Goal: Contribute content: Contribute content

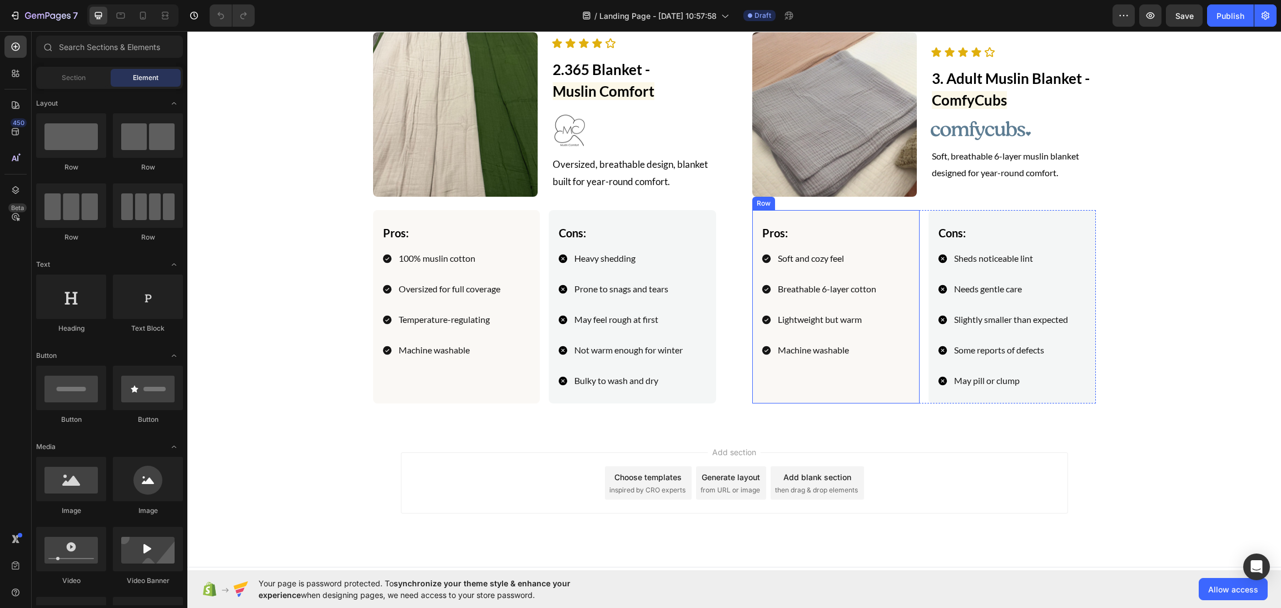
click at [815, 197] on img at bounding box center [834, 114] width 165 height 165
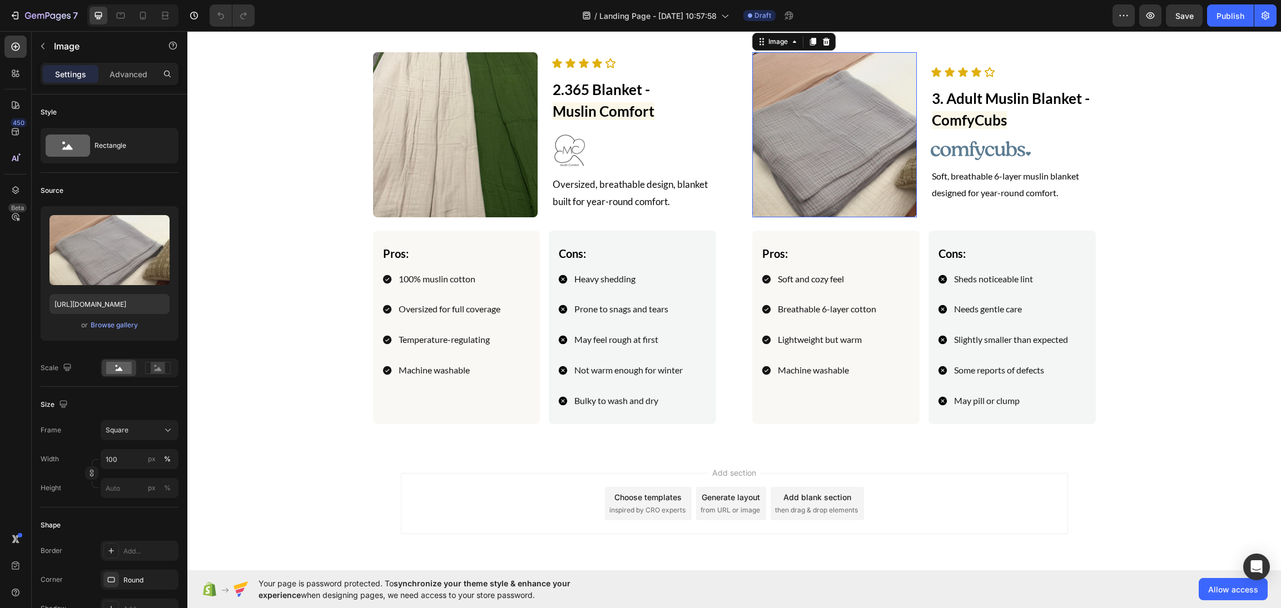
scroll to position [3406, 0]
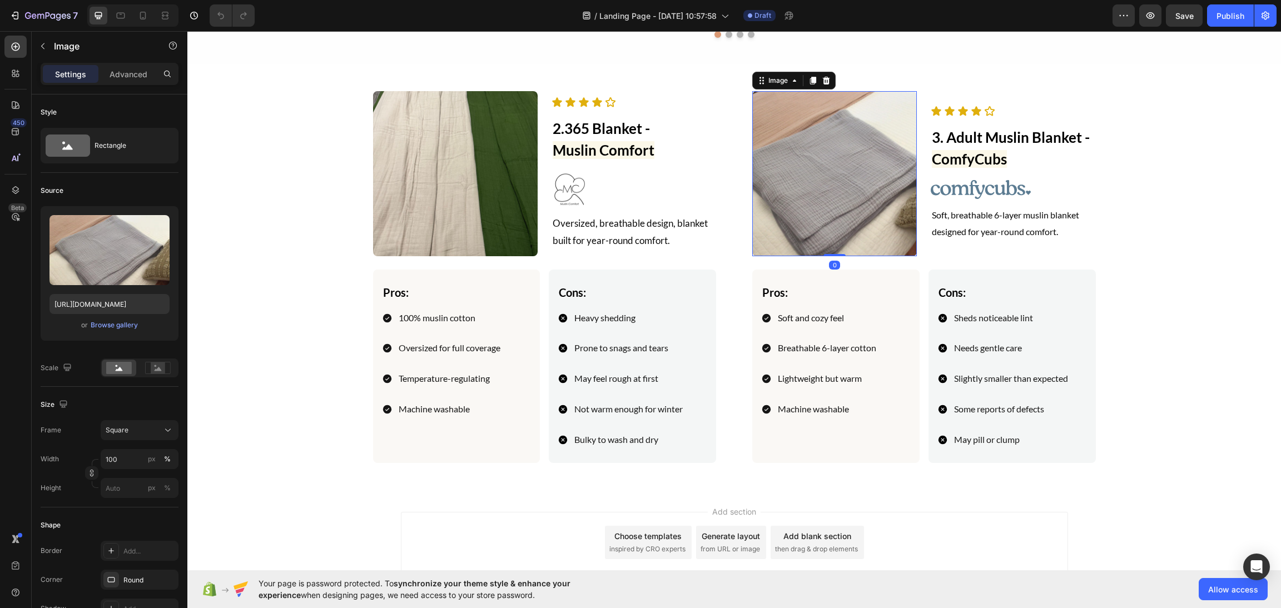
click at [823, 206] on img at bounding box center [834, 173] width 165 height 165
click at [128, 330] on button "Browse gallery" at bounding box center [114, 325] width 48 height 11
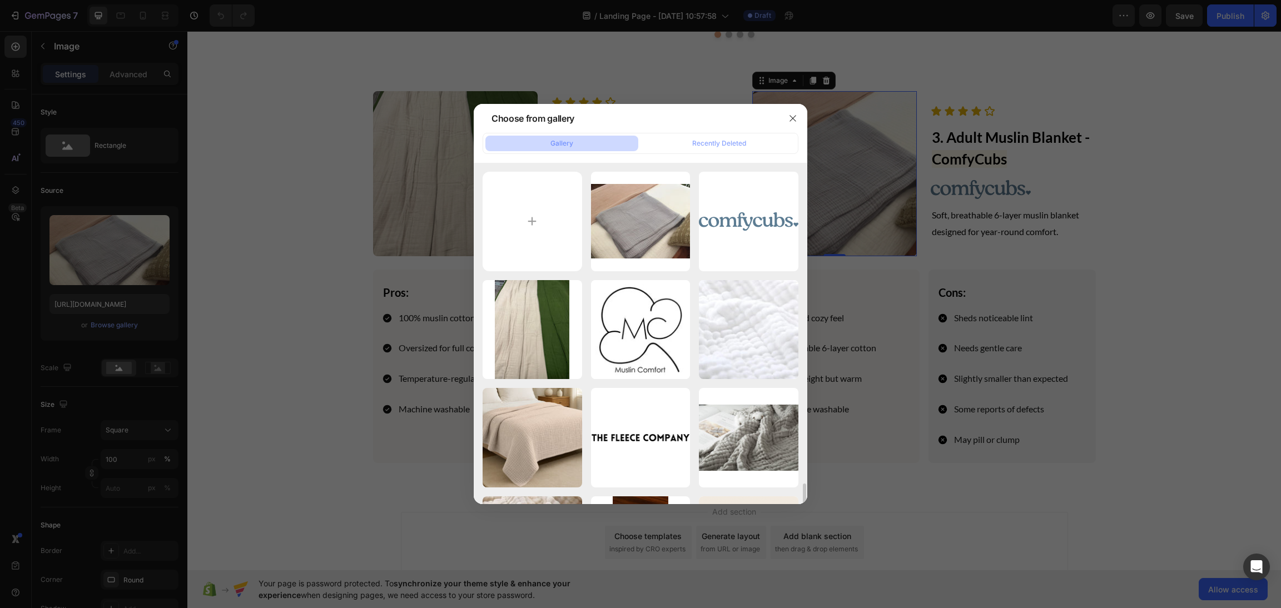
scroll to position [250, 0]
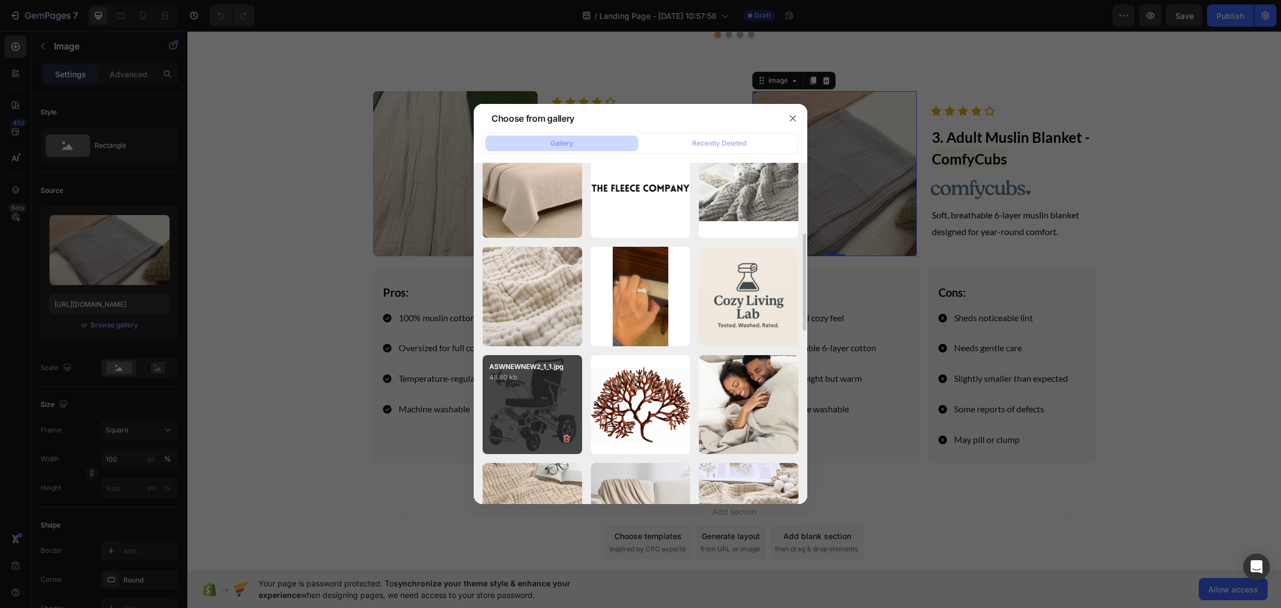
click at [543, 378] on p "48.80 kb" at bounding box center [532, 377] width 86 height 11
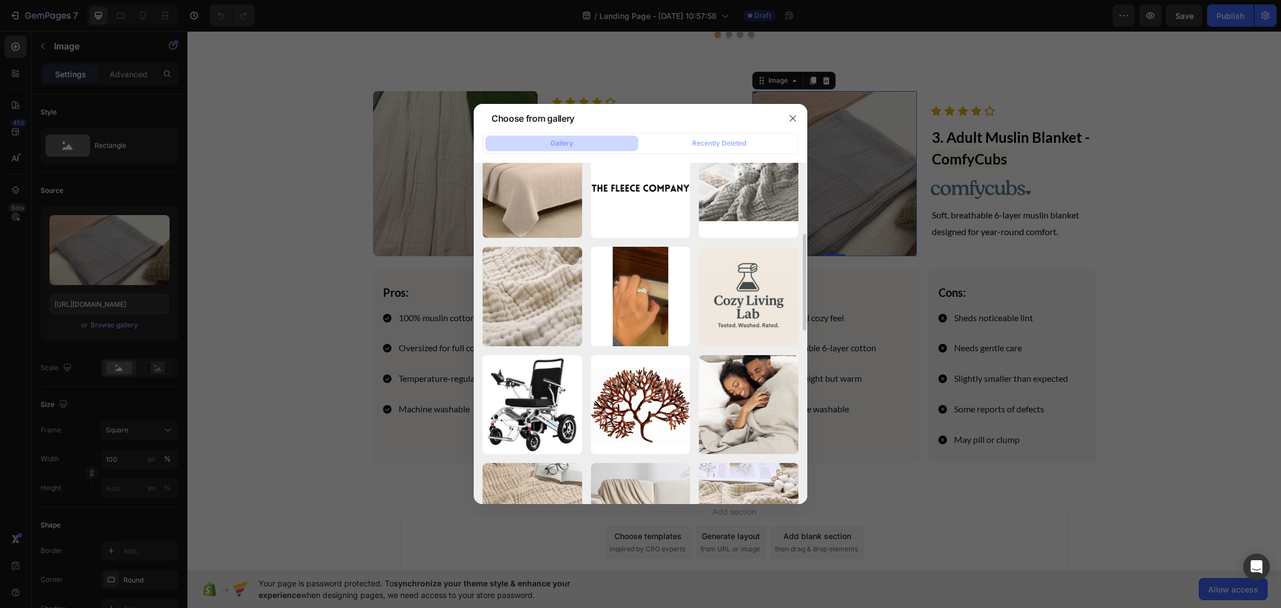
type input "https://cdn.shopify.com/s/files/1/0658/1610/0915/files/gempages_577002035119915…"
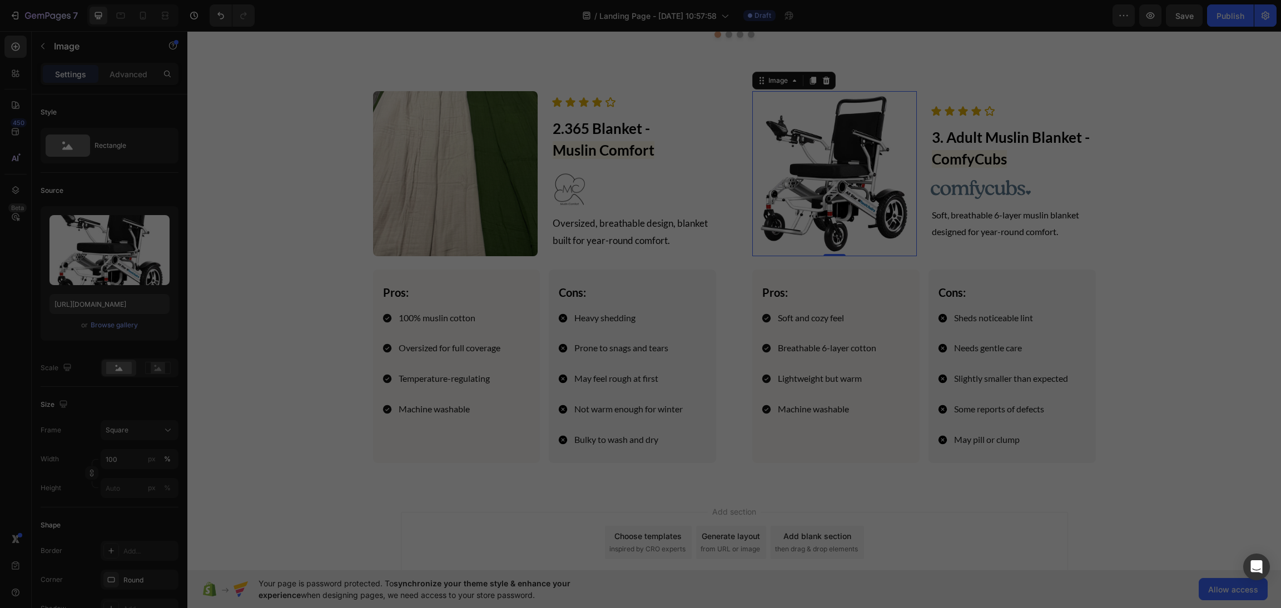
click at [441, 184] on img at bounding box center [455, 173] width 165 height 165
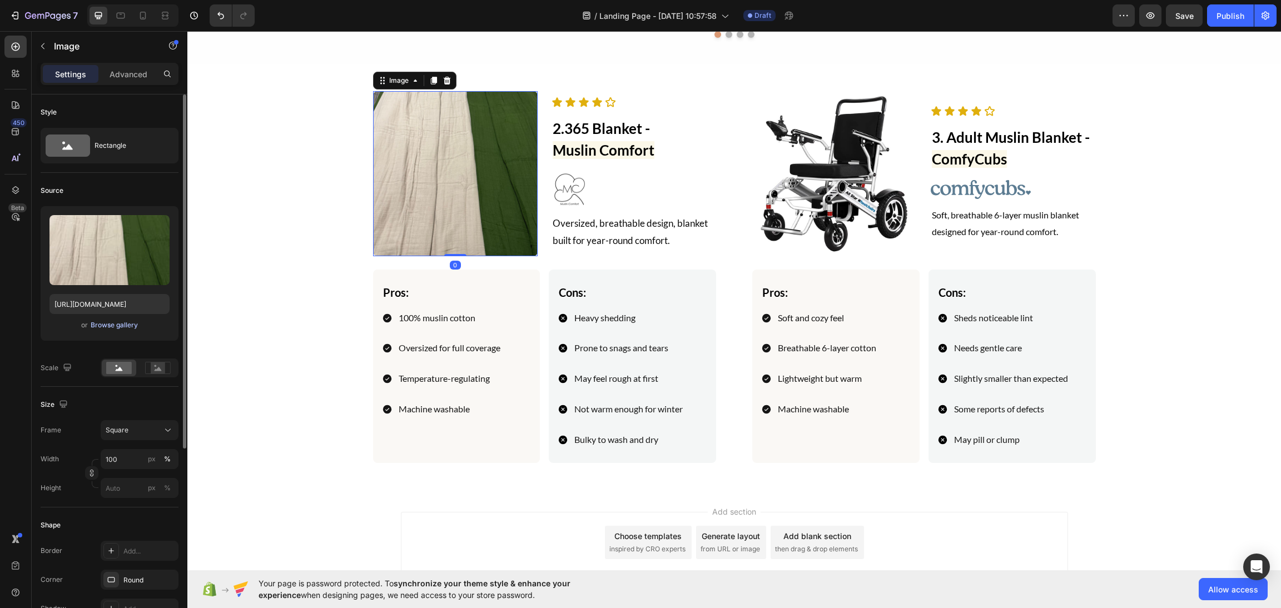
click at [101, 325] on div "Browse gallery" at bounding box center [114, 325] width 47 height 10
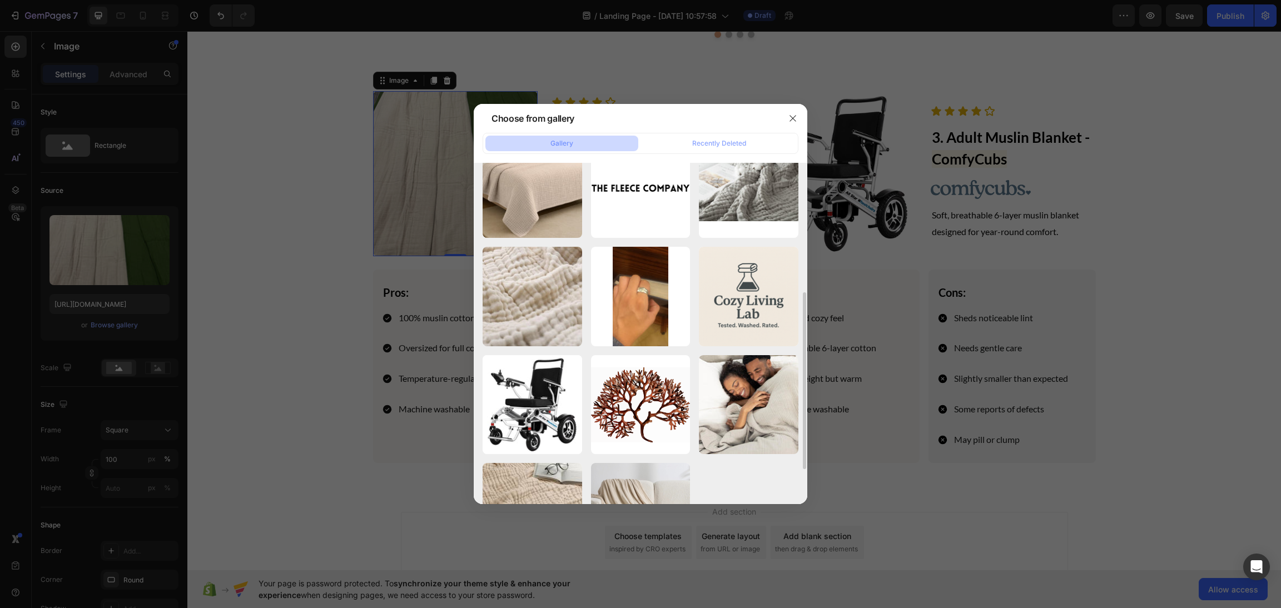
drag, startPoint x: 548, startPoint y: 407, endPoint x: 840, endPoint y: 233, distance: 340.2
click at [0, 0] on div "ASWNEWNEW2_1_1.jpg 48.80 kb" at bounding box center [0, 0] width 0 height 0
type input "https://cdn.shopify.com/s/files/1/0658/1610/0915/files/gempages_577002035119915…"
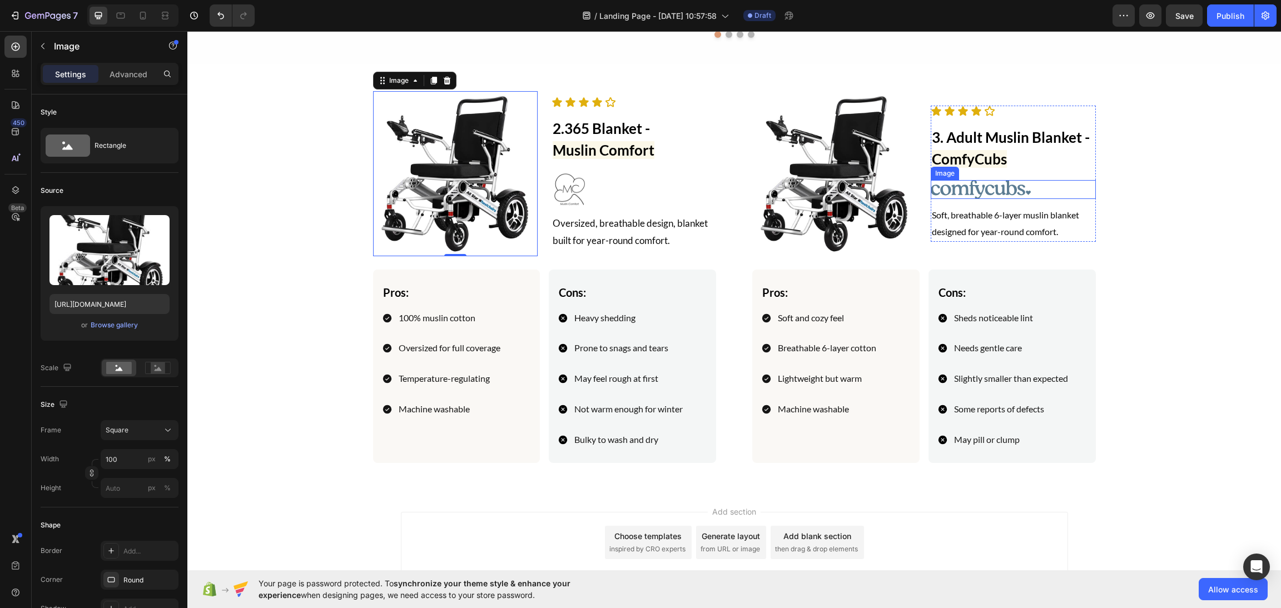
click at [948, 190] on img at bounding box center [981, 189] width 100 height 19
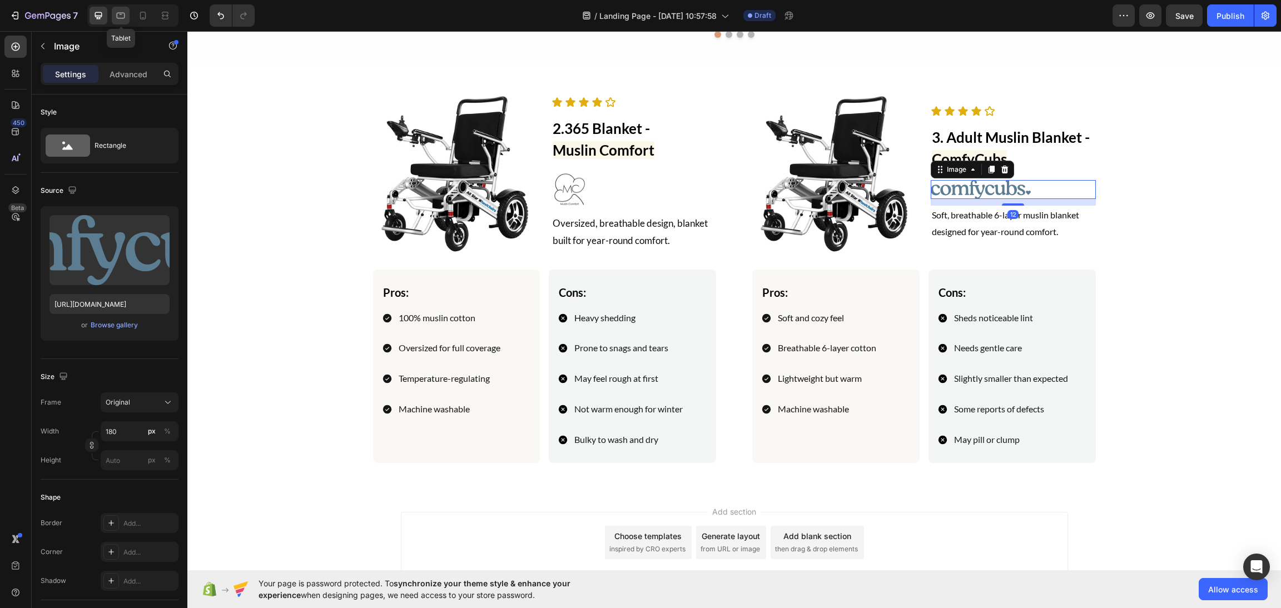
click at [119, 19] on icon at bounding box center [120, 15] width 11 height 11
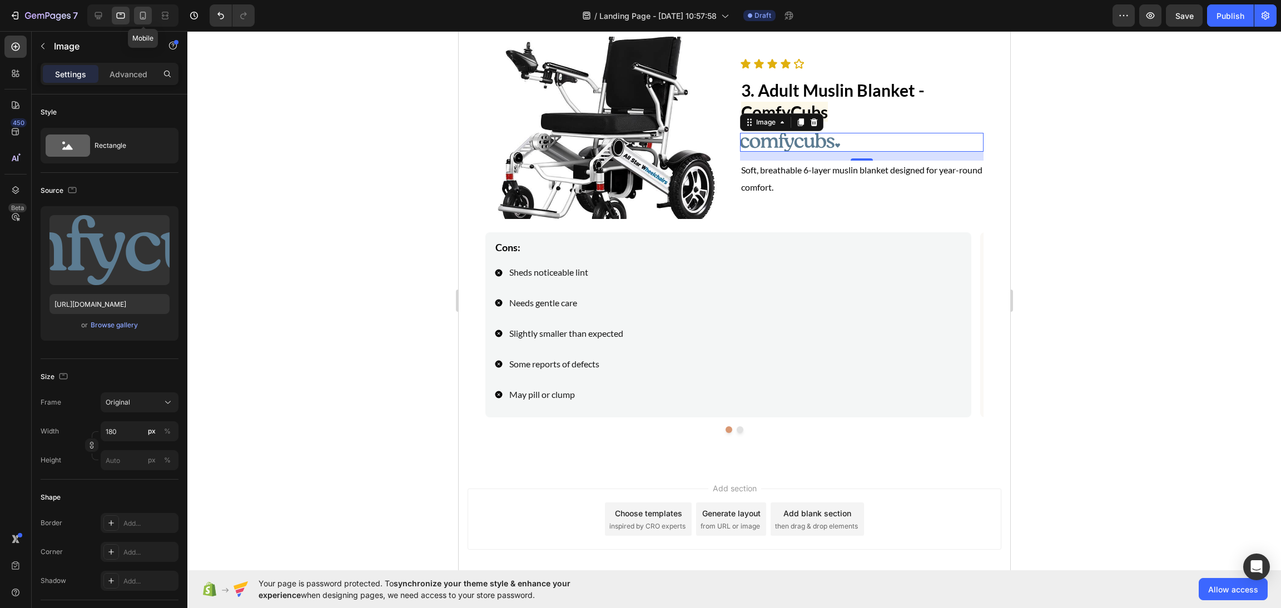
click at [150, 13] on div at bounding box center [143, 16] width 18 height 18
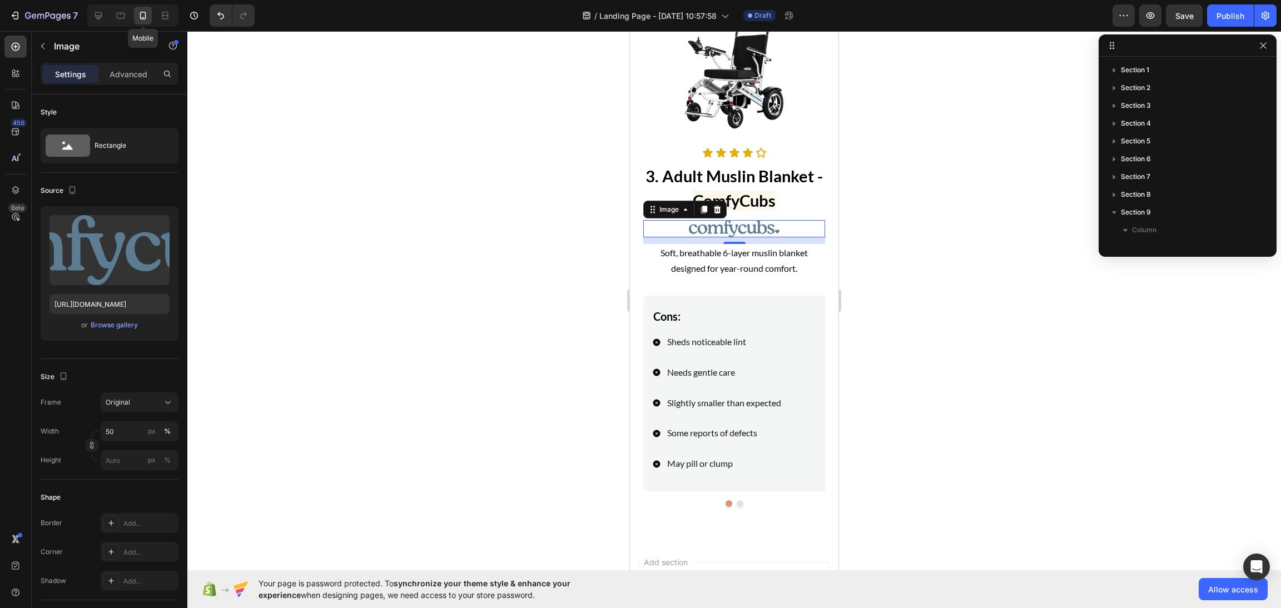
scroll to position [317, 0]
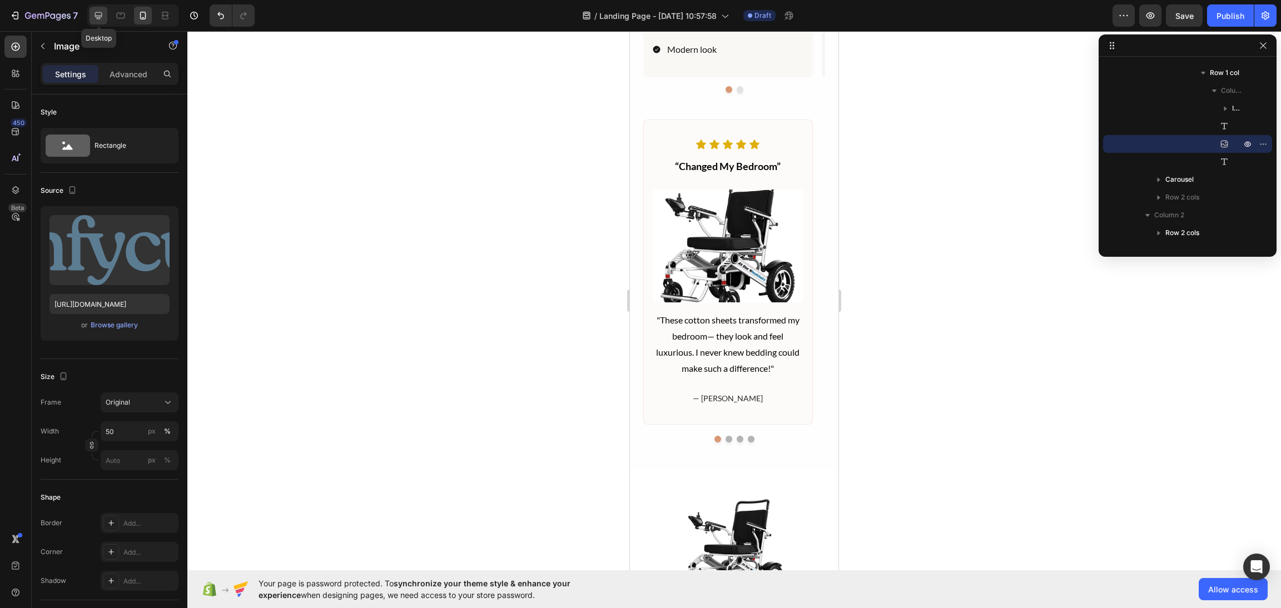
click at [97, 10] on icon at bounding box center [98, 15] width 11 height 11
type input "180"
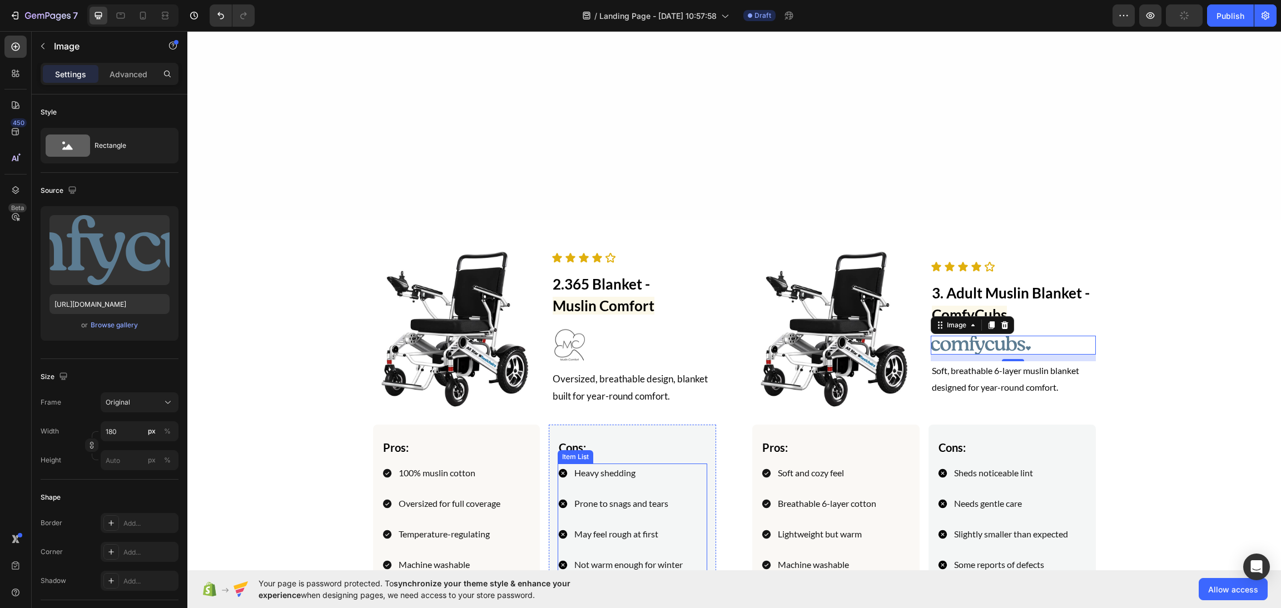
scroll to position [3489, 0]
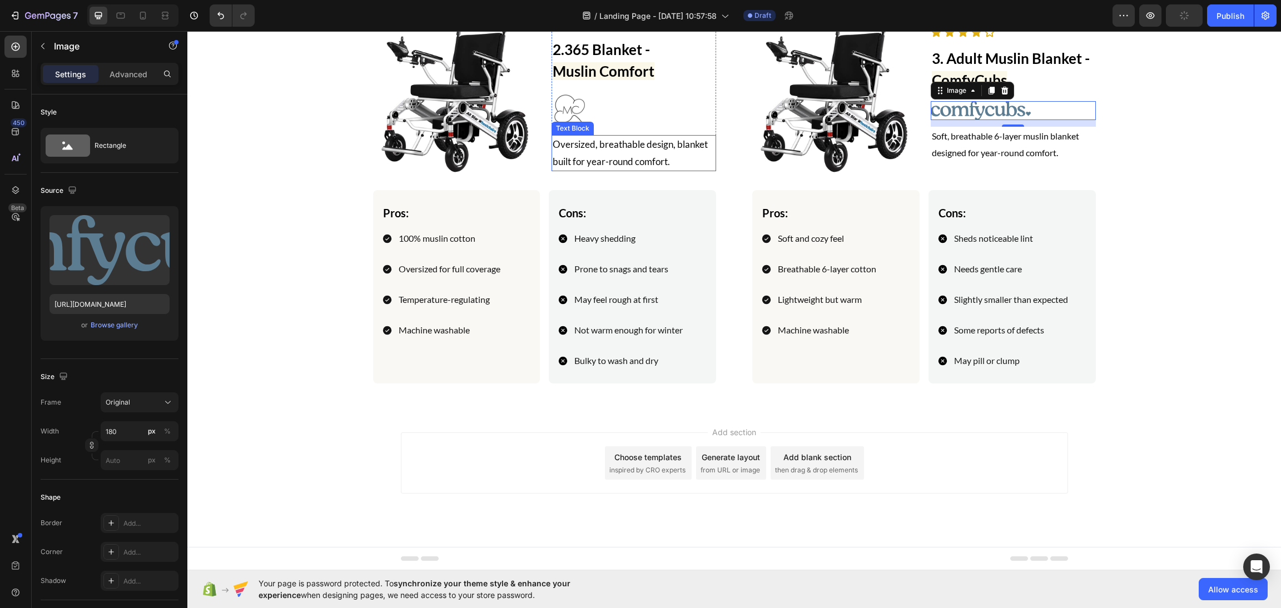
click at [567, 122] on div "Text Block" at bounding box center [572, 128] width 42 height 13
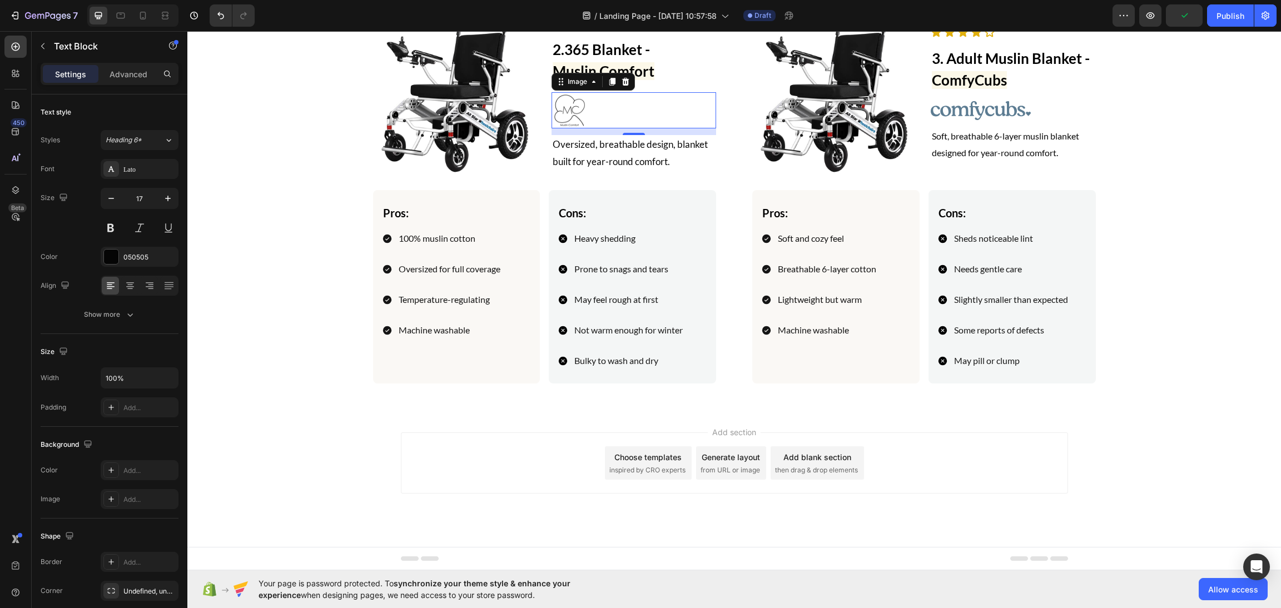
click at [562, 100] on img at bounding box center [569, 110] width 36 height 36
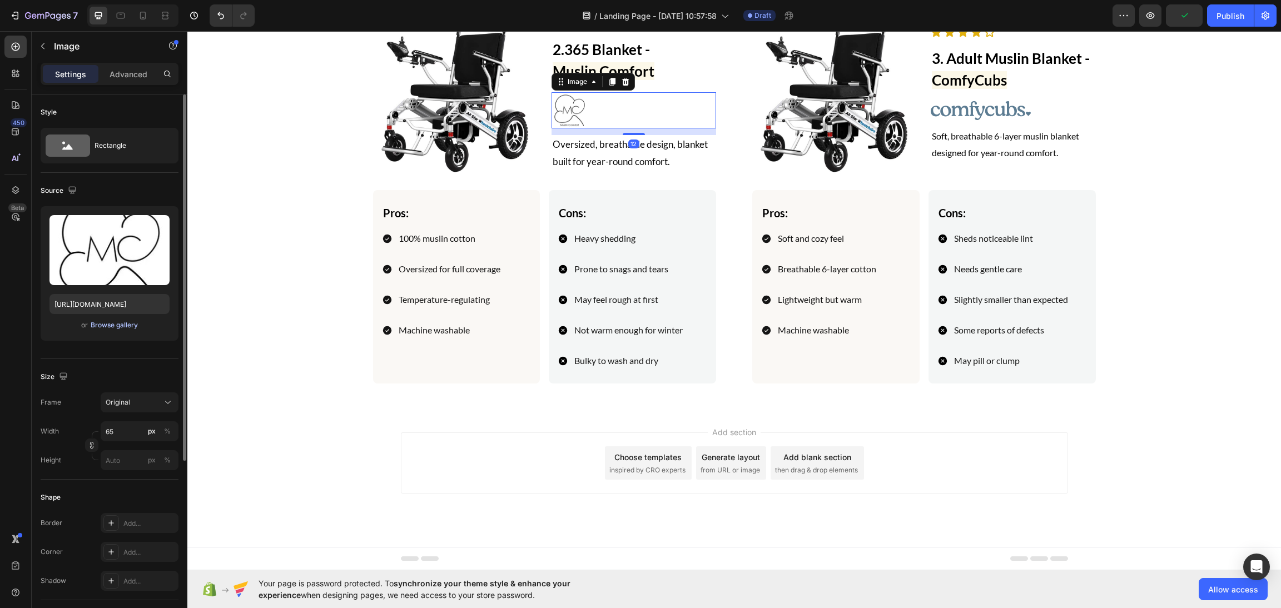
click at [119, 321] on div "Browse gallery" at bounding box center [114, 325] width 47 height 10
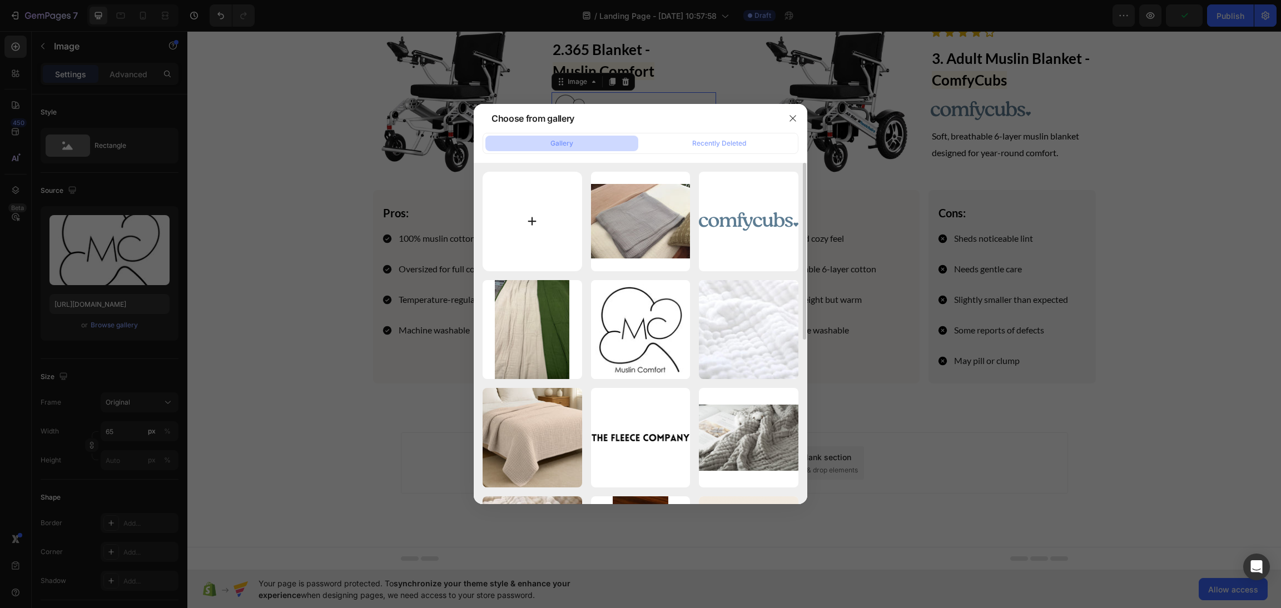
click at [548, 243] on input "file" at bounding box center [533, 222] width 100 height 100
type input "C:\fakepath\All_Star_Wheelchairs_cl.webp"
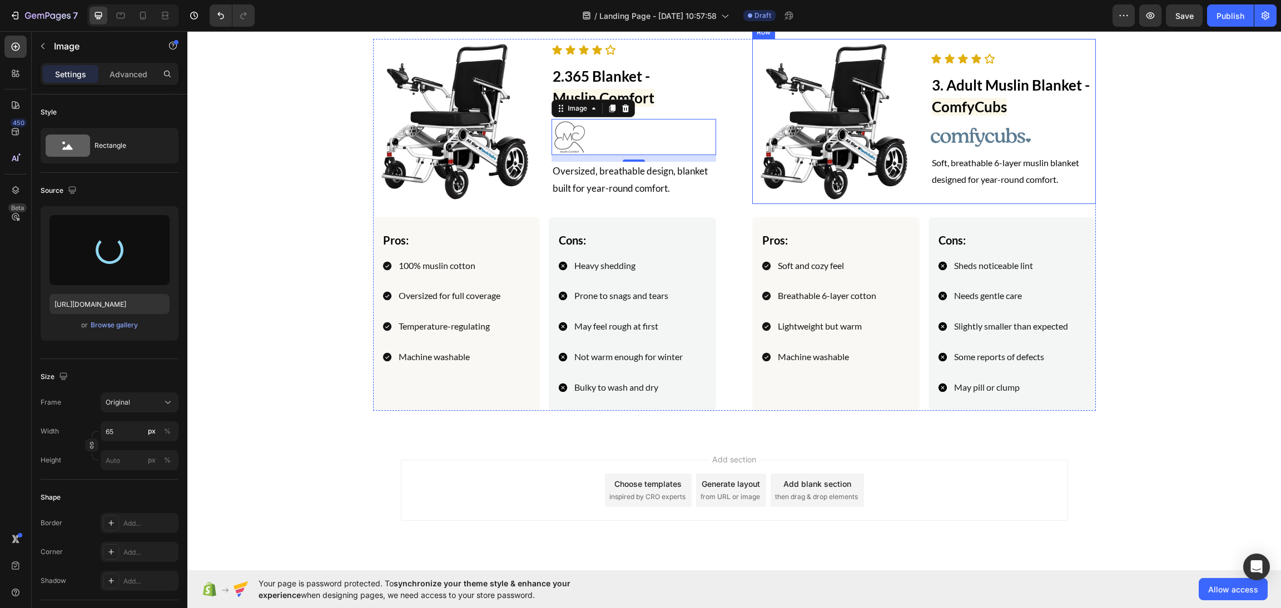
scroll to position [3406, 0]
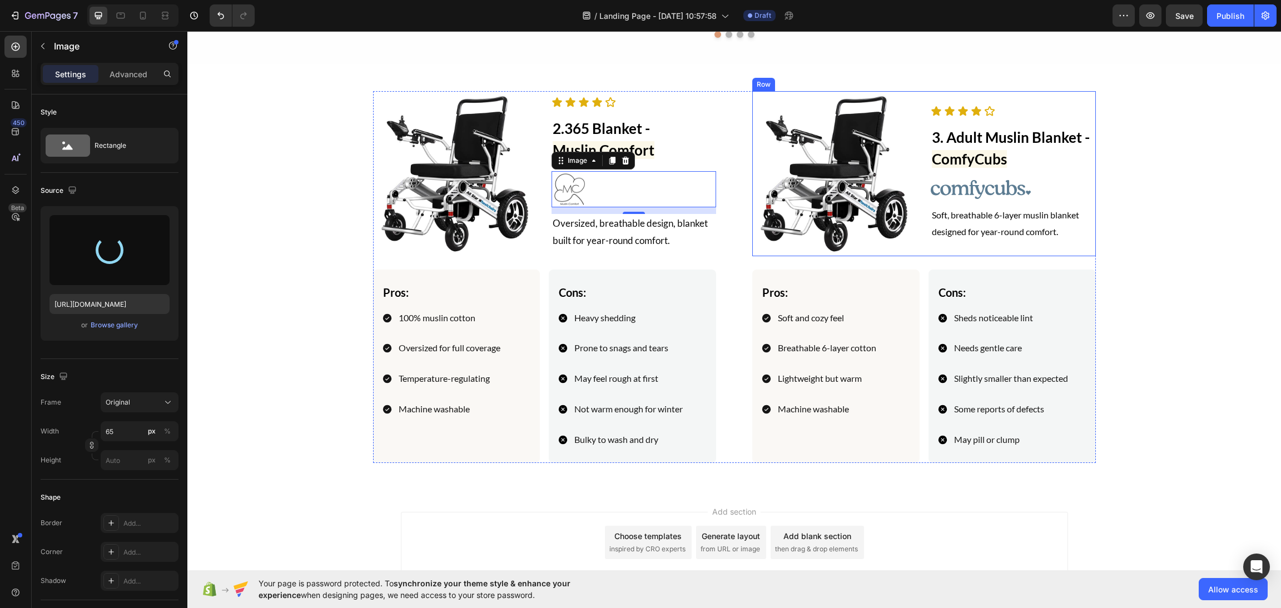
type input "https://cdn.shopify.com/s/files/1/0658/1610/0915/files/gempages_577002035119915…"
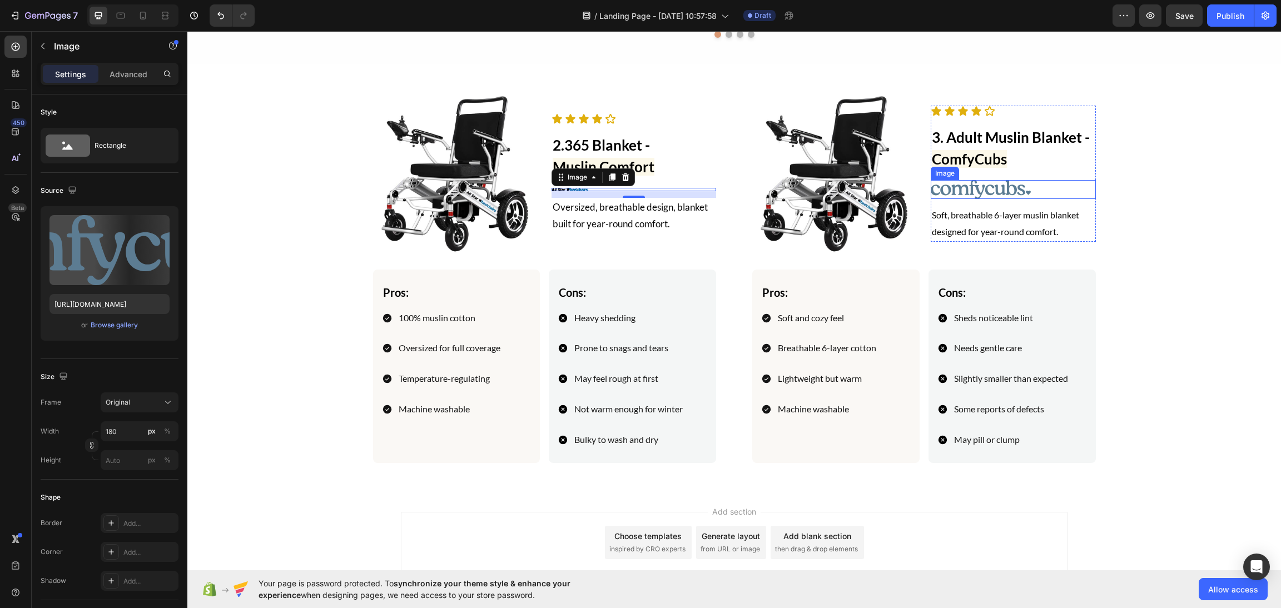
click at [946, 194] on img at bounding box center [981, 189] width 100 height 19
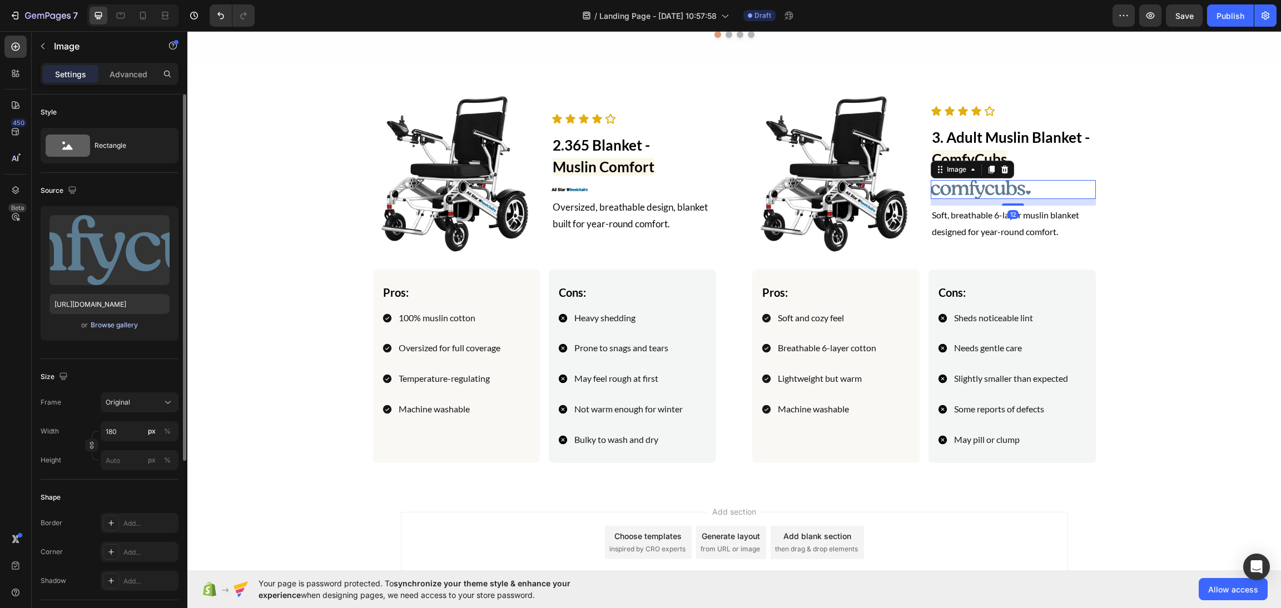
click at [103, 324] on div "Browse gallery" at bounding box center [114, 325] width 47 height 10
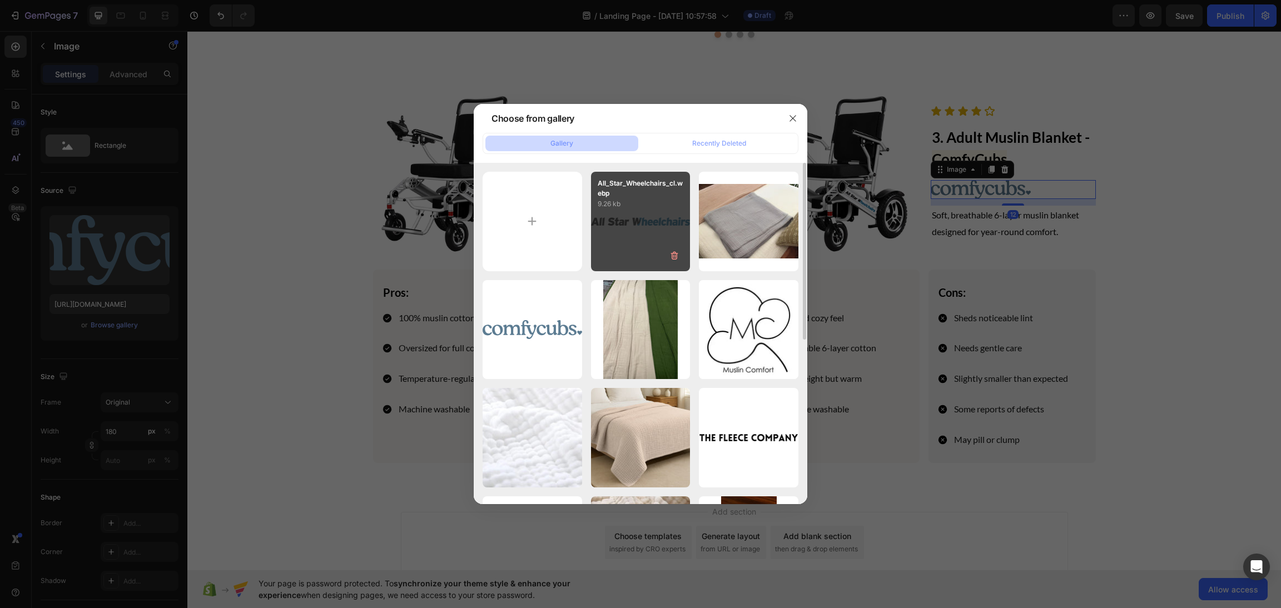
click at [643, 234] on div "All_Star_Wheelchairs_cl.webp 9.26 kb" at bounding box center [641, 222] width 100 height 100
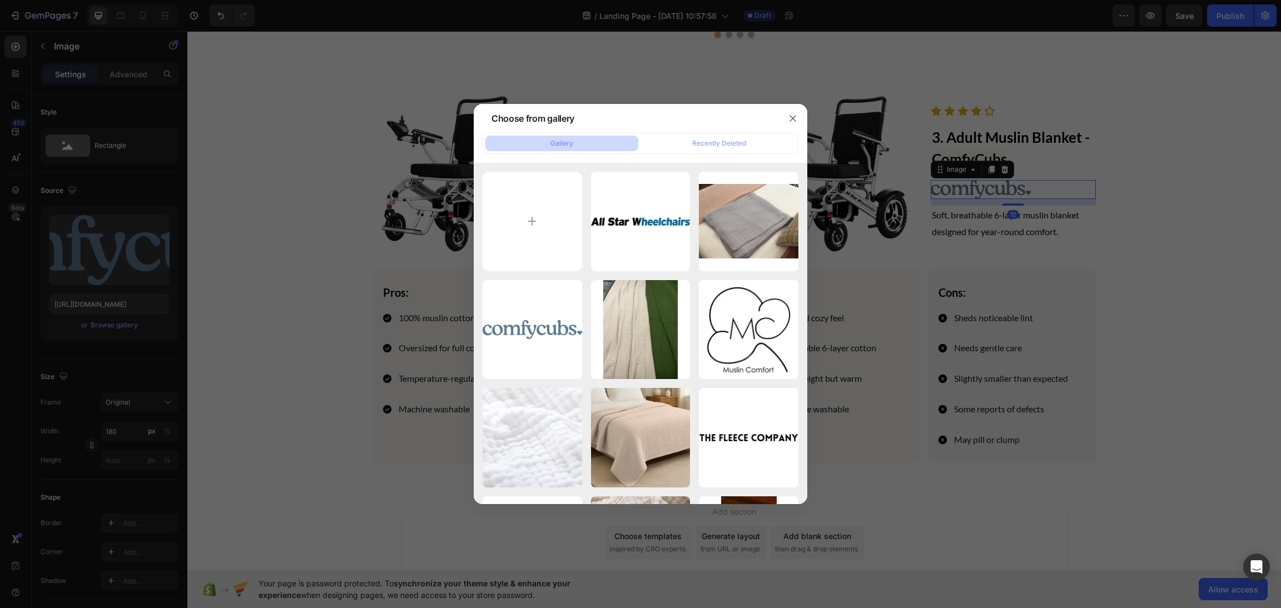
type input "https://cdn.shopify.com/s/files/1/0658/1610/0915/files/gempages_577002035119915…"
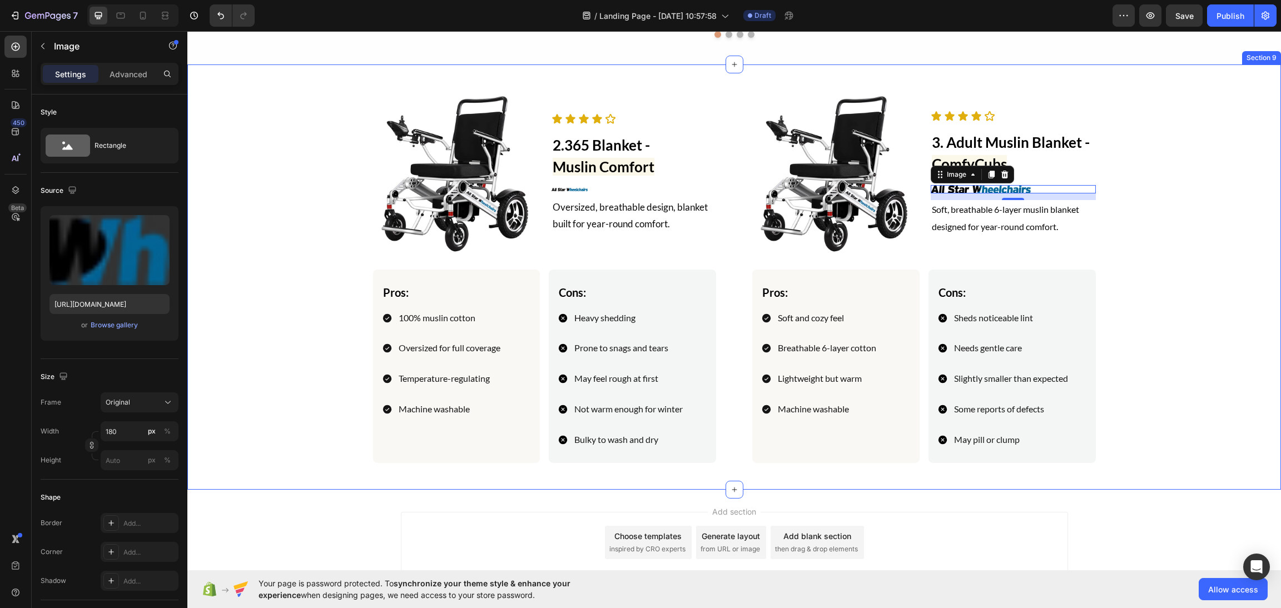
click at [1184, 283] on div "Image Icon Icon Icon Icon Icon Icon List 3. Adult Muslin Blanket - ComfyCubs He…" at bounding box center [734, 276] width 1067 height 371
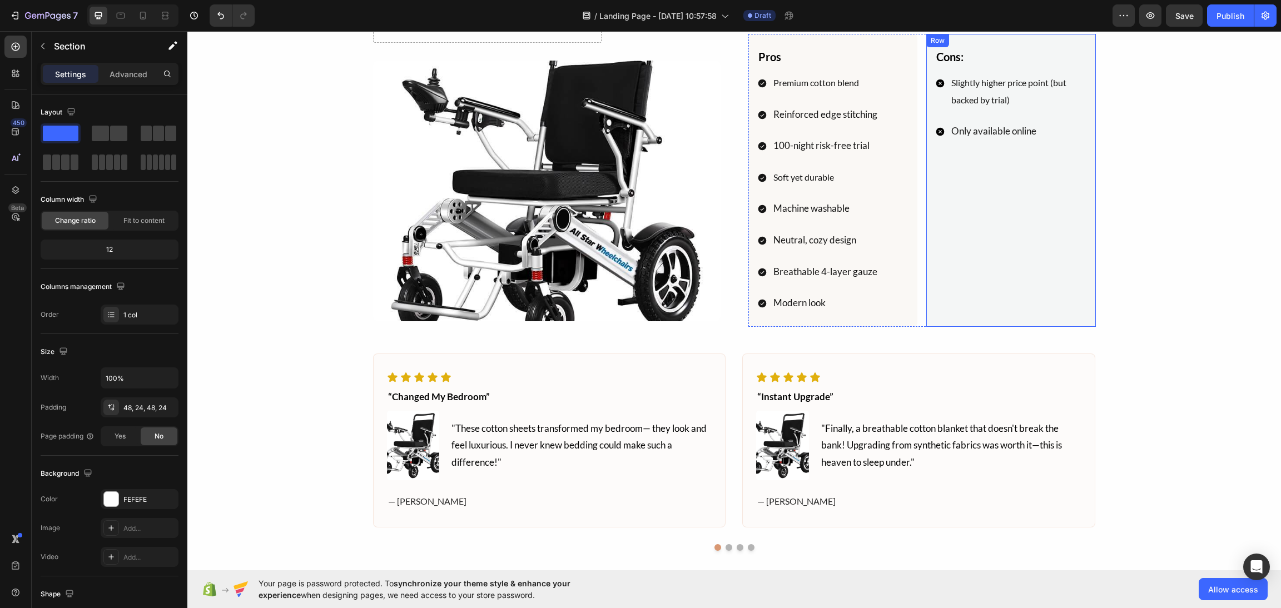
scroll to position [2990, 0]
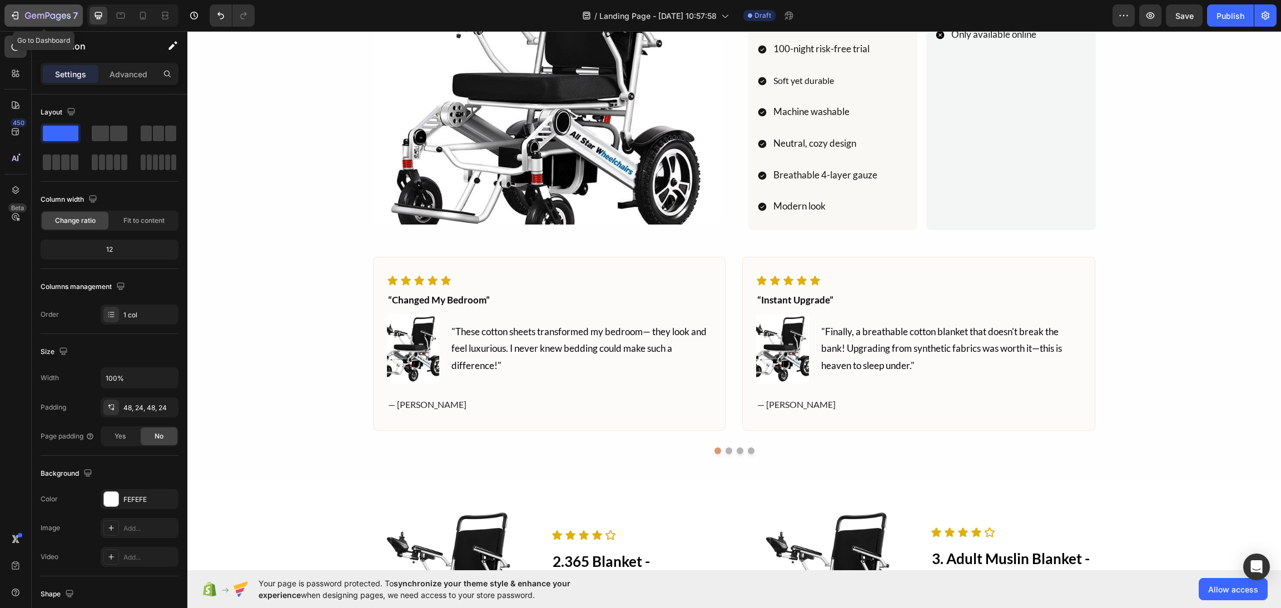
click at [33, 5] on button "7" at bounding box center [43, 15] width 78 height 22
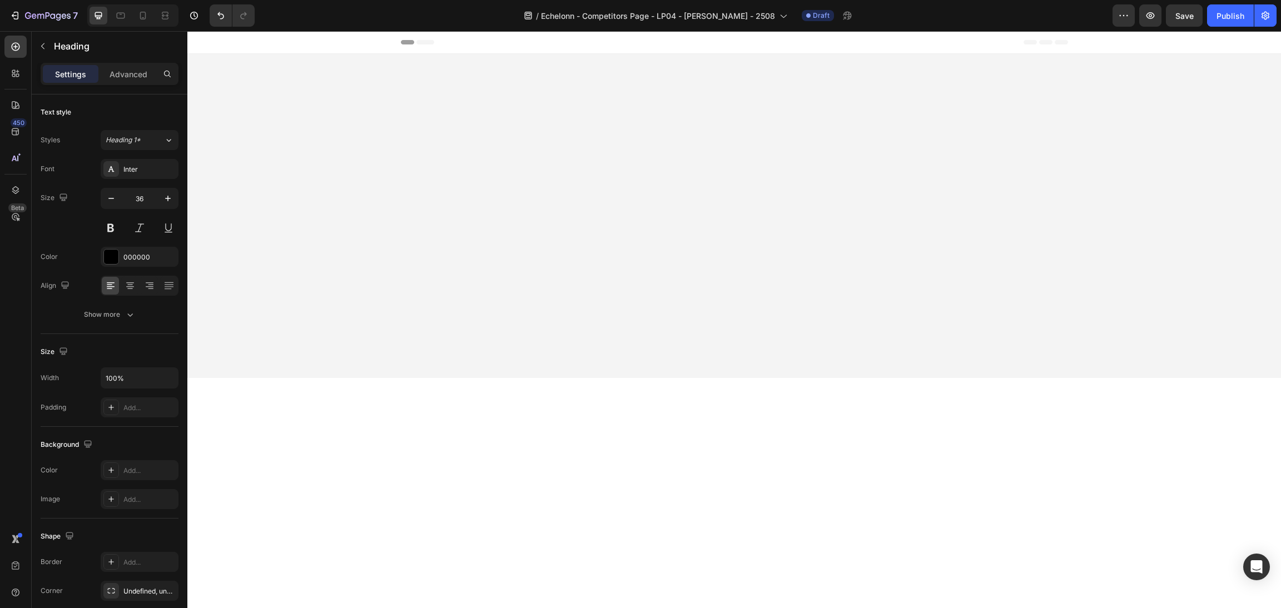
scroll to position [1093, 0]
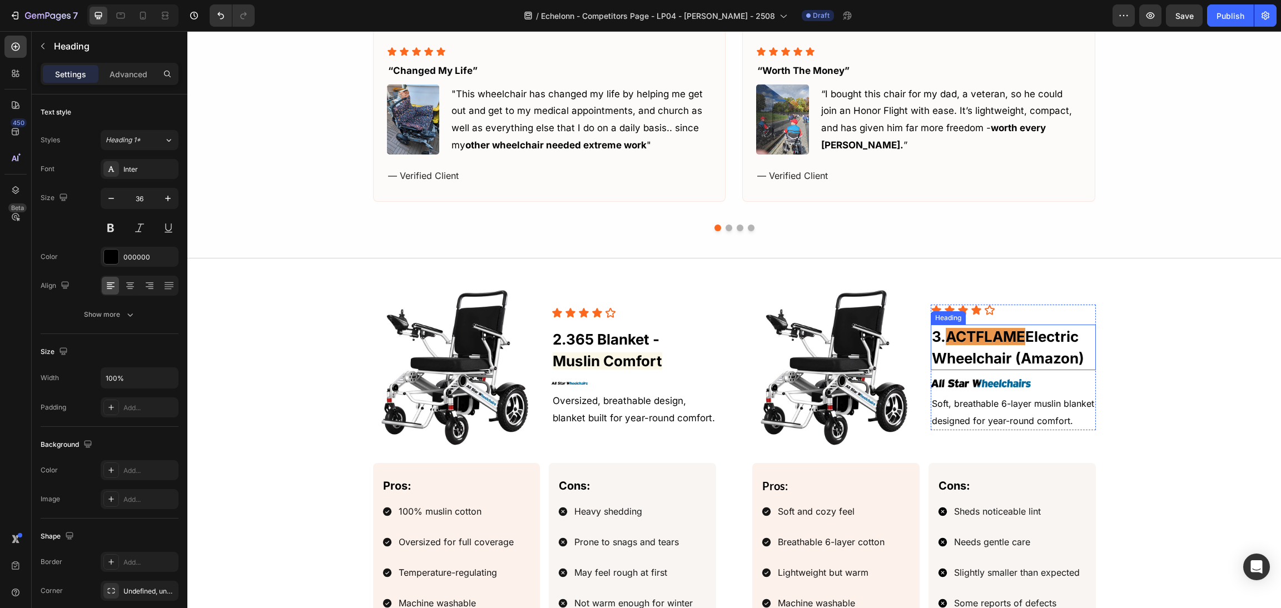
click at [964, 333] on span "ACTFLAME" at bounding box center [985, 336] width 79 height 17
click at [991, 335] on span "ACTFLAME" at bounding box center [985, 336] width 79 height 17
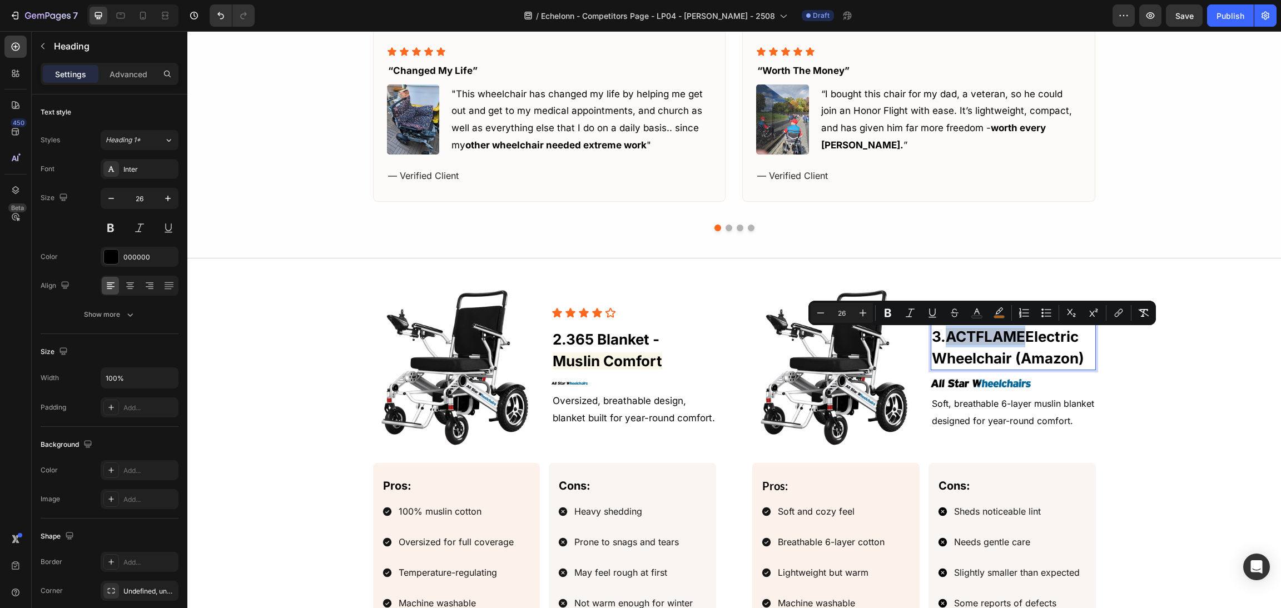
drag, startPoint x: 1021, startPoint y: 337, endPoint x: 944, endPoint y: 340, distance: 76.8
click at [946, 340] on span "ACTFLAME" at bounding box center [985, 336] width 79 height 17
click at [993, 317] on icon "Editor contextual toolbar" at bounding box center [998, 312] width 11 height 11
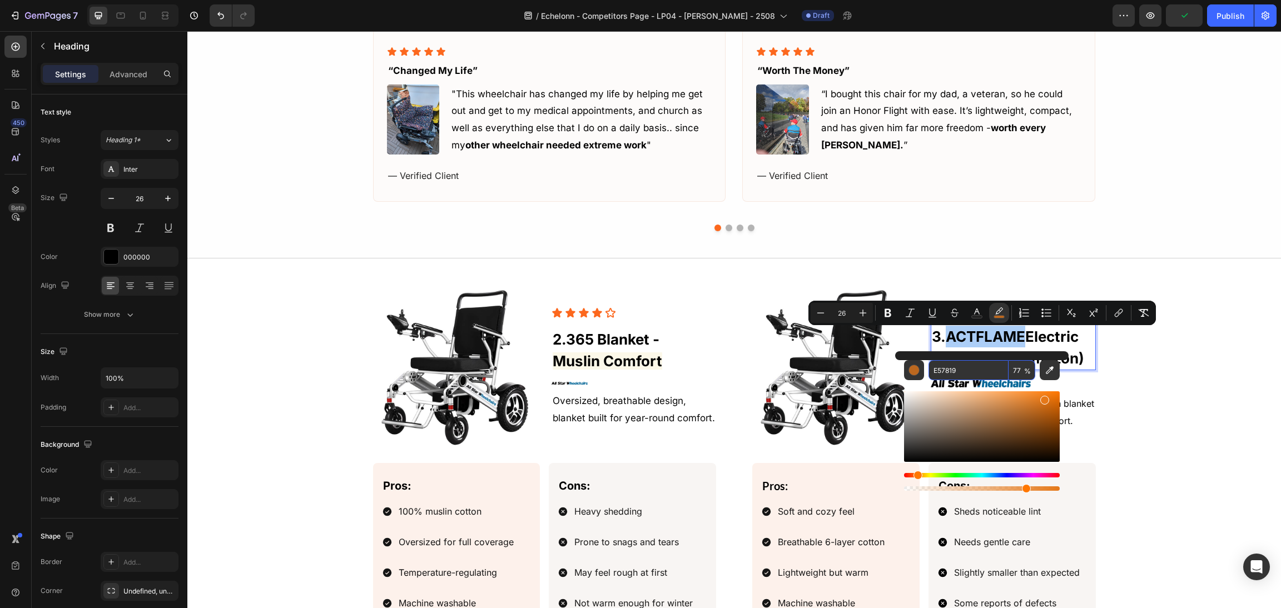
click at [1023, 371] on input "77" at bounding box center [1021, 370] width 27 height 20
type input "15"
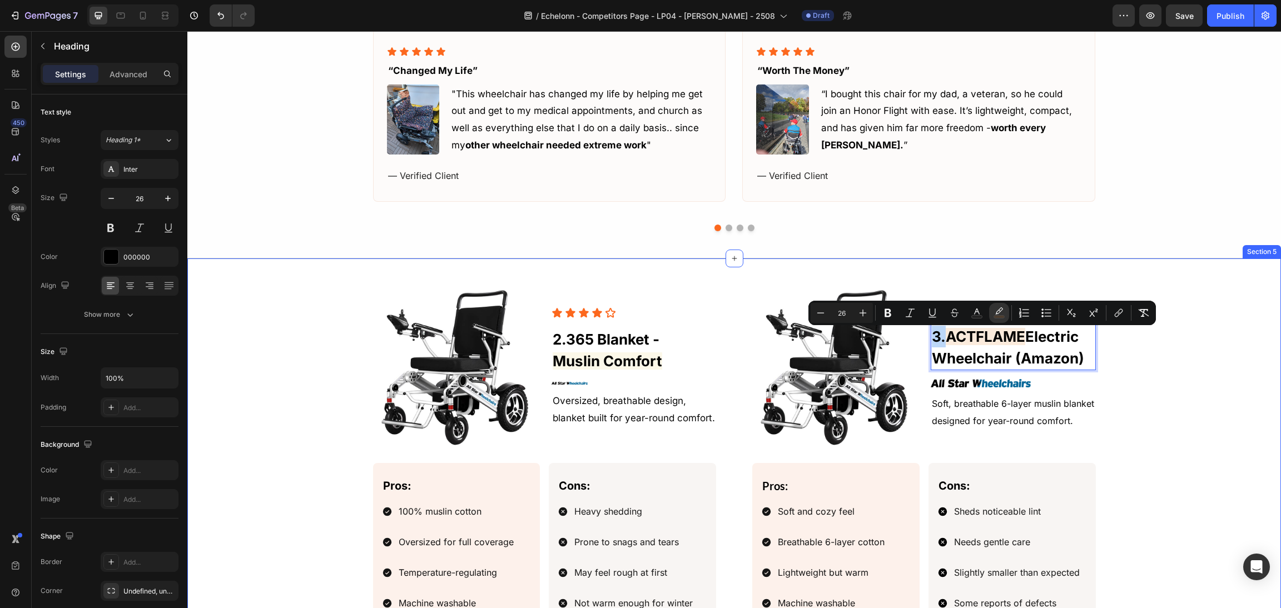
click at [1131, 370] on div "Image Icon Icon Icon Icon Icon Icon List 3. ACTFLAME Electric Wheelchair (Amazo…" at bounding box center [734, 470] width 1067 height 371
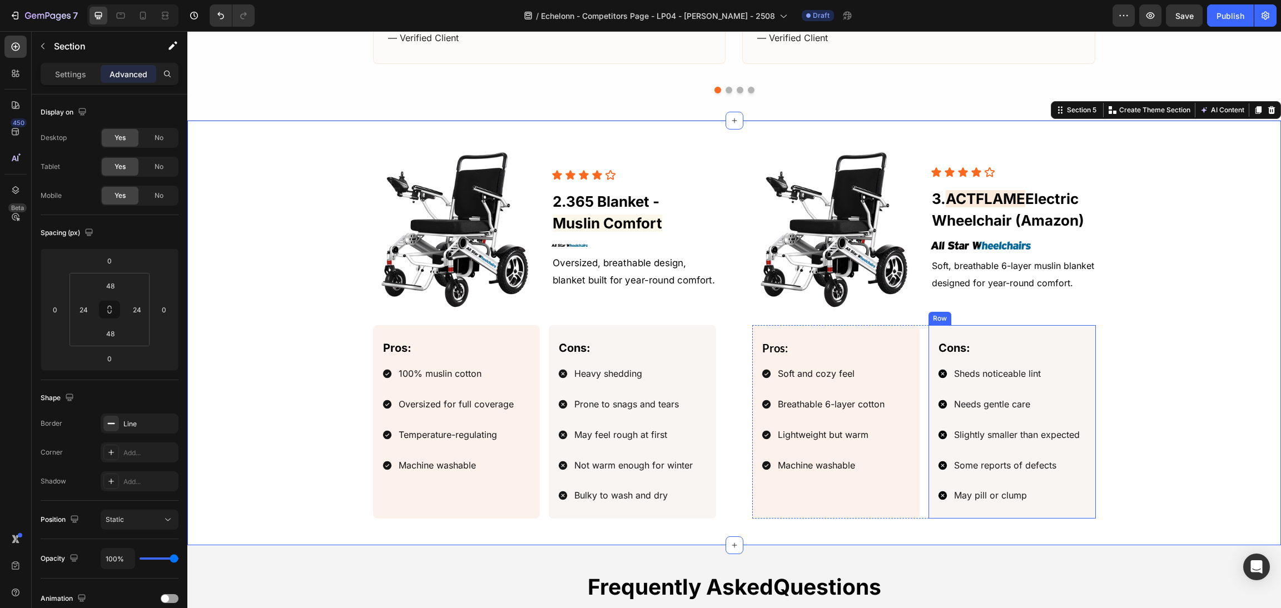
scroll to position [1261, 0]
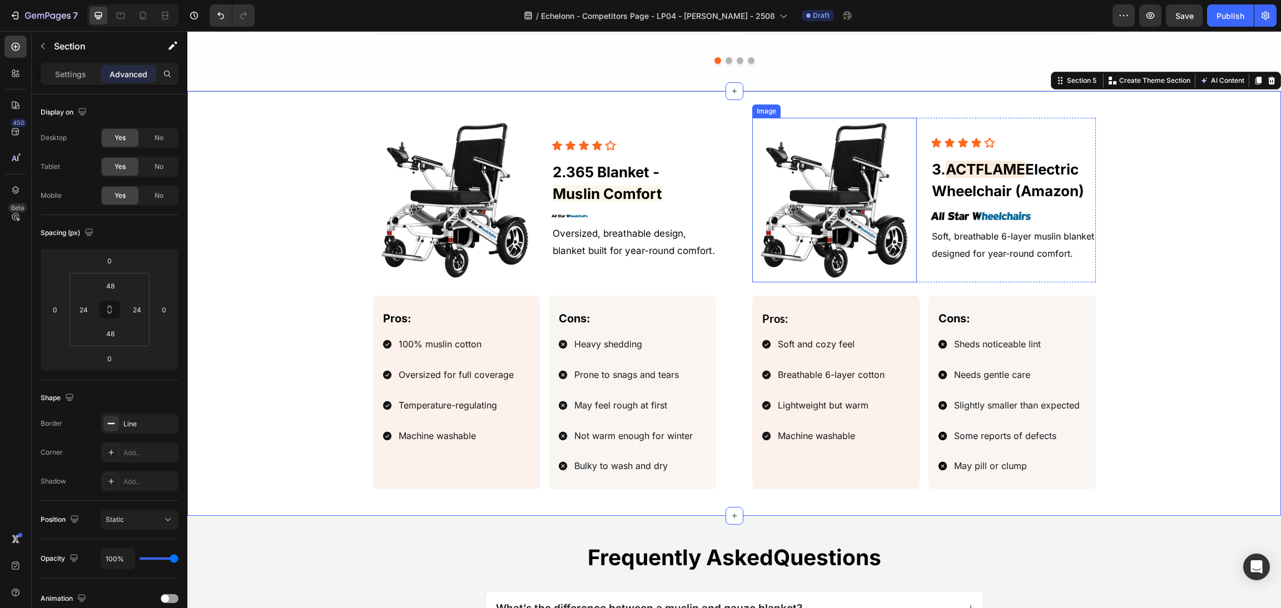
click at [832, 208] on img at bounding box center [834, 200] width 165 height 165
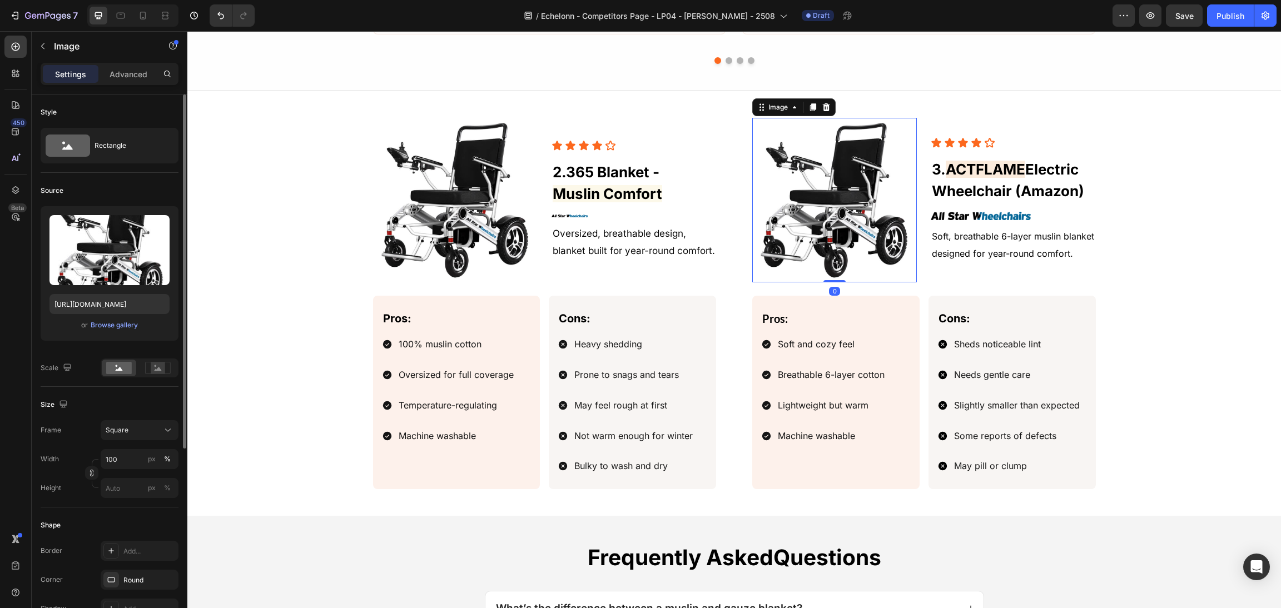
click at [125, 319] on div "or Browse gallery" at bounding box center [109, 325] width 120 height 13
click at [129, 330] on div "Browse gallery" at bounding box center [114, 325] width 47 height 10
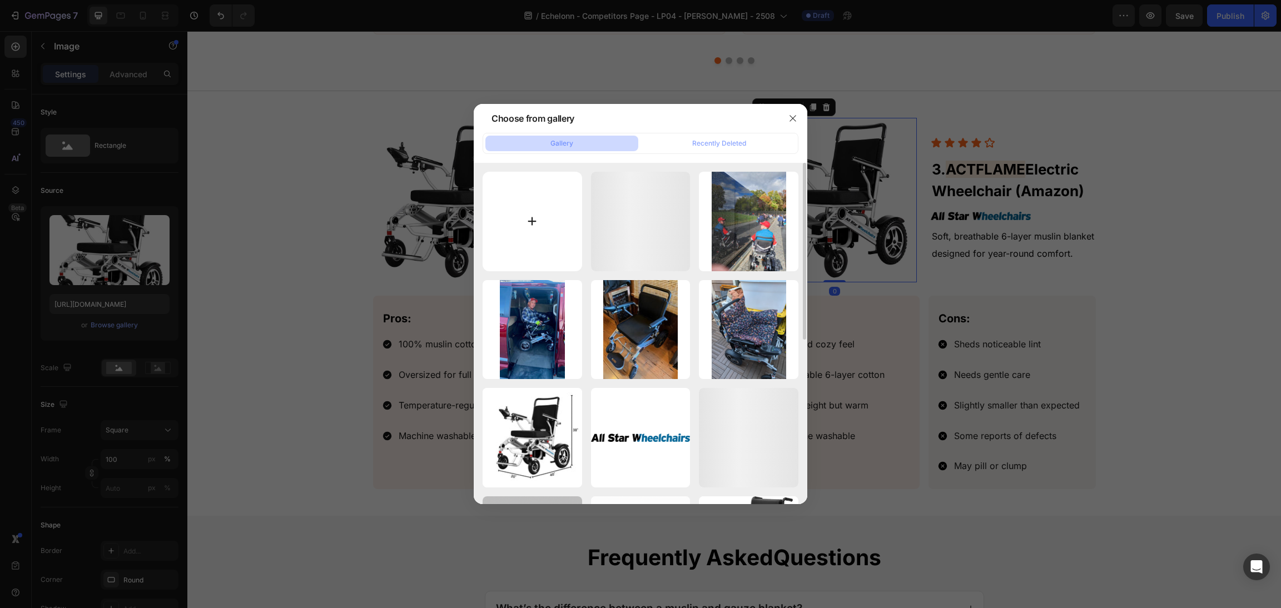
click at [513, 211] on input "file" at bounding box center [533, 222] width 100 height 100
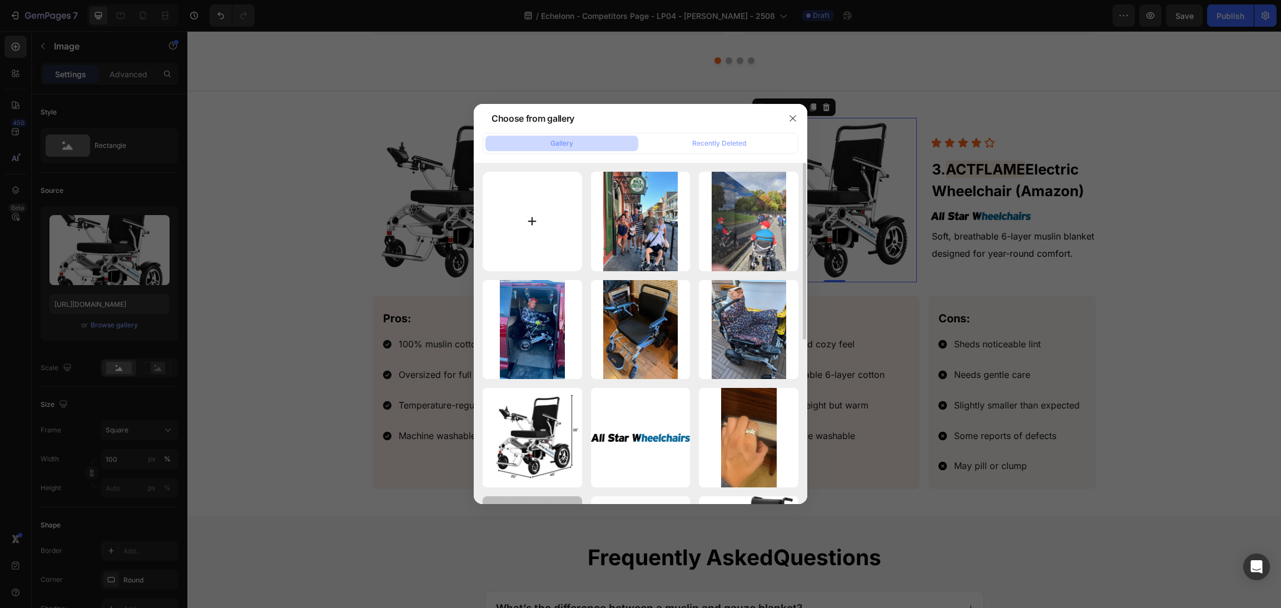
type input "C:\fakepath\81XsVggJ5nL.jpg"
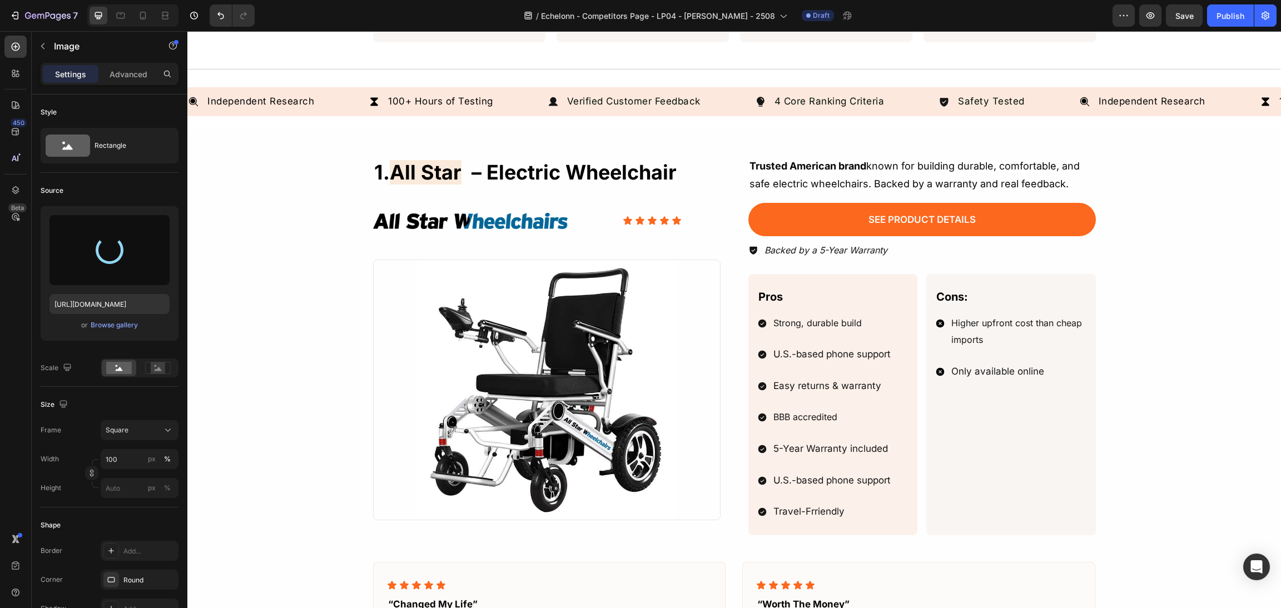
scroll to position [0, 0]
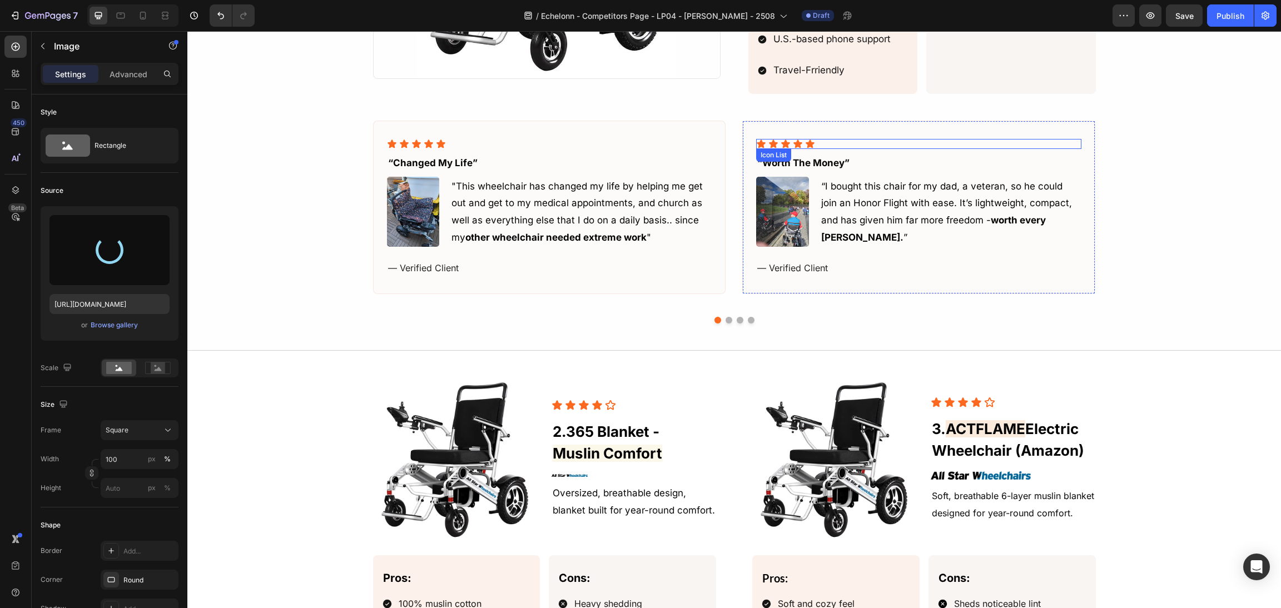
type input "[URL][DOMAIN_NAME]"
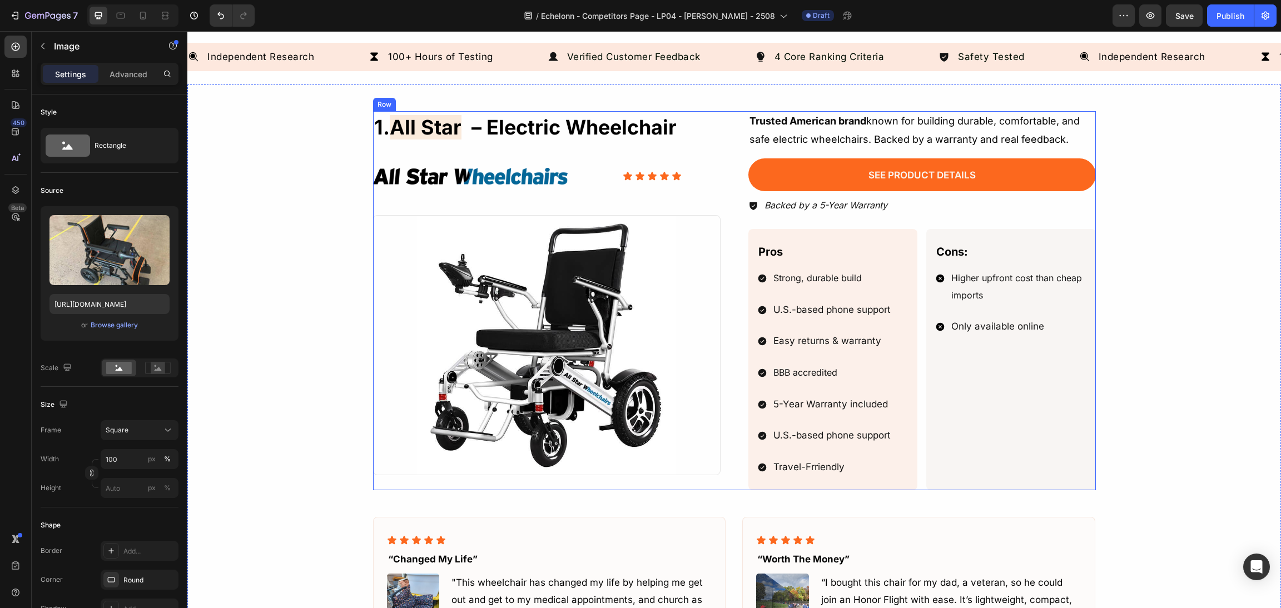
scroll to position [501, 0]
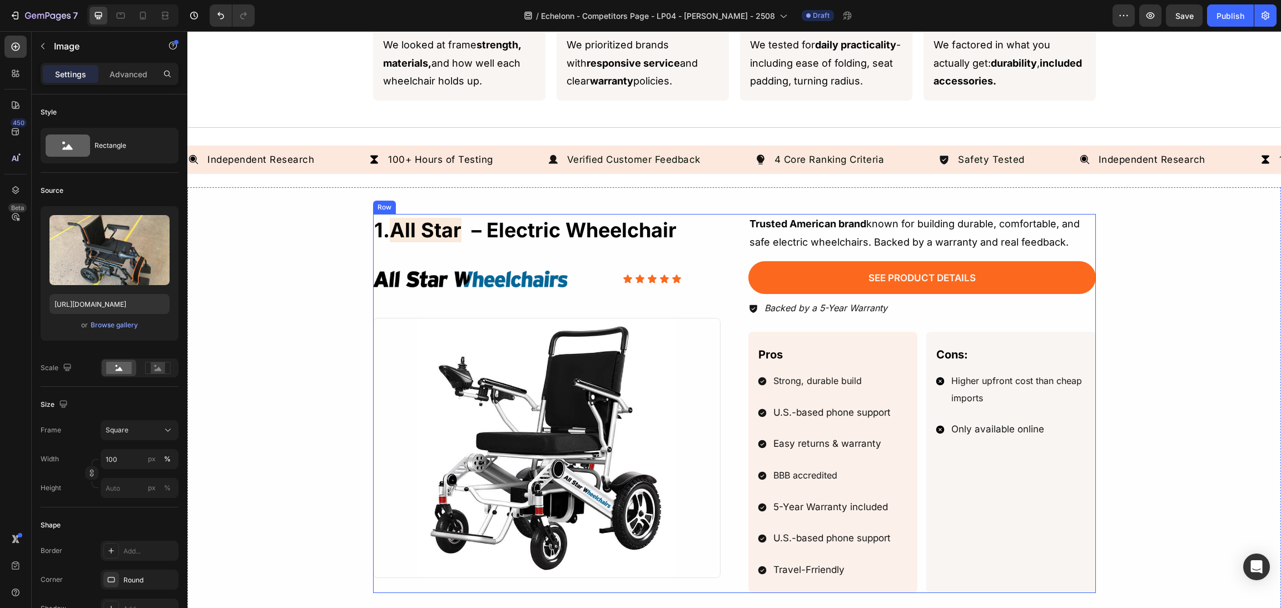
click at [621, 334] on img at bounding box center [546, 448] width 347 height 261
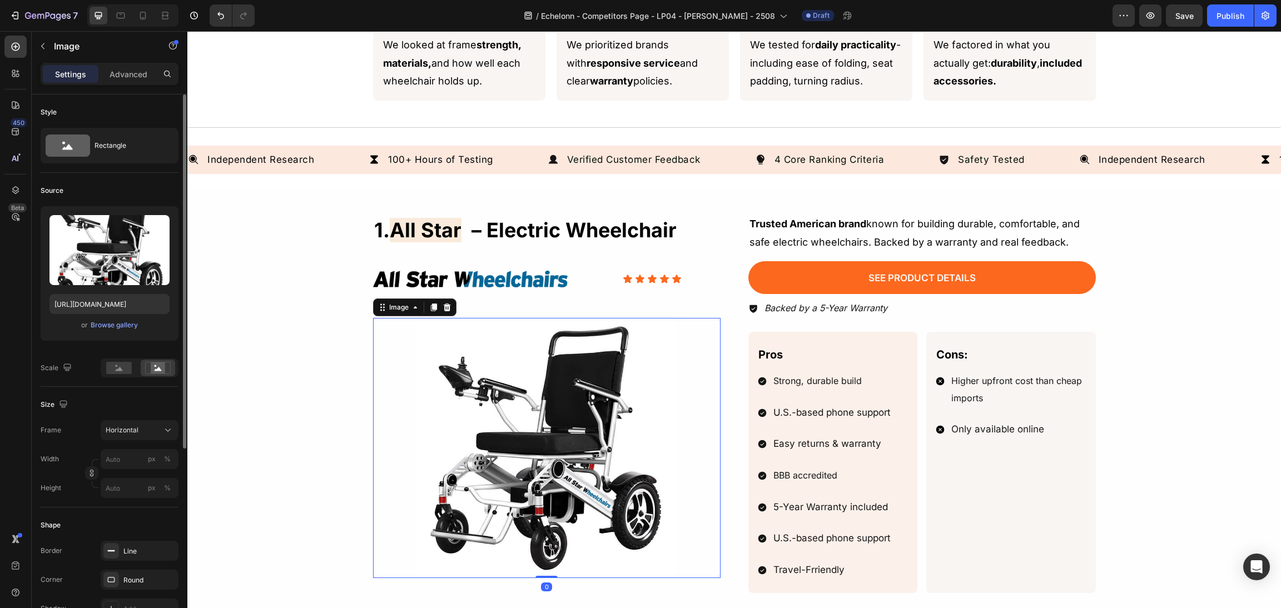
click at [139, 327] on div "or Browse gallery" at bounding box center [109, 325] width 120 height 13
click at [122, 326] on div "Browse gallery" at bounding box center [114, 325] width 47 height 10
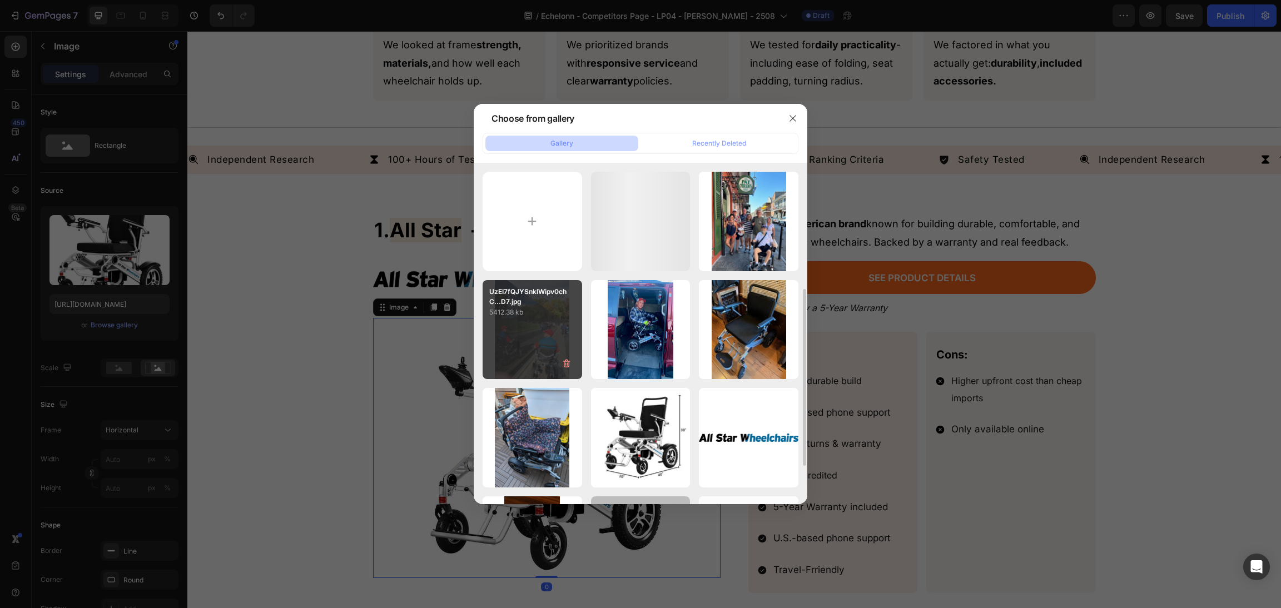
scroll to position [167, 0]
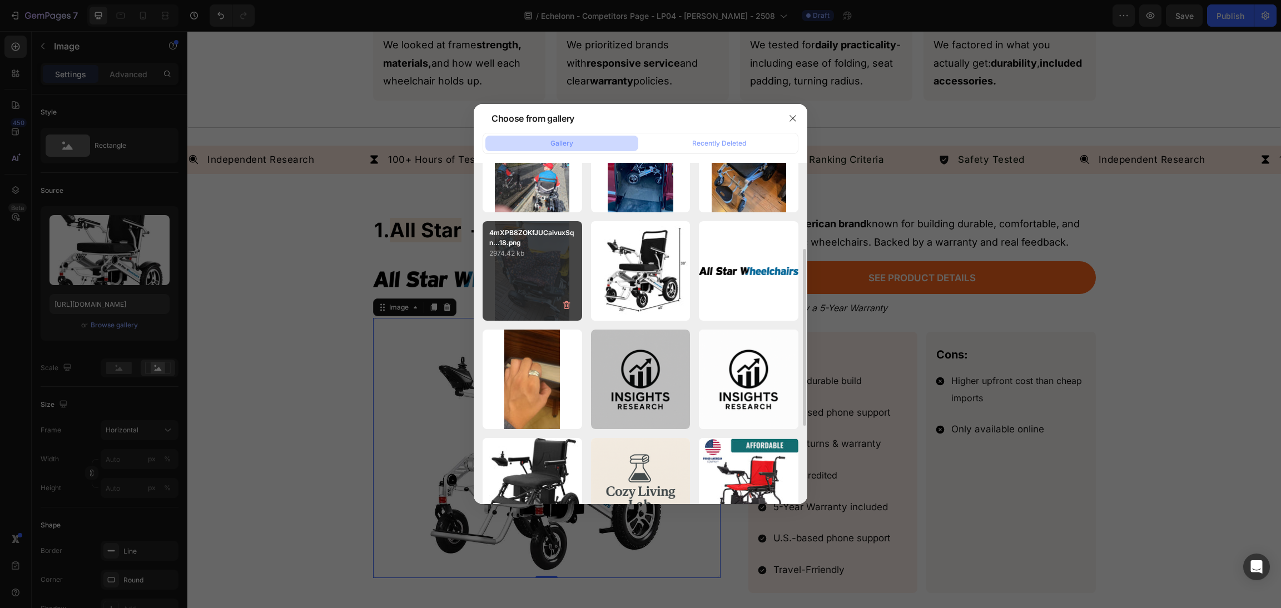
click at [552, 282] on div "4mXPB8ZOKfJUCaivuxSqn...18.png 2974.42 kb" at bounding box center [533, 271] width 100 height 100
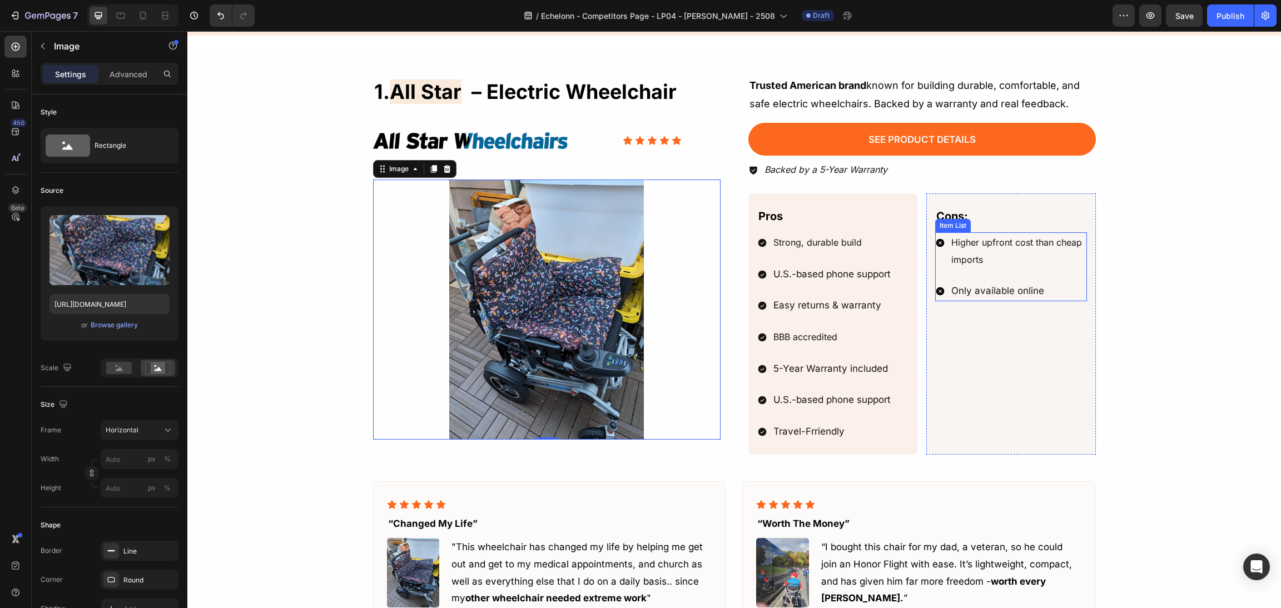
scroll to position [668, 0]
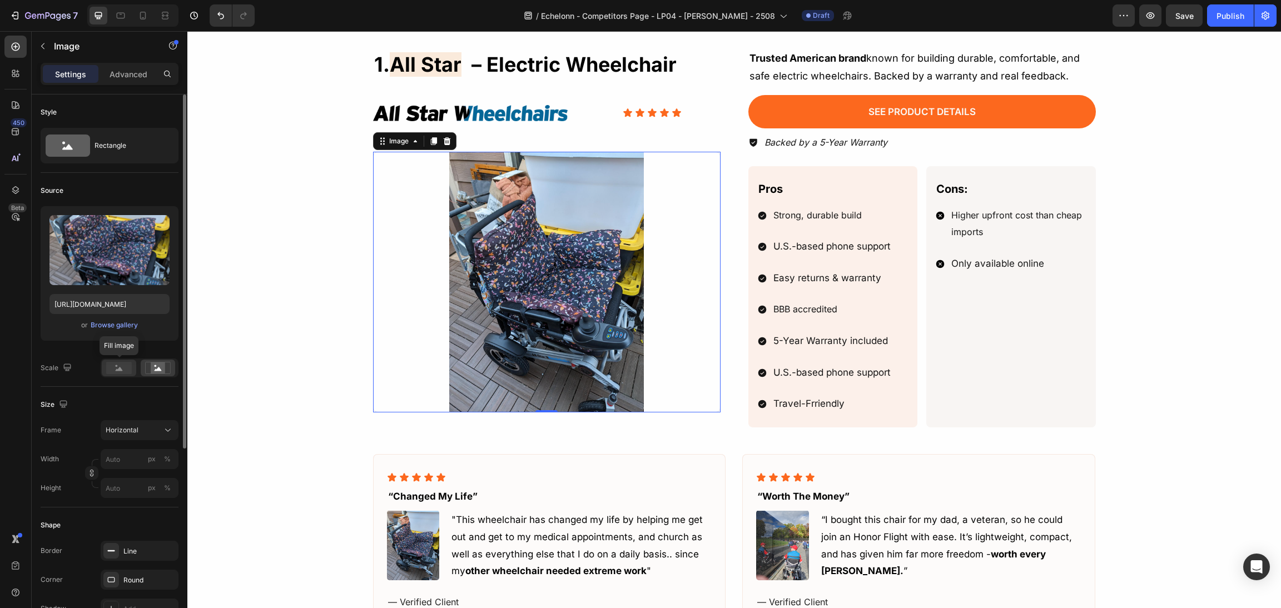
click at [123, 374] on div at bounding box center [119, 368] width 34 height 17
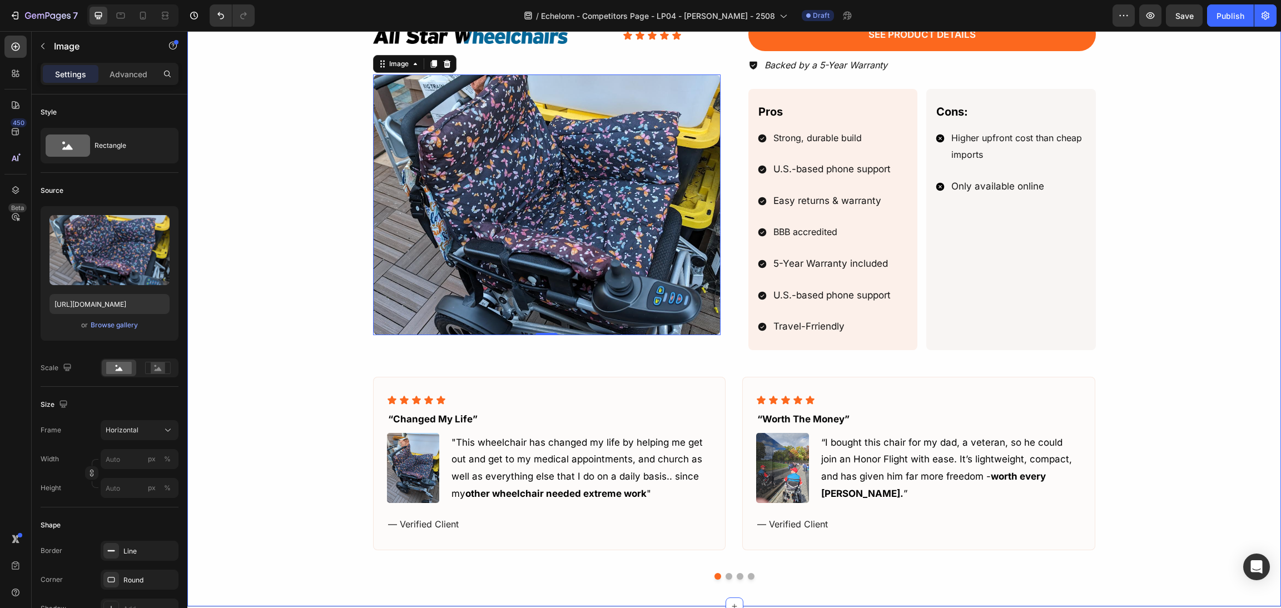
scroll to position [918, 0]
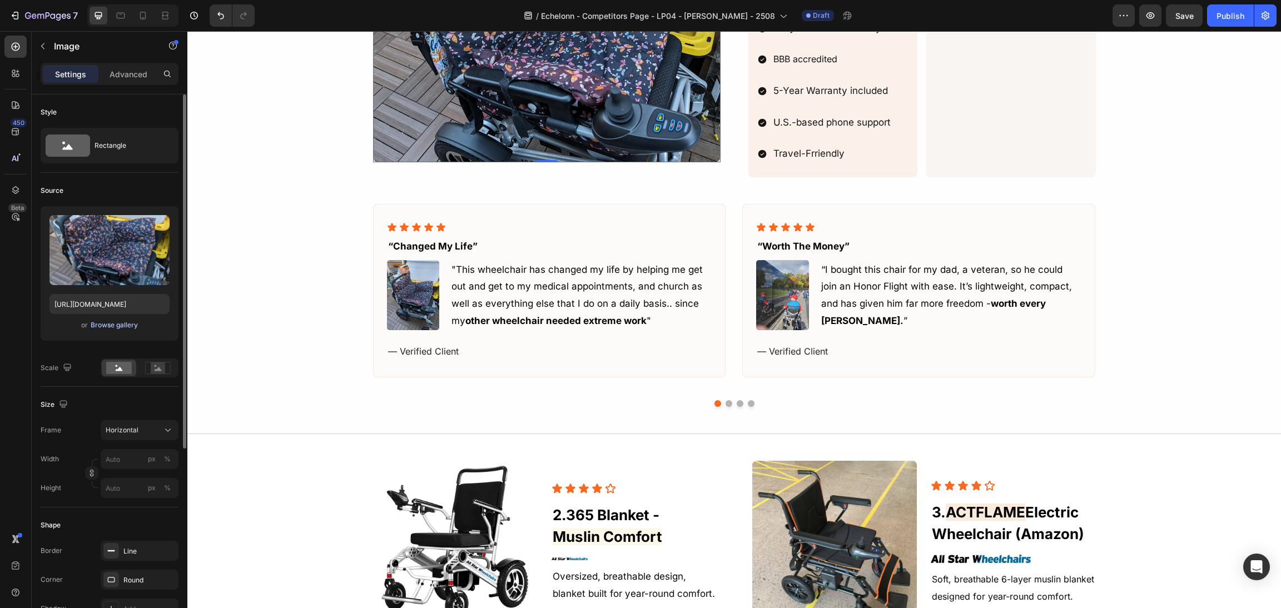
click at [106, 330] on button "Browse gallery" at bounding box center [114, 325] width 48 height 11
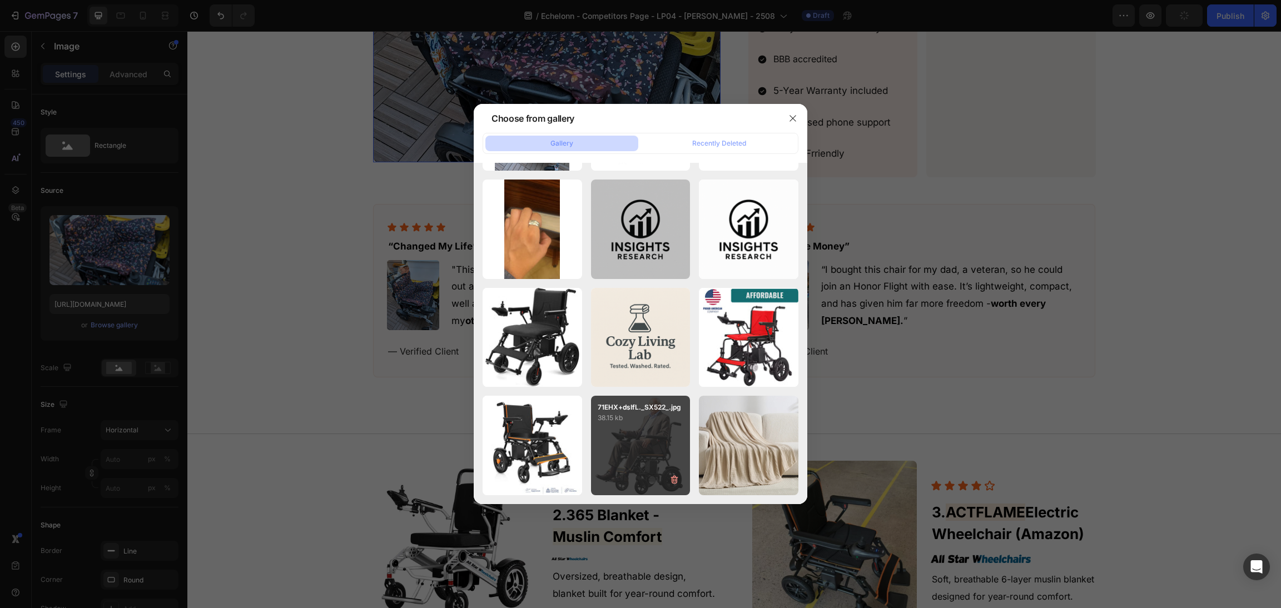
scroll to position [66, 0]
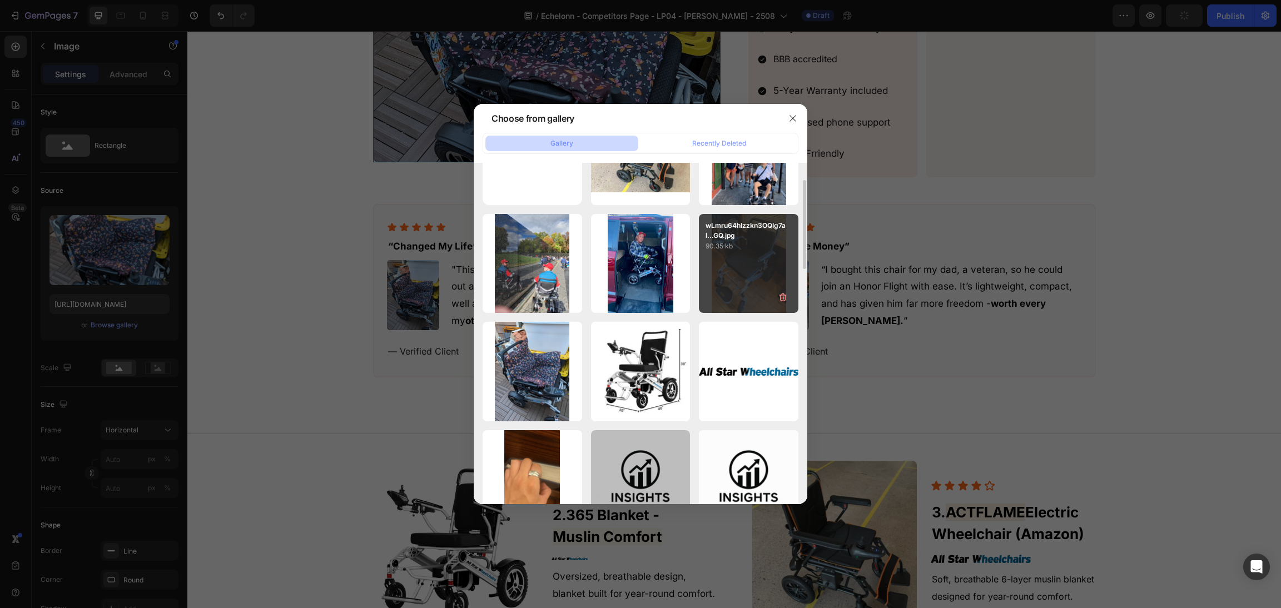
click at [754, 263] on div "wLmru64hlzzkn3OQIg7al...GQ.jpg 90.35 kb" at bounding box center [749, 264] width 100 height 100
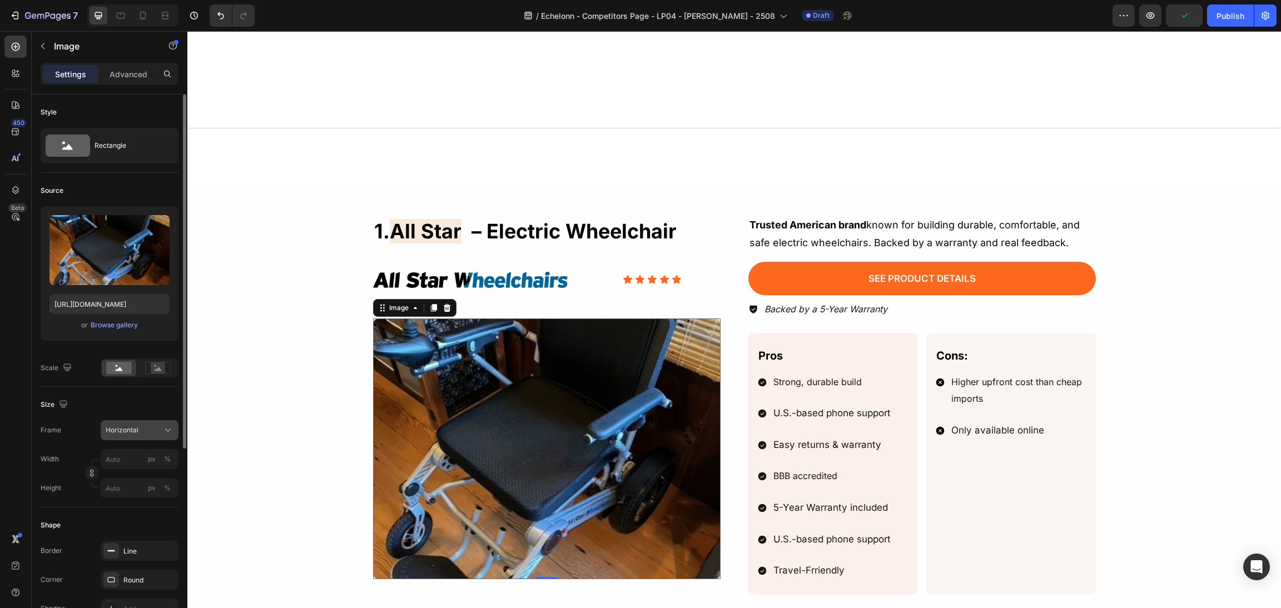
click at [134, 437] on button "Horizontal" at bounding box center [140, 430] width 78 height 20
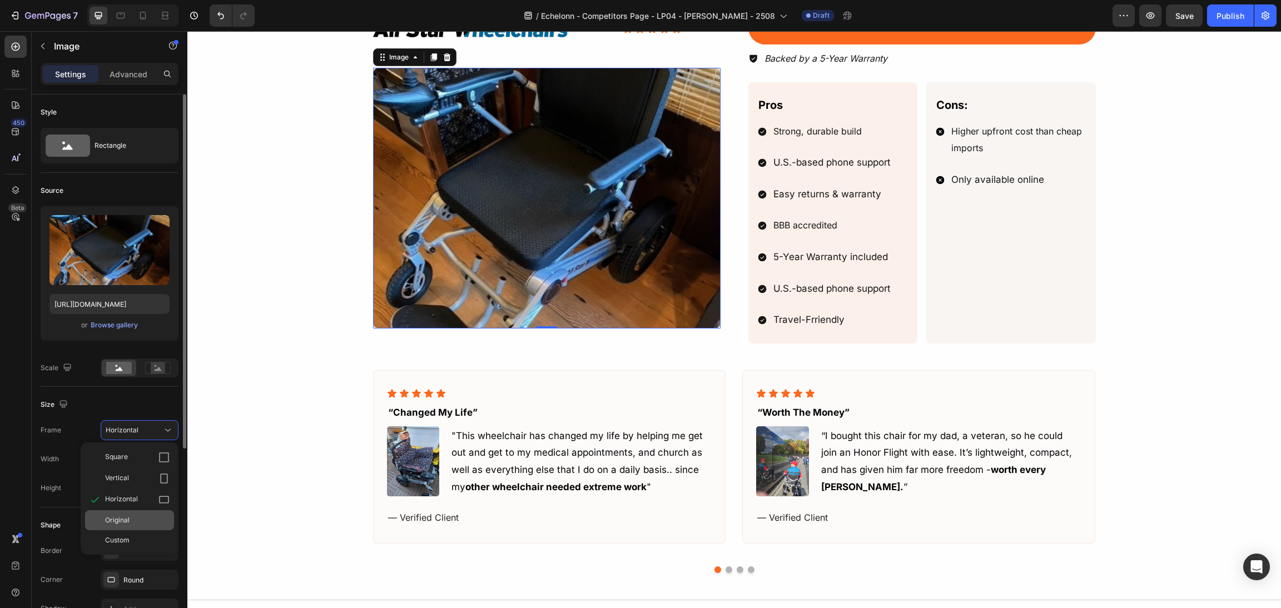
click at [136, 524] on div "Original" at bounding box center [137, 520] width 64 height 10
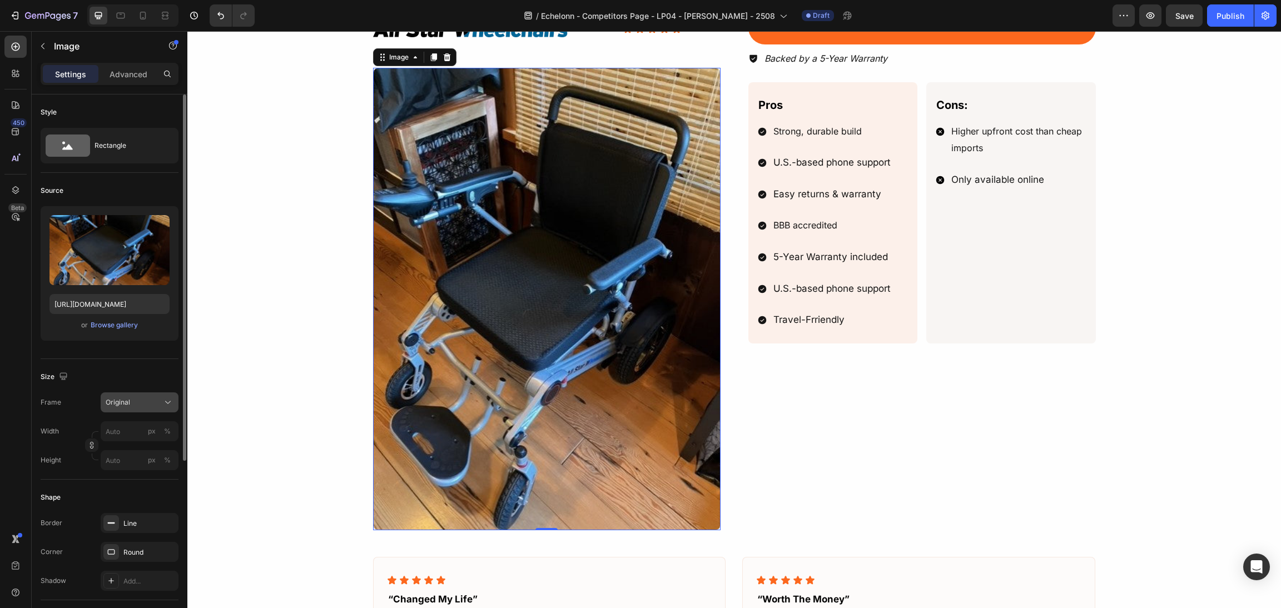
click at [145, 405] on div "Original" at bounding box center [133, 402] width 54 height 10
click at [146, 435] on div "Square" at bounding box center [129, 429] width 89 height 21
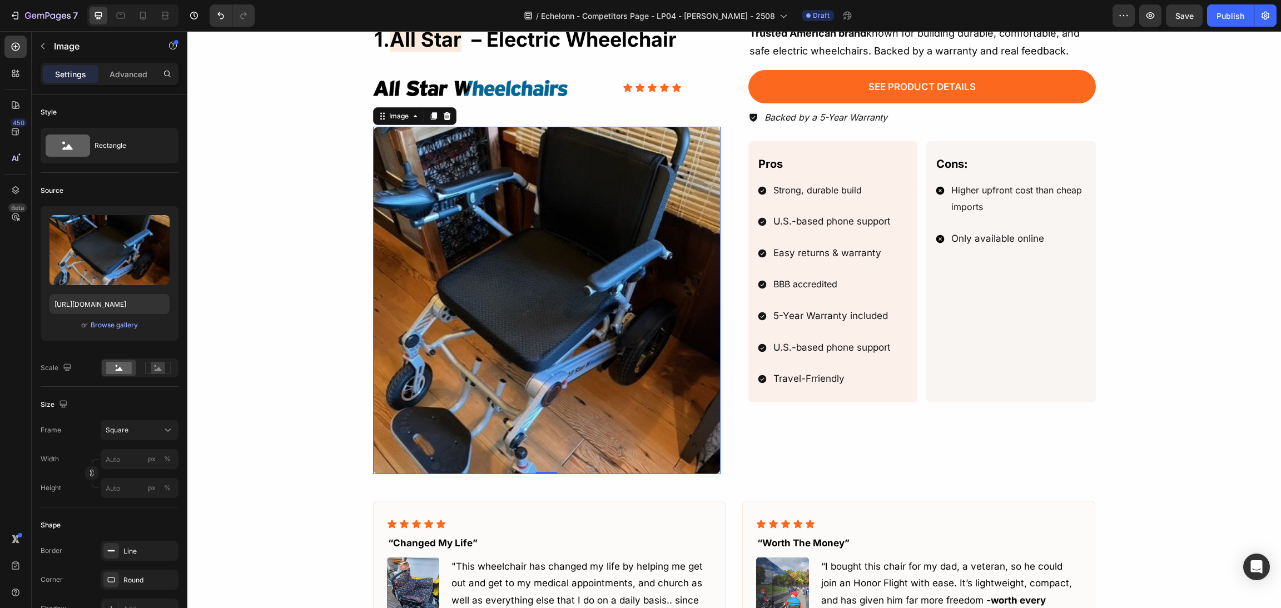
scroll to position [668, 0]
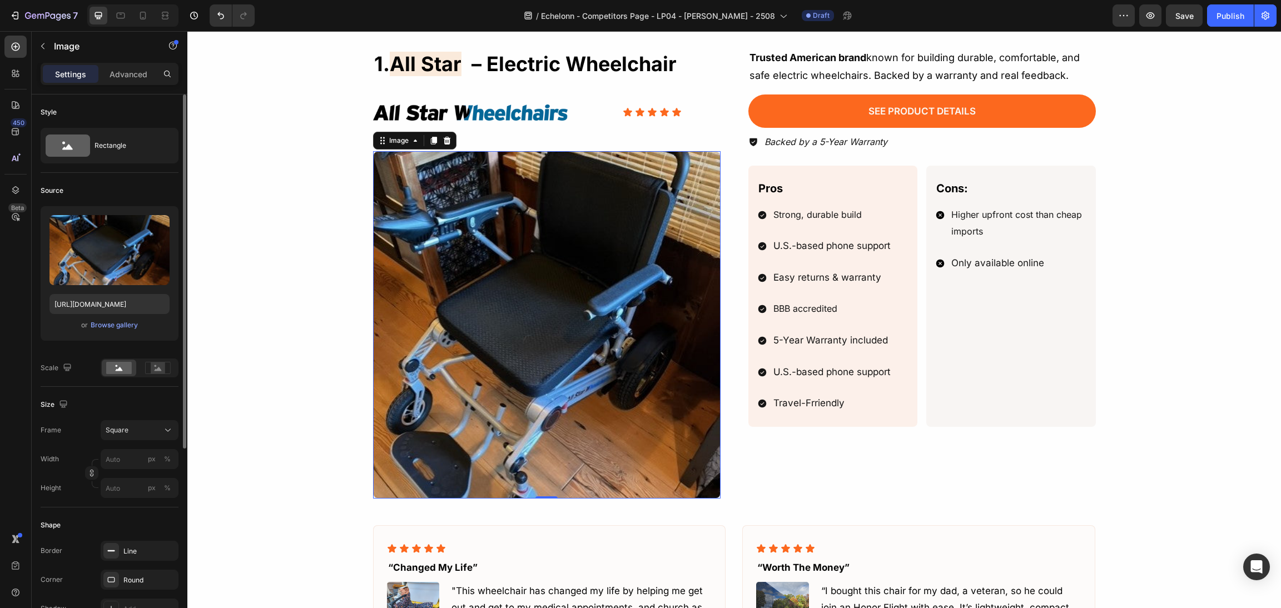
click at [118, 439] on button "Square" at bounding box center [140, 430] width 78 height 20
click at [140, 497] on div "Horizontal" at bounding box center [137, 499] width 64 height 11
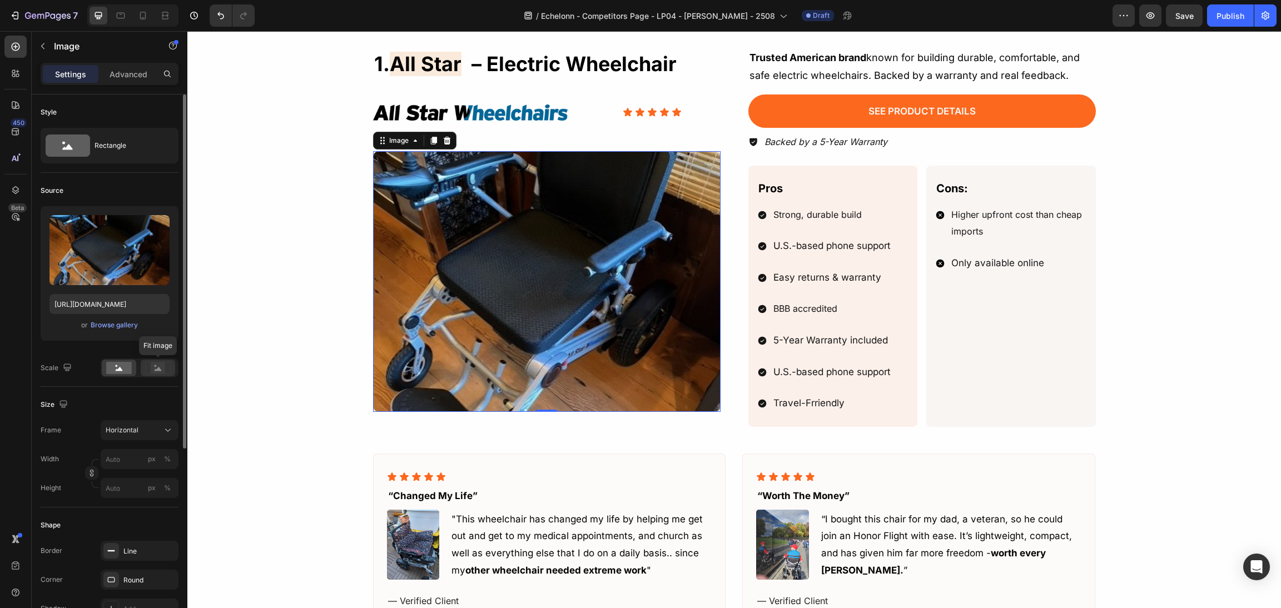
click at [166, 365] on icon at bounding box center [158, 368] width 26 height 12
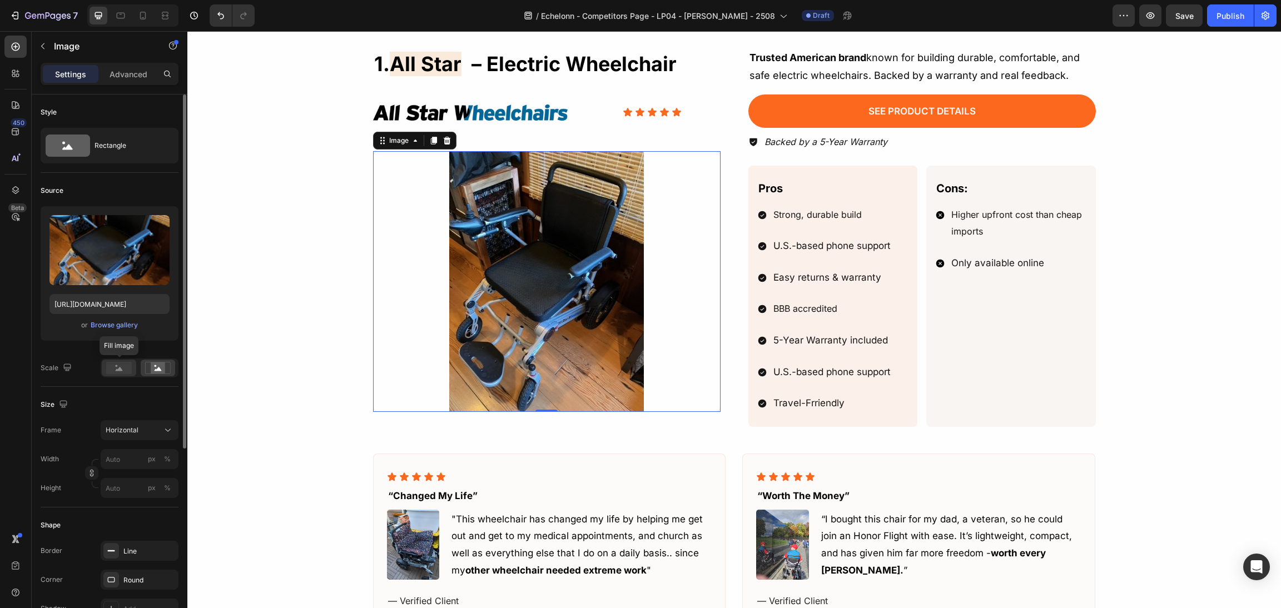
click at [126, 365] on rect at bounding box center [119, 368] width 26 height 12
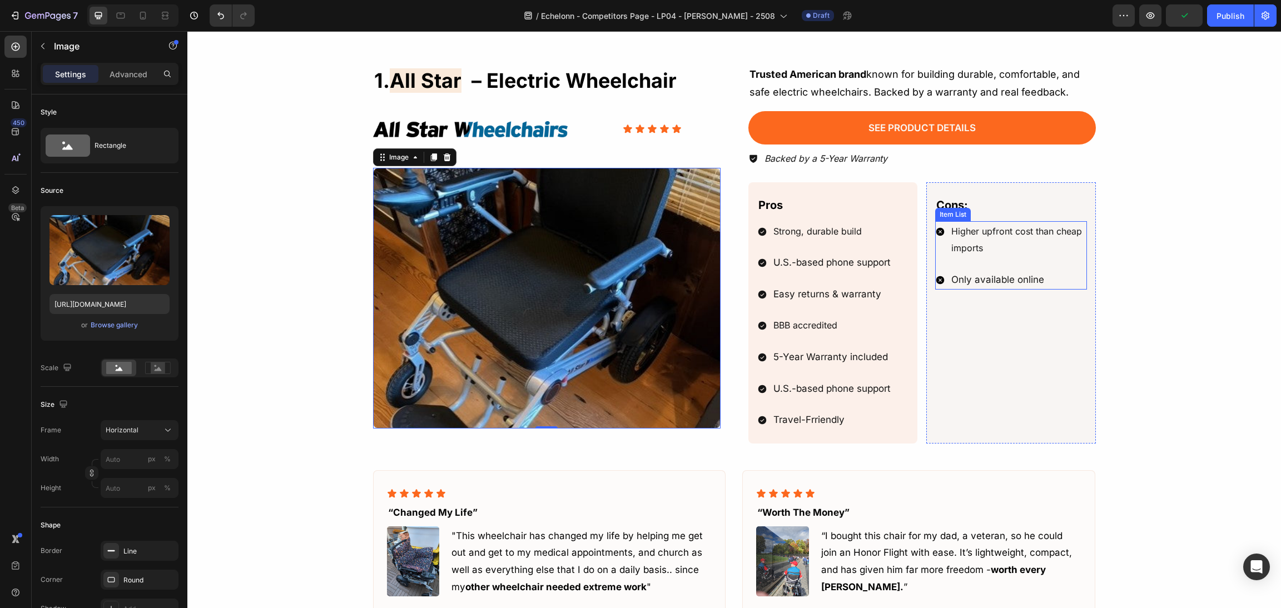
scroll to position [669, 0]
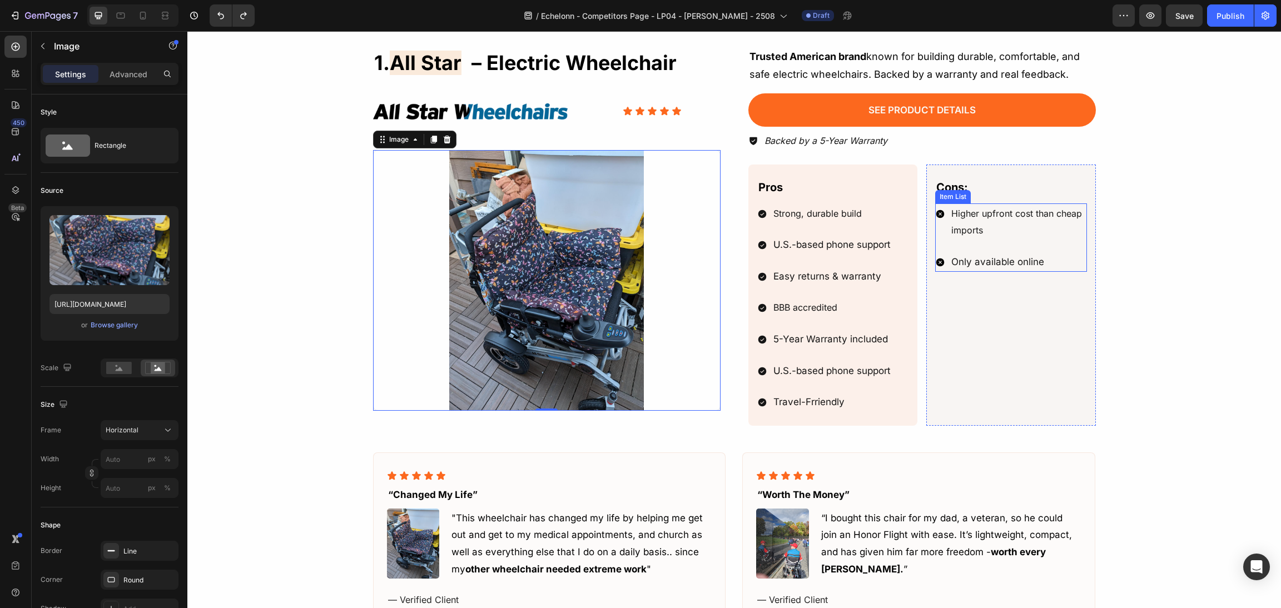
type input "https://cdn.shopify.com/s/files/1/0568/5261/1281/files/gempages_492144756260865…"
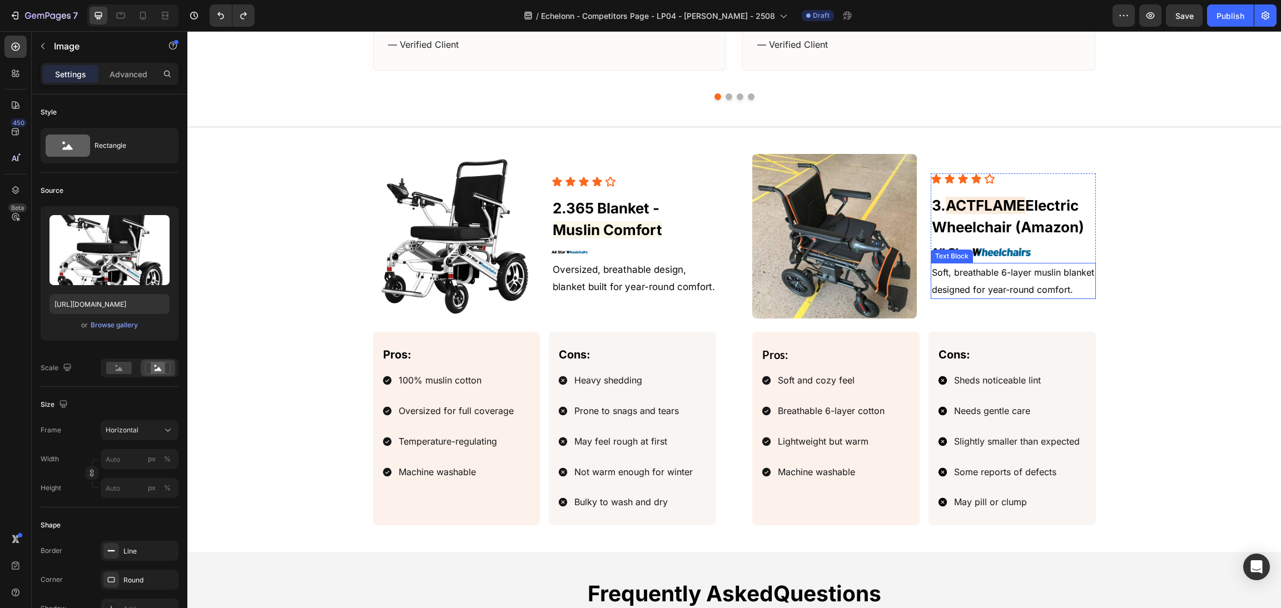
scroll to position [1253, 0]
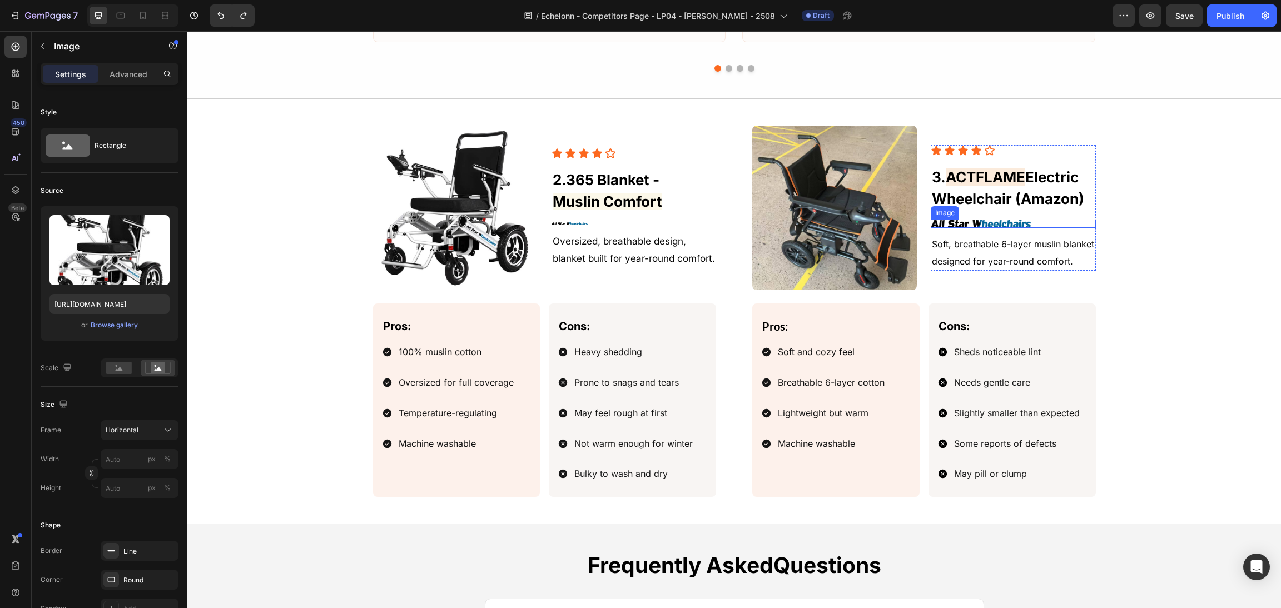
click at [1005, 224] on img at bounding box center [981, 224] width 100 height 8
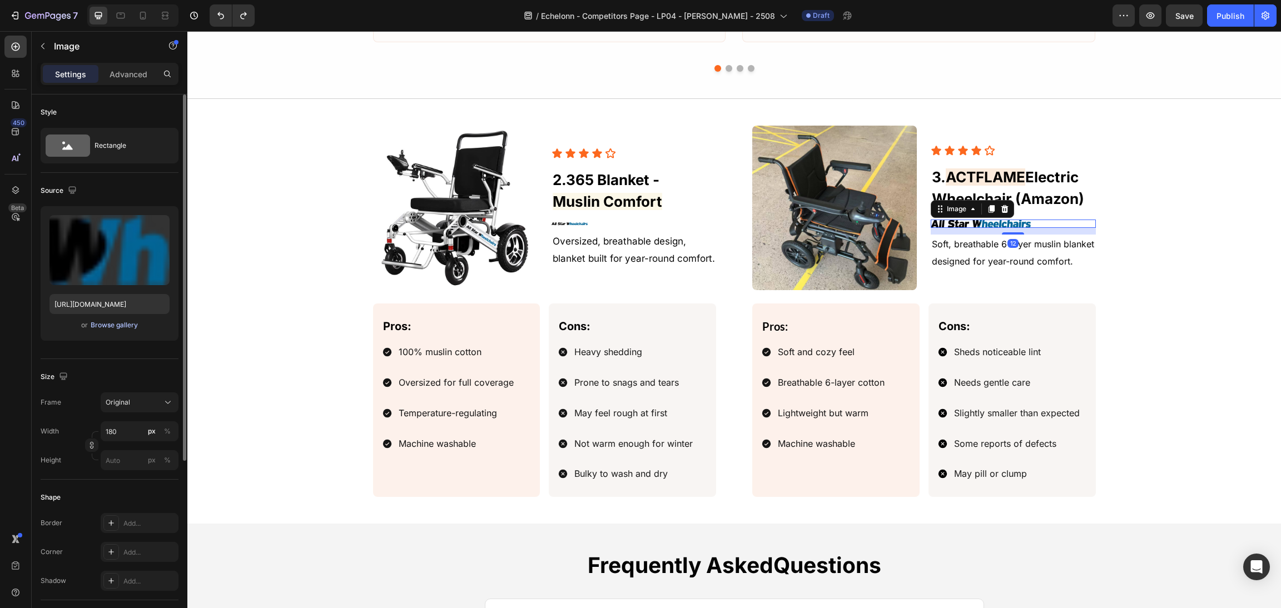
click at [102, 325] on div "Browse gallery" at bounding box center [114, 325] width 47 height 10
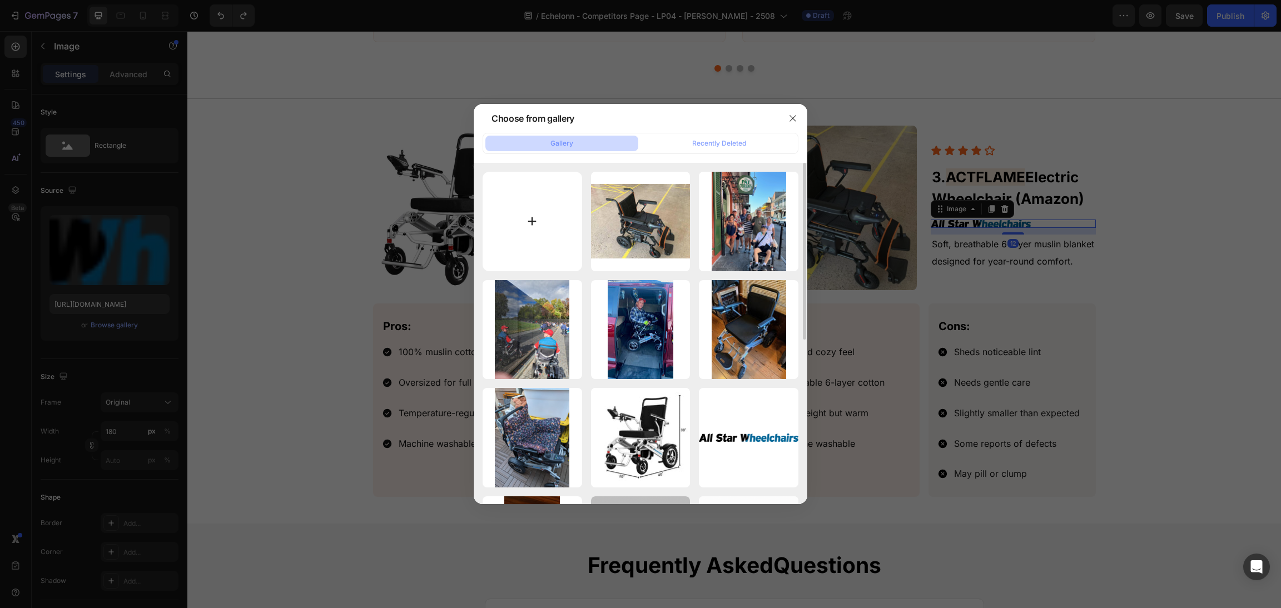
click at [546, 243] on input "file" at bounding box center [533, 222] width 100 height 100
type input "C:\fakepath\amazon-logo-amazon-icon-free-free-vector.jpg"
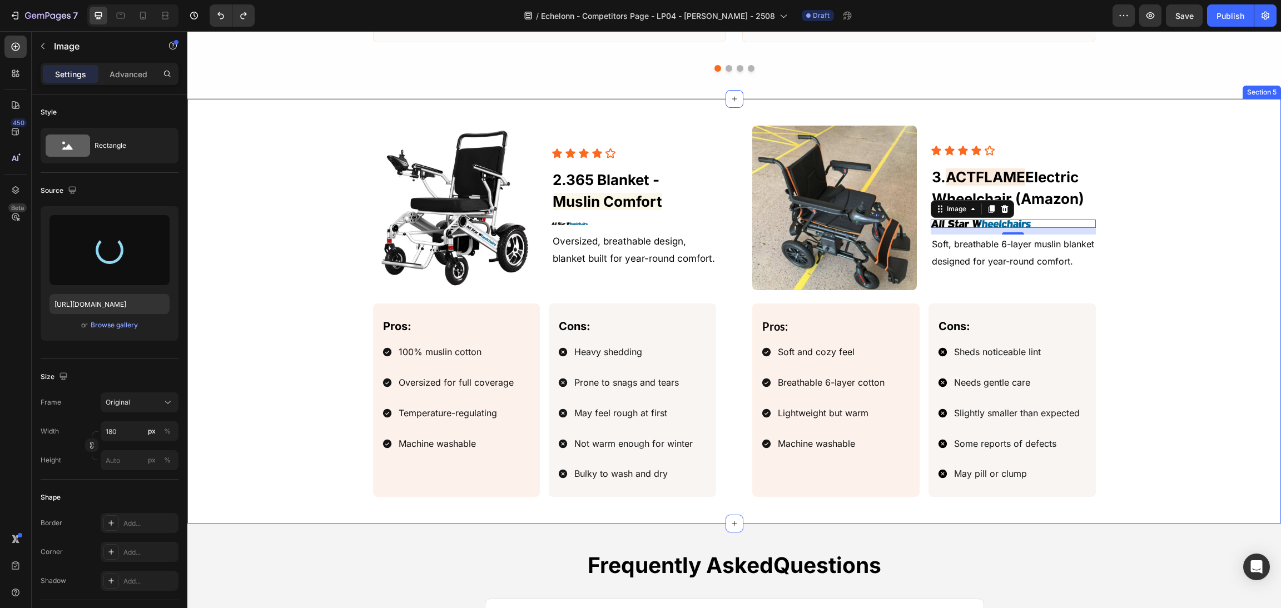
type input "[URL][DOMAIN_NAME]"
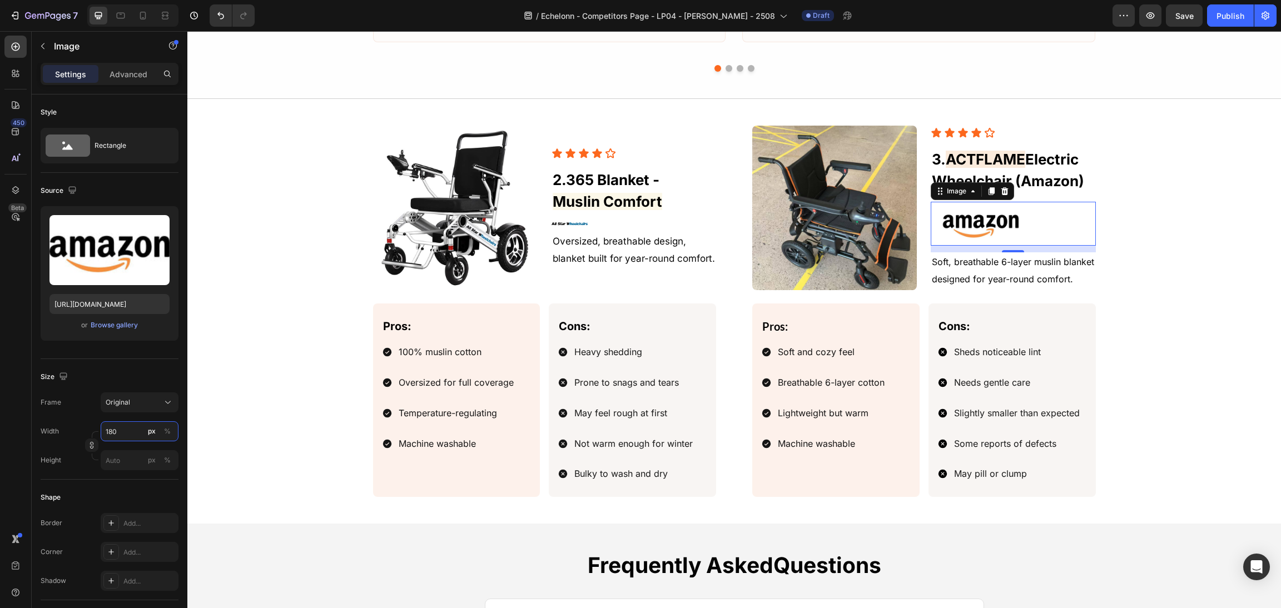
click at [121, 430] on input "180" at bounding box center [140, 431] width 78 height 20
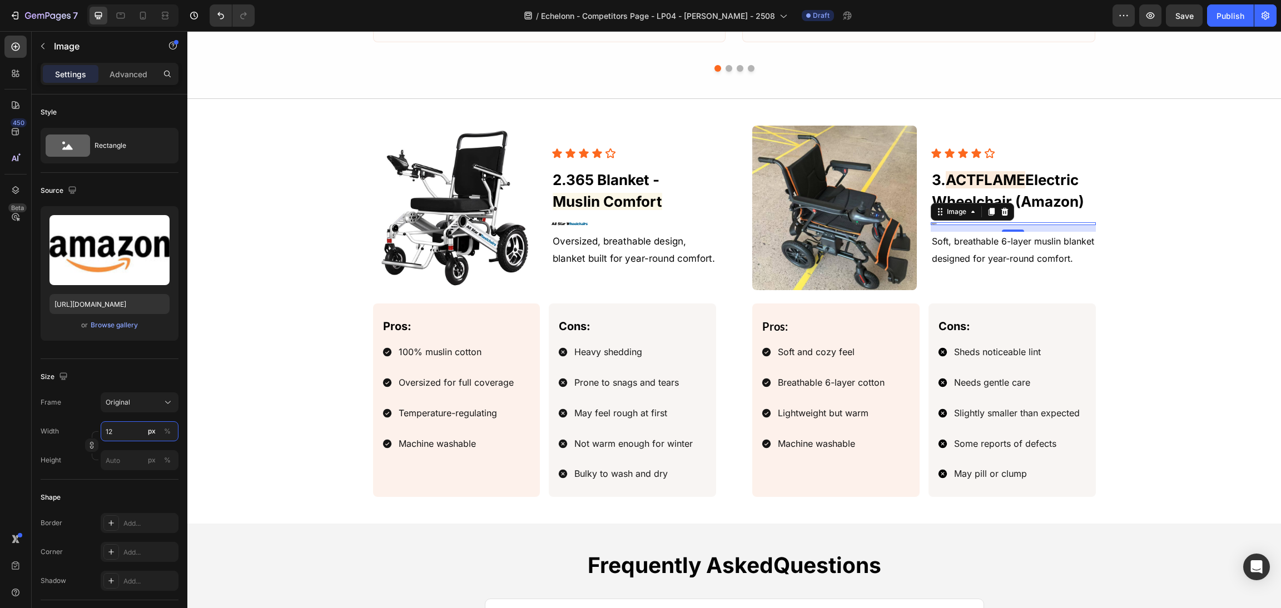
type input "120"
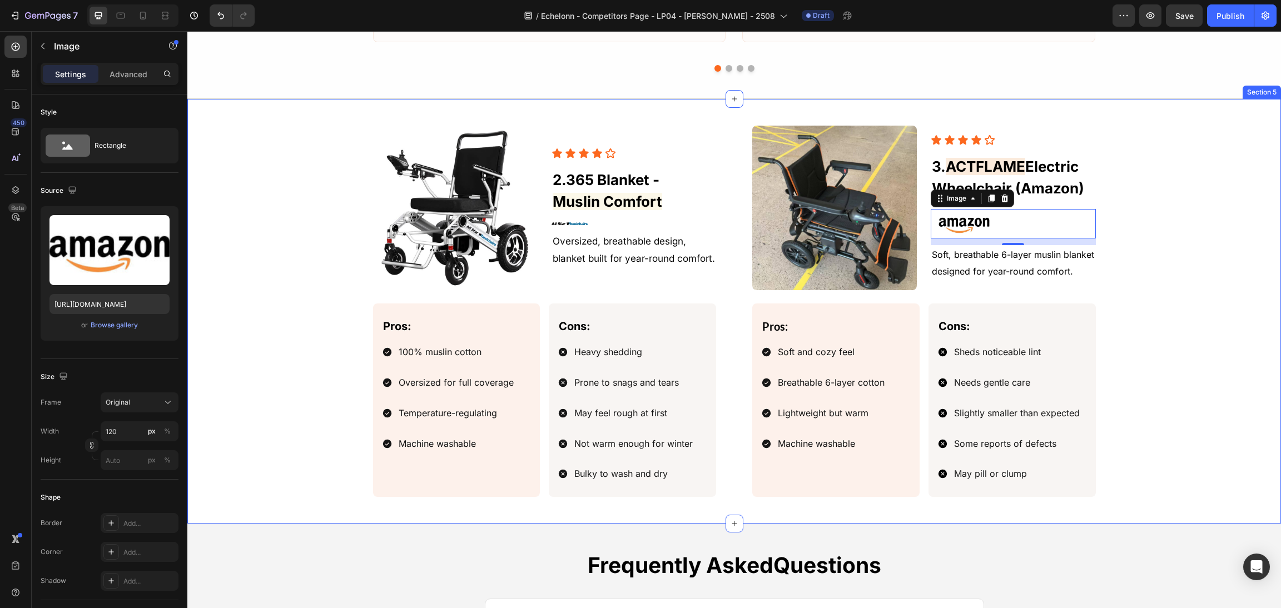
click at [1231, 253] on div "Image Icon Icon Icon Icon Icon Icon List 3. ACTFLAME Electric Wheelchair (Amazo…" at bounding box center [734, 311] width 1067 height 371
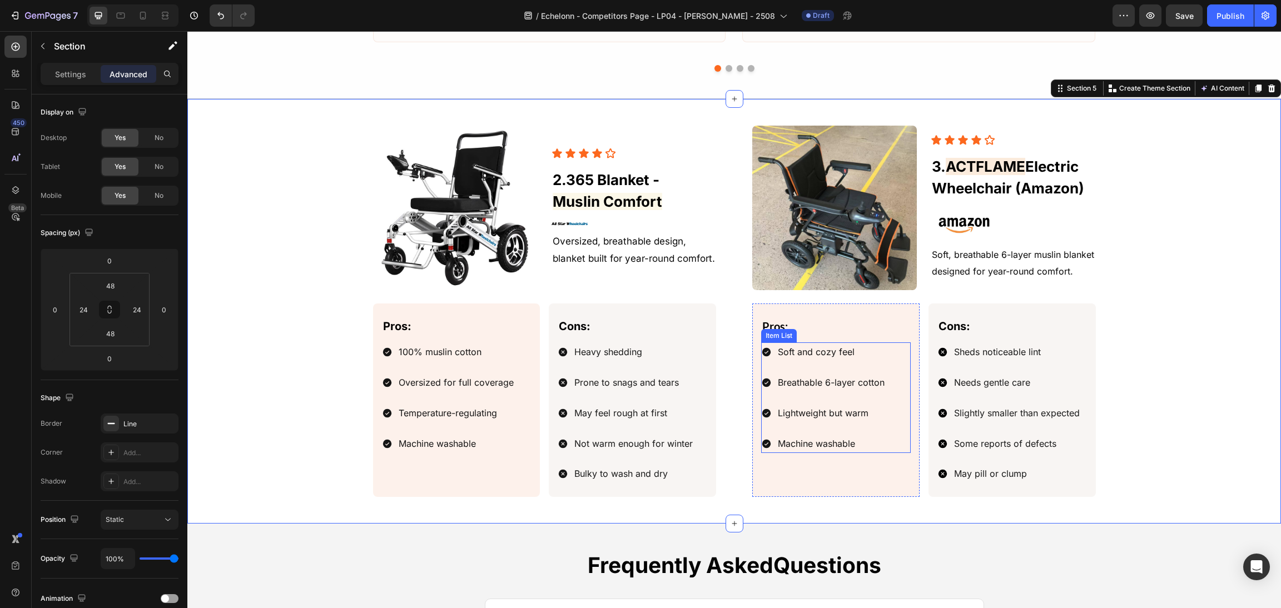
click at [845, 360] on p "Soft and cozy feel" at bounding box center [831, 352] width 107 height 16
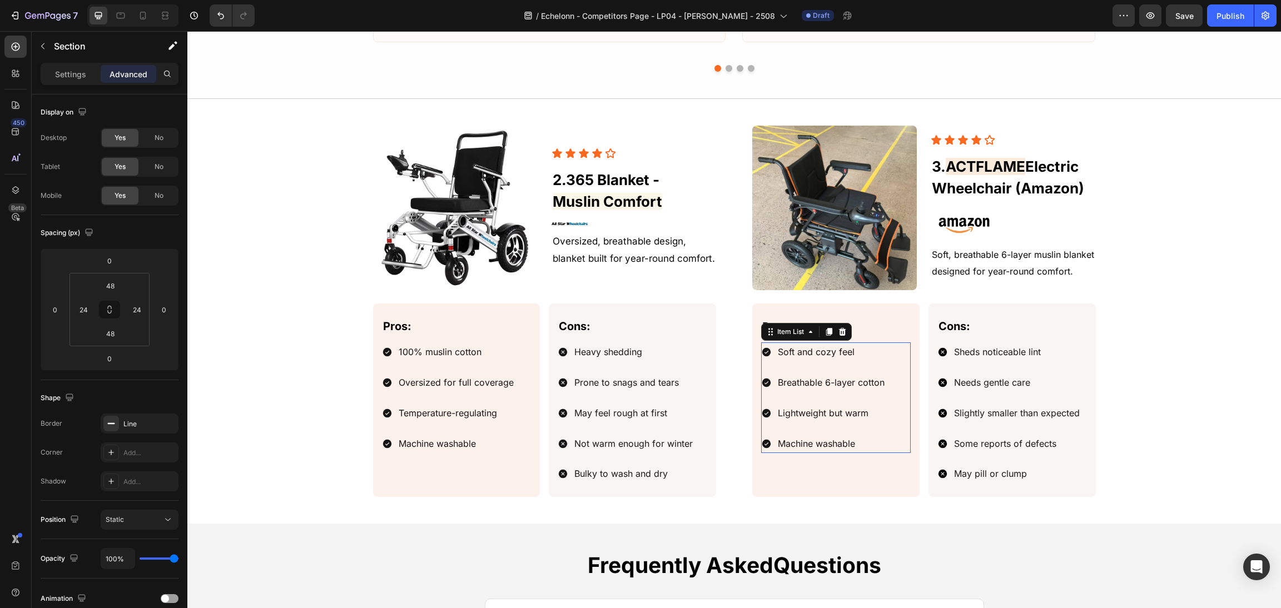
click at [848, 360] on p "Soft and cozy feel" at bounding box center [831, 352] width 107 height 16
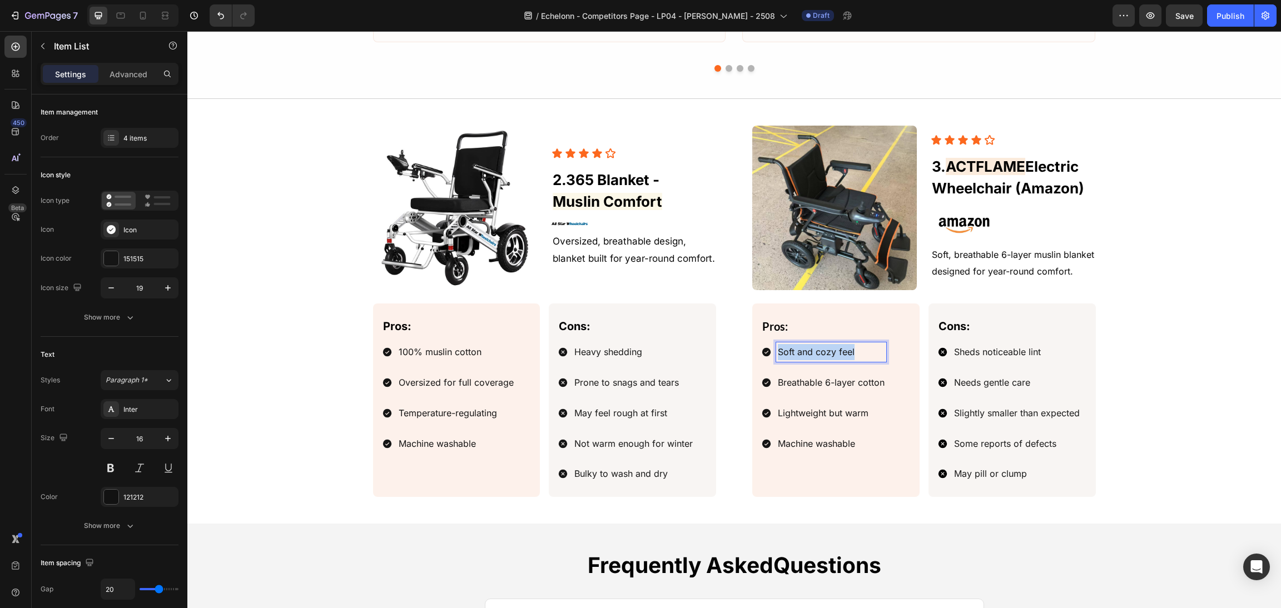
drag, startPoint x: 863, startPoint y: 352, endPoint x: 756, endPoint y: 356, distance: 106.8
click at [709, 356] on div "Image Icon Icon Icon Icon Icon Icon List 3. ACTFLAME Electric Wheelchair (Amazo…" at bounding box center [734, 311] width 723 height 371
click at [858, 384] on span "Breathable 6-layer cotton" at bounding box center [831, 382] width 107 height 11
click at [878, 382] on span "Breathable 6-layer cotton" at bounding box center [831, 382] width 107 height 11
drag, startPoint x: 878, startPoint y: 384, endPoint x: 829, endPoint y: 385, distance: 48.4
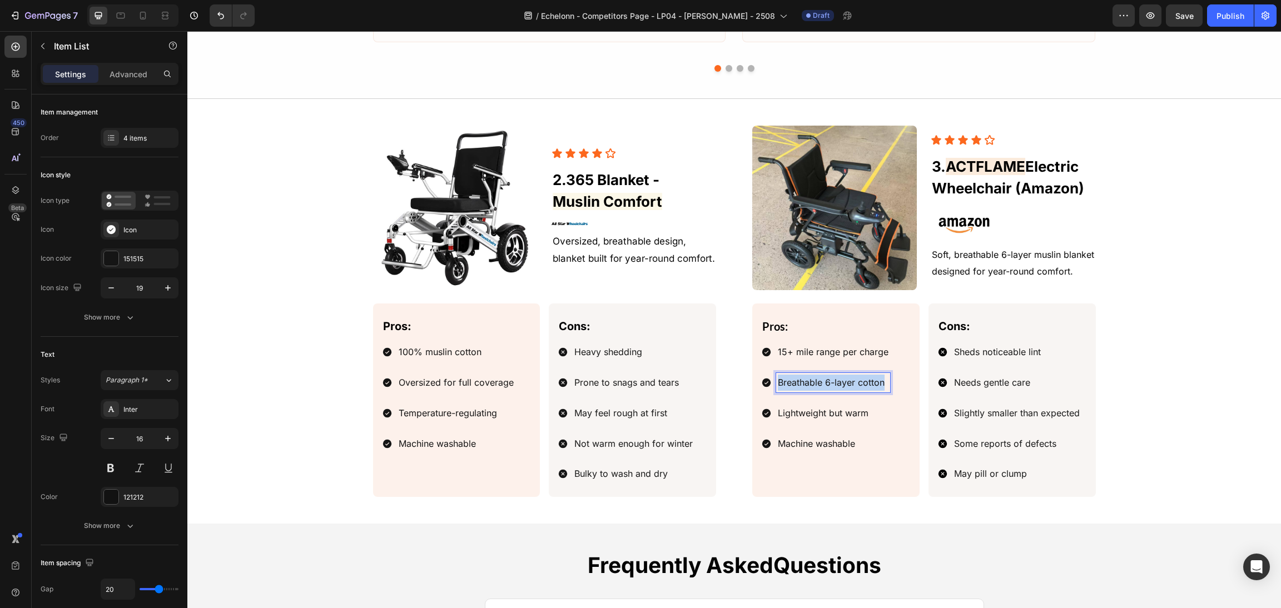
click at [673, 385] on div "Image Icon Icon Icon Icon Icon Icon List 3. ACTFLAME Electric Wheelchair (Amazo…" at bounding box center [734, 311] width 723 height 371
click at [852, 415] on p "Lightweight but warm" at bounding box center [833, 413] width 111 height 16
click at [868, 420] on p "Lightweight but warm" at bounding box center [833, 413] width 111 height 16
click at [694, 416] on div "Image Icon Icon Icon Icon Icon Icon List 3. ACTFLAME Electric Wheelchair (Amazo…" at bounding box center [734, 311] width 723 height 371
click at [852, 449] on p "Machine washable" at bounding box center [840, 444] width 125 height 16
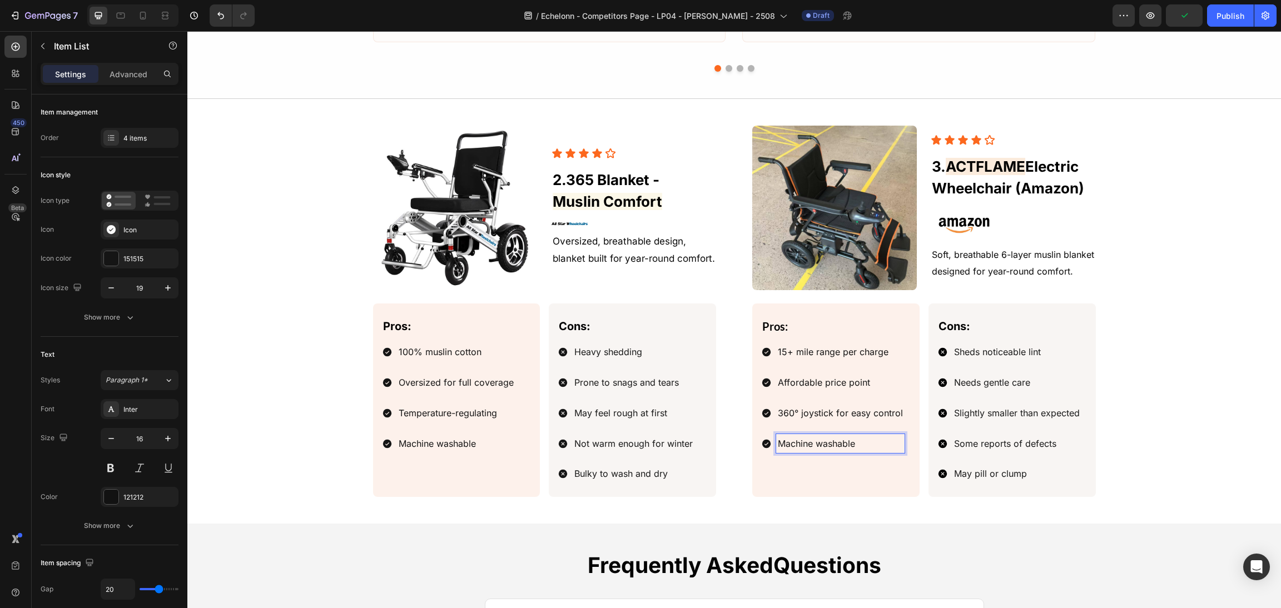
click at [859, 449] on p "Machine washable" at bounding box center [840, 444] width 125 height 16
drag, startPoint x: 866, startPoint y: 451, endPoint x: 720, endPoint y: 444, distance: 145.8
click at [720, 444] on div "Image Icon Icon Icon Icon Icon Icon List 3. ACTFLAME Electric Wheelchair (Amazo…" at bounding box center [734, 311] width 723 height 371
click at [1102, 300] on div "Image Icon Icon Icon Icon Icon Icon List 3. ACTFLAME Electric Wheelchair (Amazo…" at bounding box center [734, 311] width 1067 height 371
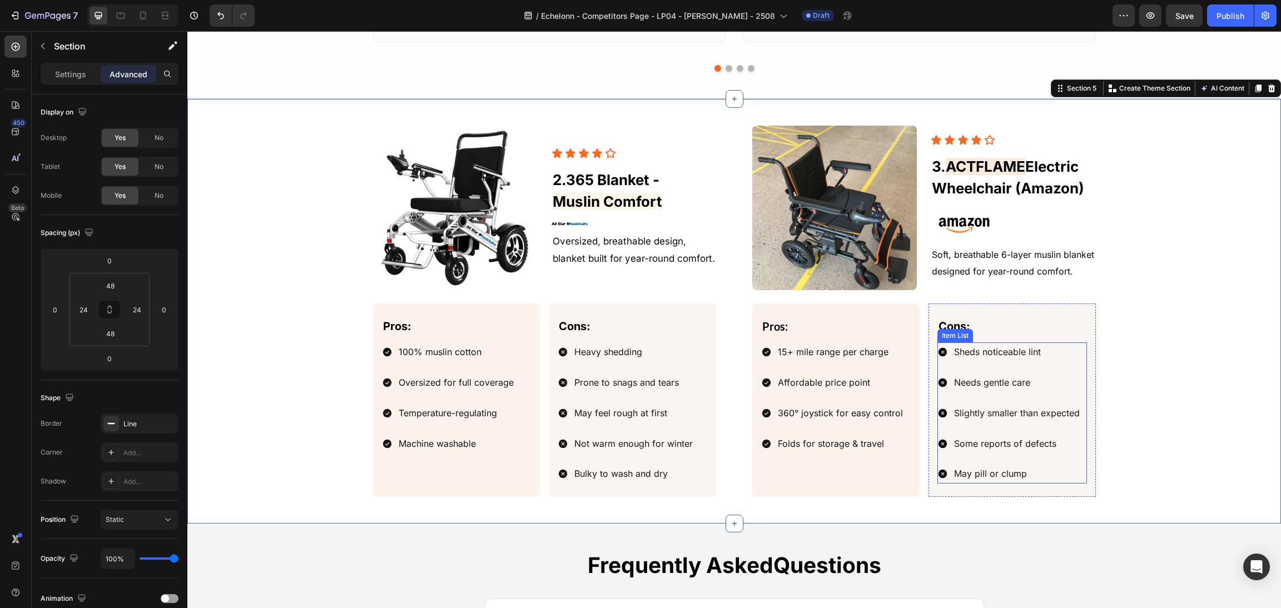
click at [1007, 352] on span "Sheds noticeable lint" at bounding box center [997, 351] width 87 height 11
click at [1032, 353] on span "Sheds noticeable lint" at bounding box center [997, 351] width 87 height 11
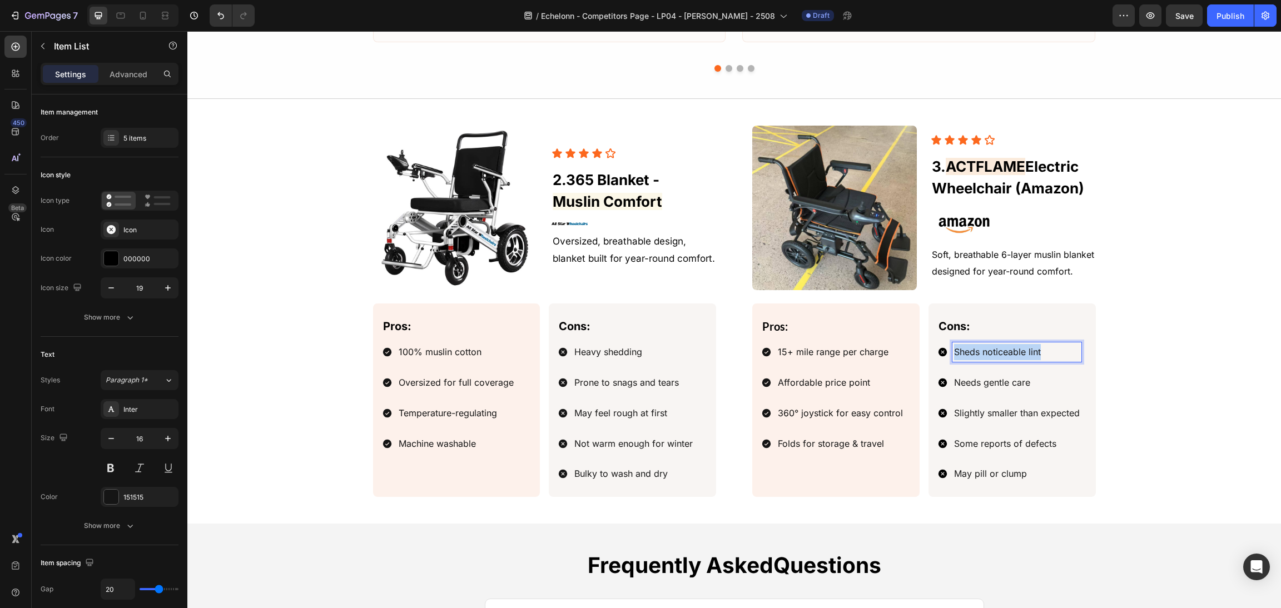
drag, startPoint x: 1042, startPoint y: 354, endPoint x: 949, endPoint y: 353, distance: 92.3
click at [954, 353] on p "Sheds noticeable lint" at bounding box center [1017, 352] width 126 height 16
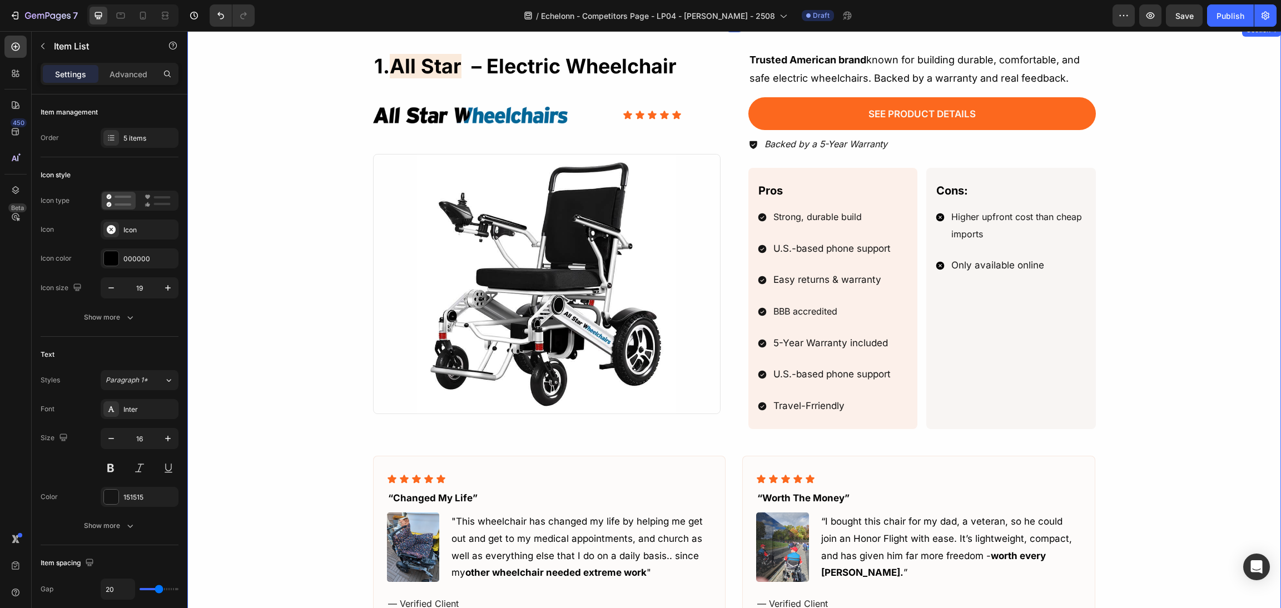
scroll to position [587, 0]
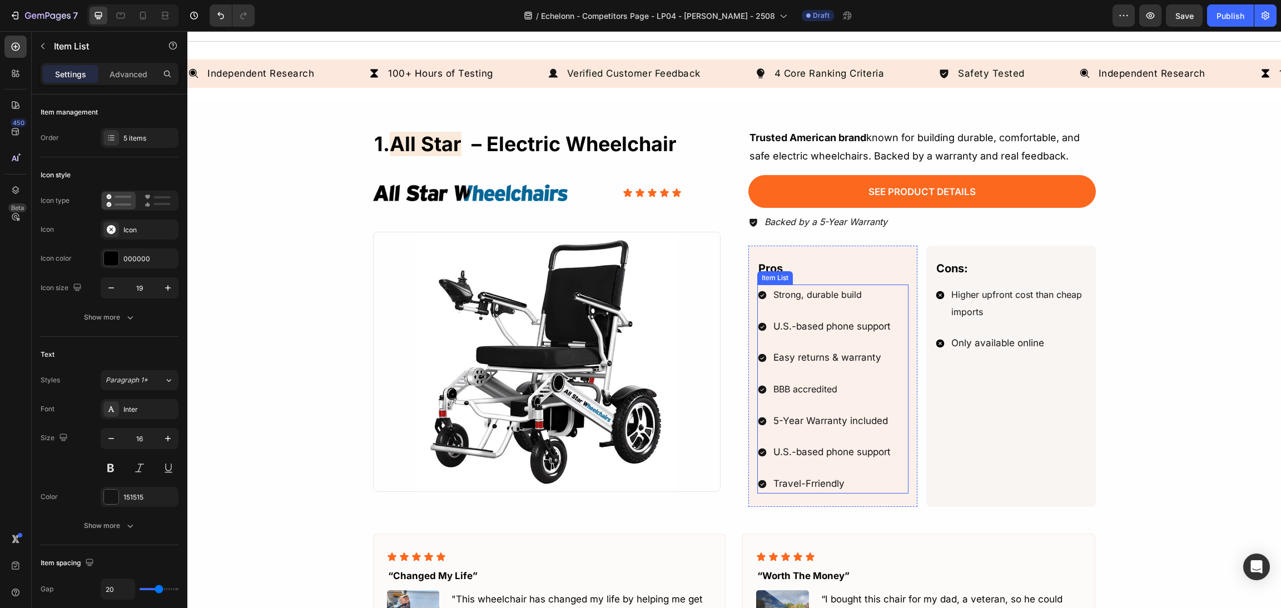
click at [800, 452] on p "U.S.-based phone support" at bounding box center [831, 452] width 117 height 17
click at [861, 458] on p "U.S.-based phone support" at bounding box center [831, 452] width 117 height 17
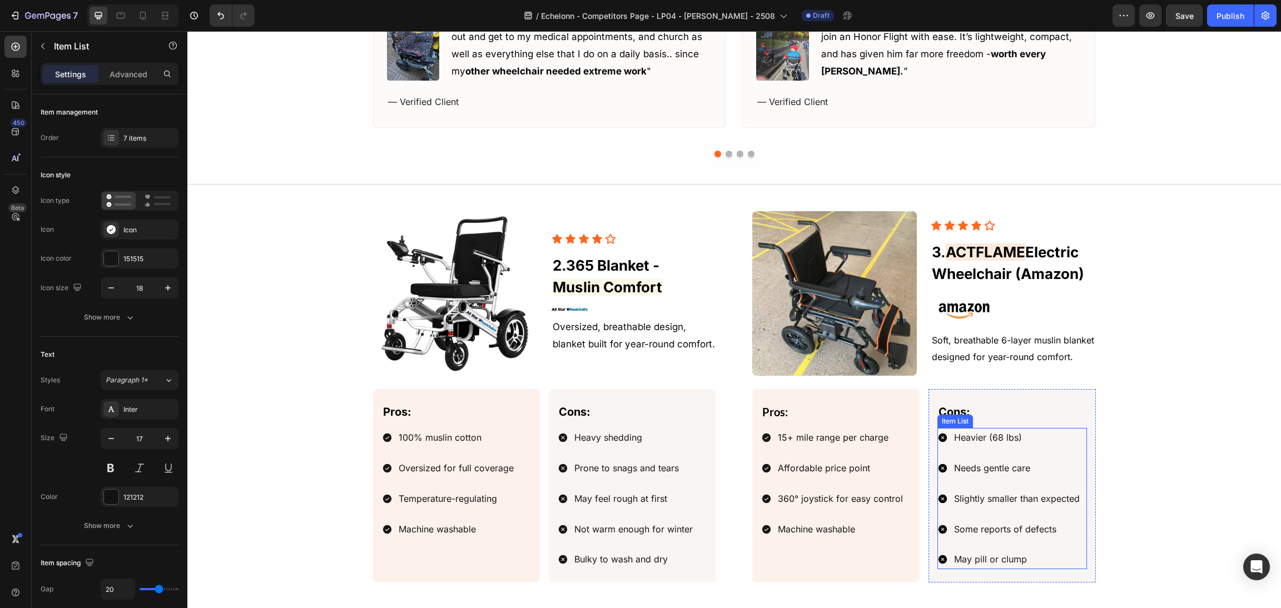
scroll to position [1255, 0]
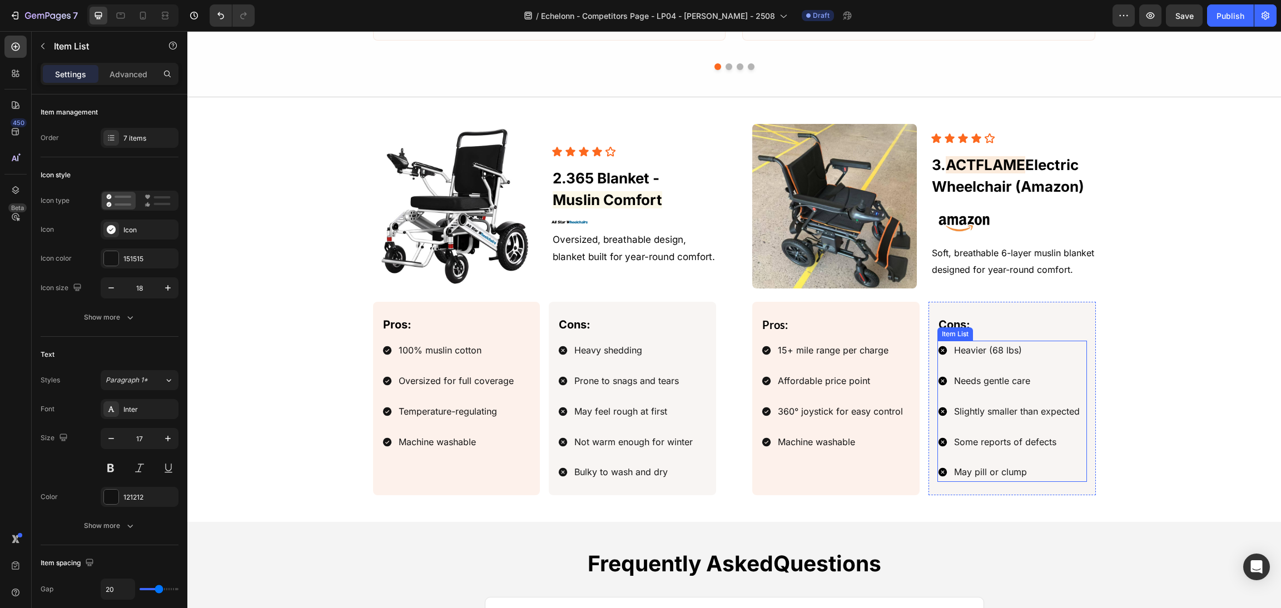
click at [1018, 386] on span "Needs gentle care" at bounding box center [992, 380] width 76 height 11
click at [1021, 385] on span "Needs gentle care" at bounding box center [992, 380] width 76 height 11
click at [1038, 387] on p "Needs gentle care" at bounding box center [1017, 381] width 126 height 16
drag, startPoint x: 1037, startPoint y: 387, endPoint x: 907, endPoint y: 371, distance: 131.1
click at [907, 371] on div "Pros: Text Block 15+ mile range per charge Affordable price point 360° joystick…" at bounding box center [924, 398] width 344 height 193
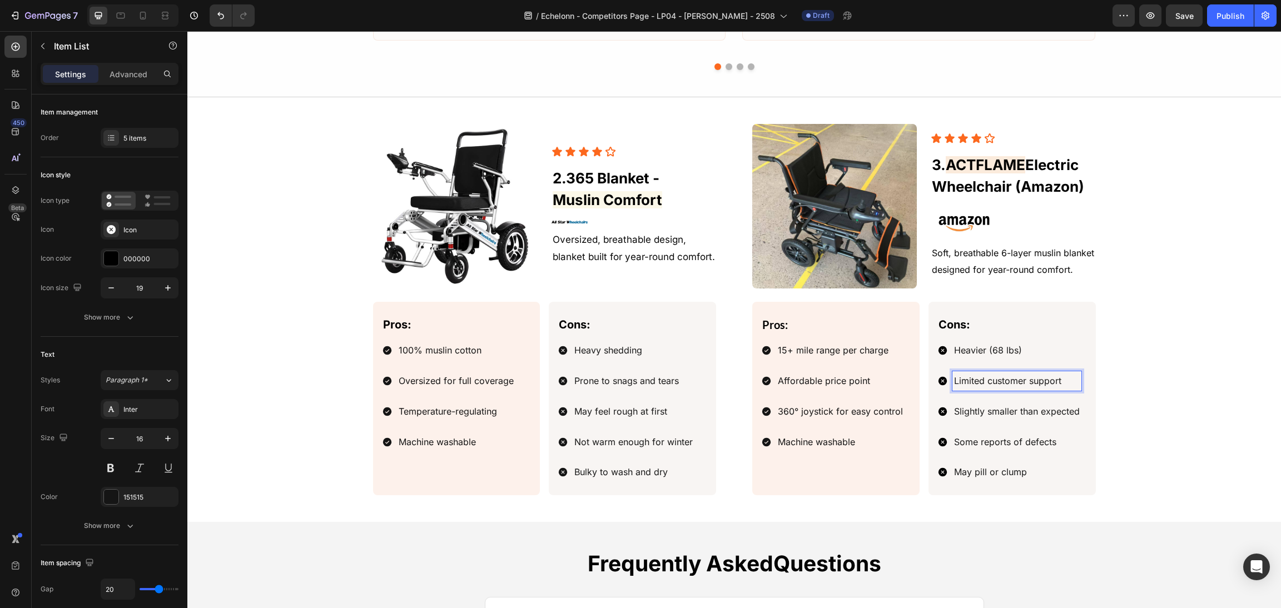
click at [1026, 420] on p "Slightly smaller than expected" at bounding box center [1017, 412] width 126 height 16
click at [1046, 415] on span "Slightly smaller than expected" at bounding box center [1017, 411] width 126 height 11
drag, startPoint x: 1075, startPoint y: 416, endPoint x: 926, endPoint y: 421, distance: 148.5
click at [849, 415] on div "Pros: Text Block 15+ mile range per charge Affordable price point 360° joystick…" at bounding box center [924, 398] width 344 height 193
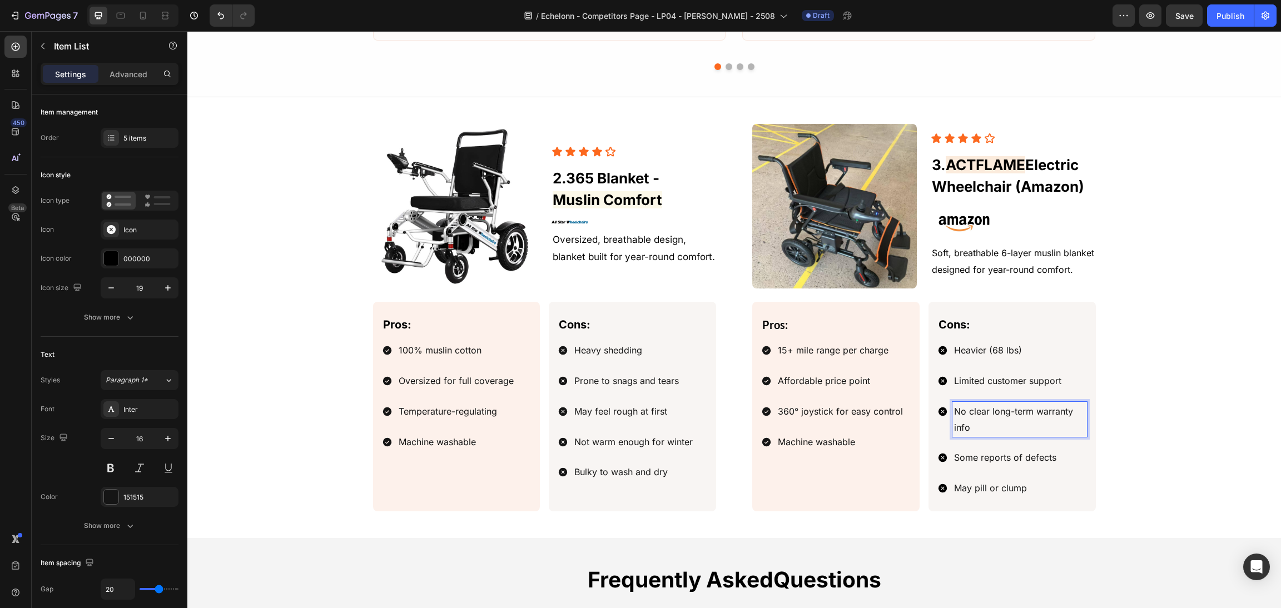
click at [981, 417] on span "No clear long-term warranty info" at bounding box center [1013, 419] width 119 height 27
drag, startPoint x: 1025, startPoint y: 415, endPoint x: 966, endPoint y: 415, distance: 58.9
click at [966, 415] on span "No clear long-term warranty info" at bounding box center [1013, 419] width 119 height 27
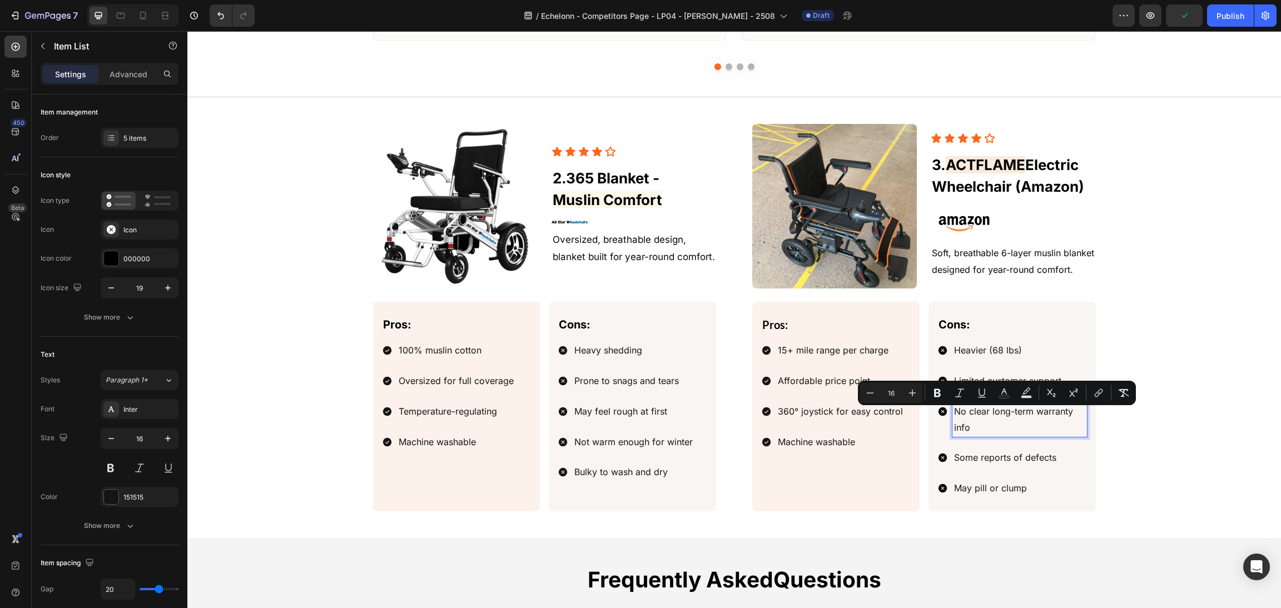
click at [962, 411] on span "No clear long-term warranty info" at bounding box center [1013, 419] width 119 height 27
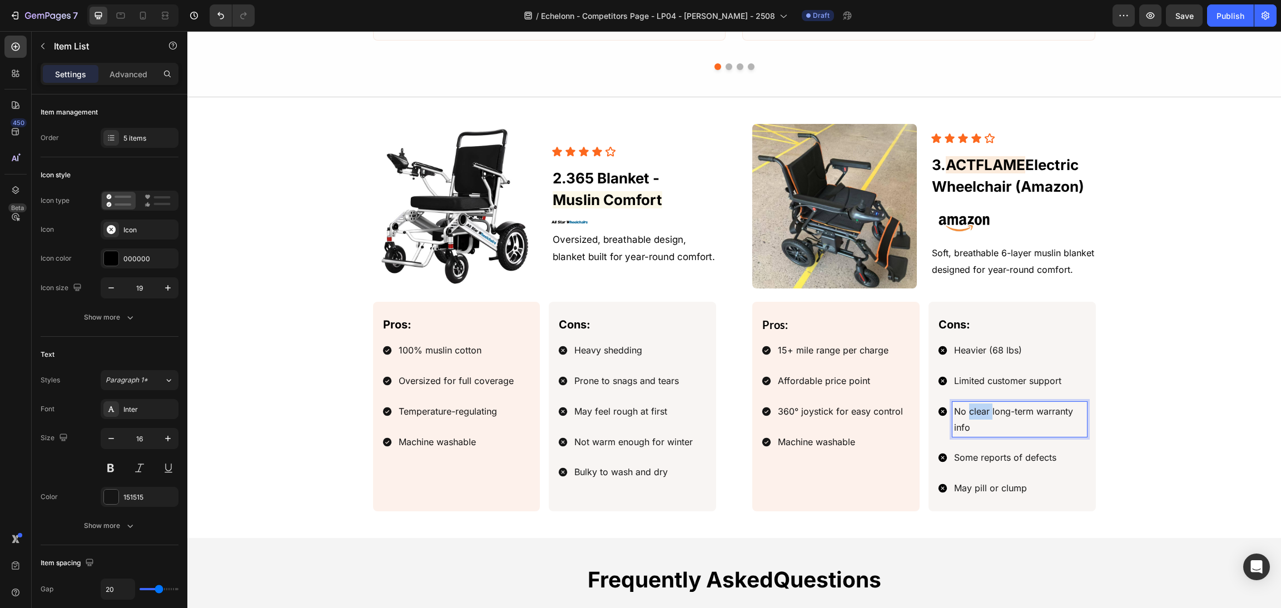
drag, startPoint x: 985, startPoint y: 417, endPoint x: 963, endPoint y: 414, distance: 22.5
click at [963, 414] on span "No clear long-term warranty info" at bounding box center [1013, 419] width 119 height 27
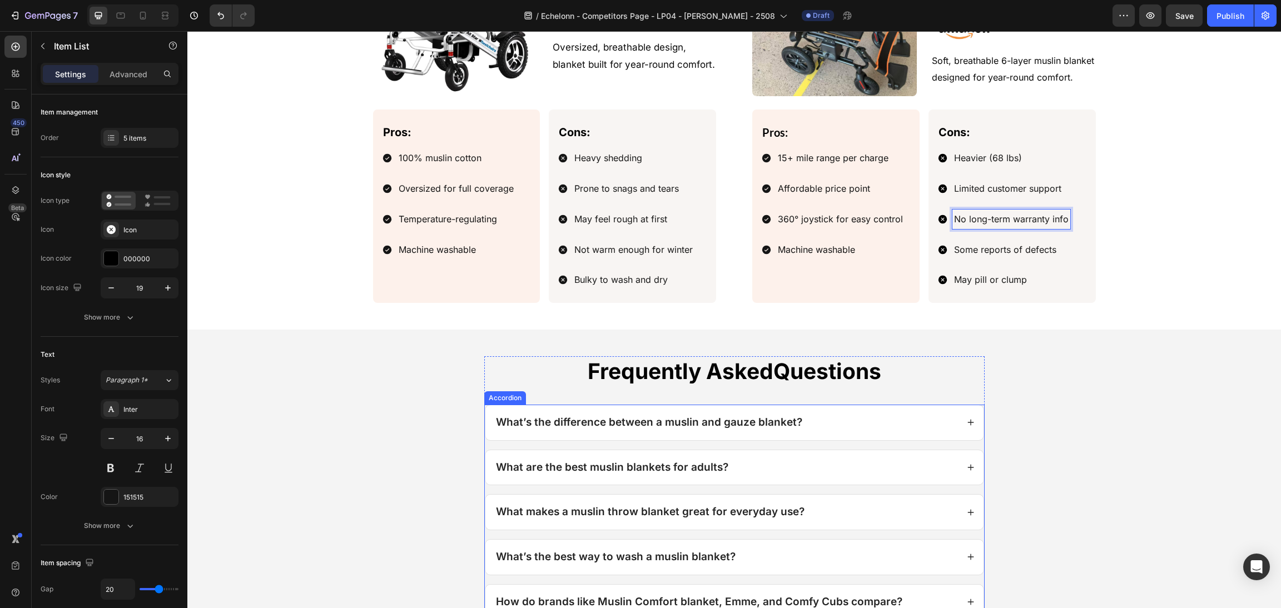
scroll to position [1421, 0]
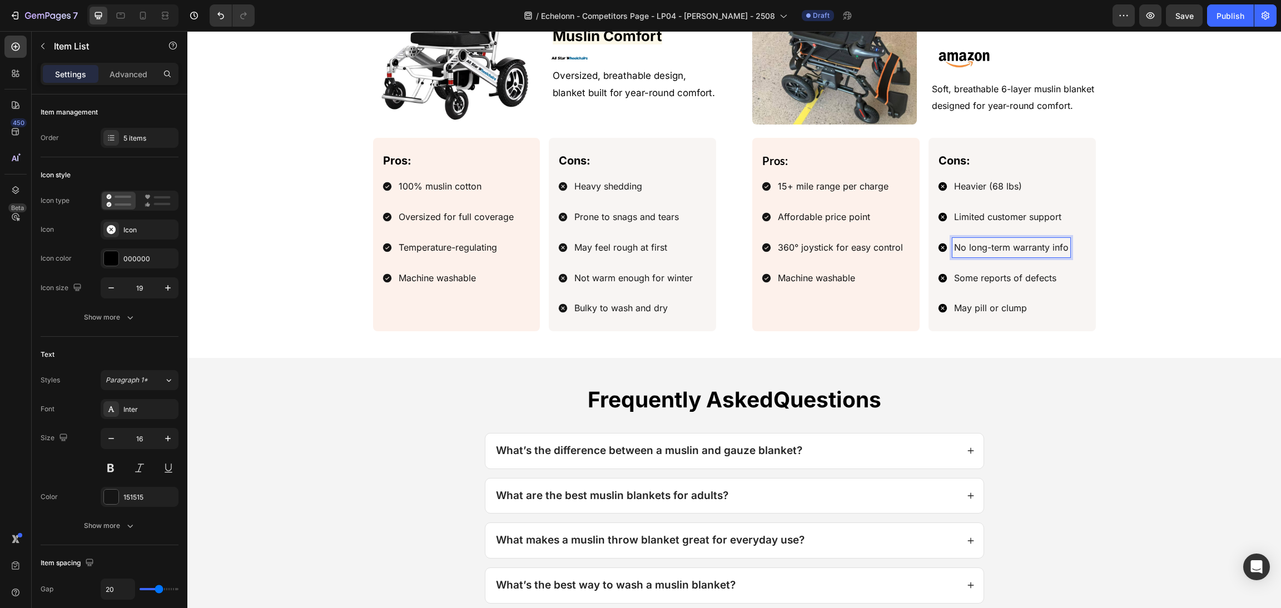
click at [1044, 273] on span "Some reports of defects" at bounding box center [1005, 277] width 102 height 11
click at [1049, 277] on p "Some reports of defects" at bounding box center [1011, 278] width 115 height 16
drag, startPoint x: 1053, startPoint y: 278, endPoint x: 974, endPoint y: 276, distance: 79.0
click at [937, 277] on div "Some reports of defects" at bounding box center [1003, 277] width 133 height 19
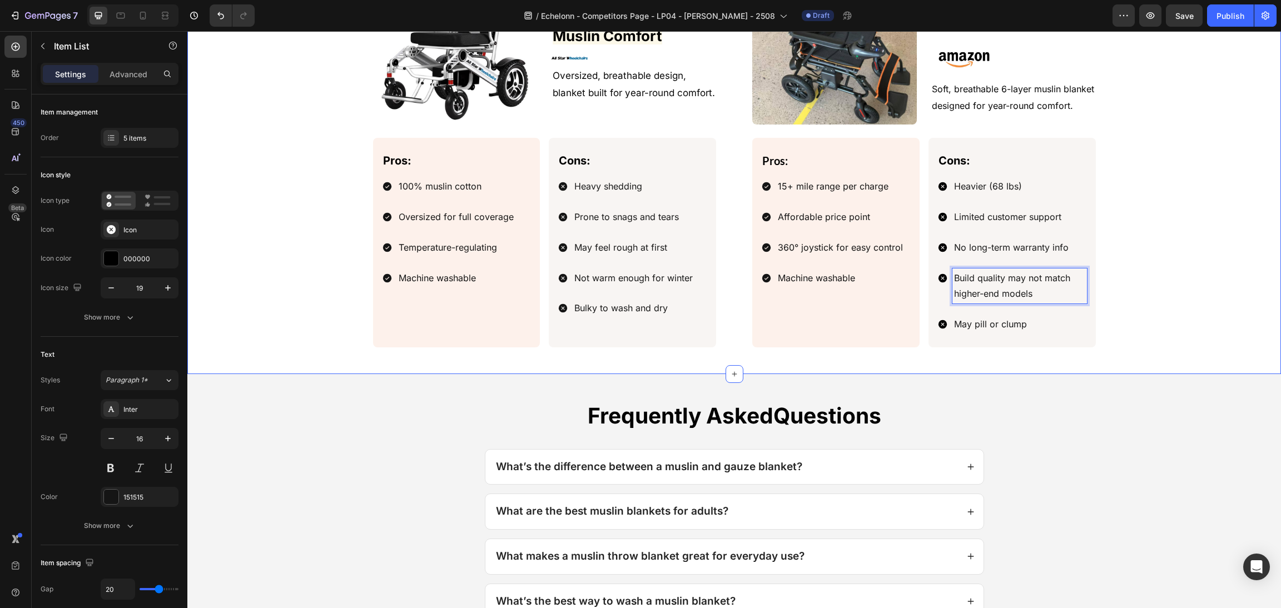
click at [1179, 343] on div "Image Icon Icon Icon Icon Icon Icon List 3. ACTFLAME Electric Wheelchair (Amazo…" at bounding box center [734, 153] width 1067 height 387
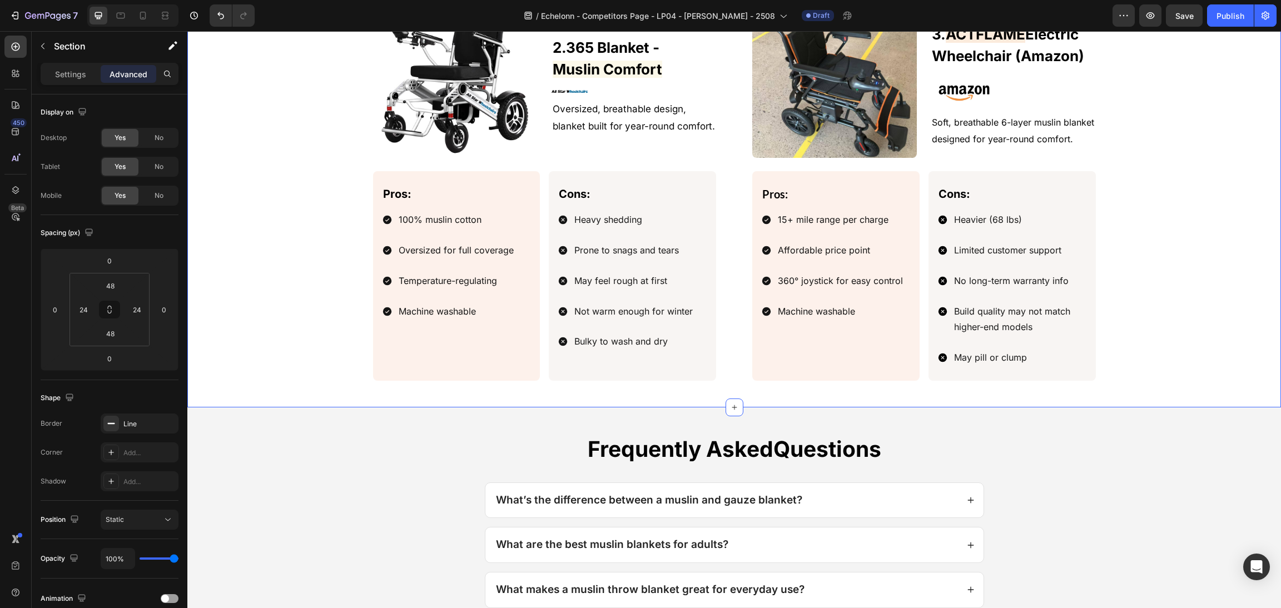
scroll to position [1338, 0]
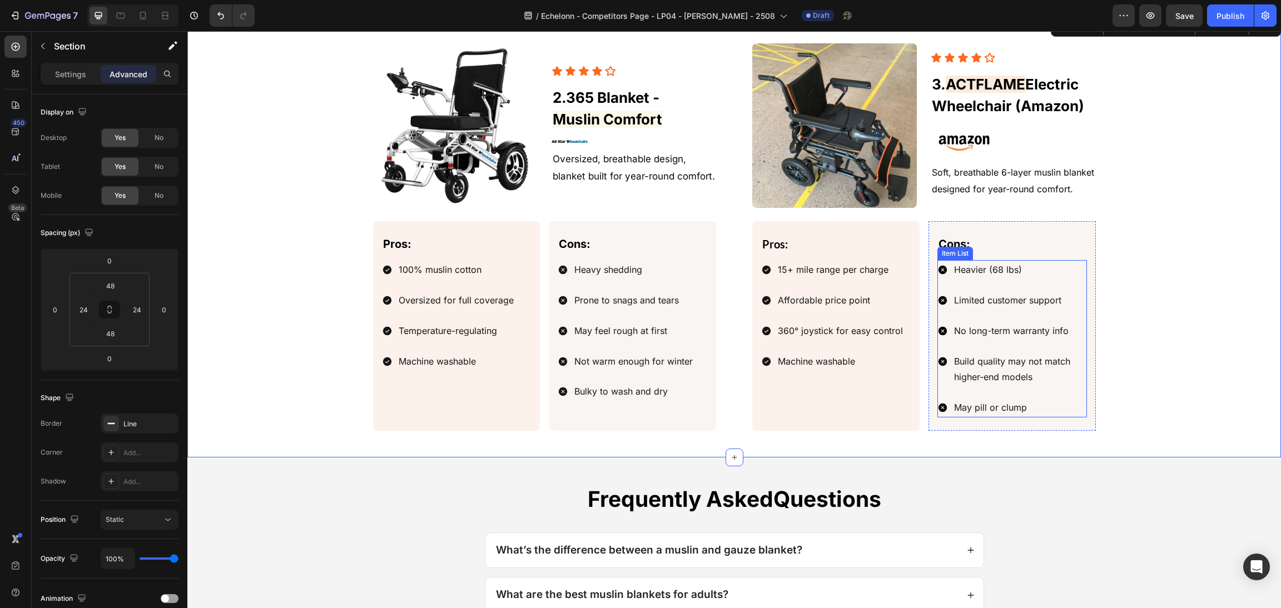
click at [1004, 405] on p "May pill or clump" at bounding box center [1019, 408] width 131 height 16
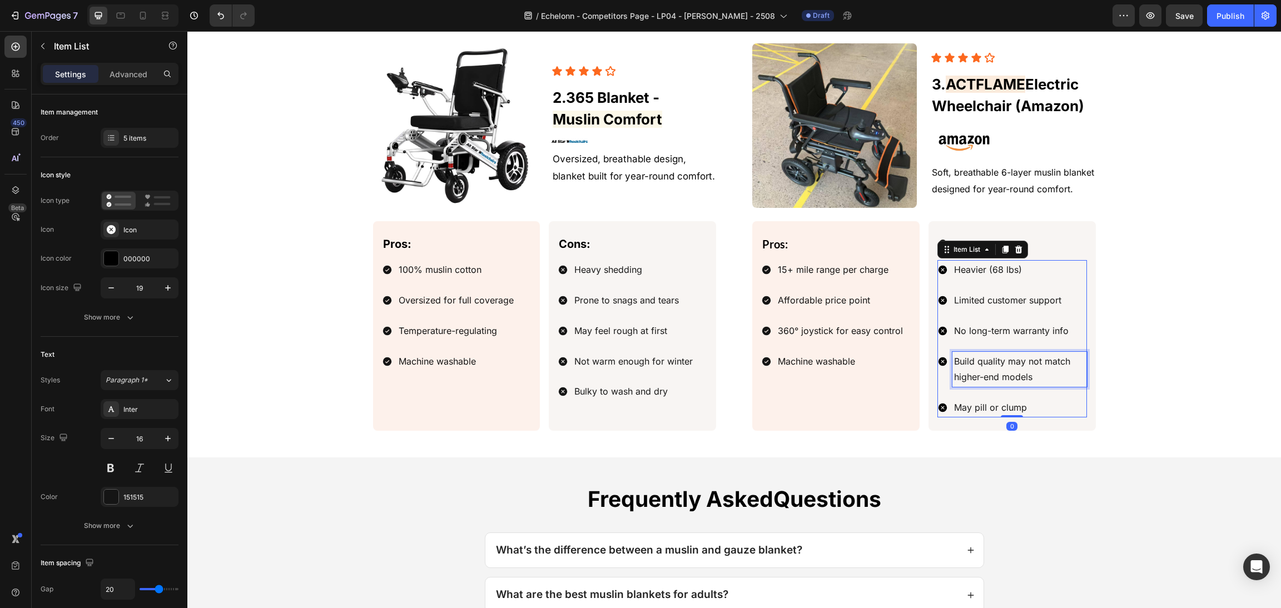
click at [1023, 371] on p "Build quality may not match higher-end models" at bounding box center [1019, 370] width 131 height 32
drag, startPoint x: 1066, startPoint y: 390, endPoint x: 878, endPoint y: 348, distance: 192.0
click at [878, 348] on div "Pros: Text Block 15+ mile range per charge Affordable price point 360° joystick…" at bounding box center [924, 326] width 344 height 210
click at [1006, 367] on p "Build quality may not match higher-end models" at bounding box center [1019, 370] width 131 height 32
click at [1049, 381] on p "Build quality may not match higher-end models" at bounding box center [1019, 370] width 131 height 32
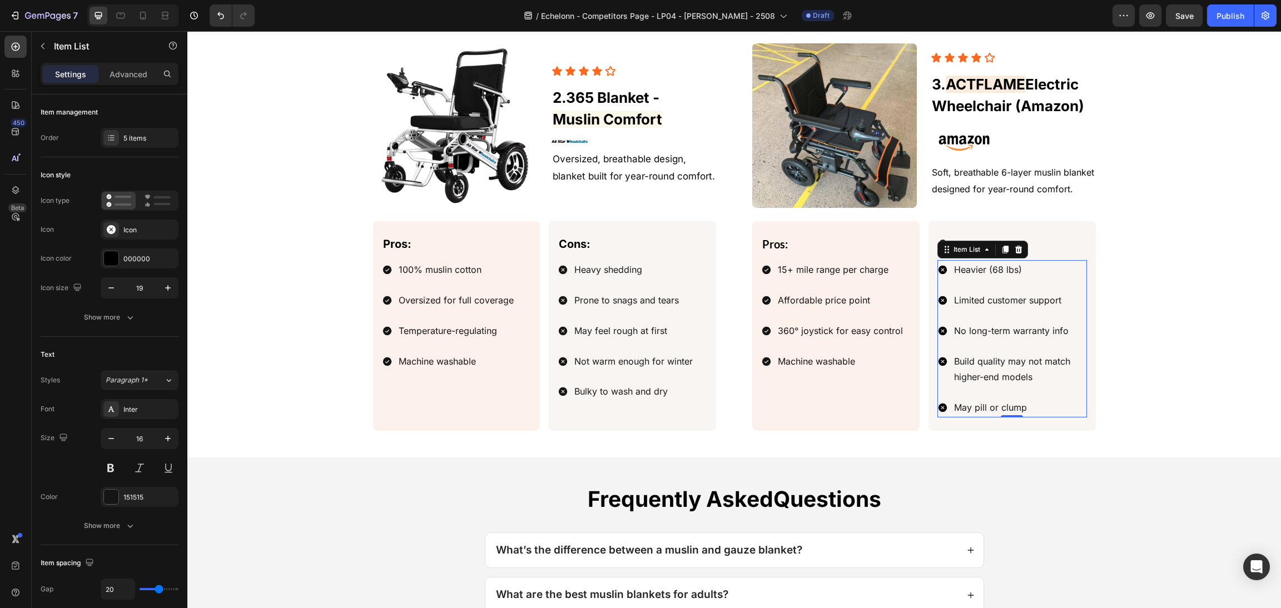
drag, startPoint x: 1062, startPoint y: 388, endPoint x: 912, endPoint y: 354, distance: 153.9
click at [912, 354] on div "Pros: Text Block 15+ mile range per charge Affordable price point 360° joystick…" at bounding box center [924, 326] width 344 height 210
click at [1002, 369] on p "Build quality may not match higher-end models" at bounding box center [1019, 370] width 131 height 32
click at [1064, 385] on p "Build quality may not match higher-end models" at bounding box center [1019, 370] width 131 height 32
drag, startPoint x: 1045, startPoint y: 380, endPoint x: 962, endPoint y: 361, distance: 85.0
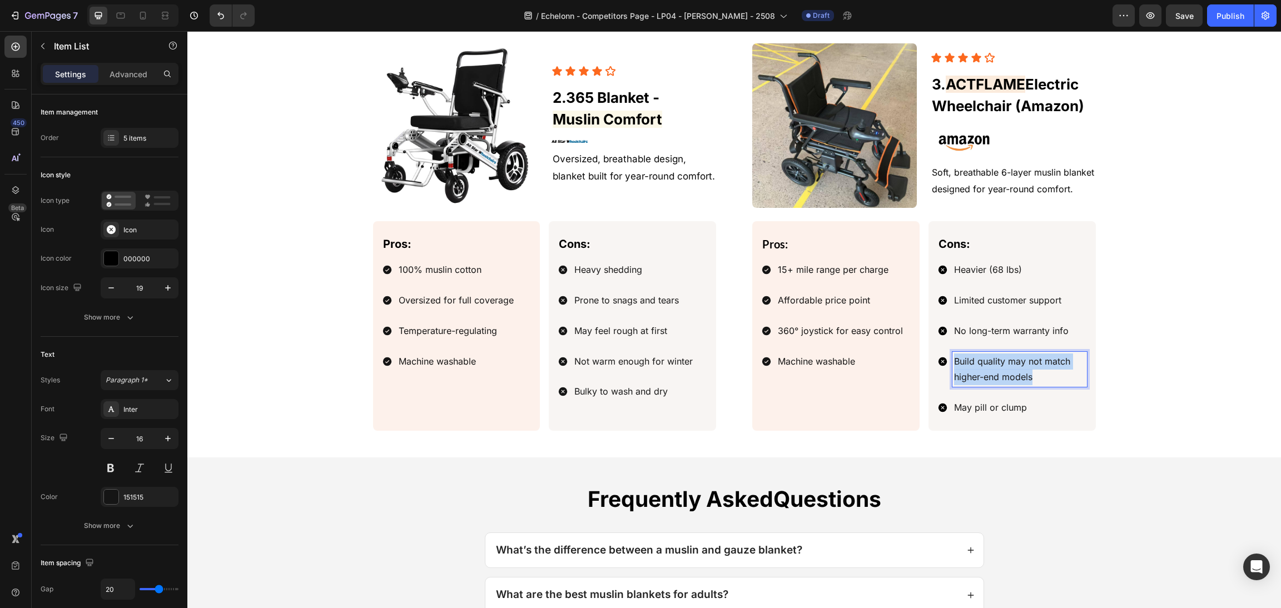
click at [884, 359] on div "Pros: Text Block 15+ mile range per charge Affordable price point 360° joystick…" at bounding box center [924, 326] width 344 height 210
drag, startPoint x: 1054, startPoint y: 359, endPoint x: 991, endPoint y: 359, distance: 63.4
click at [991, 359] on p "Availability & shipping restrictions" at bounding box center [1019, 370] width 131 height 32
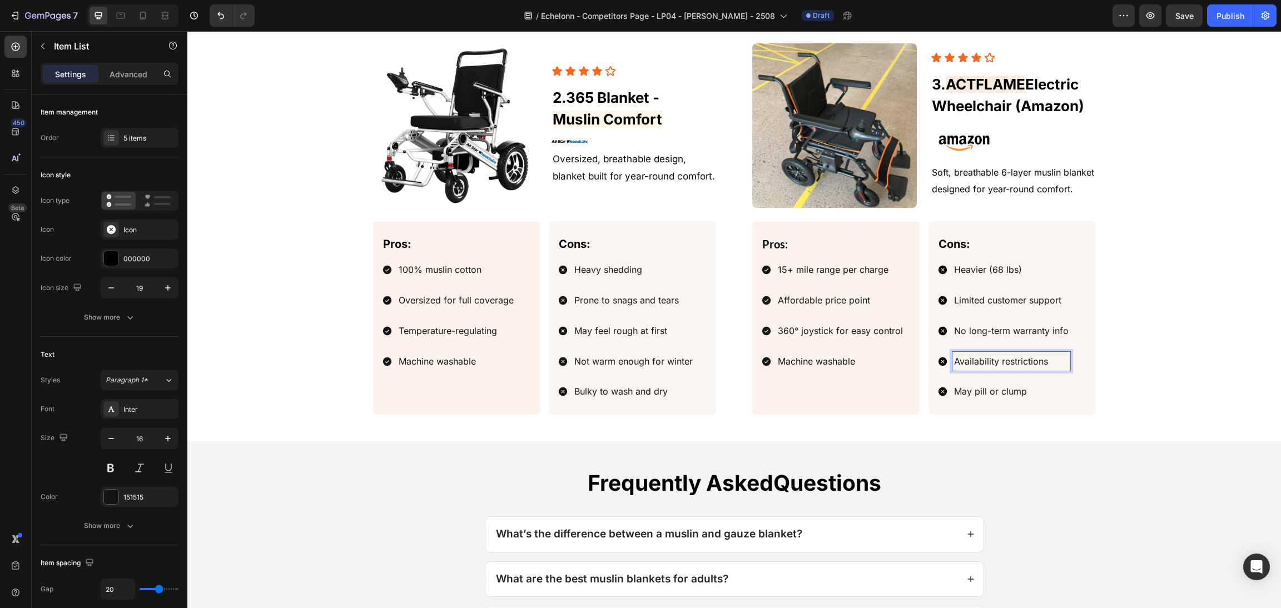
click at [1018, 397] on p "May pill or clump" at bounding box center [1011, 392] width 115 height 16
click at [1019, 394] on p "May pill or clump" at bounding box center [1011, 392] width 115 height 16
drag, startPoint x: 1035, startPoint y: 394, endPoint x: 925, endPoint y: 388, distance: 110.2
click at [928, 388] on div "Cons: Text Block Heavier (68 lbs) Limited customer support No long-term warrant…" at bounding box center [1011, 317] width 167 height 193
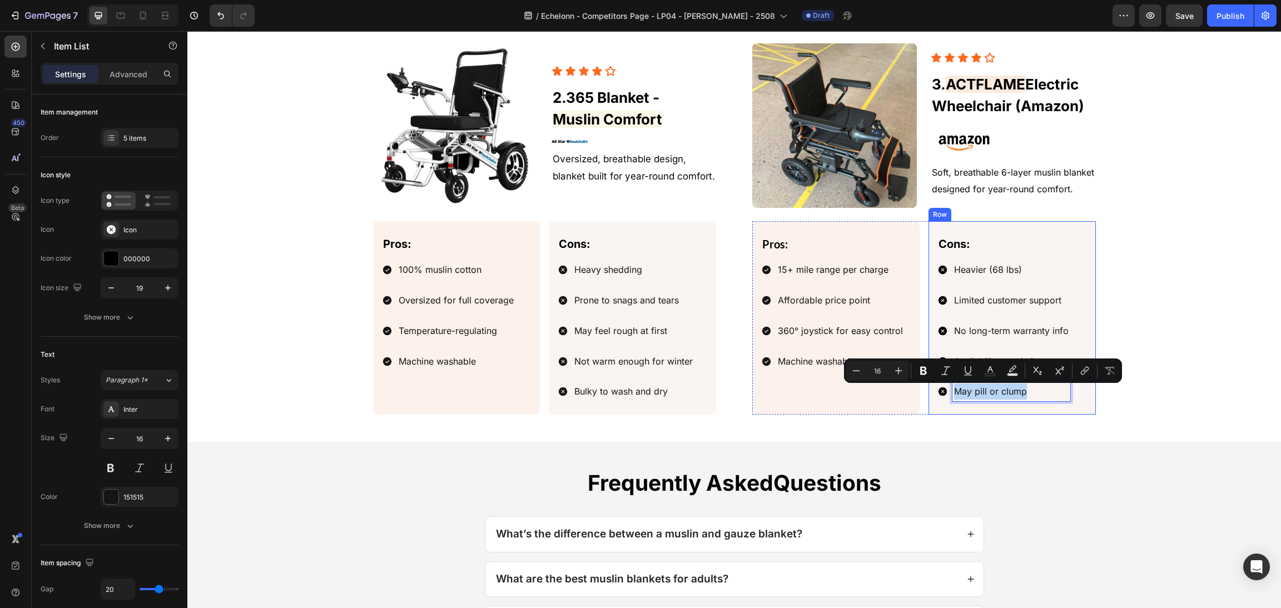
drag, startPoint x: 991, startPoint y: 392, endPoint x: 994, endPoint y: 397, distance: 6.0
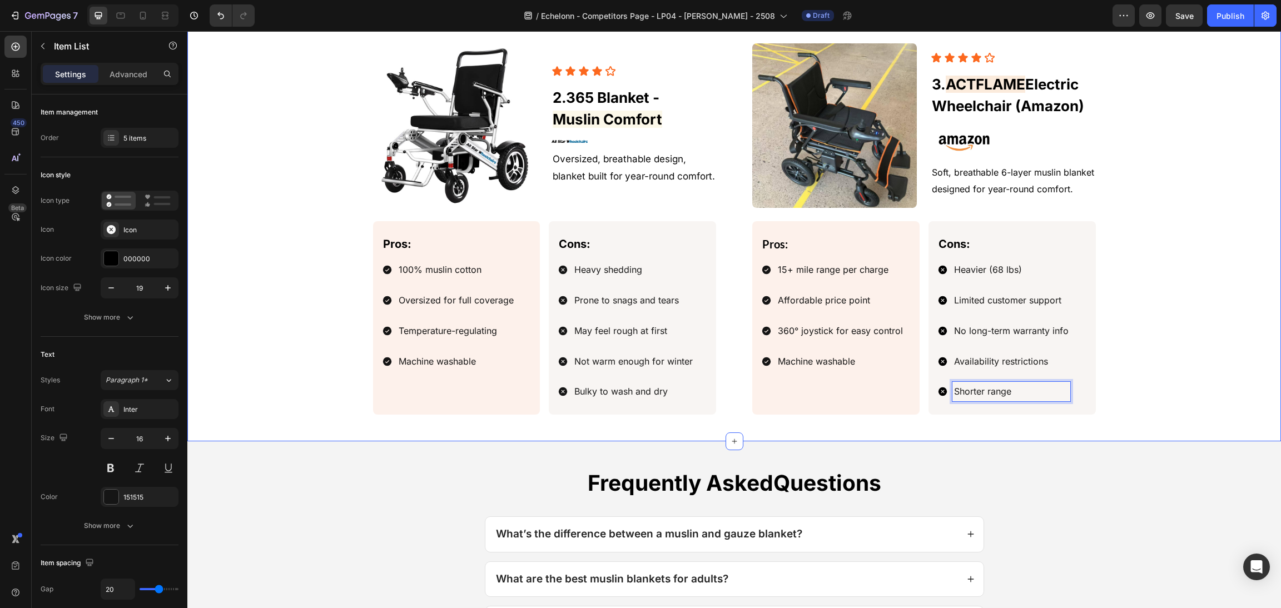
click at [1167, 271] on div "Image Icon Icon Icon Icon Icon Icon List 3. ACTFLAME Electric Wheelchair (Amazo…" at bounding box center [734, 228] width 1067 height 371
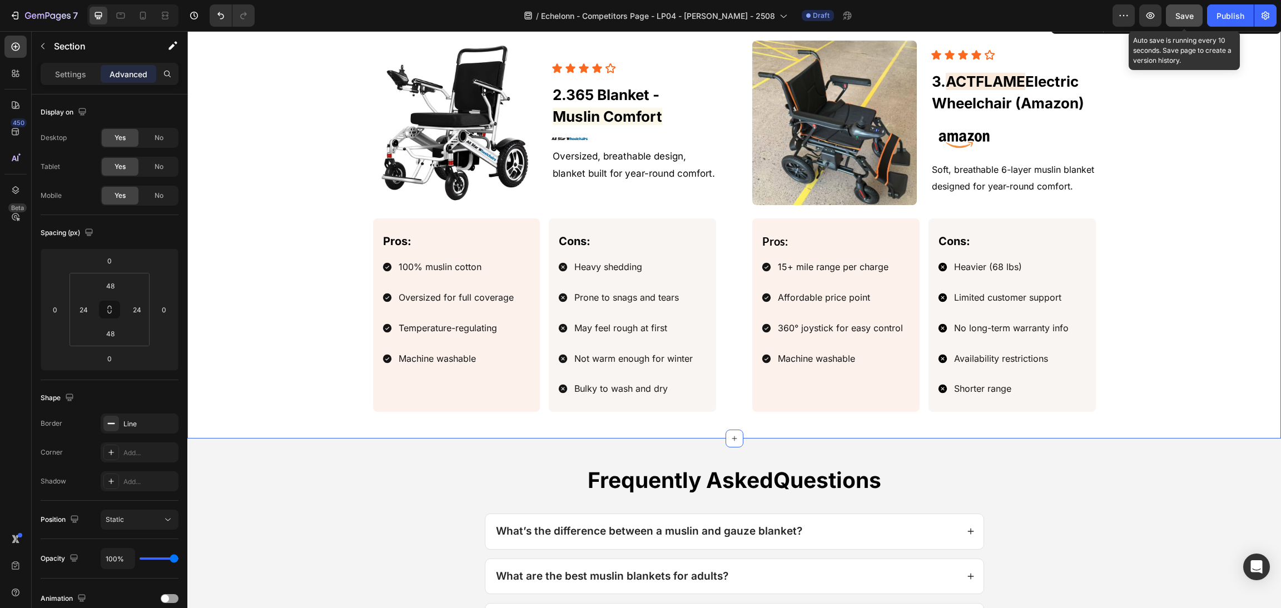
click at [1185, 11] on span "Save" at bounding box center [1184, 15] width 18 height 9
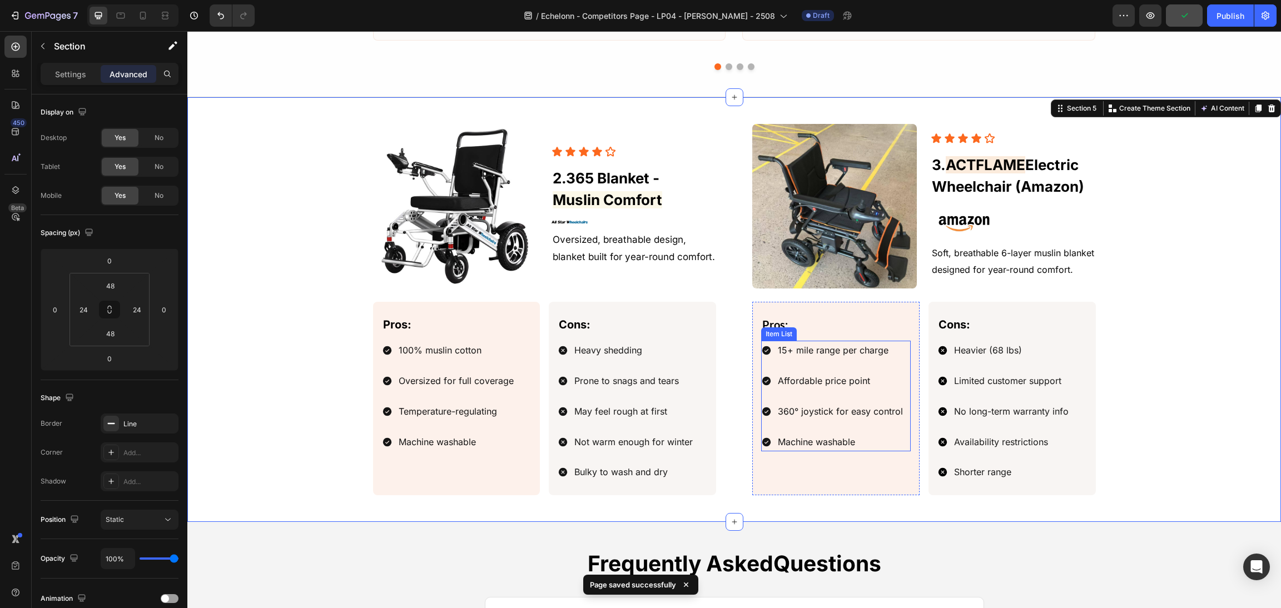
click at [911, 427] on div "Pros: Text Block 15+ mile range per charge Affordable price point 360° joystick…" at bounding box center [835, 398] width 167 height 193
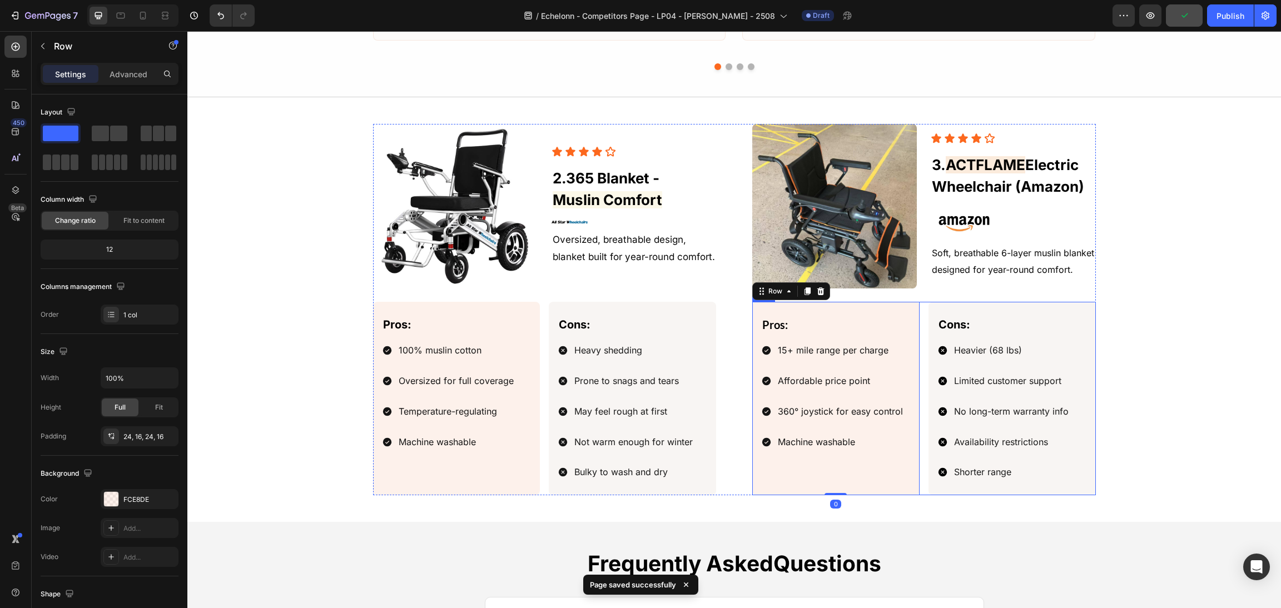
click at [1116, 381] on div "Image Icon Icon Icon Icon Icon Icon List 3. ACTFLAME Electric Wheelchair (Amazo…" at bounding box center [734, 309] width 1067 height 371
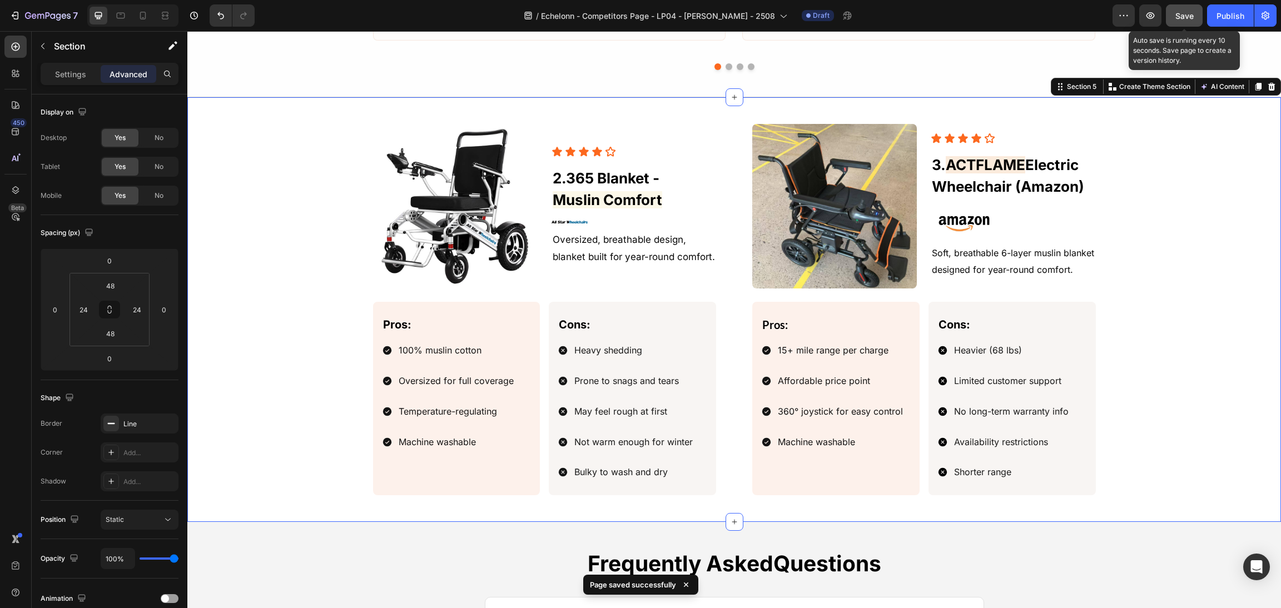
click at [1177, 13] on span "Save" at bounding box center [1184, 15] width 18 height 9
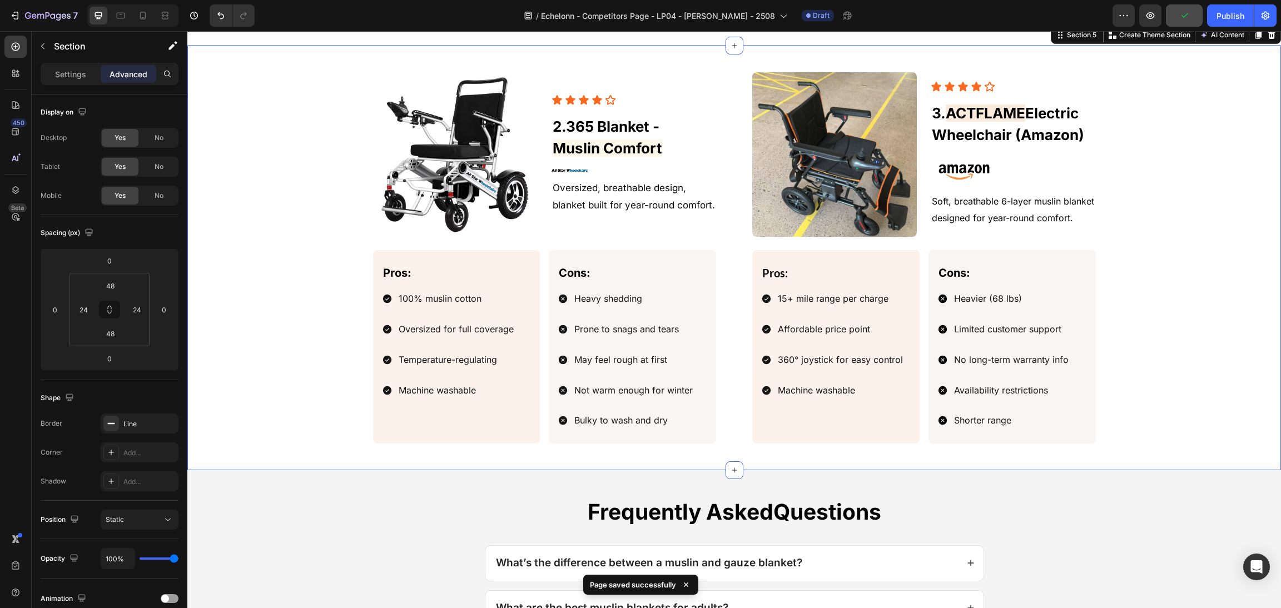
scroll to position [1338, 0]
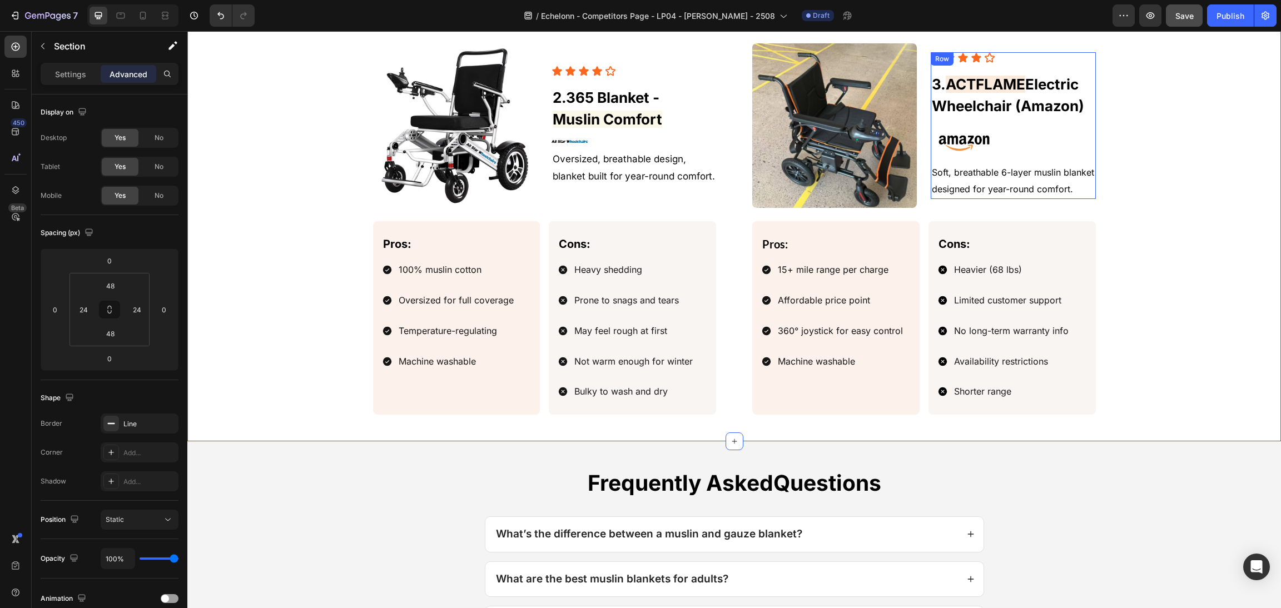
click at [1005, 188] on span "Soft, breathable 6-layer muslin blanket designed for year-round comfort." at bounding box center [1013, 181] width 162 height 28
click at [1017, 187] on span "Soft, breathable 6-layer muslin blanket designed for year-round comfort." at bounding box center [1013, 181] width 162 height 28
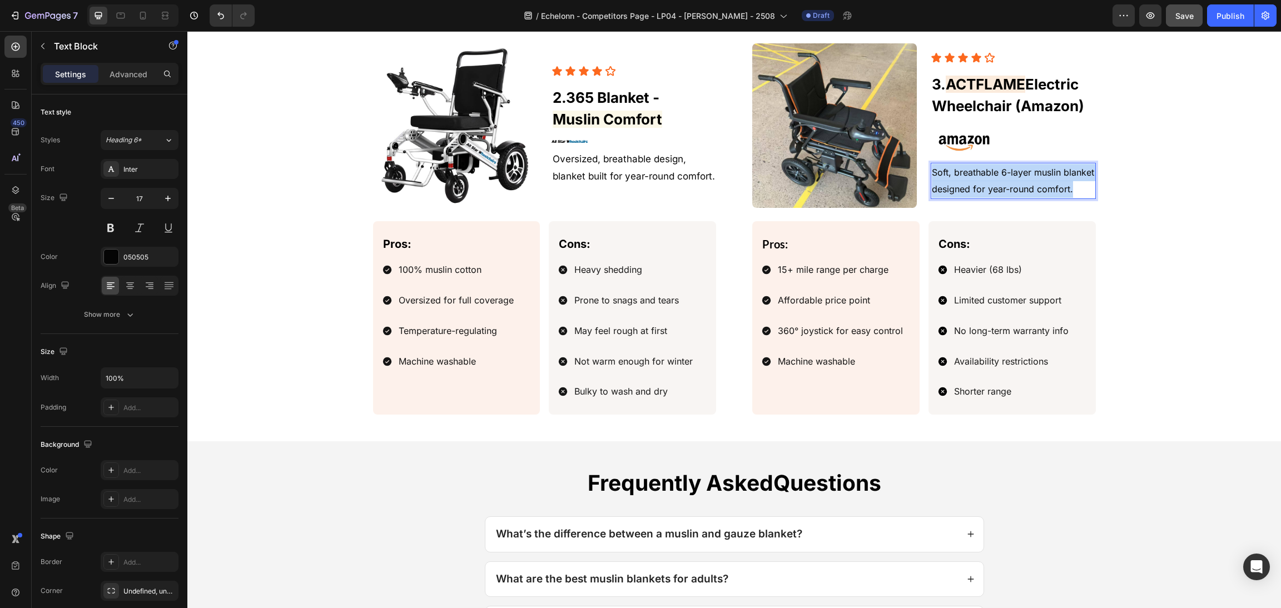
drag, startPoint x: 1067, startPoint y: 188, endPoint x: 888, endPoint y: 168, distance: 180.1
click at [888, 168] on div "Image Icon Icon Icon Icon Icon Icon List 3. ACTFLAME Electric Wheelchair (Amazo…" at bounding box center [924, 125] width 344 height 165
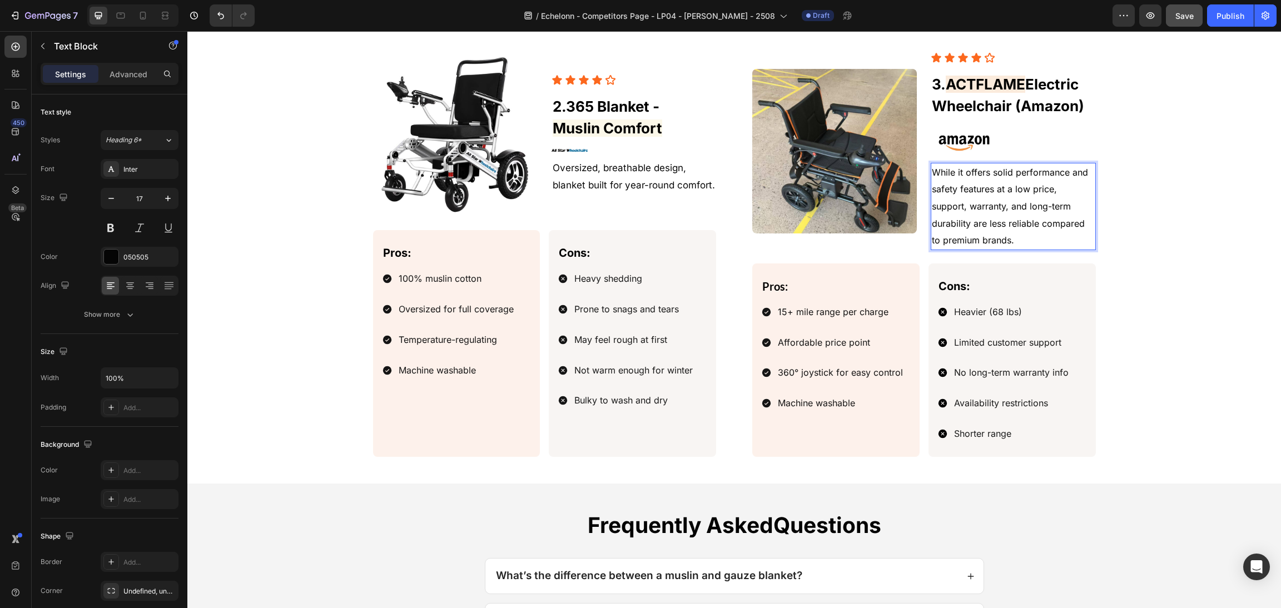
click at [987, 175] on span "While it offers solid performance and safety features at a low price, support, …" at bounding box center [1010, 206] width 156 height 79
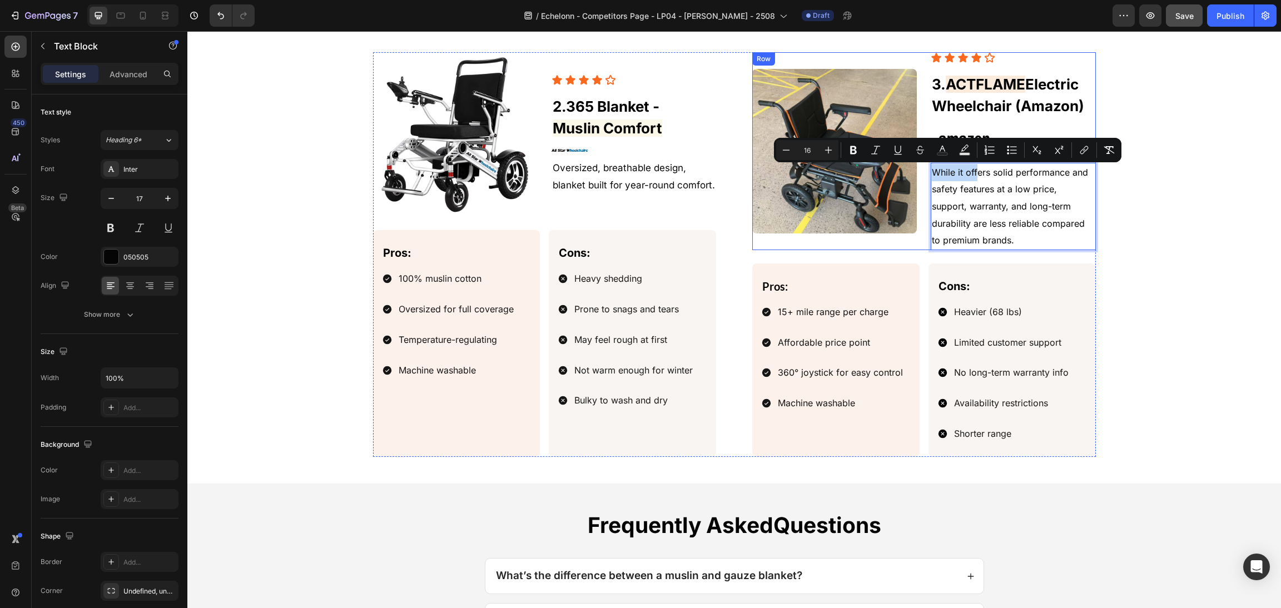
drag, startPoint x: 969, startPoint y: 171, endPoint x: 916, endPoint y: 172, distance: 53.9
click at [916, 172] on div "Image Icon Icon Icon Icon Icon Icon List 3. ACTFLAME Electric Wheelchair (Amazo…" at bounding box center [924, 151] width 344 height 198
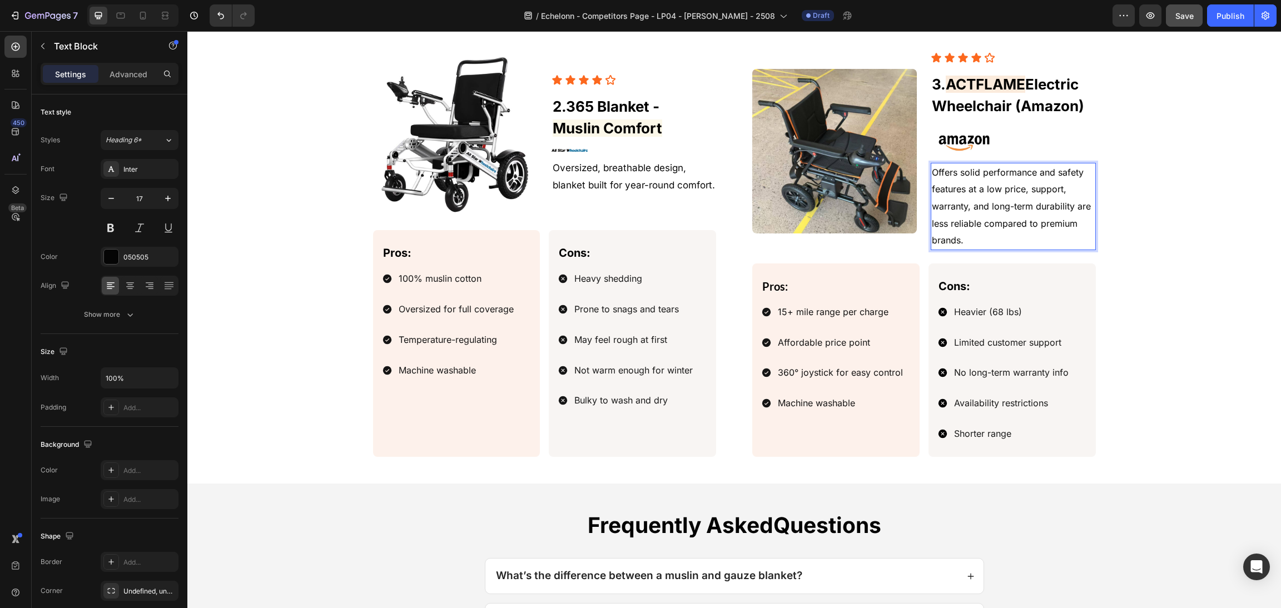
click at [988, 185] on span "Offers solid performance and safety features at a low price, support, warranty,…" at bounding box center [1011, 206] width 159 height 79
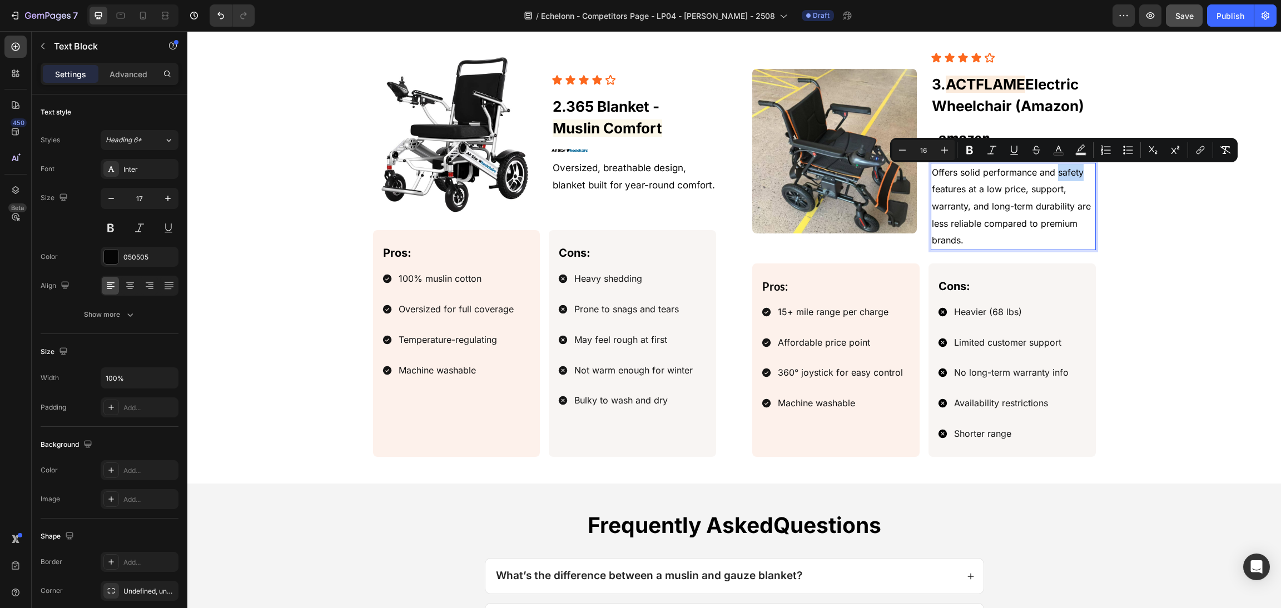
drag, startPoint x: 1081, startPoint y: 175, endPoint x: 1052, endPoint y: 174, distance: 29.5
click at [1052, 174] on p "Offers solid performance and safety features at a low price, support, warranty,…" at bounding box center [1013, 206] width 162 height 85
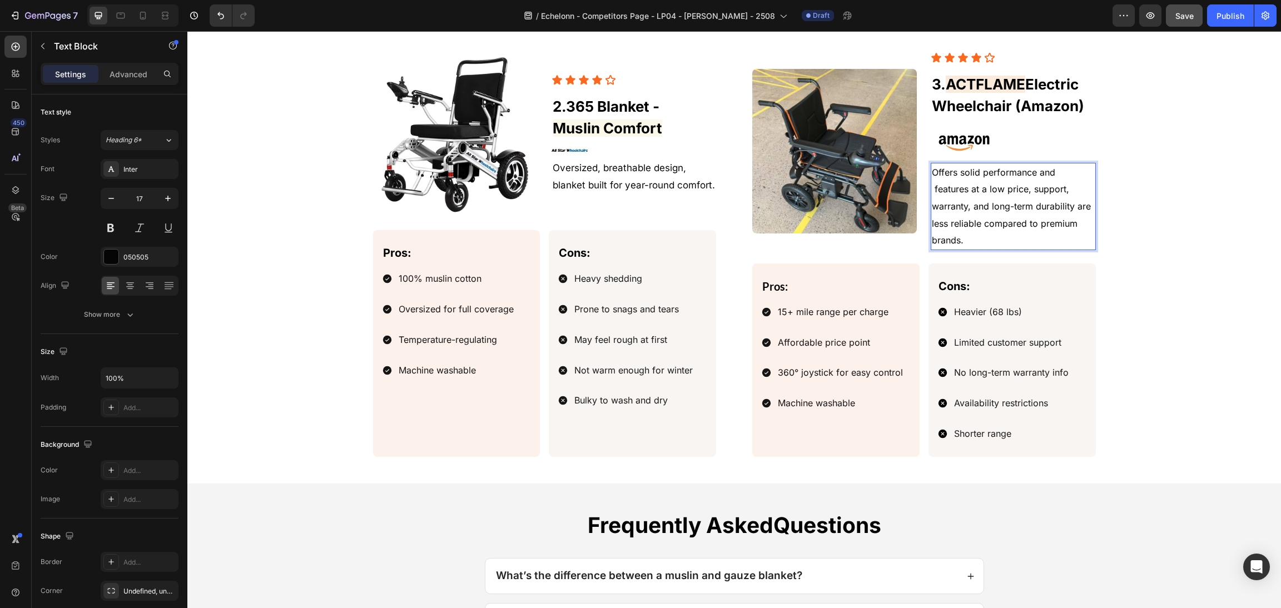
click at [932, 190] on span "Offers solid performance and features at a low price, support, warranty, and lo…" at bounding box center [1011, 206] width 159 height 79
click at [932, 188] on span "Offers solid performance and features at a low price, support, warranty, and lo…" at bounding box center [1011, 206] width 159 height 79
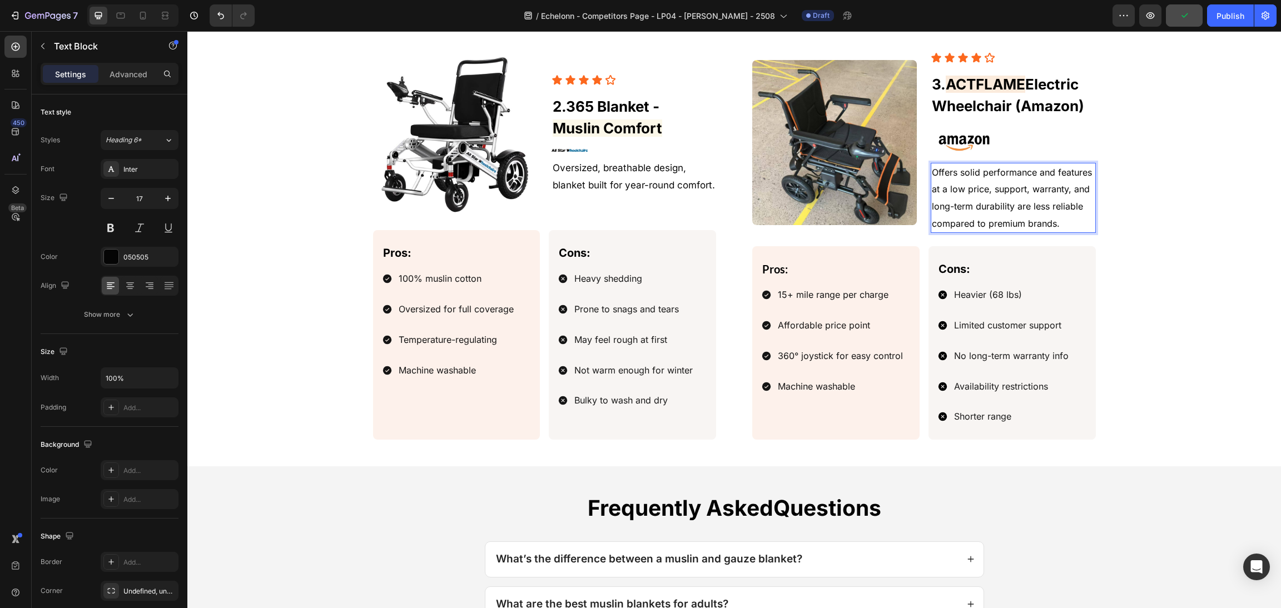
click at [1066, 193] on span "Offers solid performance and features at a low price, support, warranty, and lo…" at bounding box center [1012, 198] width 160 height 62
click at [1031, 190] on span "Offers solid performance and features at a low price, support, warranty, and lo…" at bounding box center [1012, 198] width 160 height 62
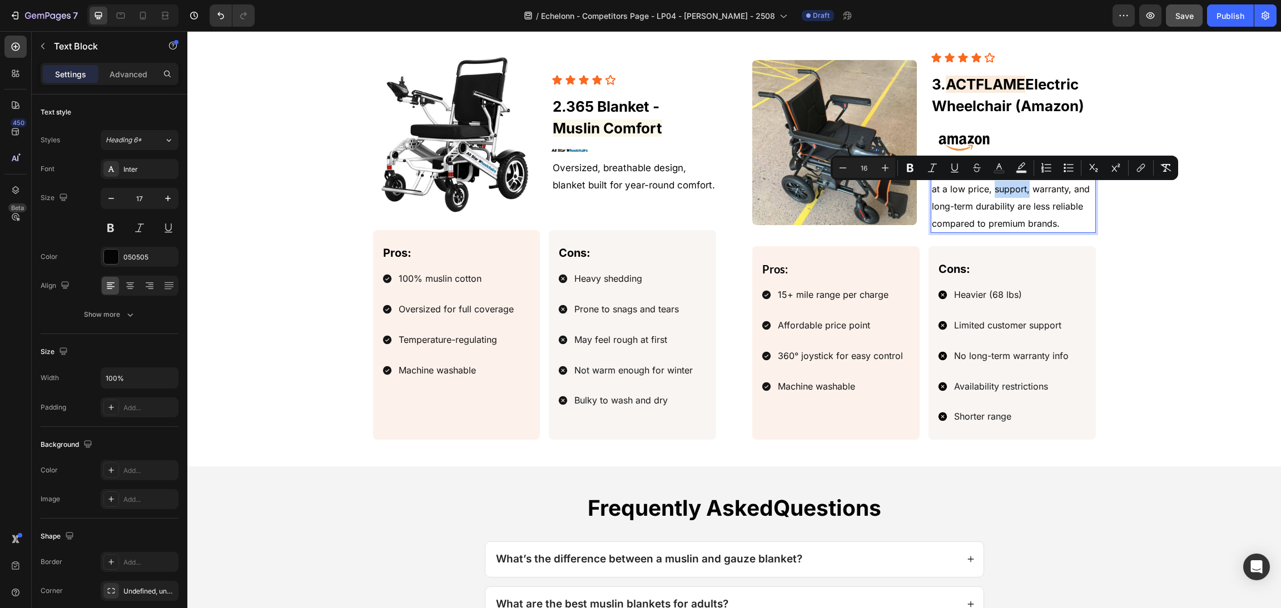
drag, startPoint x: 1008, startPoint y: 191, endPoint x: 987, endPoint y: 190, distance: 20.6
click at [987, 190] on span "Offers solid performance and features at a low price, support, warranty, and lo…" at bounding box center [1012, 198] width 160 height 62
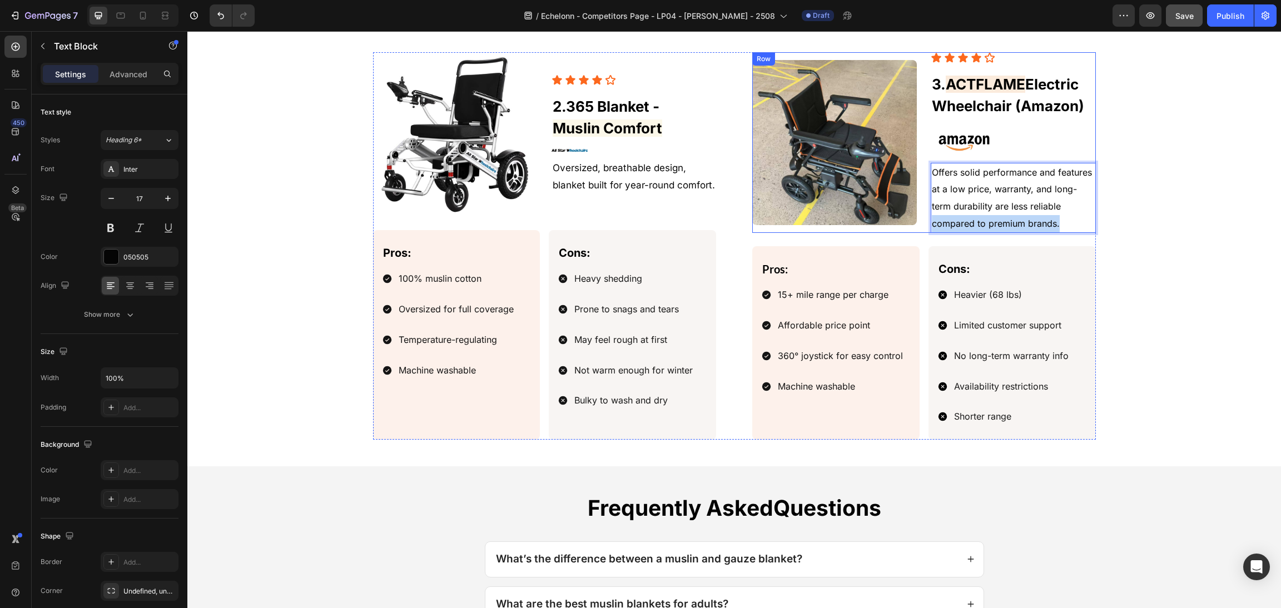
drag, startPoint x: 971, startPoint y: 225, endPoint x: 914, endPoint y: 225, distance: 57.3
click at [914, 225] on div "Image Icon Icon Icon Icon Icon Icon List 3. ACTFLAME Electric Wheelchair (Amazo…" at bounding box center [924, 142] width 344 height 181
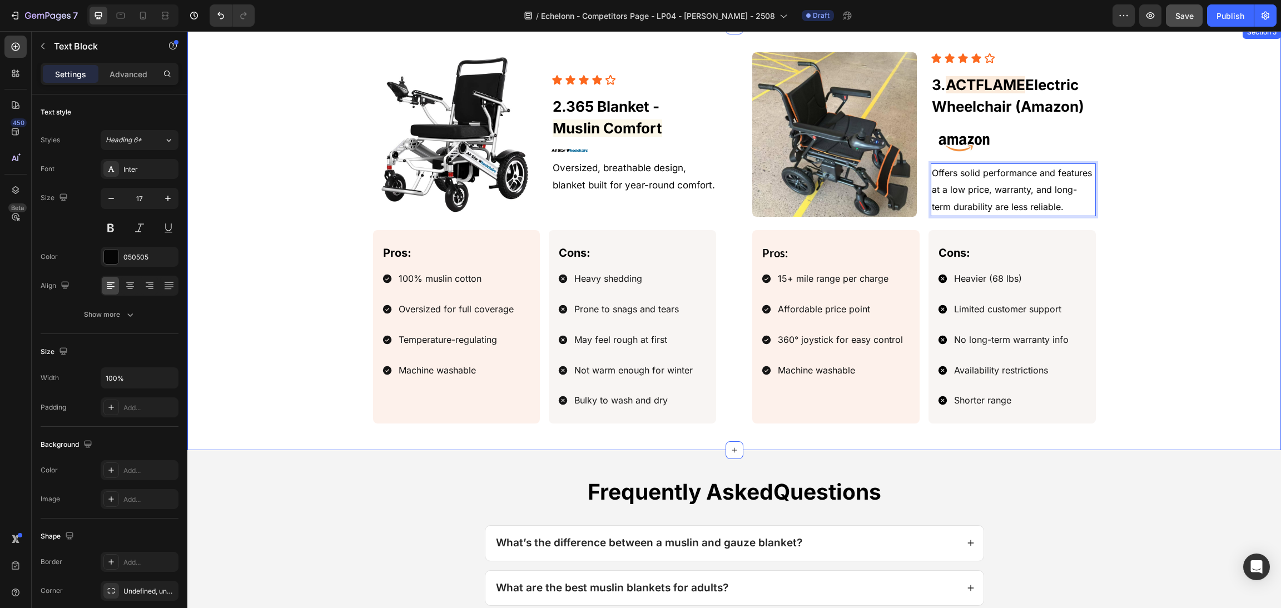
click at [1135, 227] on div "Image Icon Icon Icon Icon Icon Icon List 3. ACTFLAME Electric Wheelchair (Amazo…" at bounding box center [734, 237] width 1067 height 371
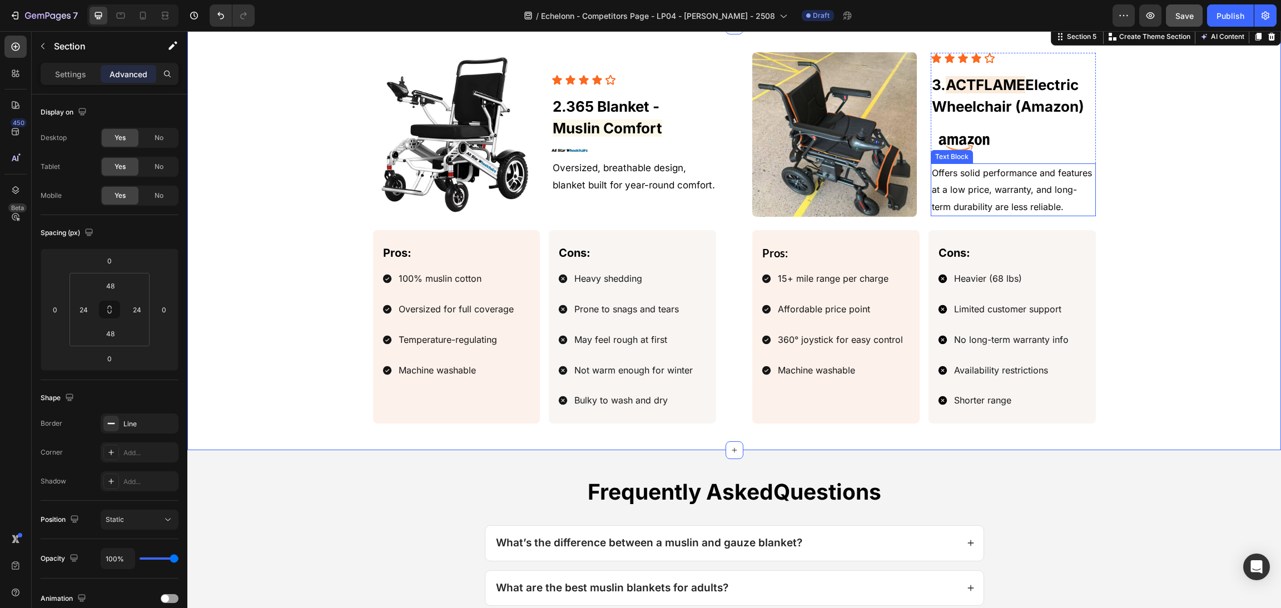
click at [1035, 183] on p "Offers solid performance and features at a low price, warranty, and long-term d…" at bounding box center [1013, 190] width 162 height 51
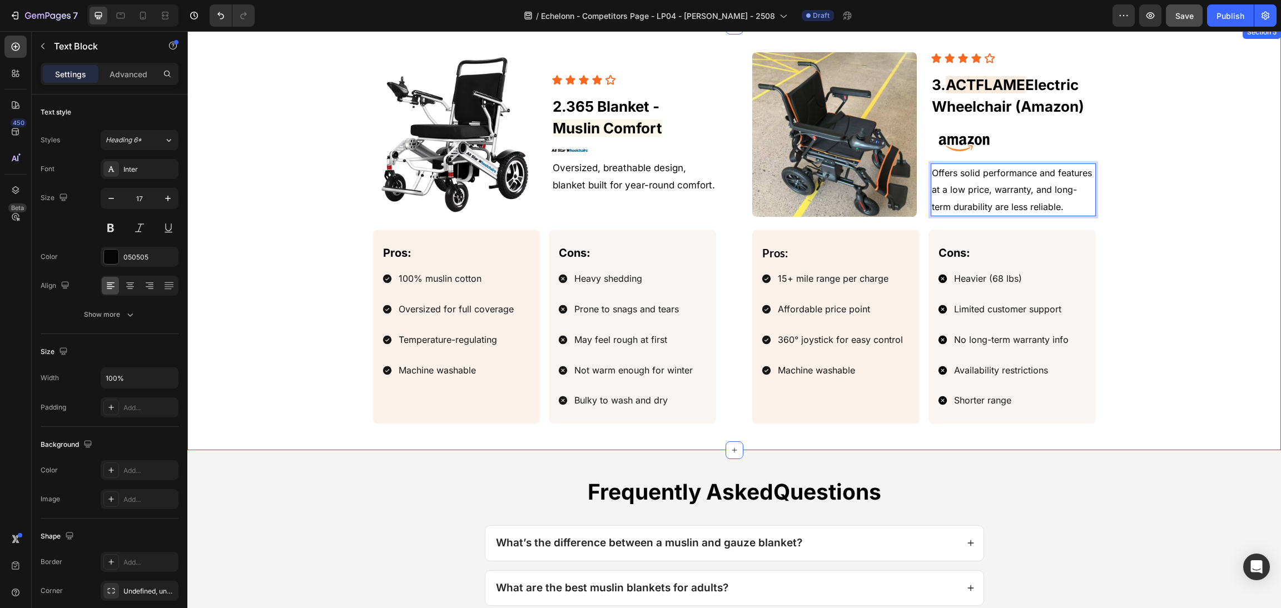
click at [1162, 190] on div "Image Icon Icon Icon Icon Icon Icon List 3. ACTFLAME Electric Wheelchair (Amazo…" at bounding box center [734, 237] width 1067 height 371
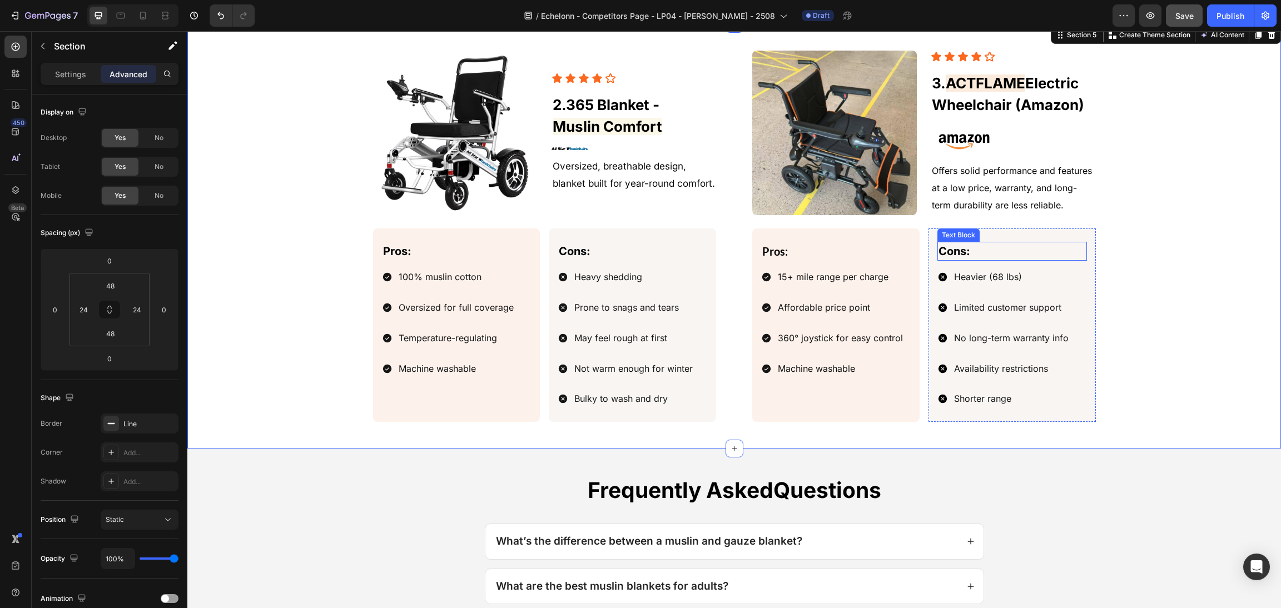
scroll to position [1246, 0]
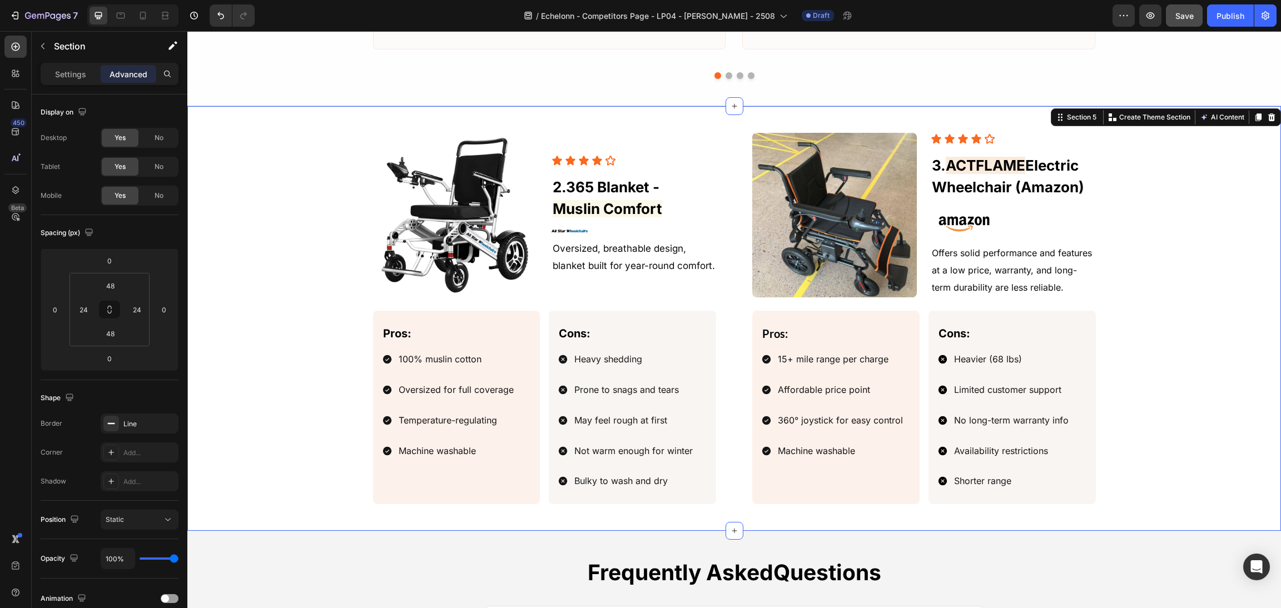
click at [1082, 270] on p "Offers solid performance and features at a low price, warranty, and long-term d…" at bounding box center [1013, 270] width 162 height 51
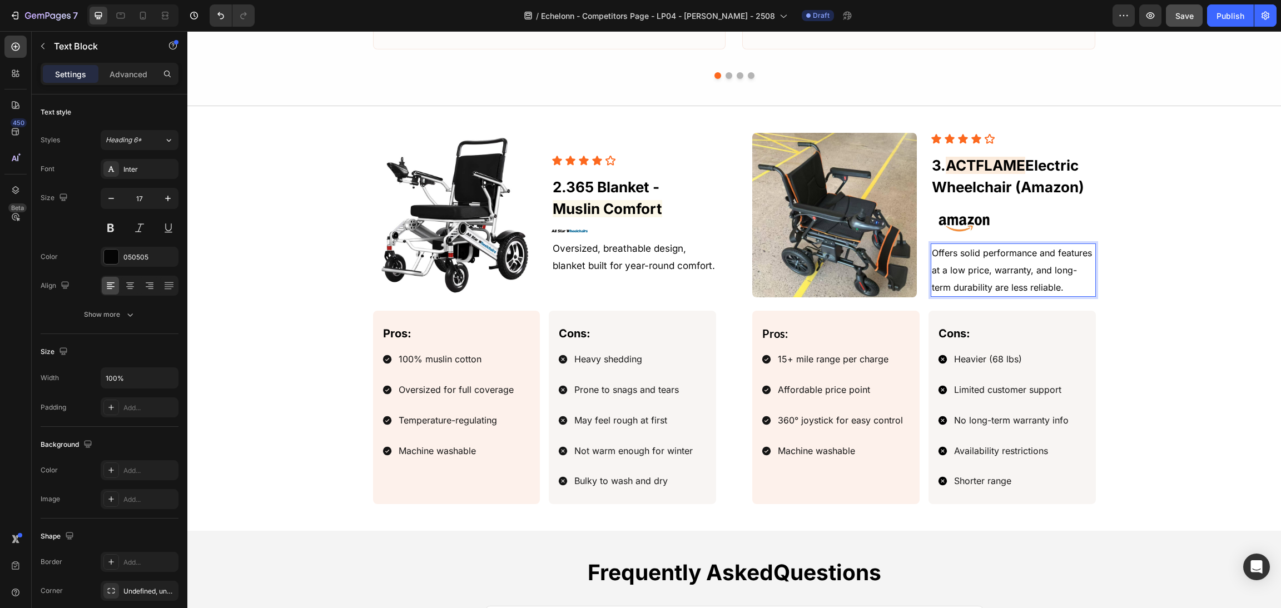
click at [984, 267] on p "Offers solid performance and features at a low price, warranty, and long-term d…" at bounding box center [1013, 270] width 162 height 51
click at [997, 275] on span "Offers solid performance and features at a low price, warranty, and long-term d…" at bounding box center [1012, 269] width 160 height 45
click at [987, 277] on span "Offers solid performance and features at a low price, warranty, and long-term d…" at bounding box center [1012, 269] width 160 height 45
click at [1045, 277] on span "Offers solid performance and features at a low price, but warranty, and long-te…" at bounding box center [1012, 269] width 161 height 45
click at [1158, 263] on div "Image Icon Icon Icon Icon Icon Icon List 3. ACTFLAME Electric Wheelchair (Amazo…" at bounding box center [734, 318] width 1067 height 371
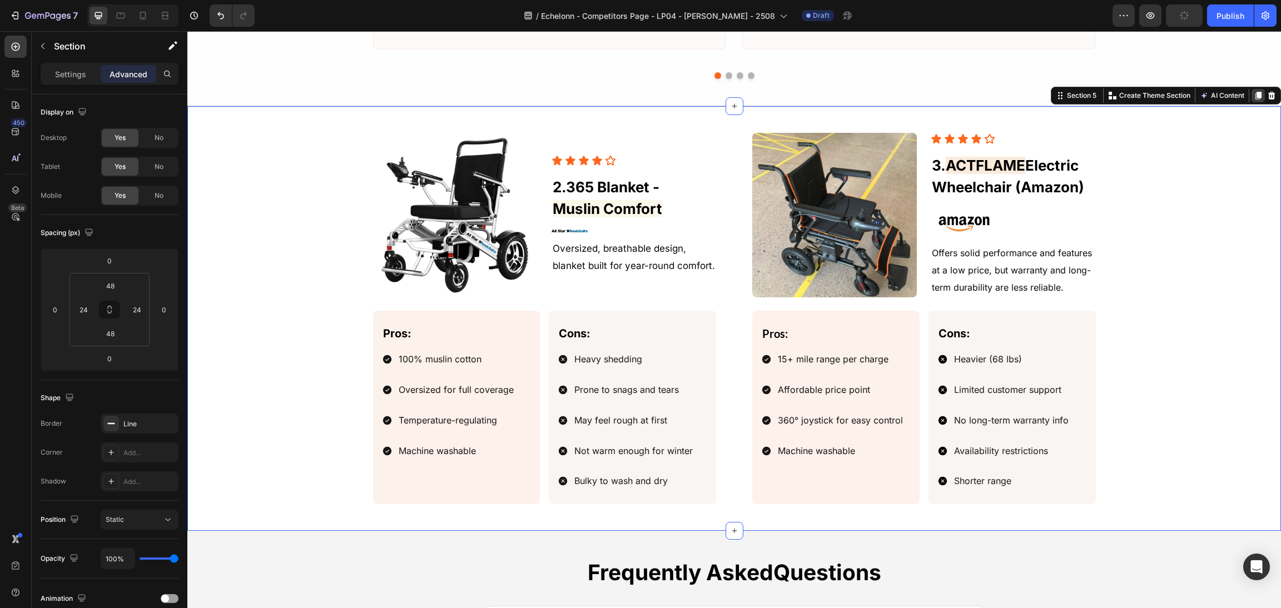
click at [1255, 98] on icon at bounding box center [1258, 96] width 6 height 8
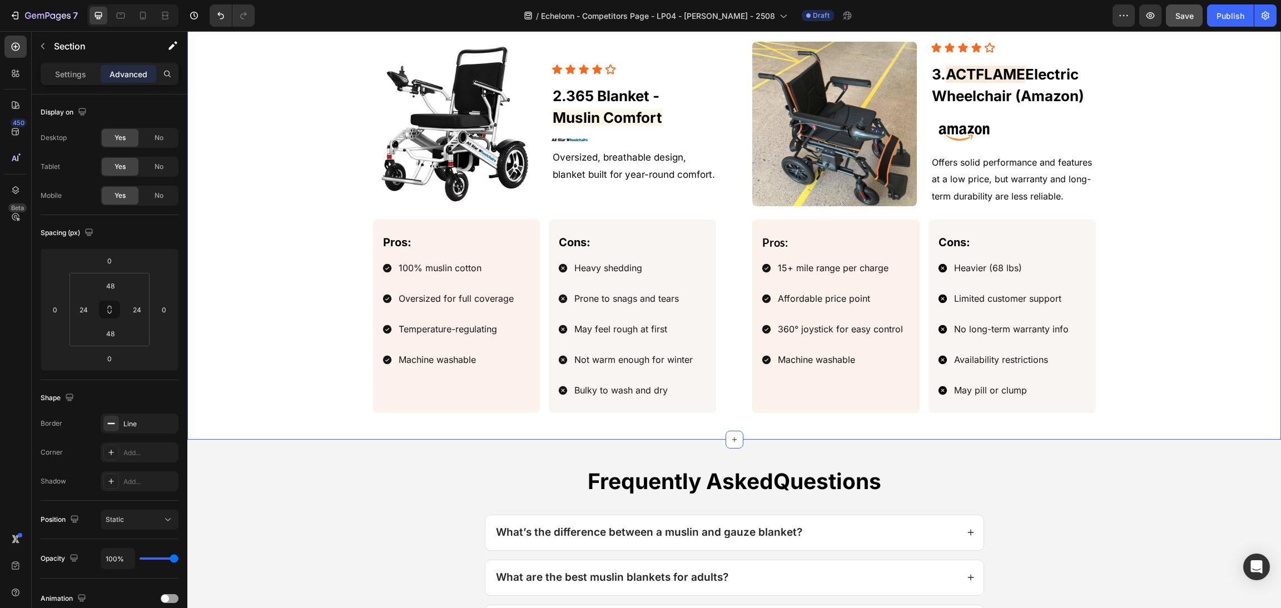
scroll to position [1712, 0]
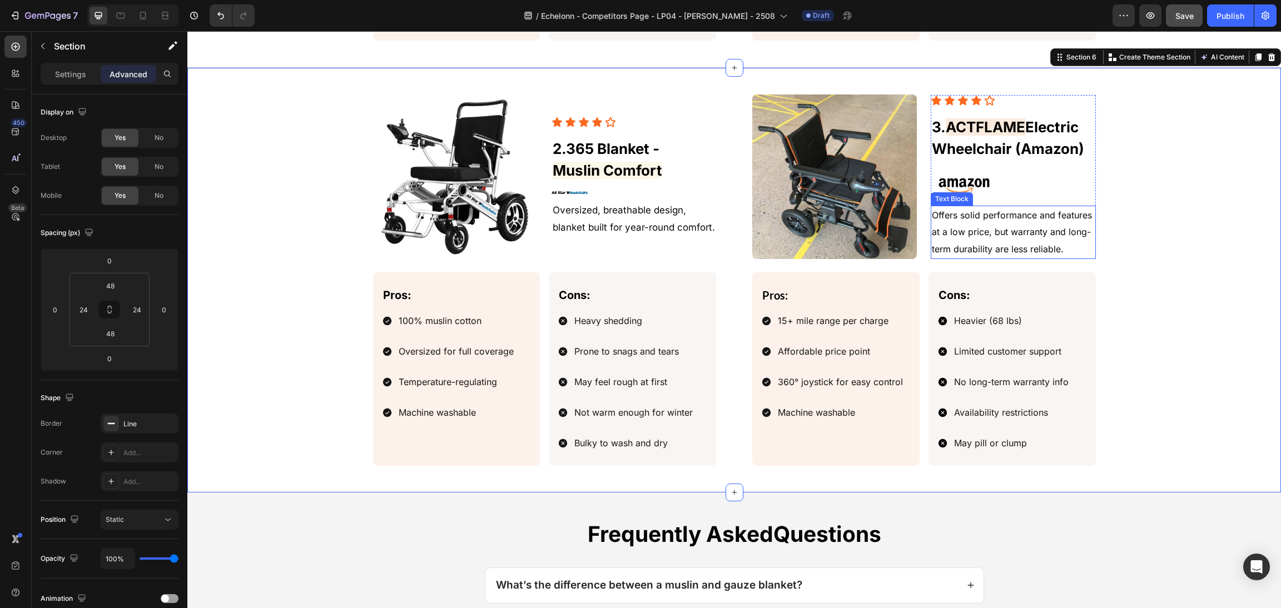
click at [1019, 248] on span "Offers solid performance and features at a low price, but warranty and long-ter…" at bounding box center [1012, 232] width 160 height 45
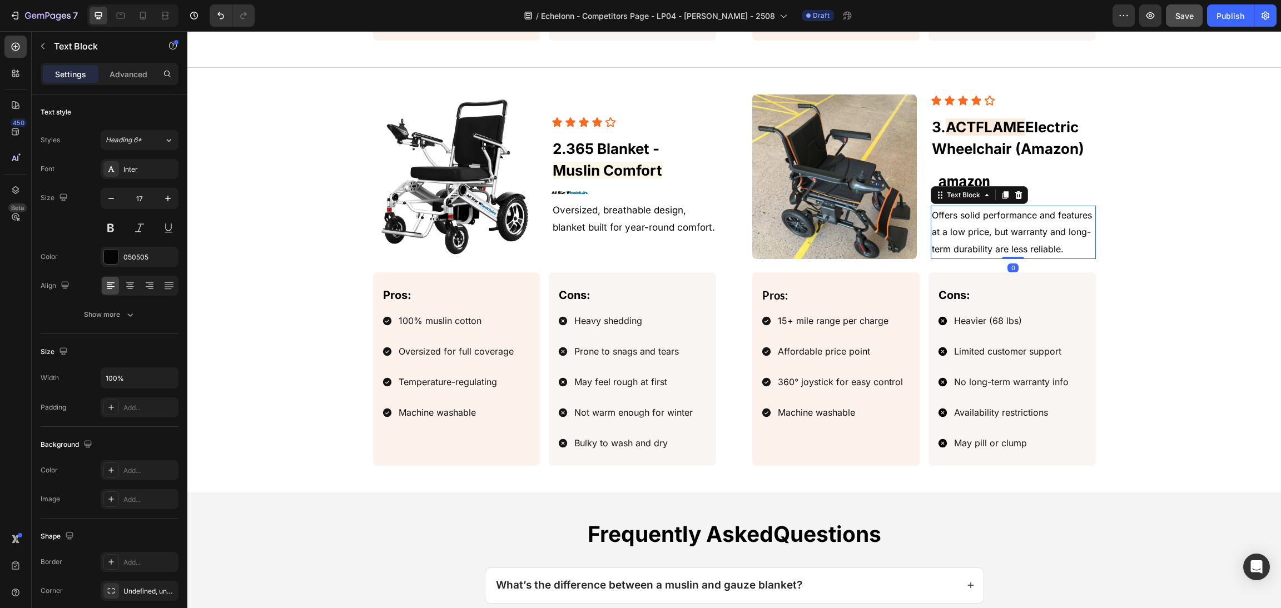
click at [1052, 243] on p "Offers solid performance and features at a low price, but warranty and long-ter…" at bounding box center [1013, 232] width 162 height 51
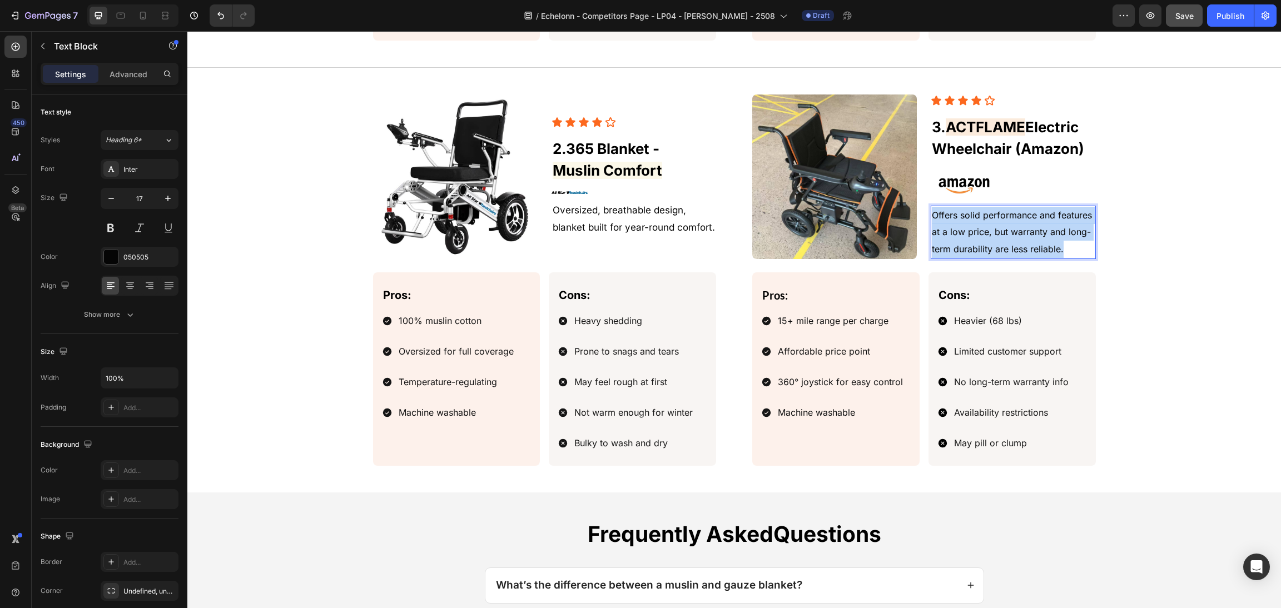
drag, startPoint x: 1071, startPoint y: 251, endPoint x: 928, endPoint y: 220, distance: 146.9
click at [932, 220] on p "Offers solid performance and features at a low price, but warranty and long-ter…" at bounding box center [1013, 232] width 162 height 51
click at [932, 214] on span "oldable, budget-friendly mobility aid with dual 500W motors, a 15+ mile range, …" at bounding box center [1008, 232] width 153 height 45
click at [932, 215] on span "oldable, budget-friendly mobility aid with dual 500W motors, a 15+ mile range, …" at bounding box center [1008, 232] width 153 height 45
click at [932, 216] on span "oldable, budget-friendly mobility aid with dual 500W motors, a 15+ mile range, …" at bounding box center [1008, 232] width 153 height 45
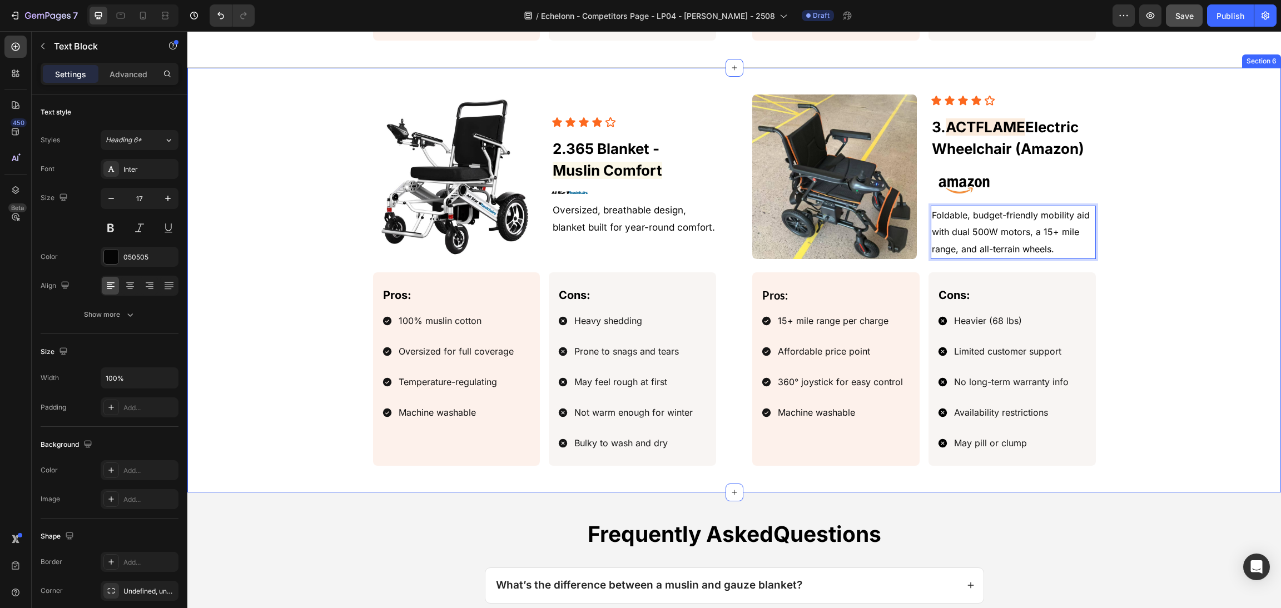
click at [1140, 236] on div "Image Icon Icon Icon Icon Icon Icon List 3. ACTFLAME Electric Wheelchair (Amazo…" at bounding box center [734, 279] width 1067 height 371
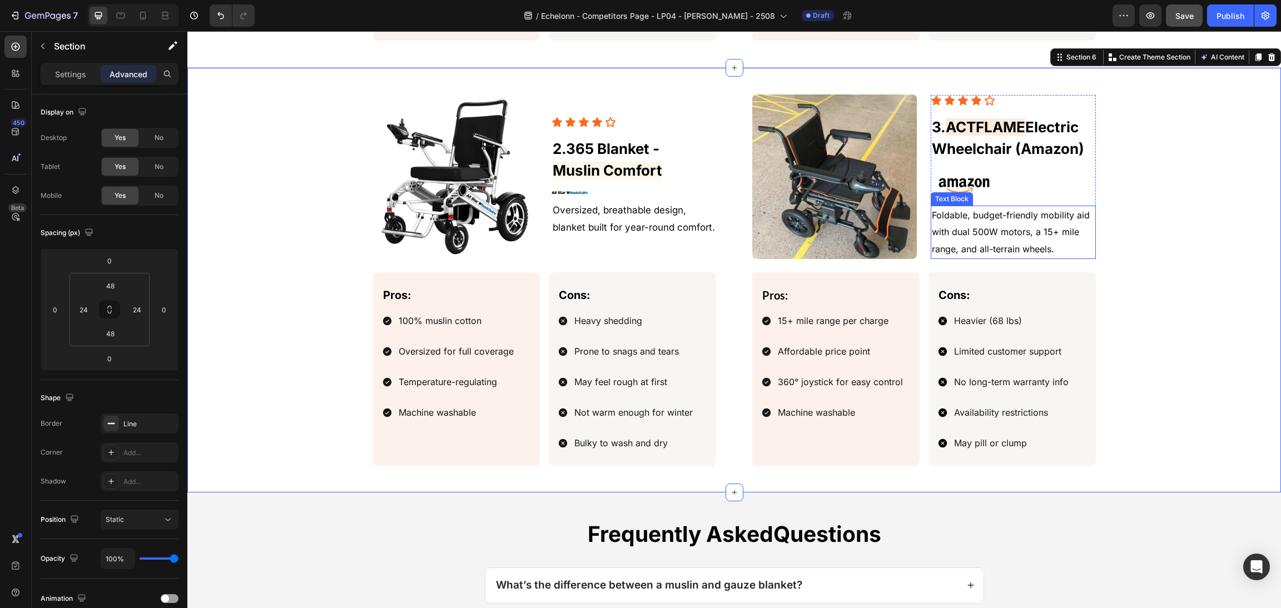
click at [1014, 247] on span "Foldable, budget-friendly mobility aid with dual 500W motors, a 15+ mile range,…" at bounding box center [1011, 232] width 158 height 45
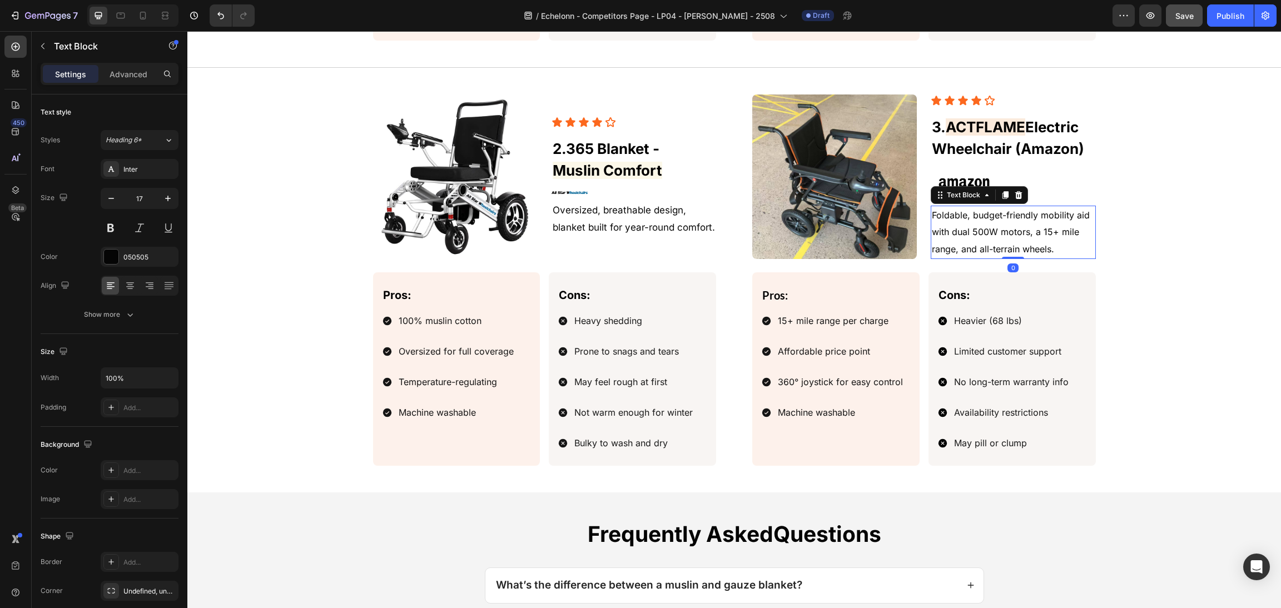
click at [1148, 258] on div "Image Icon Icon Icon Icon Icon Icon List 3. ACTFLAME Electric Wheelchair (Amazo…" at bounding box center [734, 279] width 1067 height 371
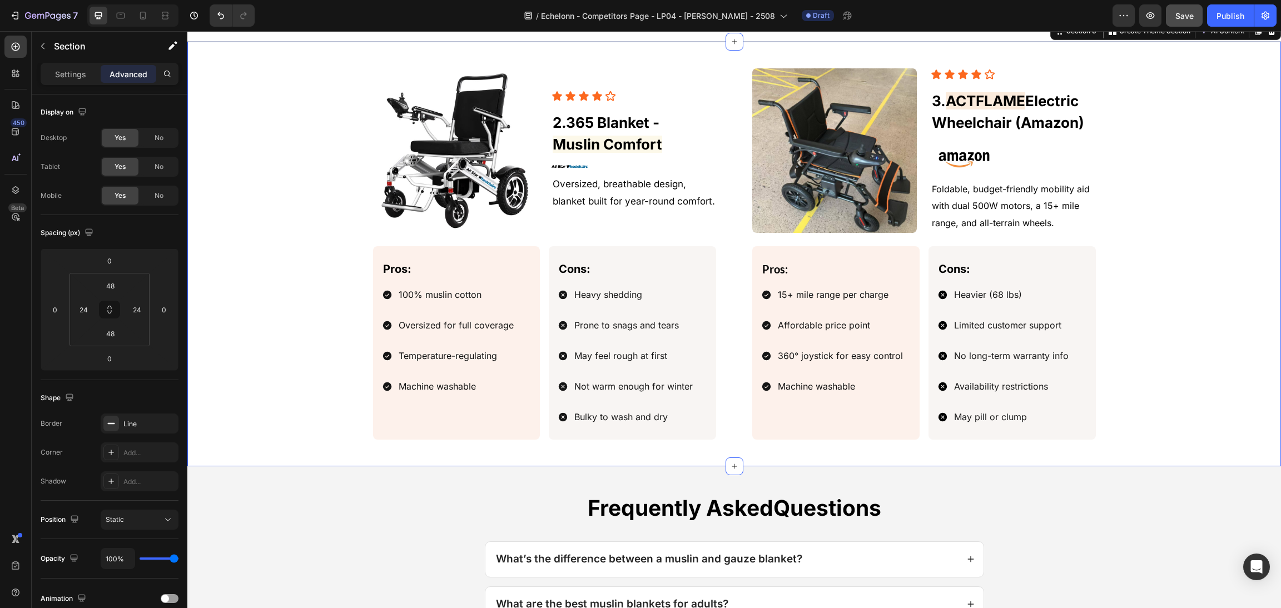
scroll to position [1629, 0]
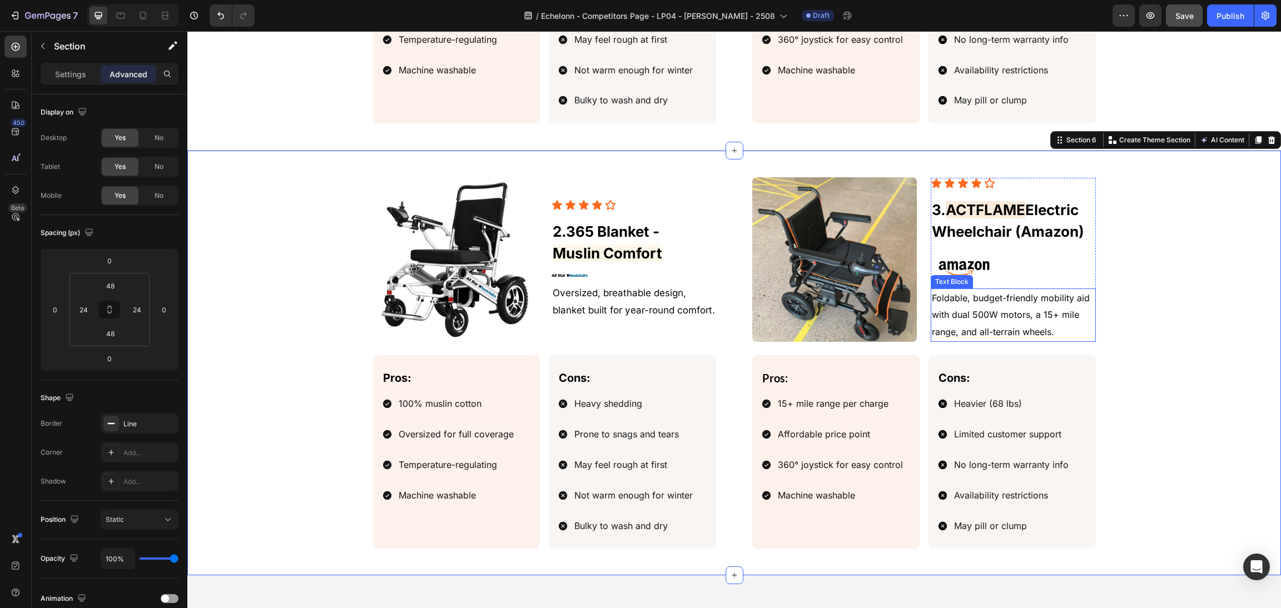
click at [986, 320] on span "Foldable, budget-friendly mobility aid with dual 500W motors, a 15+ mile range,…" at bounding box center [1011, 314] width 158 height 45
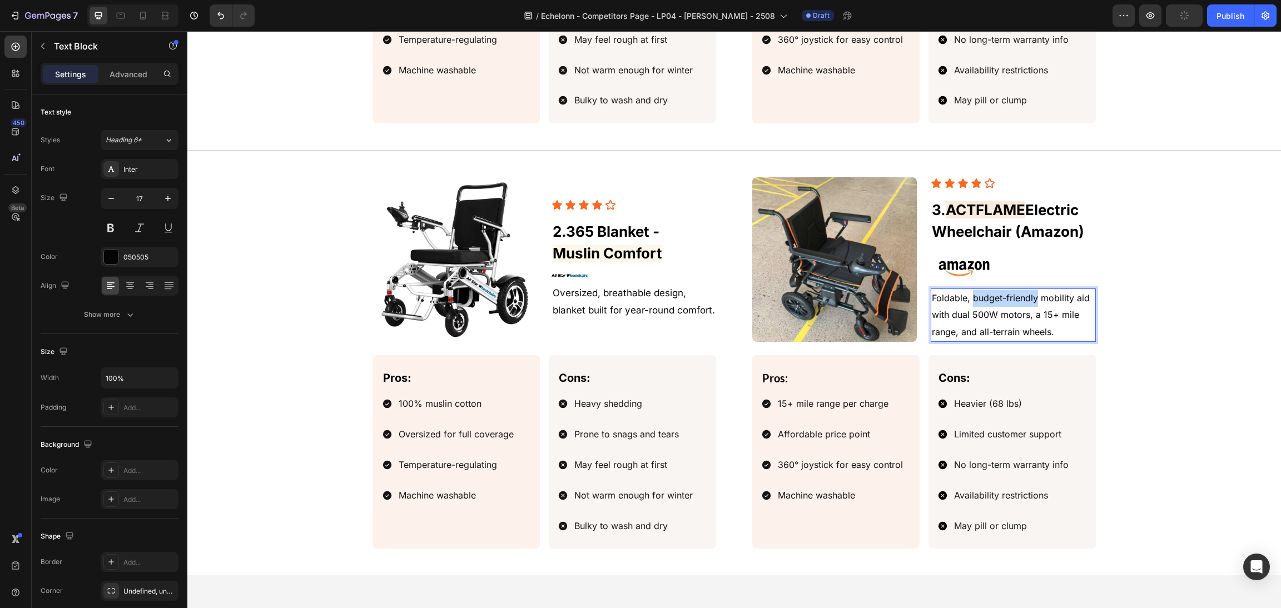
drag, startPoint x: 1029, startPoint y: 302, endPoint x: 968, endPoint y: 299, distance: 60.7
click at [968, 299] on span "Foldable, budget-friendly mobility aid with dual 500W motors, a 15+ mile range,…" at bounding box center [1011, 314] width 158 height 45
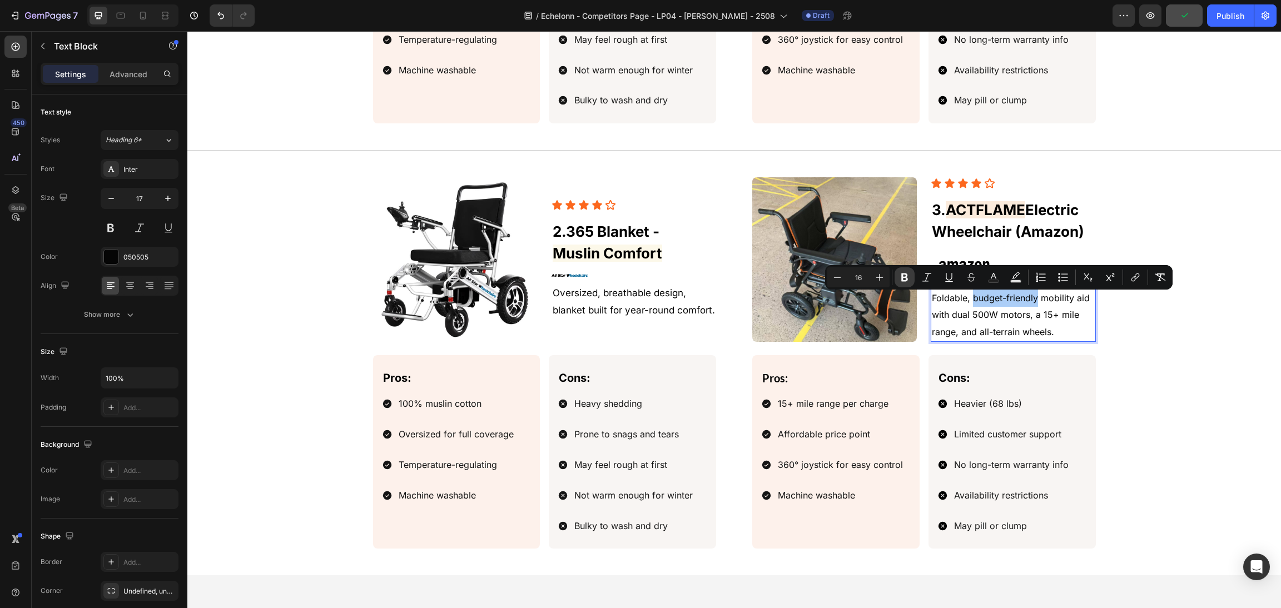
click at [900, 276] on icon "Editor contextual toolbar" at bounding box center [904, 277] width 11 height 11
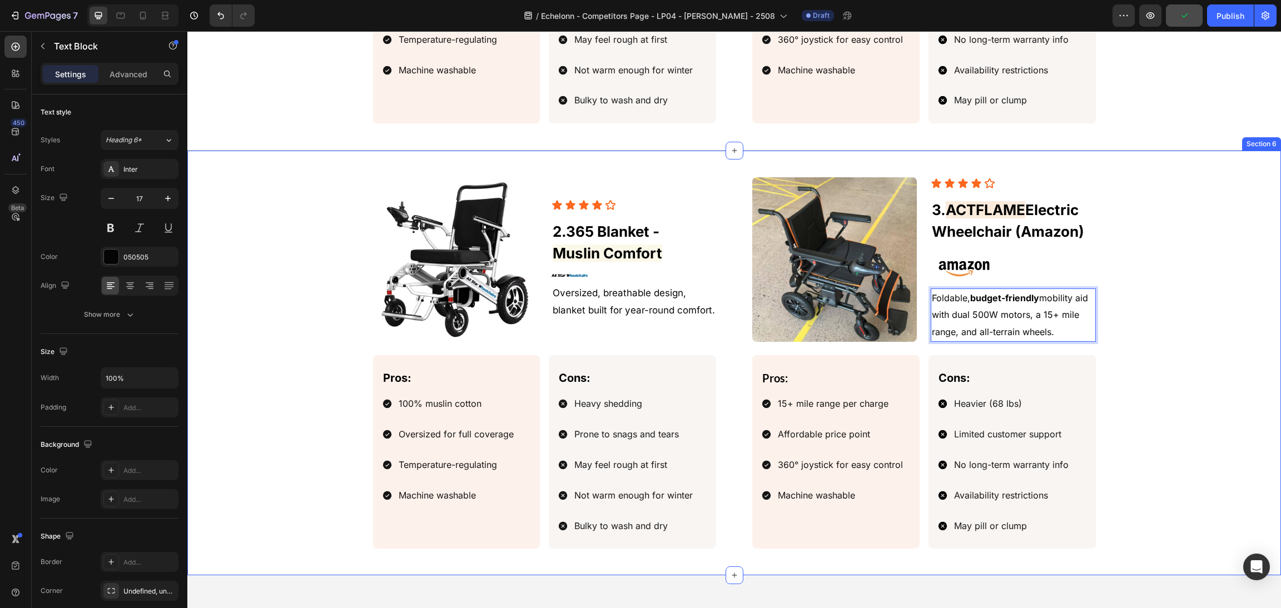
click at [1165, 336] on div "Image Icon Icon Icon Icon Icon Icon List 3. ACTFLAME Electric Wheelchair (Amazo…" at bounding box center [734, 362] width 1067 height 371
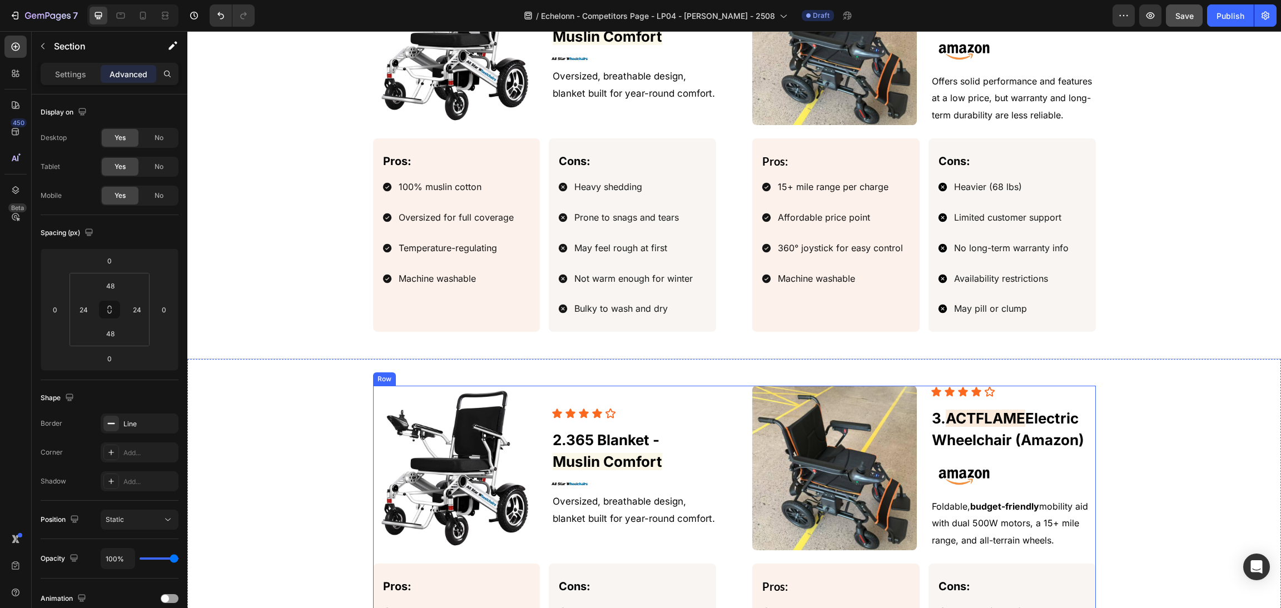
scroll to position [1463, 0]
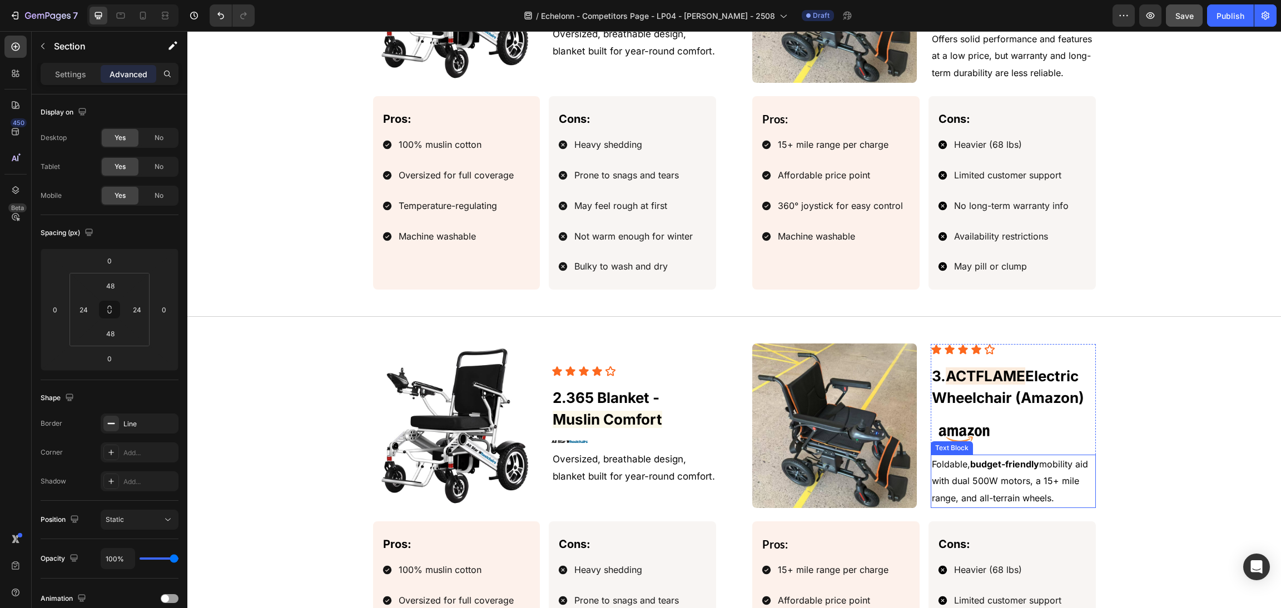
click at [1048, 486] on span "Foldable, budget-friendly mobility aid with dual 500W motors, a 15+ mile range,…" at bounding box center [1010, 481] width 156 height 45
click at [1055, 484] on span "Foldable, budget-friendly mobility aid with dual 500W motors, a 15+ mile range,…" at bounding box center [1010, 481] width 156 height 45
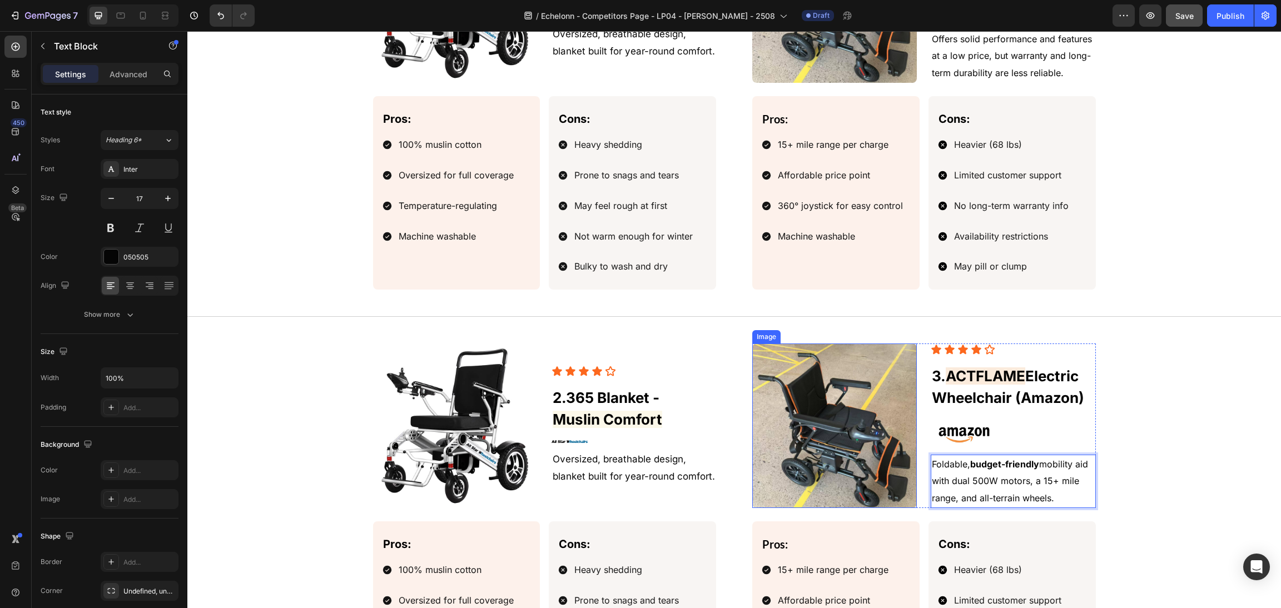
drag, startPoint x: 1062, startPoint y: 494, endPoint x: 902, endPoint y: 468, distance: 161.7
click at [902, 468] on div "Image Icon Icon Icon Icon Icon Icon List 3. ACTFLAME Electric Wheelchair (Amazo…" at bounding box center [924, 426] width 344 height 165
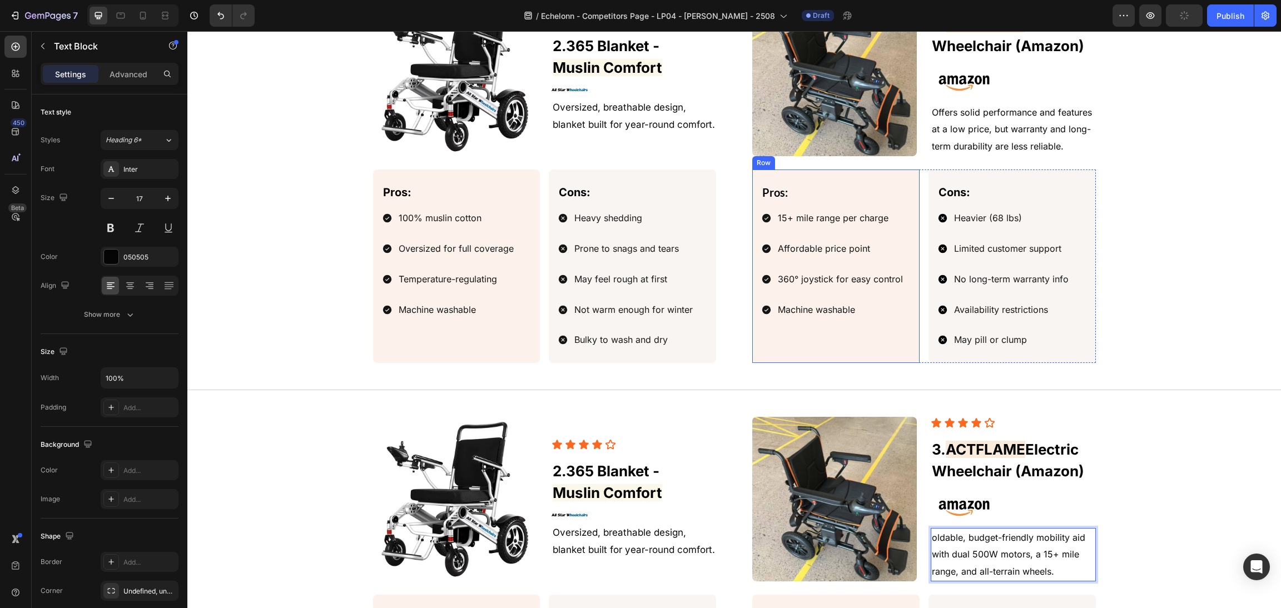
scroll to position [1380, 0]
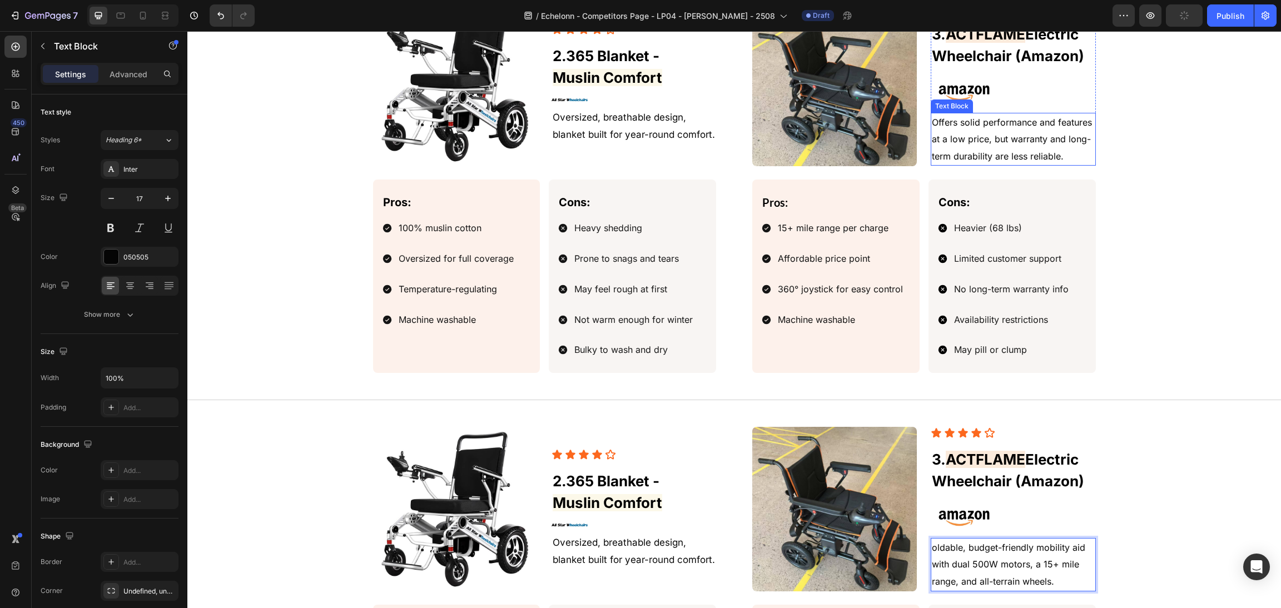
click at [1042, 150] on p "Offers solid performance and features at a low price, but warranty and long-ter…" at bounding box center [1013, 139] width 162 height 51
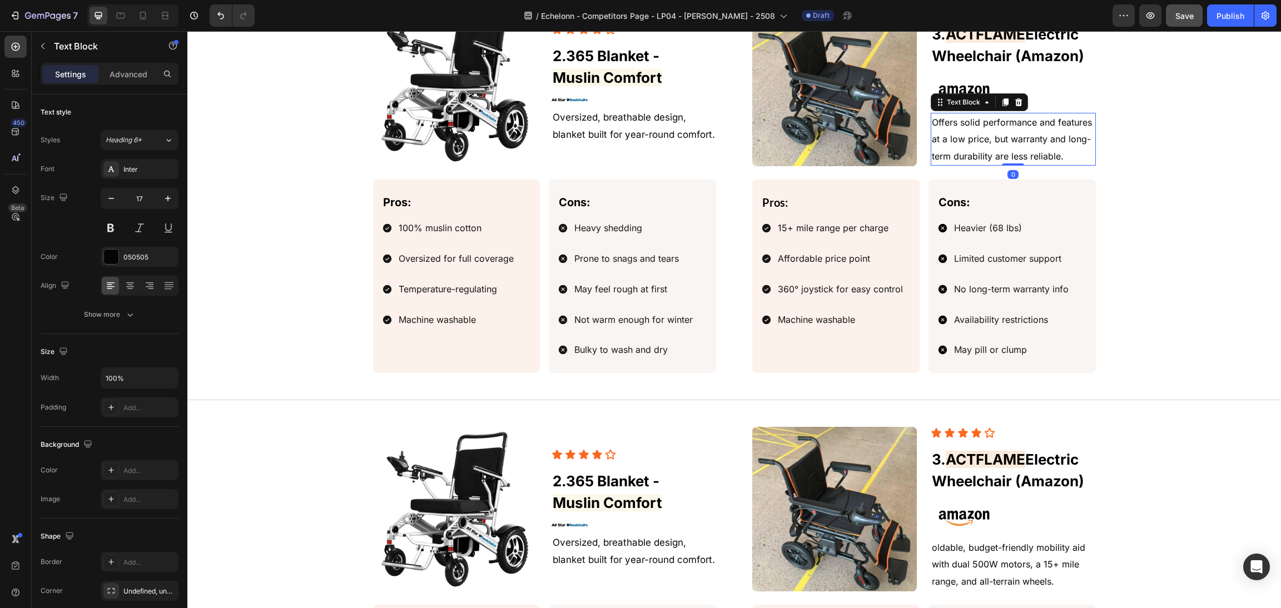
click at [1042, 150] on p "Offers solid performance and features at a low price, but warranty and long-ter…" at bounding box center [1013, 139] width 162 height 51
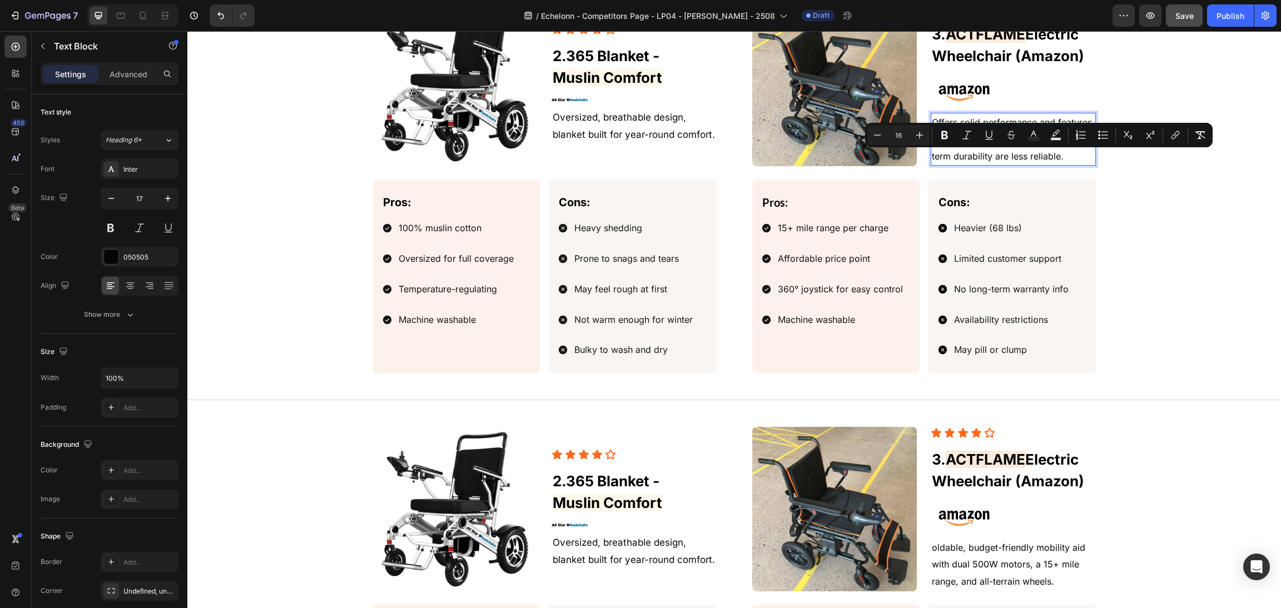
click at [1065, 157] on p "Offers solid performance and features at a low price, but warranty and long-ter…" at bounding box center [1013, 139] width 162 height 51
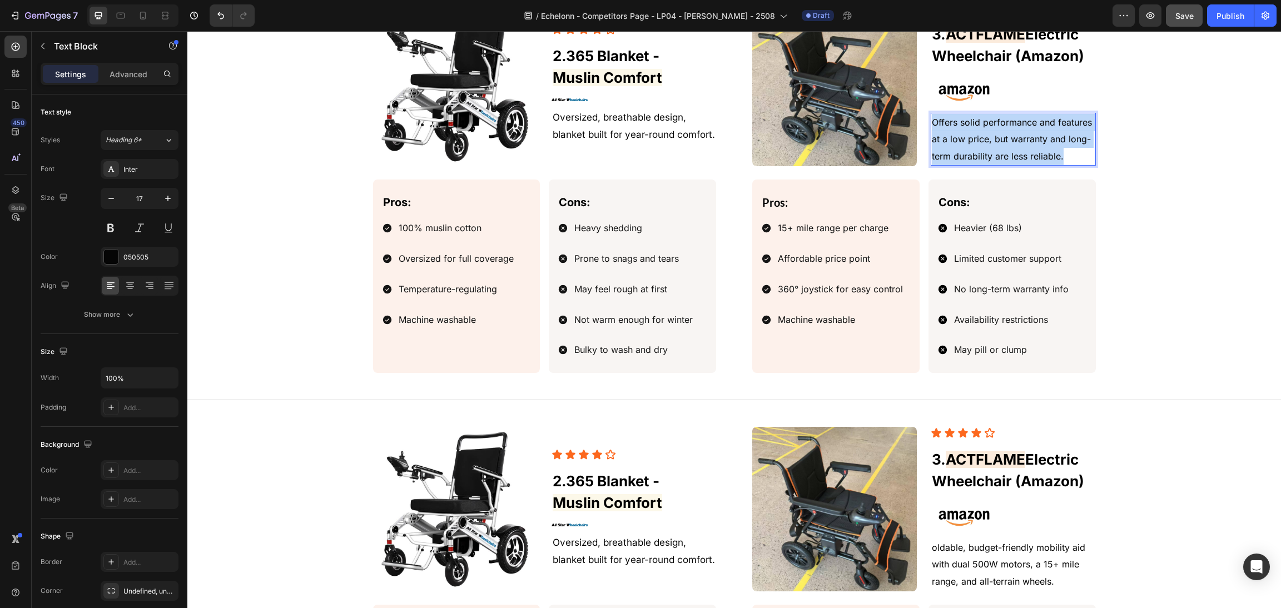
drag, startPoint x: 1073, startPoint y: 157, endPoint x: 769, endPoint y: 118, distance: 306.6
click at [769, 118] on div "Image Icon Icon Icon Icon Icon Icon List 3. ACTFLAME Electric Wheelchair (Amazo…" at bounding box center [924, 84] width 344 height 165
click at [932, 120] on span "oldable, budget-friendly mobility aid with dual 500W motors, a 15+ mile range, …" at bounding box center [1008, 139] width 153 height 45
drag, startPoint x: 999, startPoint y: 124, endPoint x: 965, endPoint y: 118, distance: 34.9
click at [965, 118] on span "Foldable, budget-friendly mobility aid with dual 500W motors, a 15+ mile range,…" at bounding box center [1011, 139] width 158 height 45
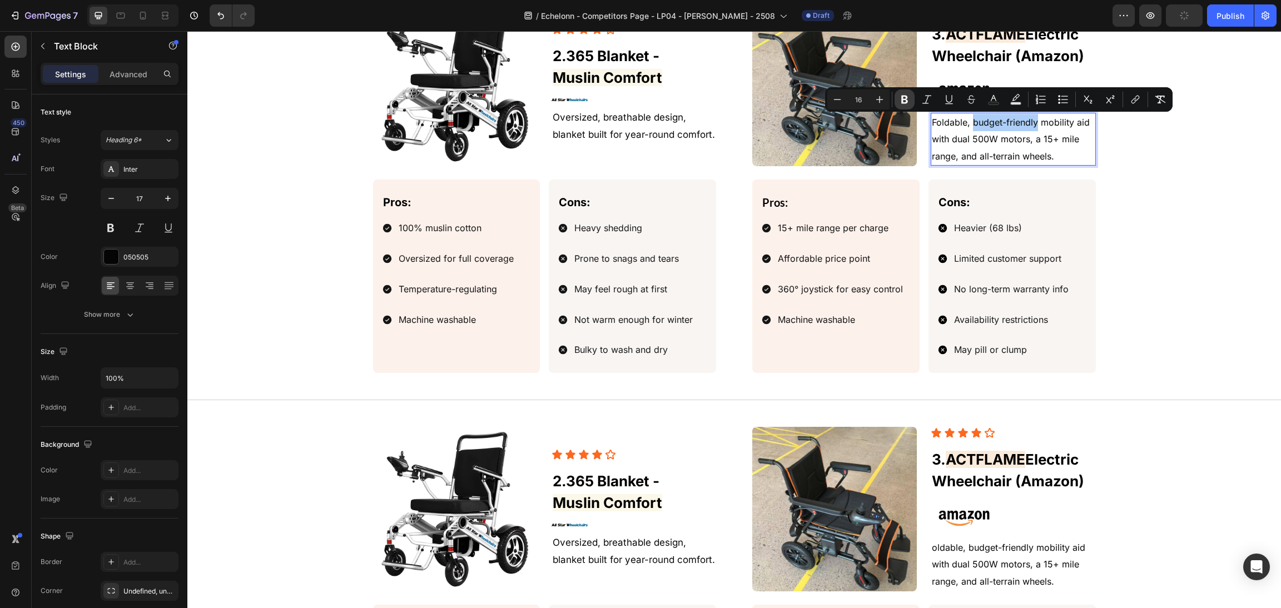
click at [908, 97] on icon "Editor contextual toolbar" at bounding box center [904, 99] width 11 height 11
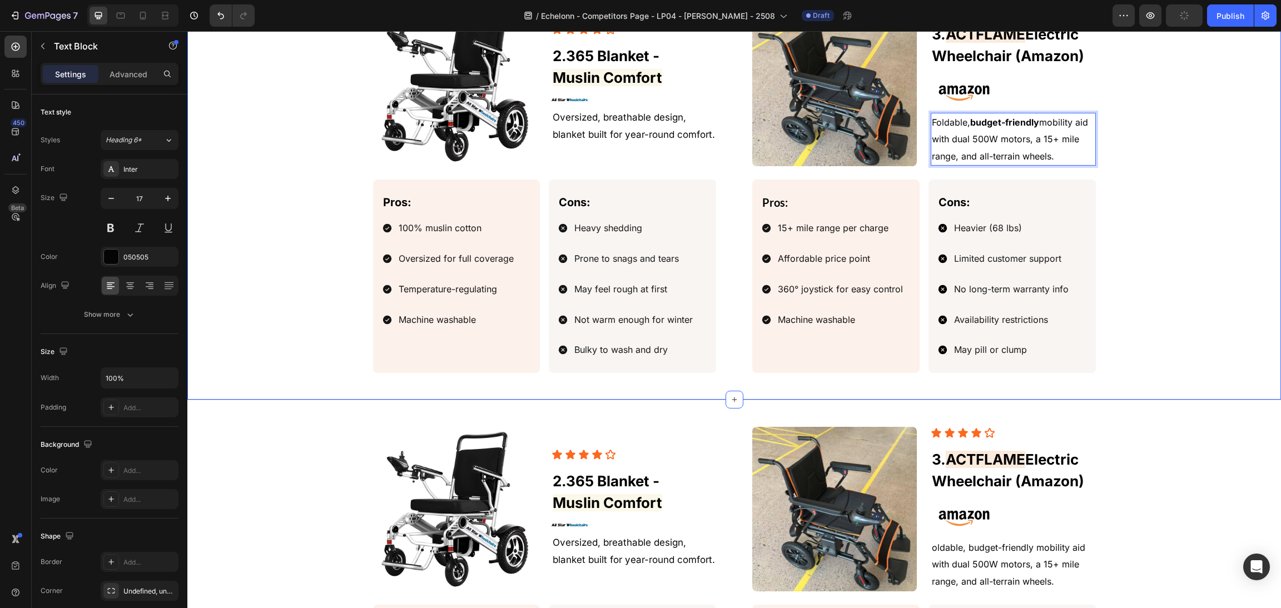
click at [1120, 190] on div "Image Icon Icon Icon Icon Icon Icon List 3. ACTFLAME Electric Wheelchair (Amazo…" at bounding box center [734, 187] width 1067 height 371
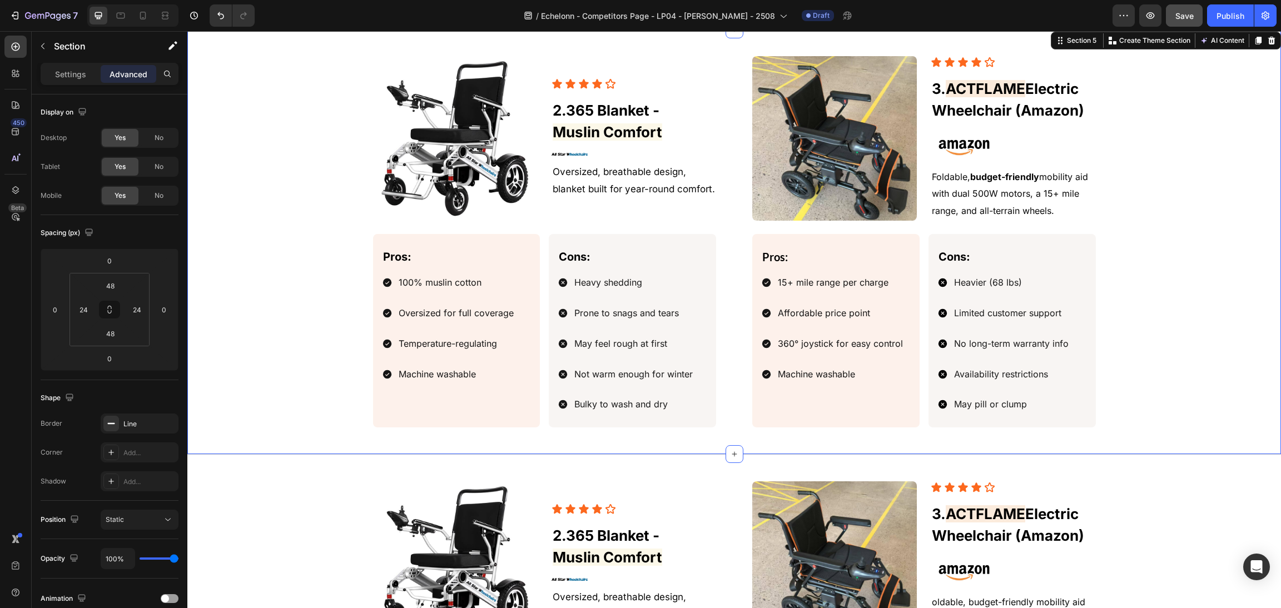
scroll to position [1296, 0]
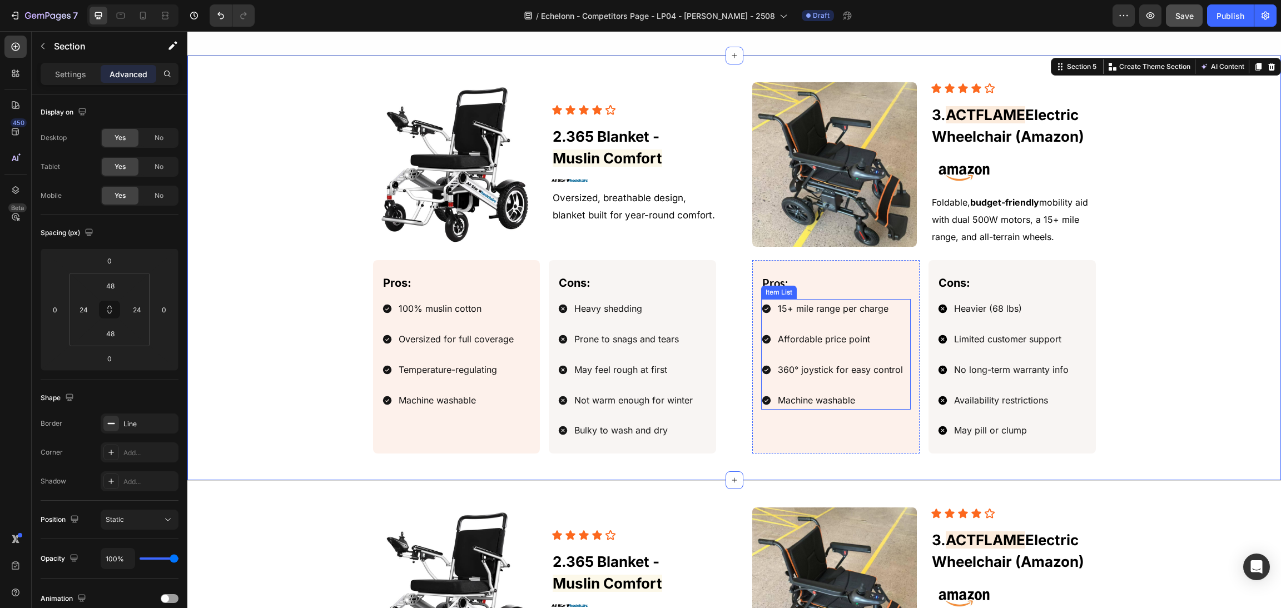
click at [846, 404] on p "Machine washable" at bounding box center [840, 400] width 125 height 16
drag, startPoint x: 858, startPoint y: 403, endPoint x: 866, endPoint y: 404, distance: 8.4
click at [858, 403] on p "Machine washable" at bounding box center [840, 400] width 125 height 16
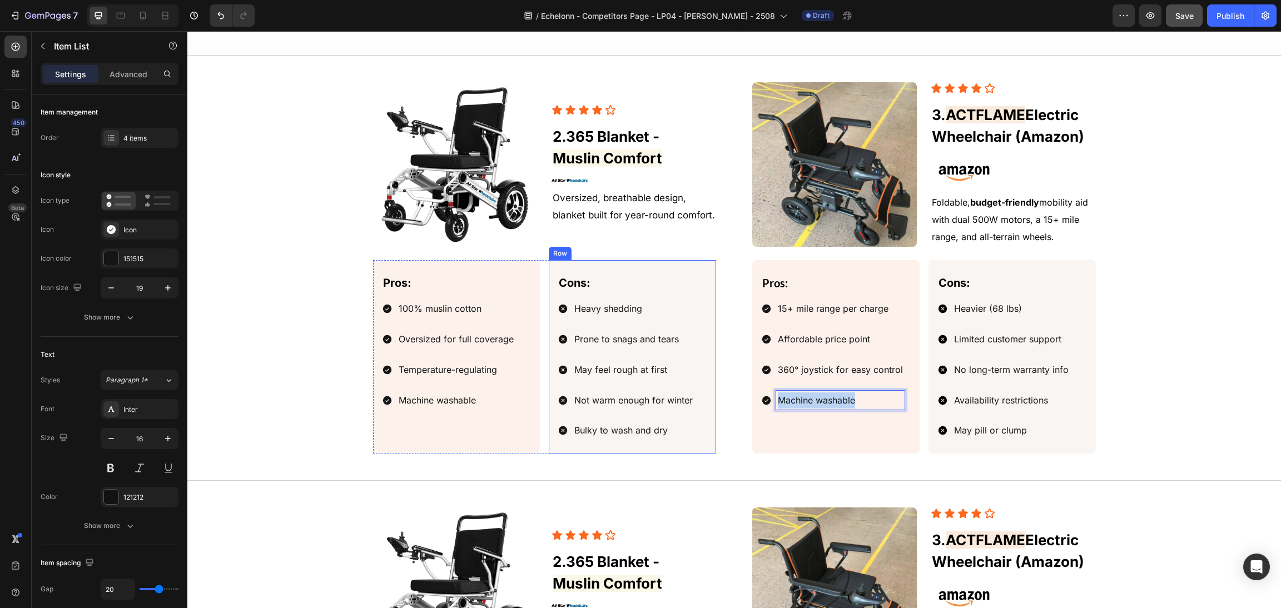
click at [708, 396] on div "Image Icon Icon Icon Icon Icon Icon List 3. ACTFLAME Electric Wheelchair (Amazo…" at bounding box center [734, 267] width 723 height 371
click at [1008, 440] on div "May pill or clump" at bounding box center [1011, 430] width 118 height 19
click at [1041, 439] on p "May pill or clump" at bounding box center [1011, 430] width 115 height 16
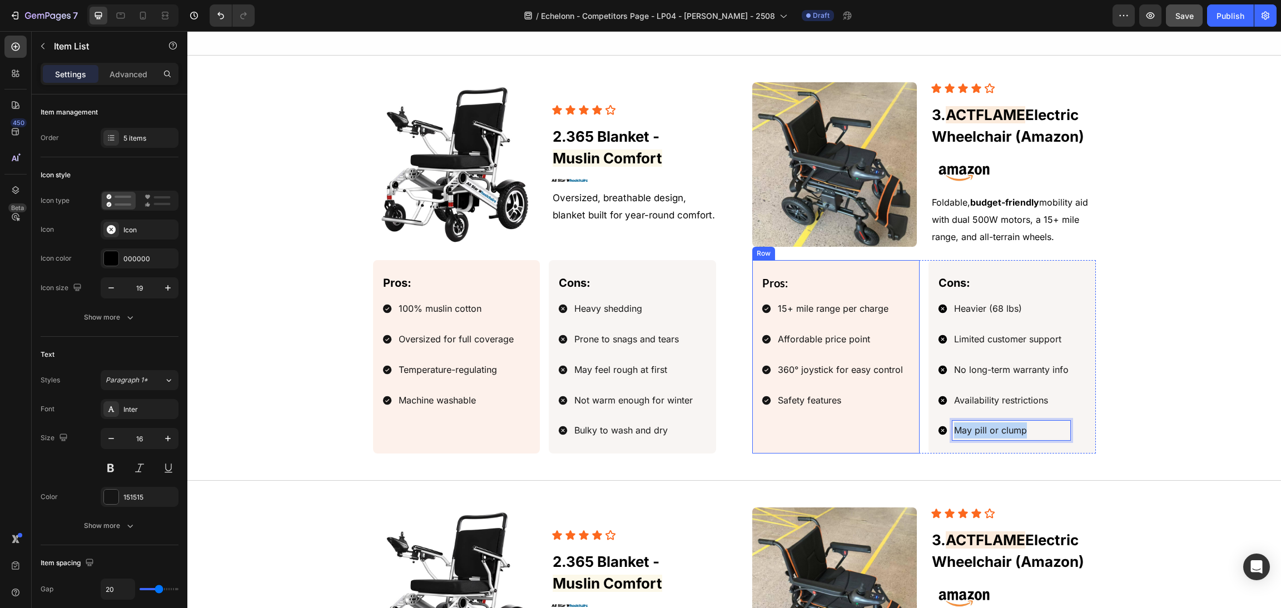
drag, startPoint x: 1034, startPoint y: 436, endPoint x: 868, endPoint y: 437, distance: 166.2
click at [868, 437] on div "Pros: Text Block 15+ mile range per charge Affordable price point 360° joystick…" at bounding box center [924, 356] width 344 height 193
click at [1152, 341] on div "Image Icon Icon Icon Icon Icon Icon List 3. ACTFLAME Electric Wheelchair (Amazo…" at bounding box center [734, 267] width 1067 height 371
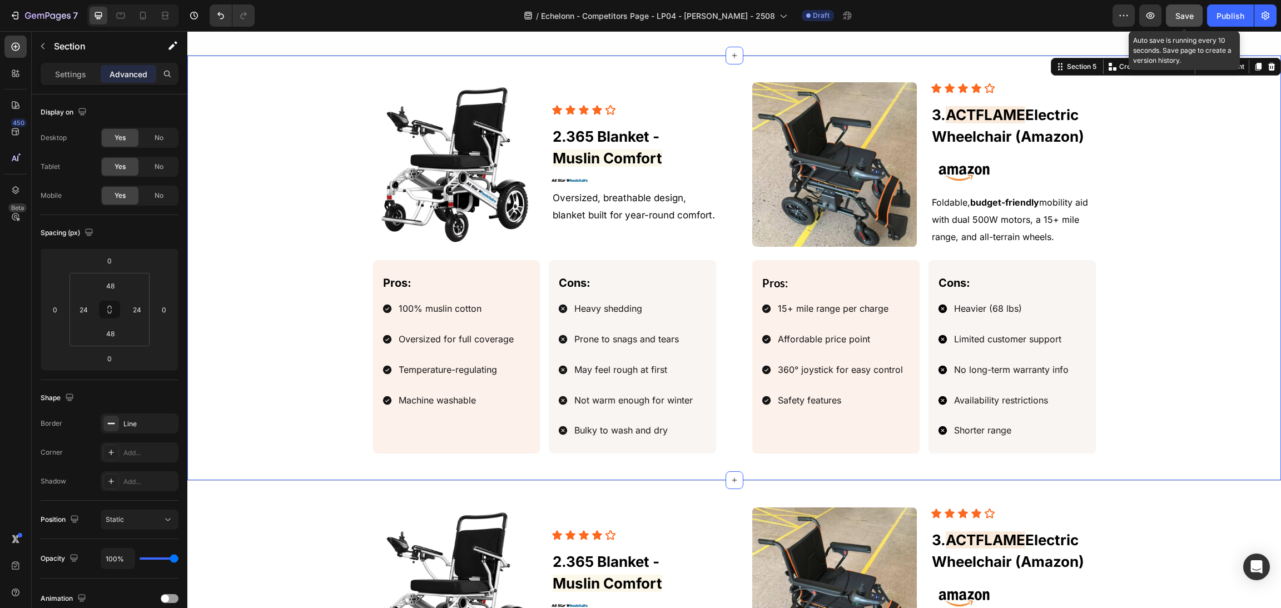
click at [1189, 17] on span "Save" at bounding box center [1184, 15] width 18 height 9
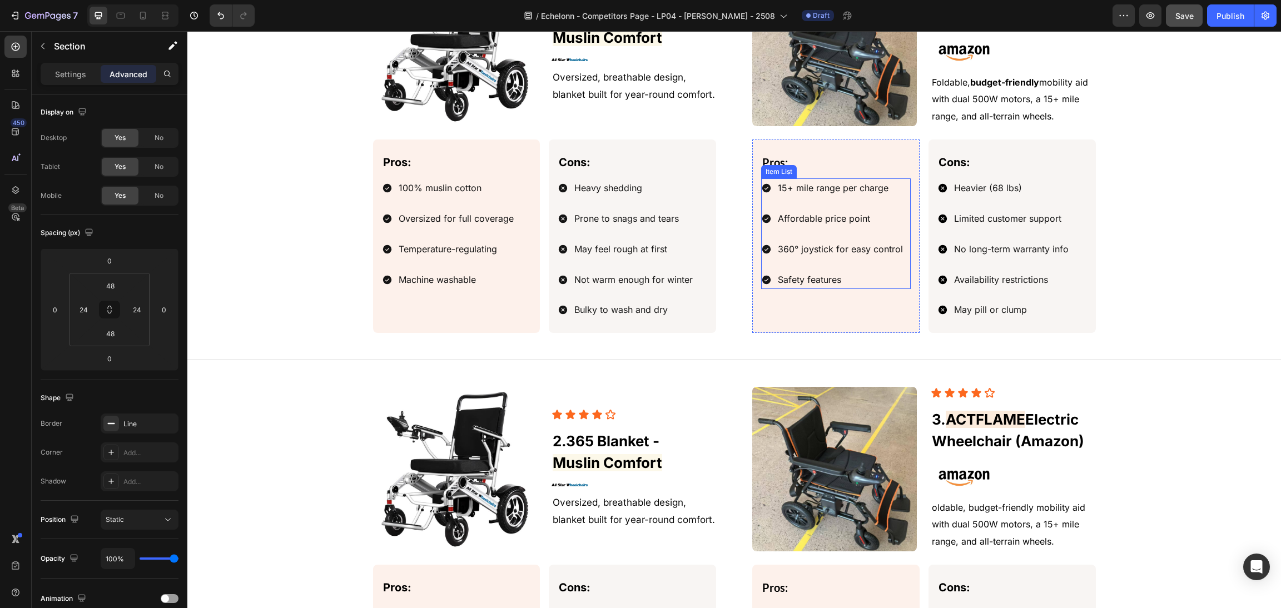
scroll to position [1501, 0]
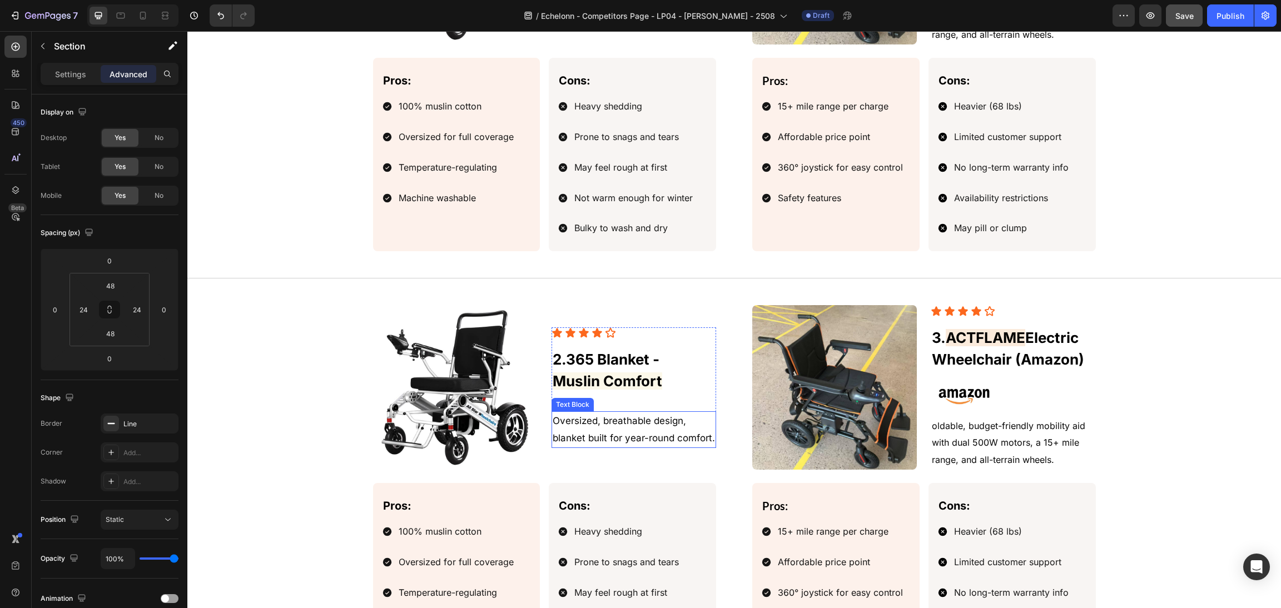
click at [616, 364] on span "365 Blanket -" at bounding box center [612, 359] width 93 height 17
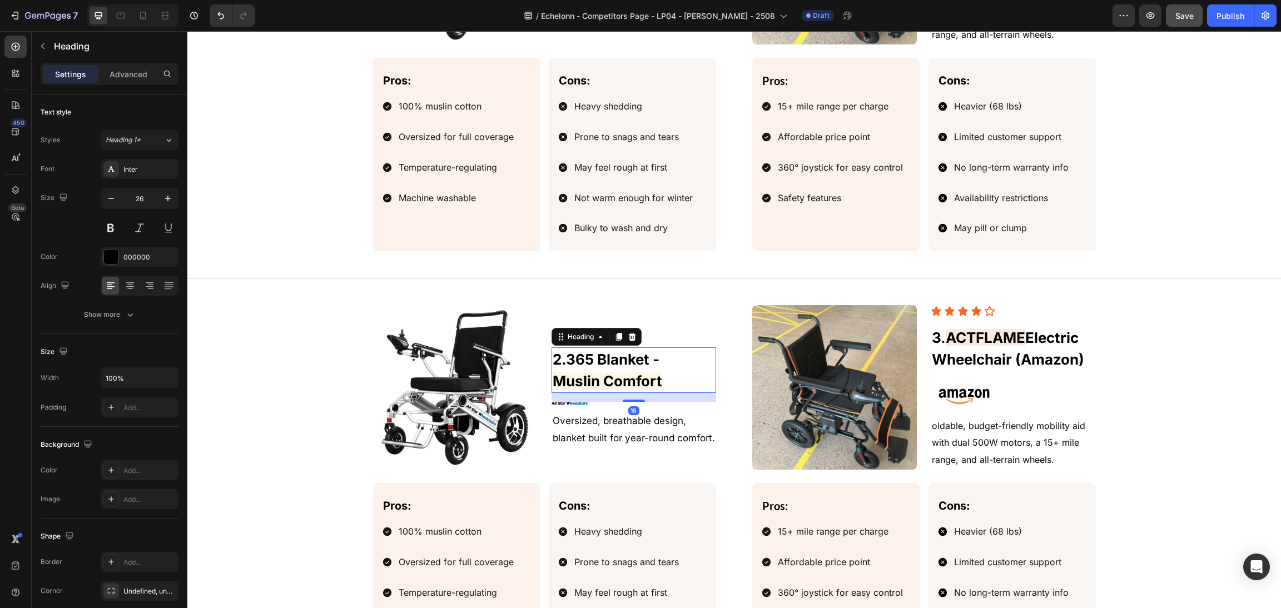
click at [648, 371] on h2 "2. 365 Blanket - Muslin Comfort" at bounding box center [633, 370] width 165 height 46
drag, startPoint x: 677, startPoint y: 384, endPoint x: 565, endPoint y: 358, distance: 114.6
click at [565, 358] on p "2. 365 Blanket - Muslin Comfort" at bounding box center [634, 370] width 162 height 43
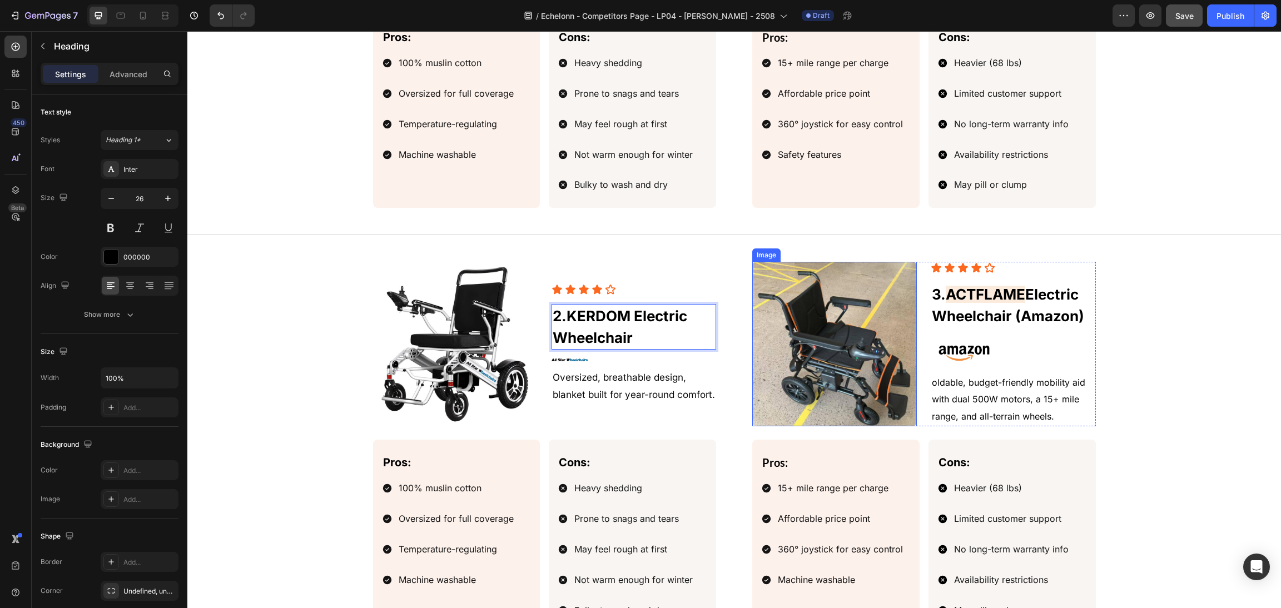
scroll to position [1585, 0]
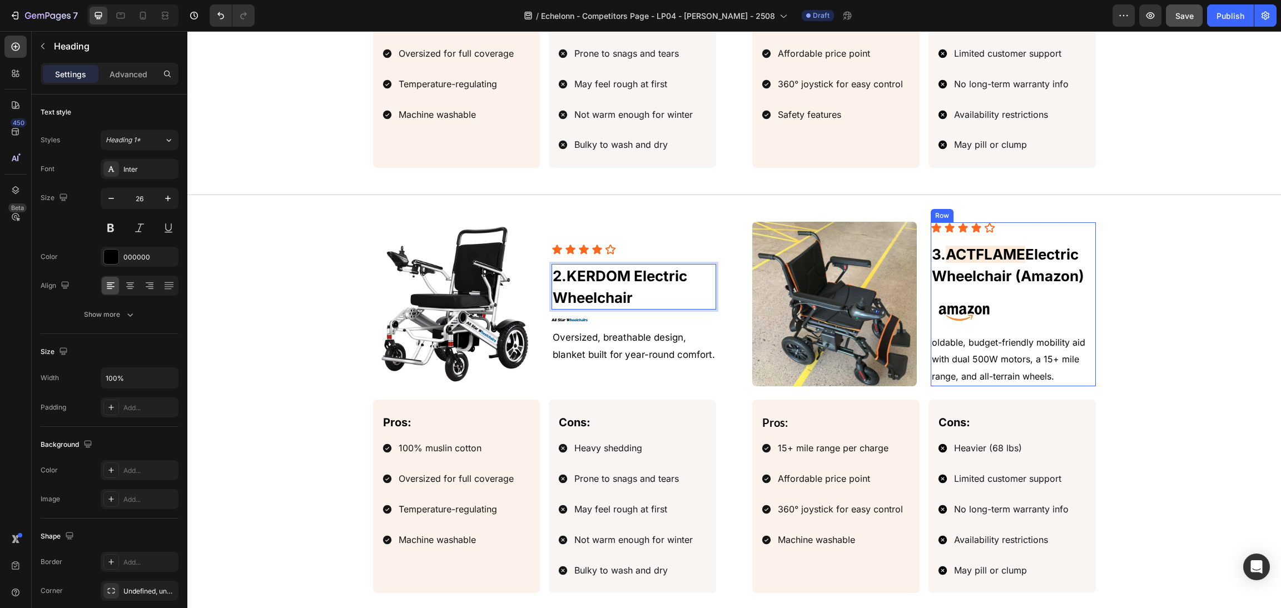
click at [1025, 257] on span "Electric Wheelchair (Amazon)" at bounding box center [1008, 265] width 152 height 39
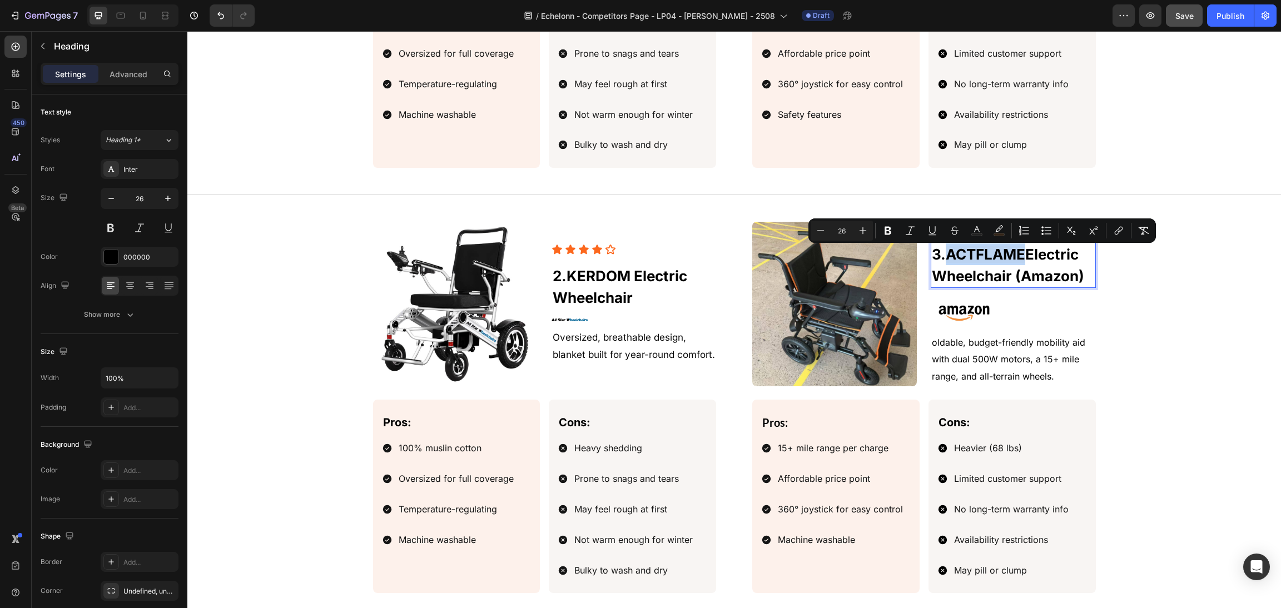
drag, startPoint x: 1022, startPoint y: 252, endPoint x: 944, endPoint y: 254, distance: 77.9
click at [995, 231] on icon "Editor contextual toolbar" at bounding box center [998, 230] width 11 height 11
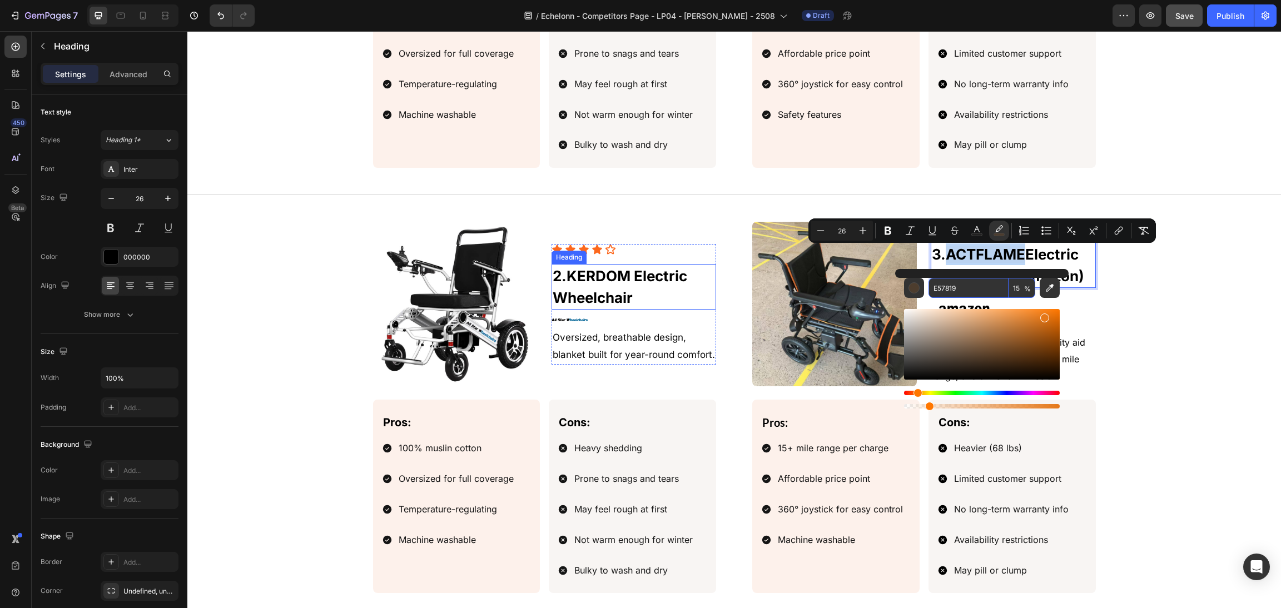
click at [621, 286] on span "KERDOM Electric Wheelchair" at bounding box center [620, 286] width 135 height 39
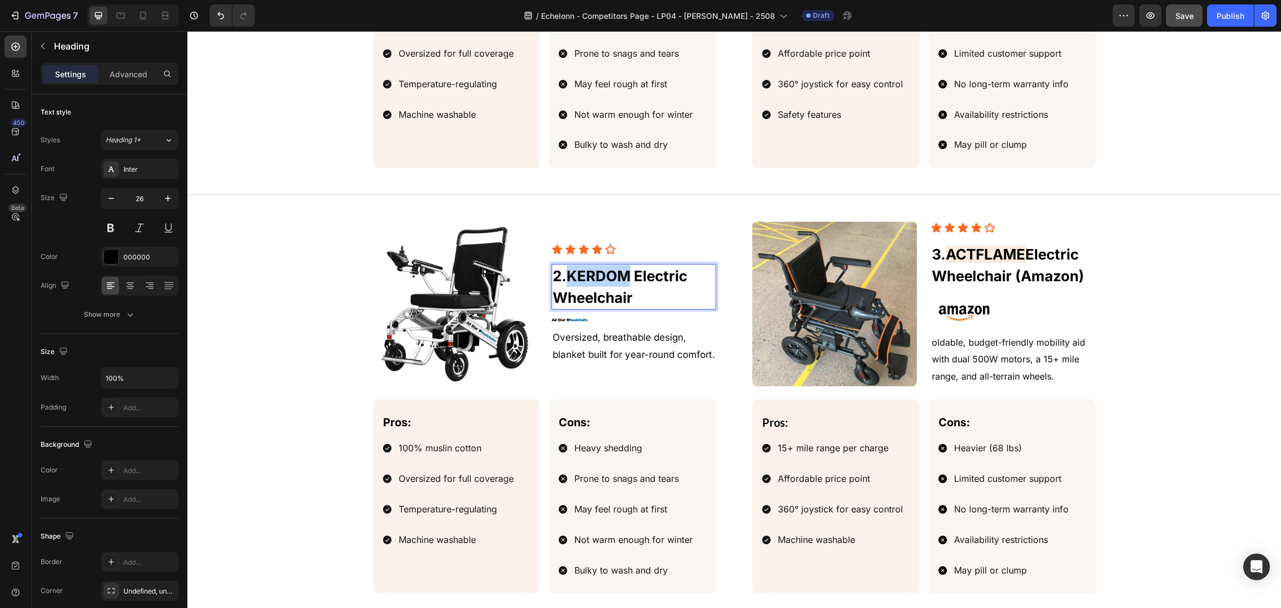
drag, startPoint x: 625, startPoint y: 280, endPoint x: 564, endPoint y: 278, distance: 61.2
click at [564, 278] on span "KERDOM Electric Wheelchair" at bounding box center [620, 286] width 135 height 39
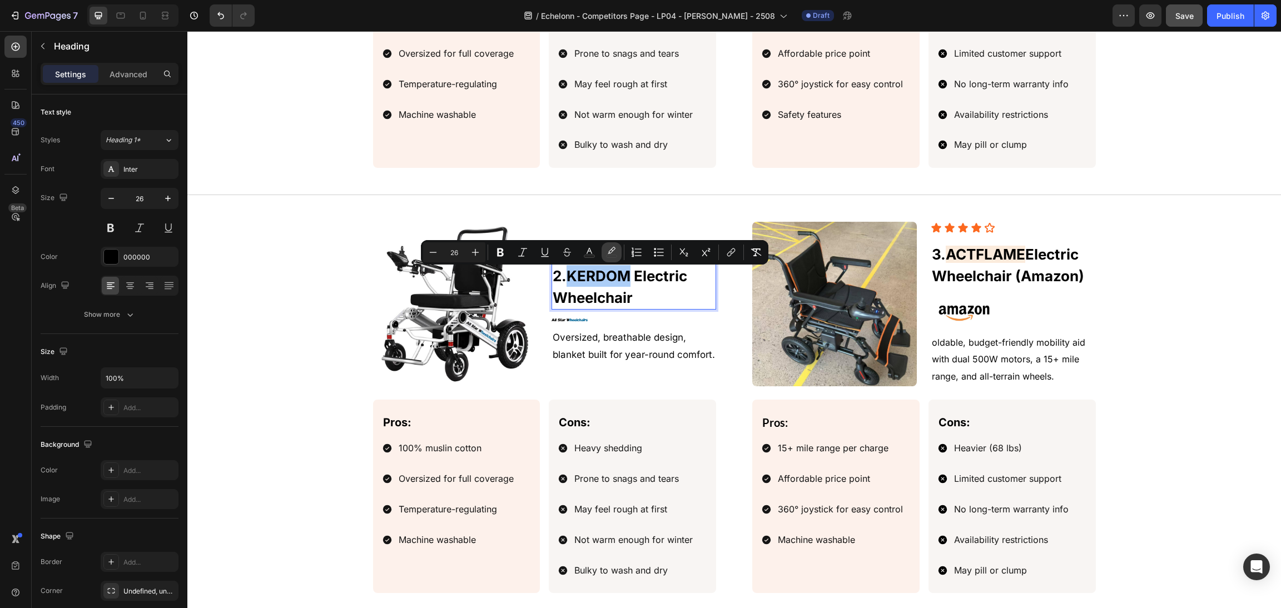
click at [613, 254] on icon "Editor contextual toolbar" at bounding box center [611, 252] width 11 height 11
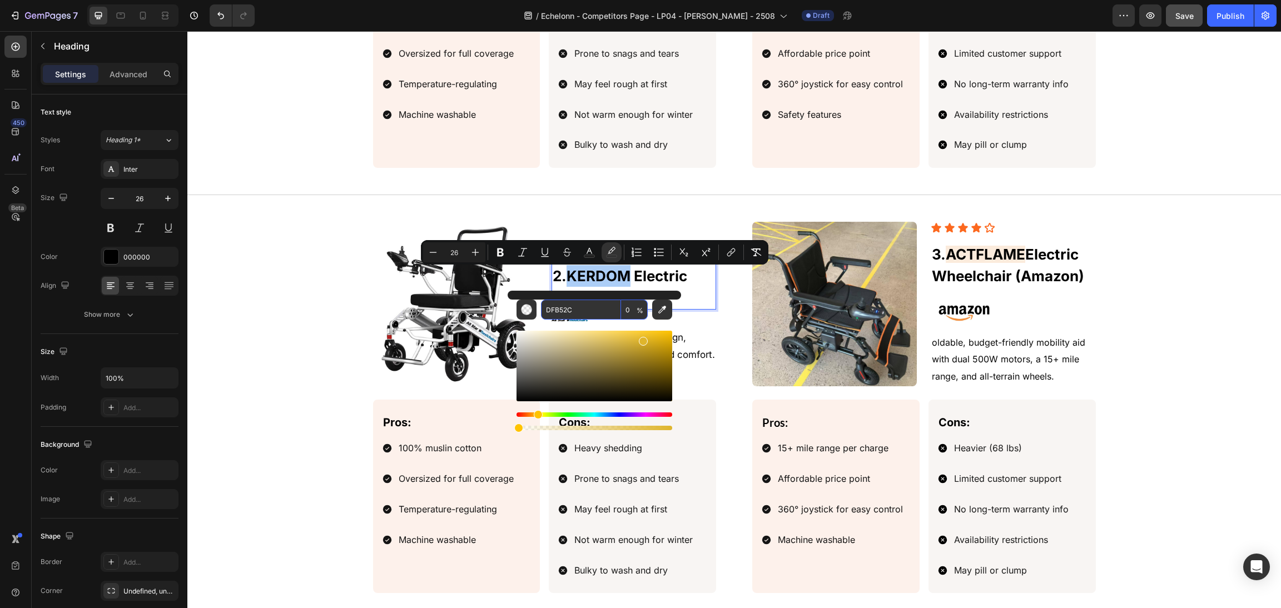
paste input "E57819"
type input "E57819"
click at [630, 311] on input "0" at bounding box center [634, 310] width 27 height 20
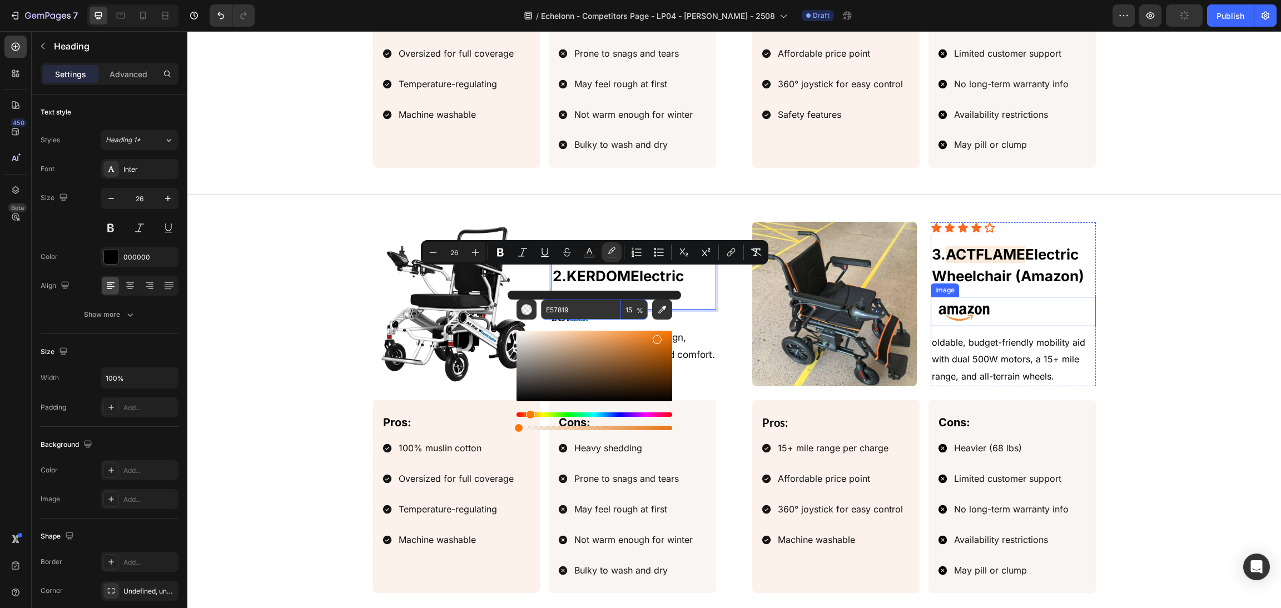
type input "15"
click at [1001, 246] on p "⁠⁠⁠⁠⁠⁠⁠ 3. ACTFLAME Electric Wheelchair (Amazon)" at bounding box center [1013, 264] width 162 height 43
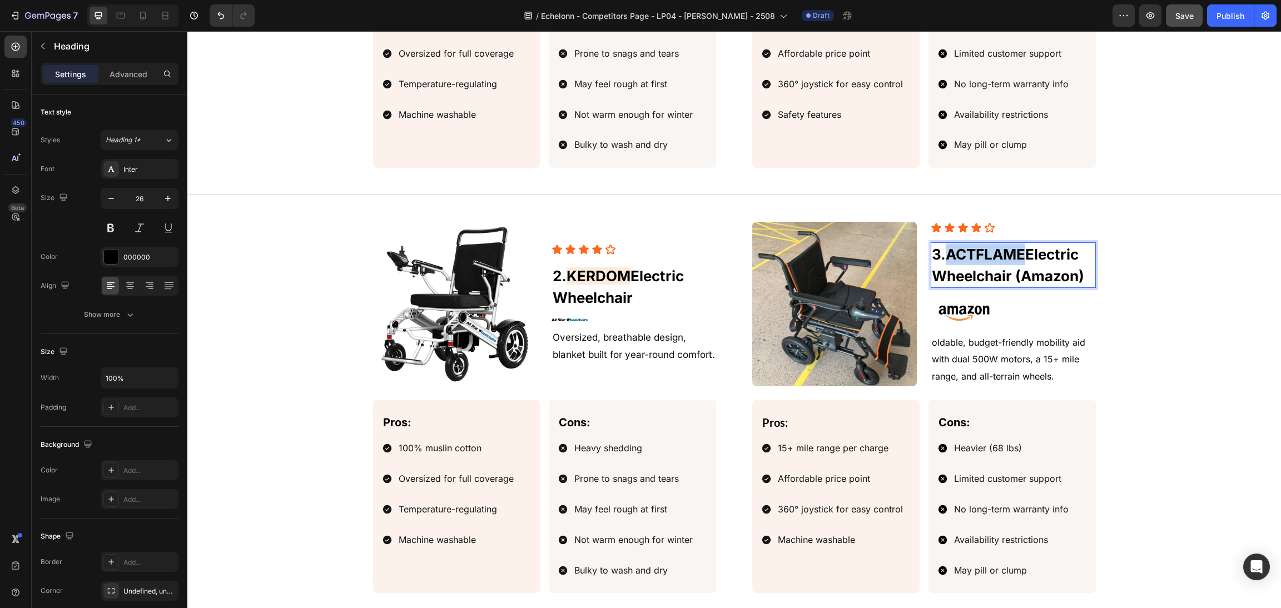
drag, startPoint x: 1022, startPoint y: 255, endPoint x: 942, endPoint y: 255, distance: 80.6
click at [942, 255] on p "3. ACTFLAME Electric Wheelchair (Amazon)" at bounding box center [1013, 264] width 162 height 43
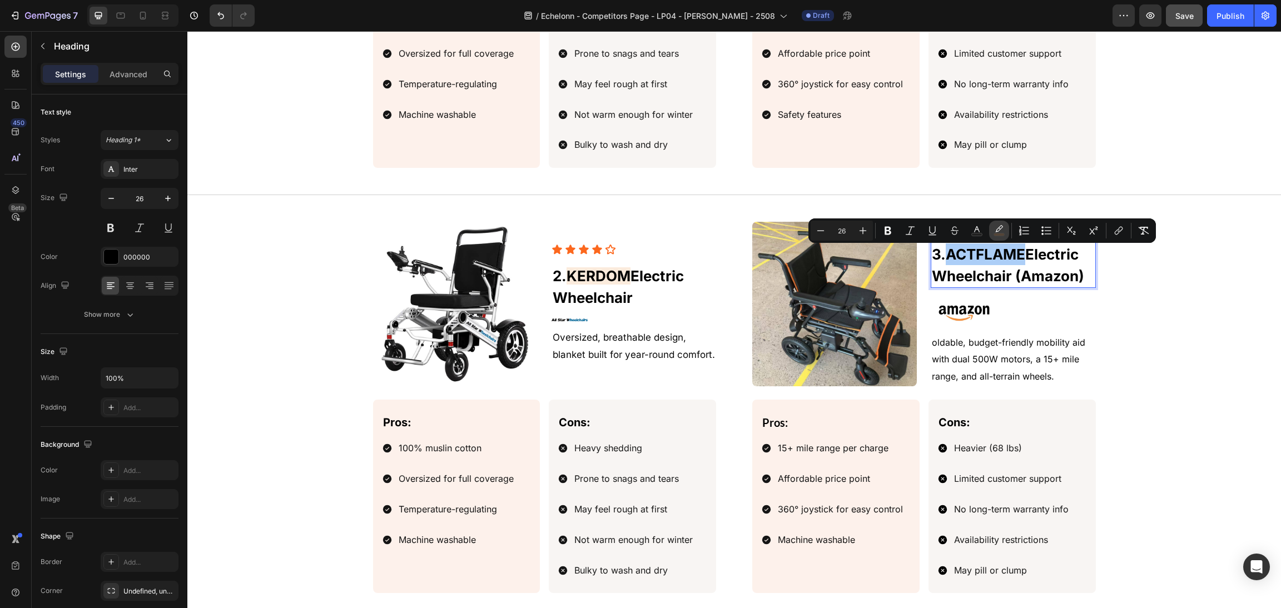
click at [996, 231] on icon "Editor contextual toolbar" at bounding box center [998, 230] width 11 height 11
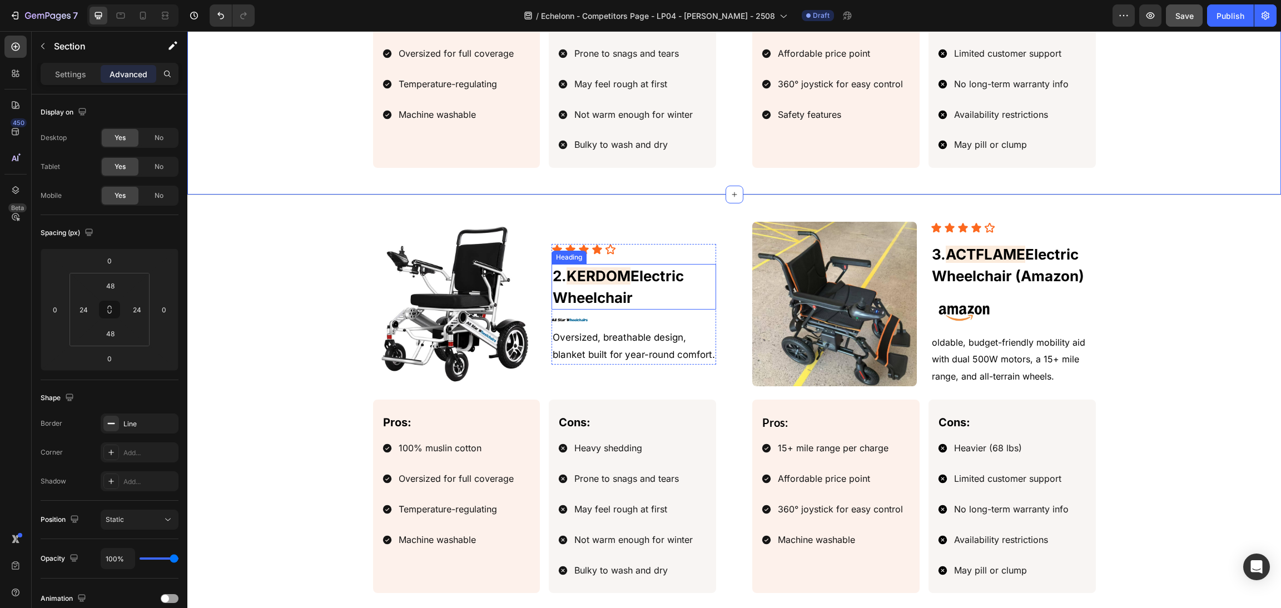
click at [555, 278] on p "2. KERDOM Electric Wheelchair" at bounding box center [634, 286] width 162 height 43
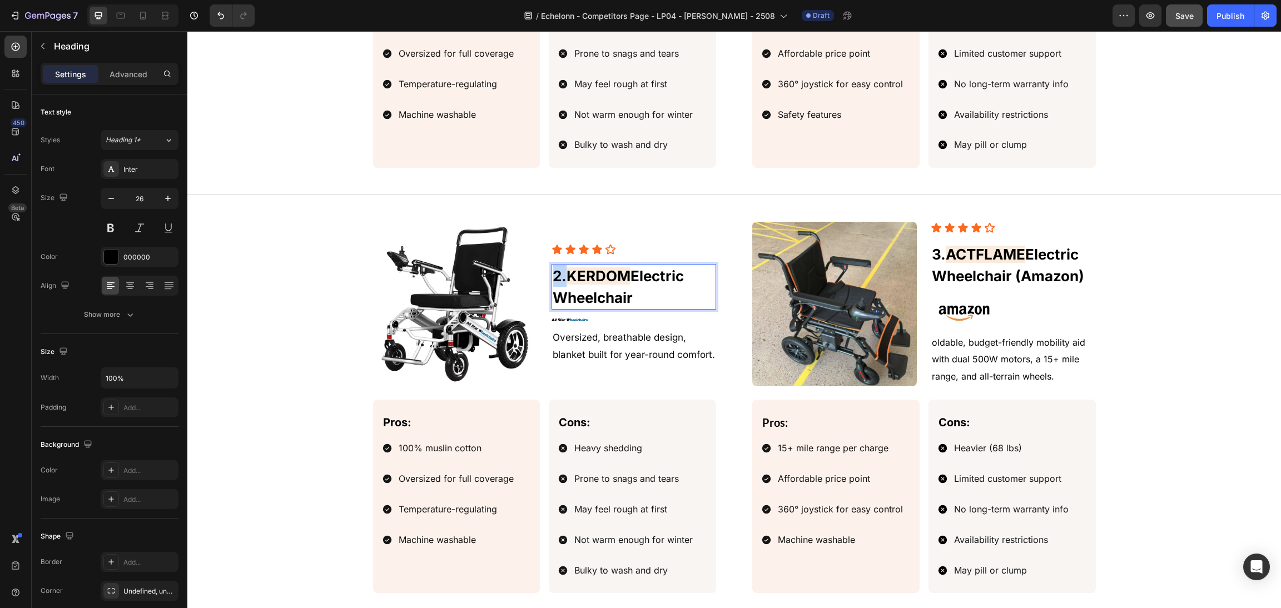
click at [553, 277] on p "2. KERDOM Electric Wheelchair" at bounding box center [634, 286] width 162 height 43
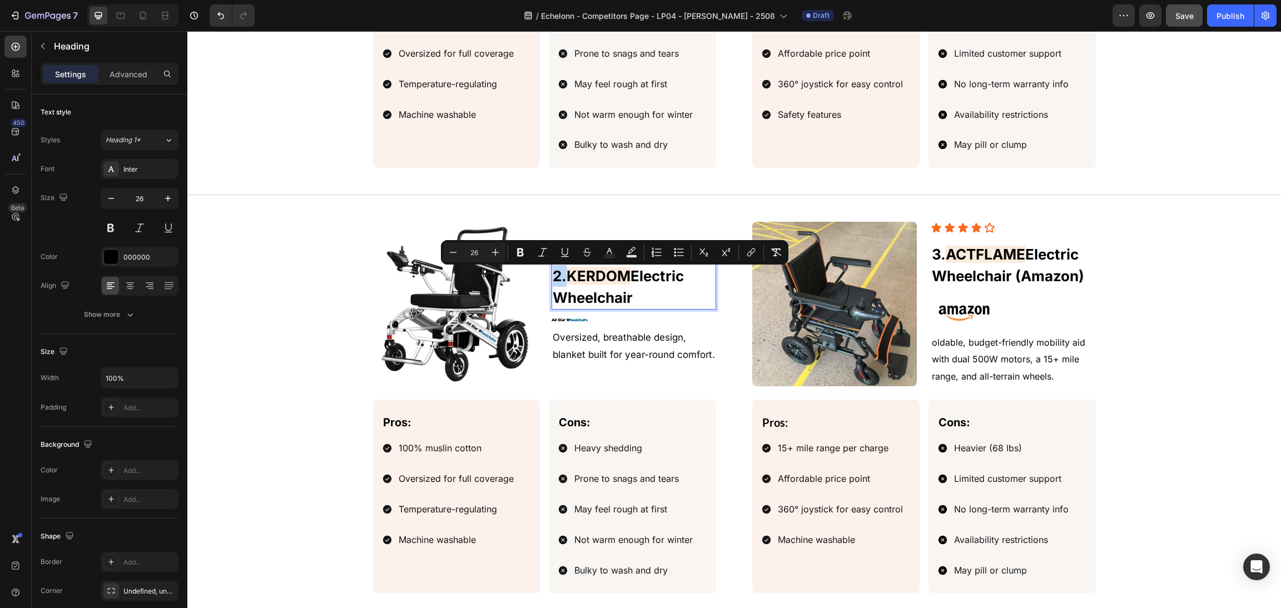
click at [553, 280] on p "2. KERDOM Electric Wheelchair" at bounding box center [634, 286] width 162 height 43
click at [553, 277] on p "2. KERDOM Electric Wheelchair" at bounding box center [634, 286] width 162 height 43
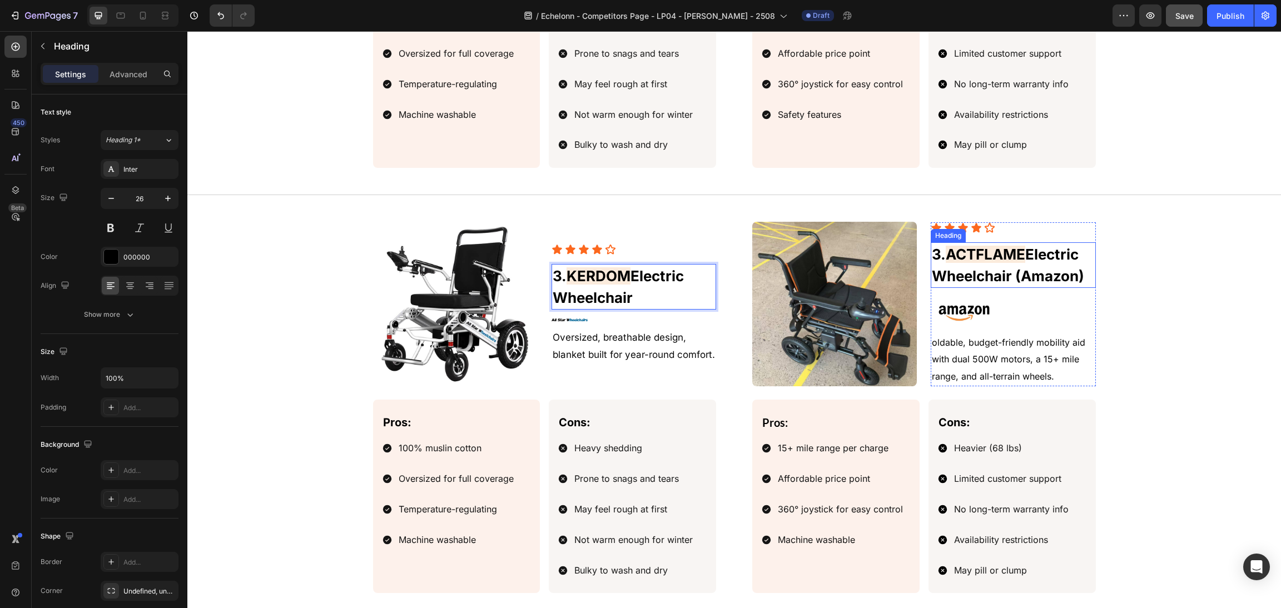
click at [932, 255] on span "3." at bounding box center [939, 254] width 14 height 17
drag, startPoint x: 932, startPoint y: 253, endPoint x: 926, endPoint y: 253, distance: 6.7
click at [932, 253] on span "3." at bounding box center [939, 254] width 14 height 17
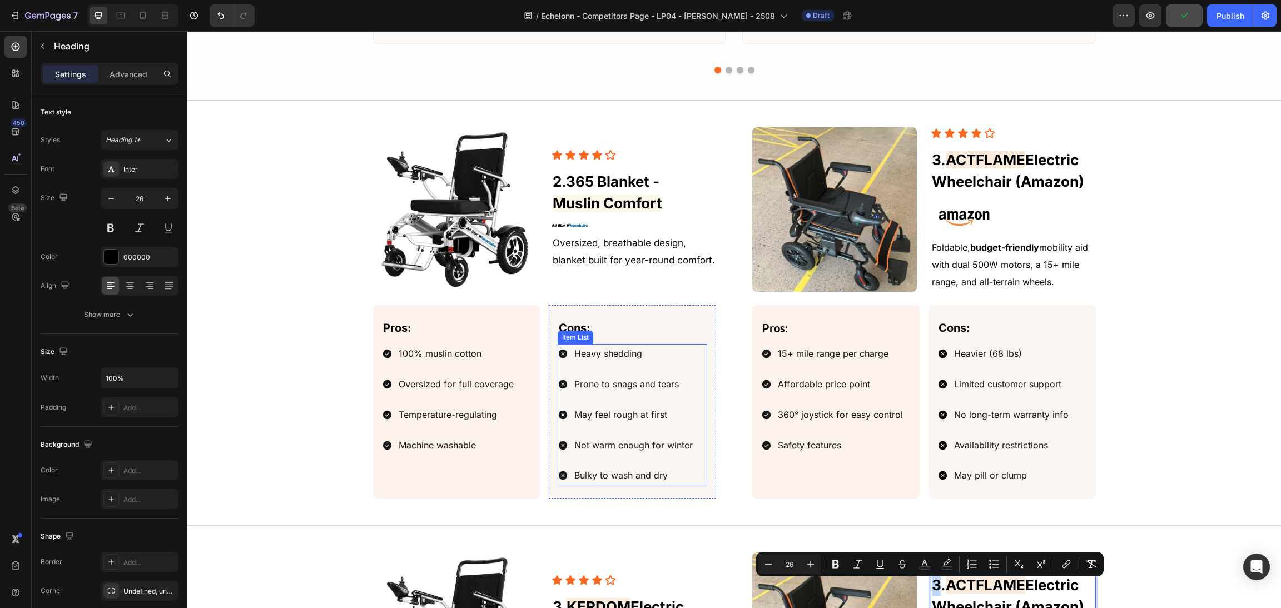
scroll to position [1501, 0]
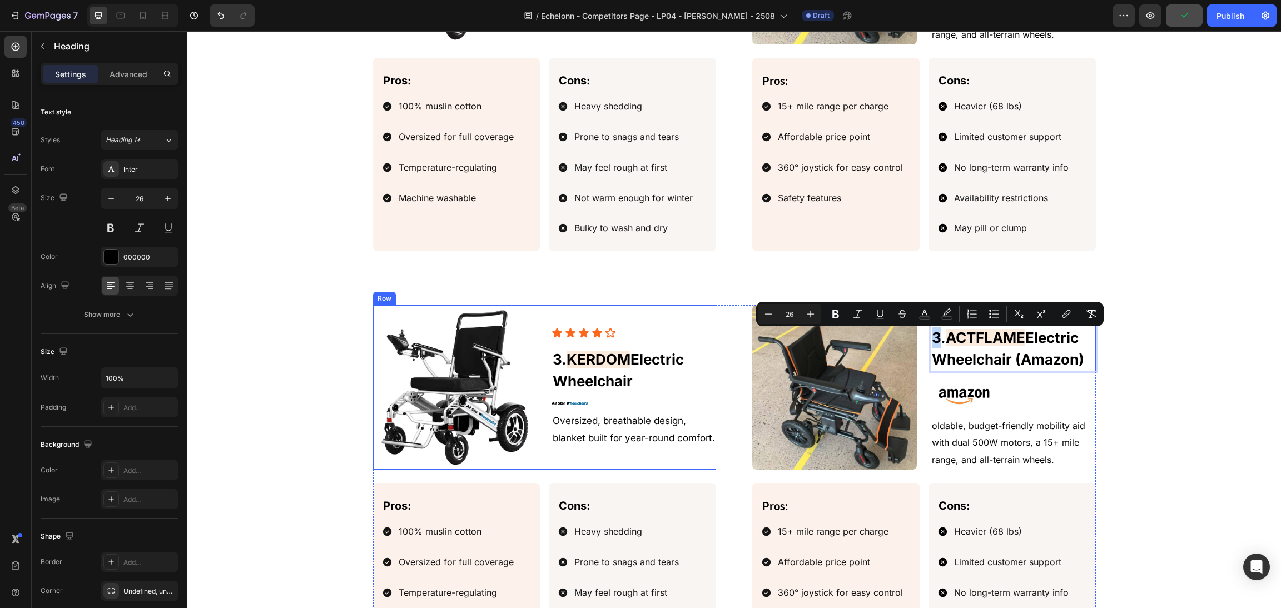
click at [553, 369] on p "3. KERDOM Electric Wheelchair" at bounding box center [634, 370] width 162 height 43
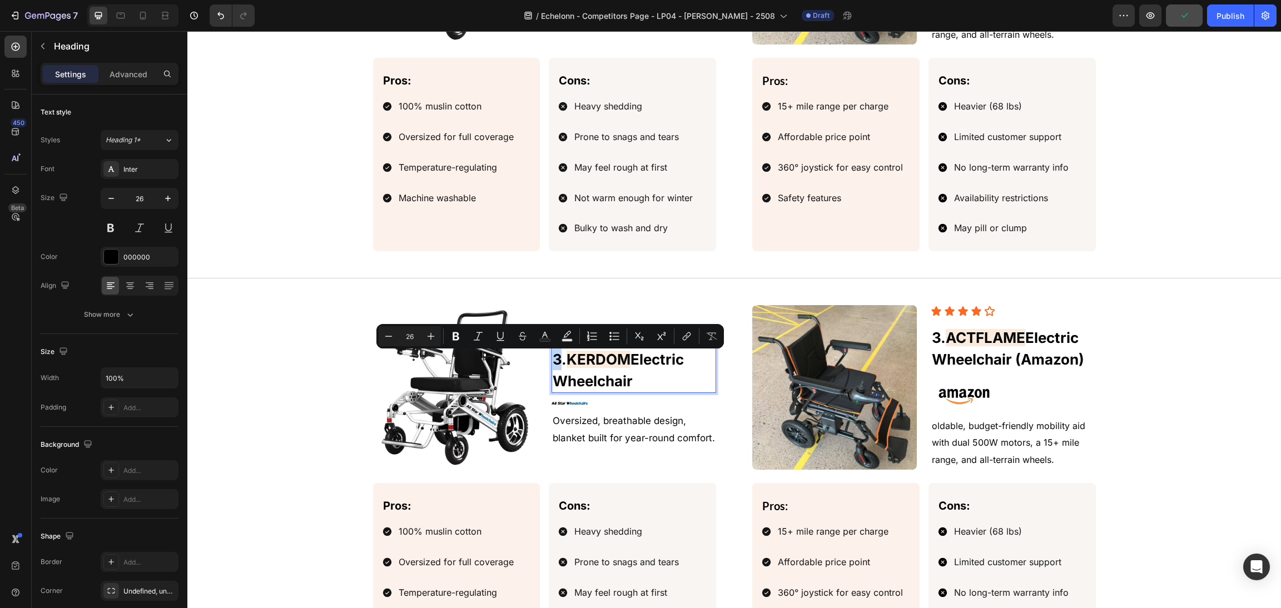
click at [553, 360] on p "3. KERDOM Electric Wheelchair" at bounding box center [634, 370] width 162 height 43
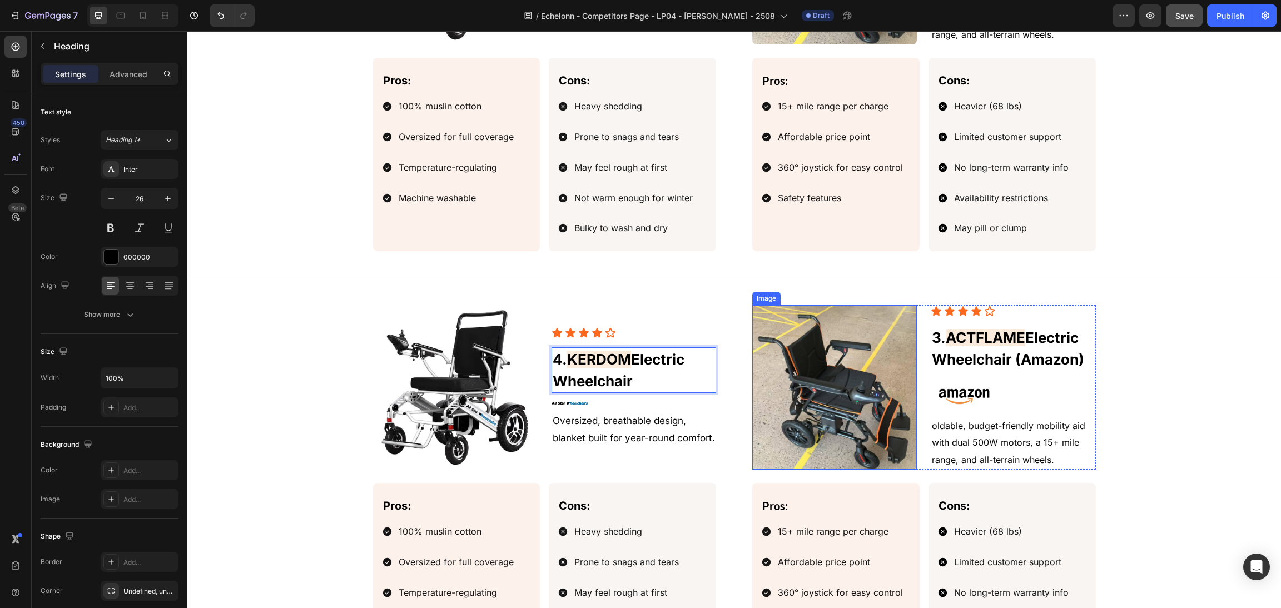
click at [931, 344] on h2 "⁠⁠⁠⁠⁠⁠⁠ 3. ACTFLAME Electric Wheelchair (Amazon)" at bounding box center [1013, 349] width 165 height 46
click at [932, 340] on span "3." at bounding box center [939, 337] width 14 height 17
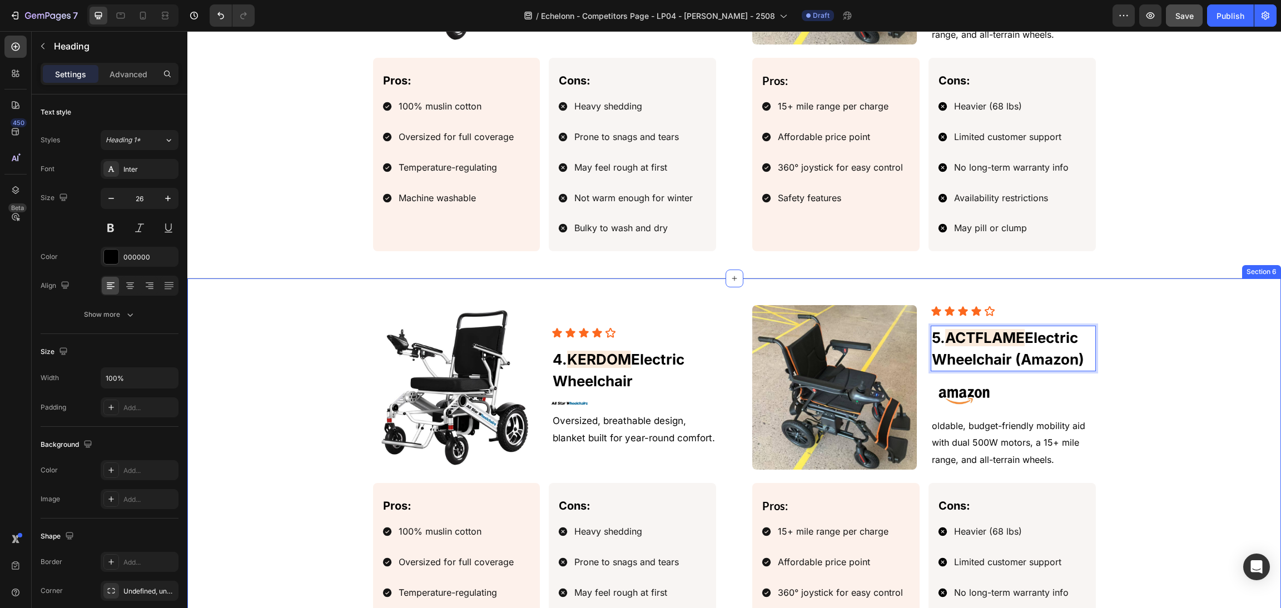
click at [1101, 251] on div "Image Icon Icon Icon Icon Icon Icon List 3. ACTFLAME Electric Wheelchair (Amazo…" at bounding box center [734, 65] width 1067 height 371
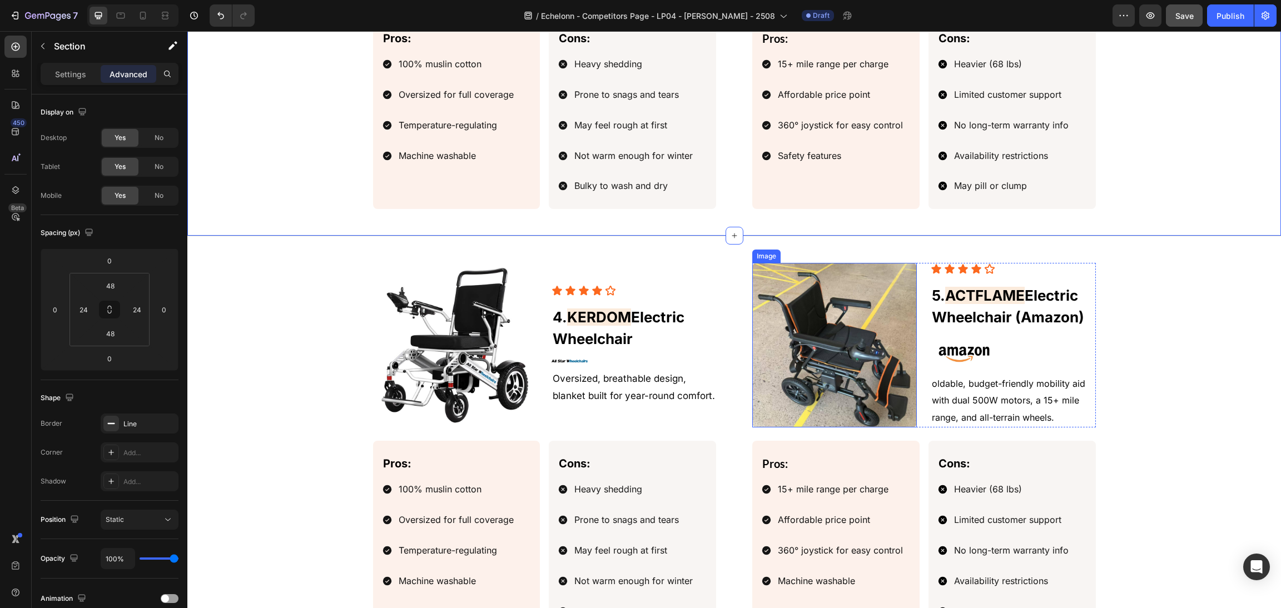
scroll to position [1585, 0]
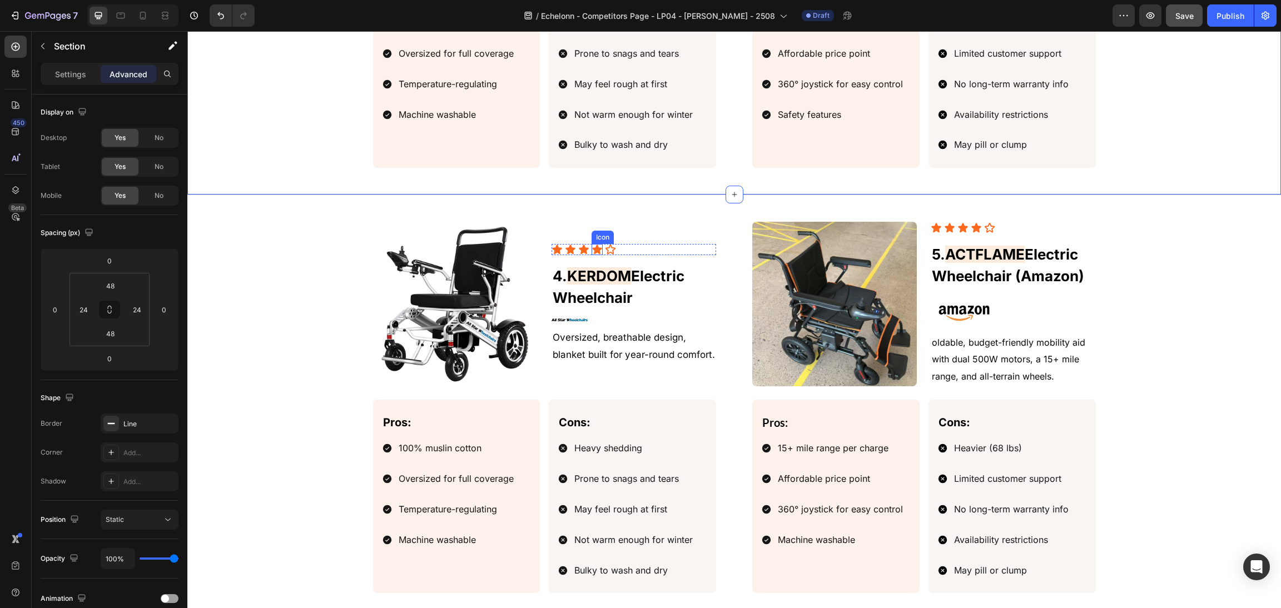
click at [592, 250] on icon at bounding box center [596, 249] width 9 height 9
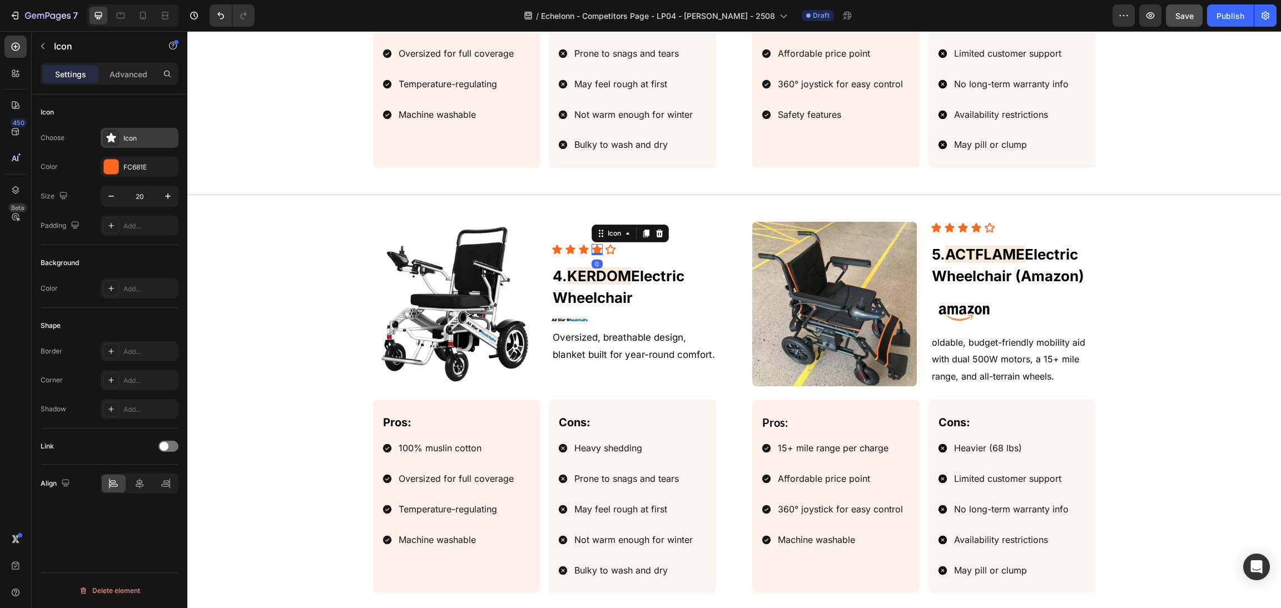
click at [143, 143] on div "Icon" at bounding box center [149, 138] width 52 height 10
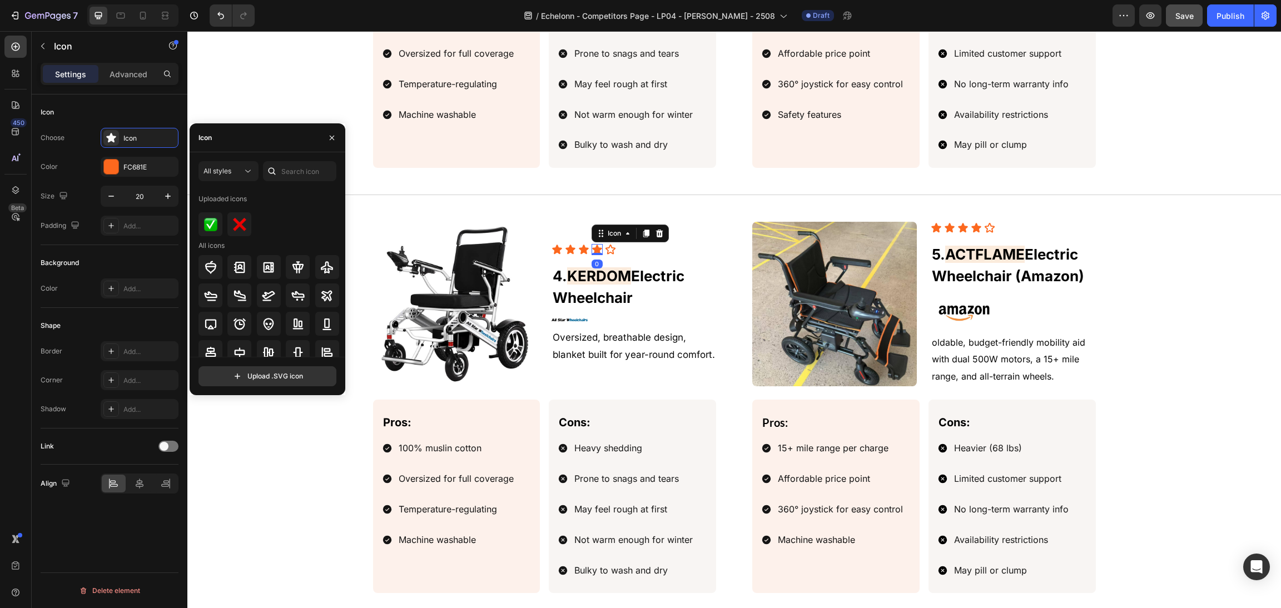
click at [295, 158] on div "All styles Uploaded icons All icons Upload .SVG icon" at bounding box center [268, 273] width 156 height 243
click at [301, 174] on input "text" at bounding box center [299, 171] width 73 height 20
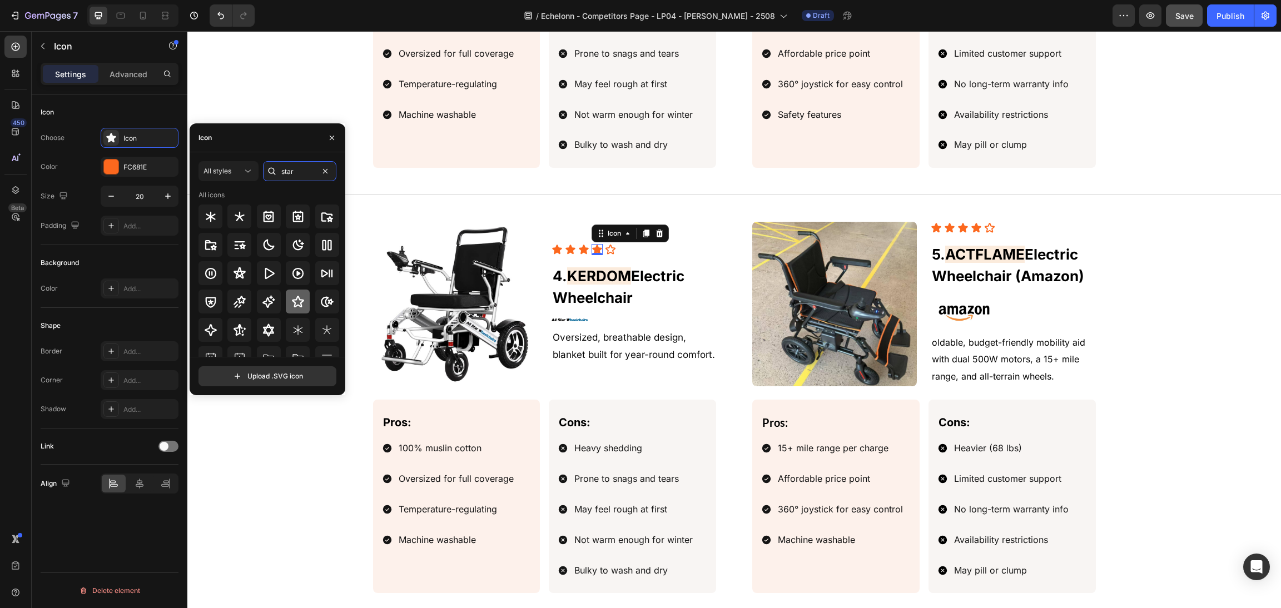
type input "star"
click at [297, 301] on icon at bounding box center [297, 301] width 13 height 13
click at [556, 200] on div "Image Icon Icon Icon Icon Icon Icon List ⁠⁠⁠⁠⁠⁠⁠ 5. ACTFLAME Electric Wheelchai…" at bounding box center [733, 407] width 1093 height 425
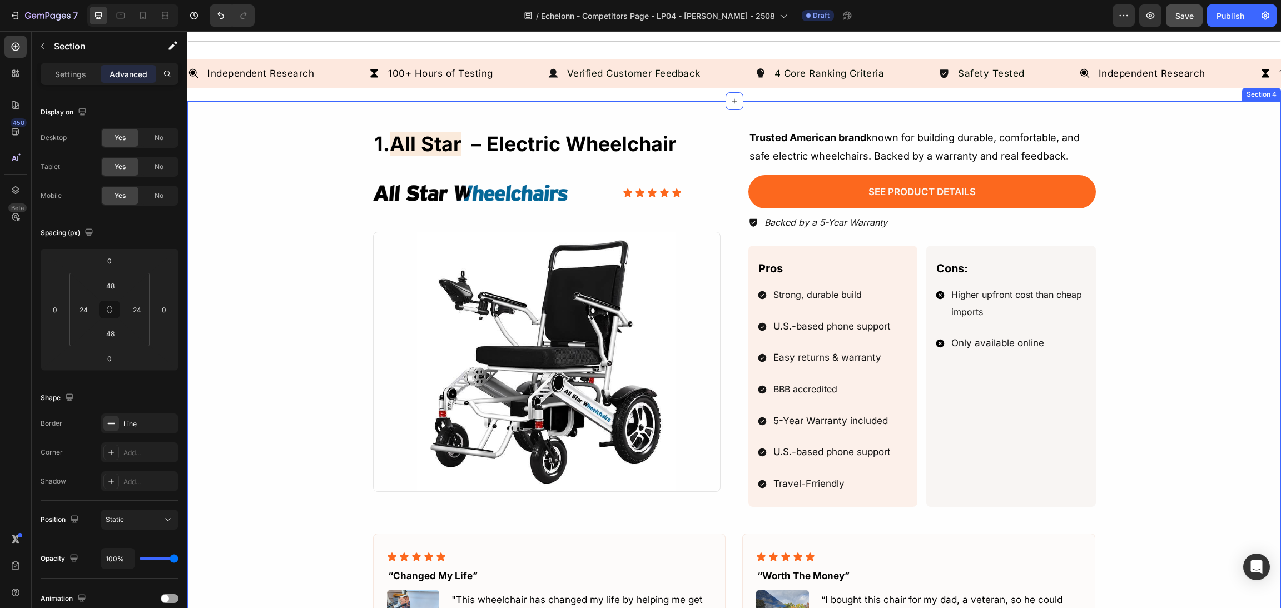
scroll to position [584, 0]
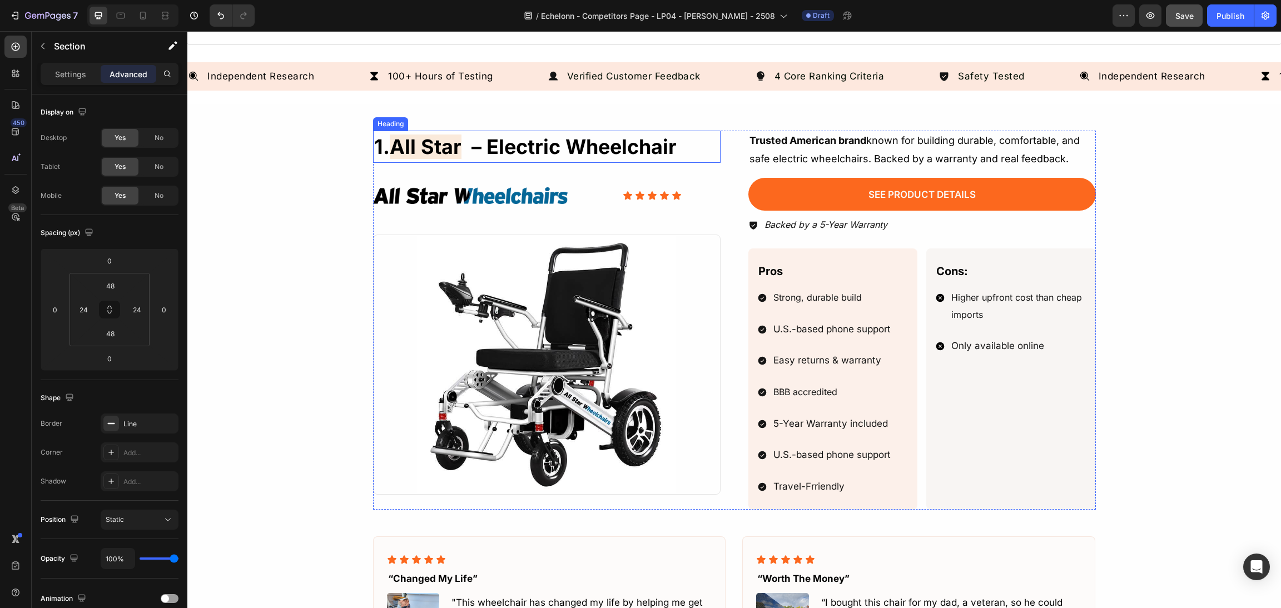
click at [442, 155] on span "all star" at bounding box center [426, 147] width 72 height 24
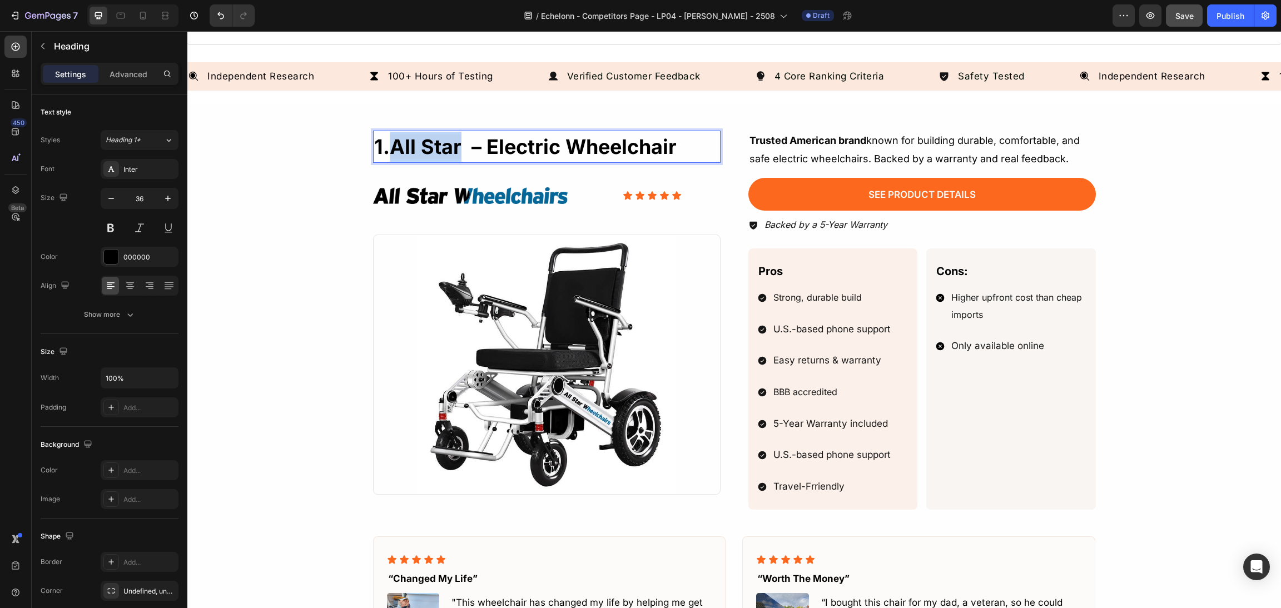
drag, startPoint x: 456, startPoint y: 151, endPoint x: 386, endPoint y: 143, distance: 70.4
click at [390, 143] on span "all star" at bounding box center [426, 147] width 72 height 24
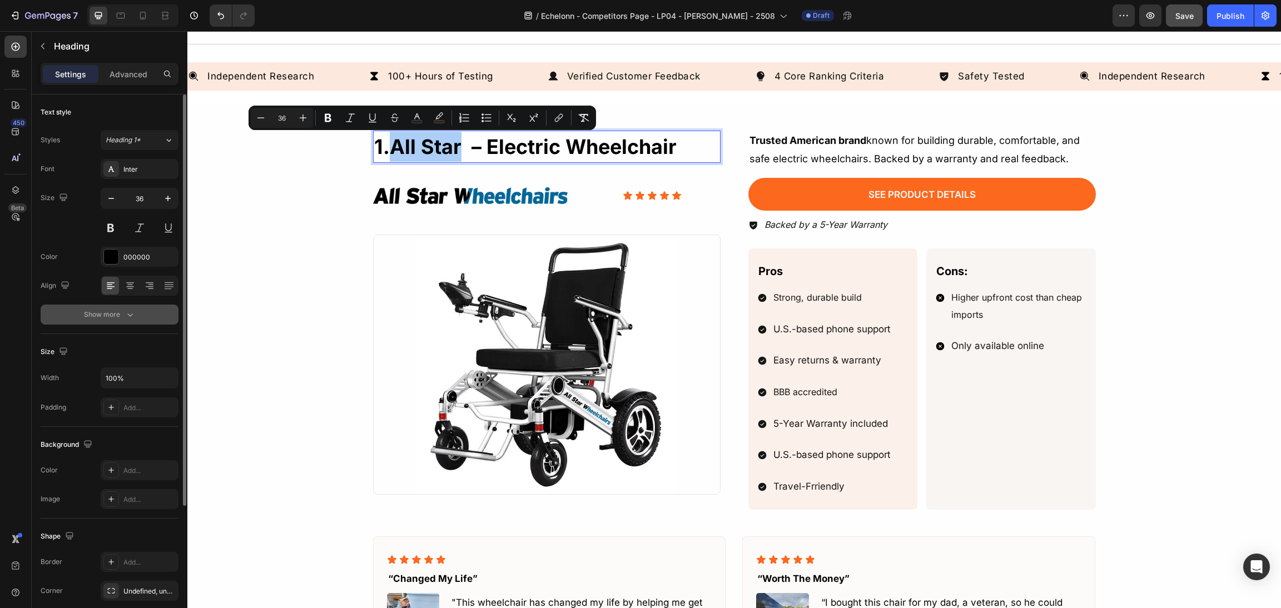
click at [133, 317] on icon "button" at bounding box center [130, 314] width 11 height 11
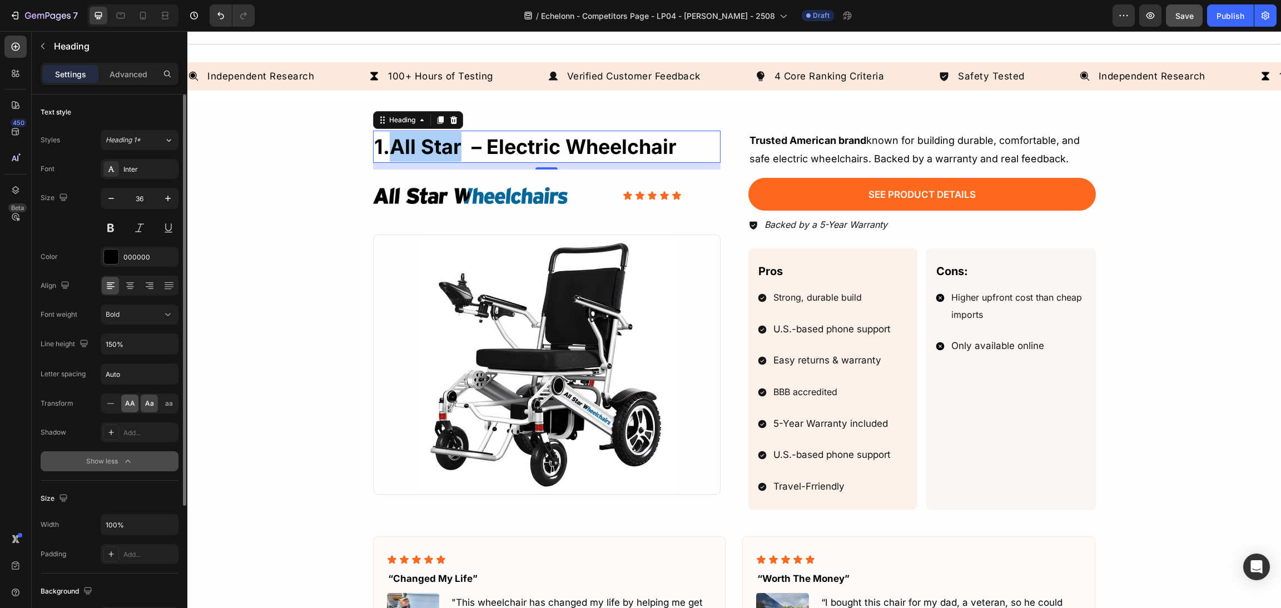
click at [127, 405] on span "AA" at bounding box center [130, 404] width 10 height 10
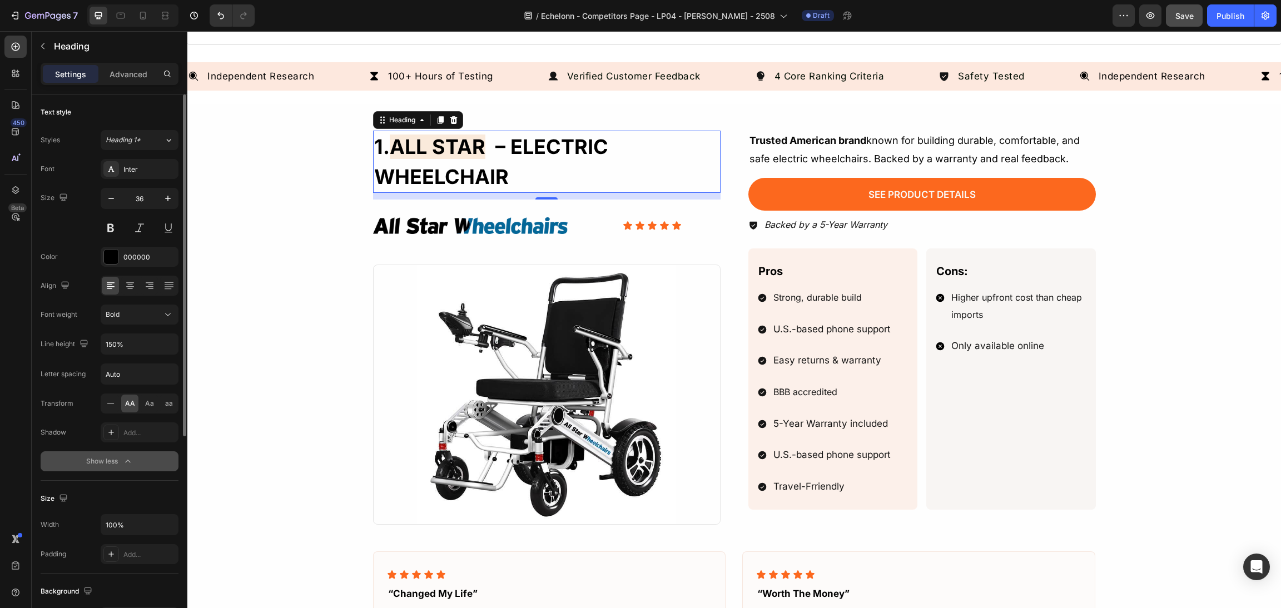
click at [127, 405] on span "AA" at bounding box center [130, 404] width 10 height 10
click at [112, 411] on div at bounding box center [110, 404] width 17 height 18
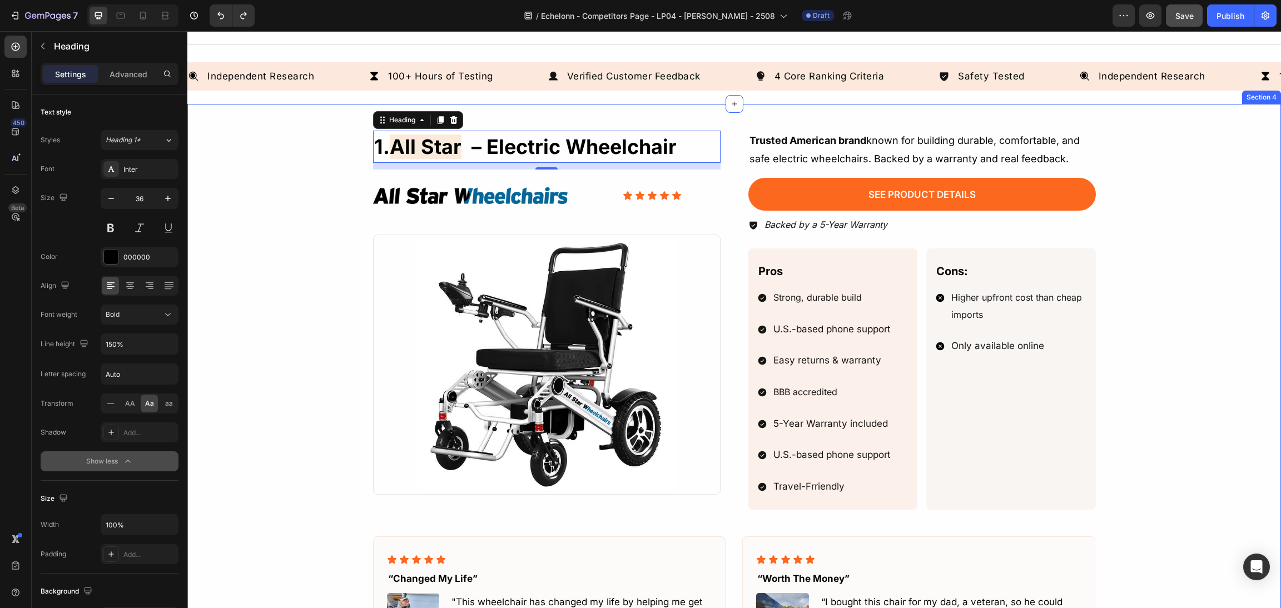
click at [457, 121] on div "1. all star – electric wheelchair Heading 12 Image Icon Icon Icon Icon Icon Ico…" at bounding box center [733, 435] width 1093 height 662
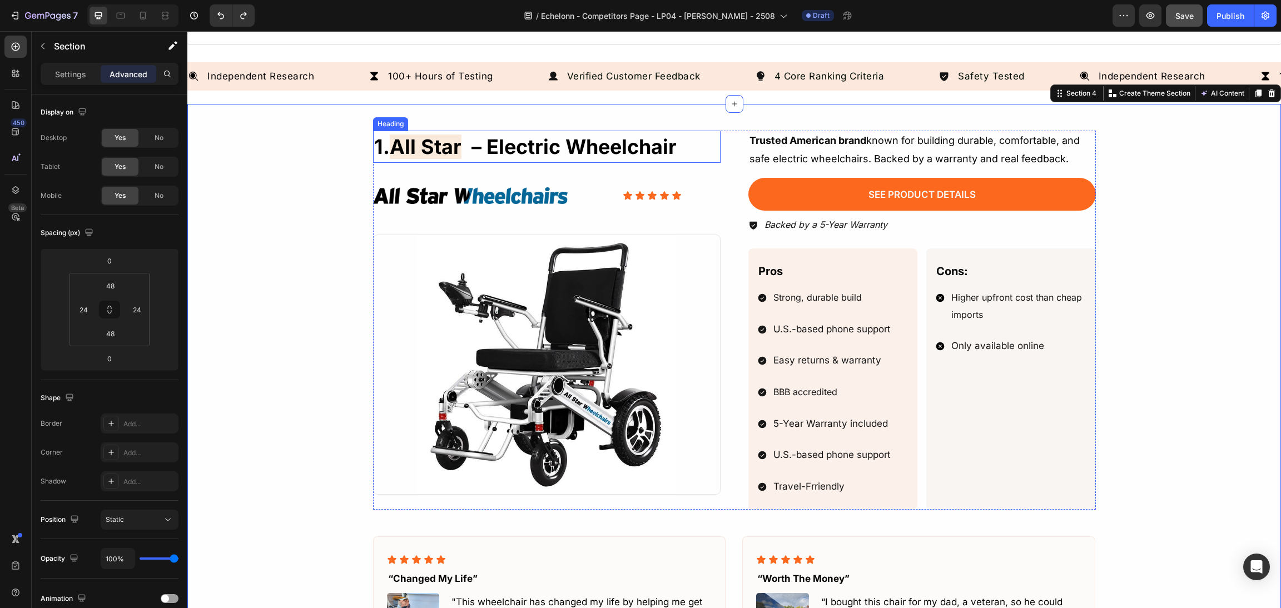
click at [452, 145] on span "all star" at bounding box center [426, 147] width 72 height 24
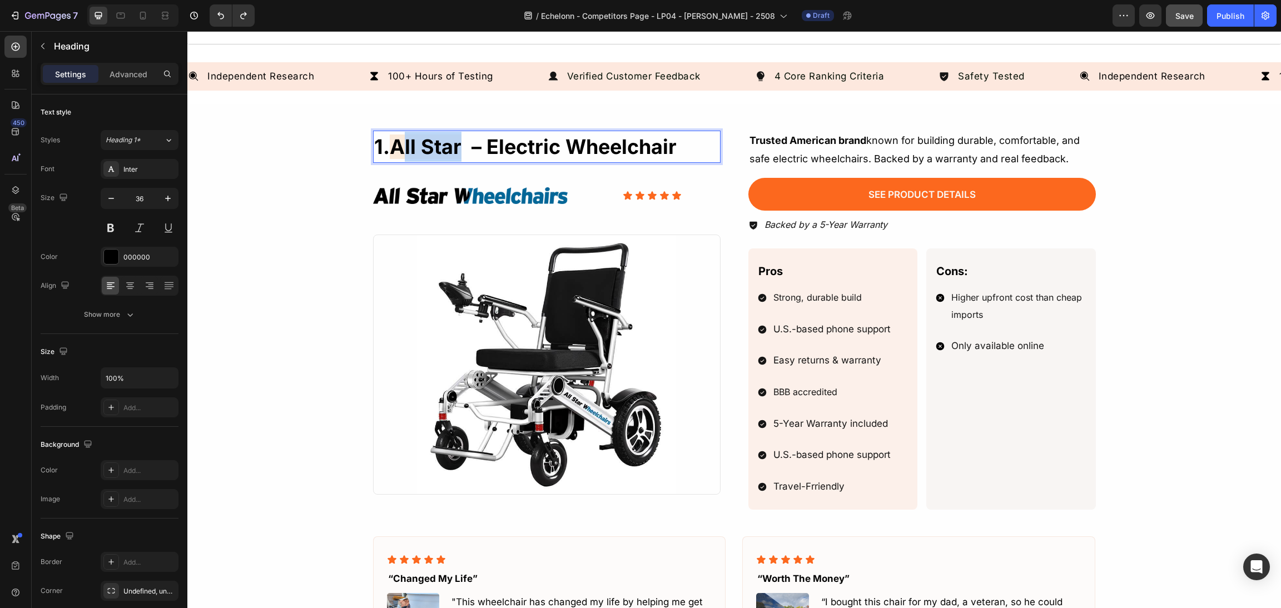
drag, startPoint x: 436, startPoint y: 146, endPoint x: 401, endPoint y: 151, distance: 35.3
click at [401, 151] on span "all star" at bounding box center [426, 147] width 72 height 24
click at [276, 193] on div "1. aLL STAR – electric wheelchair Heading 12 Image Icon Icon Icon Icon Icon Ico…" at bounding box center [734, 435] width 1067 height 609
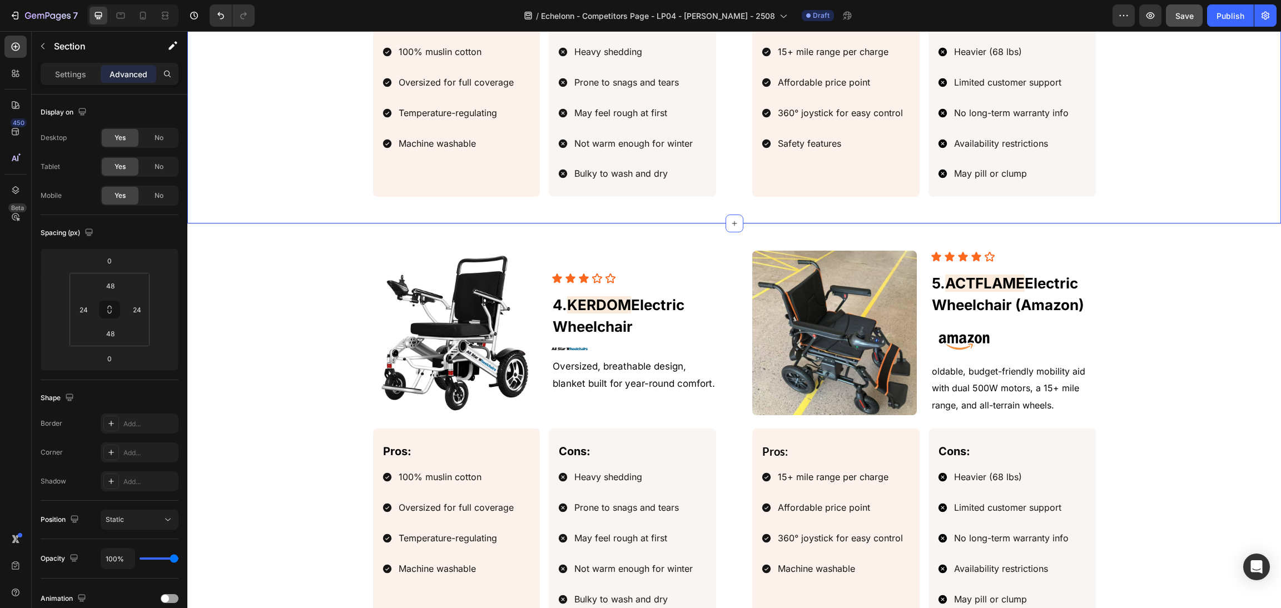
scroll to position [1585, 0]
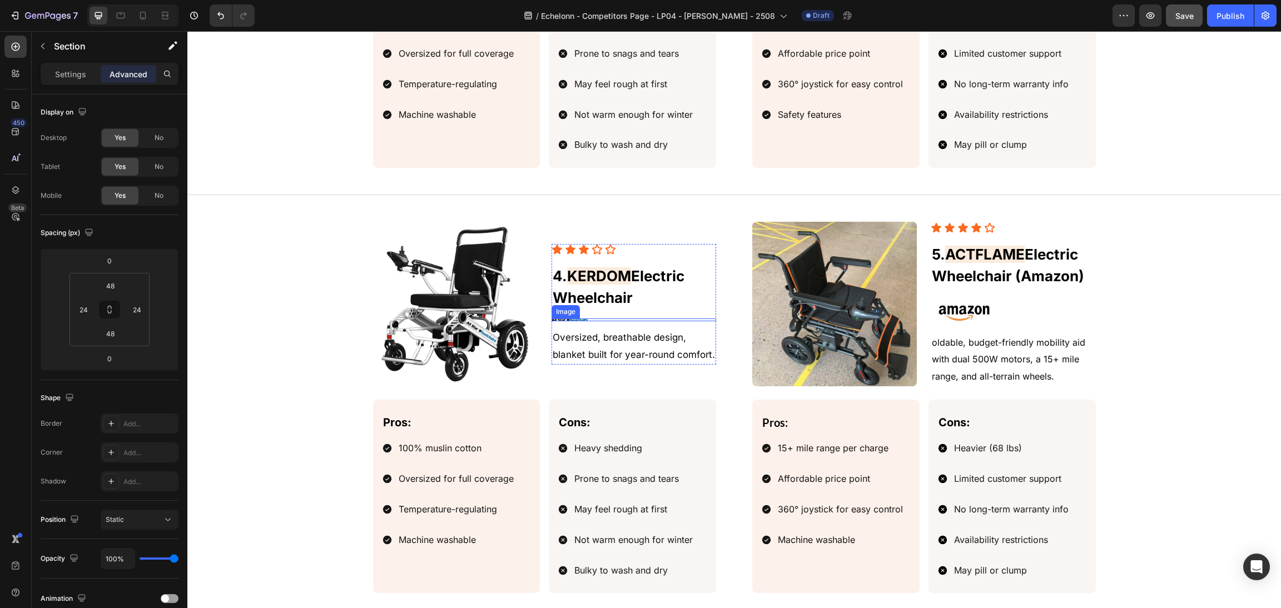
click at [573, 321] on img at bounding box center [569, 320] width 36 height 3
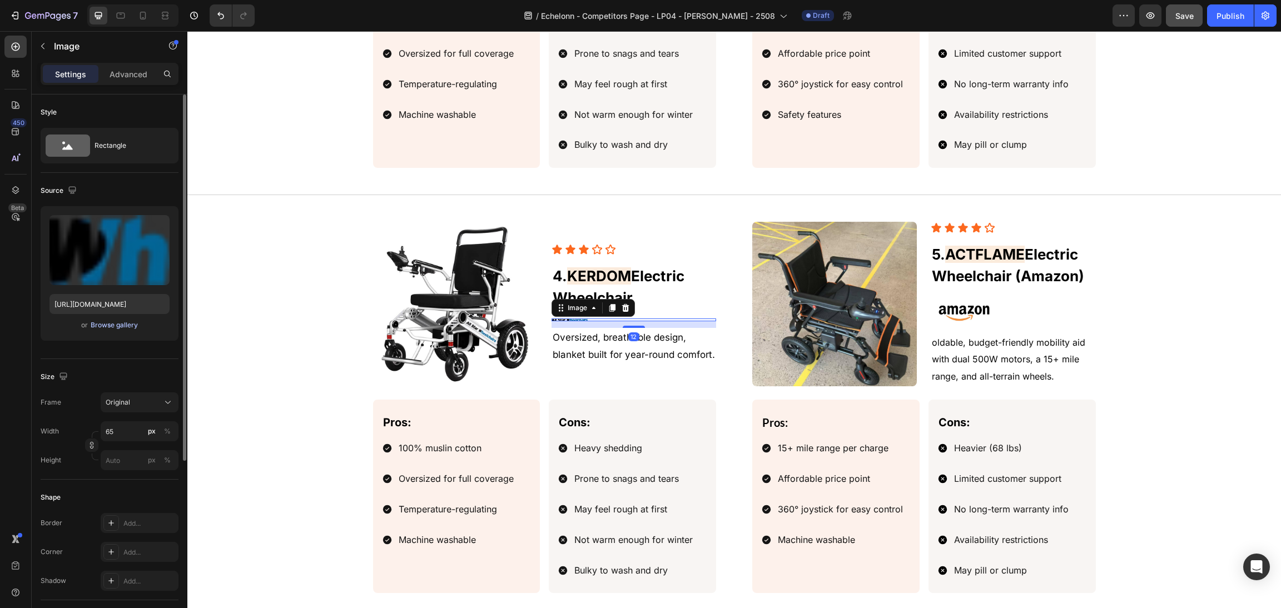
click at [126, 327] on div "Browse gallery" at bounding box center [114, 325] width 47 height 10
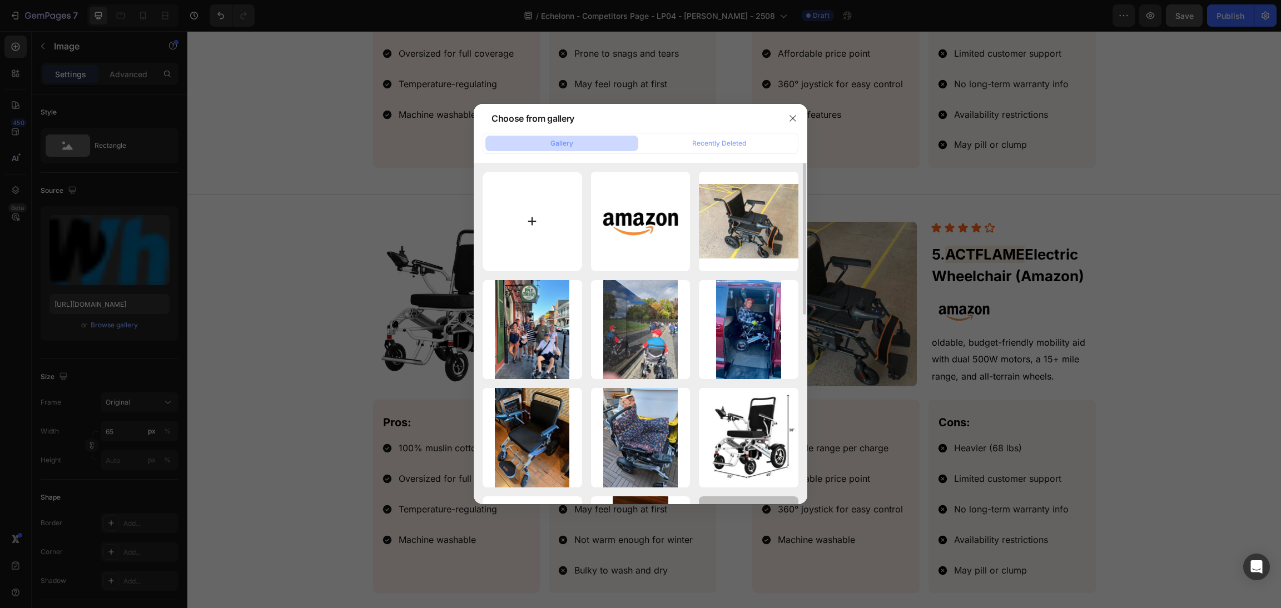
click at [513, 221] on input "file" at bounding box center [533, 222] width 100 height 100
type input "C:\fakepath\kerdom-logo.webp"
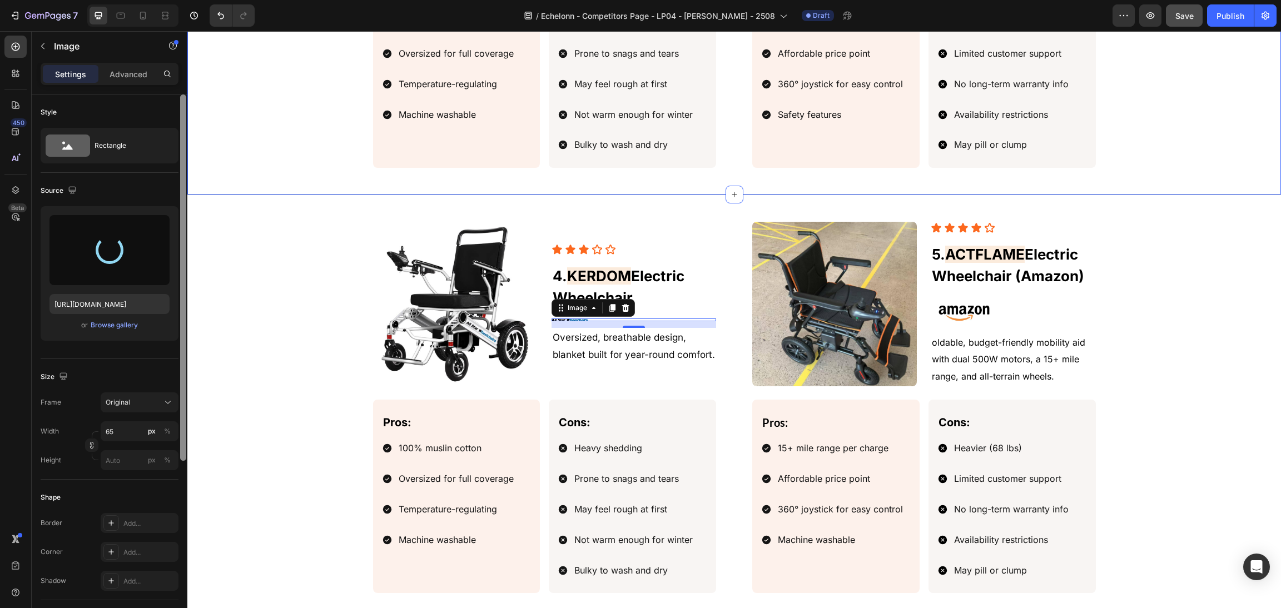
type input "[URL][DOMAIN_NAME]"
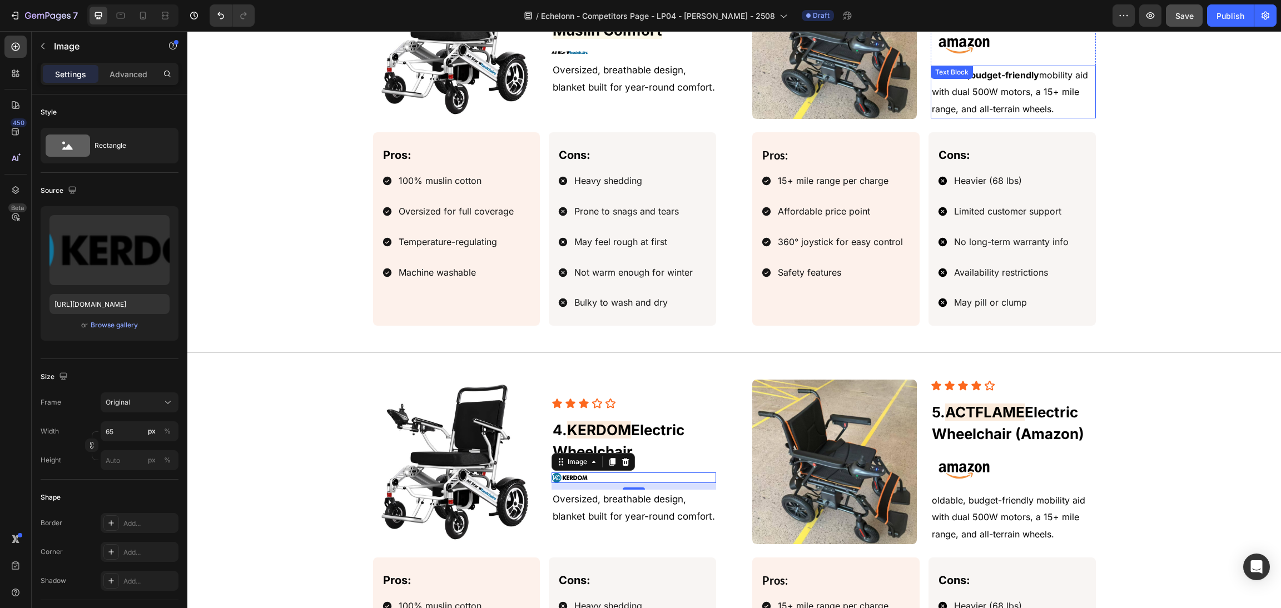
scroll to position [1418, 0]
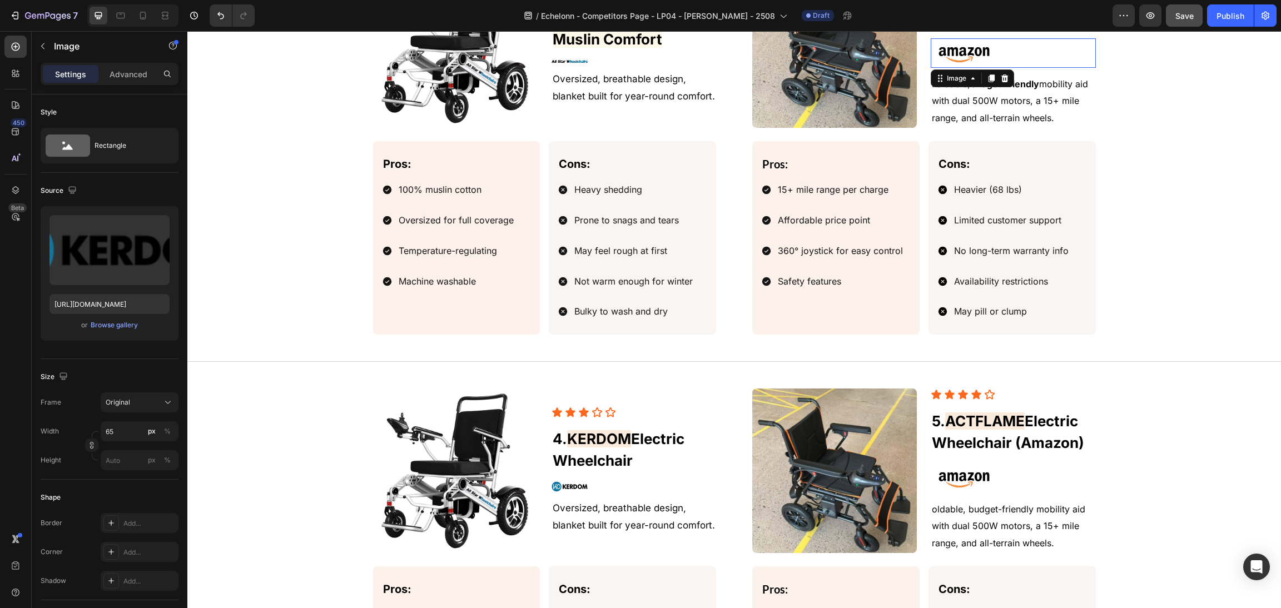
click at [972, 53] on img at bounding box center [964, 52] width 67 height 29
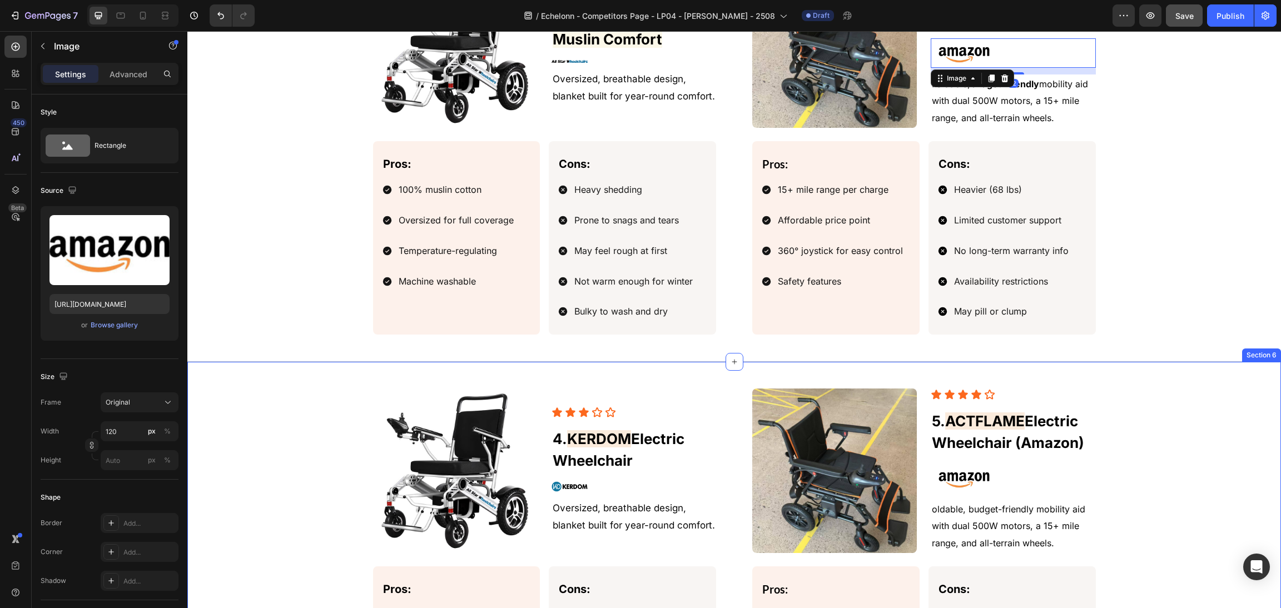
scroll to position [1501, 0]
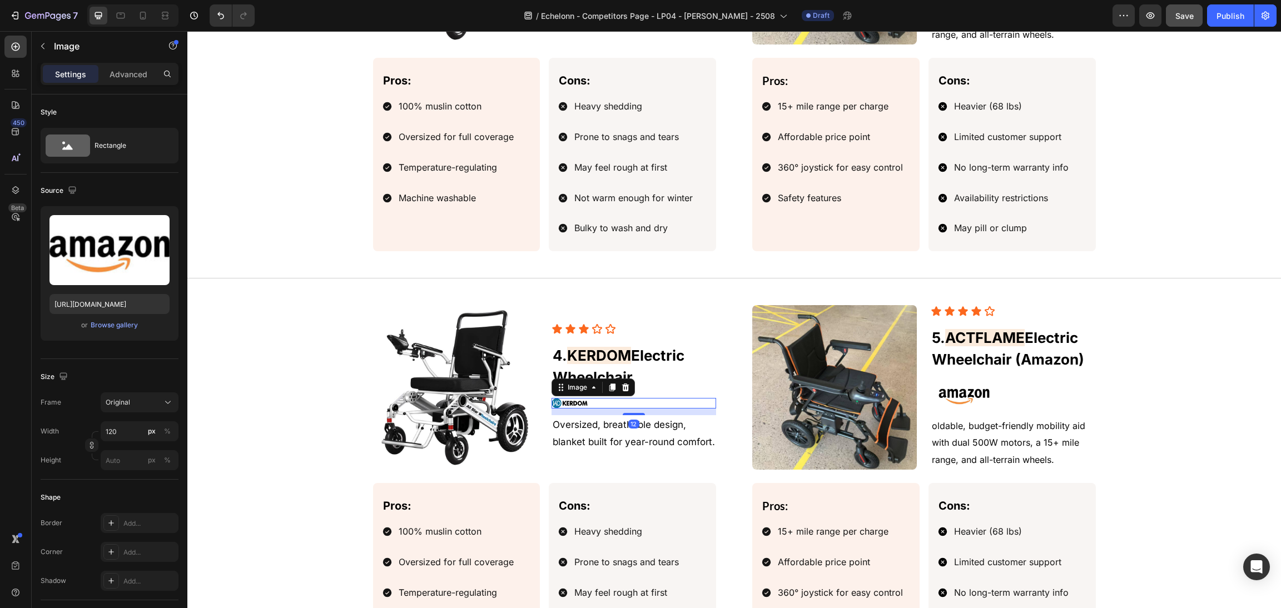
click at [578, 405] on img at bounding box center [569, 403] width 36 height 11
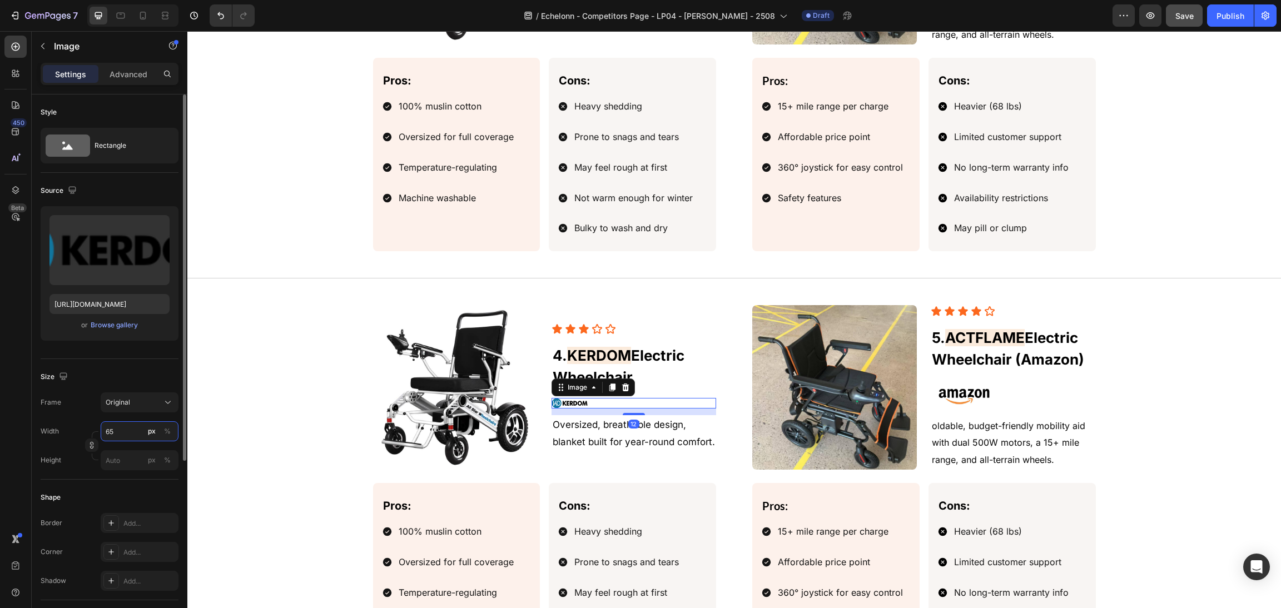
click at [132, 430] on input "65" at bounding box center [140, 431] width 78 height 20
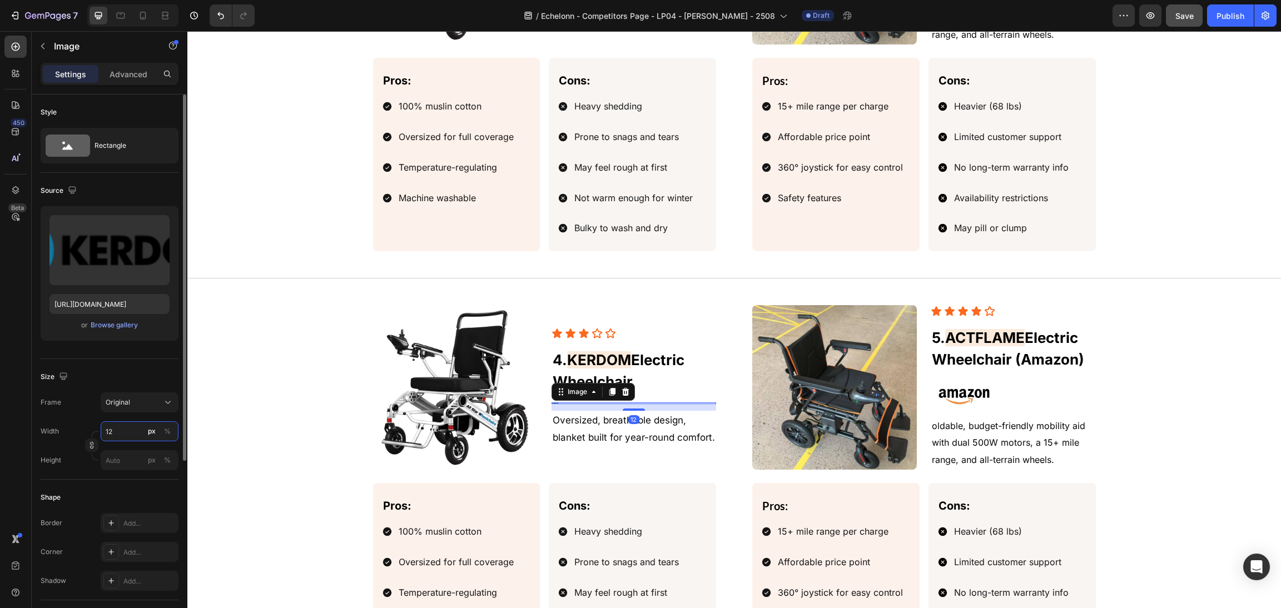
type input "120"
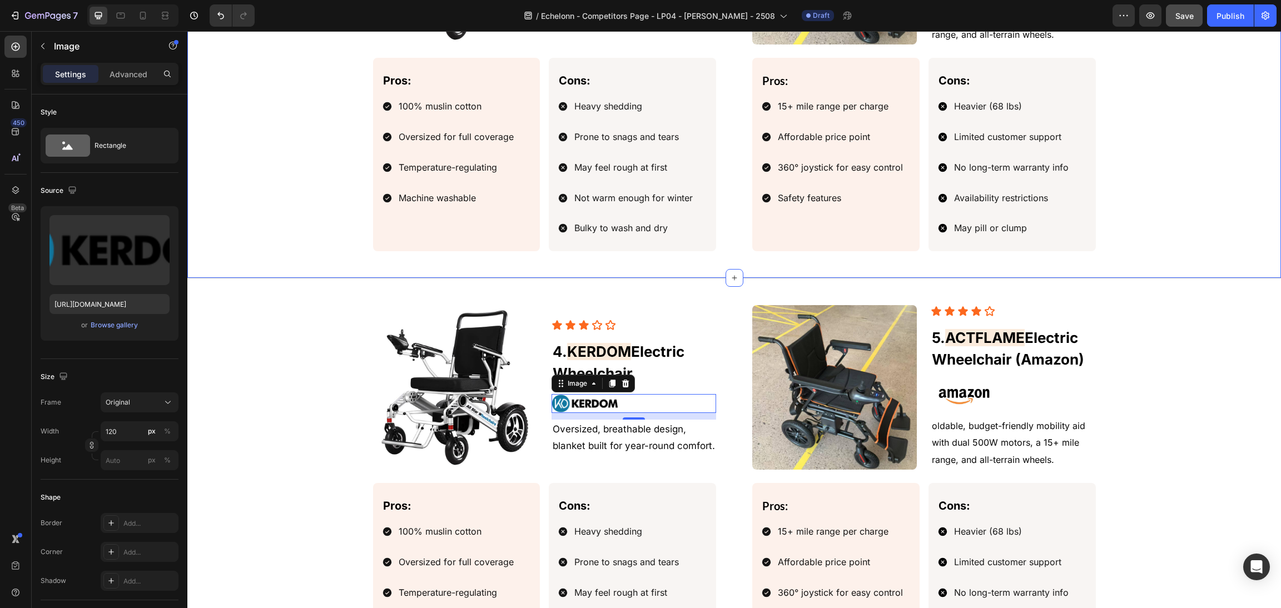
click at [306, 286] on div "Image Icon Icon Icon Icon Icon Icon List 5. ACTFLAME Electric Wheelchair (Amazo…" at bounding box center [733, 490] width 1093 height 425
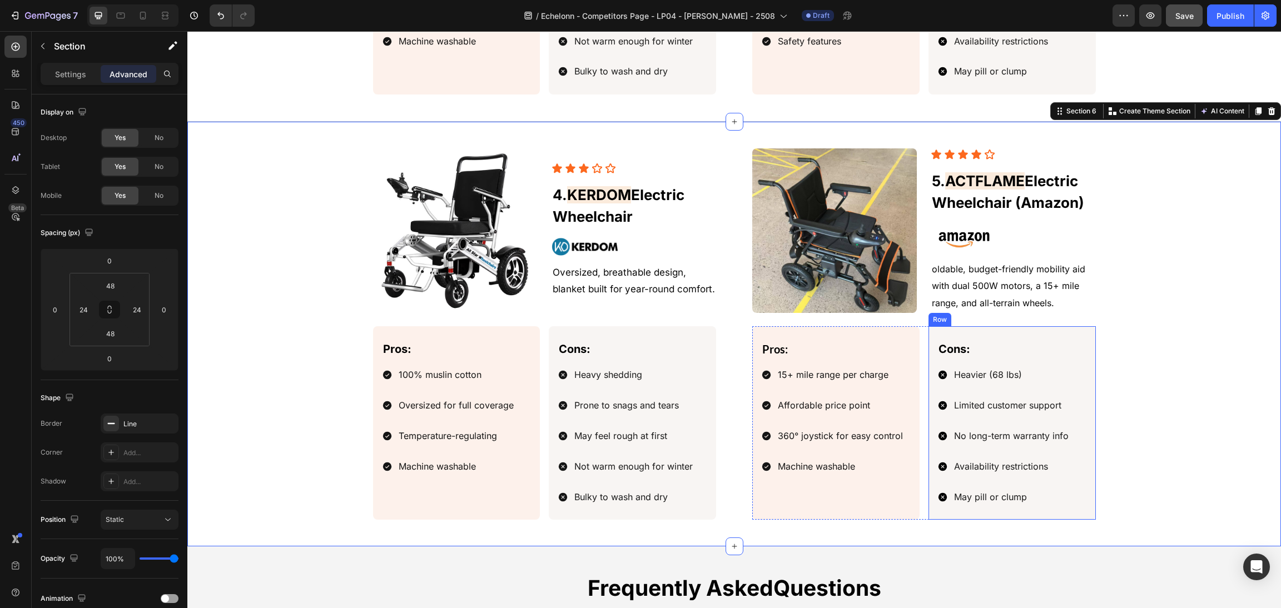
scroll to position [1668, 0]
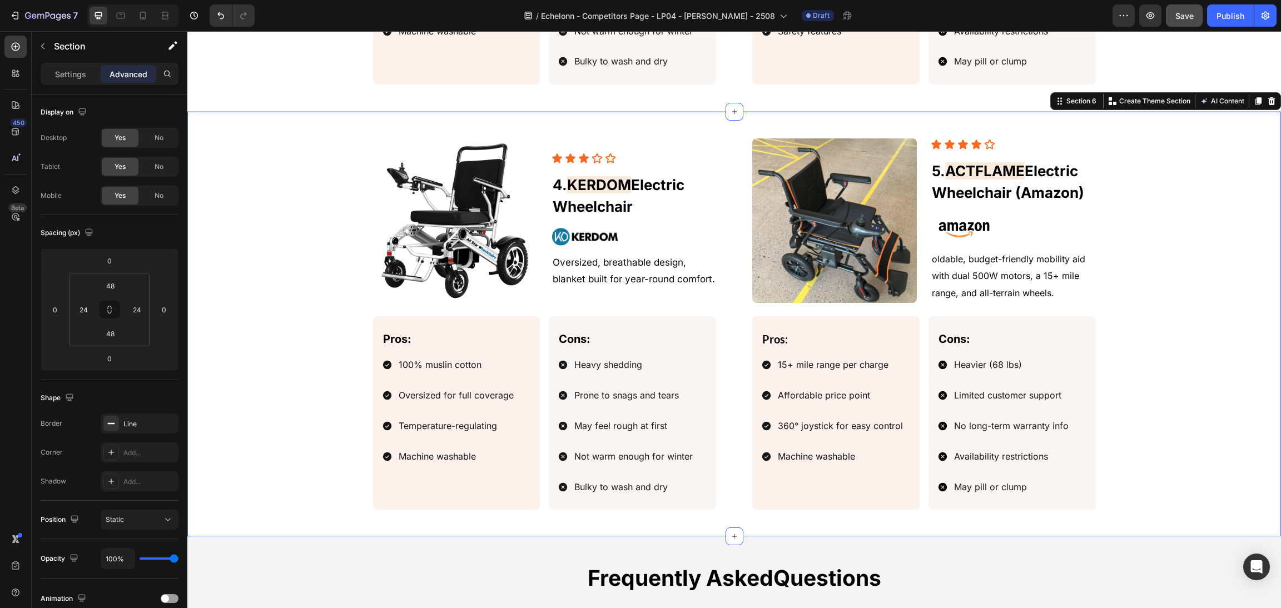
click at [420, 160] on img at bounding box center [455, 220] width 165 height 165
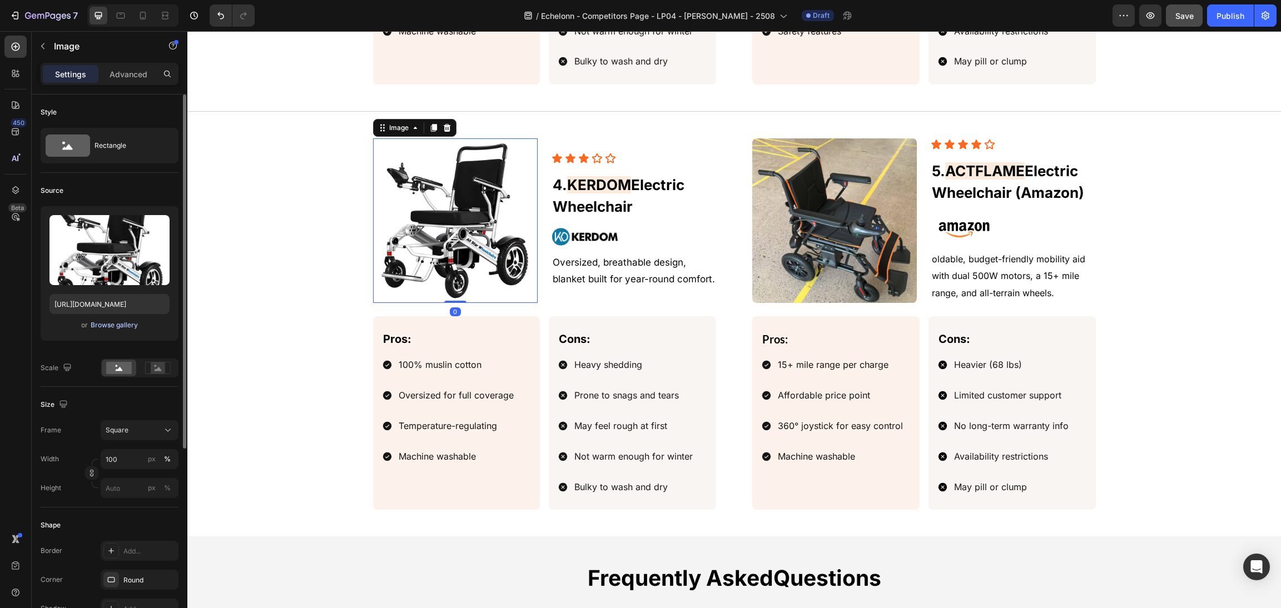
click at [106, 320] on button "Browse gallery" at bounding box center [114, 325] width 48 height 11
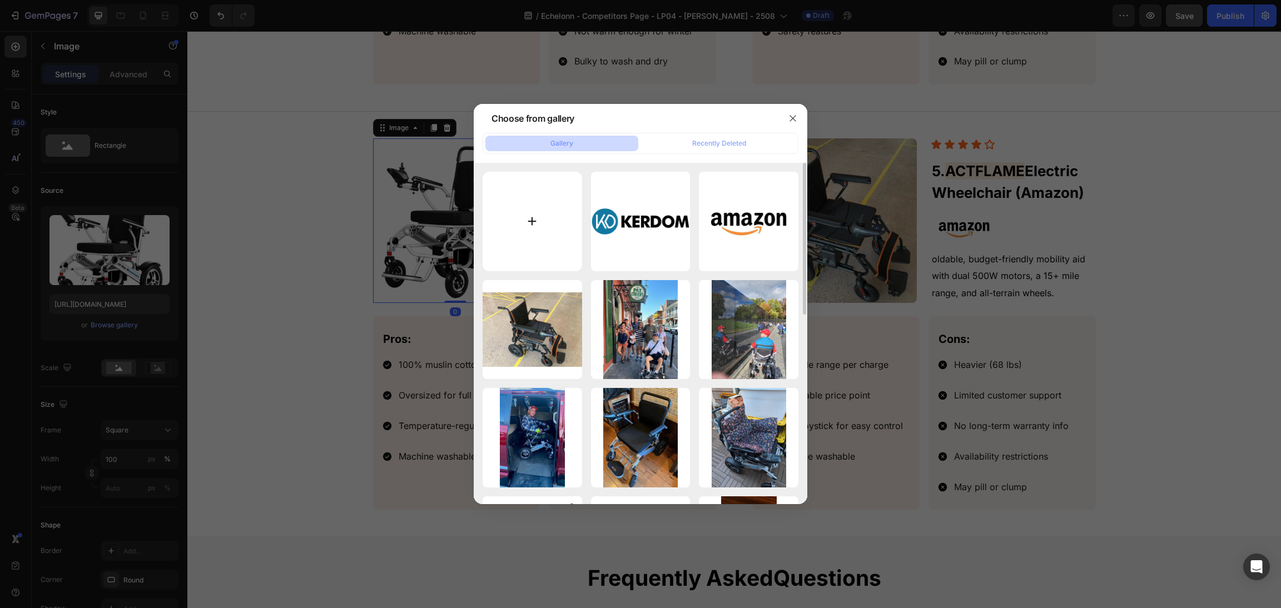
click at [526, 225] on input "file" at bounding box center [533, 222] width 100 height 100
type input "C:\fakepath\1746579285__1000026508__original.webp"
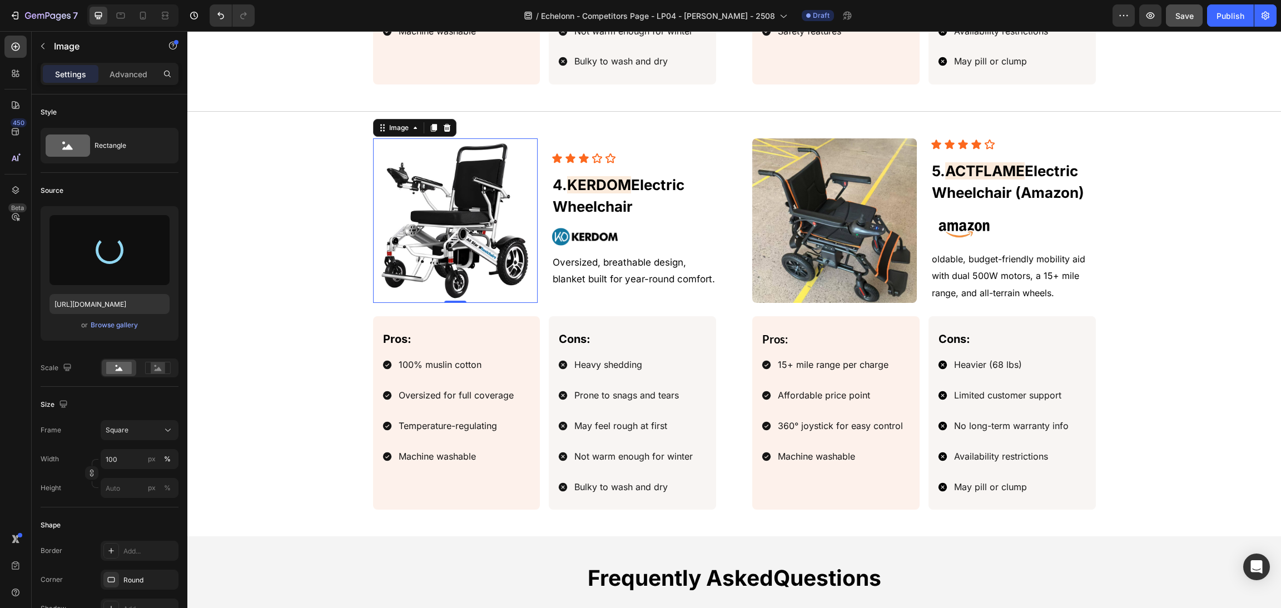
type input "https://cdn.shopify.com/s/files/1/0568/5261/1281/files/gempages_492144756260865…"
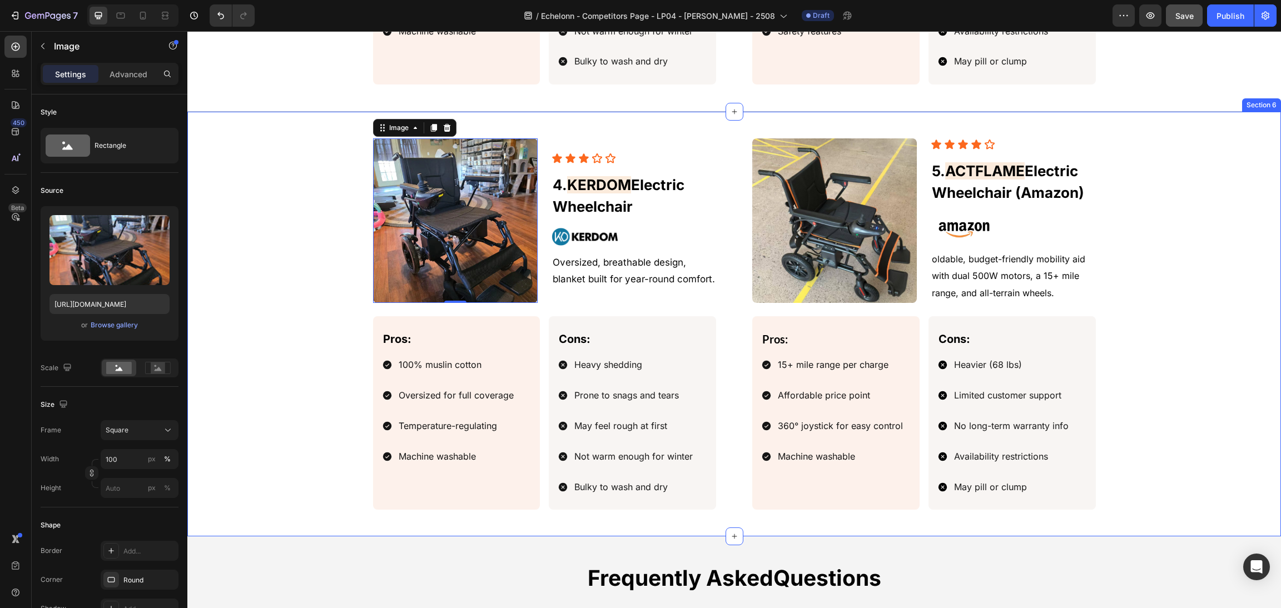
click at [1178, 170] on div "Image Icon Icon Icon Icon Icon Icon List 5. ACTFLAME Electric Wheelchair (Amazo…" at bounding box center [734, 323] width 1067 height 371
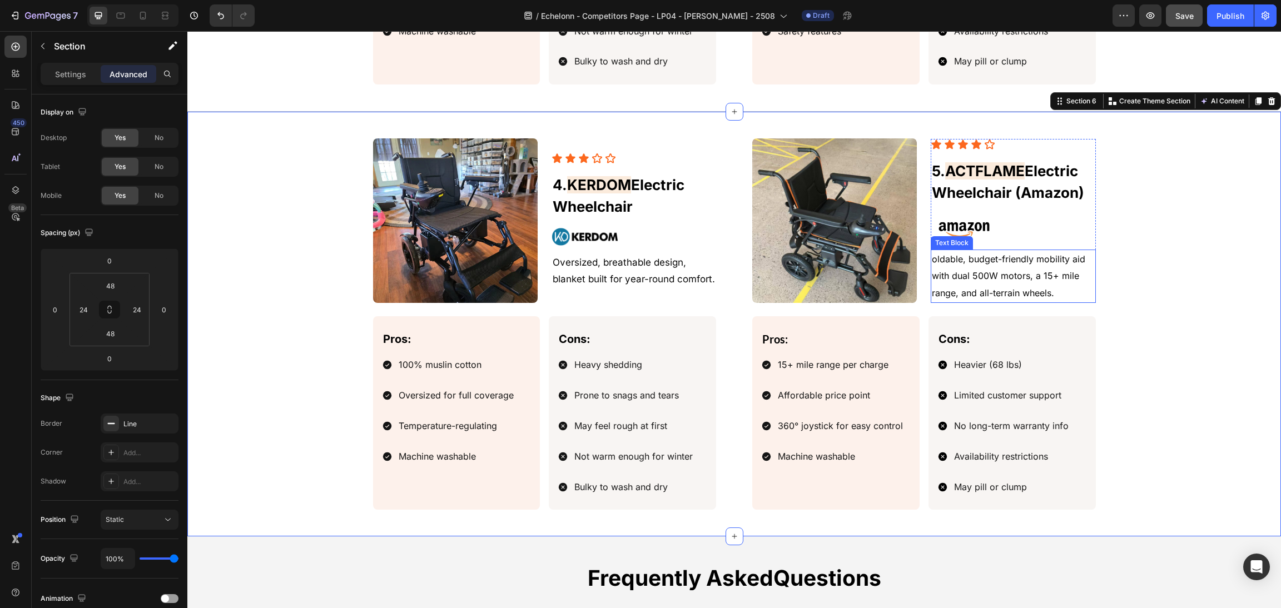
click at [998, 282] on span "oldable, budget-friendly mobility aid with dual 500W motors, a 15+ mile range, …" at bounding box center [1008, 275] width 153 height 45
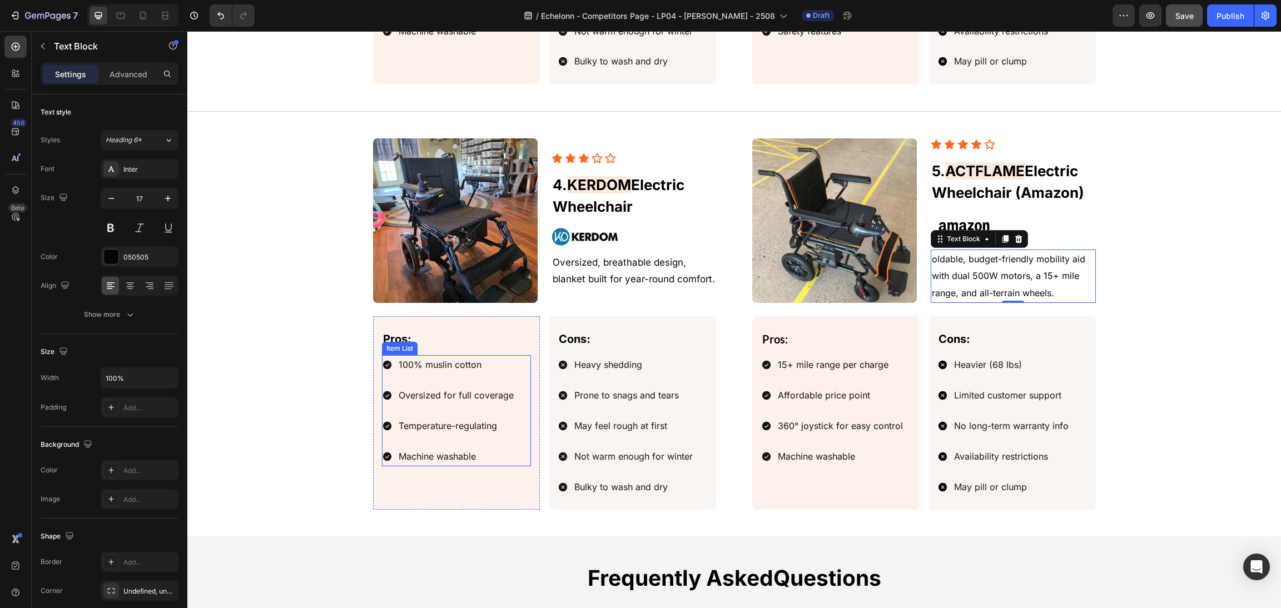
click at [459, 375] on div "100% muslin cotton" at bounding box center [456, 364] width 118 height 19
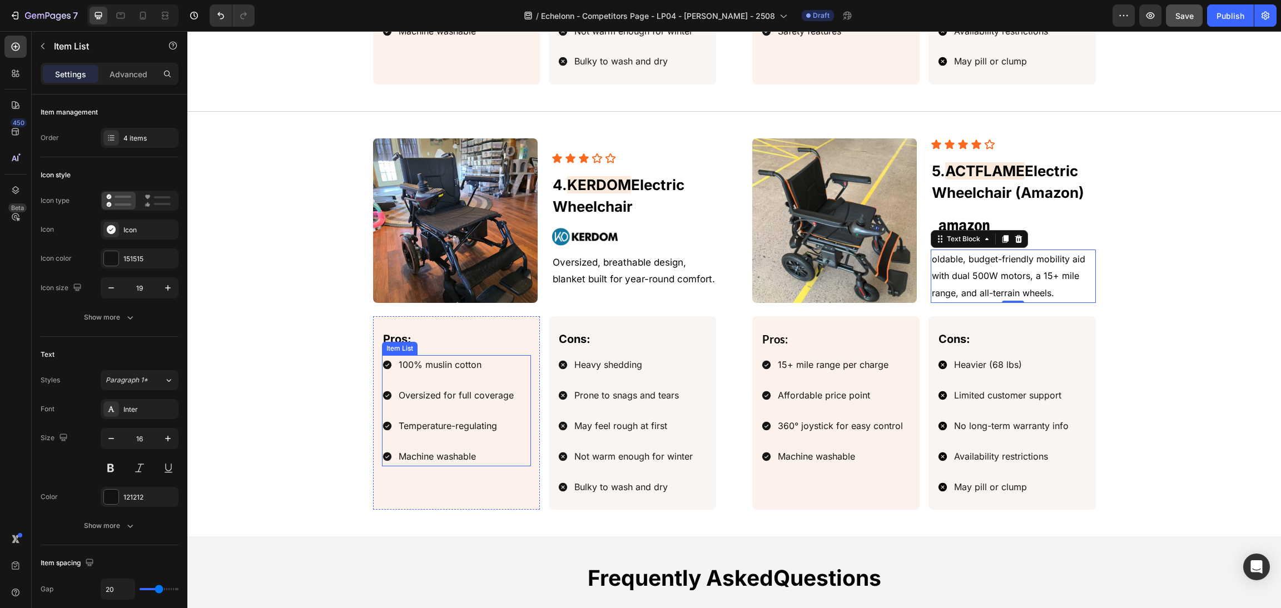
click at [475, 367] on p "100% muslin cotton" at bounding box center [456, 365] width 115 height 16
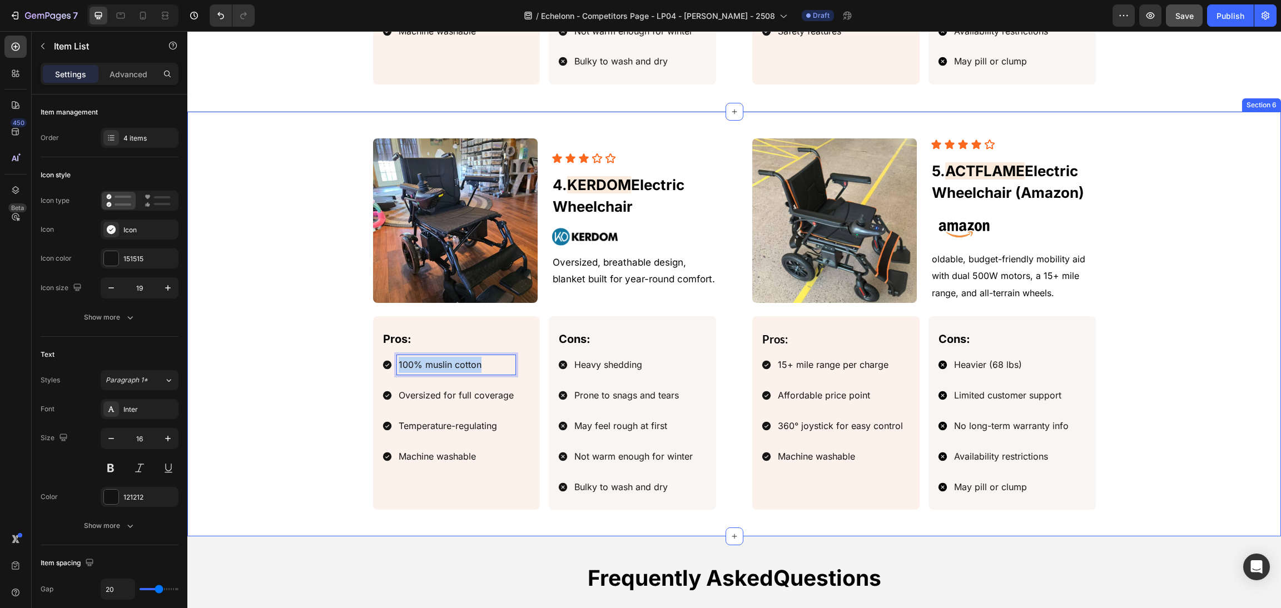
drag, startPoint x: 493, startPoint y: 370, endPoint x: 359, endPoint y: 365, distance: 133.5
click at [359, 365] on div "Image Icon Icon Icon Icon Icon Icon List 5. ACTFLAME Electric Wheelchair (Amazo…" at bounding box center [734, 323] width 1067 height 371
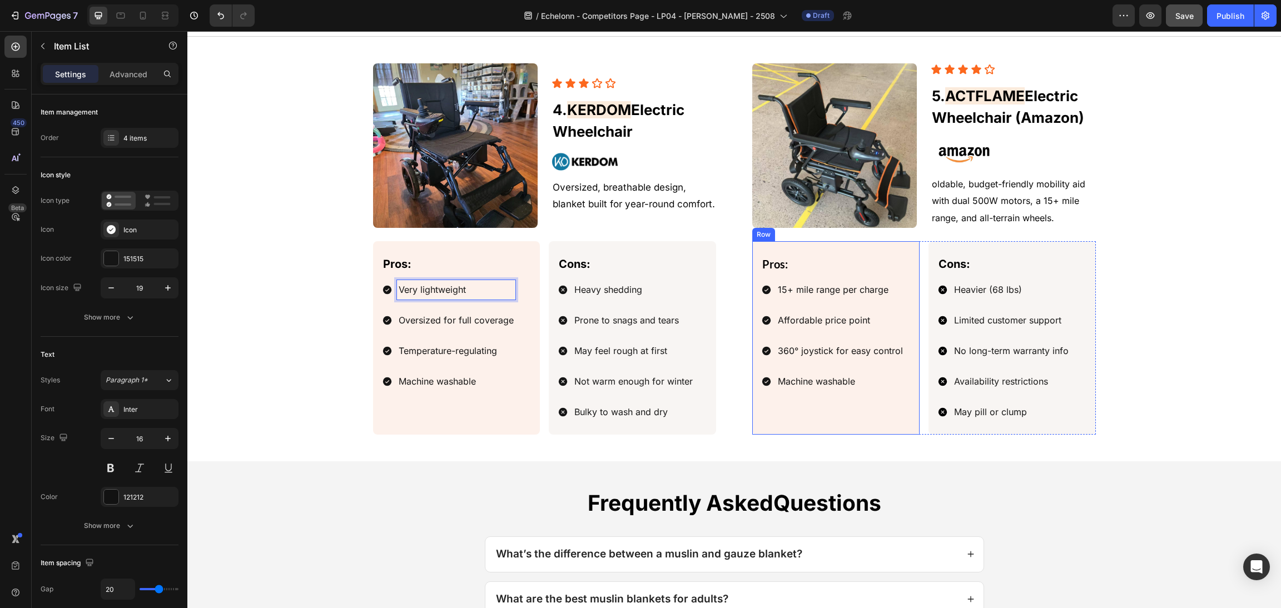
scroll to position [1752, 0]
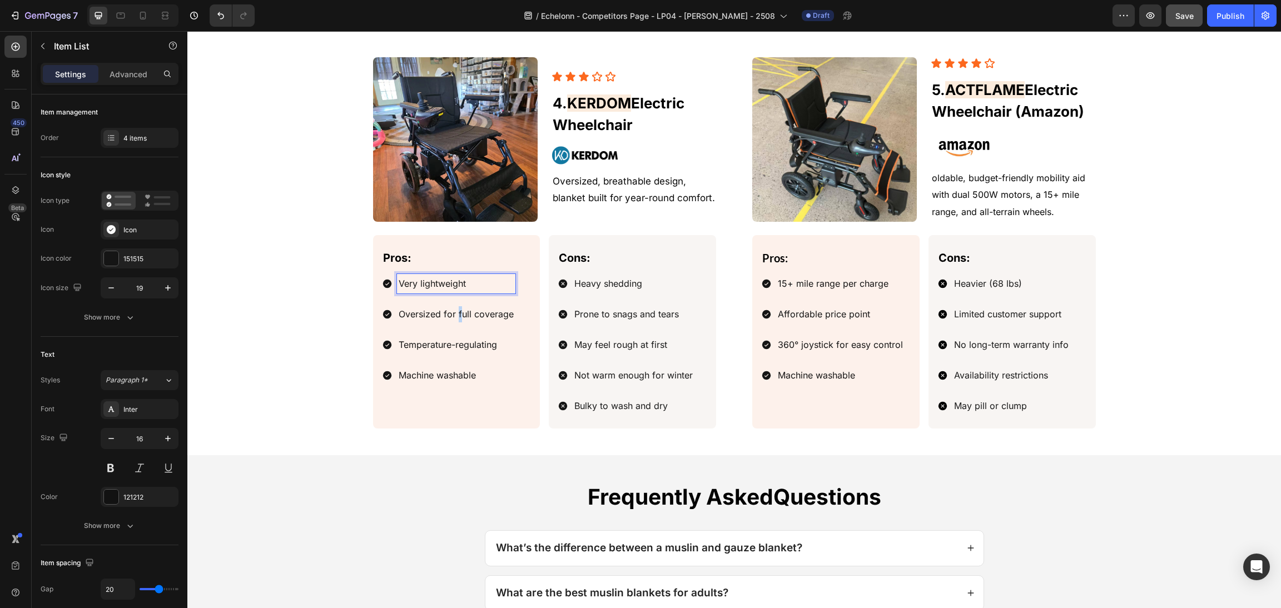
drag, startPoint x: 452, startPoint y: 310, endPoint x: 496, endPoint y: 316, distance: 44.3
click at [456, 310] on span "Oversized for full coverage" at bounding box center [456, 314] width 115 height 11
click at [497, 316] on span "Oversized for full coverage" at bounding box center [456, 314] width 115 height 11
drag, startPoint x: 504, startPoint y: 315, endPoint x: 412, endPoint y: 311, distance: 91.2
click at [299, 311] on div "Image Icon Icon Icon Icon Icon Icon List 5. ACTFLAME Electric Wheelchair (Amazo…" at bounding box center [734, 242] width 1067 height 371
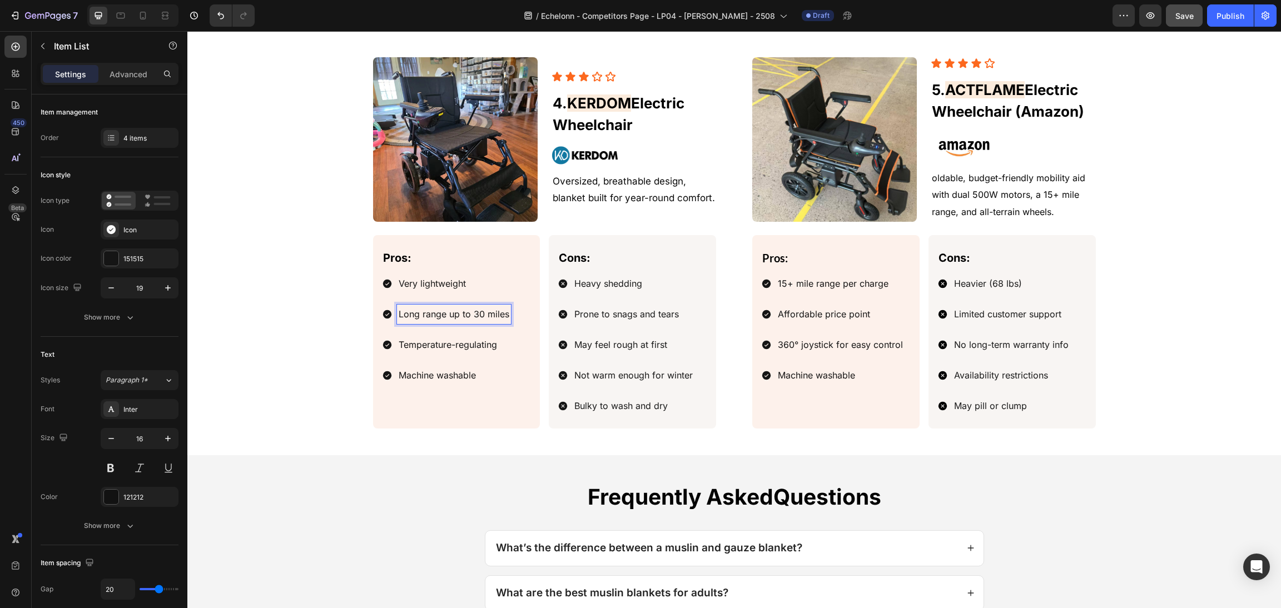
click at [471, 350] on p "Temperature-regulating" at bounding box center [454, 345] width 111 height 16
click at [481, 344] on p "Temperature-regulating" at bounding box center [454, 345] width 111 height 16
drag, startPoint x: 495, startPoint y: 347, endPoint x: 399, endPoint y: 345, distance: 96.7
click at [399, 345] on p "Temperature-regulating" at bounding box center [454, 345] width 111 height 16
drag, startPoint x: 405, startPoint y: 344, endPoint x: 391, endPoint y: 345, distance: 13.9
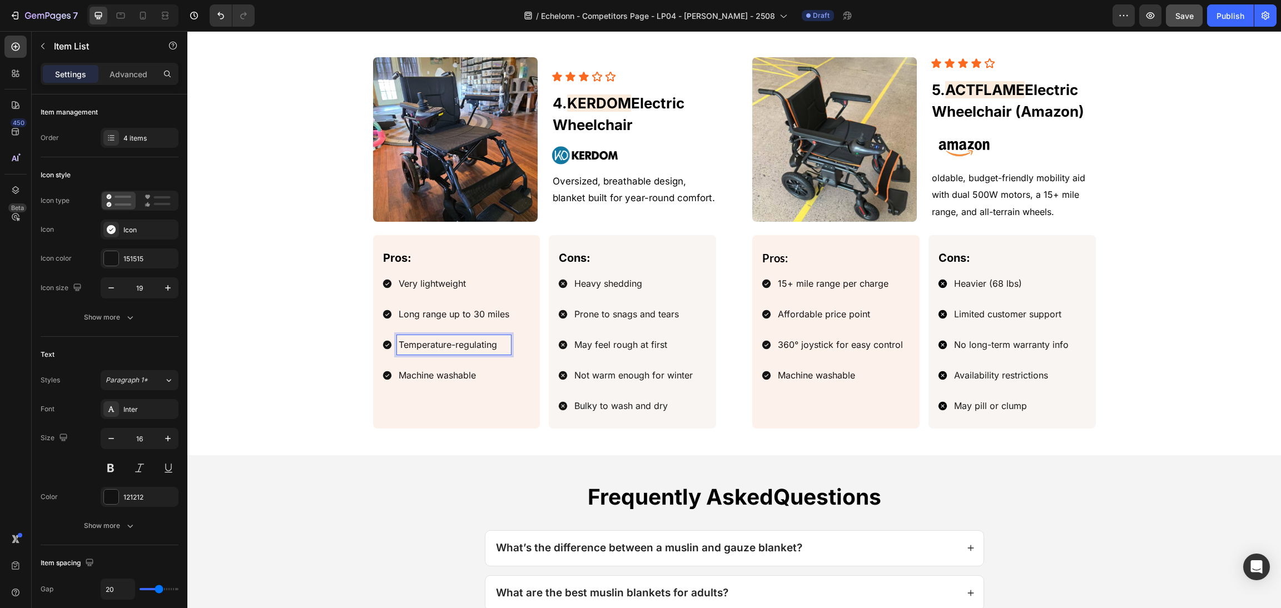
click at [397, 345] on div "Temperature-regulating" at bounding box center [454, 344] width 114 height 19
drag, startPoint x: 399, startPoint y: 345, endPoint x: 502, endPoint y: 343, distance: 102.9
click at [615, 346] on div "Pros: Text Block Very lightweight Long range up to 30 miles Temperature-regulat…" at bounding box center [545, 331] width 344 height 193
click at [441, 381] on p "Machine washable" at bounding box center [454, 375] width 111 height 16
click at [449, 377] on p "Machine washable" at bounding box center [454, 375] width 111 height 16
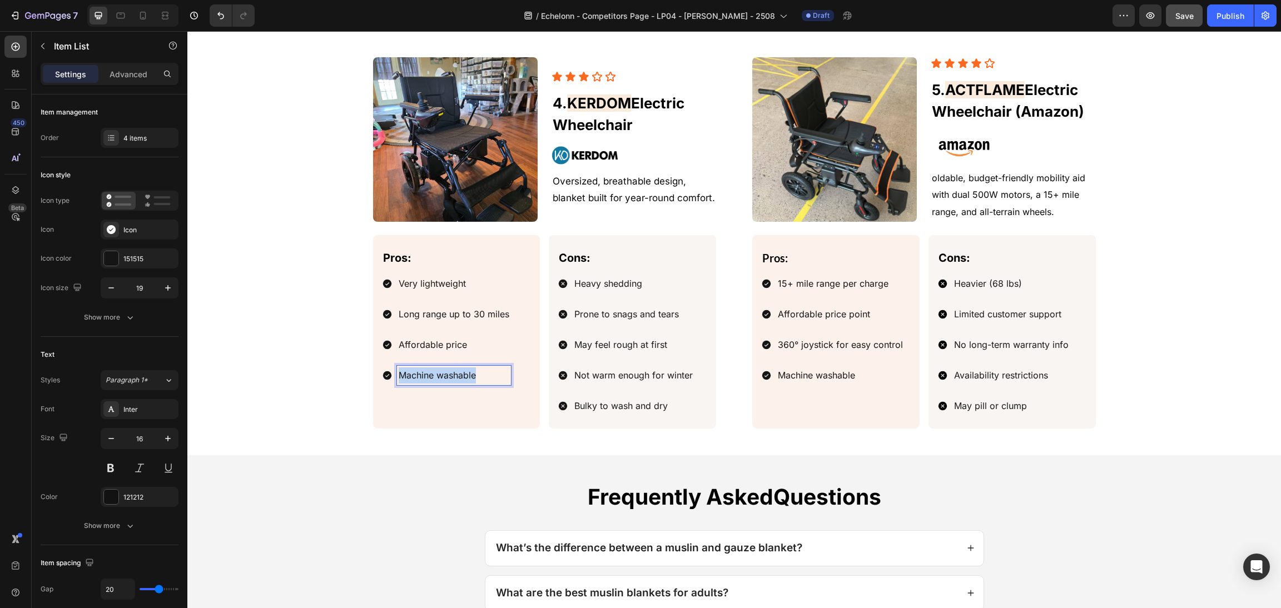
drag, startPoint x: 478, startPoint y: 381, endPoint x: 355, endPoint y: 382, distance: 122.9
click at [355, 382] on div "Image Icon Icon Icon Icon Icon Icon List 5. ACTFLAME Electric Wheelchair (Amazo…" at bounding box center [734, 242] width 1067 height 371
click at [630, 278] on span "Heavy shedding" at bounding box center [608, 283] width 68 height 11
click at [641, 284] on p "Heavy shedding" at bounding box center [633, 284] width 118 height 16
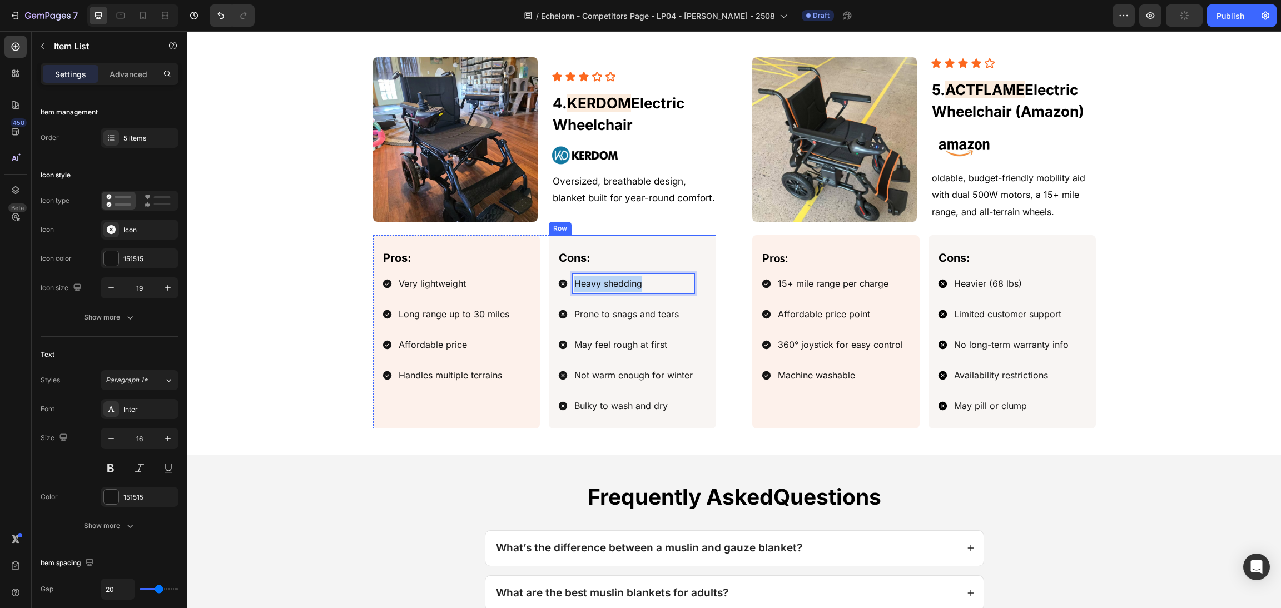
drag, startPoint x: 660, startPoint y: 290, endPoint x: 484, endPoint y: 290, distance: 176.8
click at [481, 290] on div "Pros: Text Block Very lightweight Long range up to 30 miles Affordable price Ha…" at bounding box center [545, 331] width 344 height 193
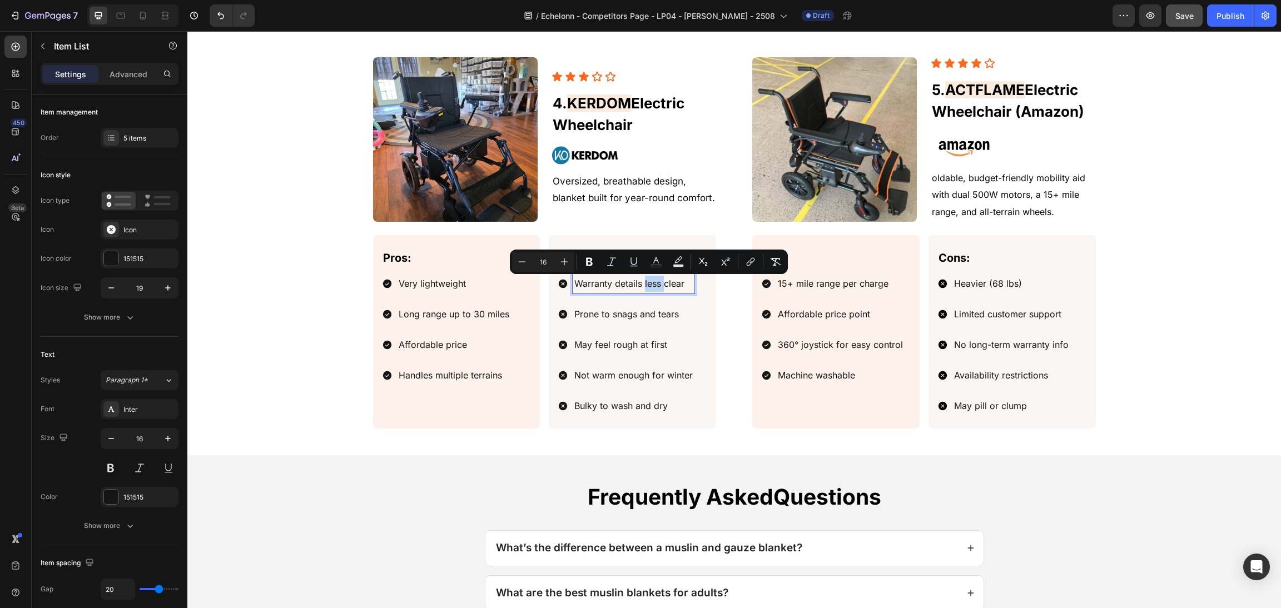
drag, startPoint x: 649, startPoint y: 286, endPoint x: 639, endPoint y: 286, distance: 10.0
click at [639, 286] on span "Warranty details less clear" at bounding box center [629, 283] width 110 height 11
click at [644, 314] on span "Prone to snags and tears" at bounding box center [626, 314] width 105 height 11
click at [658, 312] on span "Prone to snags and tears" at bounding box center [626, 314] width 105 height 11
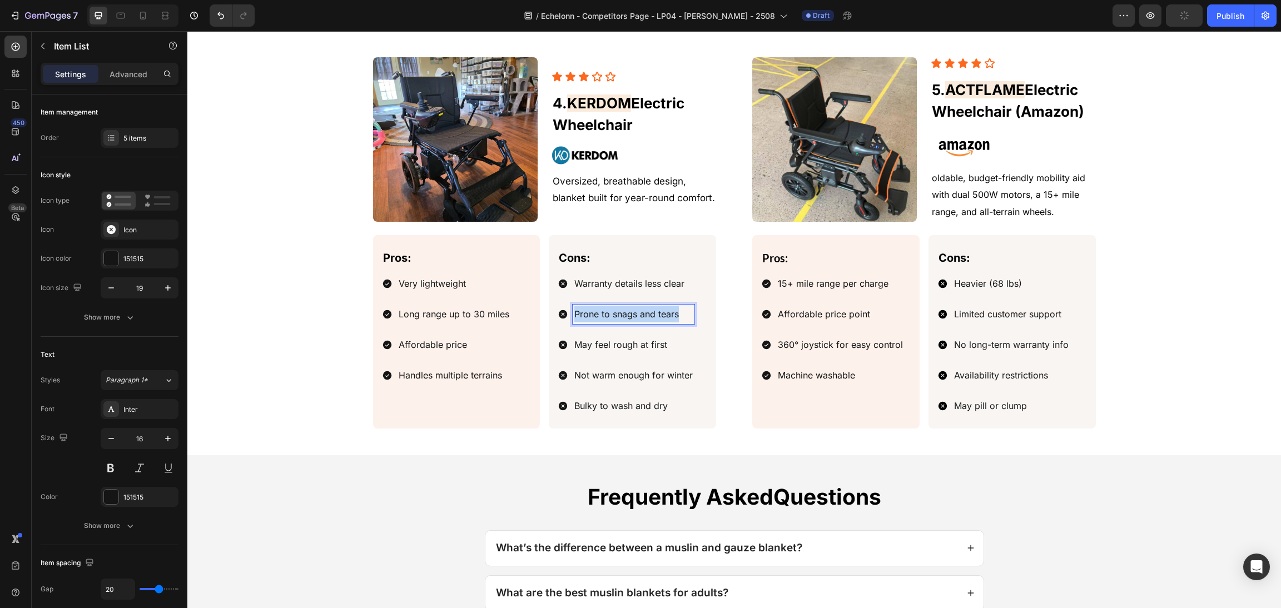
drag, startPoint x: 684, startPoint y: 314, endPoint x: 524, endPoint y: 309, distance: 160.2
click at [508, 309] on div "Pros: Text Block Very lightweight Long range up to 30 miles Affordable price Ha…" at bounding box center [545, 331] width 344 height 193
click at [627, 339] on p "May feel rough at first" at bounding box center [638, 345] width 128 height 16
click at [667, 344] on p "May feel rough at first" at bounding box center [638, 345] width 128 height 16
drag, startPoint x: 670, startPoint y: 344, endPoint x: 467, endPoint y: 349, distance: 203.0
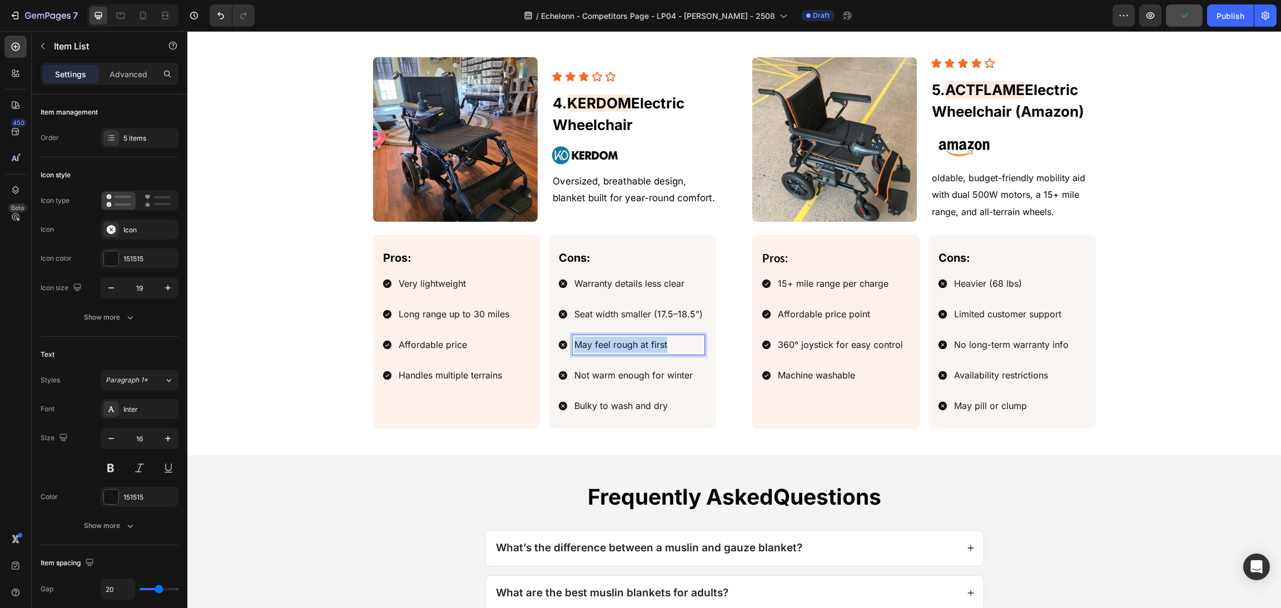
click at [470, 349] on div "Pros: Text Block Very lightweight Long range up to 30 miles Affordable price Ha…" at bounding box center [545, 331] width 344 height 193
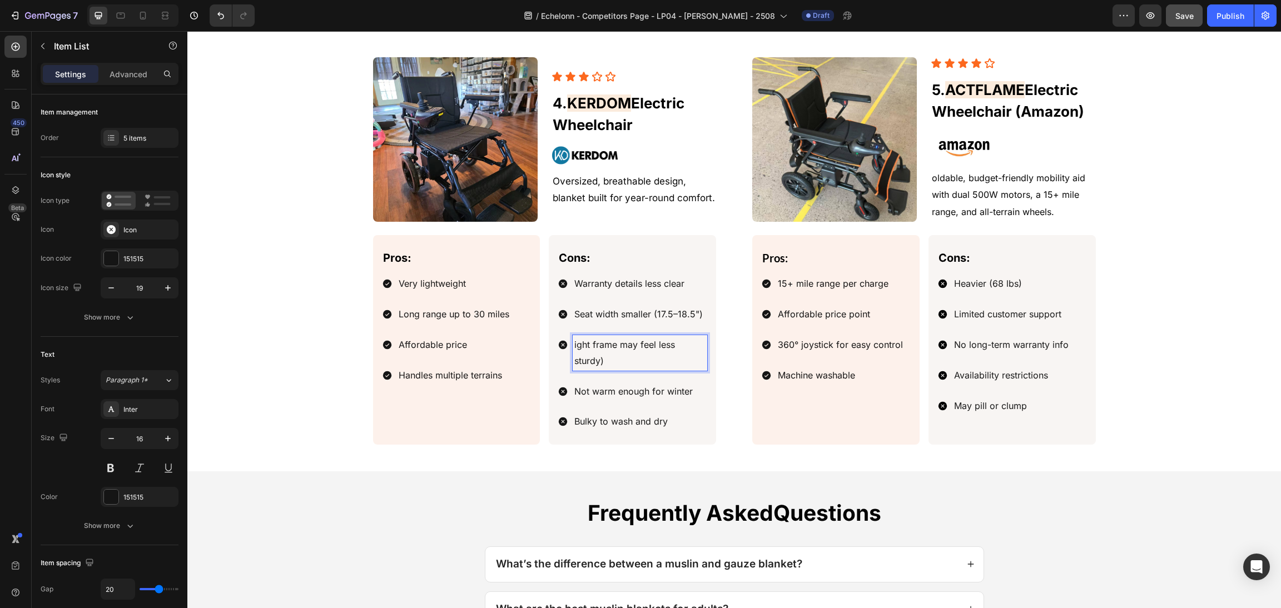
click at [574, 350] on span "ight frame may feel less sturdy)" at bounding box center [624, 352] width 101 height 27
click at [651, 361] on p "ight frame may feel less sturdy)" at bounding box center [639, 353] width 131 height 32
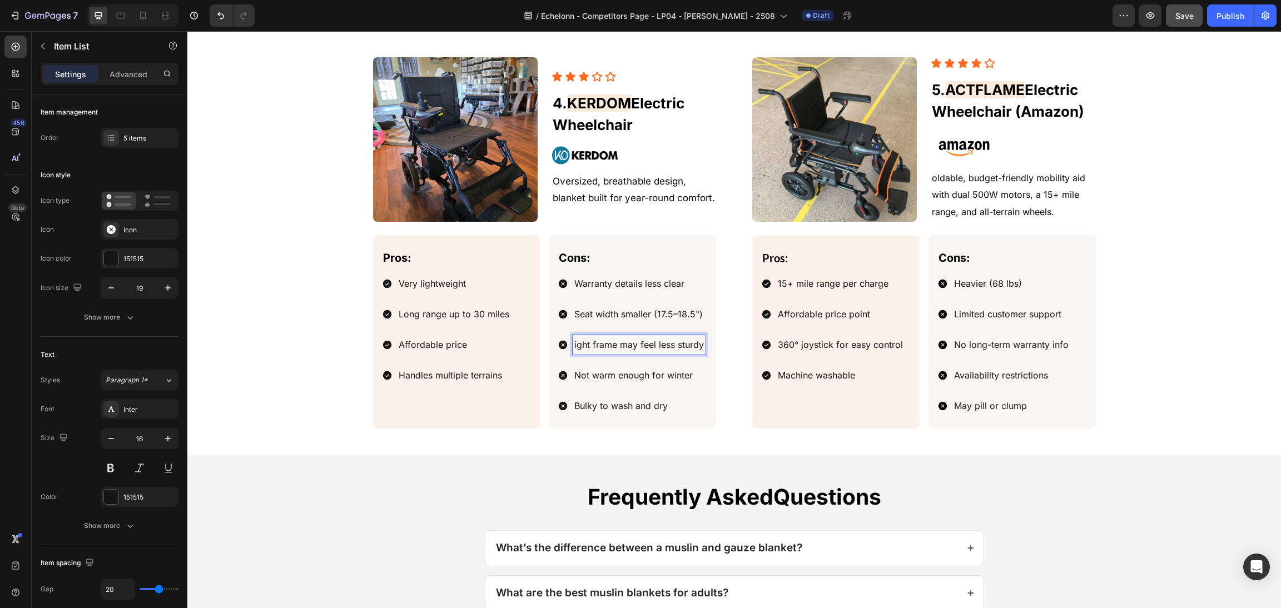
click at [574, 347] on span "ight frame may feel less sturdy" at bounding box center [639, 344] width 130 height 11
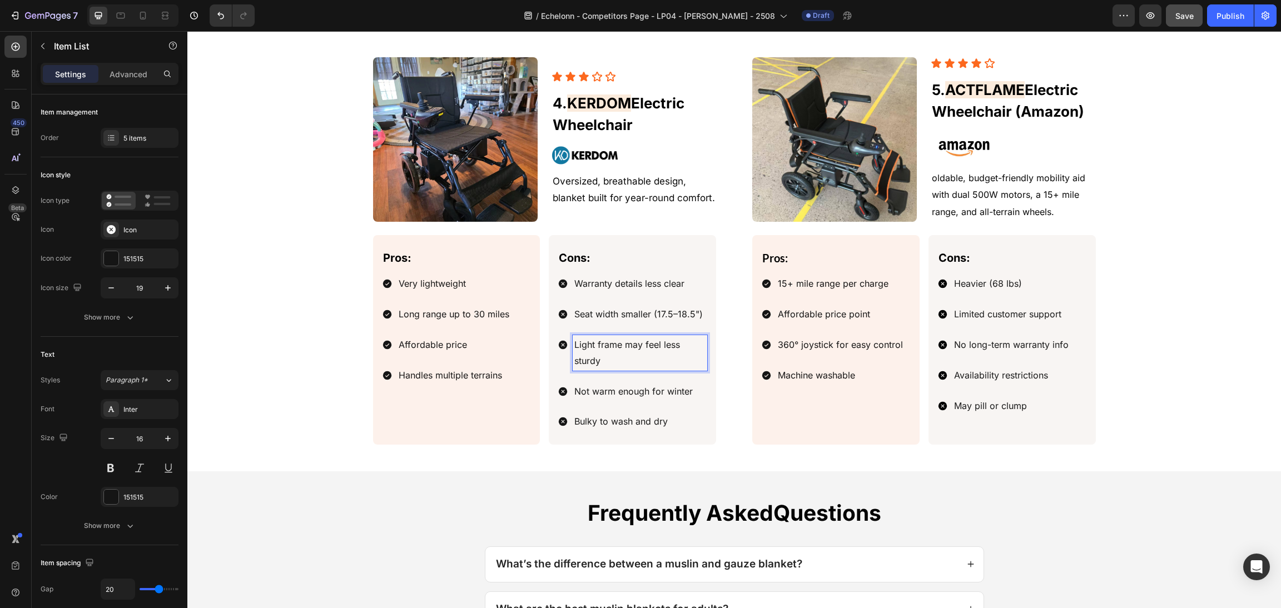
click at [654, 350] on span "Light frame may feel less sturdy" at bounding box center [627, 352] width 106 height 27
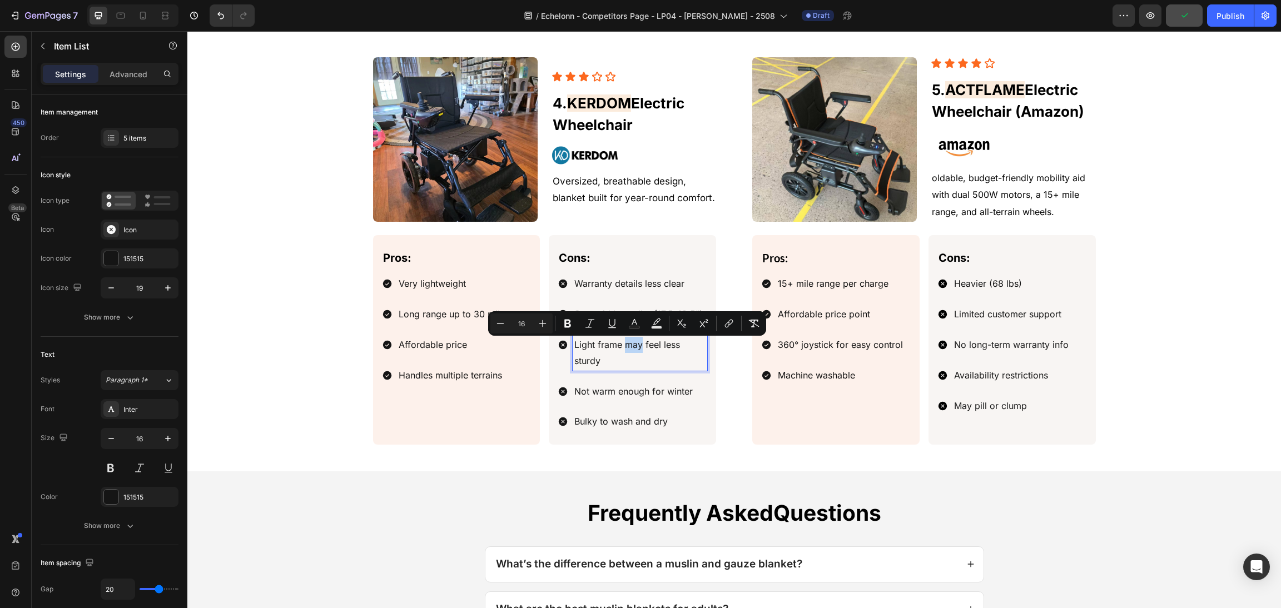
drag, startPoint x: 636, startPoint y: 350, endPoint x: 618, endPoint y: 347, distance: 18.6
click at [618, 347] on span "Light frame may feel less sturdy" at bounding box center [627, 352] width 106 height 27
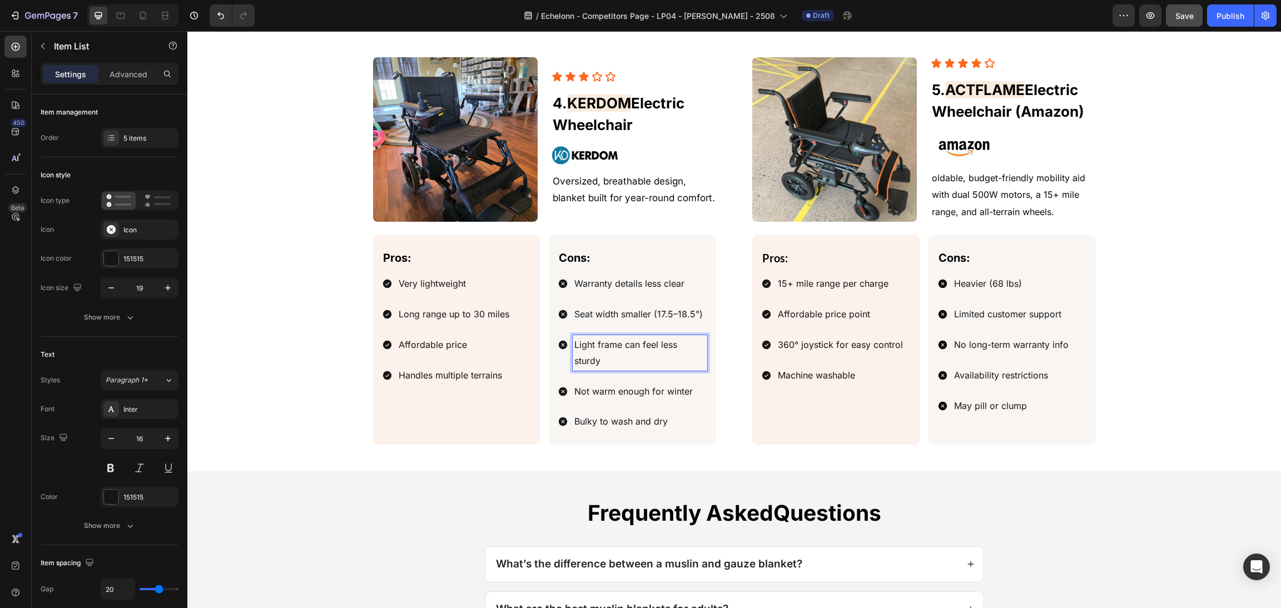
click at [613, 355] on p "Light frame can feel less sturdy" at bounding box center [639, 353] width 131 height 32
drag, startPoint x: 619, startPoint y: 360, endPoint x: 608, endPoint y: 351, distance: 14.2
click at [509, 324] on div "Pros: Text Block Very lightweight Long range up to 30 miles Affordable price Ha…" at bounding box center [545, 340] width 344 height 210
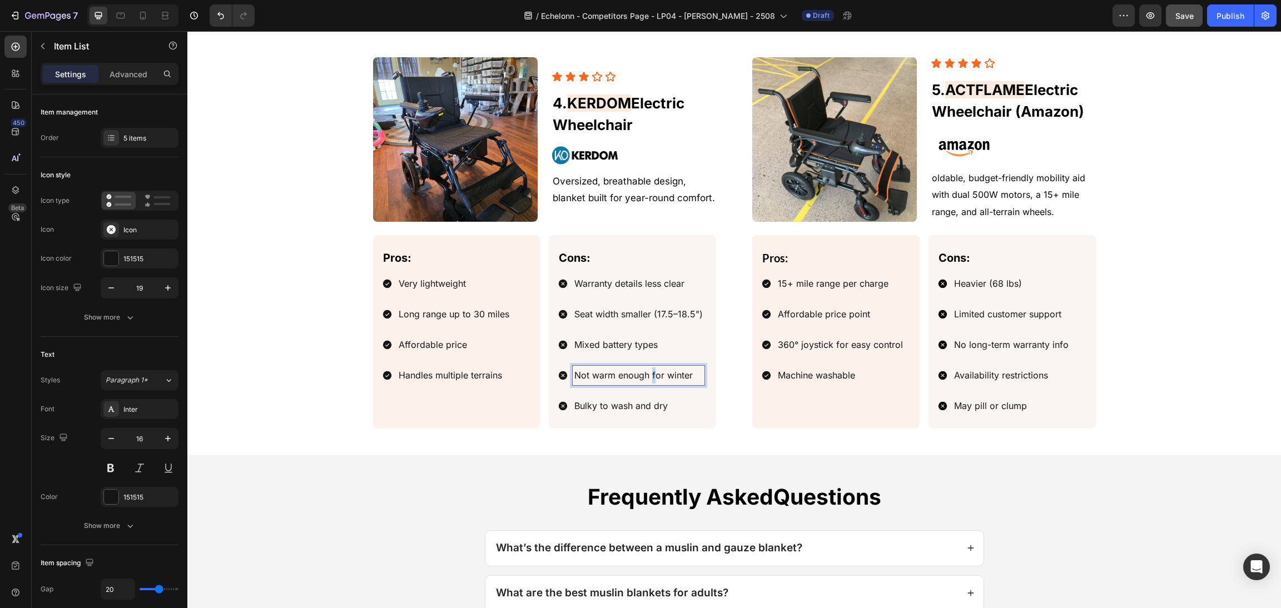
drag, startPoint x: 649, startPoint y: 373, endPoint x: 680, endPoint y: 377, distance: 32.0
click at [649, 373] on span "Not warm enough for winter" at bounding box center [633, 375] width 118 height 11
click at [681, 377] on span "Not warm enough for winter" at bounding box center [633, 375] width 118 height 11
drag, startPoint x: 686, startPoint y: 376, endPoint x: 512, endPoint y: 375, distance: 174.0
click at [490, 375] on div "Pros: Text Block Very lightweight Long range up to 30 miles Affordable price Ha…" at bounding box center [545, 331] width 344 height 193
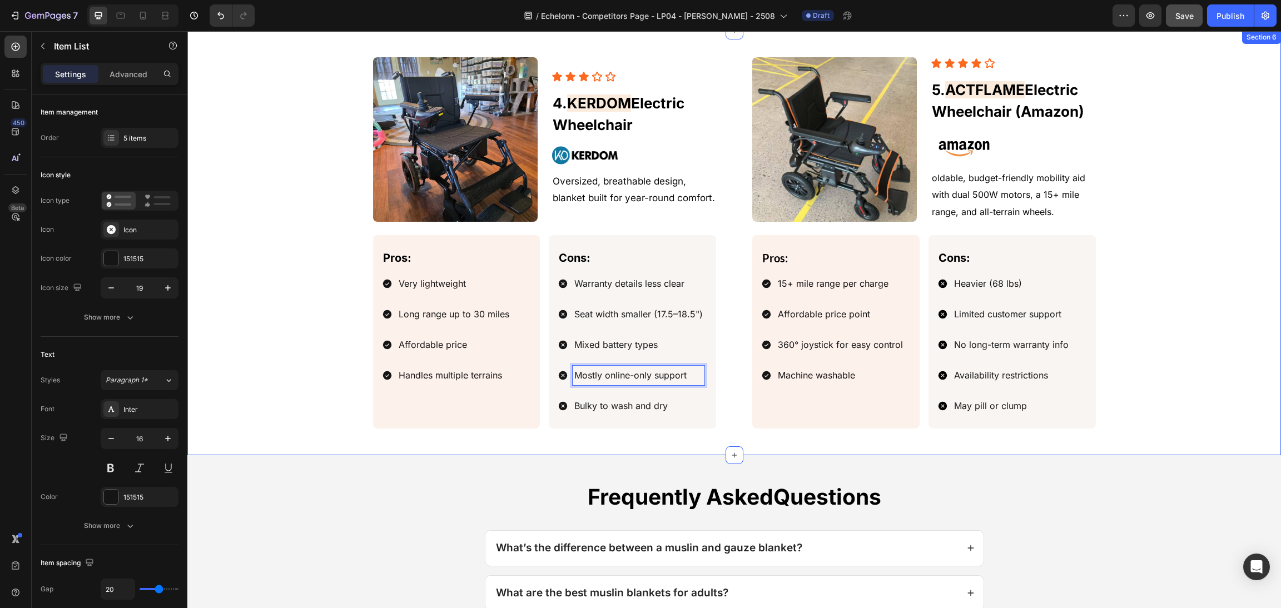
click at [1235, 286] on div "Image Icon Icon Icon Icon Icon Icon List 5. ACTFLAME Electric Wheelchair (Amazo…" at bounding box center [734, 242] width 1067 height 371
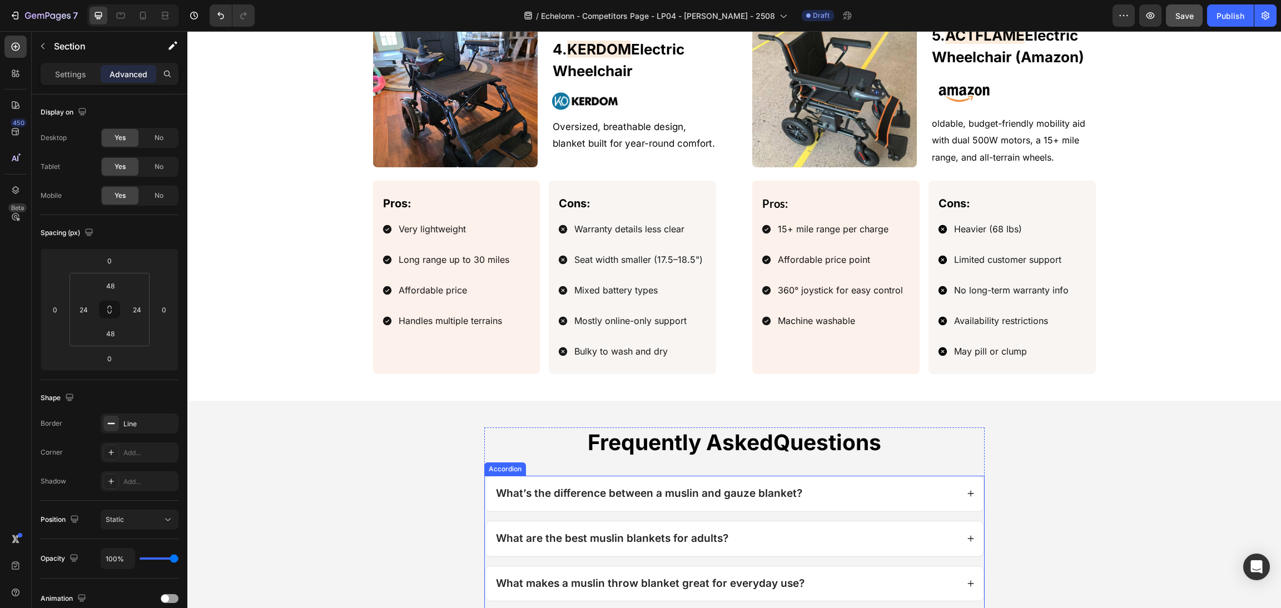
scroll to position [1668, 0]
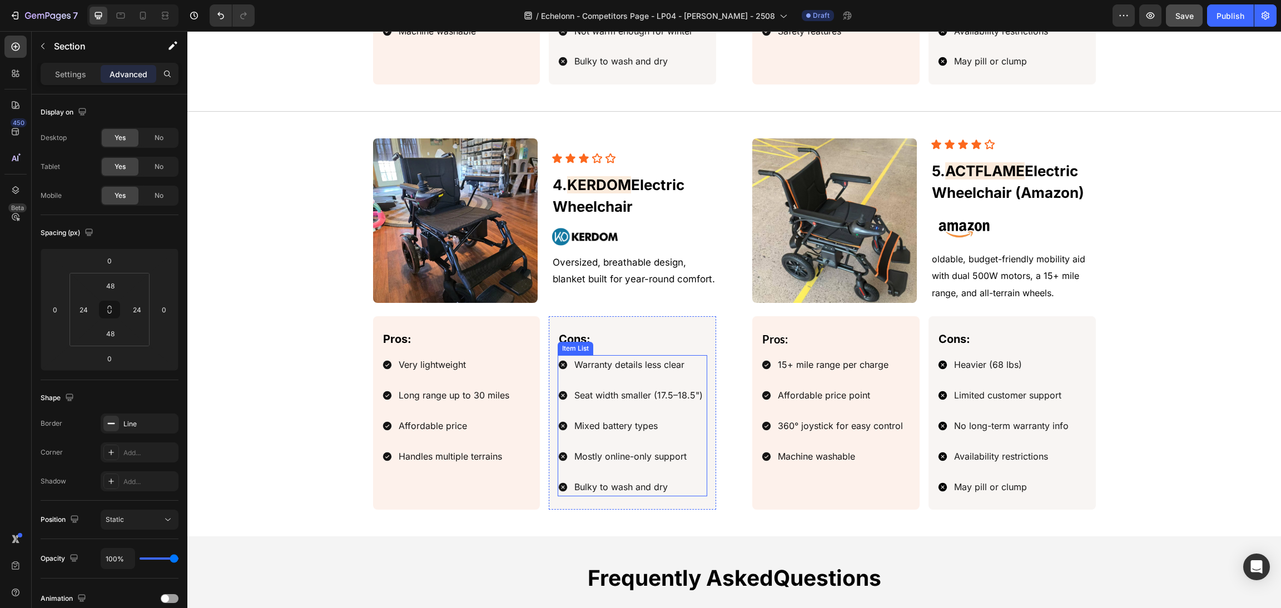
click at [660, 465] on p "Mostly online-only support" at bounding box center [638, 457] width 128 height 16
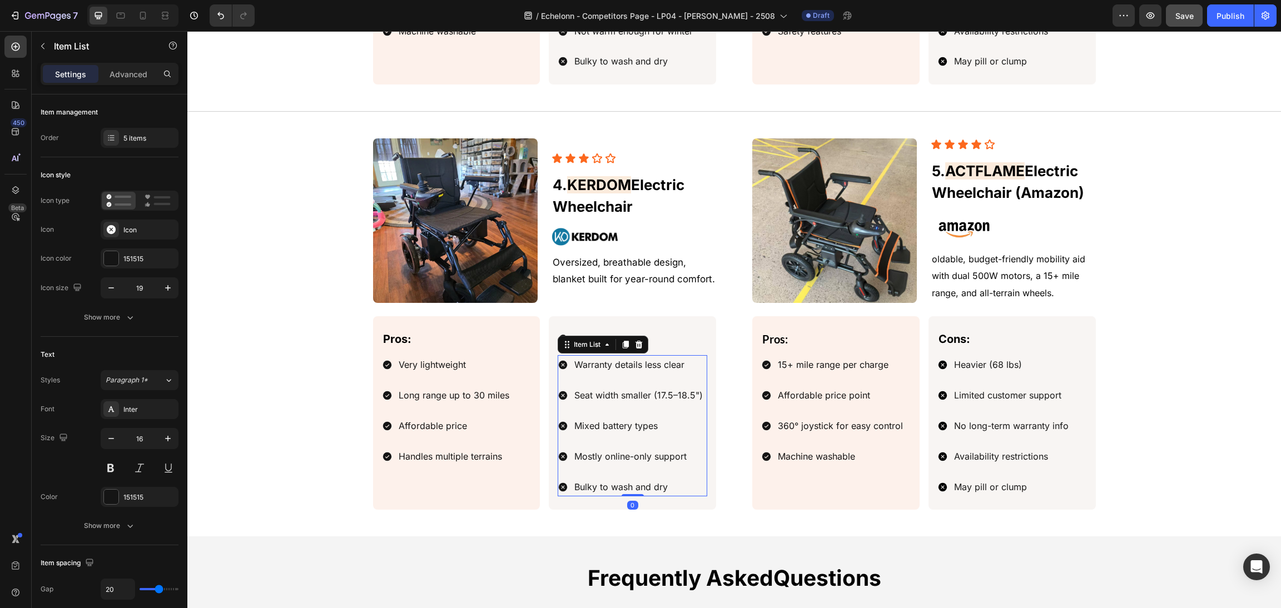
click at [649, 448] on div "Warranty details less clear Seat width smaller (17.5–18.5") Mixed battery types…" at bounding box center [631, 425] width 147 height 141
click at [663, 461] on span "Mostly online-only support" at bounding box center [630, 456] width 112 height 11
click at [670, 461] on span "Mostly online-only support" at bounding box center [630, 456] width 112 height 11
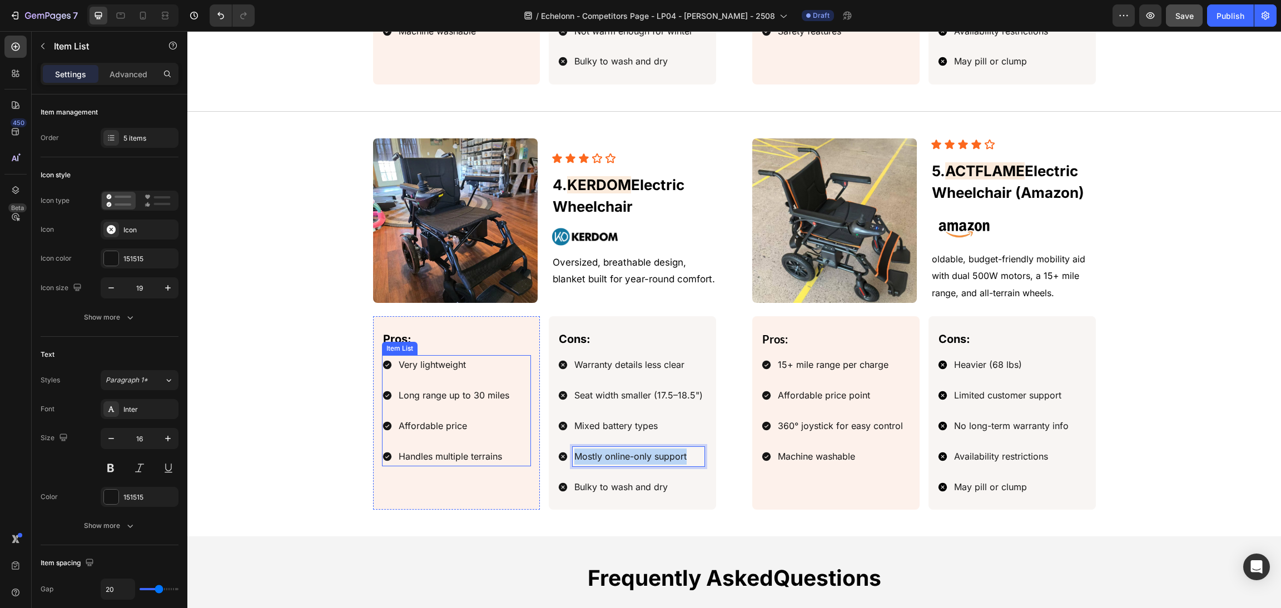
drag, startPoint x: 686, startPoint y: 459, endPoint x: 493, endPoint y: 455, distance: 193.5
click at [470, 455] on div "Pros: Text Block Very lightweight Long range up to 30 miles Affordable price Ha…" at bounding box center [545, 412] width 344 height 193
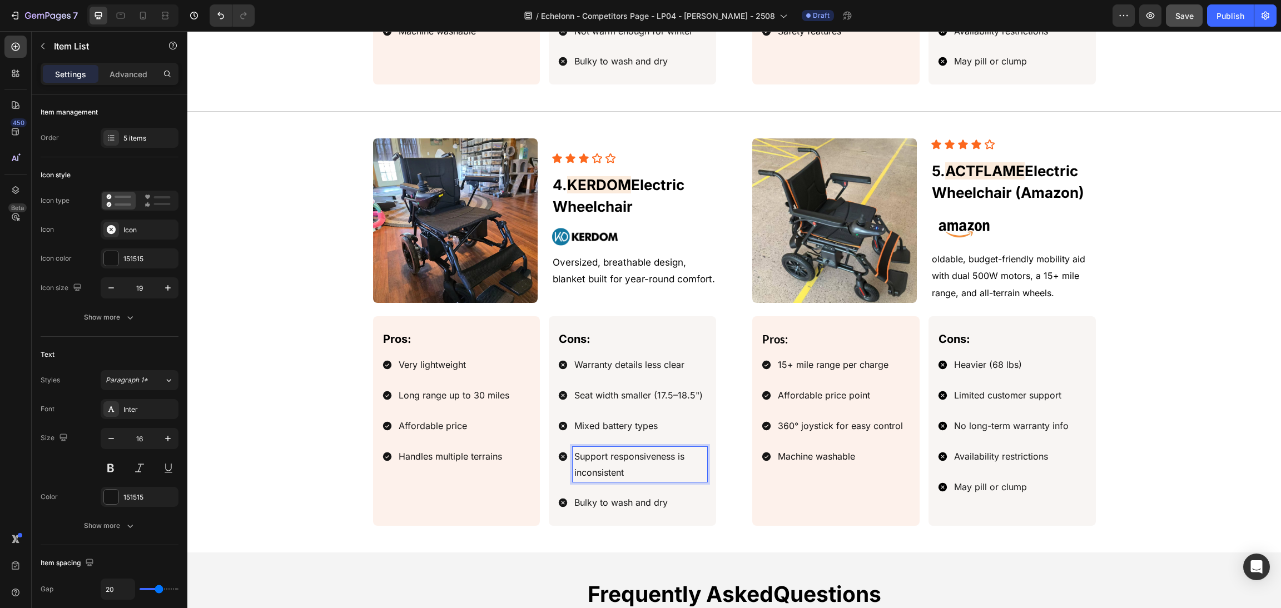
click at [614, 457] on span "Support responsiveness is inconsistent" at bounding box center [629, 464] width 110 height 27
click at [672, 461] on span "Support responsiveness is inconsistent" at bounding box center [629, 464] width 110 height 27
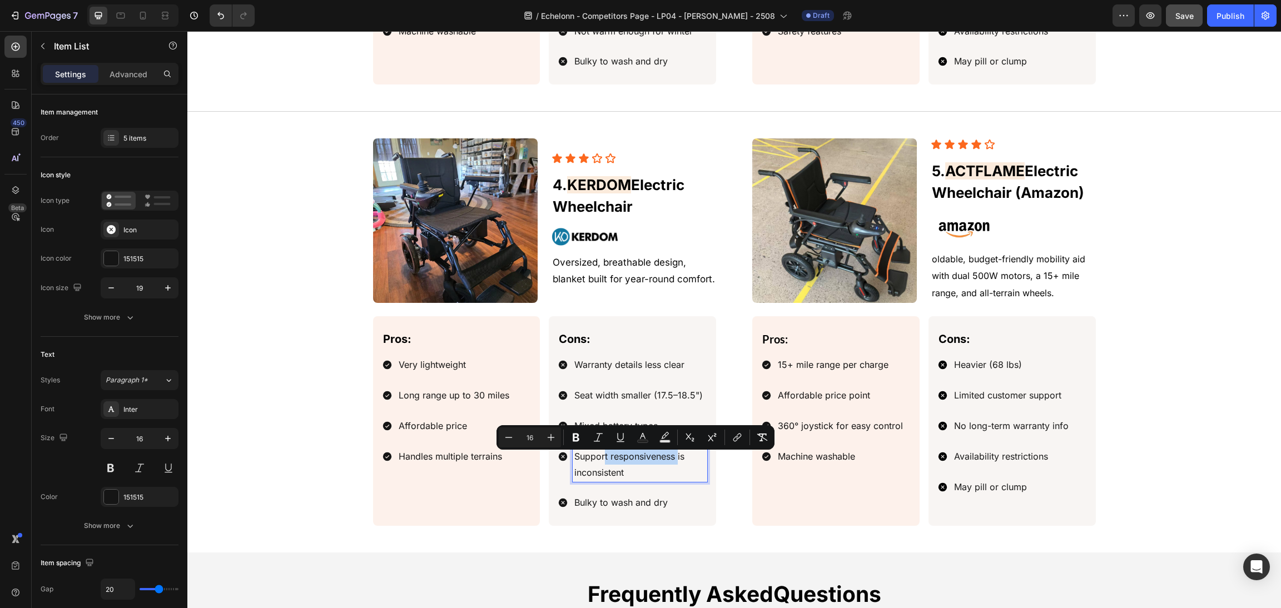
drag, startPoint x: 672, startPoint y: 461, endPoint x: 599, endPoint y: 459, distance: 72.9
click at [599, 459] on span "Support responsiveness is inconsistent" at bounding box center [629, 464] width 110 height 27
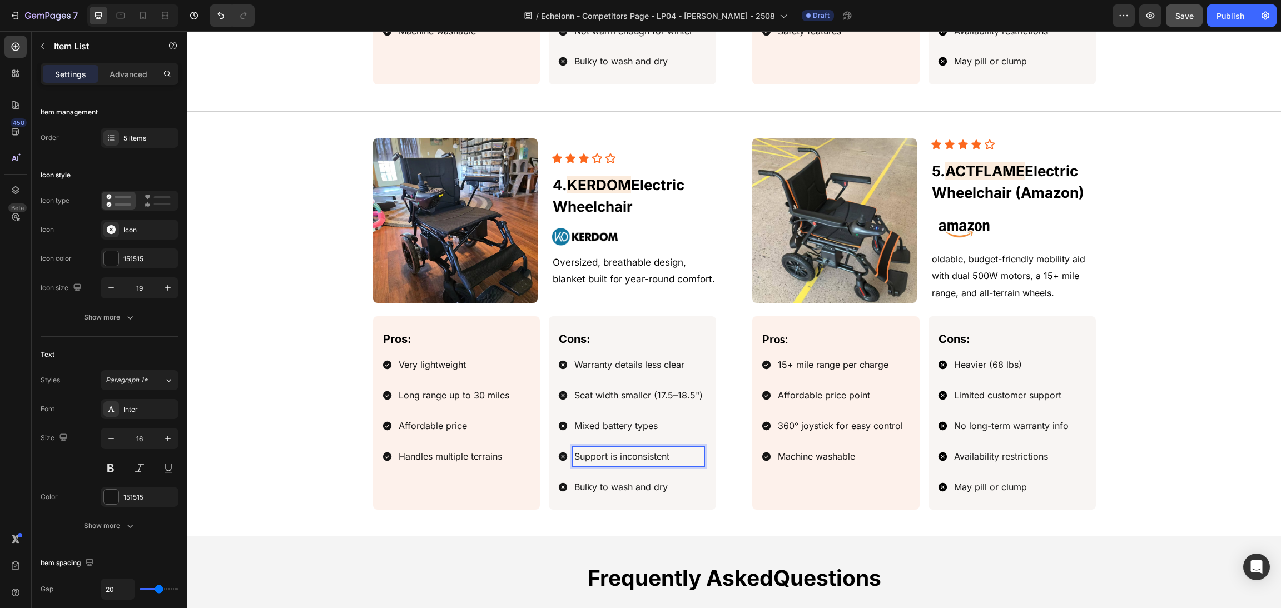
click at [651, 494] on p "Bulky to wash and dry" at bounding box center [638, 487] width 128 height 16
click at [665, 490] on p "Bulky to wash and dry" at bounding box center [638, 487] width 128 height 16
drag, startPoint x: 674, startPoint y: 491, endPoint x: 597, endPoint y: 484, distance: 77.6
click at [479, 490] on div "Pros: Text Block Very lightweight Long range up to 30 miles Affordable price Ha…" at bounding box center [545, 412] width 344 height 193
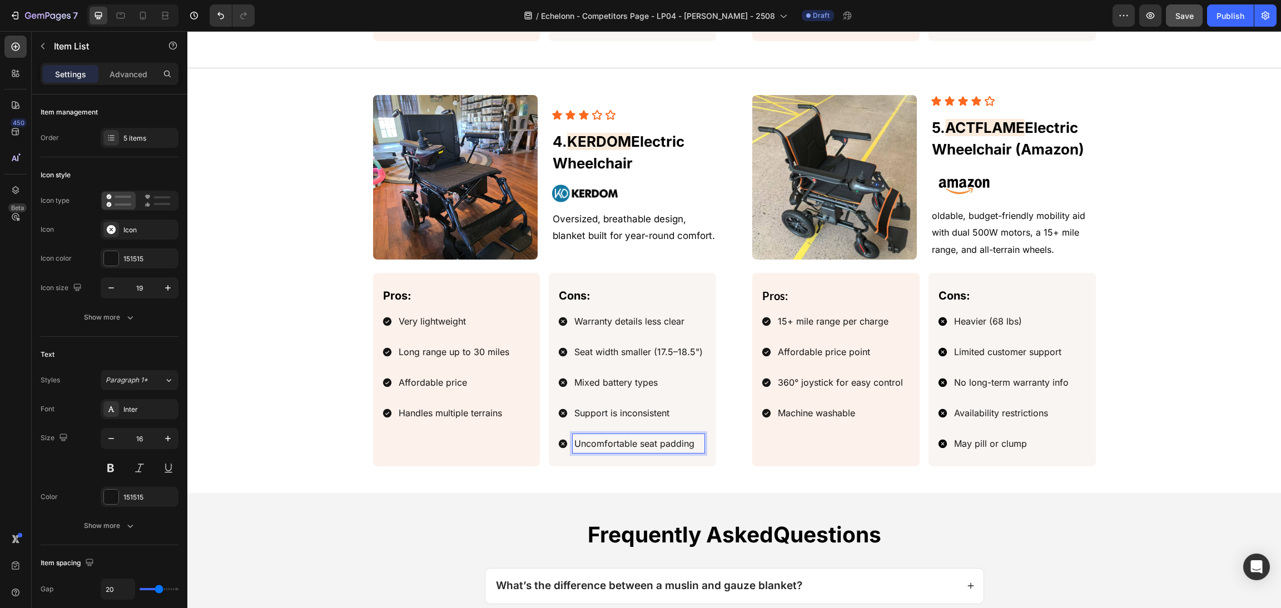
scroll to position [1752, 0]
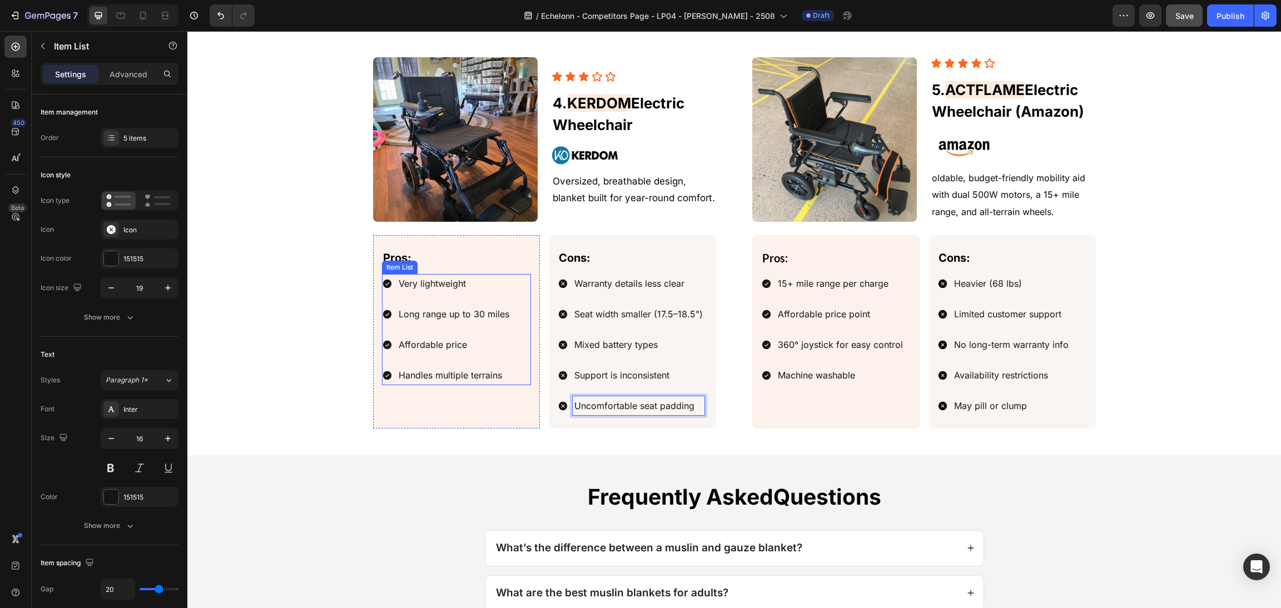
click at [321, 294] on div "Image Icon Icon Icon Icon Icon Icon List 5. ACTFLAME Electric Wheelchair (Amazo…" at bounding box center [734, 242] width 1067 height 371
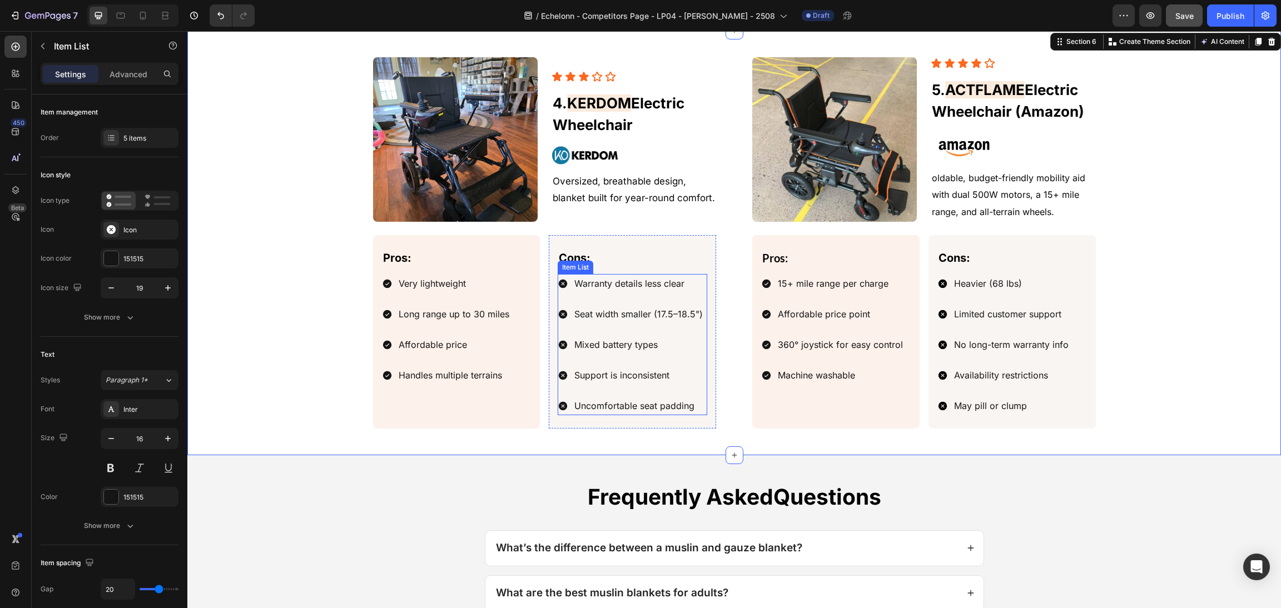
click at [694, 337] on p "Mixed battery types" at bounding box center [638, 345] width 128 height 16
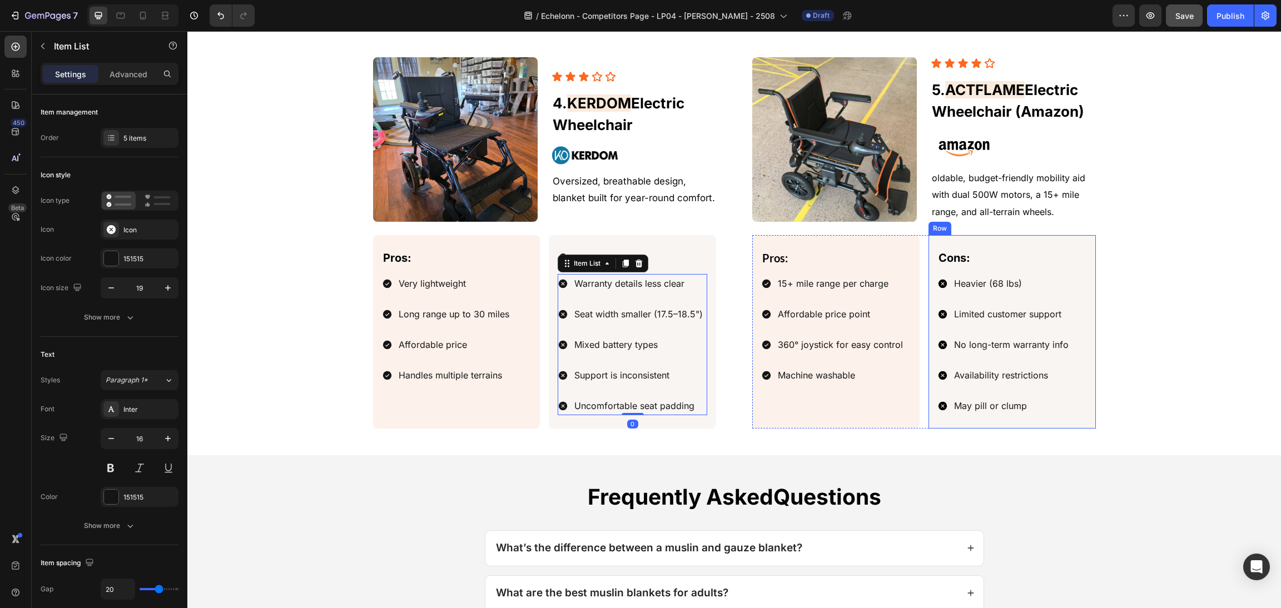
click at [1182, 265] on div "Image Icon Icon Icon Icon Icon Icon List 5. ACTFLAME Electric Wheelchair (Amazo…" at bounding box center [734, 242] width 1067 height 371
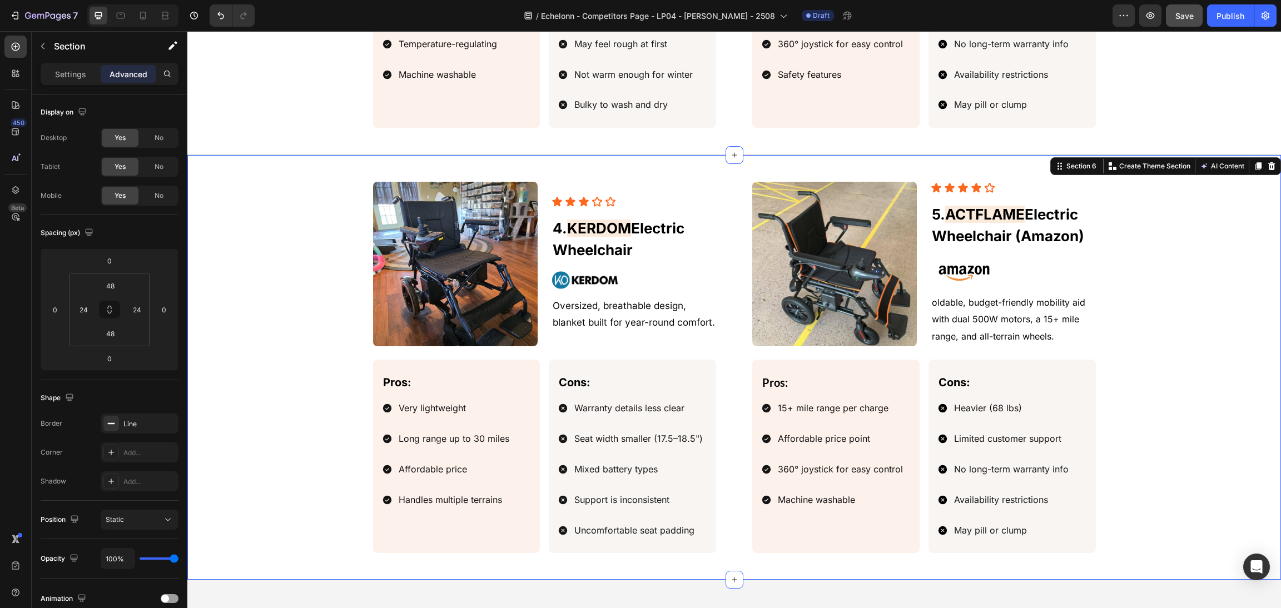
scroll to position [1585, 0]
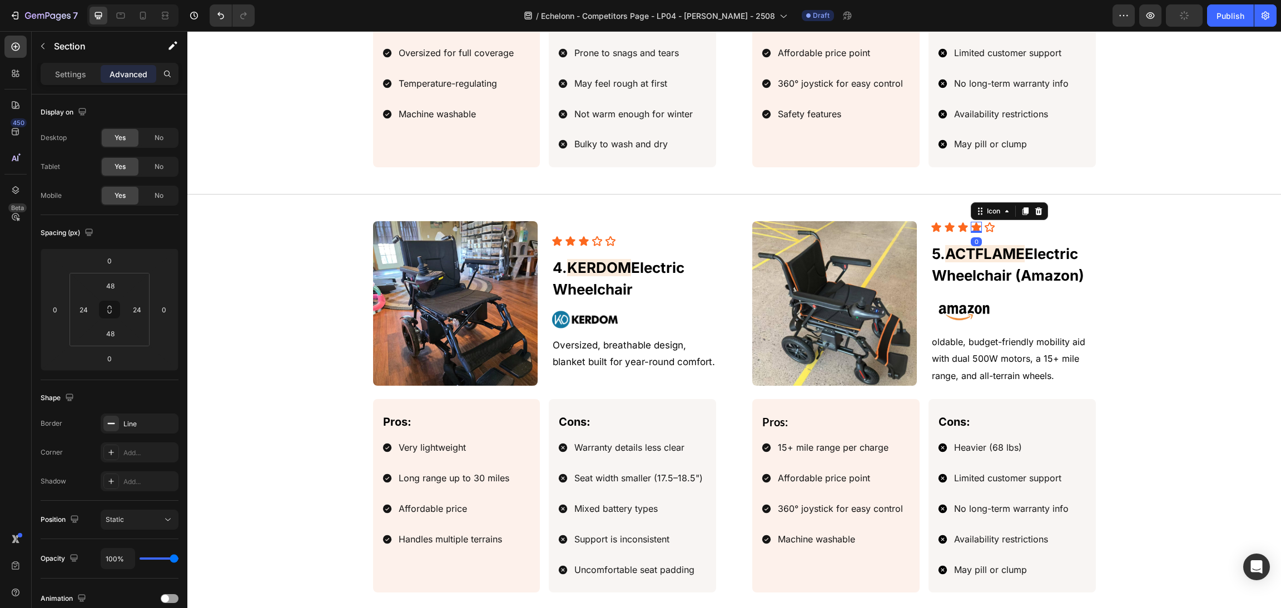
click at [972, 228] on icon at bounding box center [976, 226] width 9 height 9
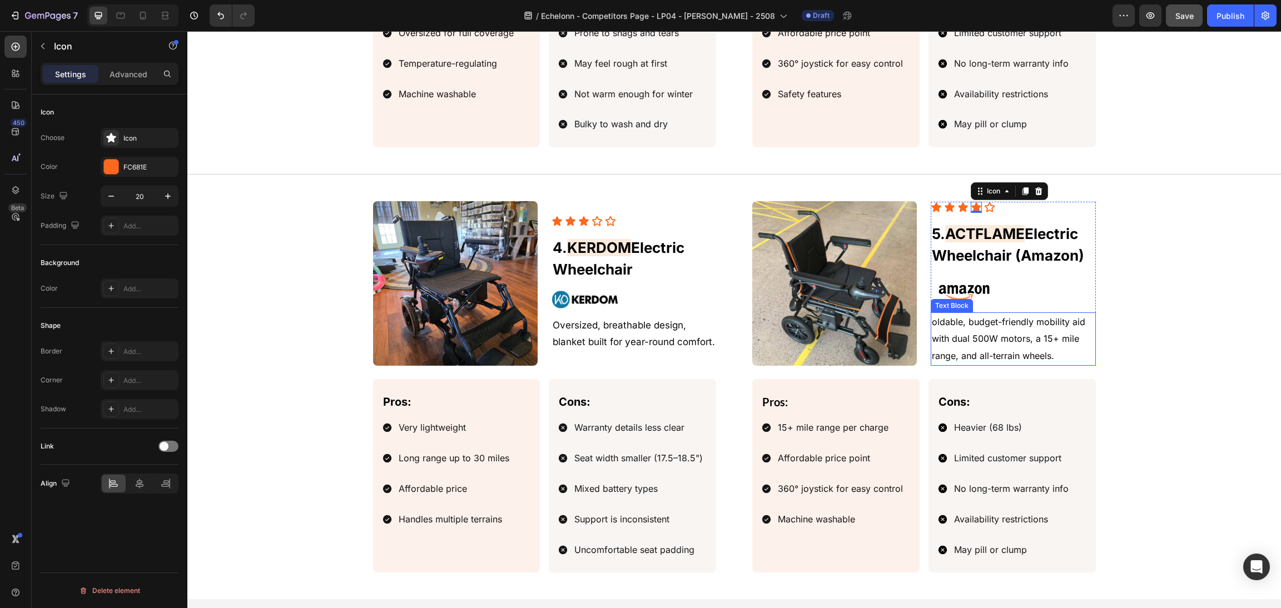
scroll to position [1669, 0]
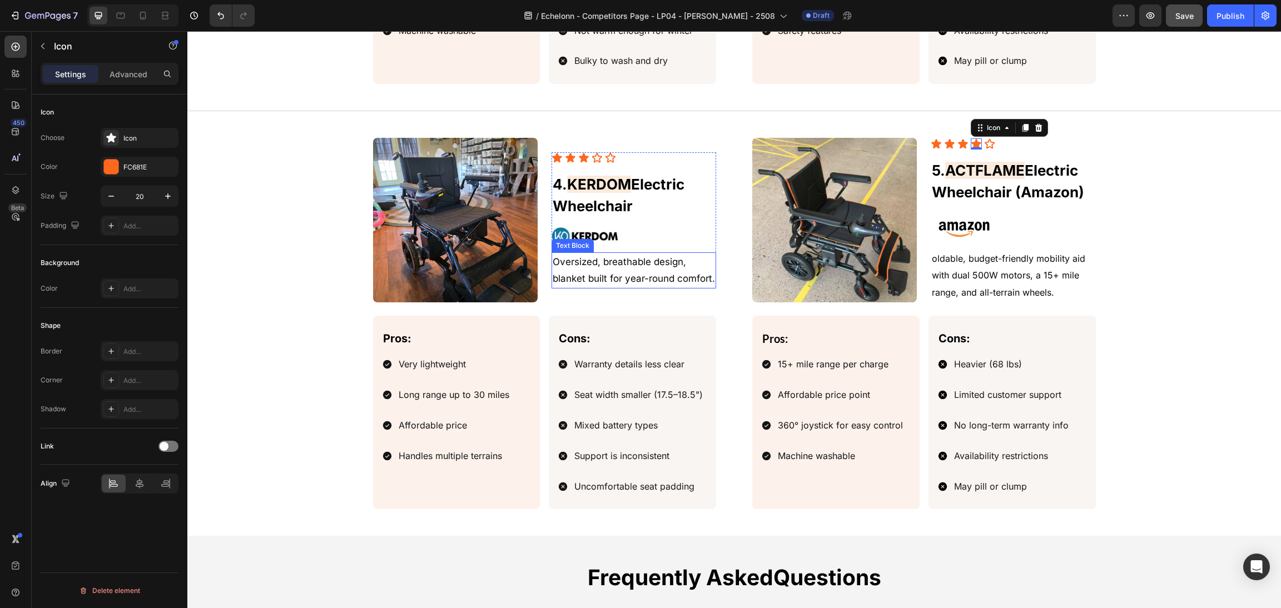
click at [628, 285] on p "Oversized, breathable design, blanket built for year-round comfort." at bounding box center [634, 270] width 162 height 34
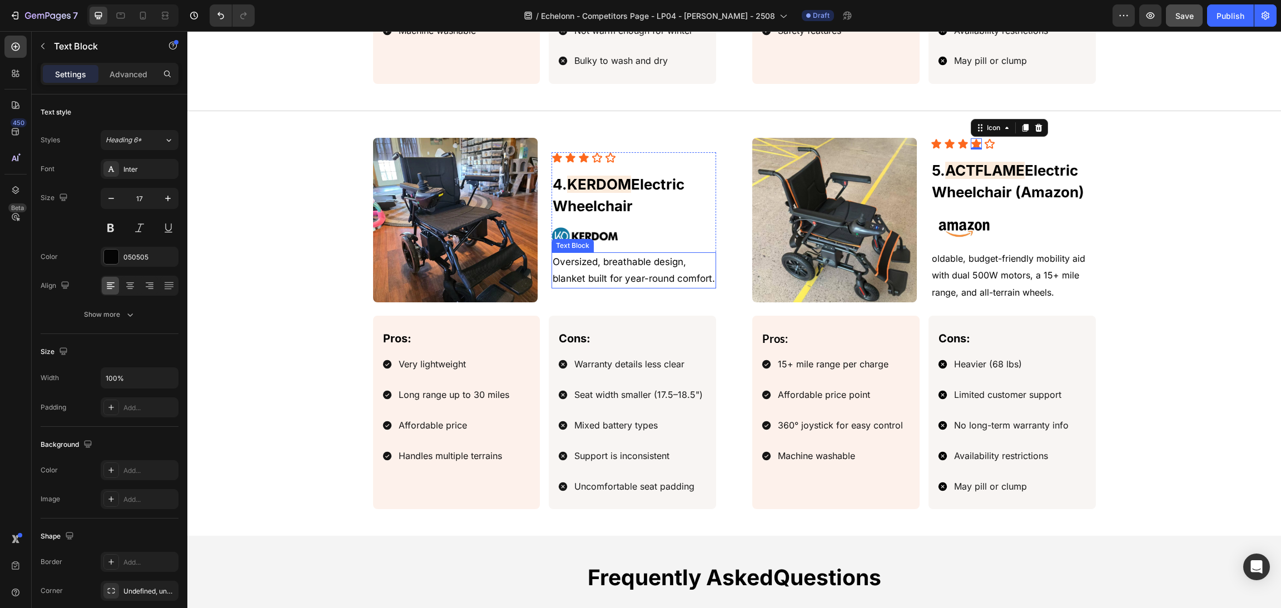
click at [657, 281] on p "Oversized, breathable design, blanket built for year-round comfort." at bounding box center [634, 270] width 162 height 34
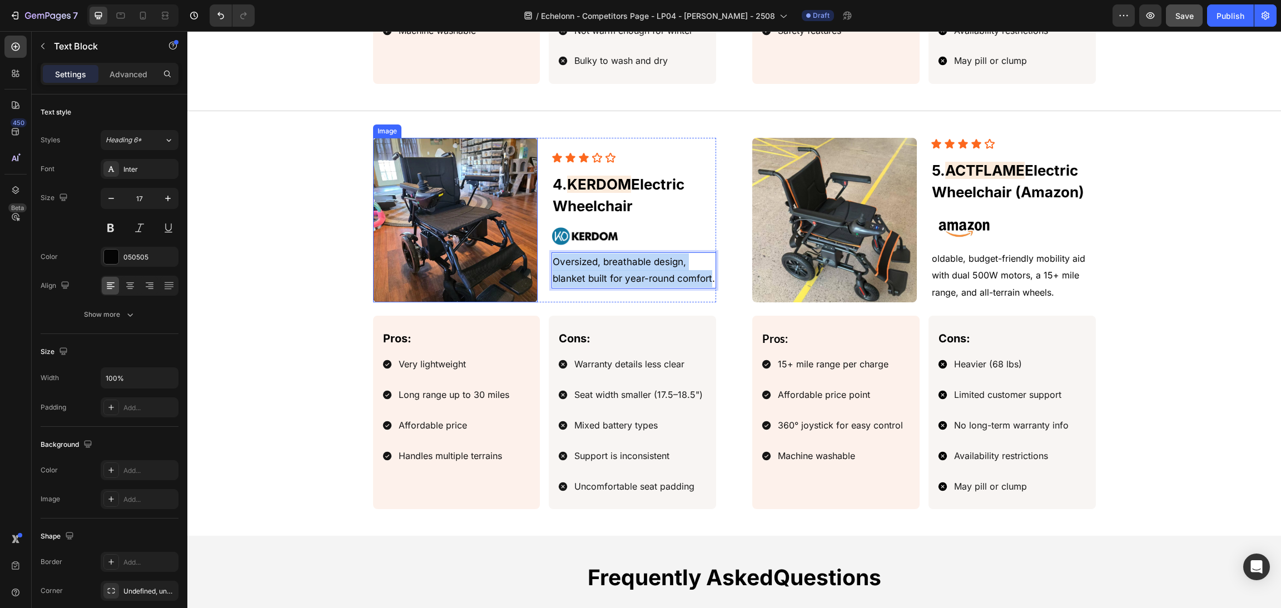
drag, startPoint x: 706, startPoint y: 282, endPoint x: 617, endPoint y: 268, distance: 89.9
click at [512, 261] on div "Image Icon Icon Icon Icon Icon Icon List 4. KERDOM Electric Wheelchair Heading …" at bounding box center [545, 220] width 344 height 165
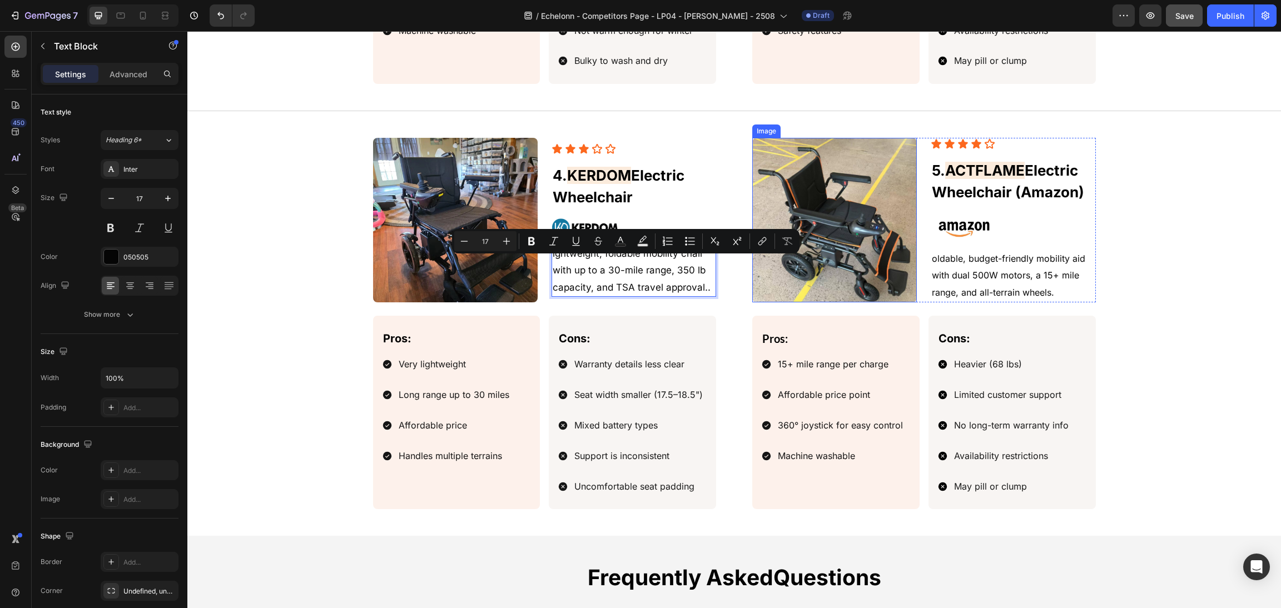
scroll to position [1660, 0]
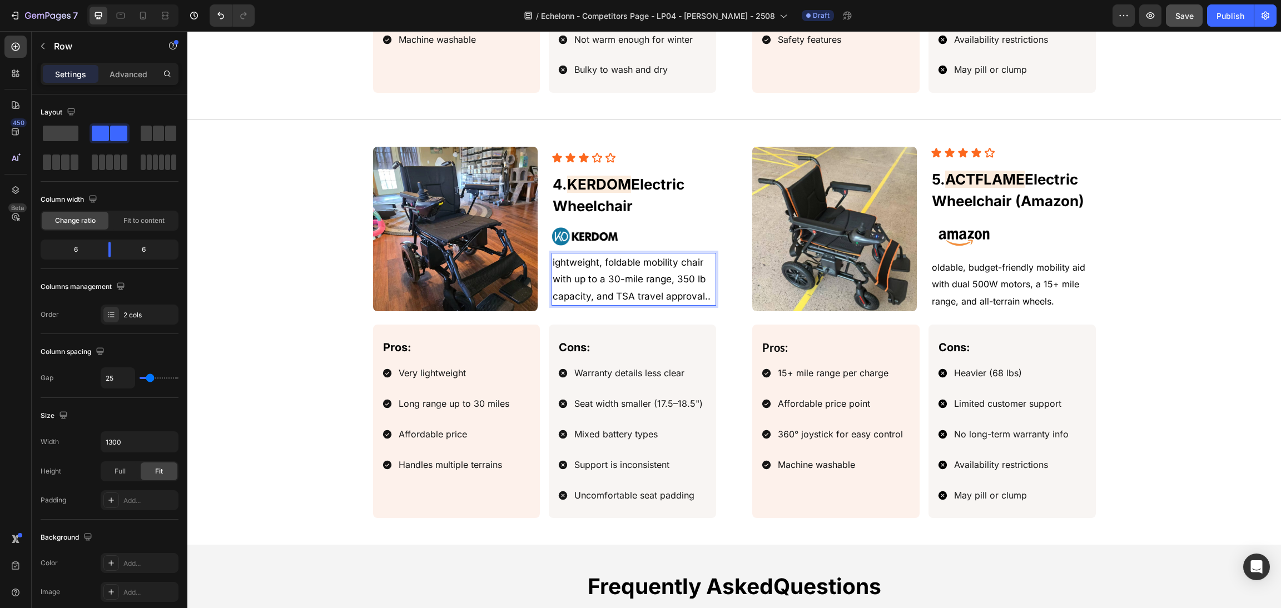
click at [542, 263] on div "Image Icon Icon Icon Icon Icon Icon List 4. KERDOM Electric Wheelchair Heading …" at bounding box center [545, 229] width 344 height 165
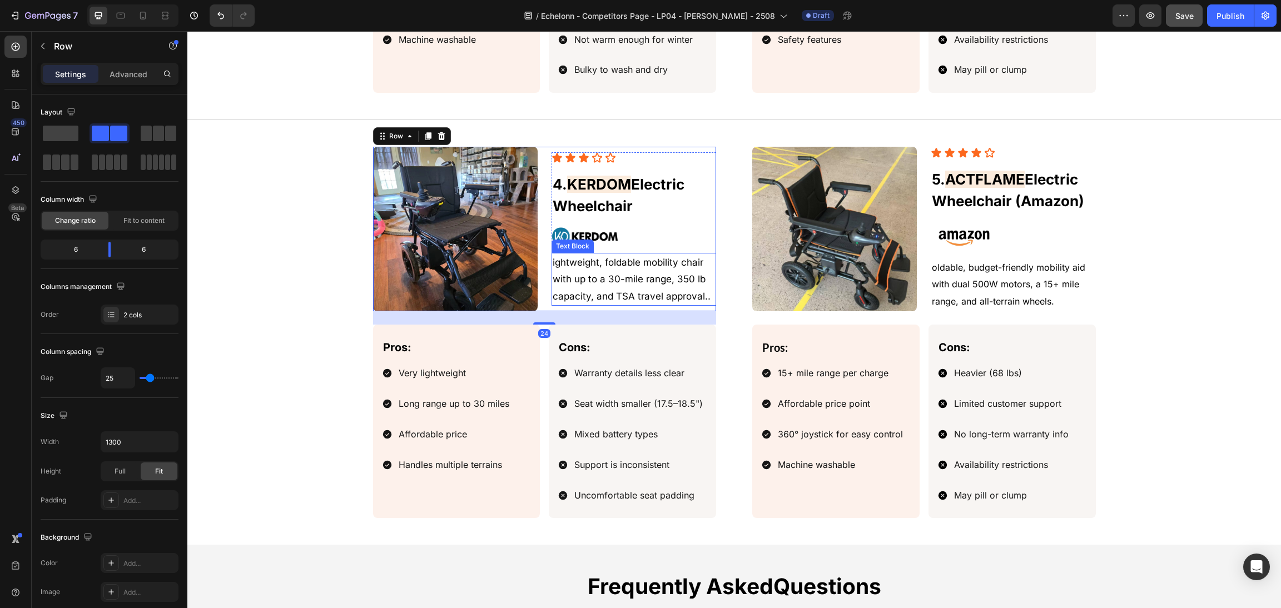
click at [553, 267] on p "ightweight, foldable mobility chair with up to a 30-mile range, 350 lb capacity…" at bounding box center [634, 279] width 162 height 51
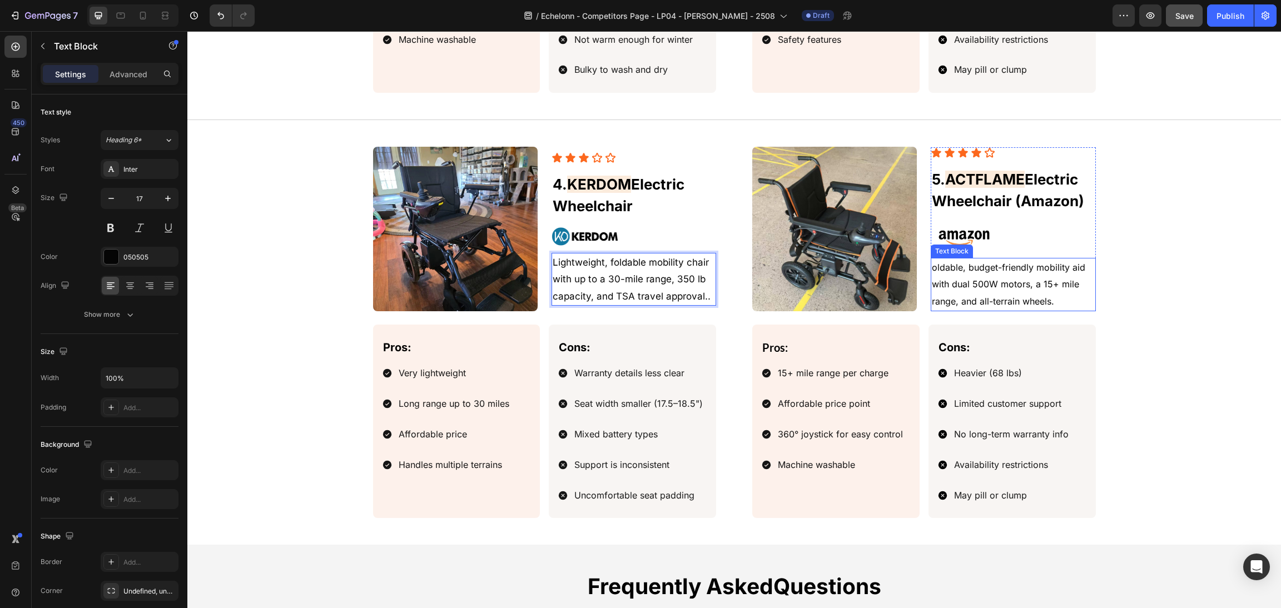
scroll to position [1827, 0]
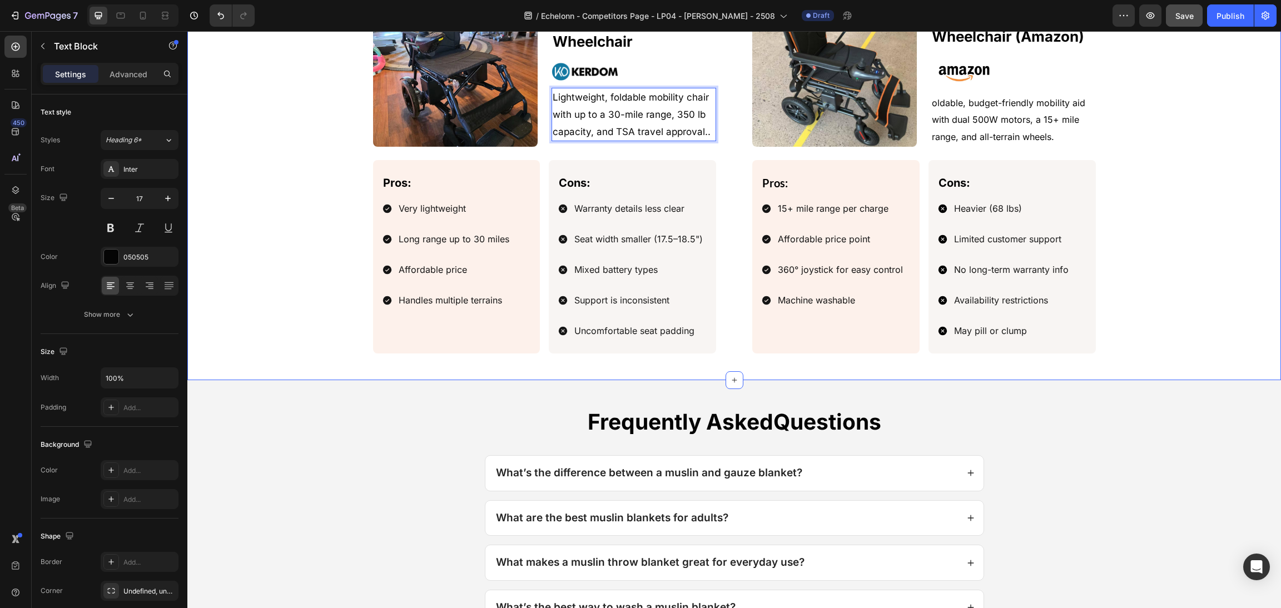
click at [1148, 304] on div "Image Icon Icon Icon Icon Icon Icon List 5. ACTFLAME Electric Wheelchair (Amazo…" at bounding box center [734, 167] width 1067 height 371
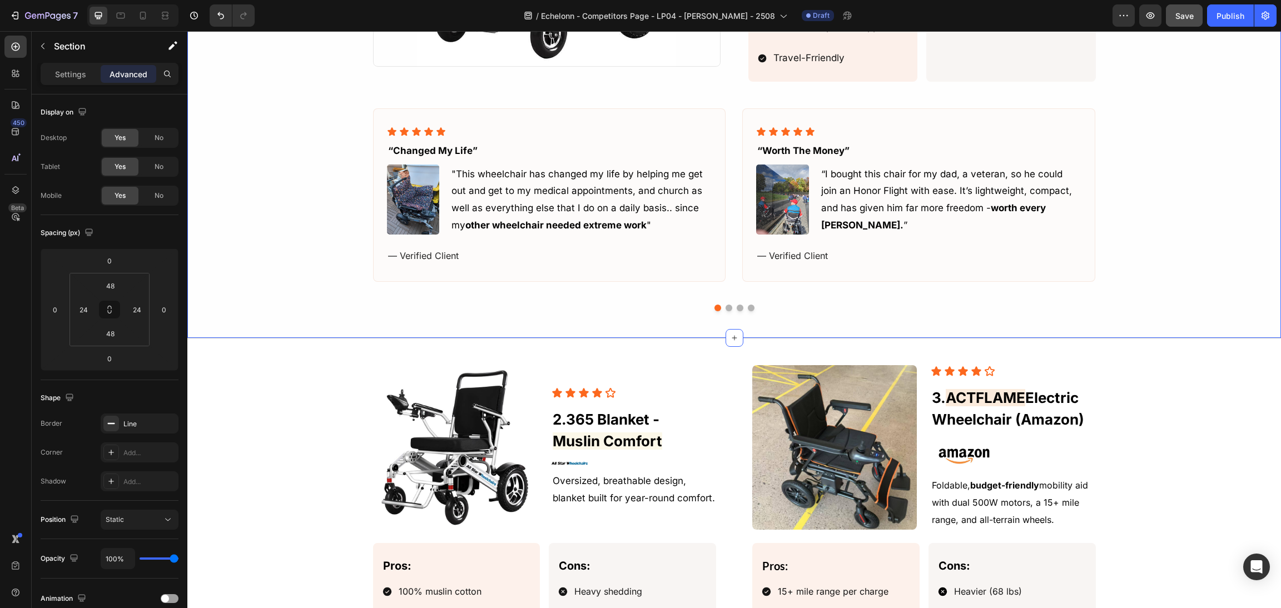
scroll to position [993, 0]
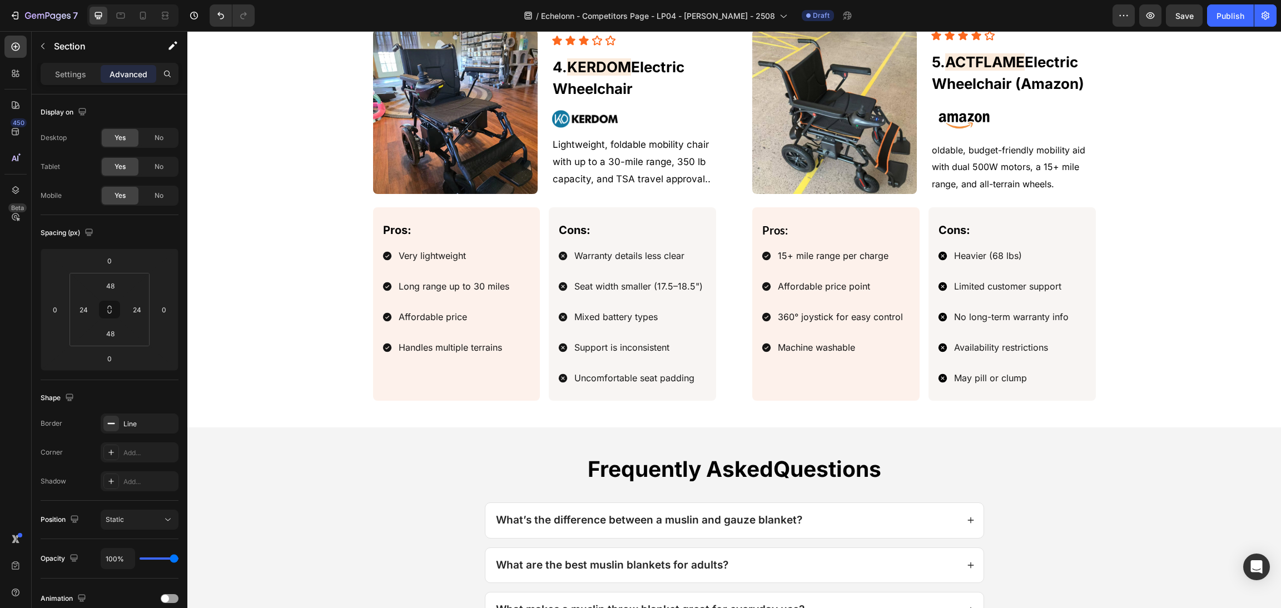
scroll to position [1752, 0]
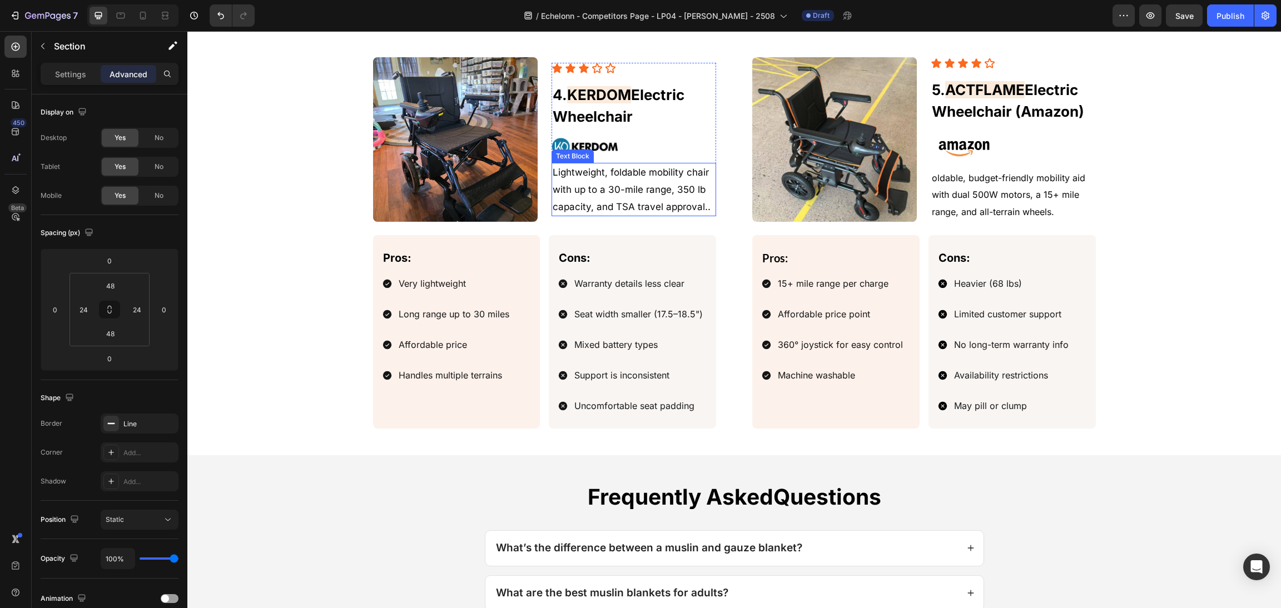
click at [615, 205] on p "Lightweight, foldable mobility chair with up to a 30-mile range, 350 lb capacit…" at bounding box center [634, 189] width 162 height 51
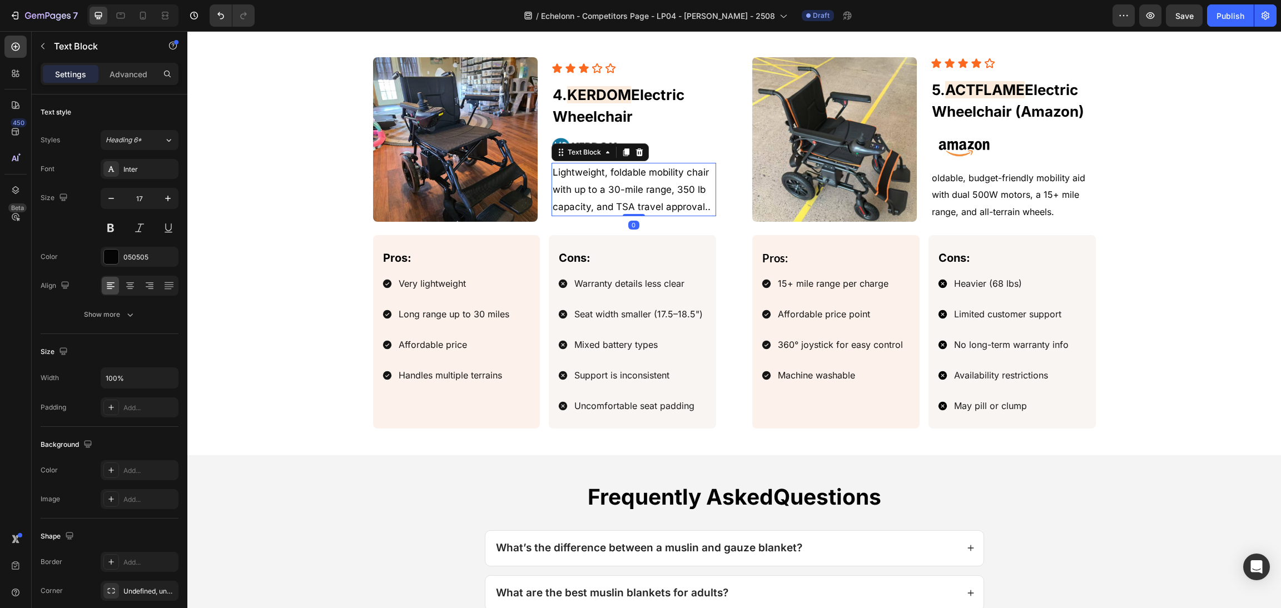
click at [648, 193] on p "Lightweight, foldable mobility chair with up to a 30-mile range, 350 lb capacit…" at bounding box center [634, 189] width 162 height 51
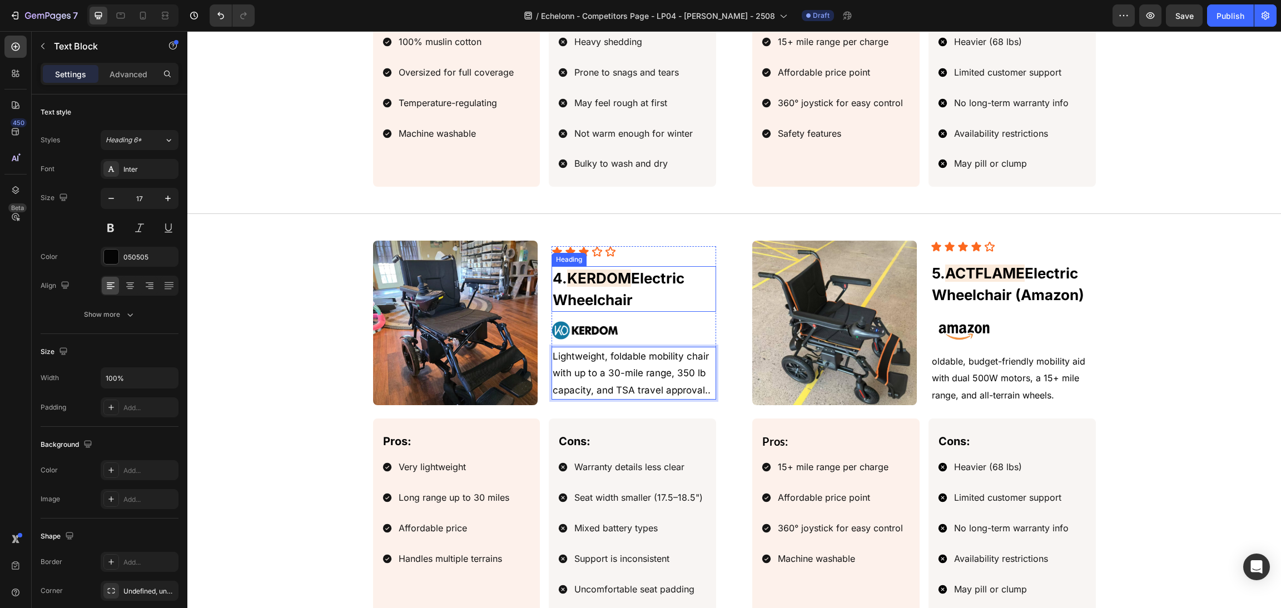
scroll to position [1585, 0]
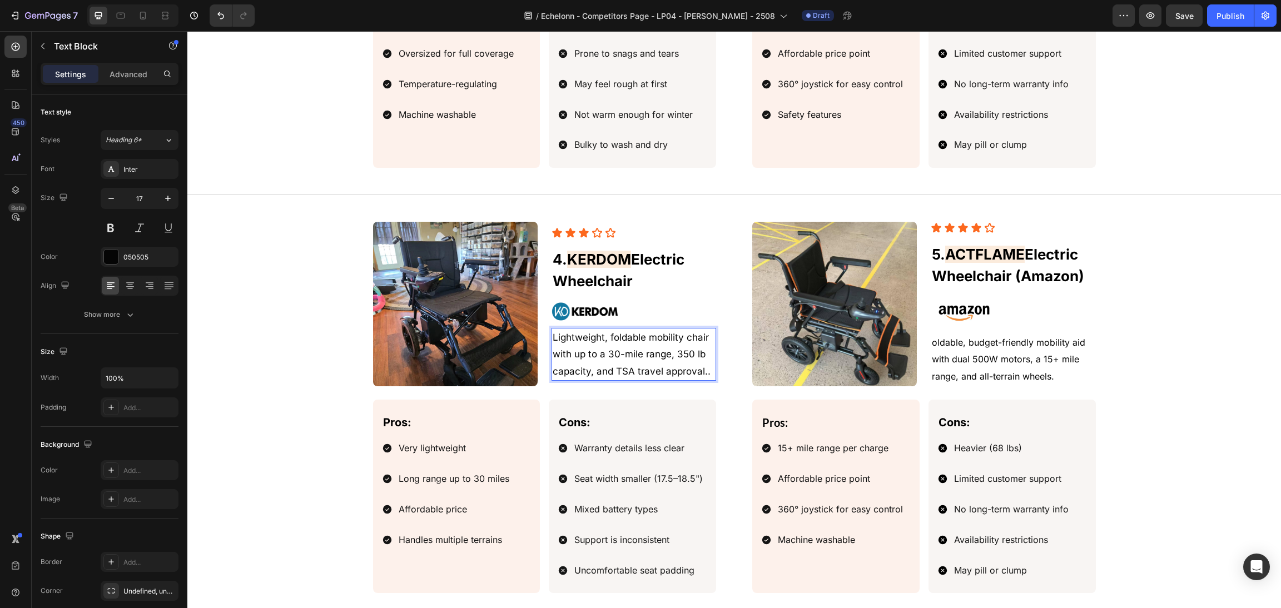
click at [706, 377] on p "Lightweight, foldable mobility chair with up to a 30-mile range, 350 lb capacit…" at bounding box center [634, 354] width 162 height 51
drag, startPoint x: 601, startPoint y: 341, endPoint x: 498, endPoint y: 341, distance: 103.4
click at [498, 341] on div "Image Icon Icon Icon Icon Icon Icon List 4. KERDOM Electric Wheelchair Heading …" at bounding box center [545, 304] width 344 height 165
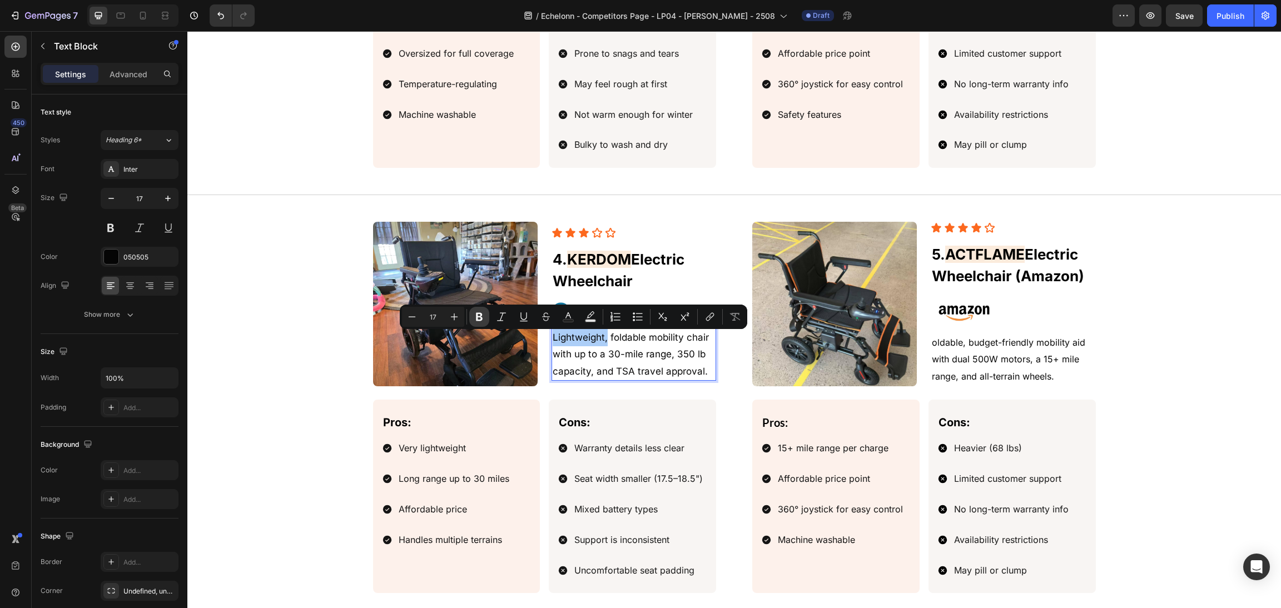
click at [478, 322] on icon "Editor contextual toolbar" at bounding box center [479, 316] width 11 height 11
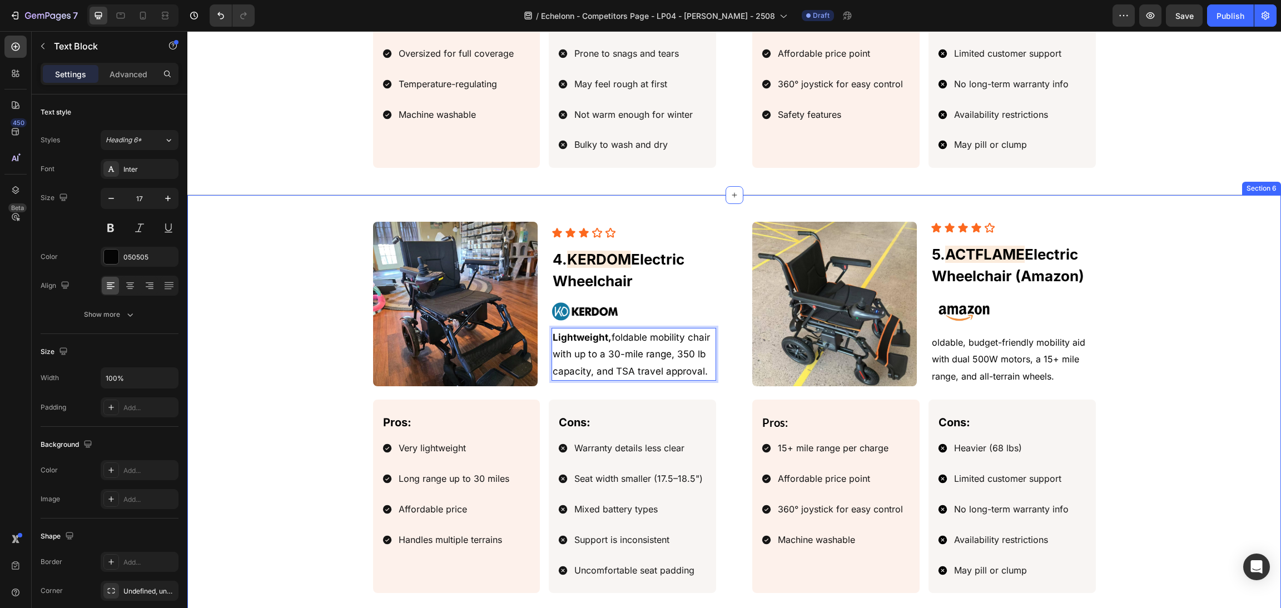
click at [1215, 381] on div "Image Icon Icon Icon Icon Icon Icon List 5. ACTFLAME Electric Wheelchair (Amazo…" at bounding box center [734, 407] width 1067 height 371
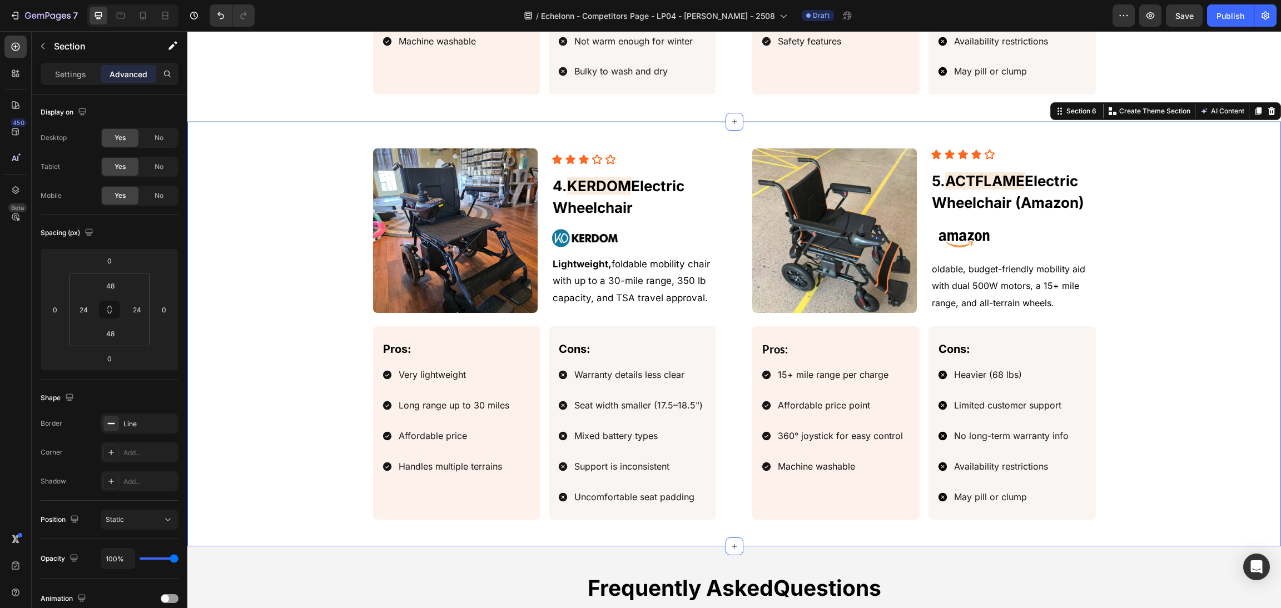
scroll to position [1668, 0]
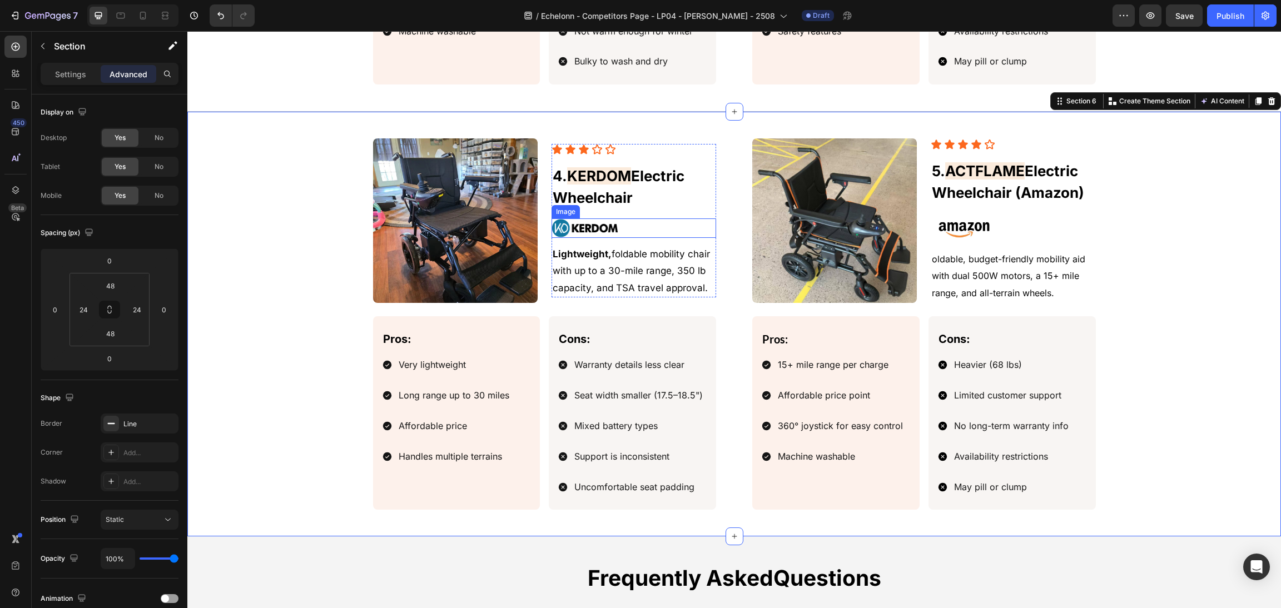
click at [590, 227] on img at bounding box center [584, 227] width 67 height 19
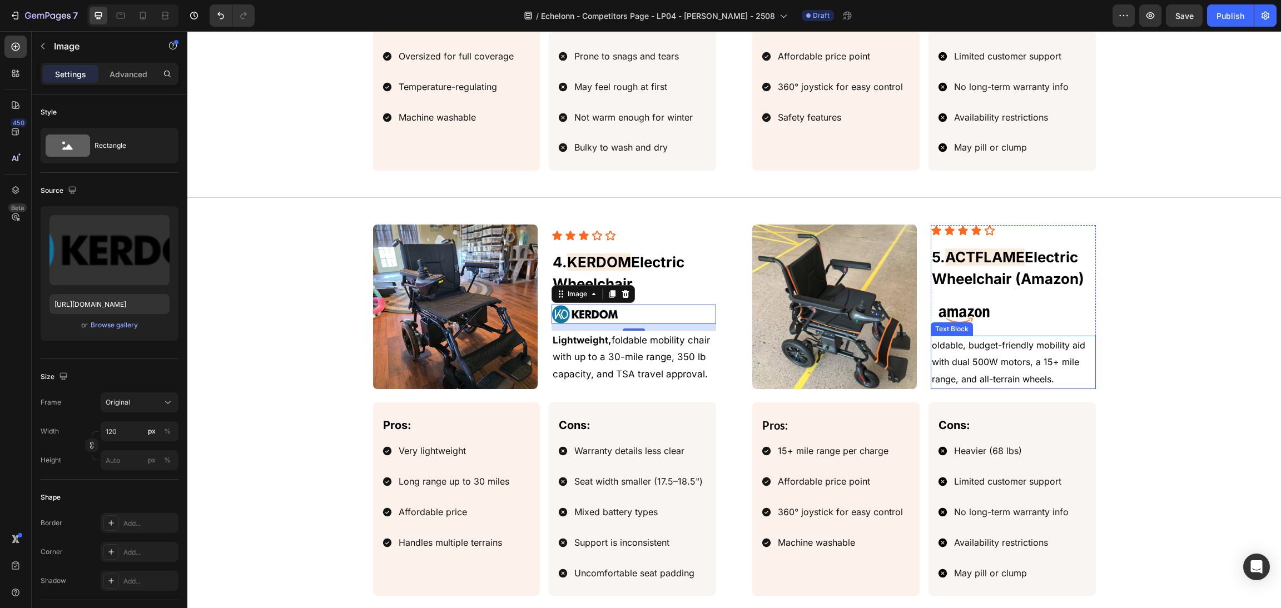
scroll to position [1585, 0]
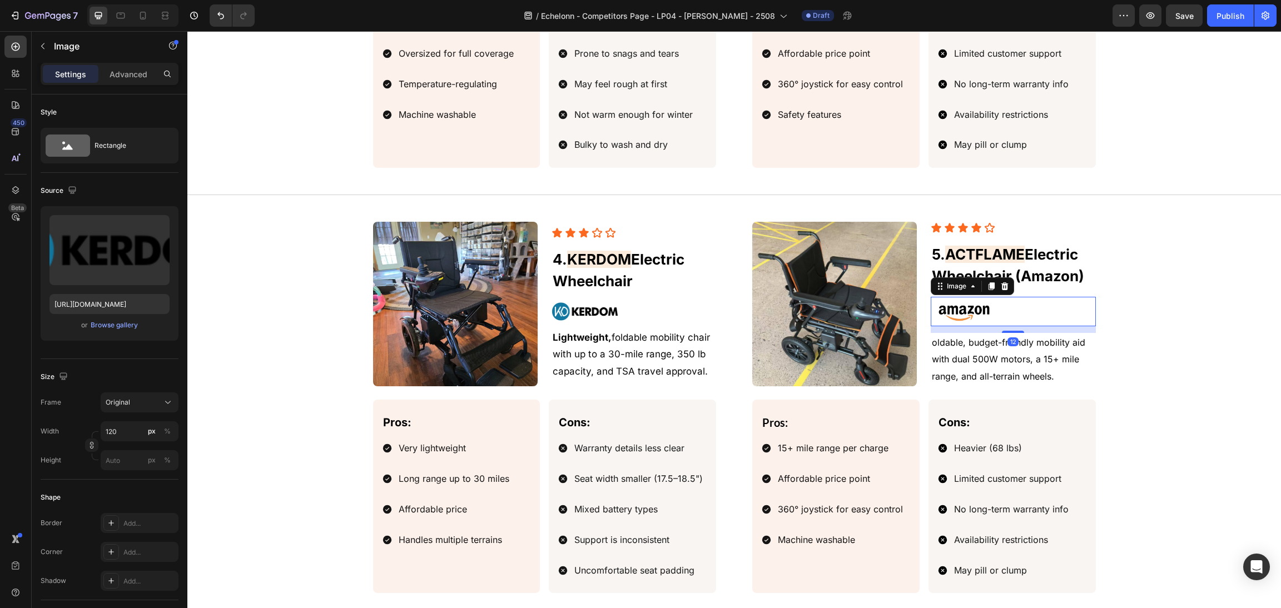
click at [969, 315] on img at bounding box center [964, 311] width 67 height 29
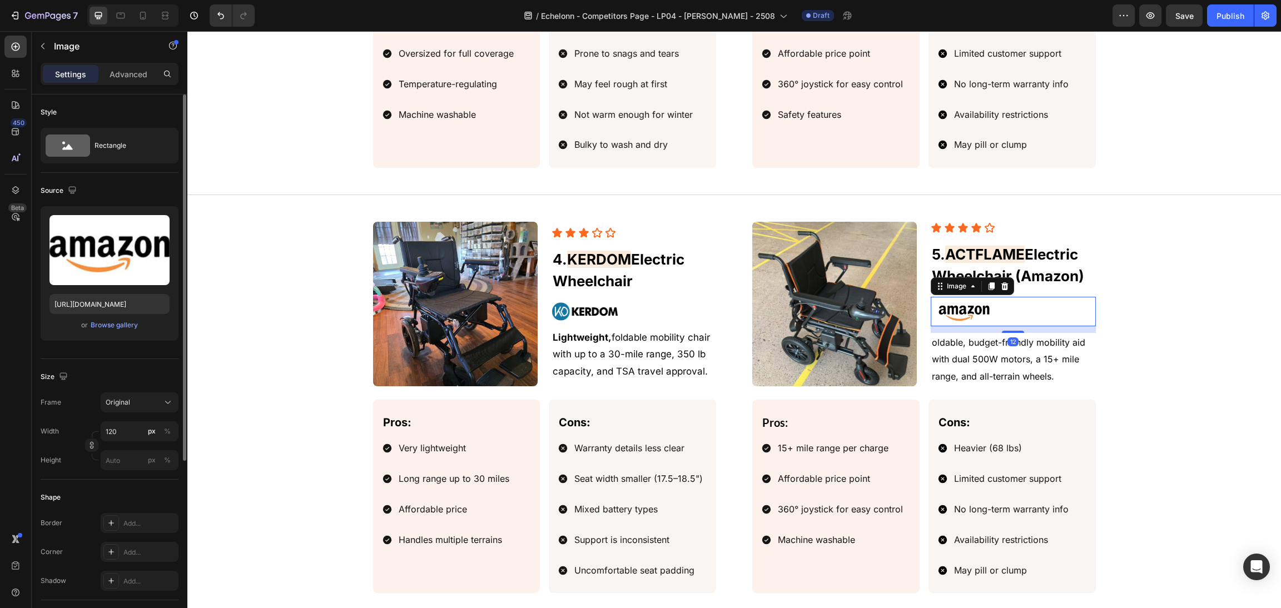
click at [135, 331] on div "or Browse gallery" at bounding box center [109, 325] width 120 height 13
click at [132, 324] on div "Browse gallery" at bounding box center [114, 325] width 47 height 10
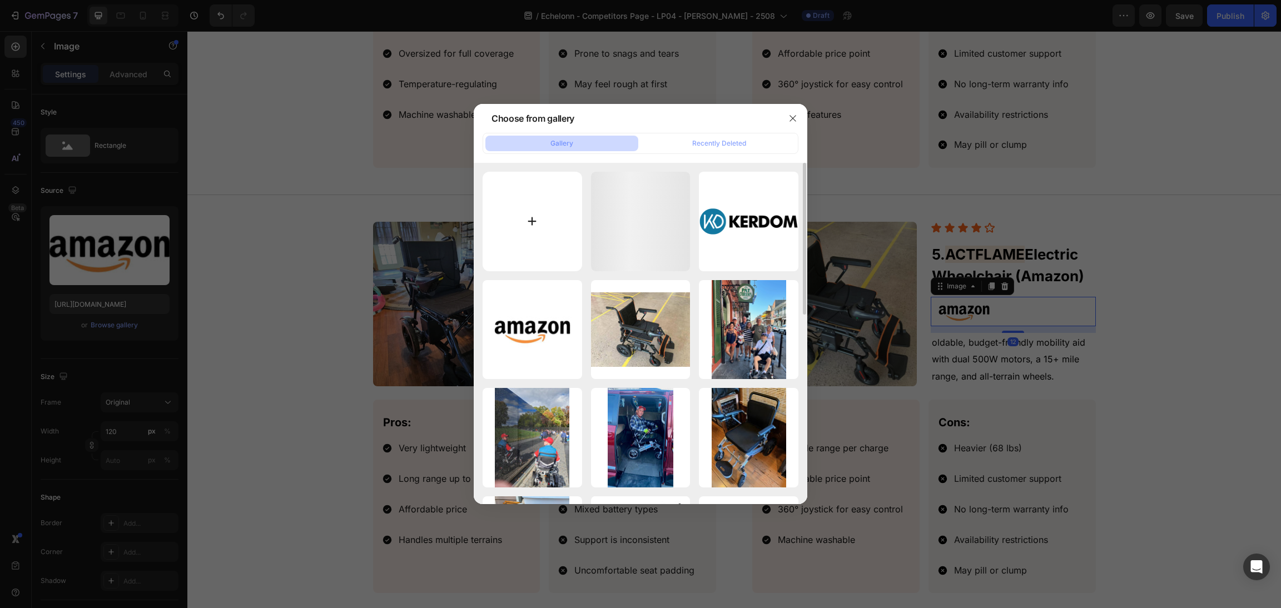
click at [520, 208] on input "file" at bounding box center [533, 222] width 100 height 100
type input "C:\fakepath\logo_Turkuaz_malisa_180x@2x.webp"
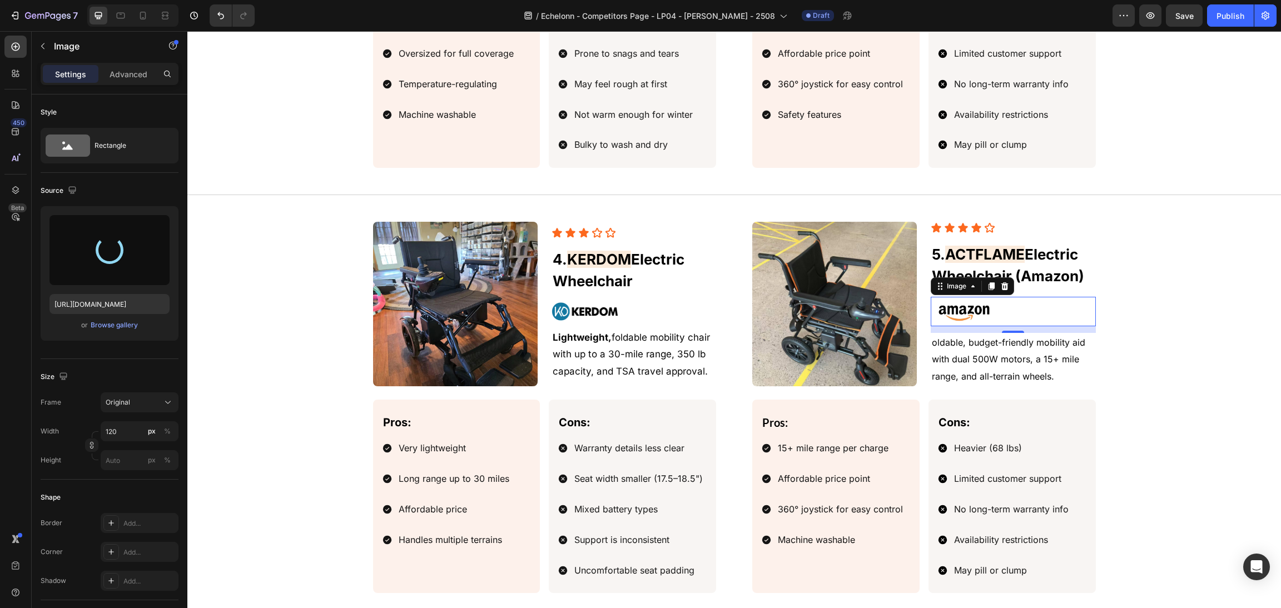
type input "[URL][DOMAIN_NAME]"
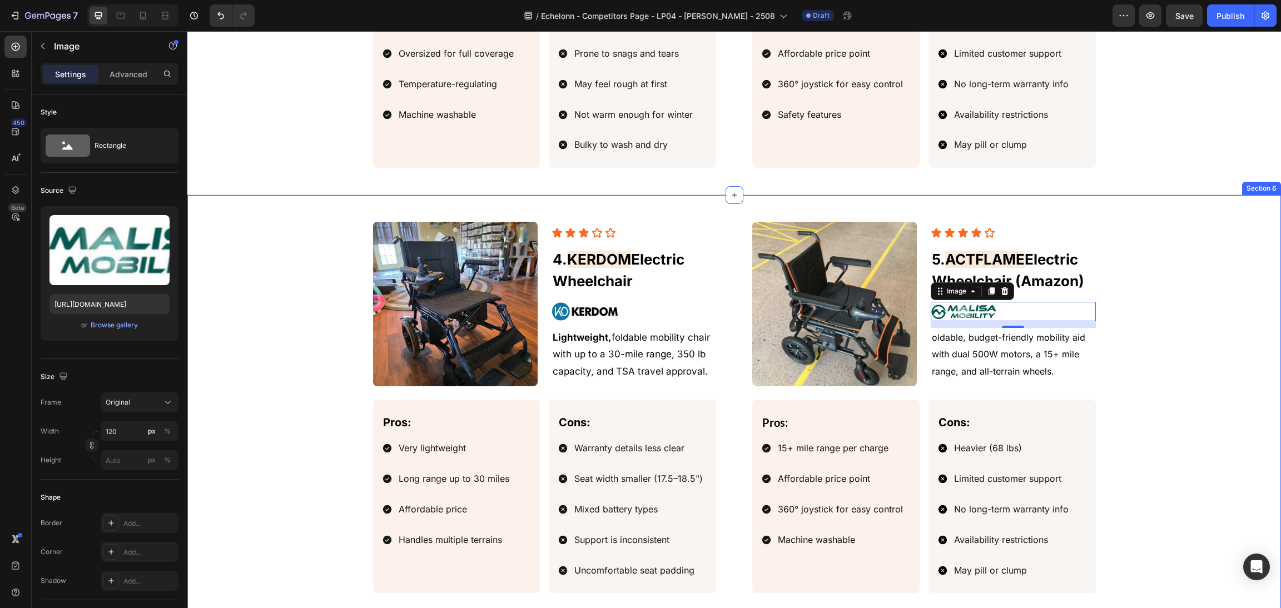
click at [1137, 248] on div "Image Icon Icon Icon Icon Icon Icon List 5. ACTFLAME Electric Wheelchair (Amazo…" at bounding box center [734, 407] width 1067 height 371
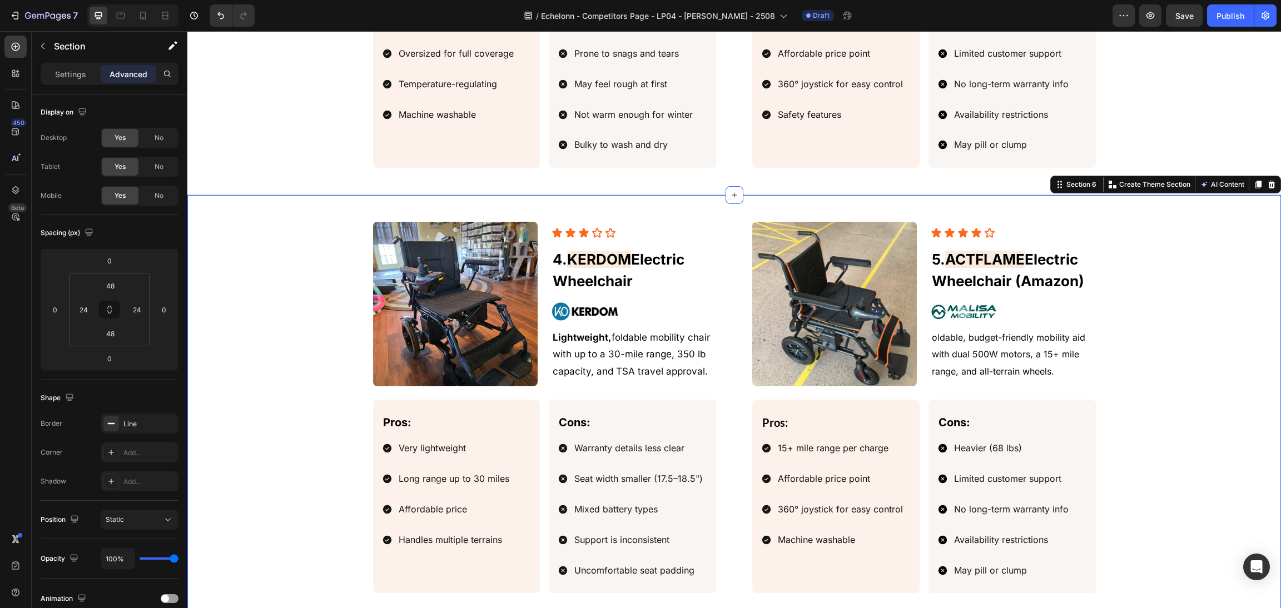
scroll to position [1668, 0]
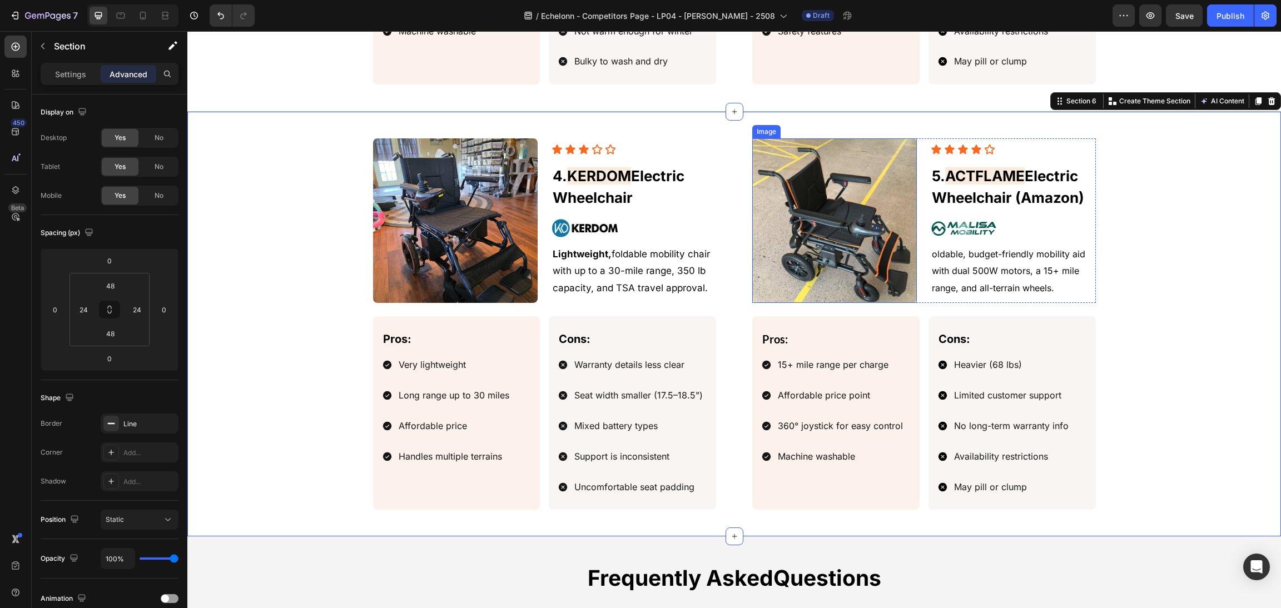
click at [887, 217] on img at bounding box center [834, 220] width 165 height 165
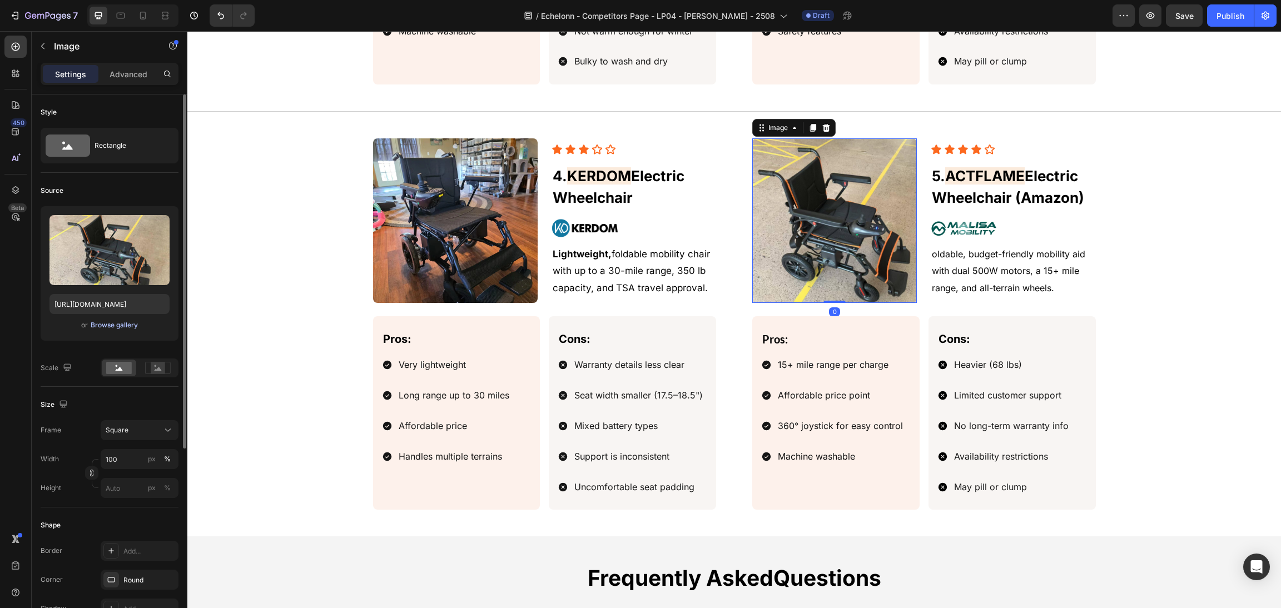
click at [125, 327] on div "Browse gallery" at bounding box center [114, 325] width 47 height 10
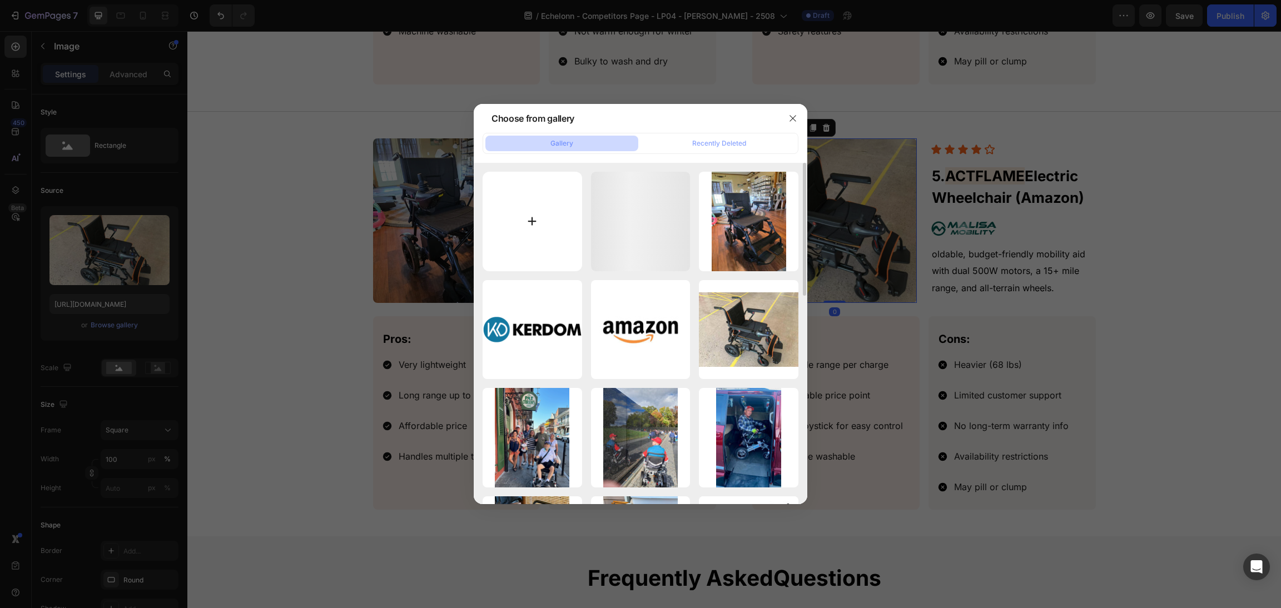
click at [545, 194] on input "file" at bounding box center [533, 222] width 100 height 100
type input "C:\fakepath\61Y2rdqgwvL.jpg"
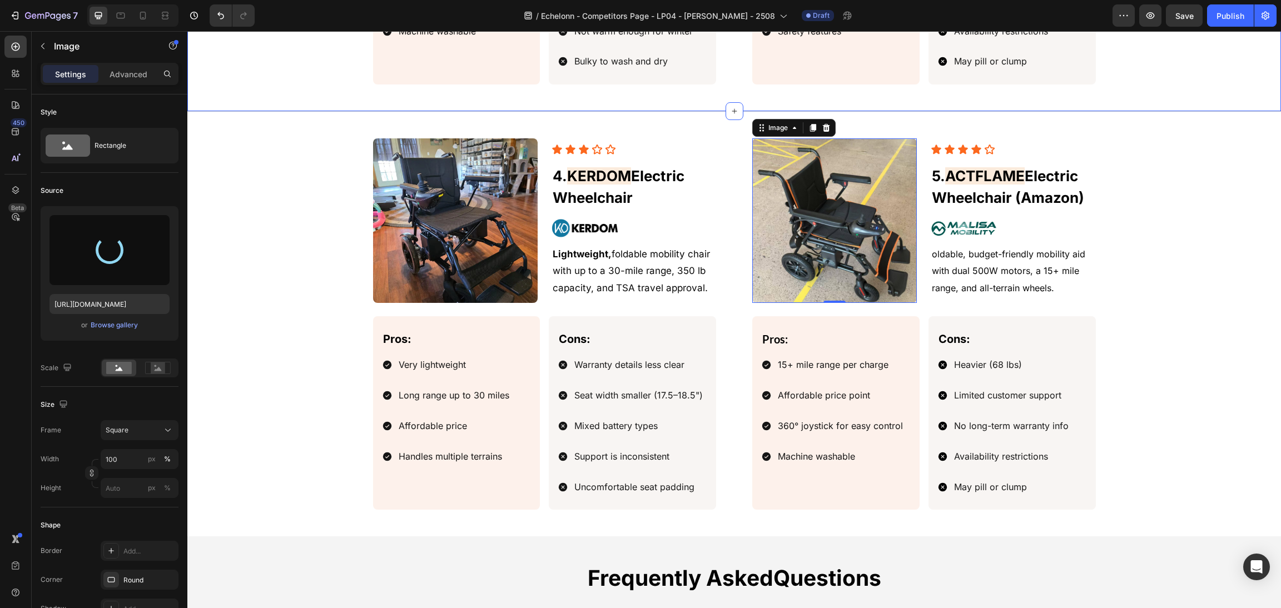
type input "[URL][DOMAIN_NAME]"
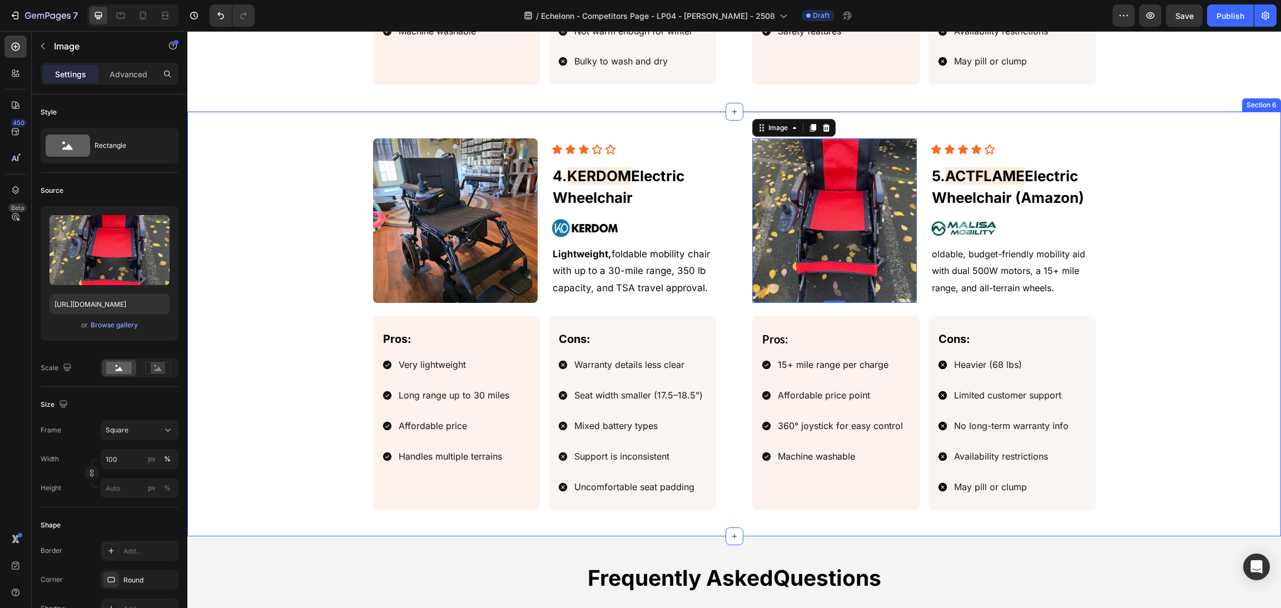
click at [1135, 260] on div "Image 0 Icon Icon Icon Icon Icon Icon List 5. ACTFLAME Electric Wheelchair (Ama…" at bounding box center [734, 323] width 1067 height 371
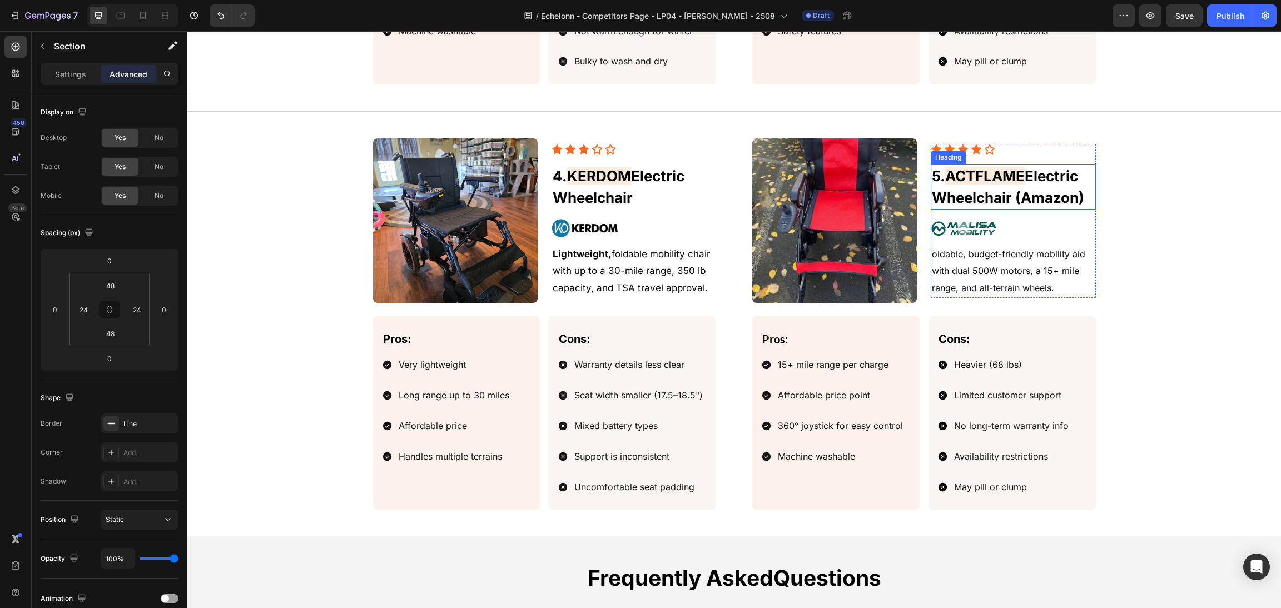
click at [1032, 195] on span "Electric Wheelchair (Amazon)" at bounding box center [1008, 186] width 152 height 39
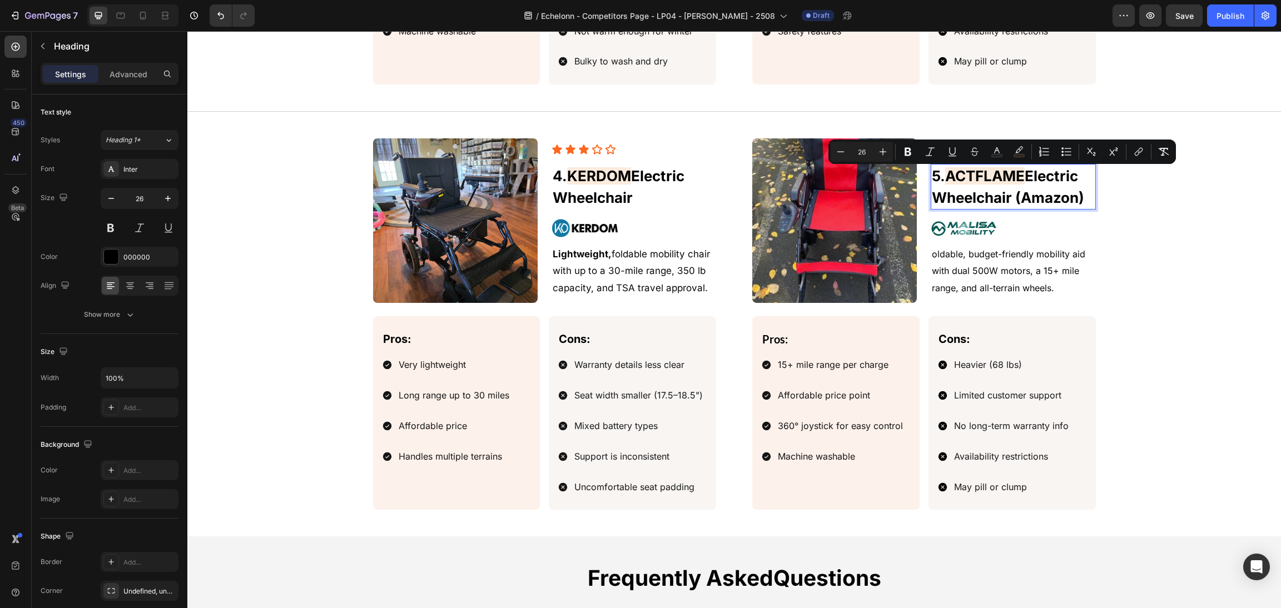
drag, startPoint x: 1081, startPoint y: 202, endPoint x: 944, endPoint y: 170, distance: 140.5
click at [944, 170] on p "5. ACTFLAME Electric Wheelchair (Amazon)" at bounding box center [1013, 186] width 162 height 43
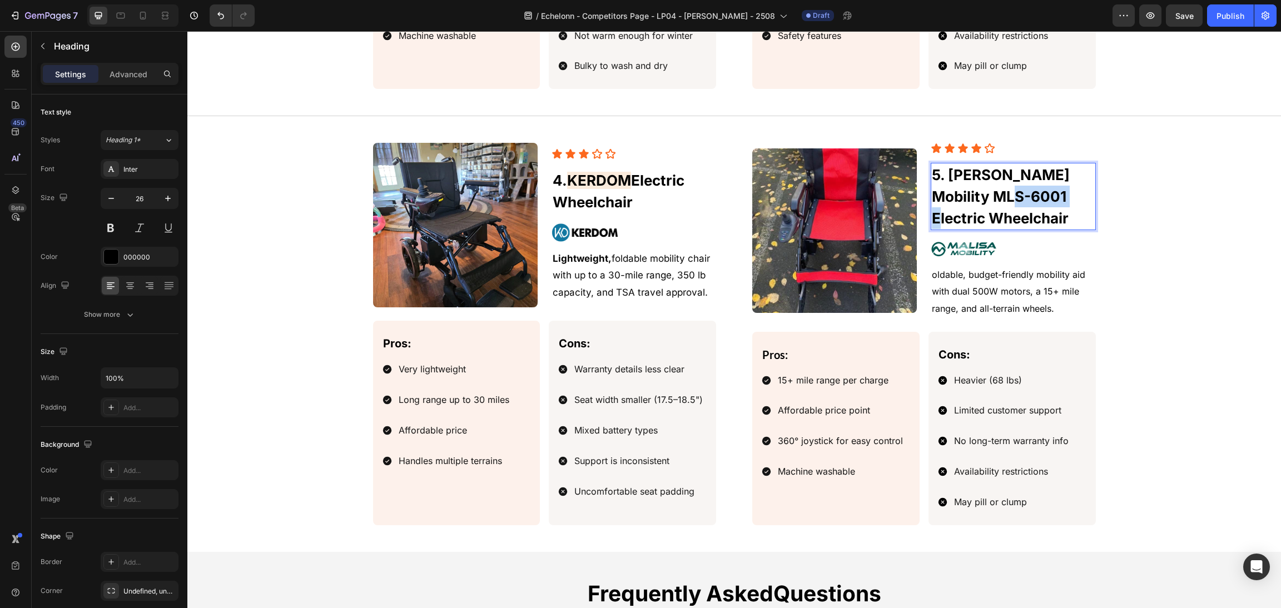
drag, startPoint x: 1062, startPoint y: 201, endPoint x: 1004, endPoint y: 195, distance: 58.1
click at [1004, 195] on p "5. [PERSON_NAME] Mobility MLS-6001 Electric Wheelchair" at bounding box center [1013, 196] width 162 height 65
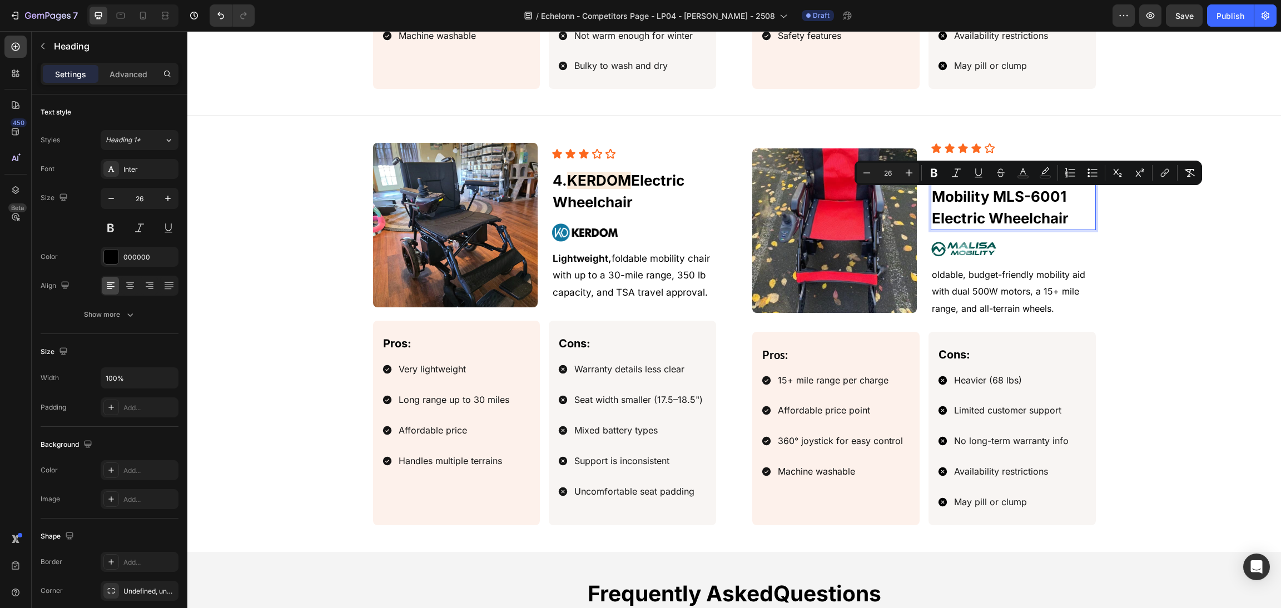
scroll to position [1668, 0]
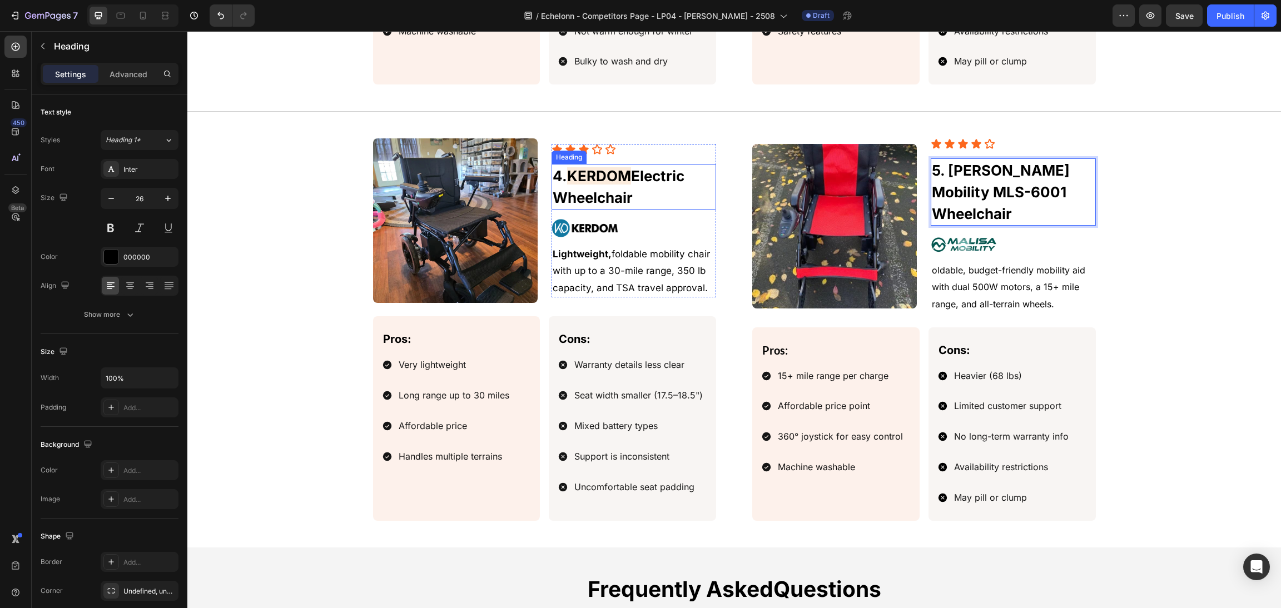
click at [601, 191] on span "Electric Wheelchair" at bounding box center [619, 186] width 132 height 39
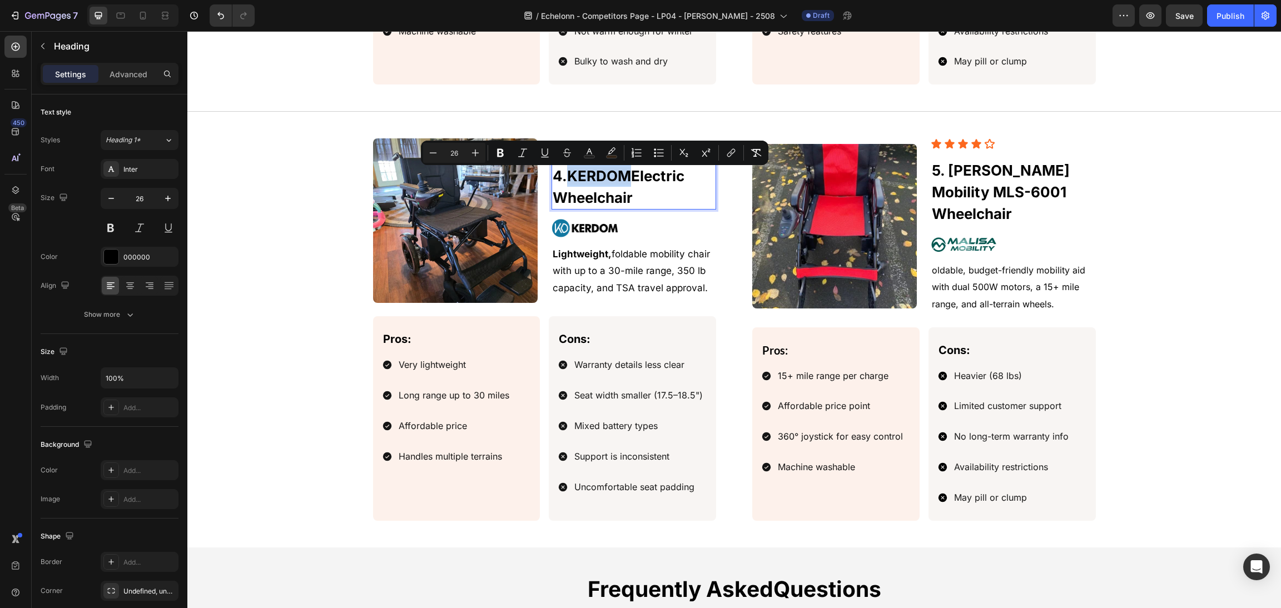
drag, startPoint x: 625, startPoint y: 178, endPoint x: 561, endPoint y: 173, distance: 64.1
click at [561, 173] on p "4. KERDOM Electric Wheelchair" at bounding box center [634, 186] width 162 height 43
click at [606, 147] on icon "Editor contextual toolbar" at bounding box center [611, 152] width 11 height 11
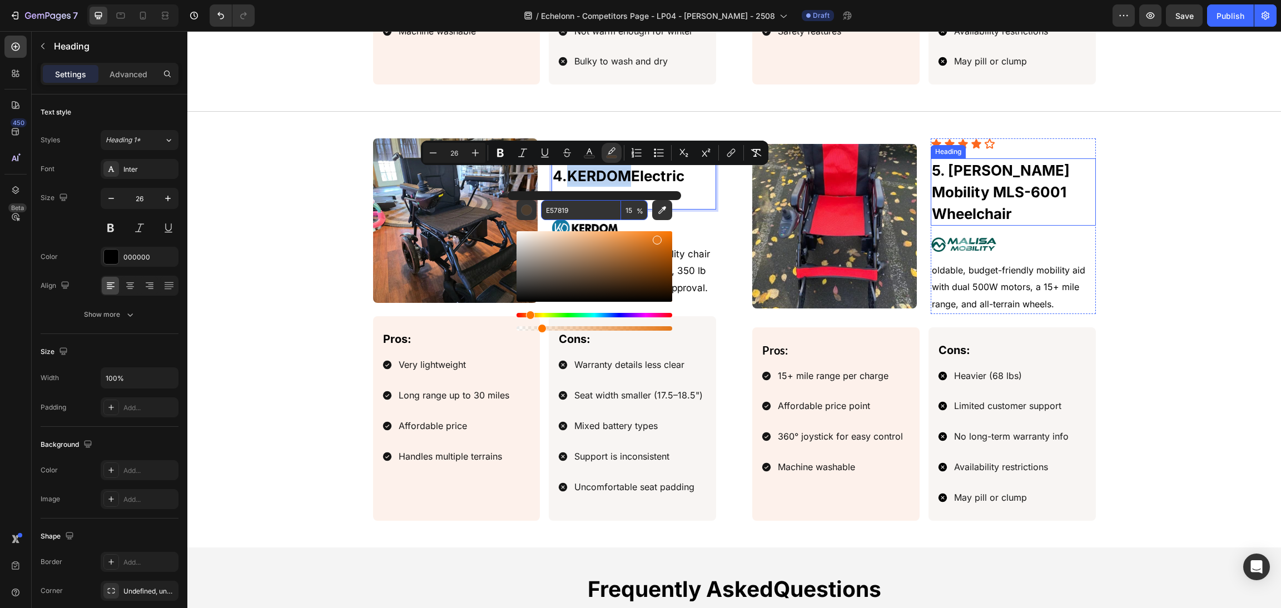
click at [993, 182] on span "5. [PERSON_NAME] Mobility MLS-6001 Wheelchair" at bounding box center [1001, 192] width 138 height 61
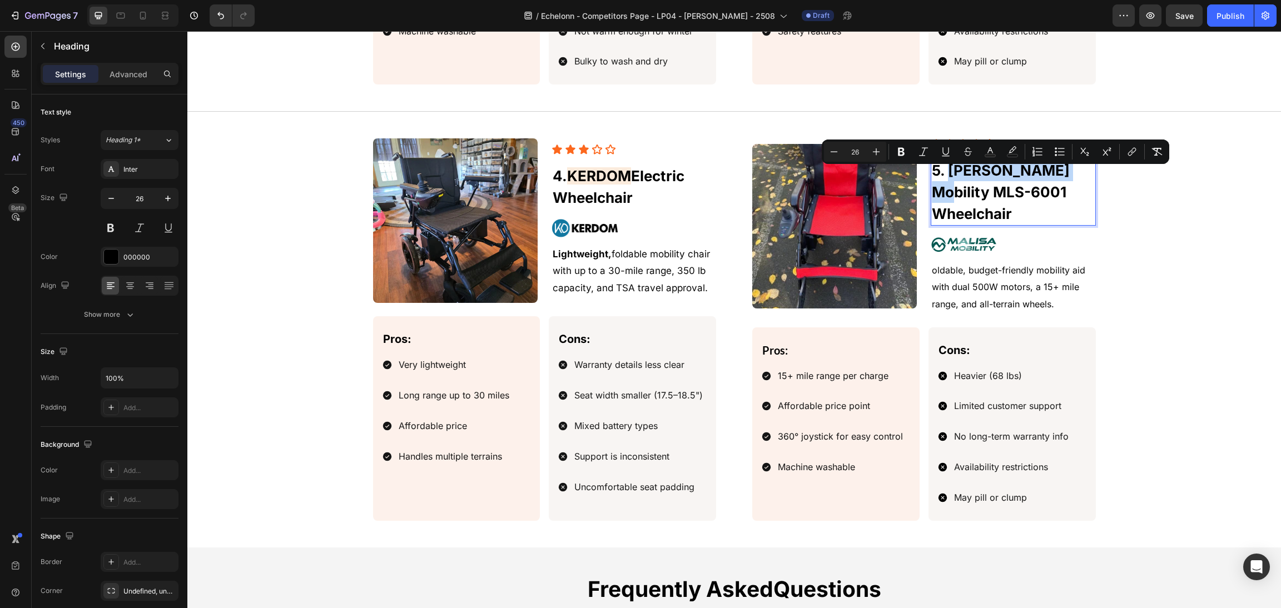
drag, startPoint x: 1054, startPoint y: 178, endPoint x: 951, endPoint y: 174, distance: 102.9
click at [951, 174] on p "5. [PERSON_NAME] Mobility MLS-6001 Wheelchair" at bounding box center [1013, 192] width 162 height 65
click at [1015, 145] on button "color" at bounding box center [1012, 152] width 20 height 20
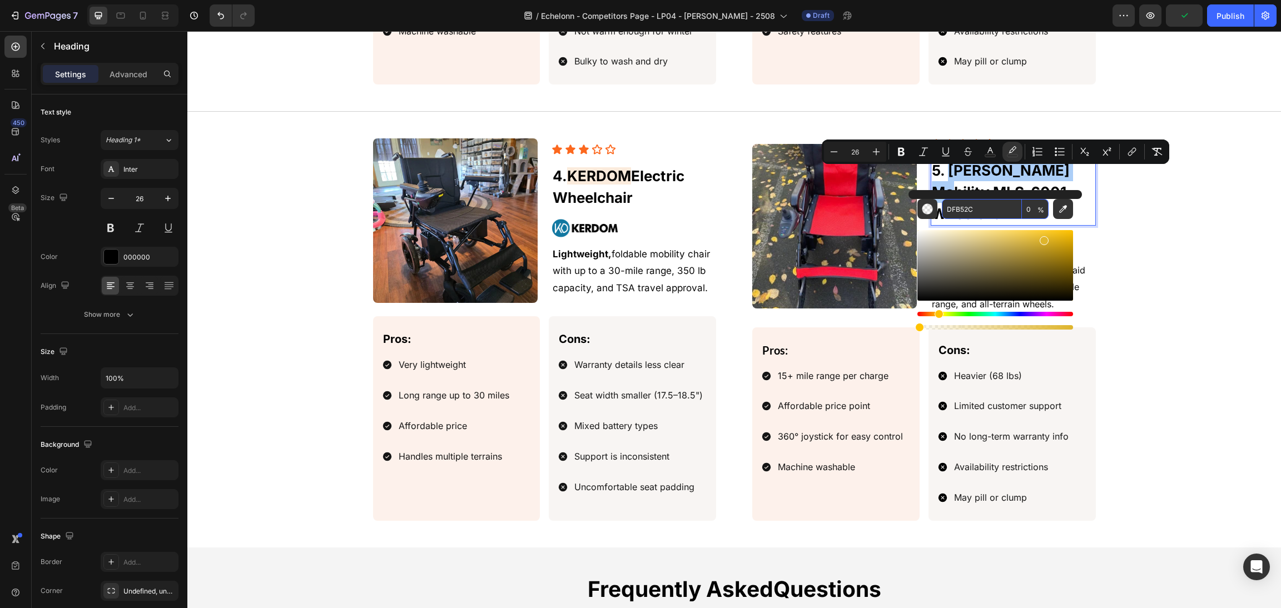
paste input "E57819"
type input "E57819"
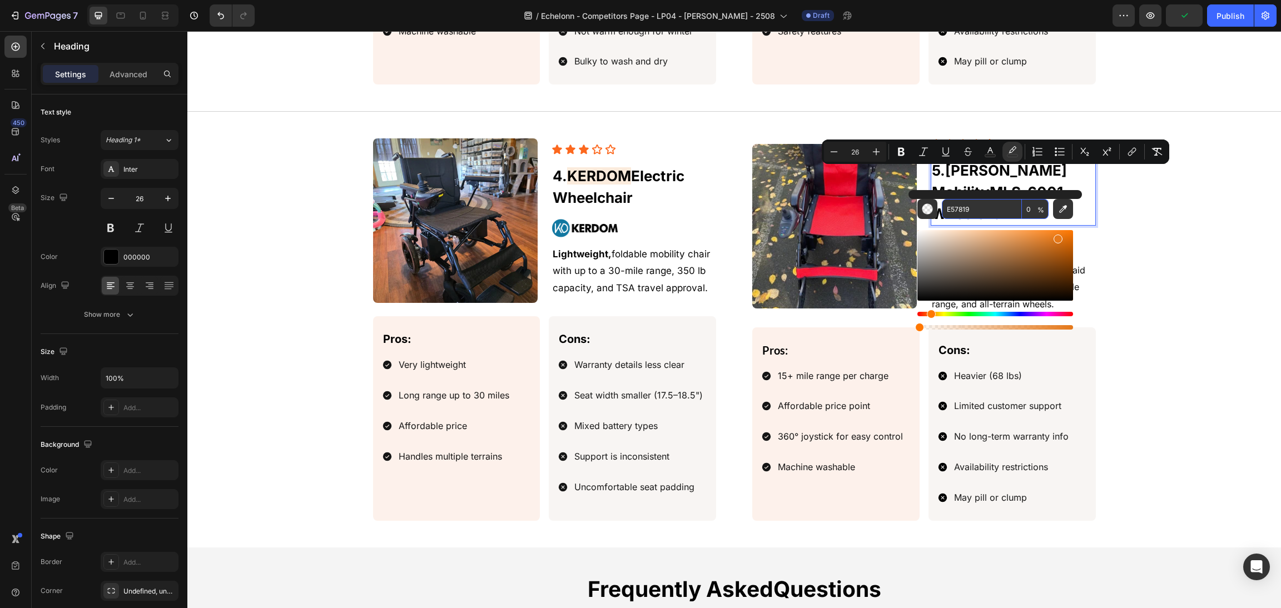
click at [1034, 208] on input "0" at bounding box center [1035, 209] width 27 height 20
type input "15"
click at [1018, 177] on span "[PERSON_NAME] Mobility" at bounding box center [999, 181] width 135 height 39
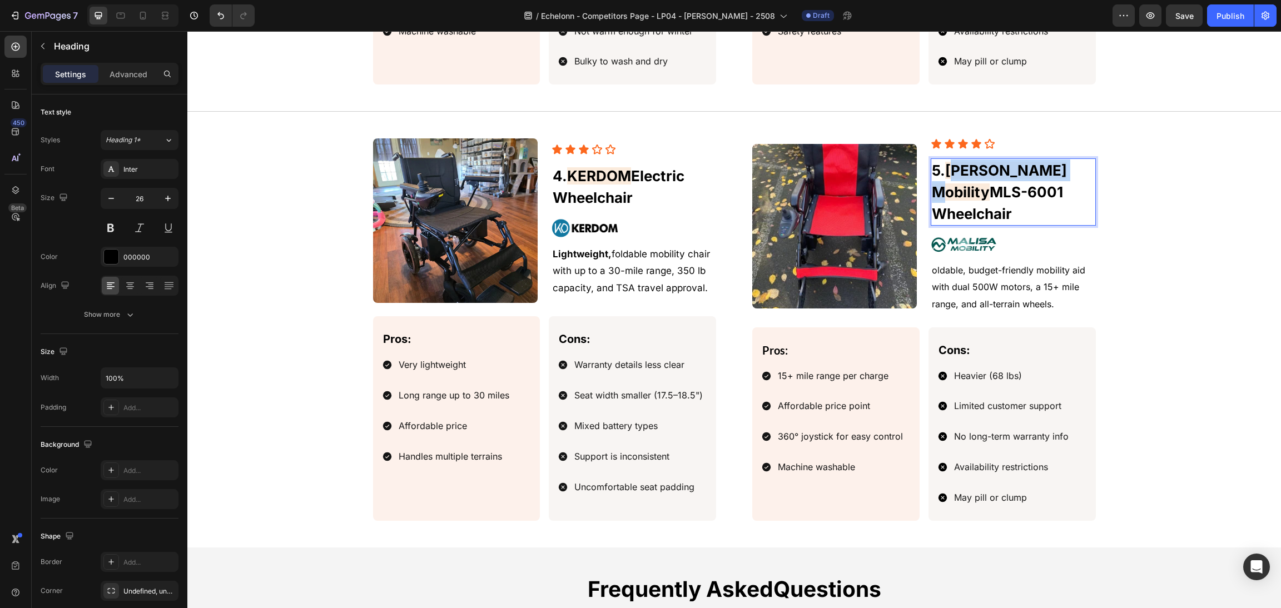
drag, startPoint x: 1046, startPoint y: 178, endPoint x: 949, endPoint y: 183, distance: 96.9
click at [949, 183] on span "[PERSON_NAME] Mobility" at bounding box center [999, 181] width 135 height 39
click at [1249, 167] on div "Image Icon Icon Icon Icon Icon Icon List 5. [PERSON_NAME] MOBILITY MLS-6001 Whe…" at bounding box center [734, 329] width 1067 height 382
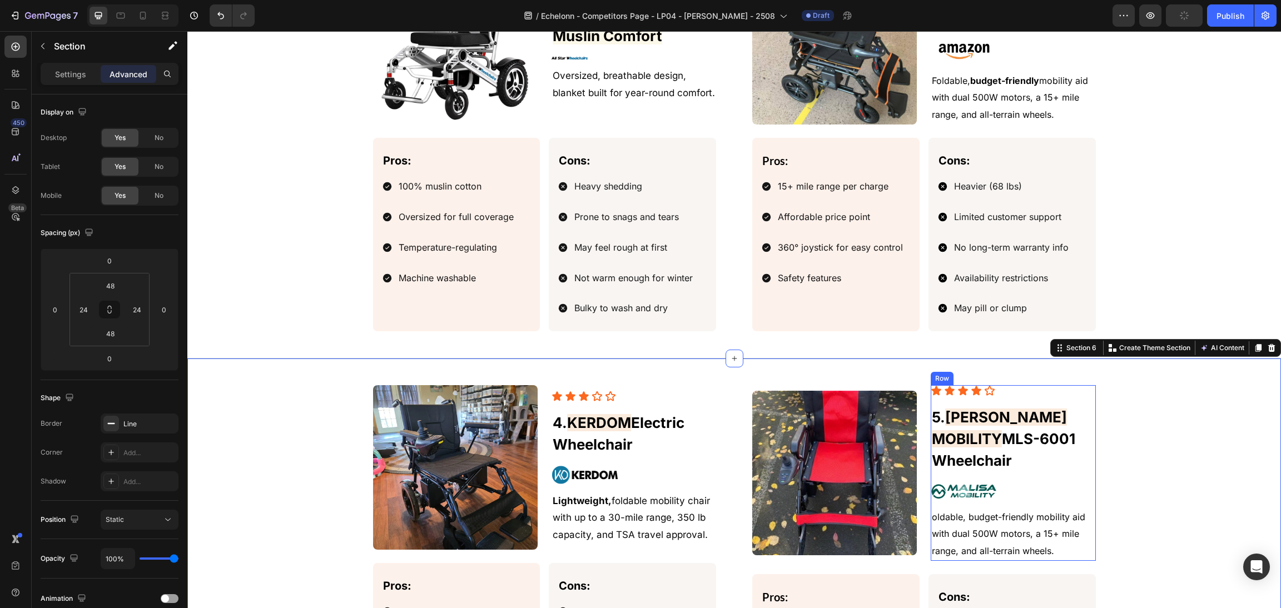
scroll to position [1418, 0]
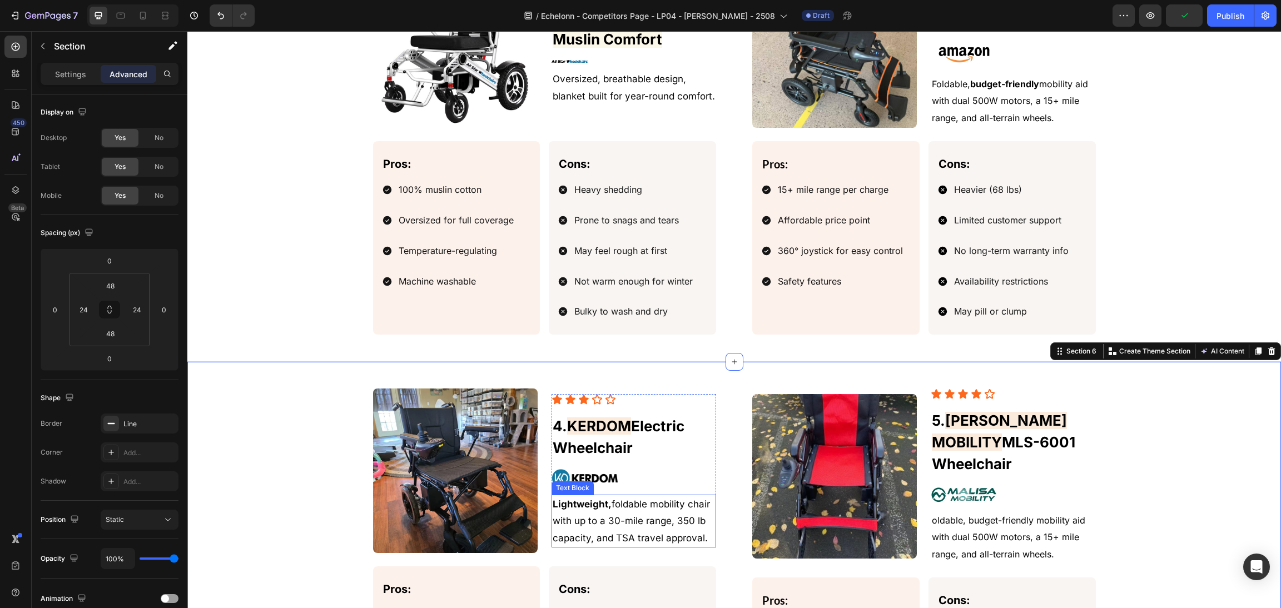
click at [598, 520] on p "Lightweight, foldable mobility chair with up to a 30-mile range, 350 lb capacit…" at bounding box center [634, 521] width 162 height 51
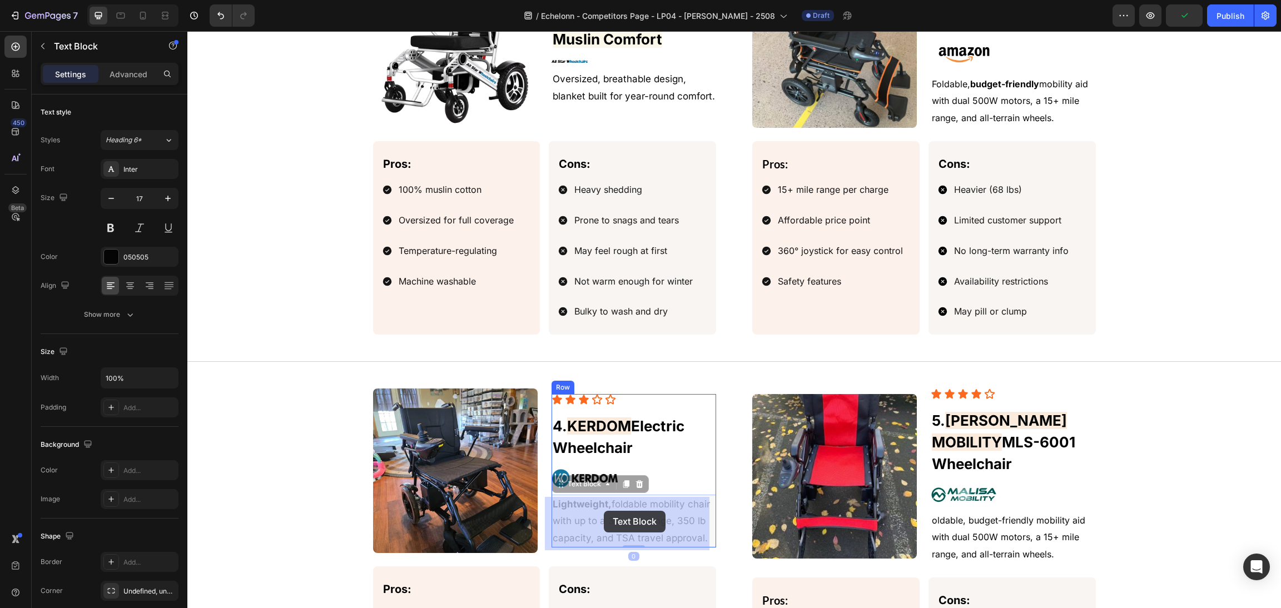
scroll to position [1412, 0]
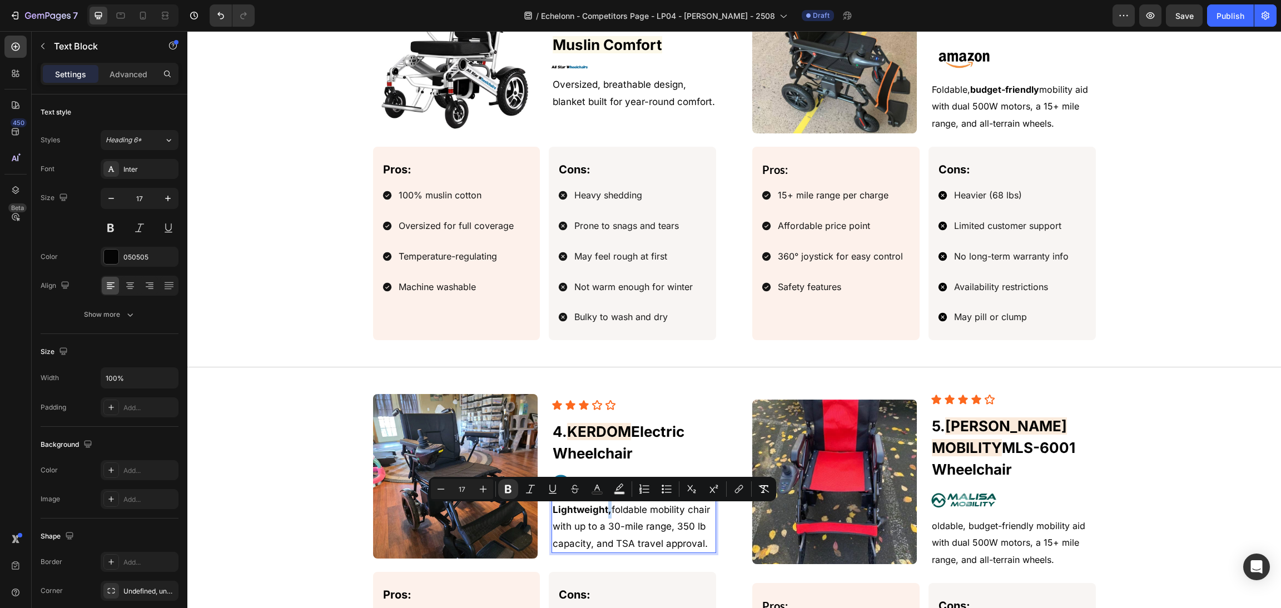
click at [600, 515] on strong "Lightweight," at bounding box center [582, 509] width 59 height 11
click at [502, 495] on button "Bold" at bounding box center [508, 489] width 20 height 20
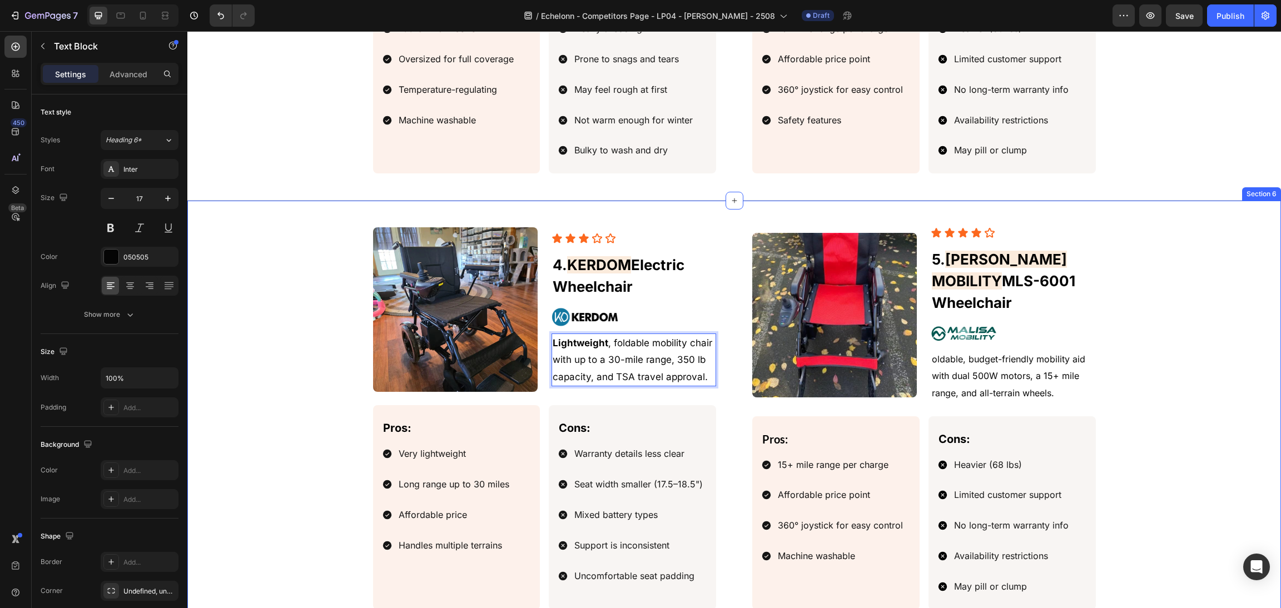
click at [1189, 371] on div "Image Icon Icon Icon Icon Icon Icon List ⁠⁠⁠⁠⁠⁠⁠ 5. [PERSON_NAME] MOBILITY MLS-…" at bounding box center [734, 418] width 1067 height 382
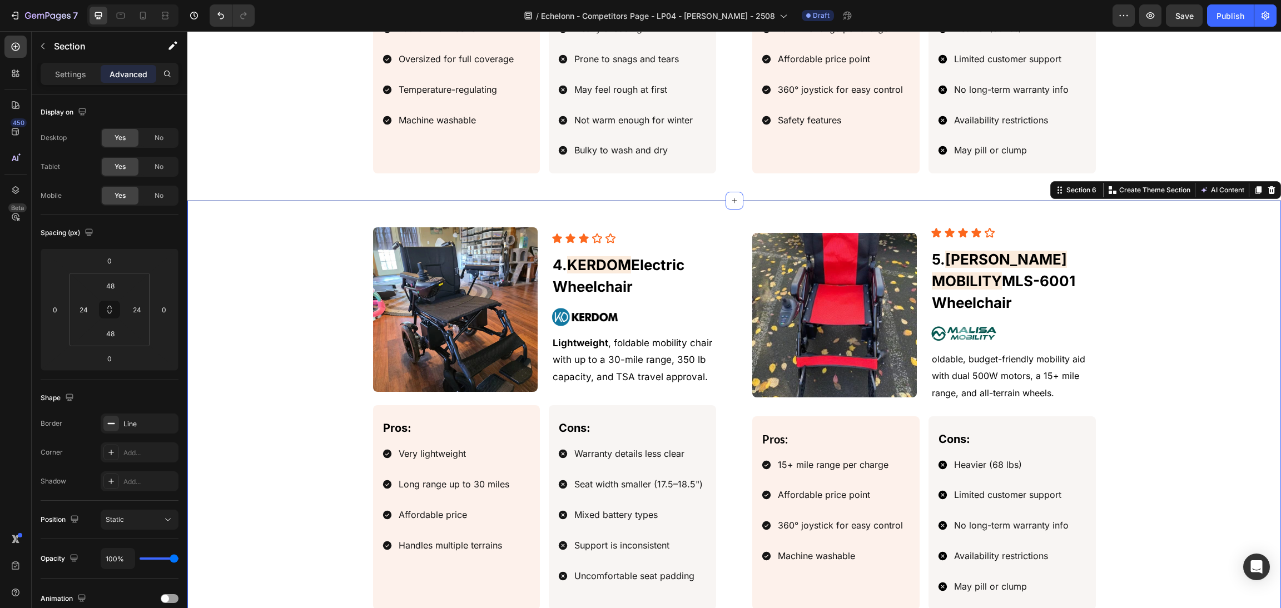
scroll to position [1663, 0]
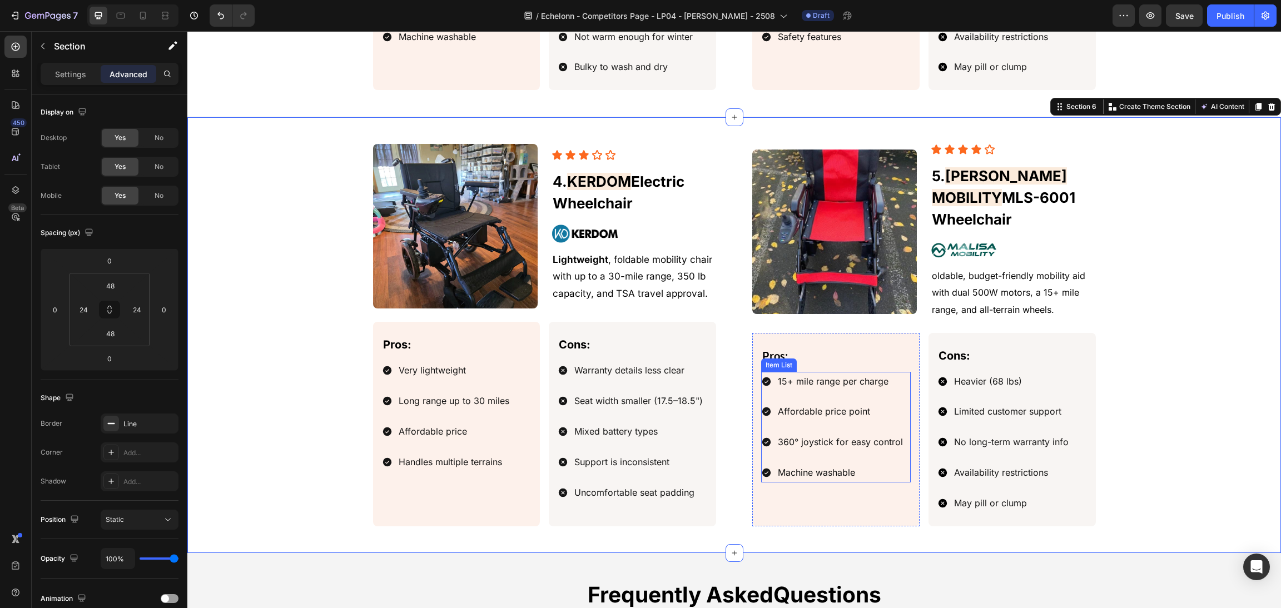
click at [843, 376] on span "15+ mile range per charge" at bounding box center [833, 381] width 111 height 11
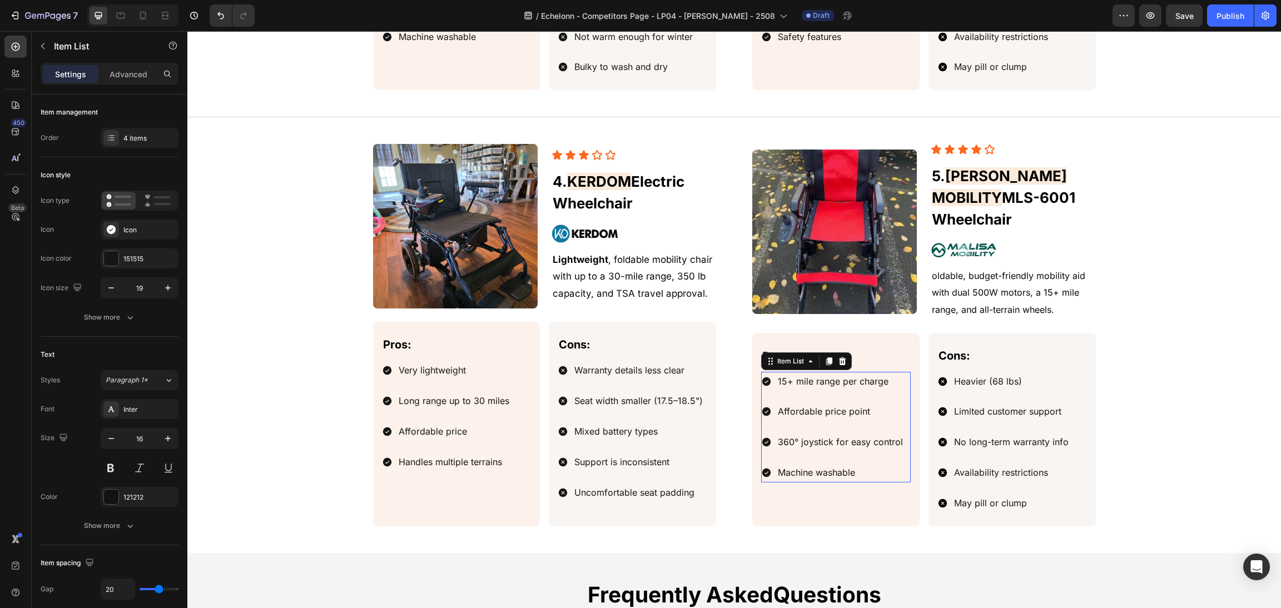
drag, startPoint x: 852, startPoint y: 373, endPoint x: 869, endPoint y: 376, distance: 17.0
click at [853, 376] on span "15+ mile range per charge" at bounding box center [833, 381] width 111 height 11
click at [869, 376] on span "15+ mile range per charge" at bounding box center [833, 381] width 111 height 11
drag, startPoint x: 884, startPoint y: 375, endPoint x: 618, endPoint y: 381, distance: 266.4
click at [618, 381] on div "Image Icon Icon Icon Icon Icon Icon List ⁠⁠⁠⁠⁠⁠⁠ 5. [PERSON_NAME] MOBILITY MLS-…" at bounding box center [734, 335] width 723 height 382
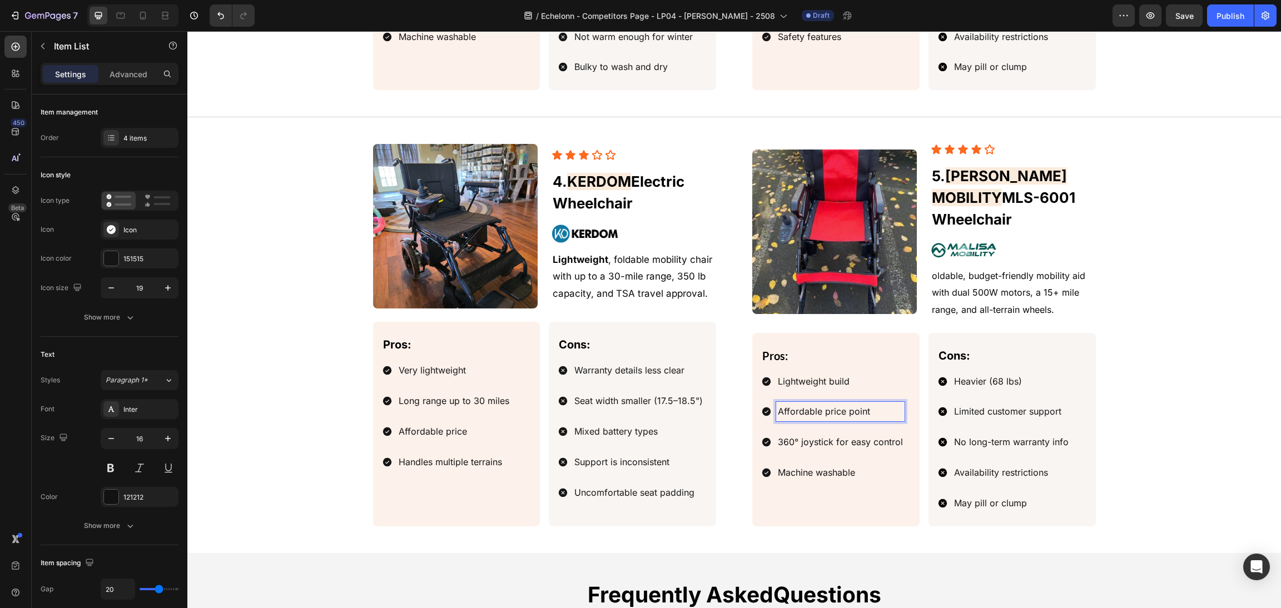
click at [888, 411] on div "Affordable price point" at bounding box center [840, 411] width 128 height 19
drag, startPoint x: 874, startPoint y: 406, endPoint x: 769, endPoint y: 405, distance: 105.1
click at [658, 403] on div "Image Icon Icon Icon Icon Icon Icon List ⁠⁠⁠⁠⁠⁠⁠ 5. [PERSON_NAME] MOBILITY MLS-…" at bounding box center [734, 335] width 723 height 382
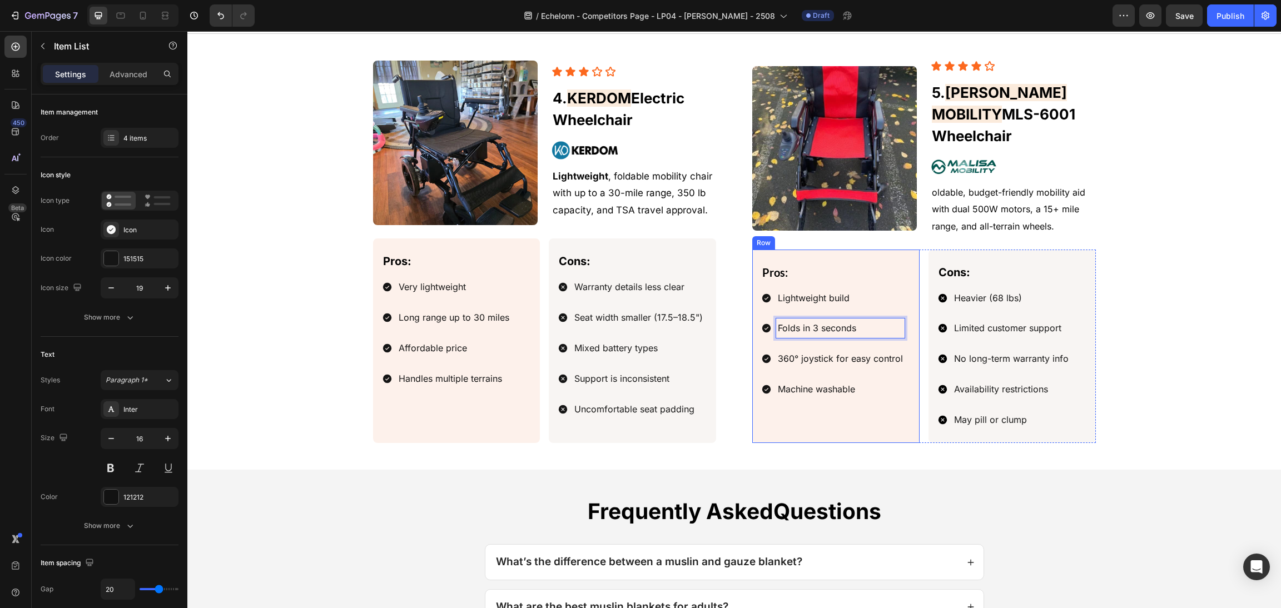
click at [858, 400] on div "Pros: Text Block Lightweight build Folds in 3 seconds 360° joystick for easy co…" at bounding box center [836, 346] width 150 height 167
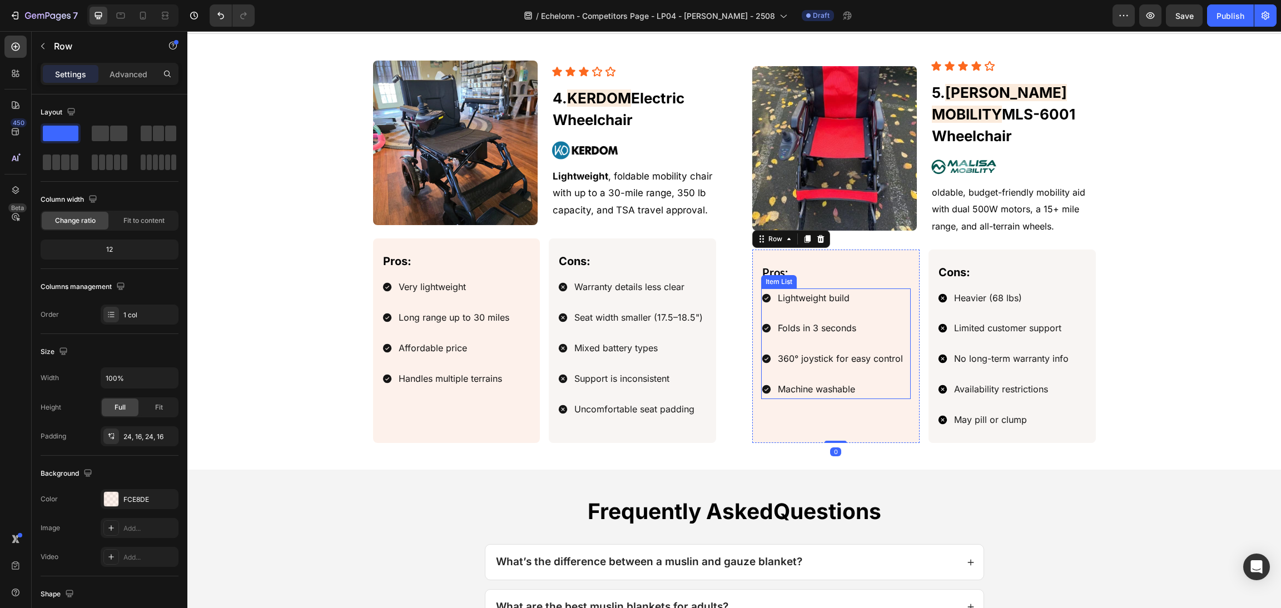
click at [874, 354] on p "360° joystick for easy control" at bounding box center [840, 359] width 125 height 16
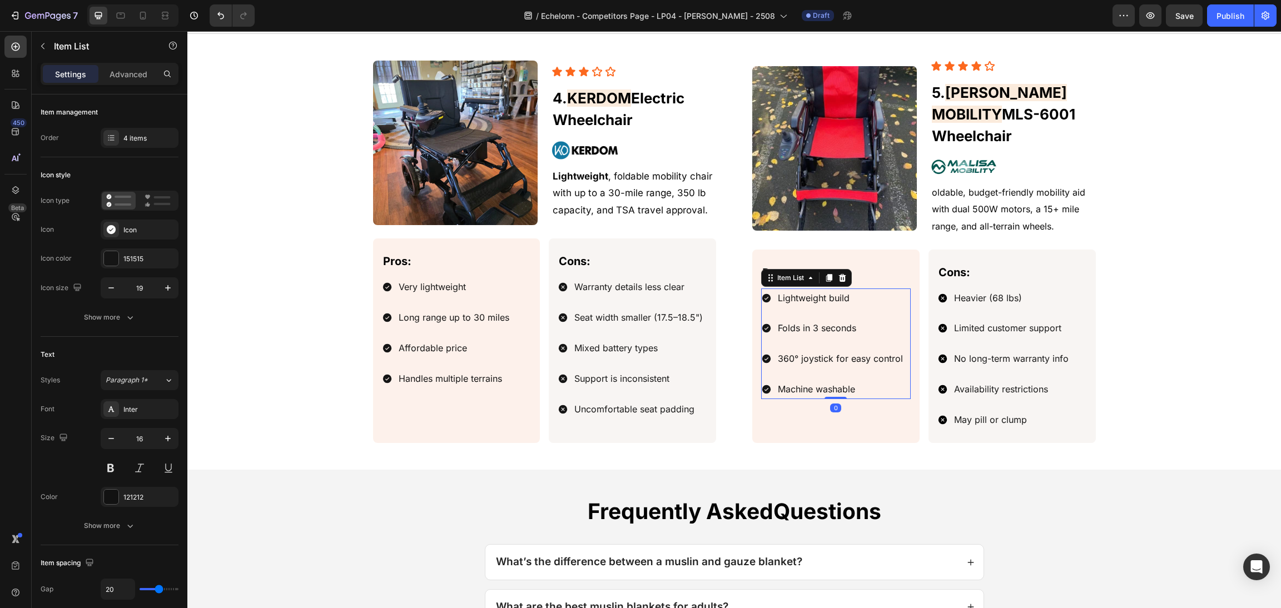
drag, startPoint x: 898, startPoint y: 354, endPoint x: 871, endPoint y: 350, distance: 27.0
click at [871, 350] on div "Lightweight build Folds in 3 seconds 360° joystick for easy control Machine was…" at bounding box center [836, 344] width 150 height 111
click at [882, 351] on p "360° joystick for easy control" at bounding box center [840, 359] width 125 height 16
click at [889, 351] on p "360° joystick for easy control" at bounding box center [840, 359] width 125 height 16
drag, startPoint x: 894, startPoint y: 350, endPoint x: 599, endPoint y: 366, distance: 295.6
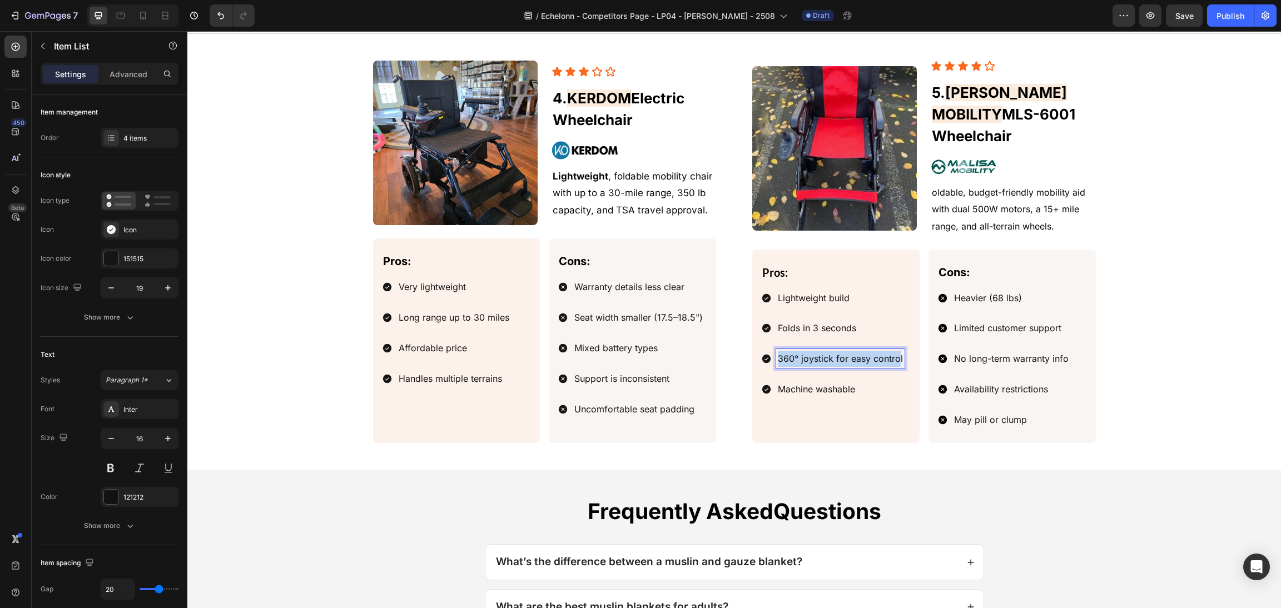
click at [509, 366] on div "Image Icon Icon Icon Icon Icon Icon List ⁠⁠⁠⁠⁠⁠⁠ 5. [PERSON_NAME] MOBILITY MLS-…" at bounding box center [734, 252] width 723 height 382
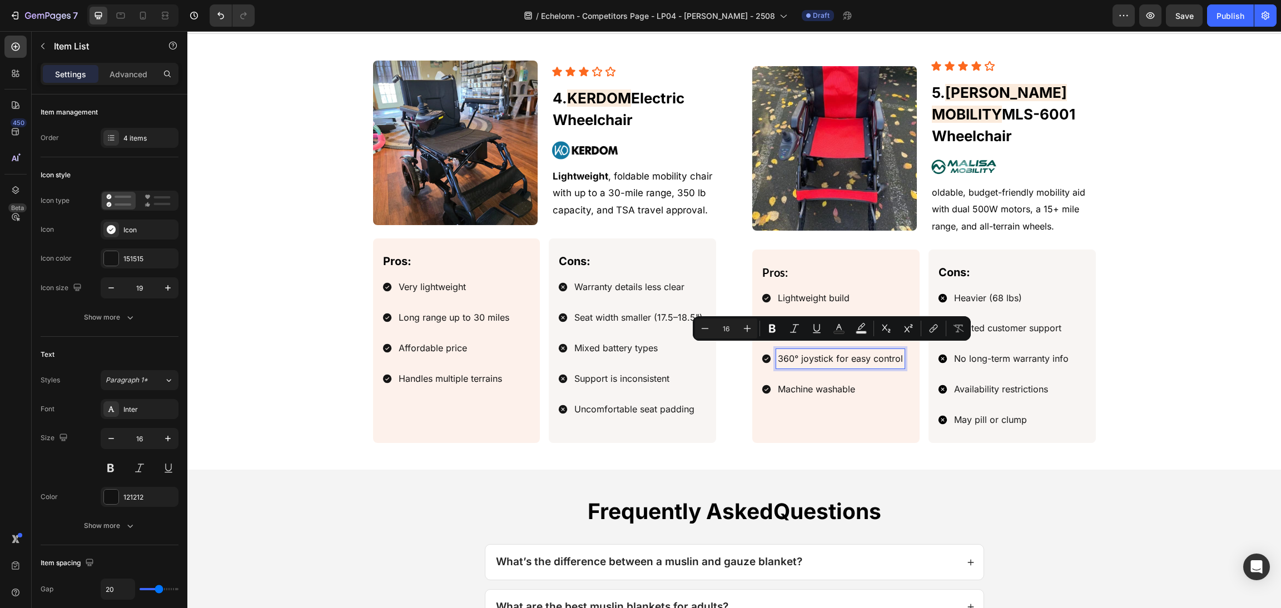
click at [896, 353] on div "360° joystick for easy control" at bounding box center [840, 358] width 128 height 19
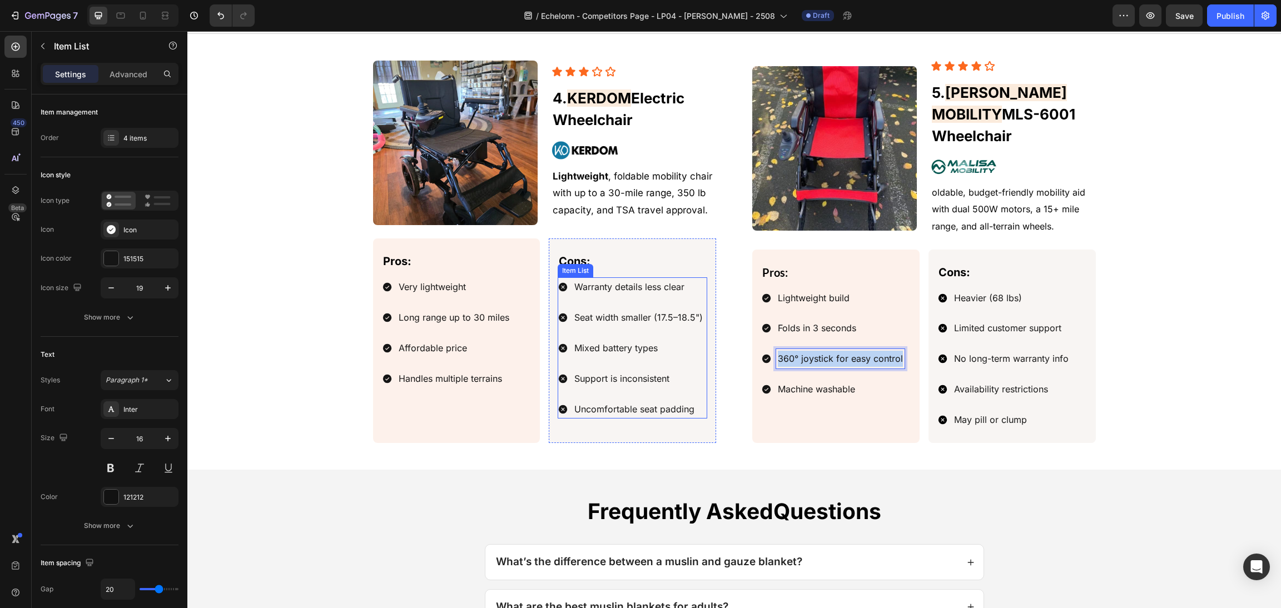
drag, startPoint x: 896, startPoint y: 353, endPoint x: 822, endPoint y: 355, distance: 74.0
click at [511, 366] on div "Image Icon Icon Icon Icon Icon Icon List ⁠⁠⁠⁠⁠⁠⁠ 5. [PERSON_NAME] MOBILITY MLS-…" at bounding box center [734, 252] width 723 height 382
click at [848, 381] on p "Machine washable" at bounding box center [831, 389] width 106 height 16
click at [853, 382] on p "Machine washable" at bounding box center [831, 389] width 106 height 16
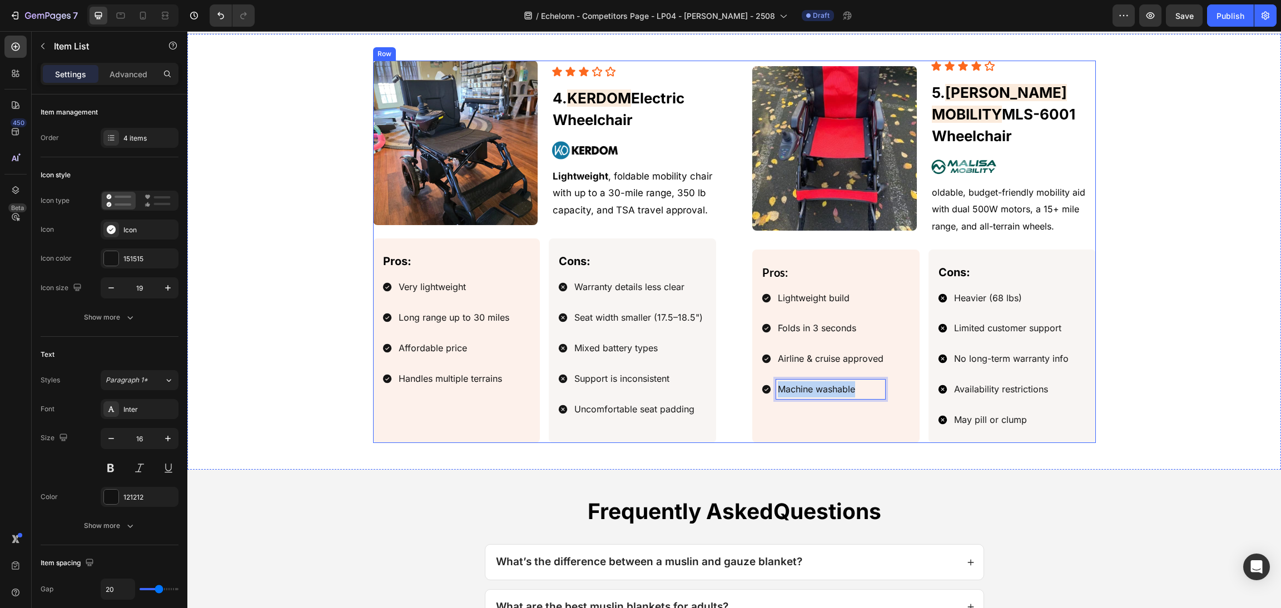
drag, startPoint x: 861, startPoint y: 384, endPoint x: 725, endPoint y: 384, distance: 135.6
click at [725, 384] on div "Image Icon Icon Icon Icon Icon Icon List ⁠⁠⁠⁠⁠⁠⁠ 5. [PERSON_NAME] MOBILITY MLS-…" at bounding box center [734, 252] width 723 height 382
click at [1161, 308] on div "Image Icon Icon Icon Icon Icon Icon List ⁠⁠⁠⁠⁠⁠⁠ 5. [PERSON_NAME] MOBILITY MLS-…" at bounding box center [734, 252] width 1067 height 382
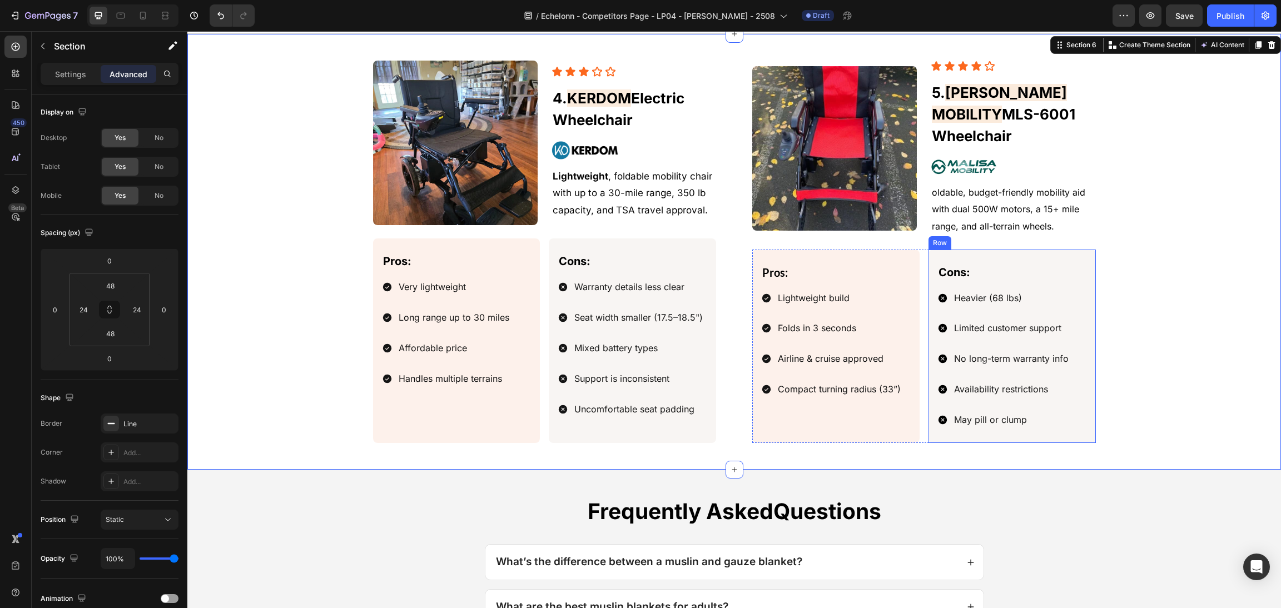
click at [1017, 290] on p "Heavier (68 lbs)" at bounding box center [1011, 298] width 115 height 16
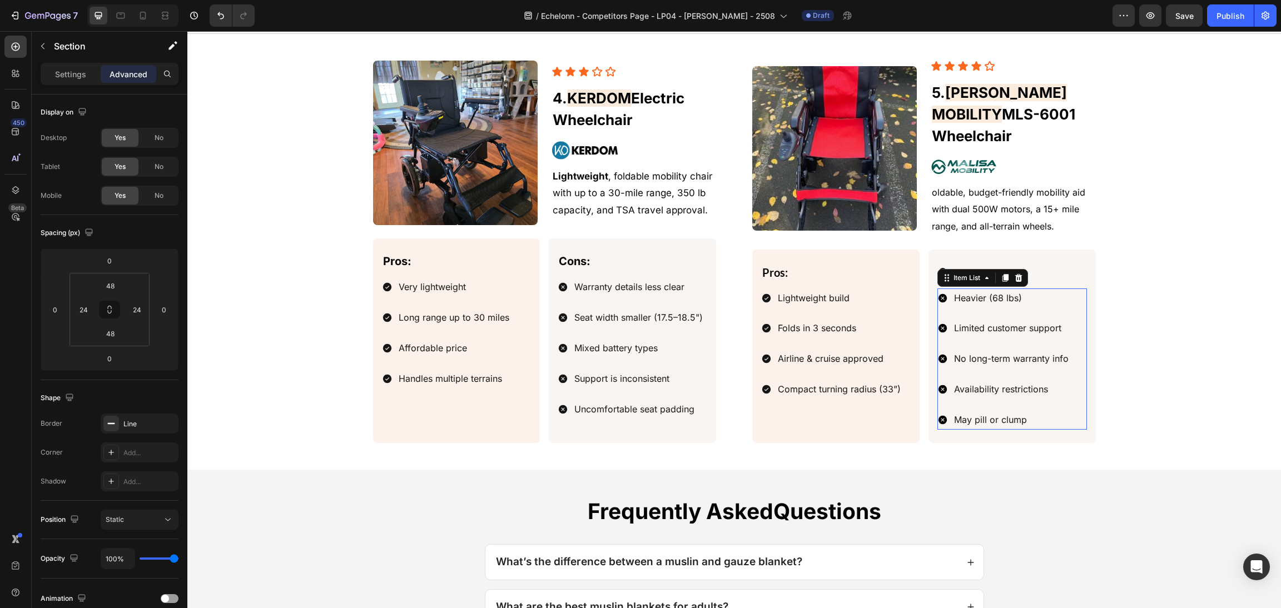
click at [1023, 290] on p "Heavier (68 lbs)" at bounding box center [1011, 298] width 115 height 16
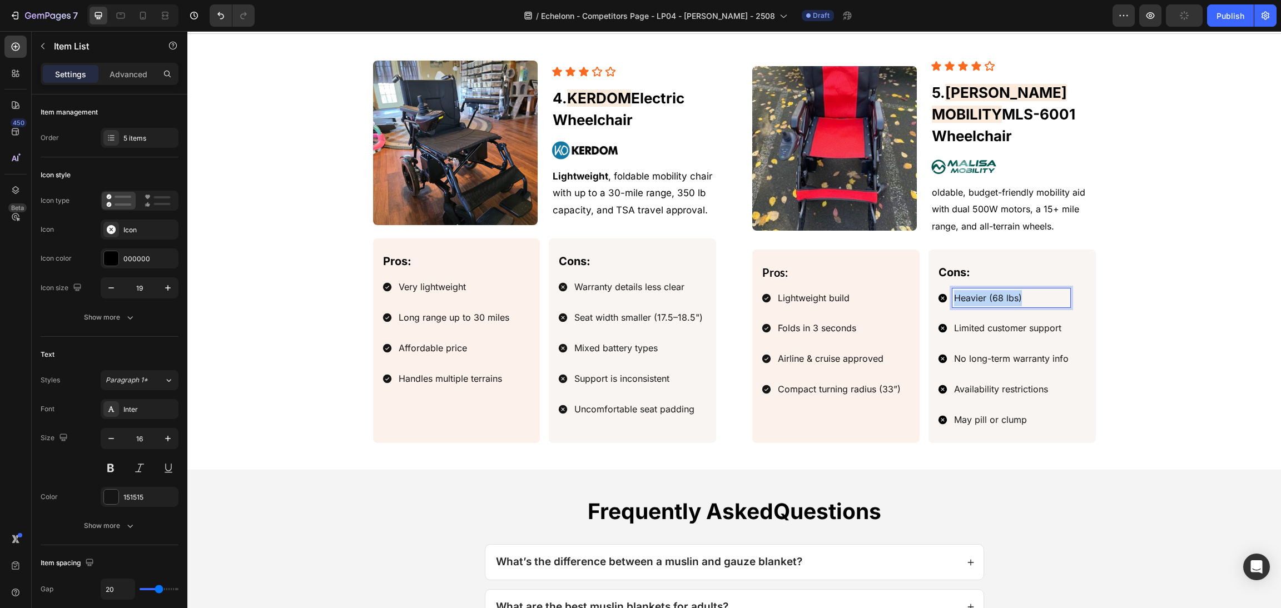
drag, startPoint x: 1029, startPoint y: 290, endPoint x: 932, endPoint y: 289, distance: 97.3
click at [904, 289] on div "Pros: Text Block Lightweight build Folds in 3 seconds Airline & cruise approved…" at bounding box center [924, 346] width 344 height 193
click at [1036, 320] on p "Limited customer support" at bounding box center [1011, 328] width 115 height 16
click at [1045, 320] on p "Limited customer support" at bounding box center [1011, 328] width 115 height 16
drag, startPoint x: 1055, startPoint y: 319, endPoint x: 946, endPoint y: 315, distance: 109.6
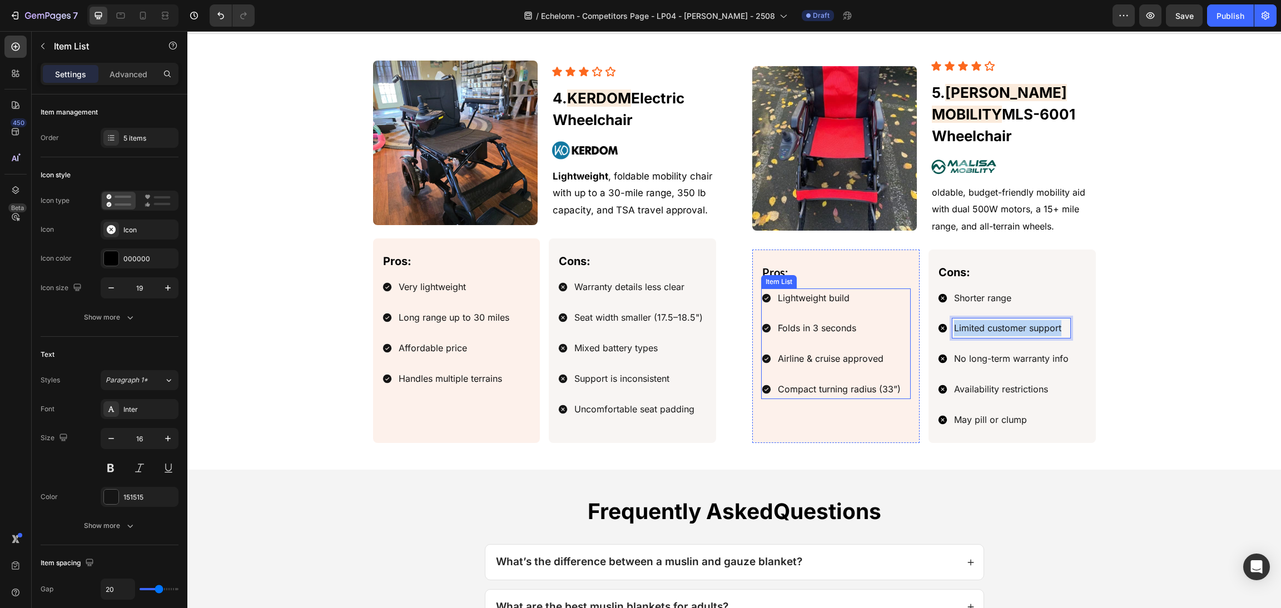
click at [774, 303] on div "Pros: Text Block Lightweight build Folds in 3 seconds Airline & cruise approved…" at bounding box center [924, 346] width 344 height 193
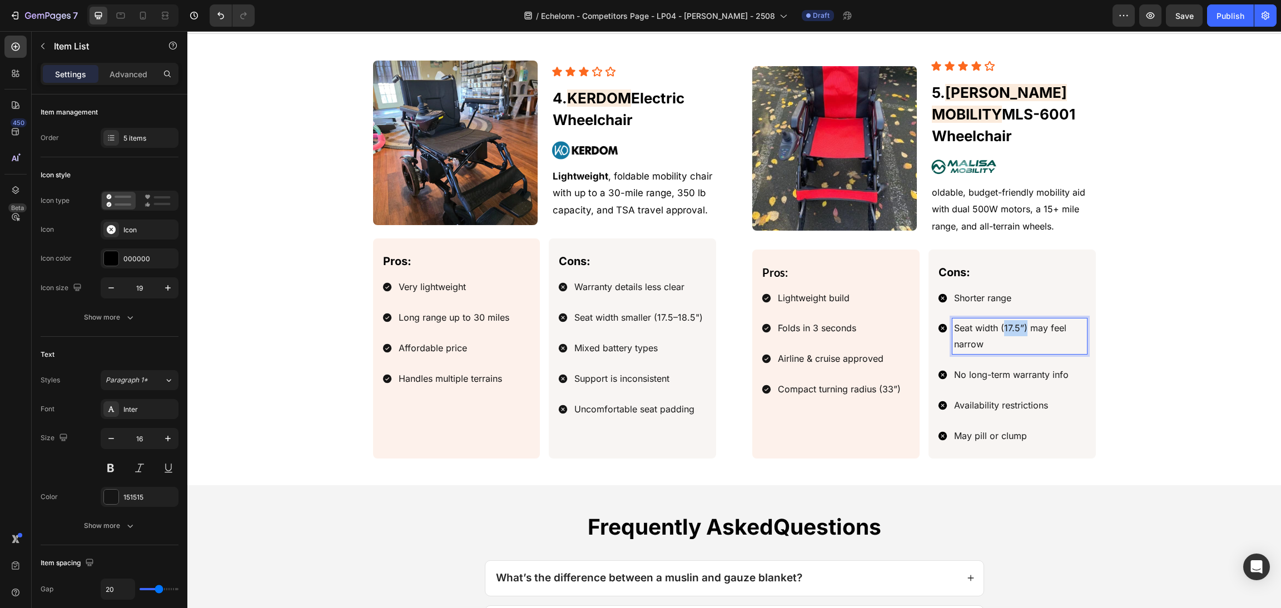
drag, startPoint x: 1021, startPoint y: 320, endPoint x: 996, endPoint y: 320, distance: 25.0
click at [996, 322] on span "Seat width (17.5”) may feel narrow" at bounding box center [1010, 335] width 112 height 27
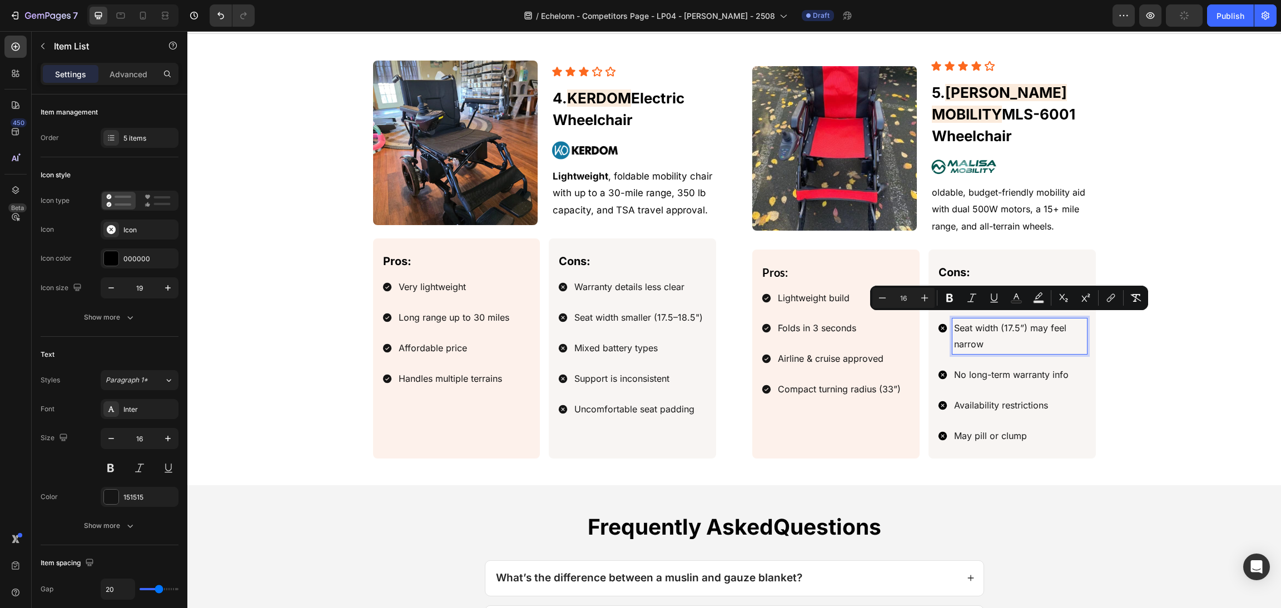
click at [1008, 334] on p "Seat width (17.5”) may feel narrow" at bounding box center [1019, 336] width 131 height 32
drag, startPoint x: 1066, startPoint y: 322, endPoint x: 1038, endPoint y: 316, distance: 28.3
click at [1038, 320] on p "Seat width (17.5”) may feel narrow" at bounding box center [1019, 336] width 131 height 32
click at [1049, 328] on p "Seat width (17.5”) may feel narrow" at bounding box center [1019, 336] width 131 height 32
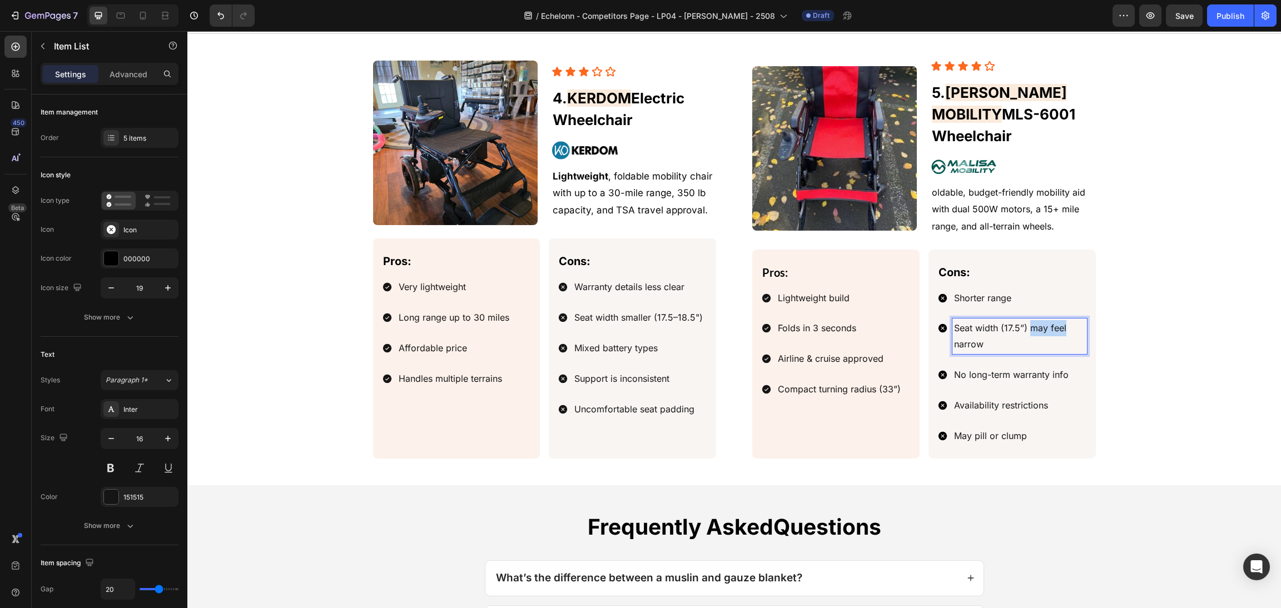
drag, startPoint x: 1063, startPoint y: 322, endPoint x: 1025, endPoint y: 318, distance: 38.0
click at [1025, 320] on p "Seat width (17.5”) may feel narrow" at bounding box center [1019, 336] width 131 height 32
click at [1045, 331] on p "Seat width (17.5”) may feel narrow" at bounding box center [1019, 336] width 131 height 32
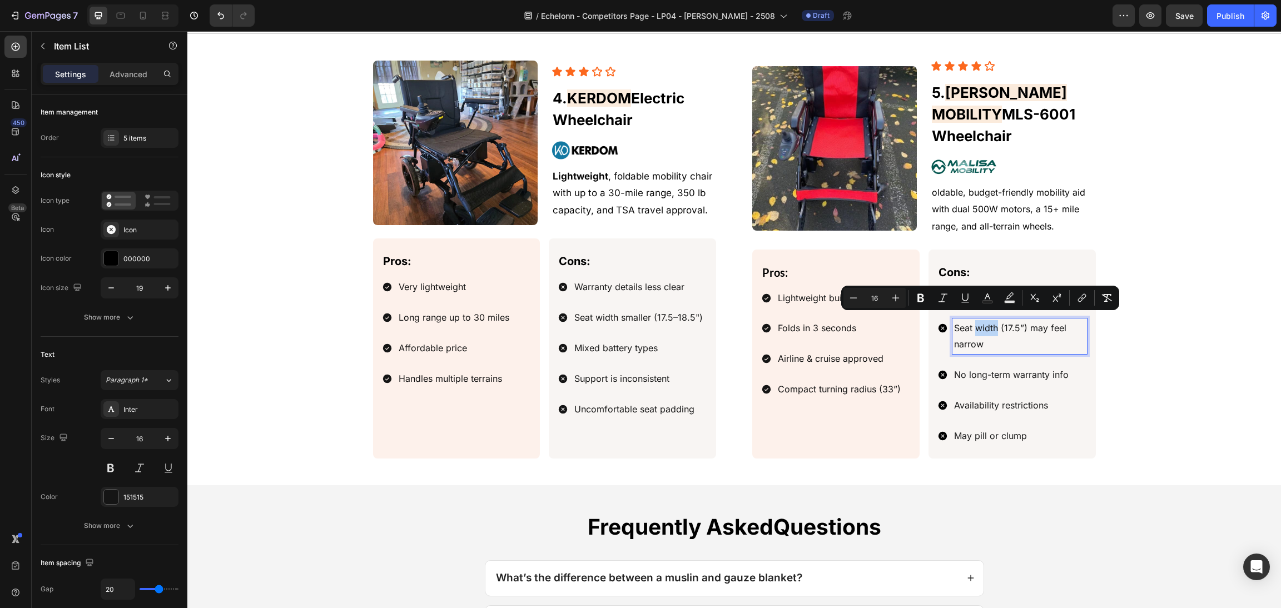
drag, startPoint x: 982, startPoint y: 320, endPoint x: 969, endPoint y: 317, distance: 13.0
click at [969, 322] on span "Seat width (17.5”) may feel narrow" at bounding box center [1010, 335] width 112 height 27
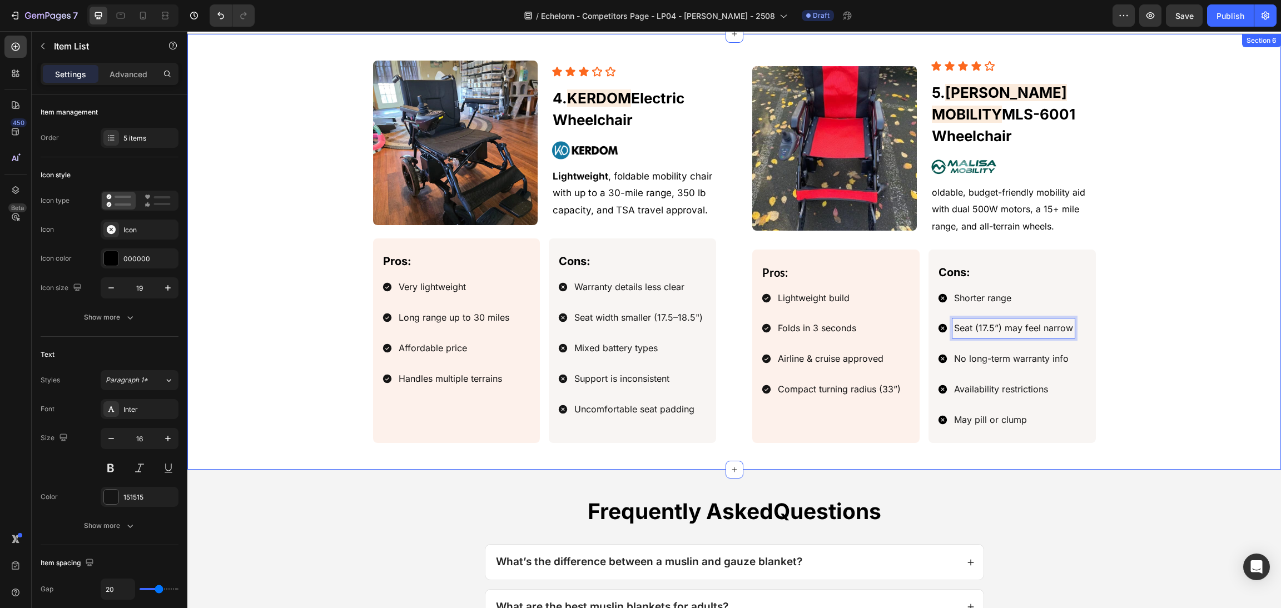
click at [1106, 365] on div "Image Icon Icon Icon Icon Icon Icon List ⁠⁠⁠⁠⁠⁠⁠ 5. [PERSON_NAME] MOBILITY MLS-…" at bounding box center [734, 252] width 1067 height 382
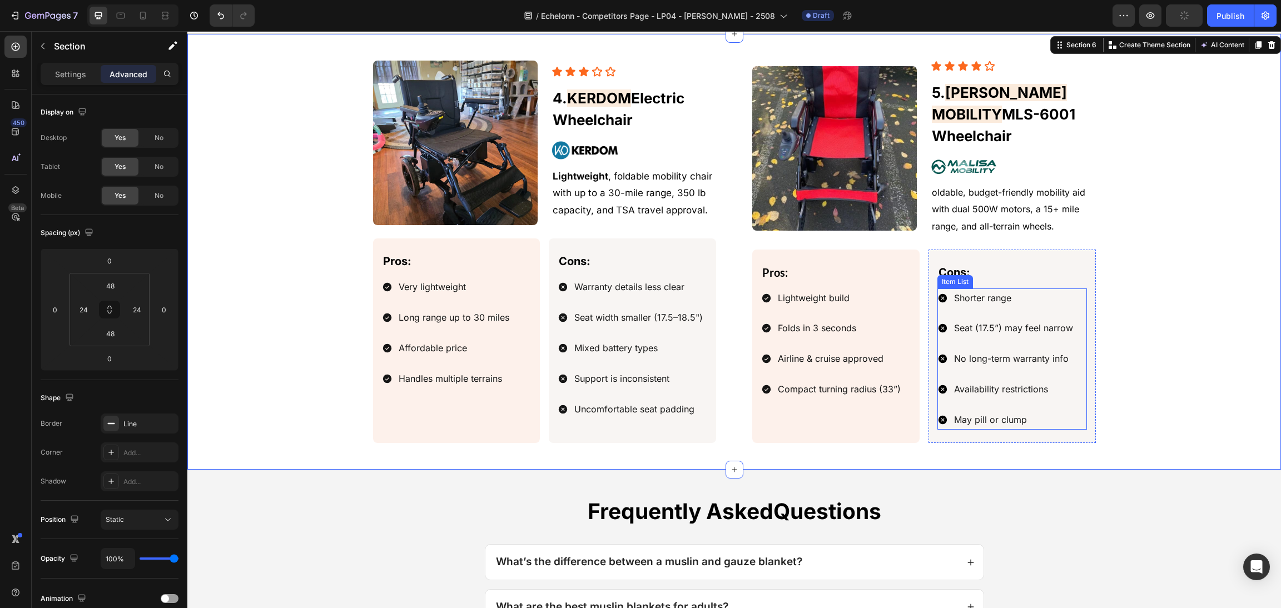
click at [1018, 351] on p "No long-term warranty info" at bounding box center [1013, 359] width 119 height 16
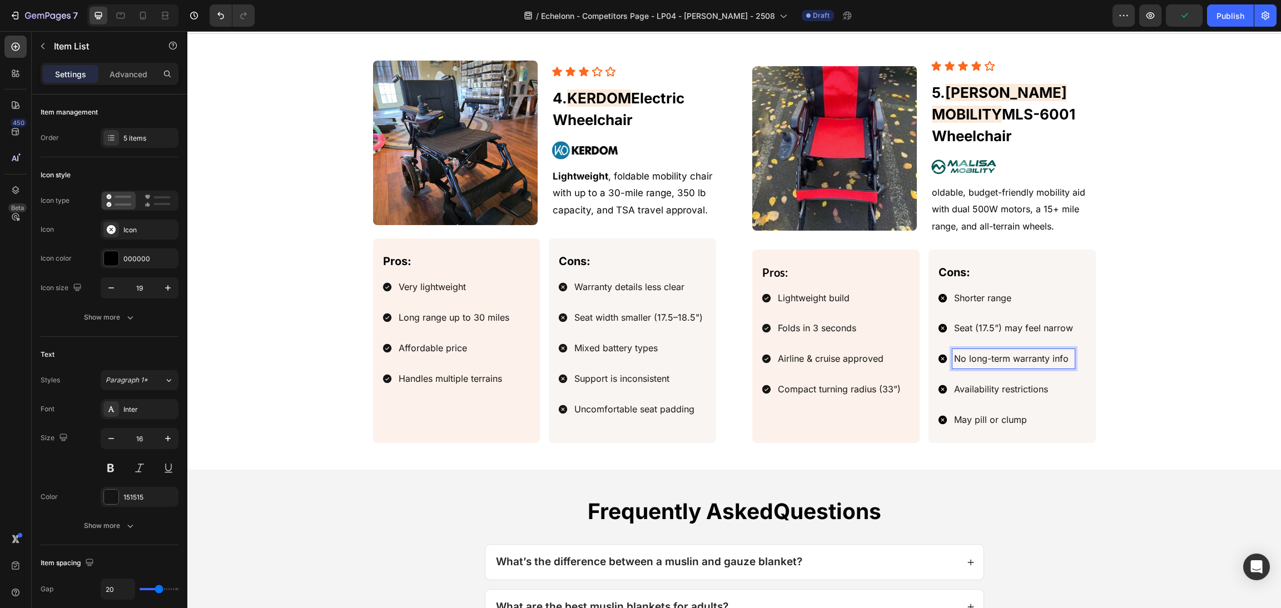
click at [1056, 356] on p "No long-term warranty info" at bounding box center [1013, 359] width 119 height 16
drag, startPoint x: 1065, startPoint y: 350, endPoint x: 934, endPoint y: 335, distance: 131.4
click at [904, 343] on div "Pros: Text Block Lightweight build Folds in 3 seconds Airline & cruise approved…" at bounding box center [924, 346] width 344 height 193
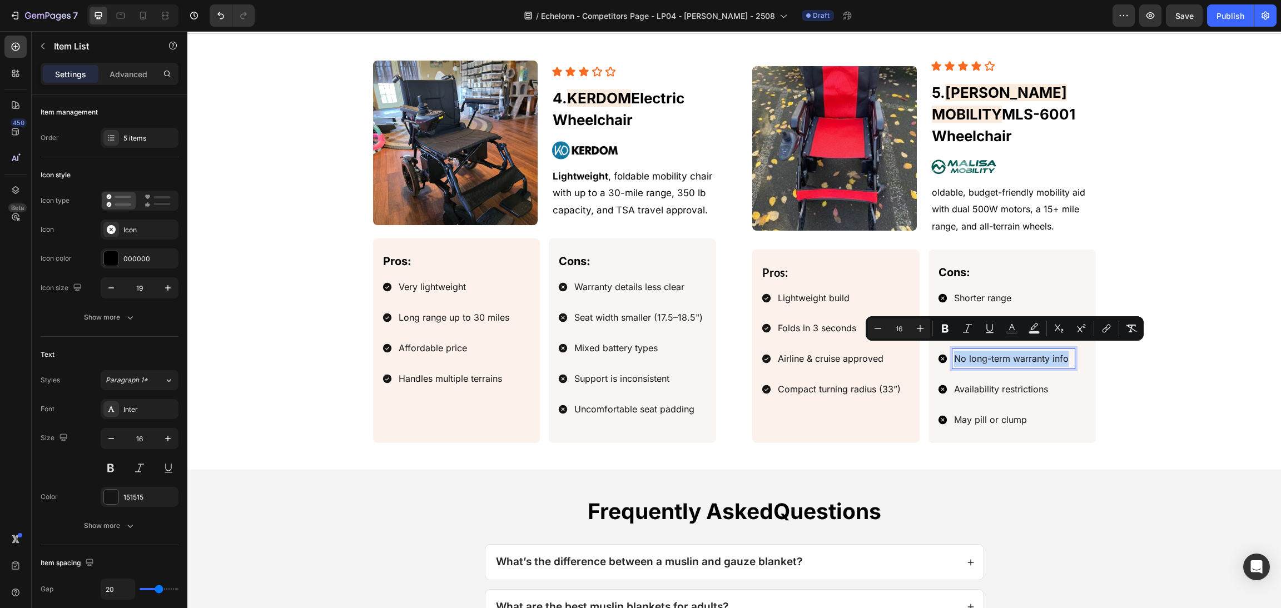
drag, startPoint x: 978, startPoint y: 340, endPoint x: 989, endPoint y: 348, distance: 13.9
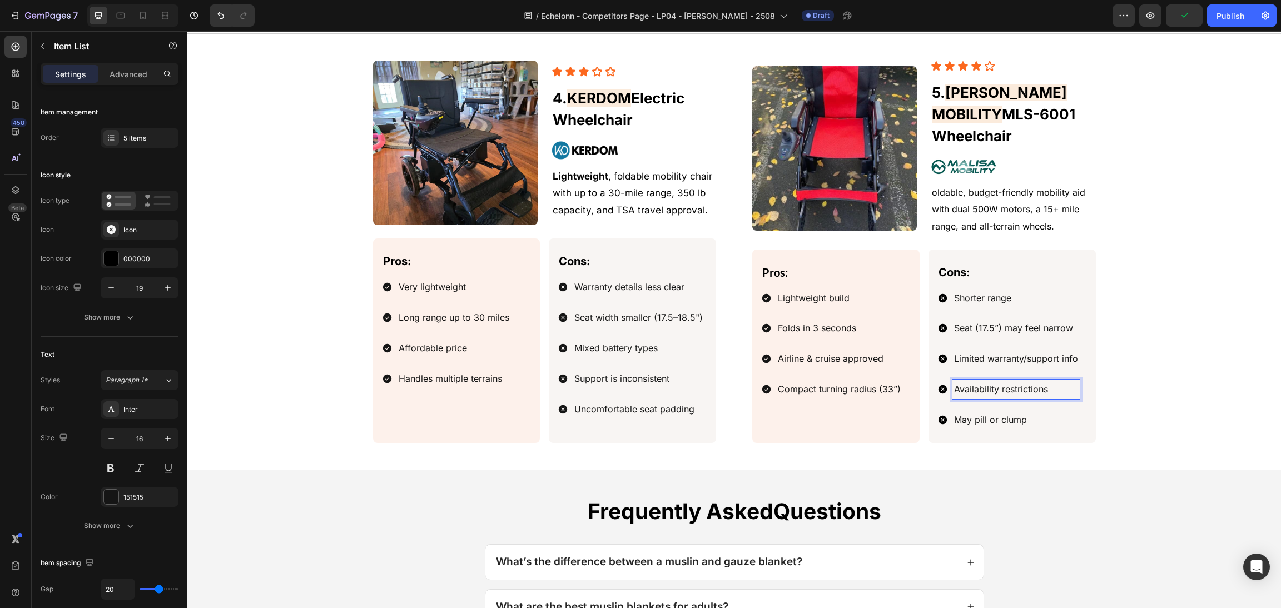
click at [1027, 384] on span "Availability restrictions" at bounding box center [1001, 389] width 94 height 11
click at [1051, 381] on p "Availability restrictions" at bounding box center [1016, 389] width 124 height 16
drag, startPoint x: 1055, startPoint y: 383, endPoint x: 842, endPoint y: 374, distance: 213.7
click at [842, 374] on div "Pros: Text Block Lightweight build Folds in 3 seconds Airline & cruise approved…" at bounding box center [924, 346] width 344 height 193
click at [1009, 384] on span "Speed max ~3.7 mph (slower" at bounding box center [1016, 389] width 125 height 11
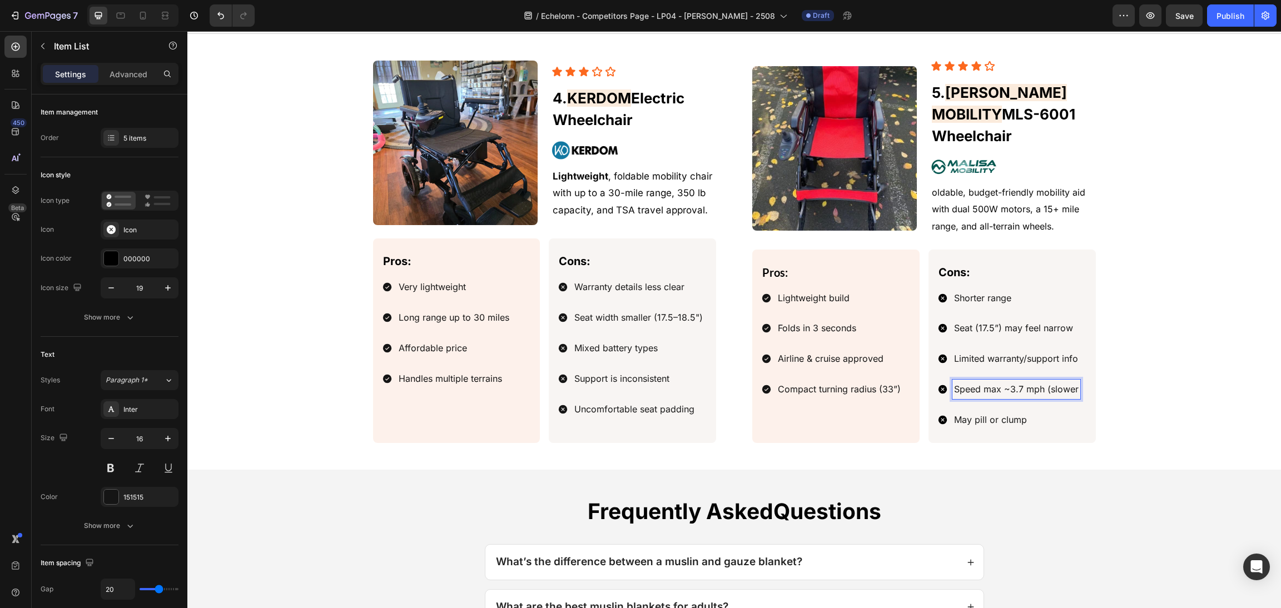
click at [1002, 384] on span "Speed max ~3.7 mph (slower" at bounding box center [1016, 389] width 125 height 11
click at [998, 384] on span "Speed max ~3.7 mph (slower" at bounding box center [1016, 389] width 125 height 11
drag, startPoint x: 1038, startPoint y: 381, endPoint x: 1168, endPoint y: 395, distance: 130.8
click at [1168, 395] on div "Image Icon Icon Icon Icon Icon Icon List ⁠⁠⁠⁠⁠⁠⁠ 5. [PERSON_NAME] MOBILITY MLS-…" at bounding box center [734, 252] width 1067 height 382
click at [1163, 393] on div "Image Icon Icon Icon Icon Icon Icon List ⁠⁠⁠⁠⁠⁠⁠ 5. [PERSON_NAME] MOBILITY MLS-…" at bounding box center [734, 252] width 1067 height 382
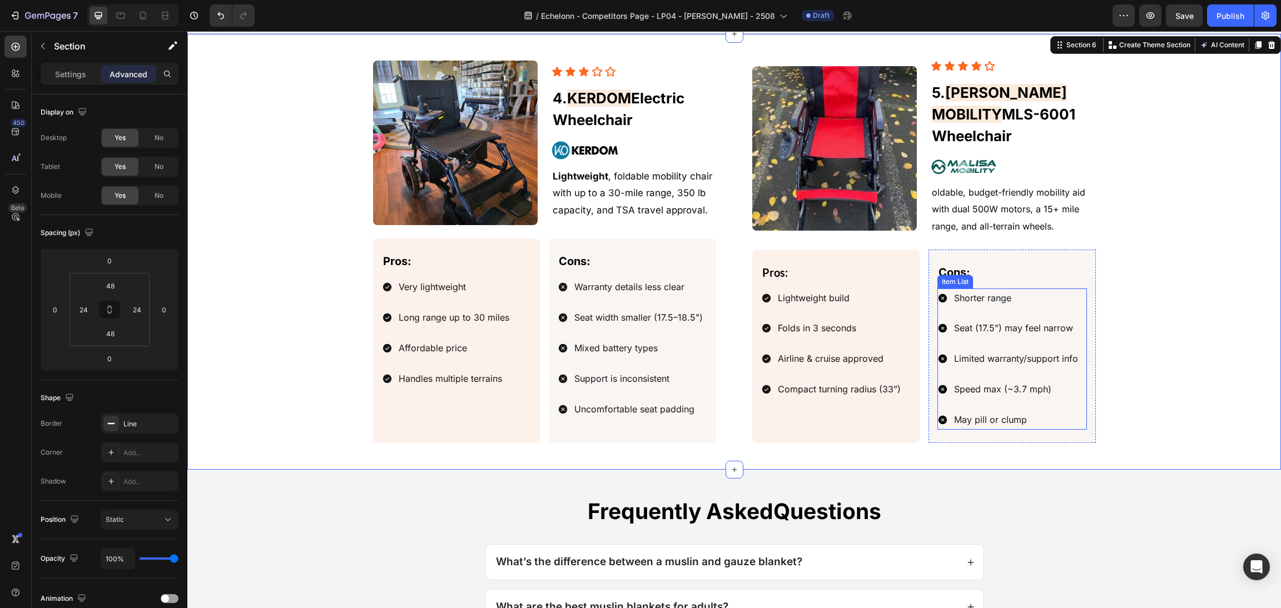
click at [992, 412] on p "May pill or clump" at bounding box center [1016, 420] width 124 height 16
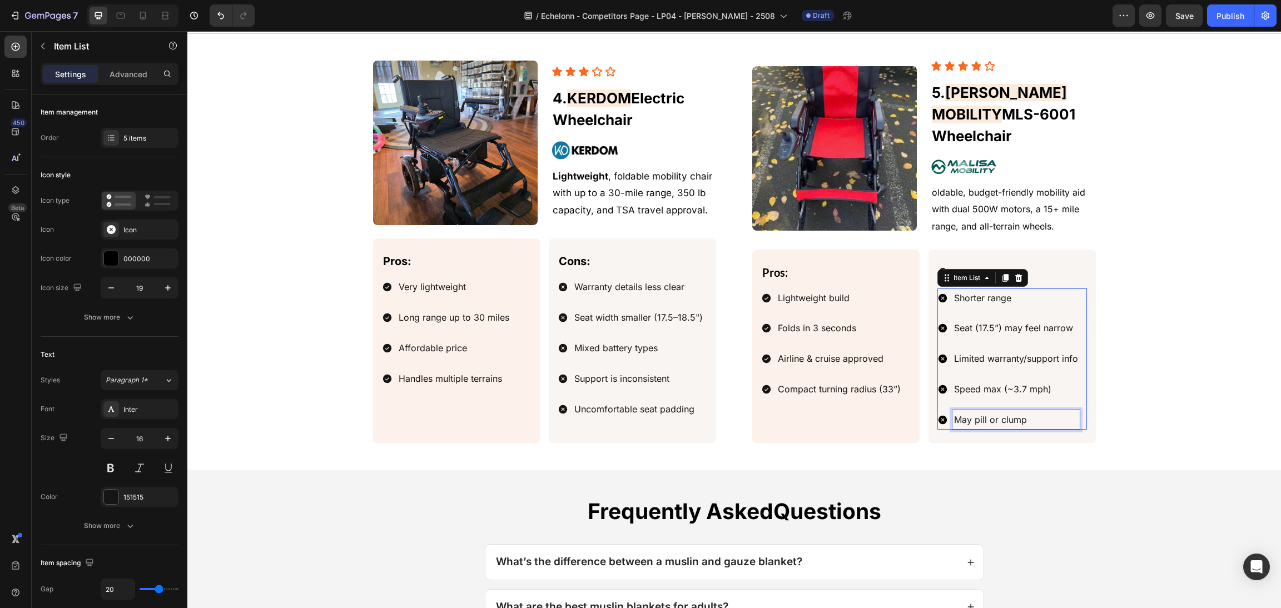
drag, startPoint x: 997, startPoint y: 413, endPoint x: 1028, endPoint y: 413, distance: 30.6
click at [1028, 413] on p "May pill or clump" at bounding box center [1016, 420] width 124 height 16
drag, startPoint x: 1028, startPoint y: 413, endPoint x: 842, endPoint y: 408, distance: 185.7
click at [842, 408] on div "Pros: Text Block Lightweight build Folds in 3 seconds Airline & cruise approved…" at bounding box center [924, 346] width 344 height 193
click at [1168, 285] on div "Image Icon Icon Icon Icon Icon Icon List ⁠⁠⁠⁠⁠⁠⁠ 5. [PERSON_NAME] MOBILITY MLS-…" at bounding box center [734, 252] width 1067 height 382
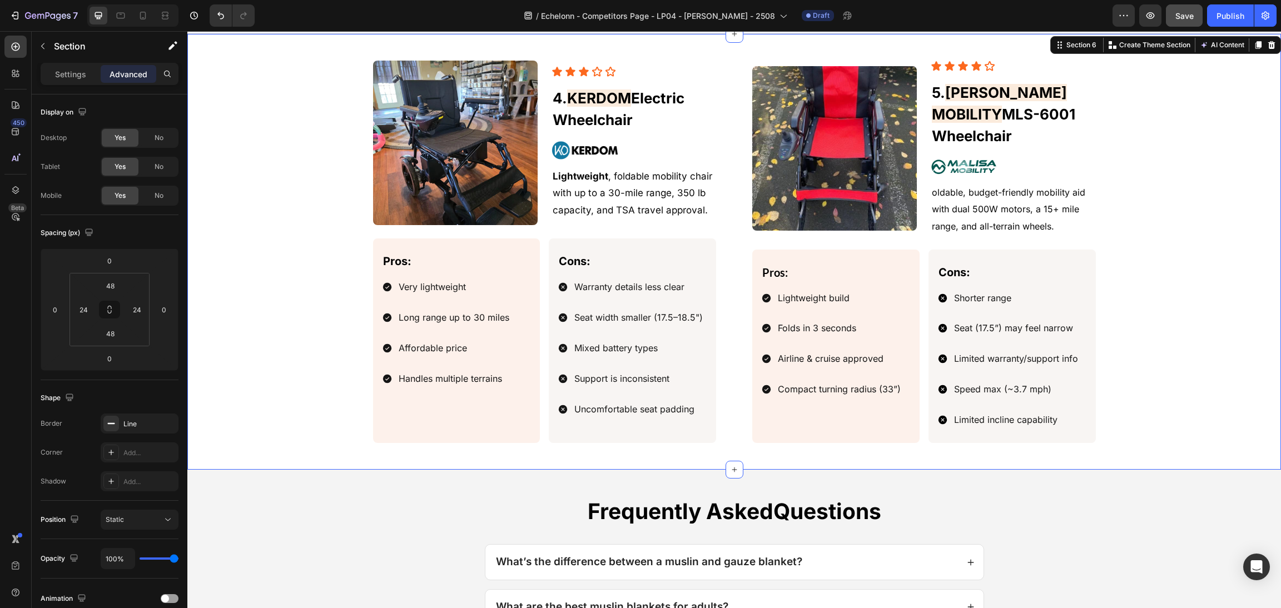
click at [1175, 23] on button "Save" at bounding box center [1184, 15] width 37 height 22
click at [1186, 10] on div "Save" at bounding box center [1184, 16] width 18 height 12
click at [1186, 11] on span "Save" at bounding box center [1184, 15] width 18 height 9
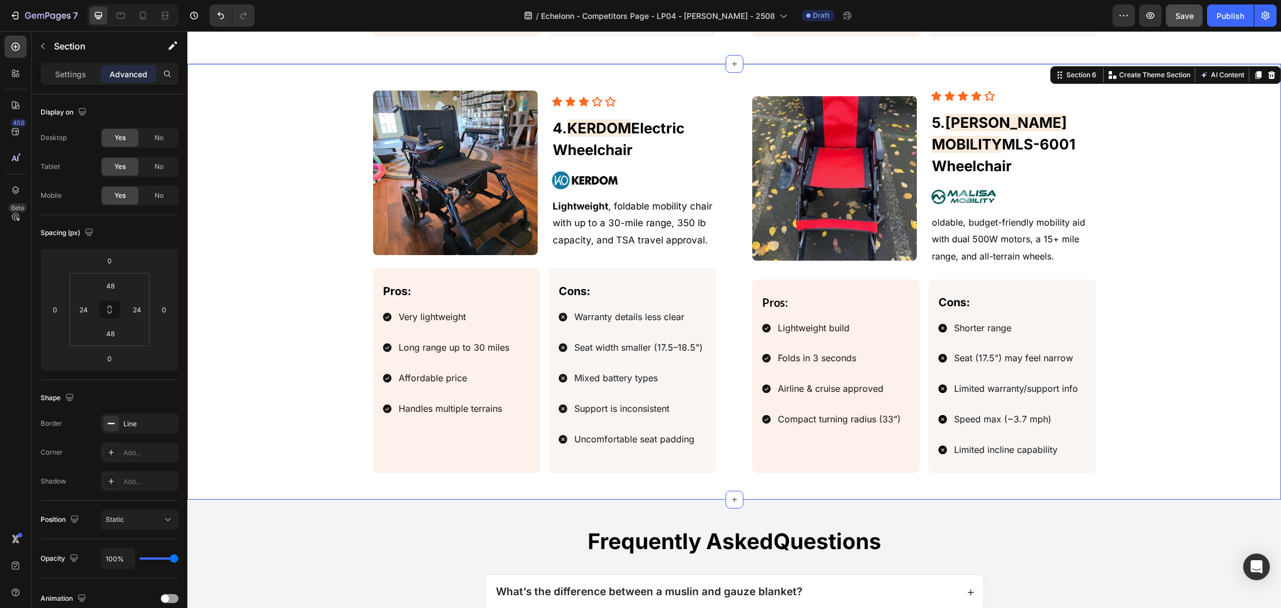
scroll to position [1663, 0]
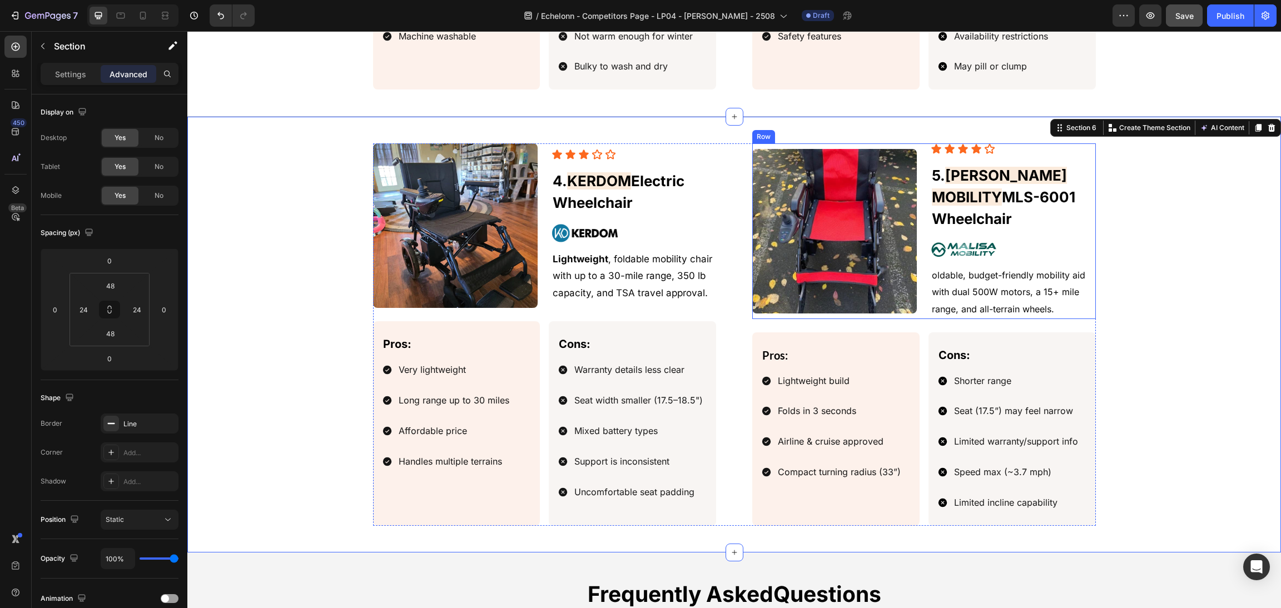
click at [981, 307] on div "Icon Icon Icon Icon Icon Icon List ⁠⁠⁠⁠⁠⁠⁠ 5. [PERSON_NAME] MOBILITY MLS-6001 W…" at bounding box center [1013, 230] width 165 height 175
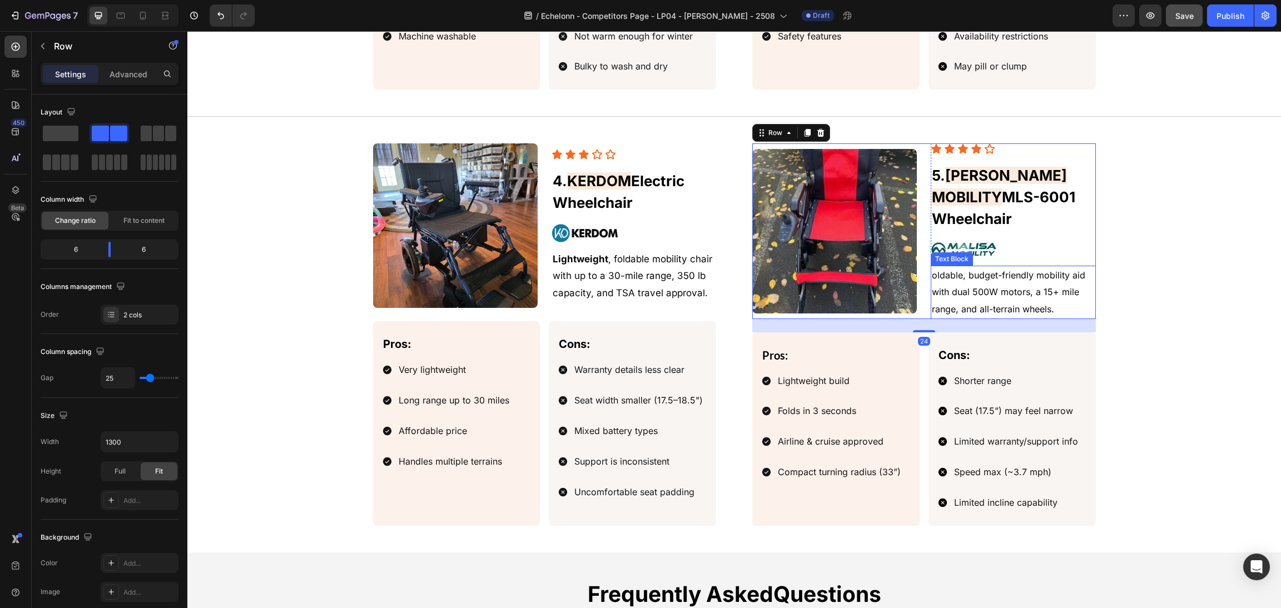
click at [1006, 284] on p "oldable, budget-friendly mobility aid with dual 500W motors, a 15+ mile range, …" at bounding box center [1013, 292] width 162 height 51
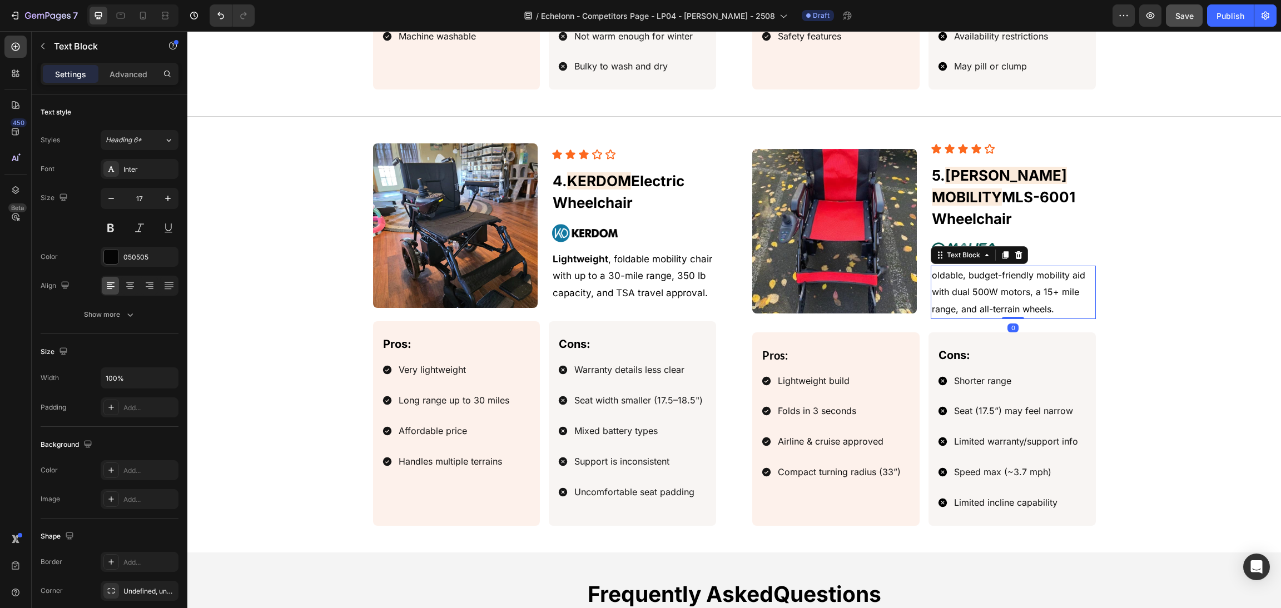
click at [1044, 282] on span "oldable, budget-friendly mobility aid with dual 500W motors, a 15+ mile range, …" at bounding box center [1008, 292] width 153 height 45
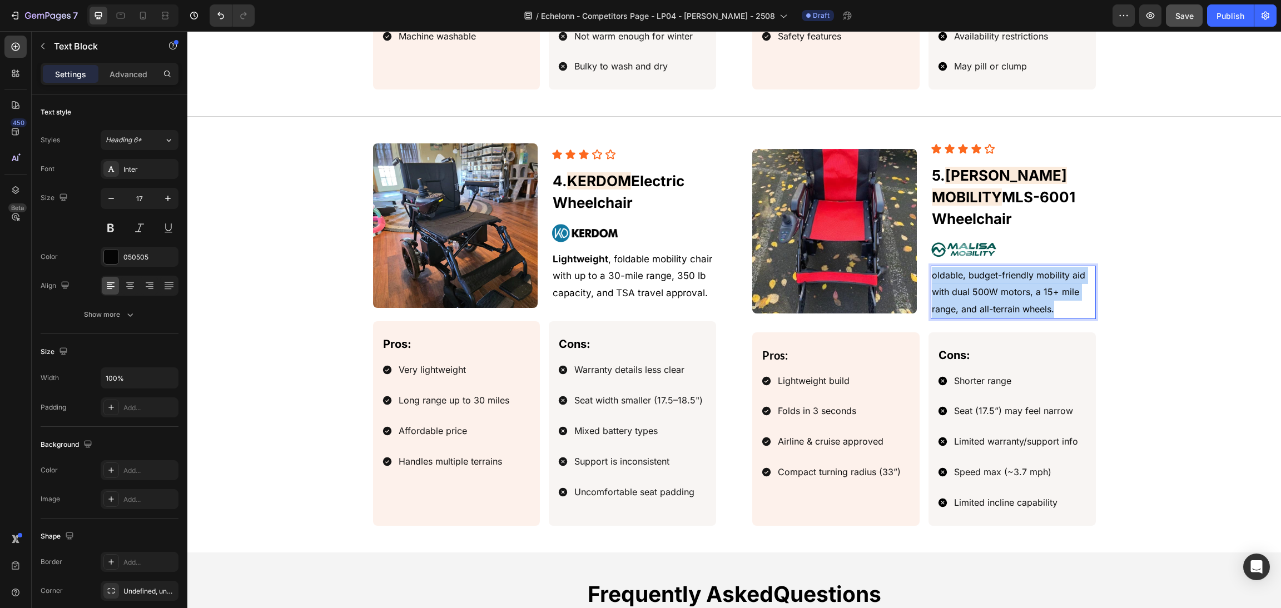
drag, startPoint x: 1062, startPoint y: 295, endPoint x: 909, endPoint y: 260, distance: 157.0
click at [871, 243] on div "Image Icon Icon Icon Icon Icon Icon List ⁠⁠⁠⁠⁠⁠⁠ 5. [PERSON_NAME] MOBILITY MLS-…" at bounding box center [924, 230] width 344 height 175
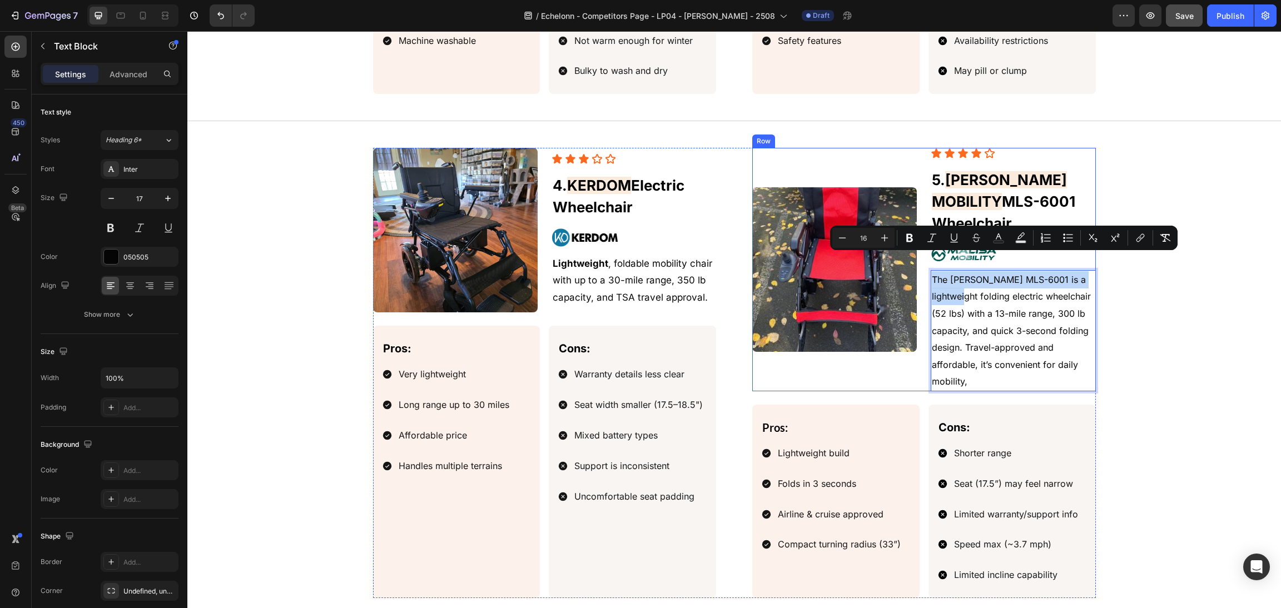
drag, startPoint x: 938, startPoint y: 275, endPoint x: 919, endPoint y: 257, distance: 26.3
click at [919, 257] on div "Image Icon Icon Icon Icon Icon Icon List ⁠⁠⁠⁠⁠⁠⁠ 5. [PERSON_NAME] MOBILITY MLS-…" at bounding box center [924, 269] width 344 height 243
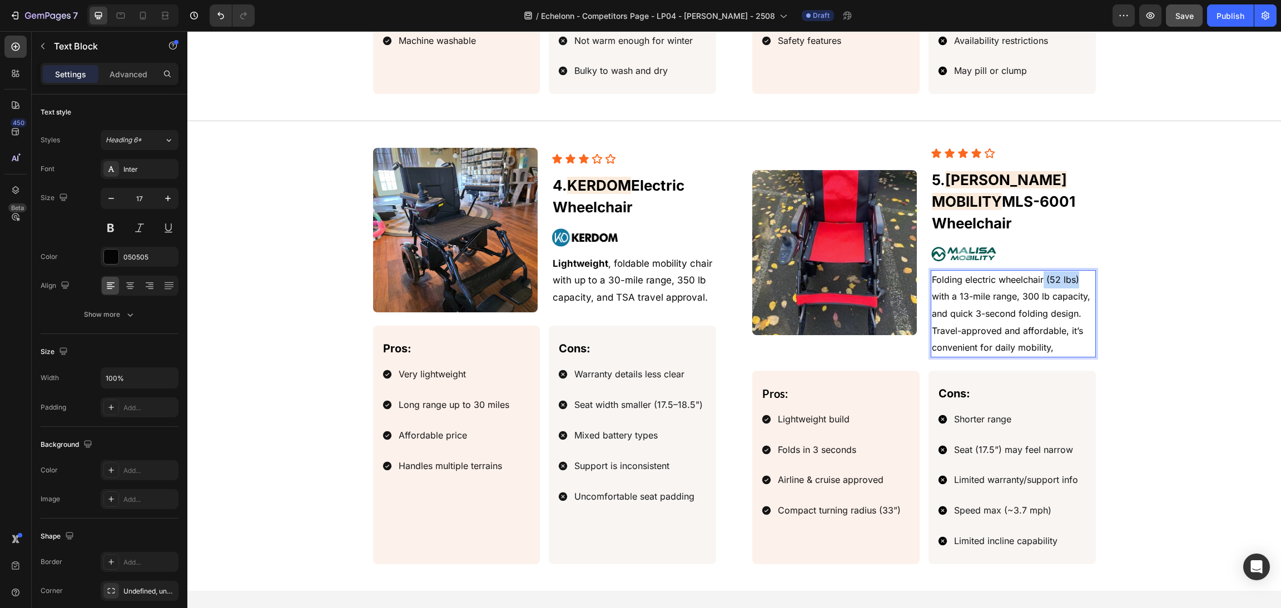
drag, startPoint x: 1081, startPoint y: 261, endPoint x: 1039, endPoint y: 260, distance: 41.7
click at [1039, 271] on p "Folding electric wheelchair (52 lbs) with a 13-mile range, 300 lb capacity, and…" at bounding box center [1013, 313] width 162 height 85
click at [1035, 290] on p "Folding electric wheelchair with a 13-mile range, 300 lb capacity, and quick 3-…" at bounding box center [1013, 313] width 162 height 85
click at [1060, 280] on span "Folding electric wheelchair with a 13-mile range, 300 lb capacity, and quick 3-…" at bounding box center [1012, 313] width 161 height 79
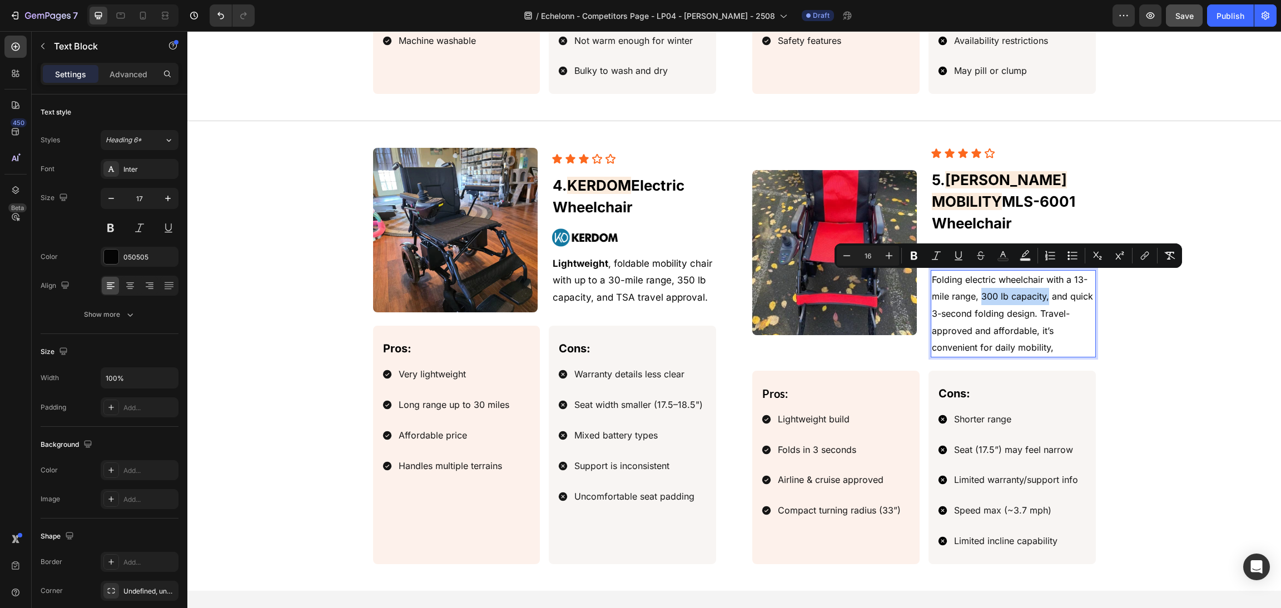
drag, startPoint x: 1042, startPoint y: 277, endPoint x: 973, endPoint y: 282, distance: 69.7
click at [973, 282] on span "Folding electric wheelchair with a 13-mile range, 300 lb capacity, and quick 3-…" at bounding box center [1012, 313] width 161 height 79
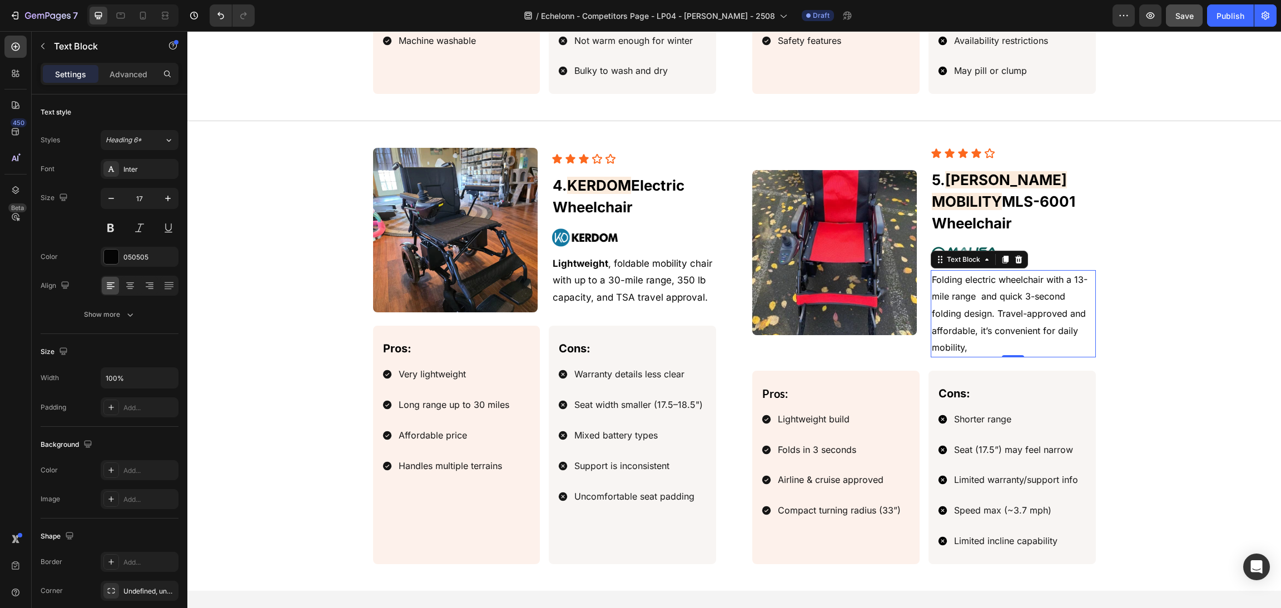
click at [979, 299] on span "Folding electric wheelchair with a 13-mile range and quick 3-second folding des…" at bounding box center [1010, 313] width 156 height 79
drag, startPoint x: 1046, startPoint y: 333, endPoint x: 986, endPoint y: 292, distance: 72.8
click at [986, 292] on p "Folding electric wheelchair with a 13-mile range and quick 3-second folding des…" at bounding box center [1013, 313] width 162 height 85
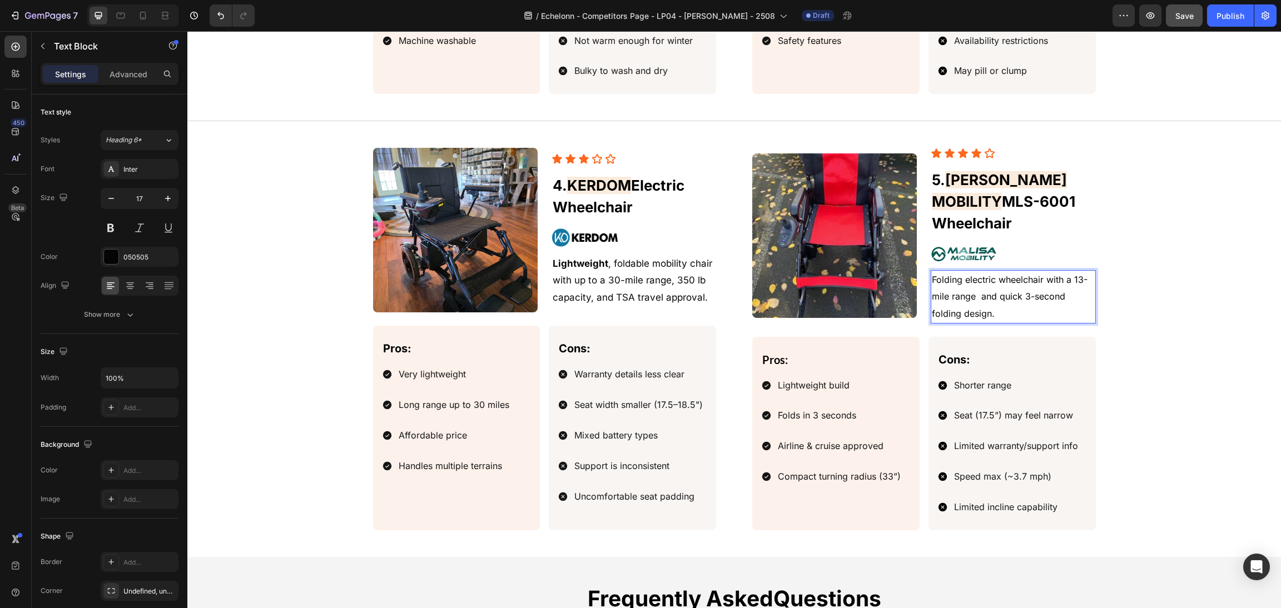
click at [974, 285] on span "Folding electric wheelchair with a 13-mile range and quick 3-second folding des…" at bounding box center [1010, 296] width 156 height 45
click at [1112, 310] on div "Image Icon Icon Icon Icon Icon Icon List ⁠⁠⁠⁠⁠⁠⁠ 5. [PERSON_NAME] MOBILITY MLS-…" at bounding box center [734, 339] width 1067 height 382
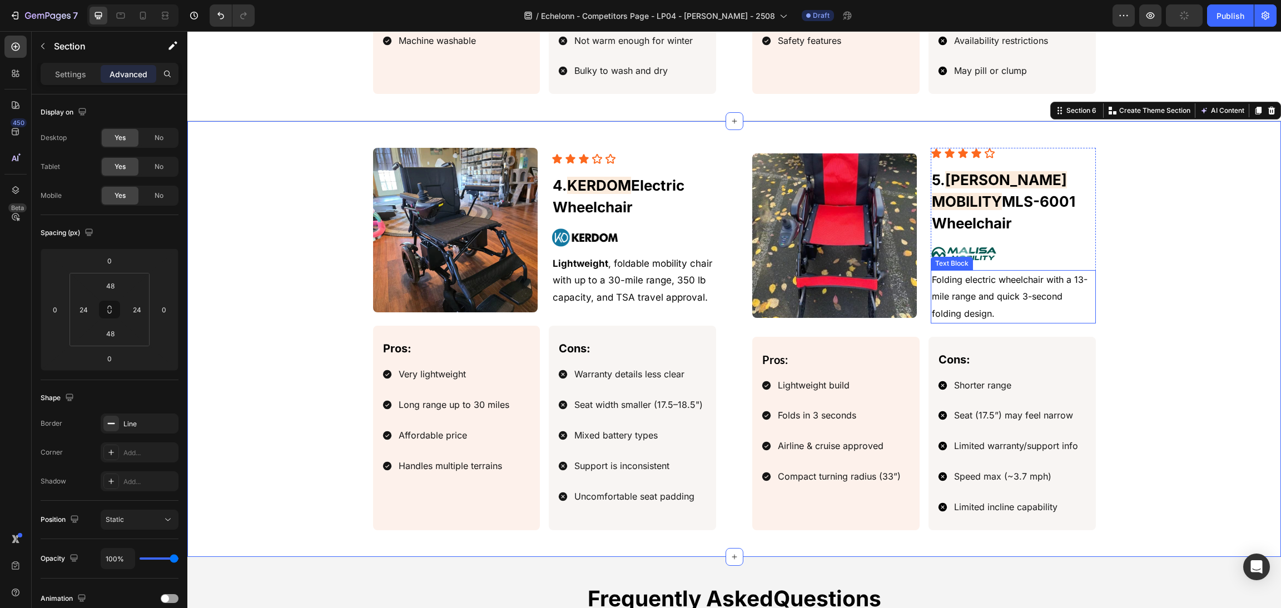
click at [1016, 271] on p "Folding electric wheelchair with a 13-mile range and quick 3-second folding des…" at bounding box center [1013, 296] width 162 height 51
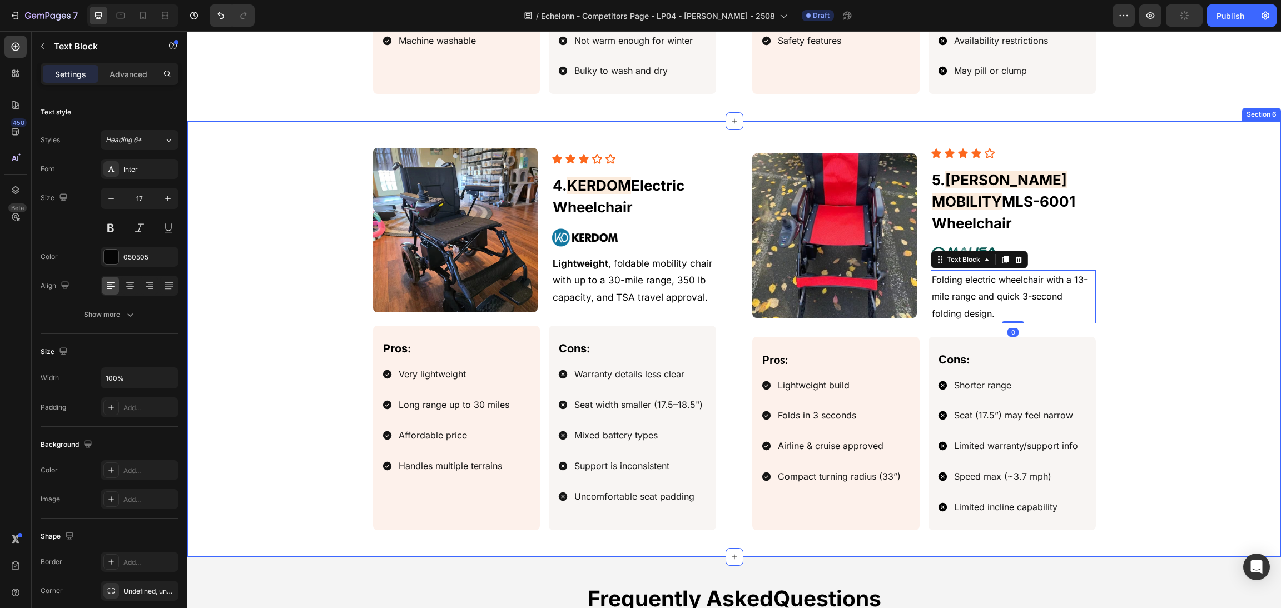
click at [1122, 299] on div "Image Icon Icon Icon Icon Icon Icon List ⁠⁠⁠⁠⁠⁠⁠ 5. [PERSON_NAME] MOBILITY MLS-…" at bounding box center [734, 339] width 1067 height 382
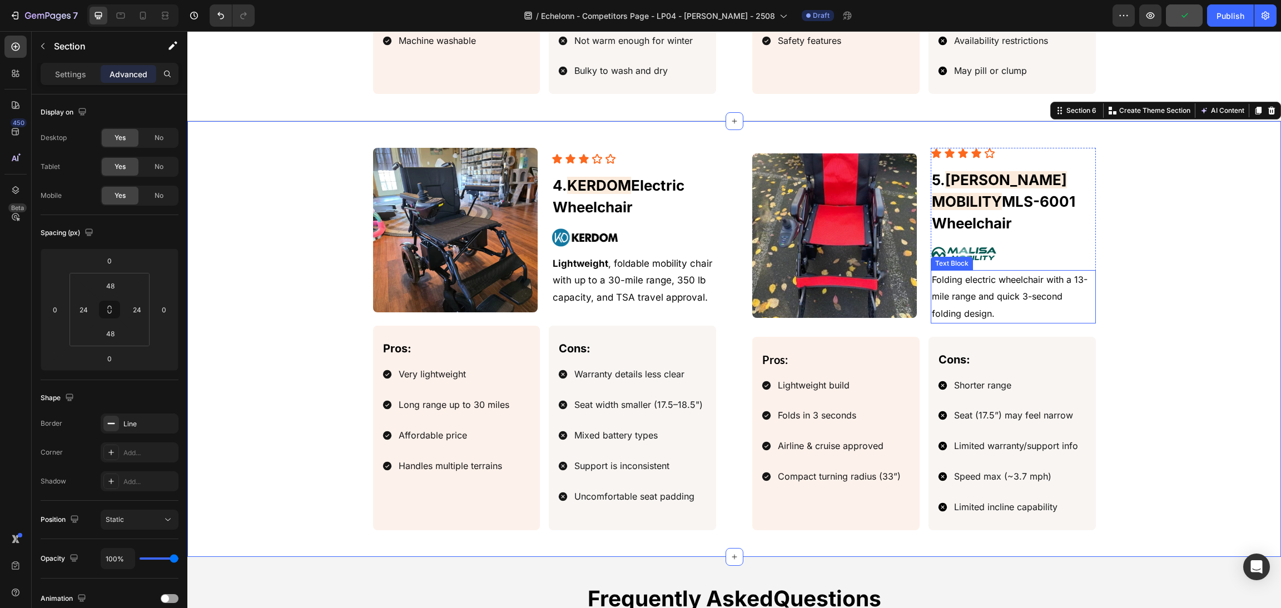
click at [1042, 271] on p "Folding electric wheelchair with a 13-mile range and quick 3-second folding des…" at bounding box center [1013, 296] width 162 height 51
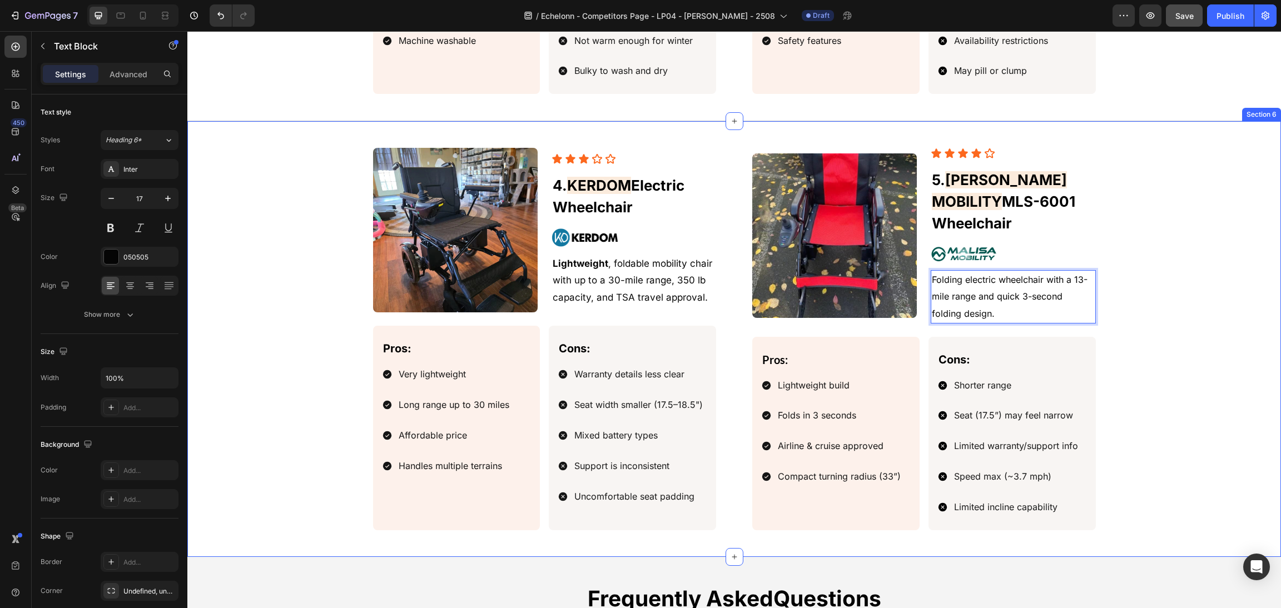
click at [1105, 287] on div "Image Icon Icon Icon Icon Icon Icon List ⁠⁠⁠⁠⁠⁠⁠ 5. [PERSON_NAME] MOBILITY MLS-…" at bounding box center [734, 339] width 1067 height 382
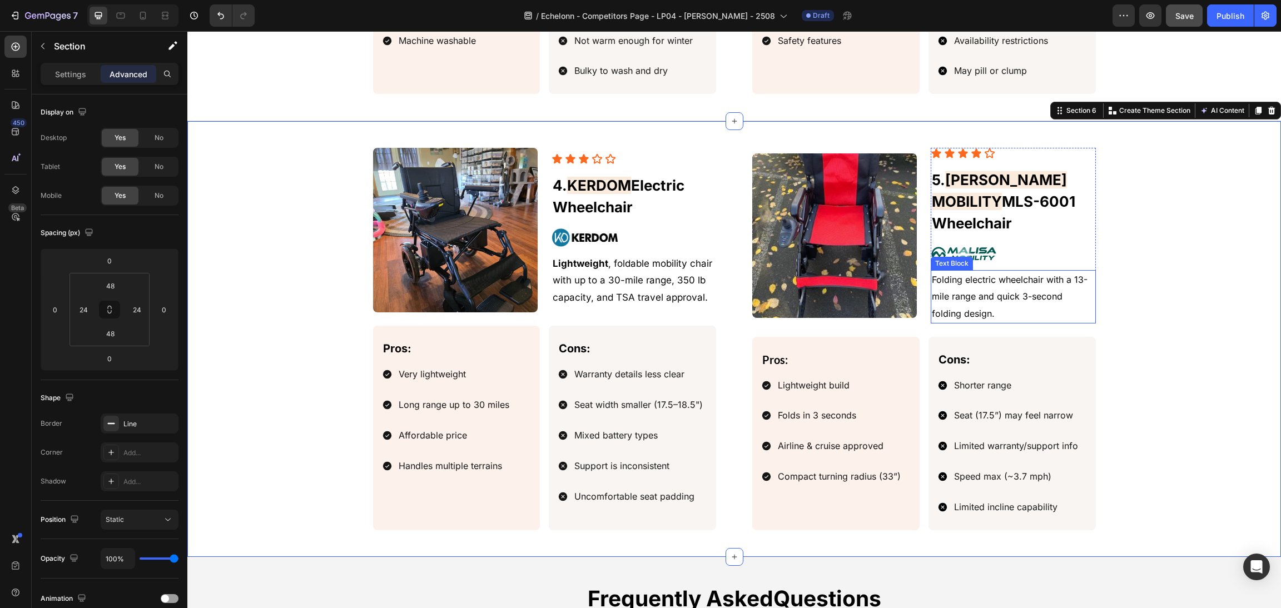
click at [1062, 280] on span "Folding electric wheelchair with a 13-mile range and quick 3-second folding des…" at bounding box center [1010, 296] width 156 height 45
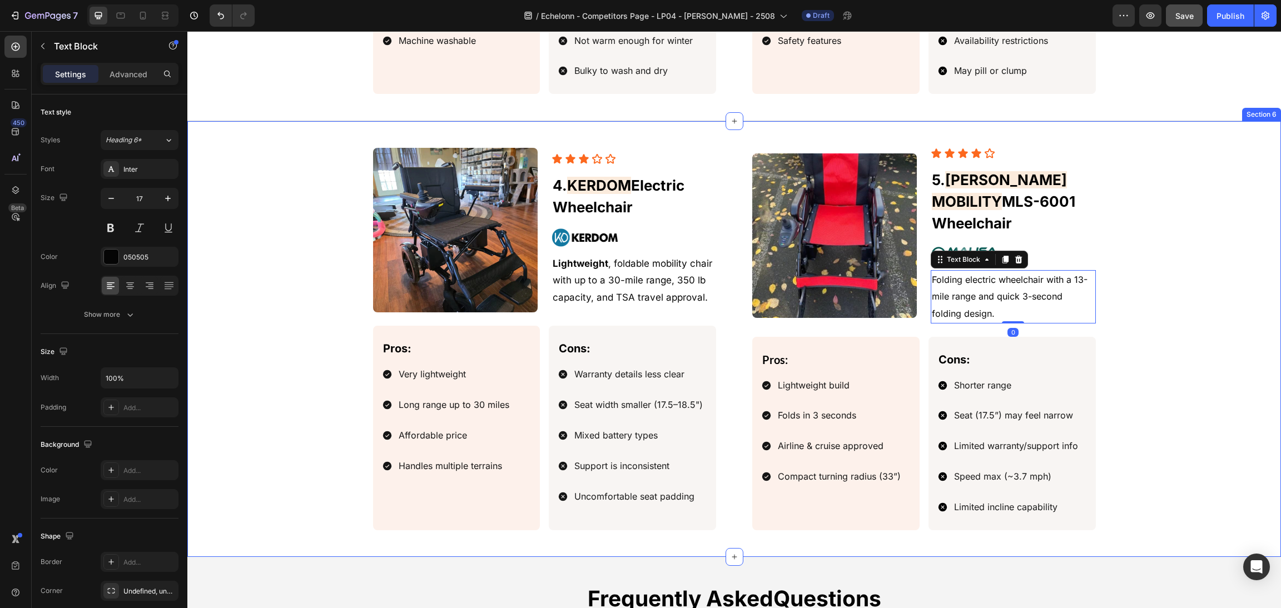
click at [1137, 278] on div "Image Icon Icon Icon Icon Icon Icon List ⁠⁠⁠⁠⁠⁠⁠ 5. [PERSON_NAME] MOBILITY MLS-…" at bounding box center [734, 339] width 1067 height 382
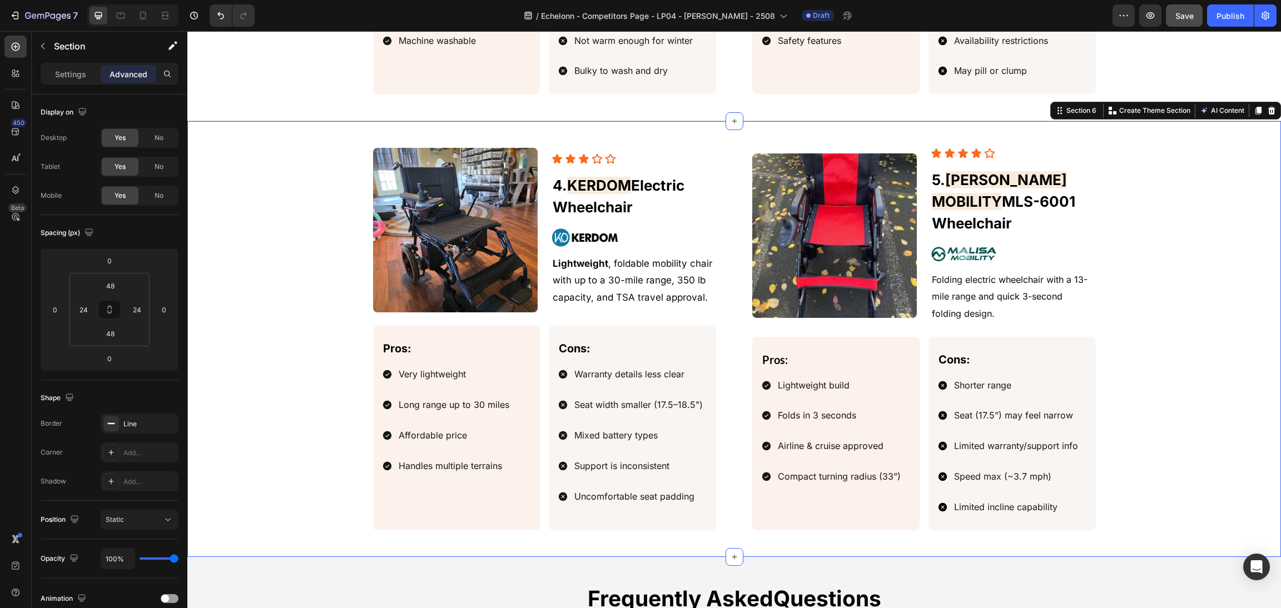
click at [1047, 274] on span "Folding electric wheelchair with a 13-mile range and quick 3-second folding des…" at bounding box center [1010, 296] width 156 height 45
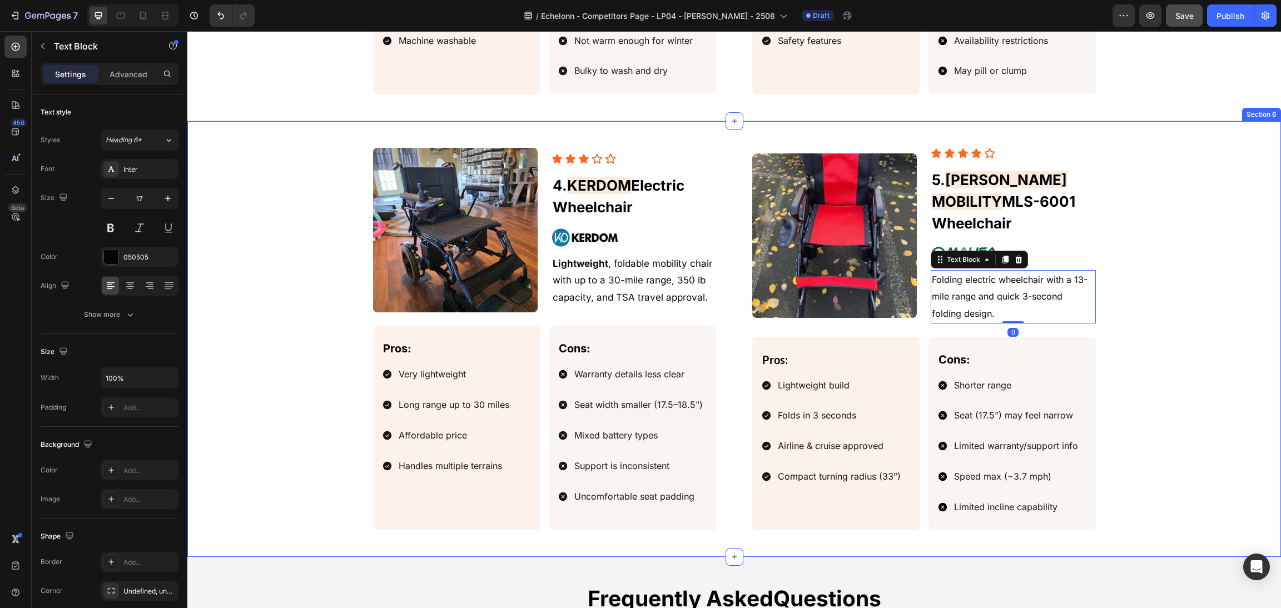
click at [1172, 287] on div "Image Icon Icon Icon Icon Icon Icon List ⁠⁠⁠⁠⁠⁠⁠ 5. [PERSON_NAME] MOBILITY MLS-…" at bounding box center [734, 339] width 1067 height 382
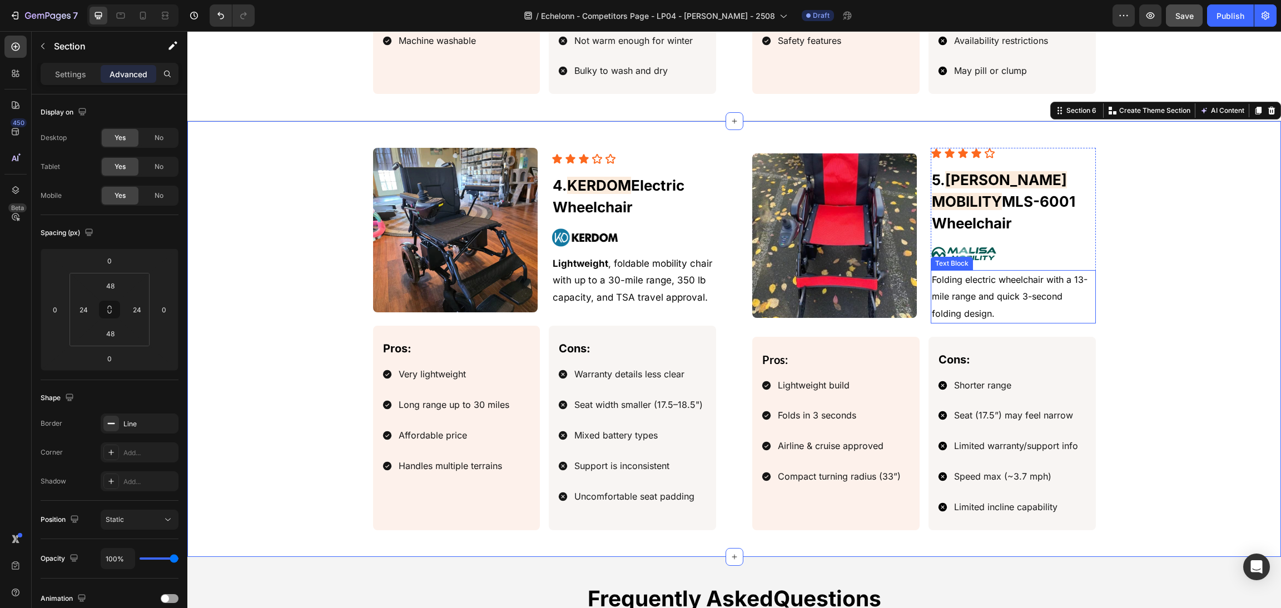
click at [996, 278] on span "Folding electric wheelchair with a 13-mile range and quick 3-second folding des…" at bounding box center [1010, 296] width 156 height 45
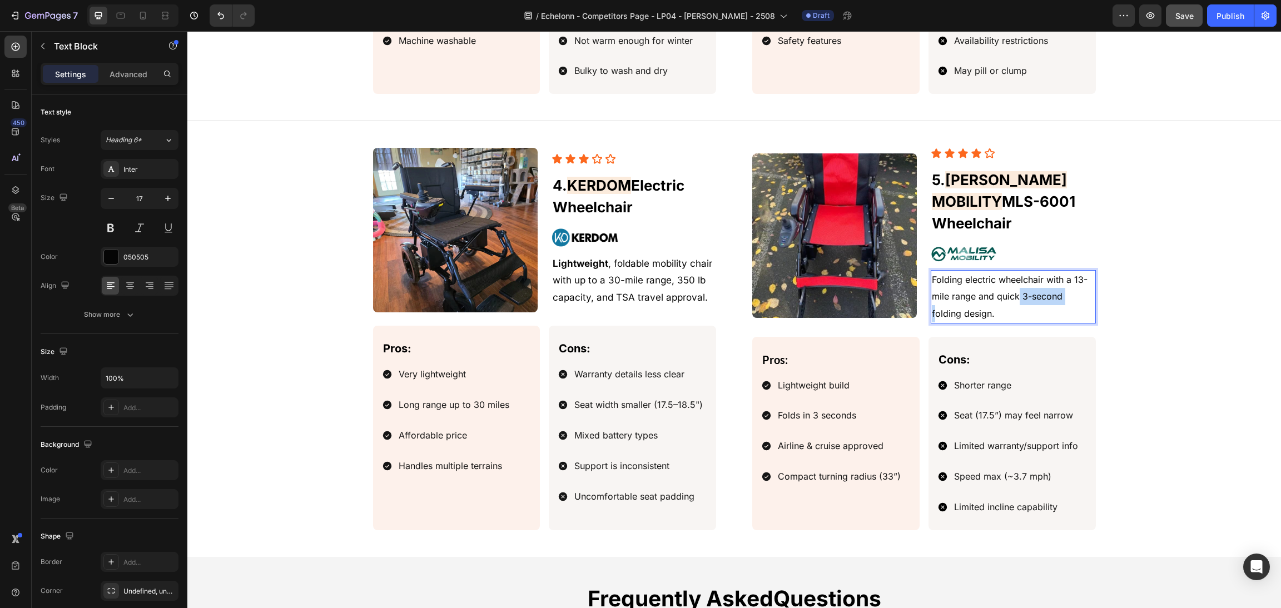
drag, startPoint x: 1014, startPoint y: 280, endPoint x: 1062, endPoint y: 286, distance: 48.7
click at [1062, 286] on span "Folding electric wheelchair with a 13-mile range and quick 3-second folding des…" at bounding box center [1010, 296] width 156 height 45
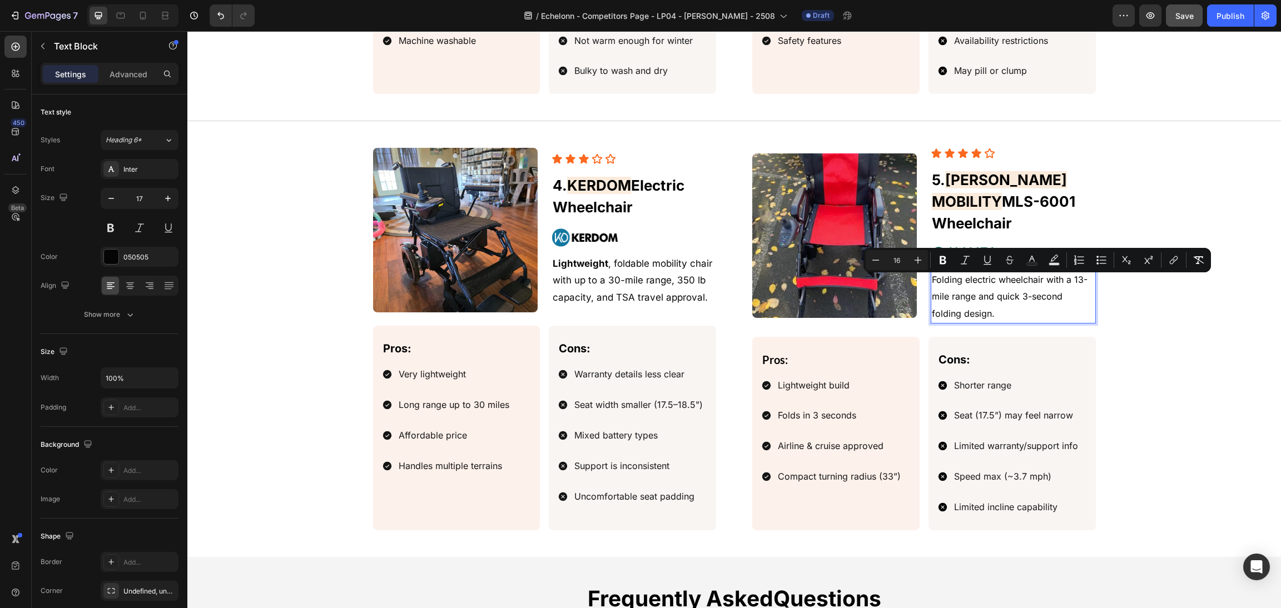
click at [1057, 297] on p "Folding electric wheelchair with a 13-mile range and quick 3-second folding des…" at bounding box center [1013, 296] width 162 height 51
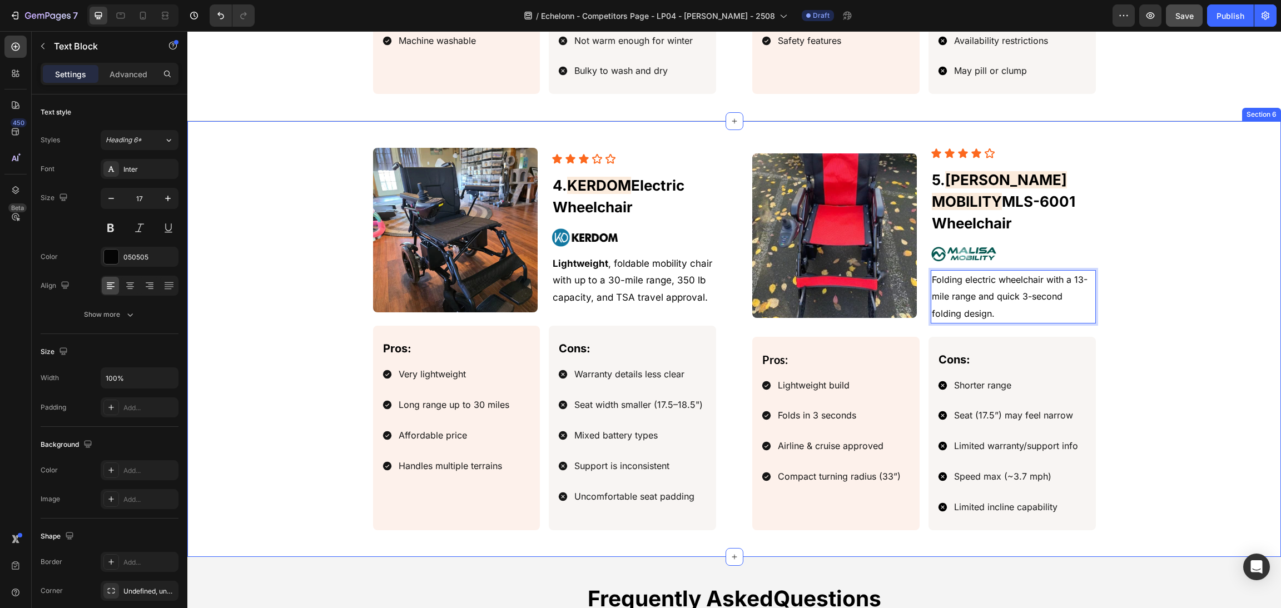
drag, startPoint x: 1057, startPoint y: 283, endPoint x: 1119, endPoint y: 327, distance: 75.7
click at [1119, 327] on div "Image Icon Icon Icon Icon Icon Icon List ⁠⁠⁠⁠⁠⁠⁠ 5. [PERSON_NAME] MOBILITY MLS-…" at bounding box center [734, 339] width 1067 height 382
drag, startPoint x: 1061, startPoint y: 284, endPoint x: 1089, endPoint y: 315, distance: 42.1
click at [1089, 315] on div "Image Icon Icon Icon Icon Icon Icon List ⁠⁠⁠⁠⁠⁠⁠ 5. [PERSON_NAME] MOBILITY MLS-…" at bounding box center [734, 339] width 1067 height 382
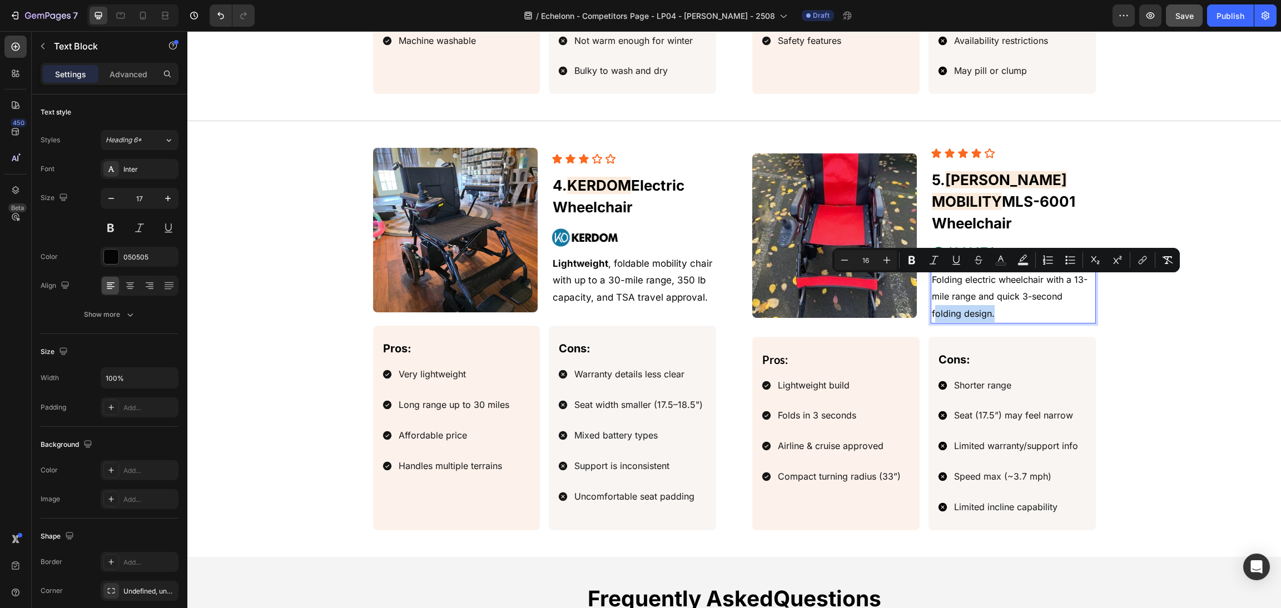
click at [1056, 299] on p "Folding electric wheelchair with a 13-mile range and quick 3-second folding des…" at bounding box center [1013, 296] width 162 height 51
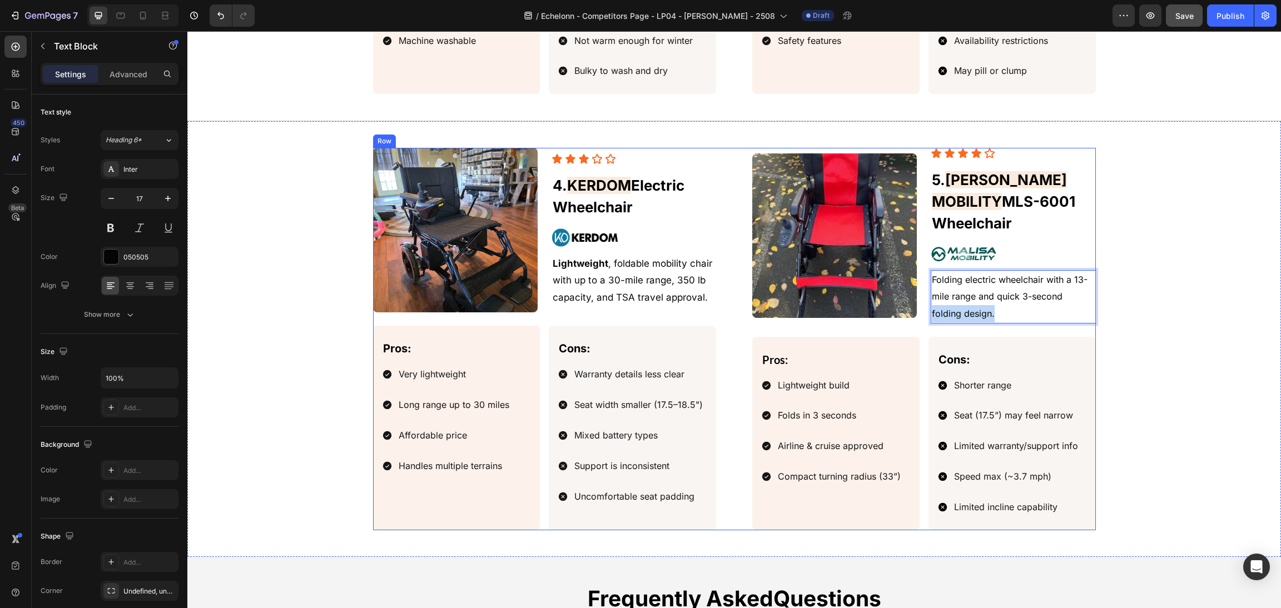
drag, startPoint x: 1055, startPoint y: 278, endPoint x: 1088, endPoint y: 318, distance: 52.1
click at [1088, 318] on div "Image Icon Icon Icon Icon Icon Icon List ⁠⁠⁠⁠⁠⁠⁠ 5. [PERSON_NAME] MOBILITY MLS-…" at bounding box center [924, 339] width 344 height 382
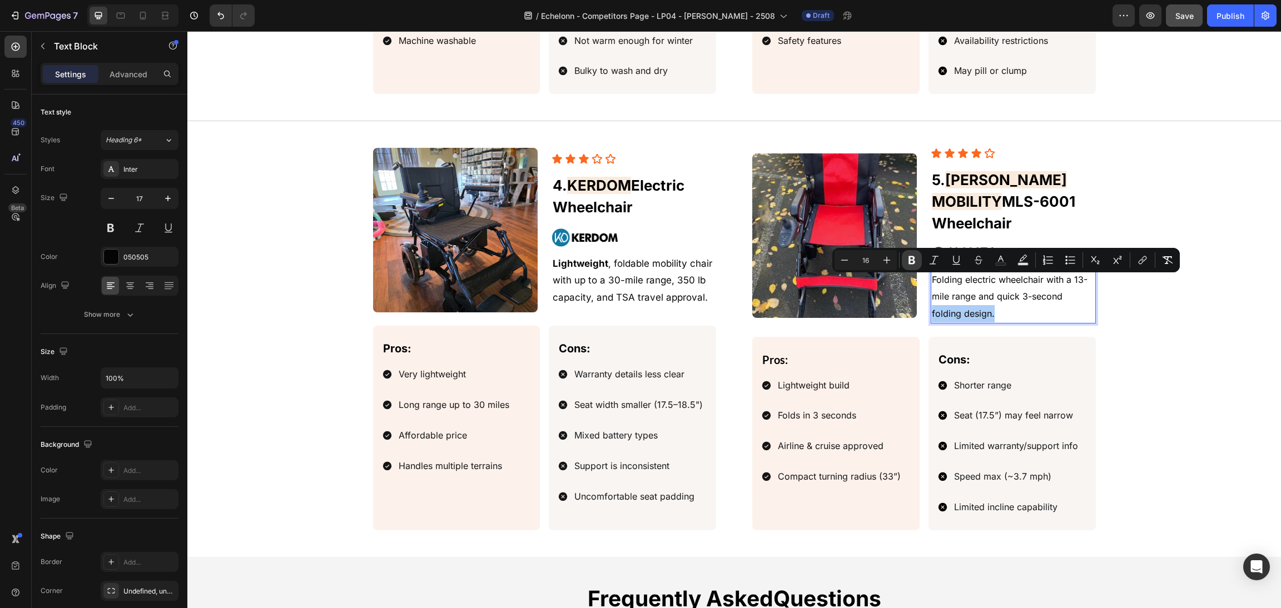
click at [916, 255] on icon "Editor contextual toolbar" at bounding box center [911, 260] width 11 height 11
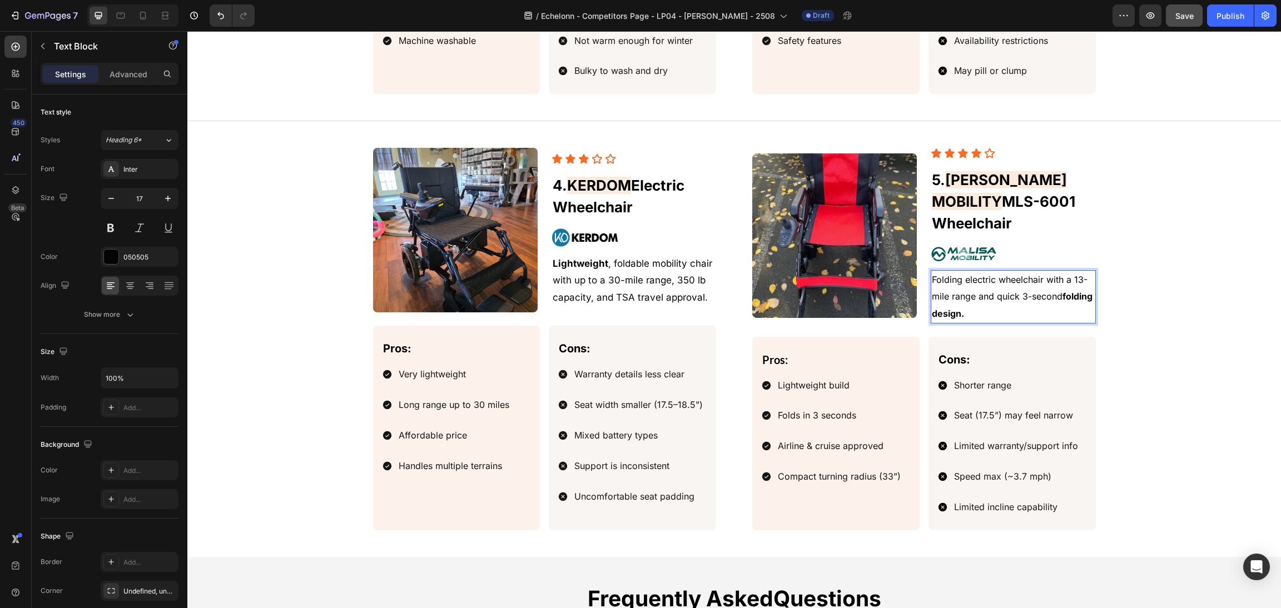
click at [963, 294] on p "Folding electric wheelchair with a 13-mile range and quick 3-second folding des…" at bounding box center [1013, 296] width 162 height 51
drag, startPoint x: 959, startPoint y: 267, endPoint x: 878, endPoint y: 265, distance: 81.2
click at [878, 265] on div "Image Icon Icon Icon Icon Icon Icon List ⁠⁠⁠⁠⁠⁠⁠ 5. [PERSON_NAME] MOBILITY MLS-…" at bounding box center [924, 235] width 344 height 175
drag, startPoint x: 957, startPoint y: 267, endPoint x: 884, endPoint y: 268, distance: 72.8
click at [884, 268] on div "Image Icon Icon Icon Icon Icon Icon List ⁠⁠⁠⁠⁠⁠⁠ 5. [PERSON_NAME] MOBILITY MLS-…" at bounding box center [924, 235] width 344 height 175
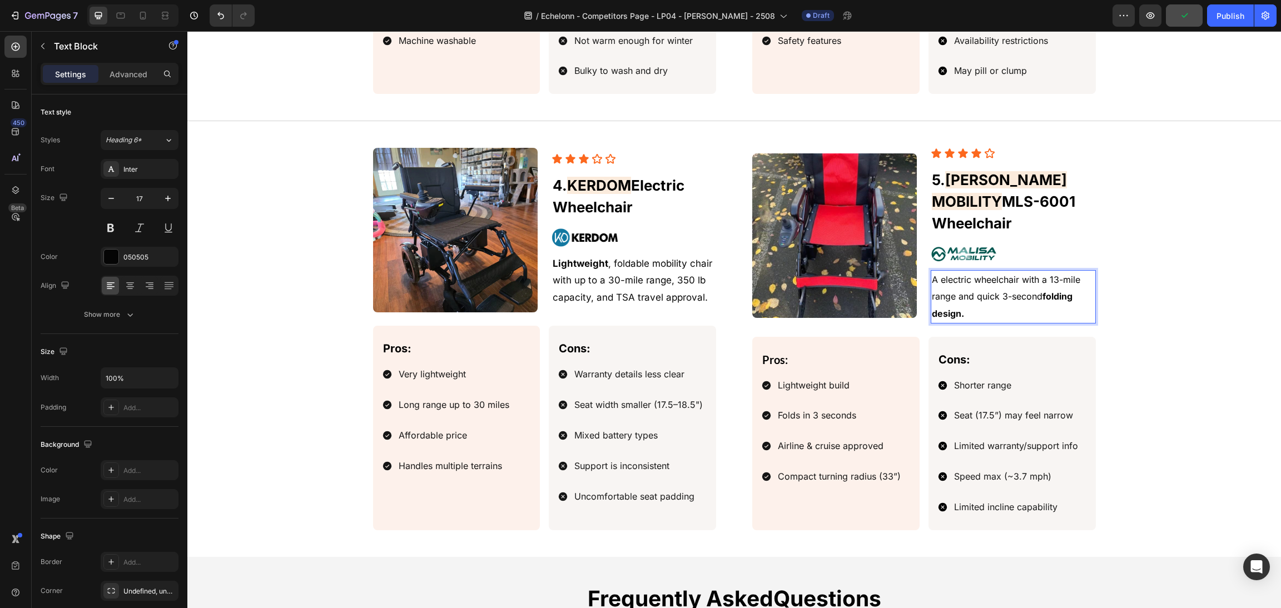
click at [932, 271] on p "A electric wheelchair with a 13-mile range and quick 3-second folding design." at bounding box center [1013, 296] width 162 height 51
click at [932, 274] on span "A electric wheelchair with a 13-mile range and quick 3-second folding design." at bounding box center [1006, 296] width 148 height 45
click at [936, 274] on span "Af electric wheelchair with a 13-mile range and quick 3-second folding design." at bounding box center [1008, 296] width 152 height 45
click at [936, 274] on span "Aff electric wheelchair with a 13-mile range and quick 3-second folding design." at bounding box center [1009, 296] width 155 height 45
click at [942, 272] on p "Aff electric wheelchair with a 13-mile range and quick 3-second folding design." at bounding box center [1013, 296] width 162 height 51
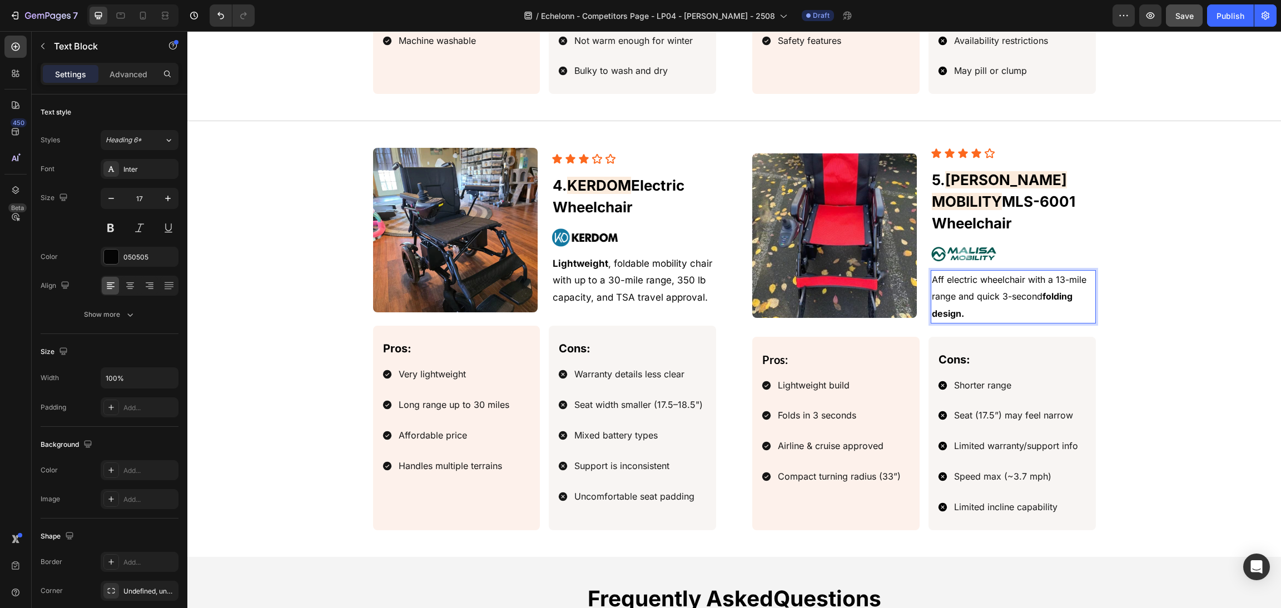
click at [934, 274] on span "Aff electric wheelchair with a 13-mile range and quick 3-second folding design." at bounding box center [1009, 296] width 155 height 45
click at [937, 271] on p "Aff electric wheelchair with a 13-mile range and quick 3-second folding design." at bounding box center [1013, 296] width 162 height 51
click at [932, 274] on span "[PERSON_NAME] electric wheelchair with a 13-mile range and quick 3-second foldi…" at bounding box center [1009, 296] width 154 height 45
drag, startPoint x: 986, startPoint y: 274, endPoint x: 941, endPoint y: 270, distance: 45.7
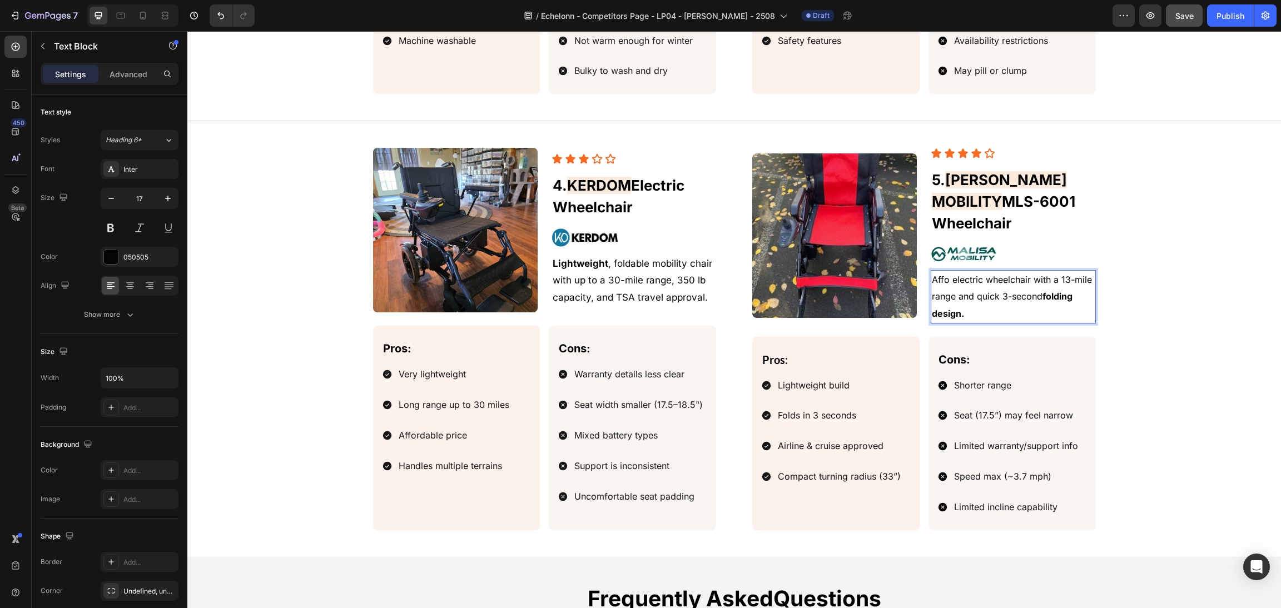
click at [943, 271] on p "Affo electric wheelchair with a 13-mile range and quick 3-second folding design." at bounding box center [1013, 296] width 162 height 51
click at [1004, 274] on span "Affo electric wheelchair with a 13-mile range and quick 3-second folding design." at bounding box center [1012, 296] width 160 height 45
click at [943, 274] on span "Affo electric wheelchair with a 13-mile range and quick 3-second folding design." at bounding box center [1012, 296] width 160 height 45
click at [946, 271] on p "Affor electric wheelchair with a 13-mile range and quick 3-second folding desig…" at bounding box center [1013, 296] width 162 height 51
click at [951, 274] on span "Afford electric wheelchair with a 13-mile range and quick 3-second folding desi…" at bounding box center [1012, 296] width 161 height 45
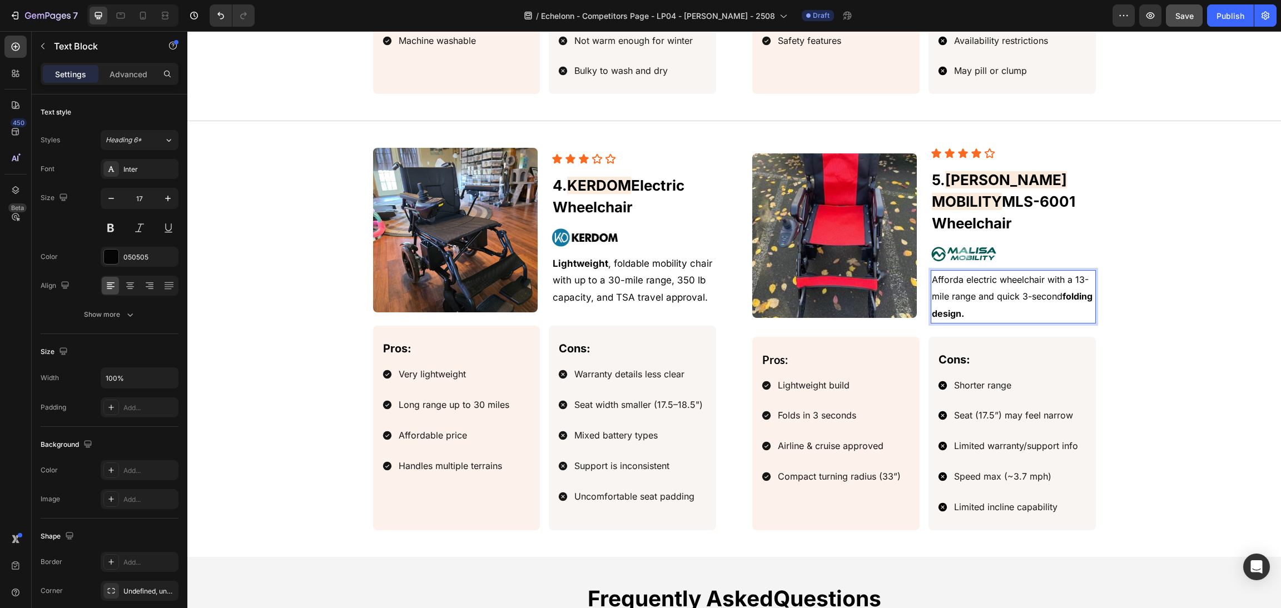
click at [955, 274] on span "Afforda electric wheelchair with a 13-mile range and quick 3-second folding des…" at bounding box center [1012, 296] width 161 height 45
click at [958, 271] on p "Affordab electric wheelchair with a 13-mile range and quick 3-second folding de…" at bounding box center [1013, 296] width 162 height 51
click at [959, 271] on p "Affordab electric wheelchair with a 13-mile range and quick 3-second folding de…" at bounding box center [1013, 296] width 162 height 51
click at [964, 271] on p "Affordabl electric wheelchair with a 13-mile range and quick 3-second folding d…" at bounding box center [1013, 296] width 162 height 51
click at [1127, 302] on div "Image Icon Icon Icon Icon Icon Icon List ⁠⁠⁠⁠⁠⁠⁠ 5. [PERSON_NAME] MOBILITY MLS-…" at bounding box center [734, 339] width 1067 height 382
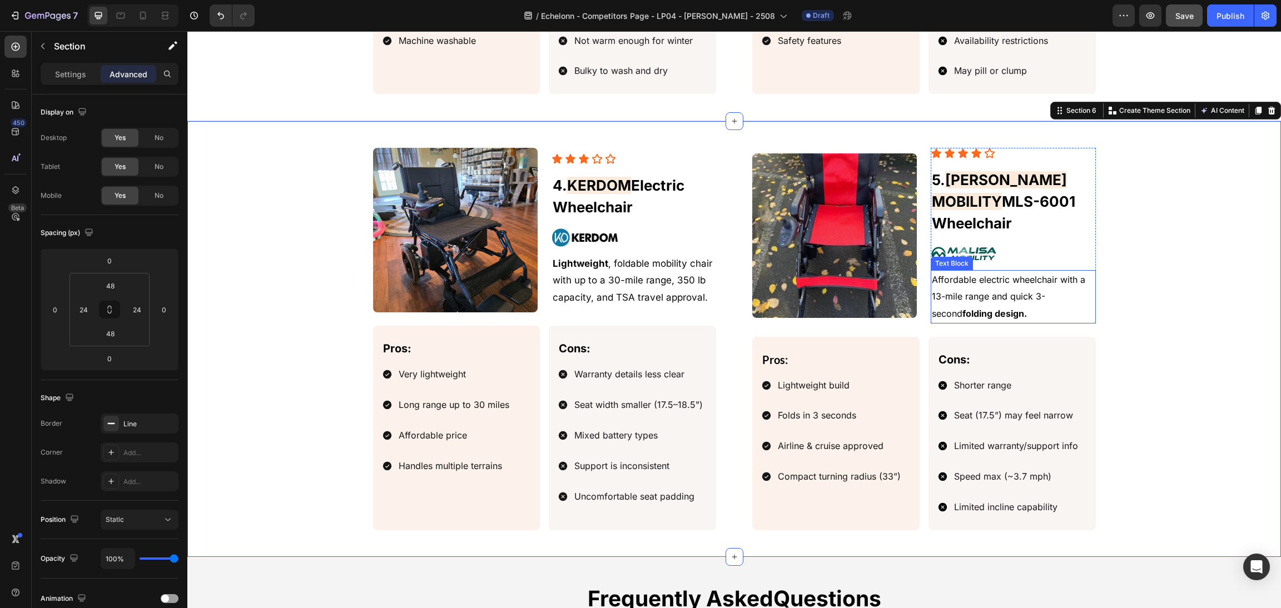
click at [1018, 275] on p "Affordable electric wheelchair with a 13-mile range and quick 3-second folding …" at bounding box center [1013, 296] width 162 height 51
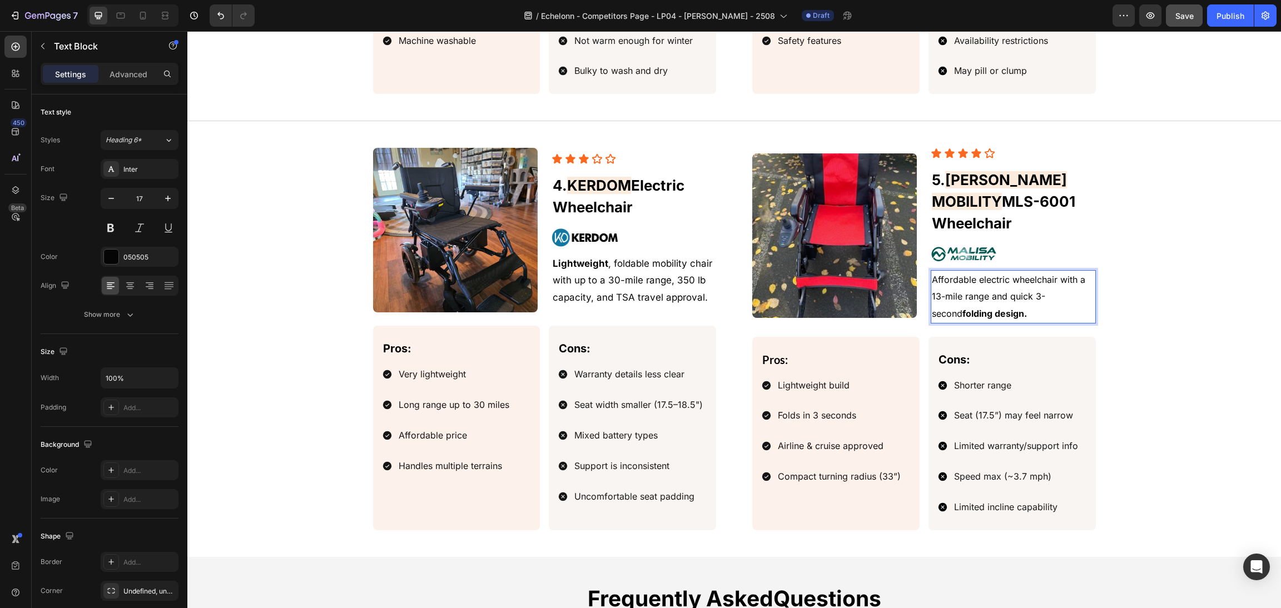
click at [1007, 274] on span "Affordable electric wheelchair with a 13-mile range and quick 3-second folding …" at bounding box center [1008, 296] width 153 height 45
click at [1112, 287] on div "Image Icon Icon Icon Icon Icon Icon List ⁠⁠⁠⁠⁠⁠⁠ 5. [PERSON_NAME] MOBILITY MLS-…" at bounding box center [734, 339] width 1067 height 382
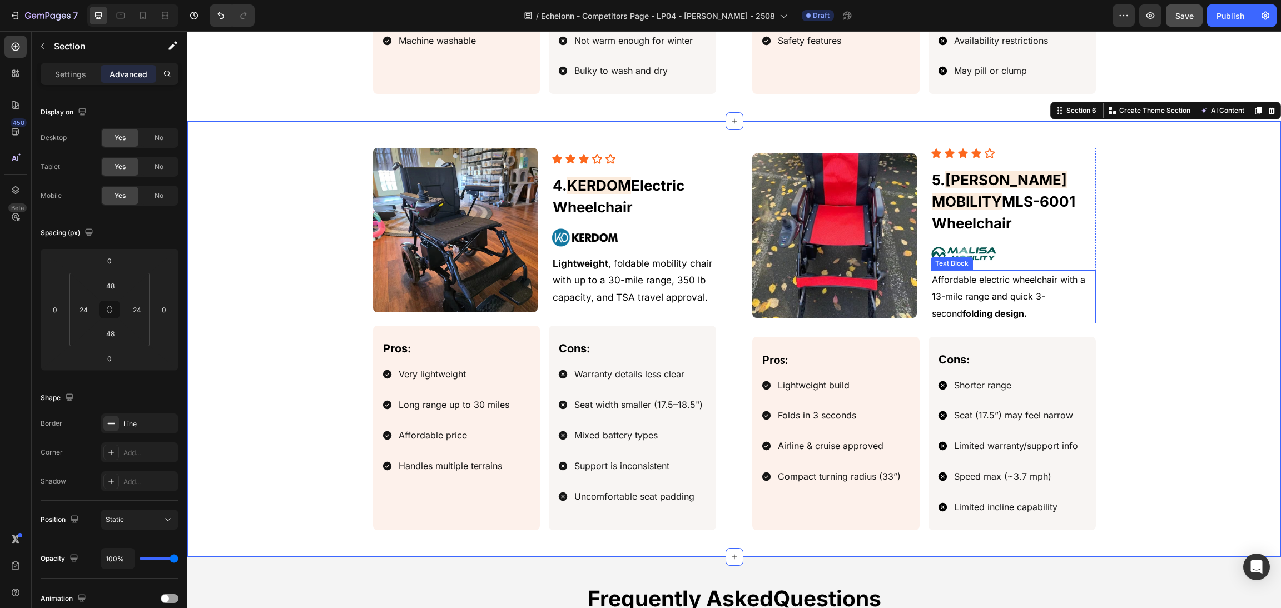
drag, startPoint x: 981, startPoint y: 304, endPoint x: 999, endPoint y: 305, distance: 18.9
click at [982, 308] on strong "folding design." at bounding box center [994, 313] width 64 height 11
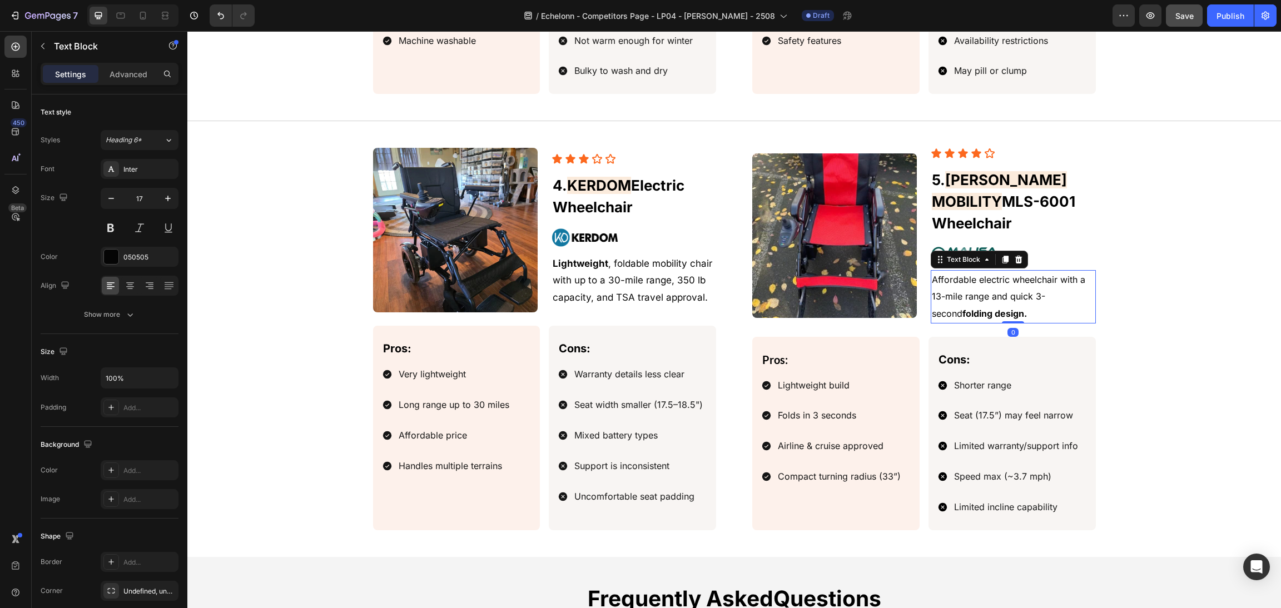
drag, startPoint x: 961, startPoint y: 275, endPoint x: 959, endPoint y: 266, distance: 8.5
click at [961, 274] on p "Affordable electric wheelchair with a 13-mile range and quick 3-second folding …" at bounding box center [1013, 296] width 162 height 51
click at [1145, 289] on div "Image Icon Icon Icon Icon Icon Icon List ⁠⁠⁠⁠⁠⁠⁠ 5. [PERSON_NAME] MOBILITY MLS-…" at bounding box center [734, 339] width 1067 height 382
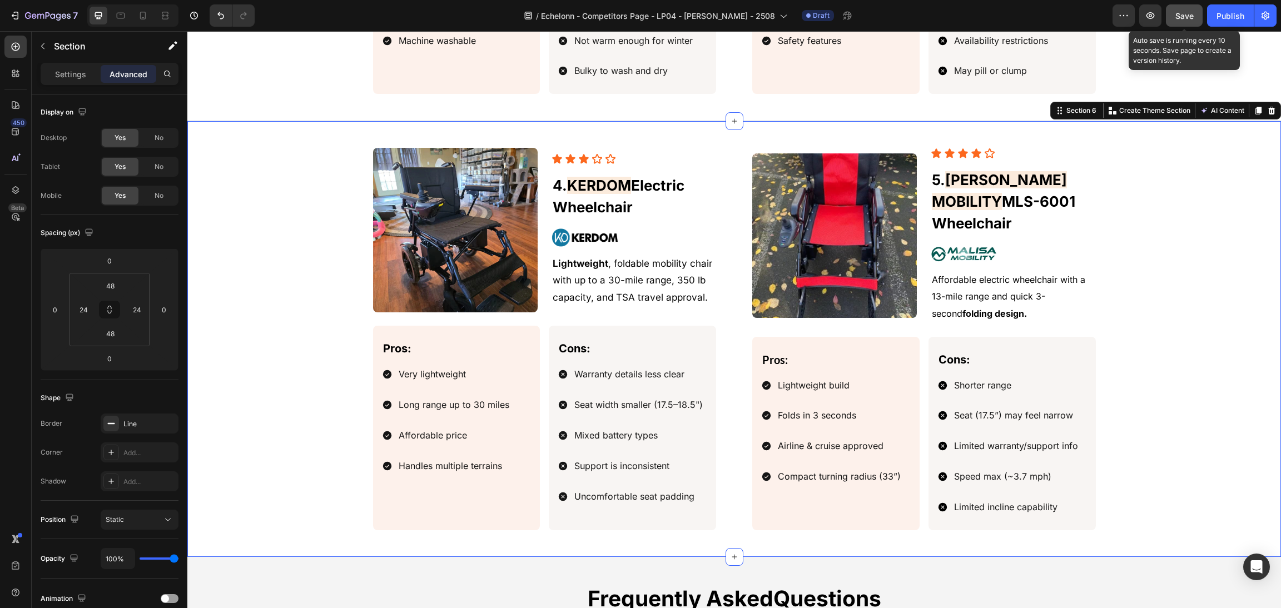
drag, startPoint x: 1186, startPoint y: 13, endPoint x: 1193, endPoint y: 25, distance: 14.0
click at [1193, 25] on button "Save" at bounding box center [1184, 15] width 37 height 22
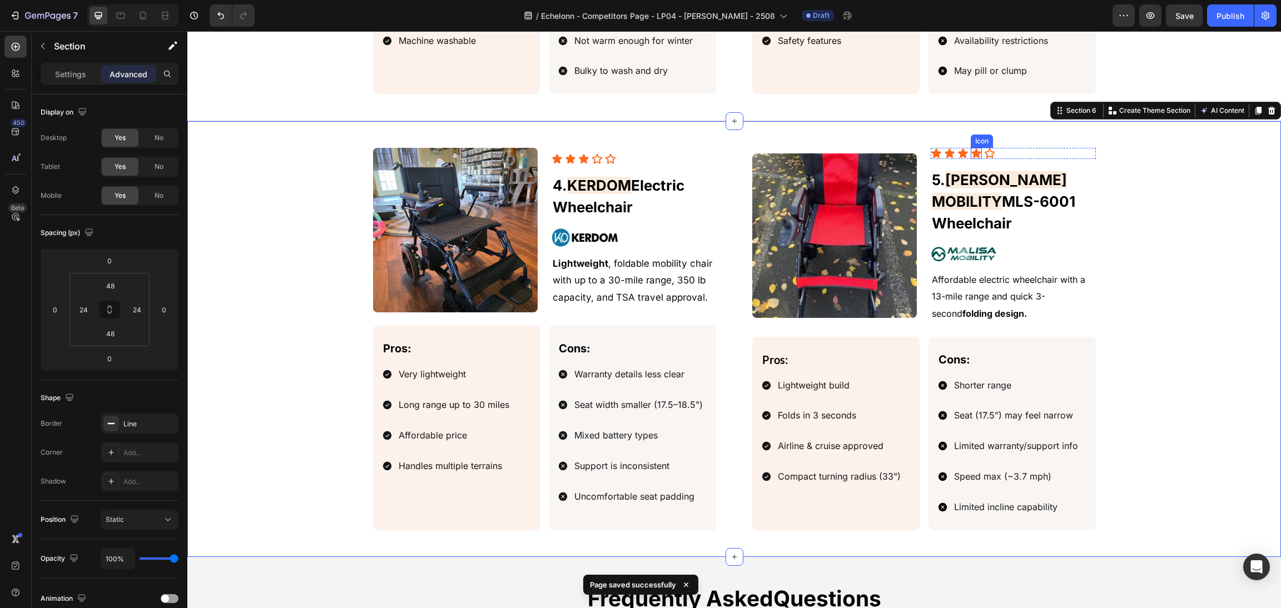
click at [972, 158] on icon at bounding box center [976, 152] width 9 height 9
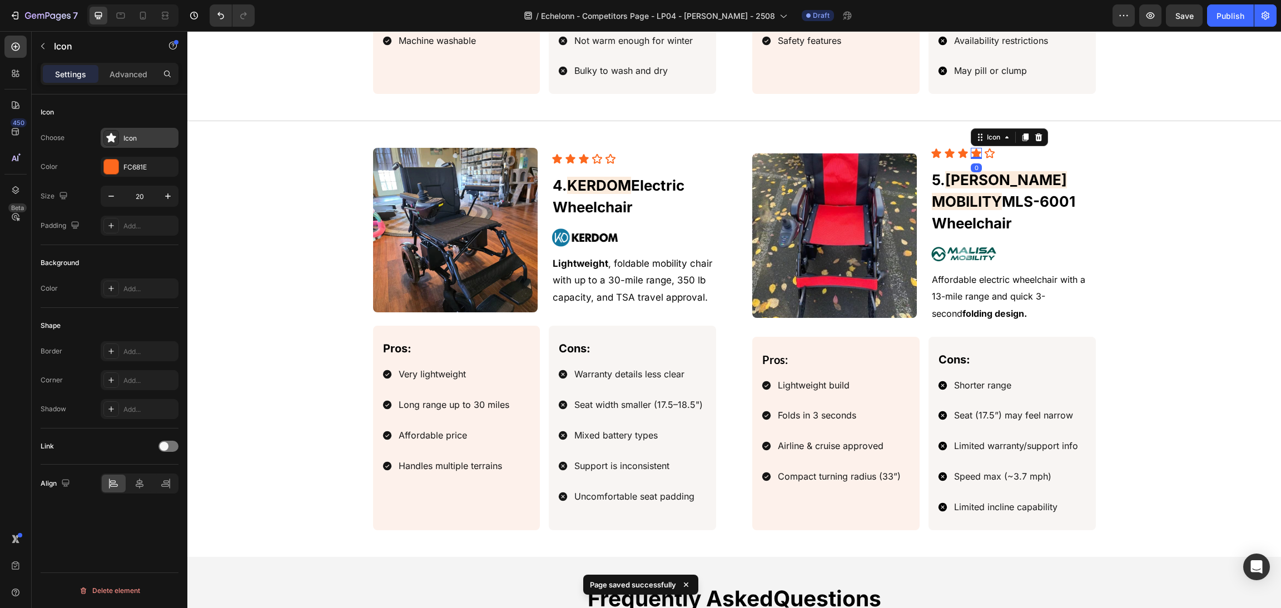
click at [111, 128] on div "Icon" at bounding box center [140, 138] width 78 height 20
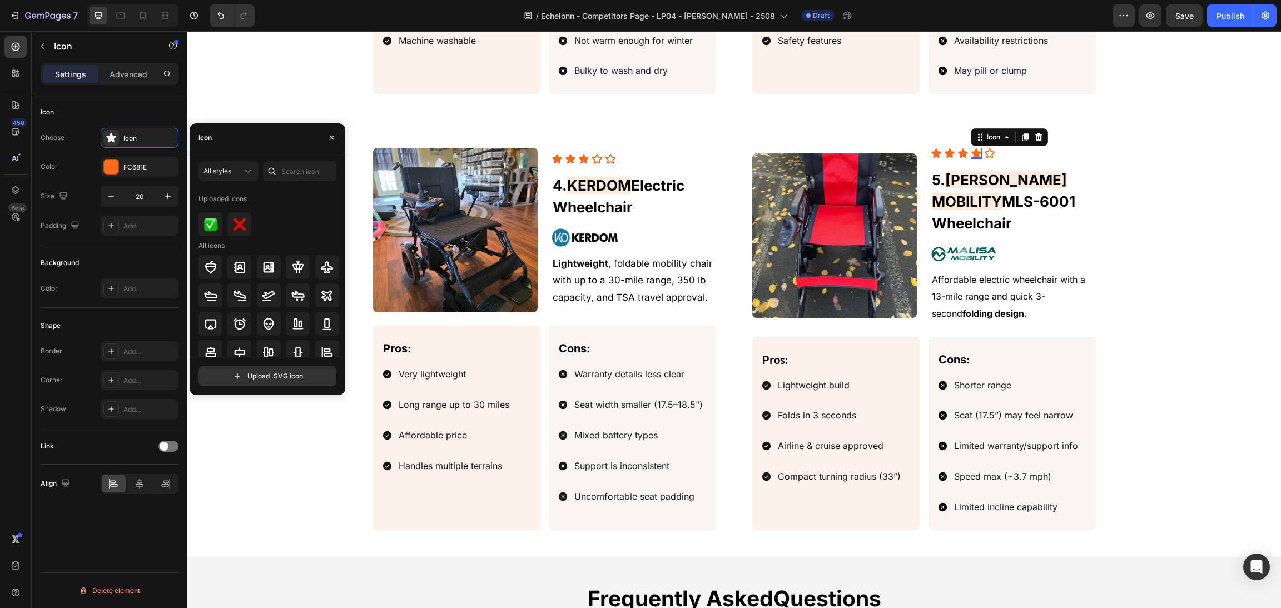
click at [274, 175] on icon at bounding box center [271, 171] width 11 height 11
click at [276, 170] on icon at bounding box center [271, 171] width 11 height 11
drag, startPoint x: 262, startPoint y: 145, endPoint x: 228, endPoint y: 146, distance: 33.9
click at [226, 146] on div "Icon" at bounding box center [268, 137] width 156 height 29
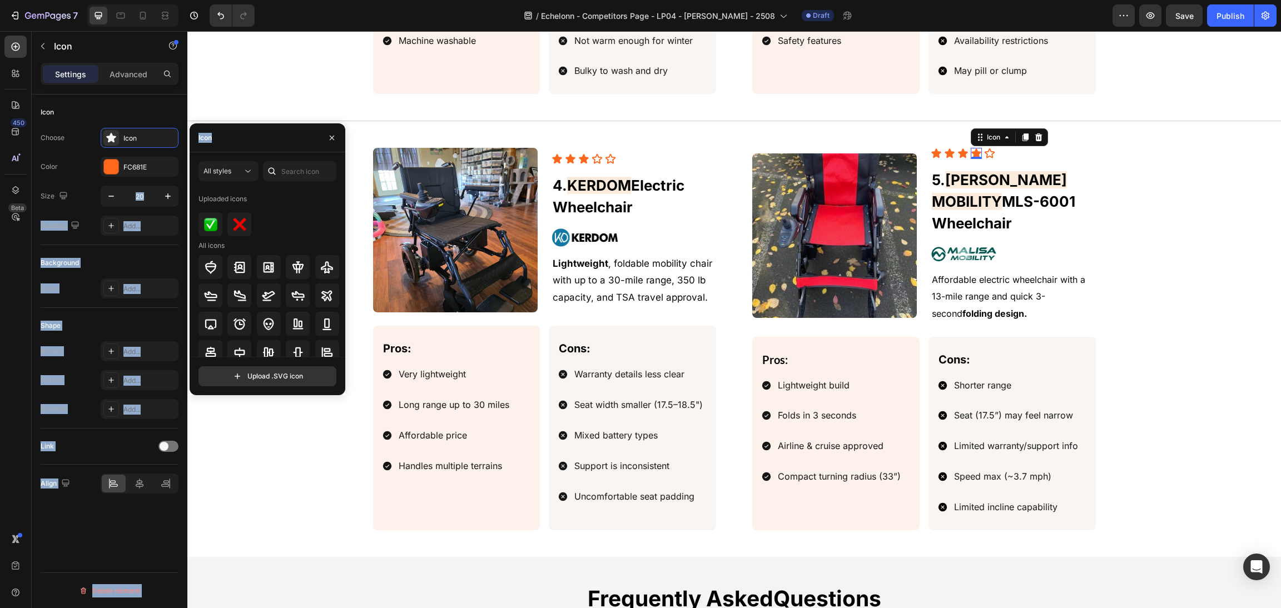
drag, startPoint x: 252, startPoint y: 138, endPoint x: 189, endPoint y: 151, distance: 64.1
click at [125, 187] on div "450 Beta Sections(18) Elements(83) Section Element Hero Section Product Detail …" at bounding box center [93, 319] width 187 height 577
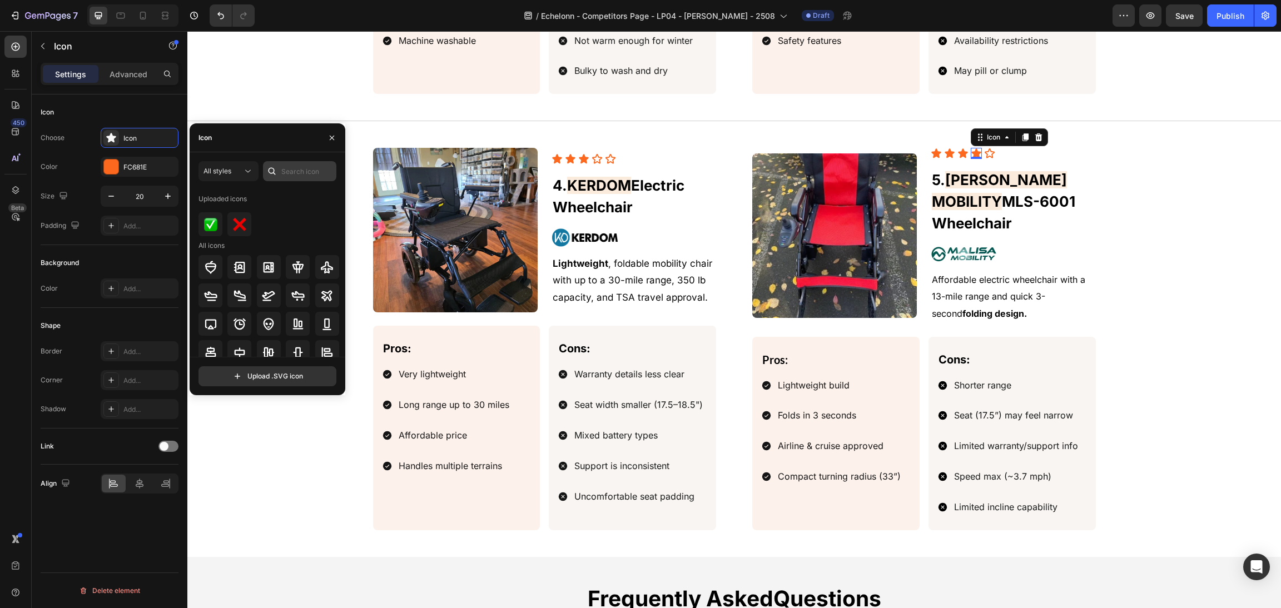
click at [299, 181] on div "All styles Uploaded icons All icons" at bounding box center [267, 259] width 138 height 196
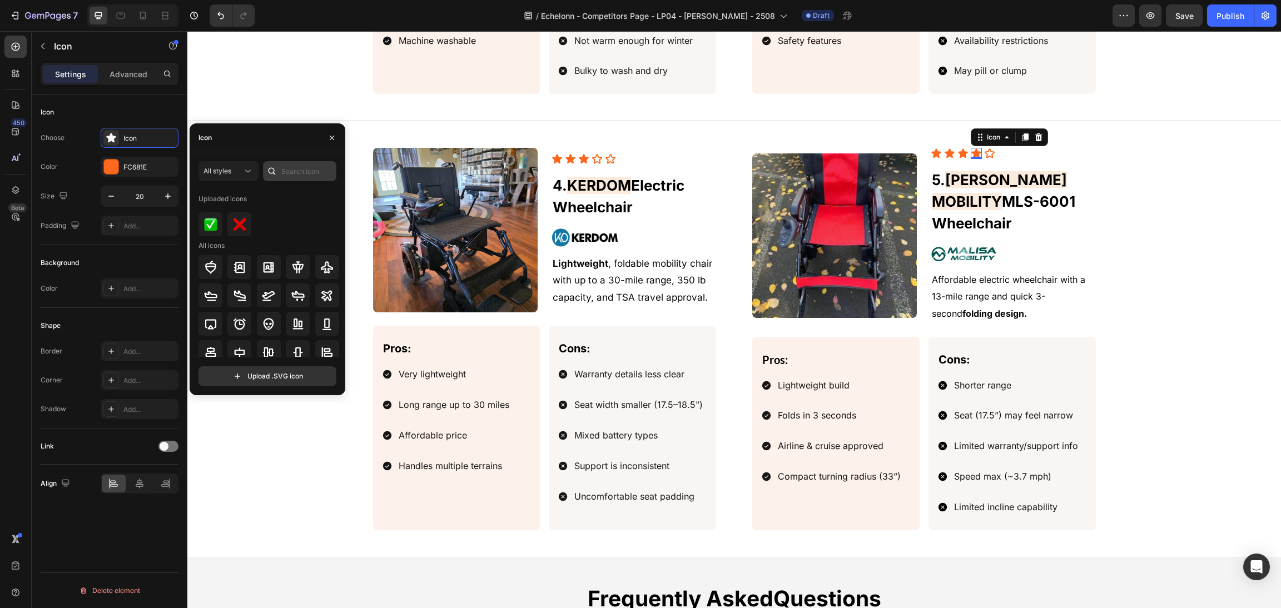
click at [299, 181] on div "All styles Uploaded icons All icons" at bounding box center [267, 259] width 138 height 196
click at [299, 180] on input "text" at bounding box center [299, 171] width 73 height 20
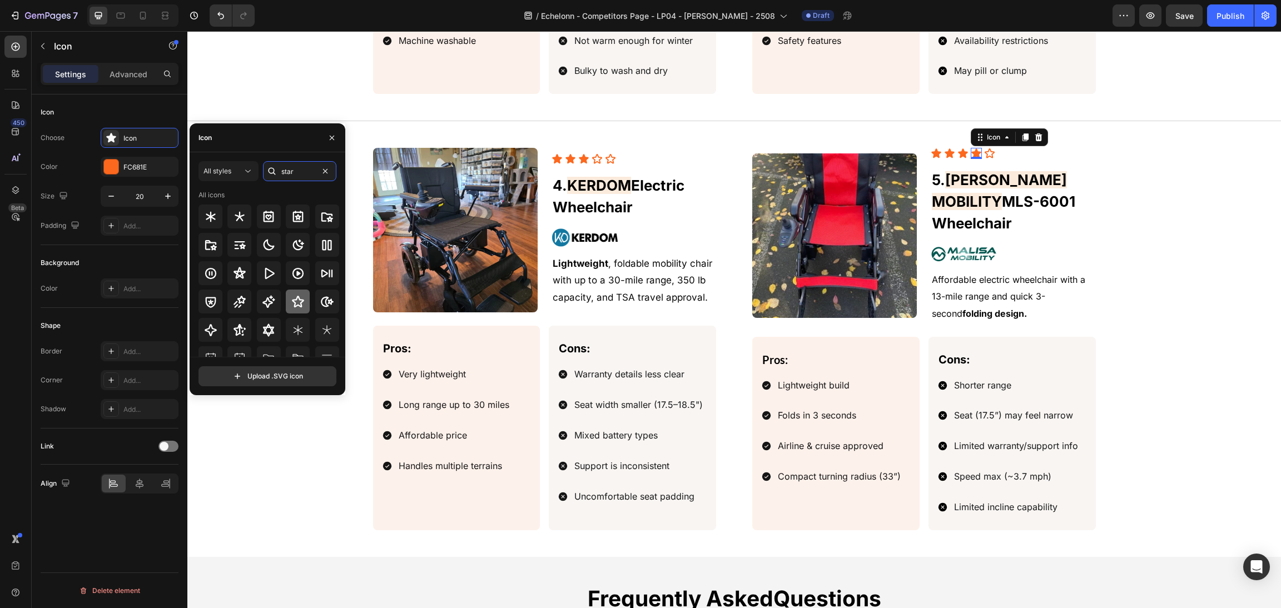
type input "star"
click at [295, 297] on icon at bounding box center [298, 302] width 12 height 12
click at [957, 159] on div "Icon 0" at bounding box center [962, 153] width 11 height 11
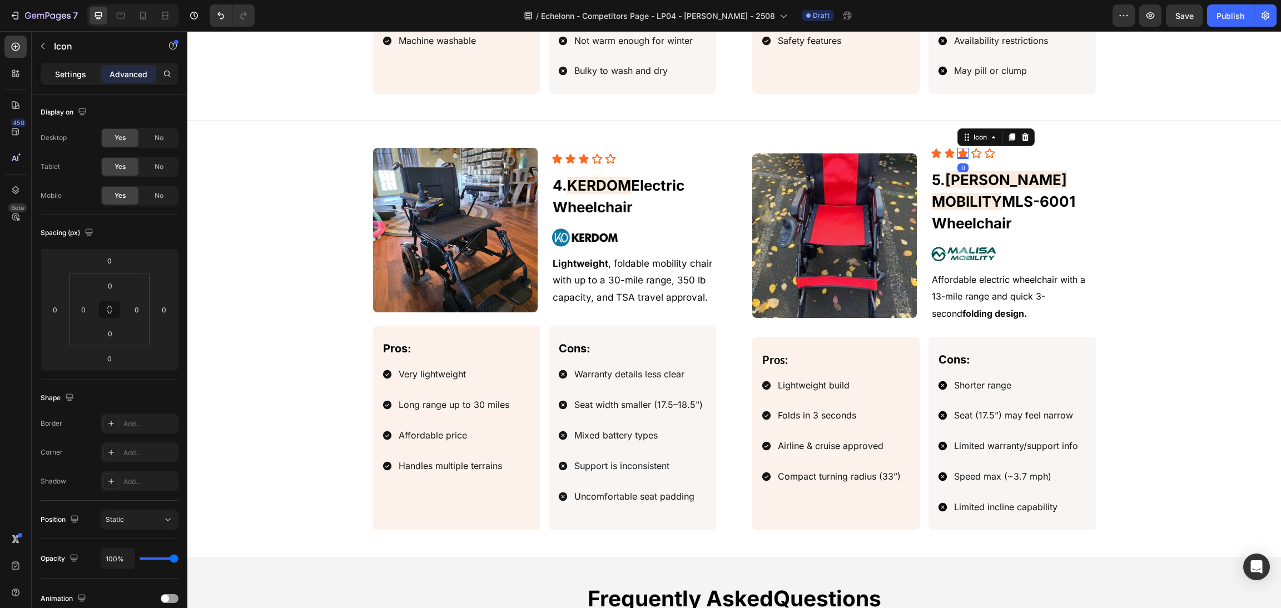
click at [81, 80] on div "Settings" at bounding box center [71, 74] width 56 height 18
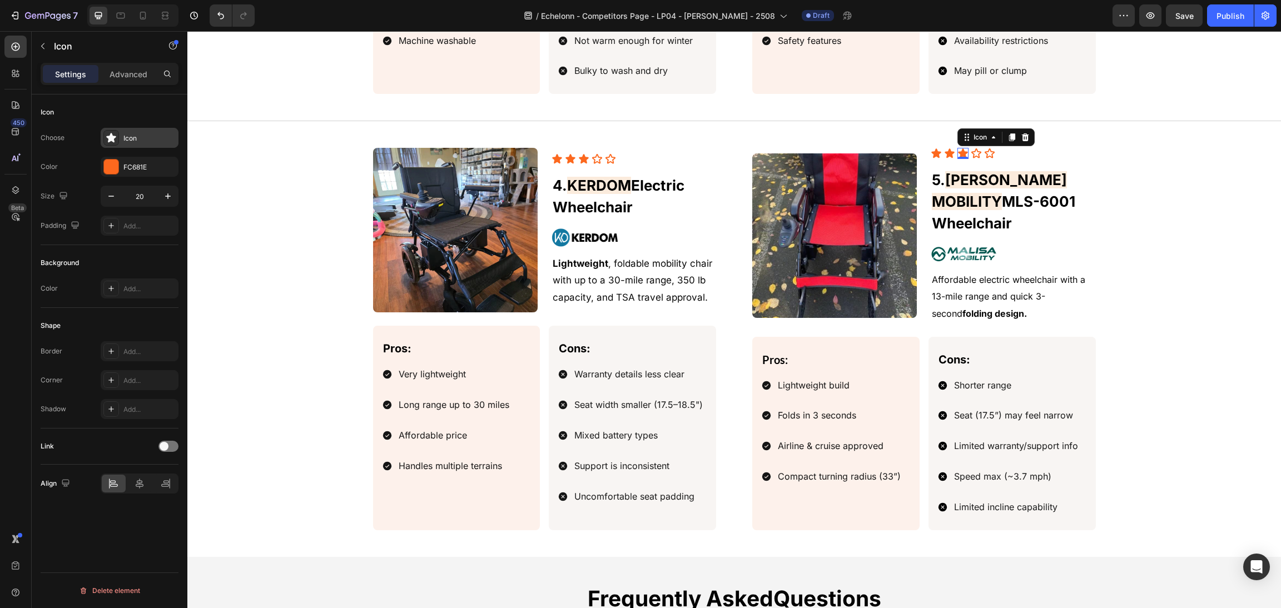
click at [133, 131] on div "Icon" at bounding box center [140, 138] width 78 height 20
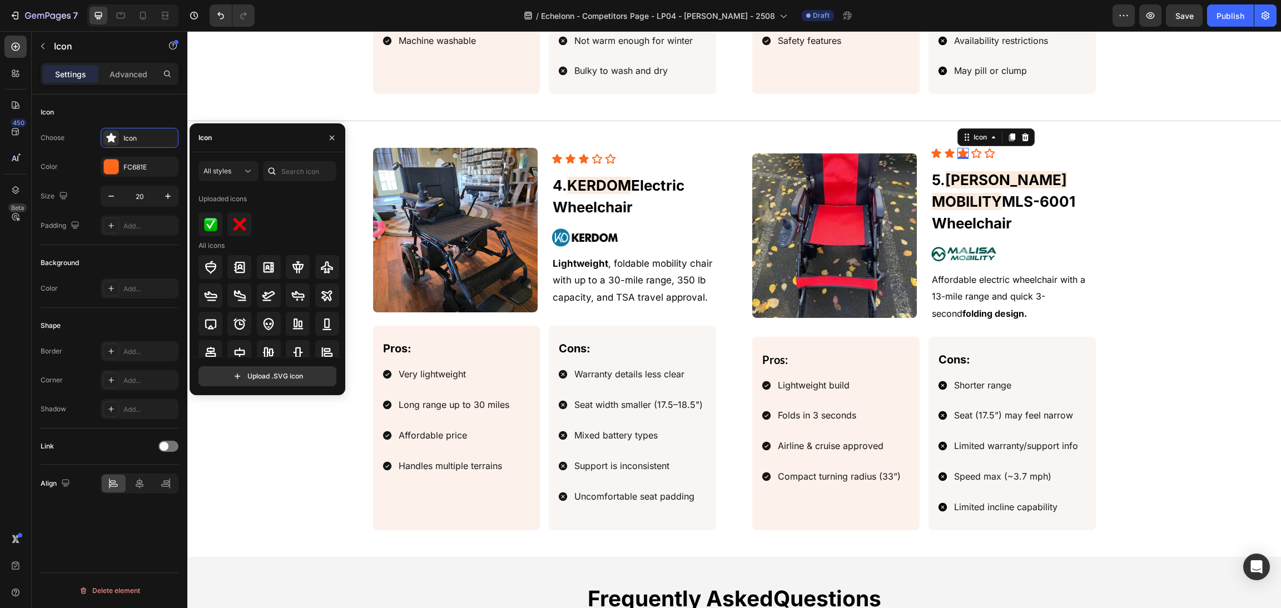
click at [273, 163] on div at bounding box center [272, 171] width 18 height 20
click at [286, 173] on input "text" at bounding box center [299, 171] width 73 height 20
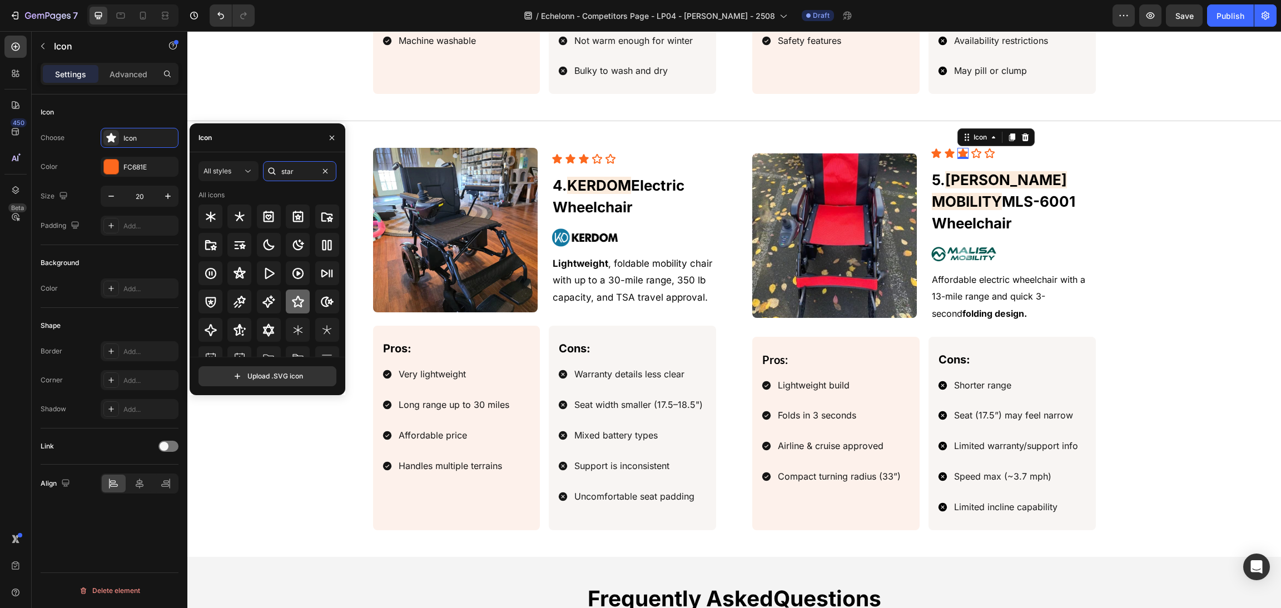
type input "star"
click at [296, 296] on icon at bounding box center [298, 302] width 12 height 12
click at [488, 136] on div "Image Icon Icon Icon 0 Icon Icon Icon List ⁠⁠⁠⁠⁠⁠⁠ 5. [PERSON_NAME] MOBILITY ML…" at bounding box center [733, 339] width 1093 height 436
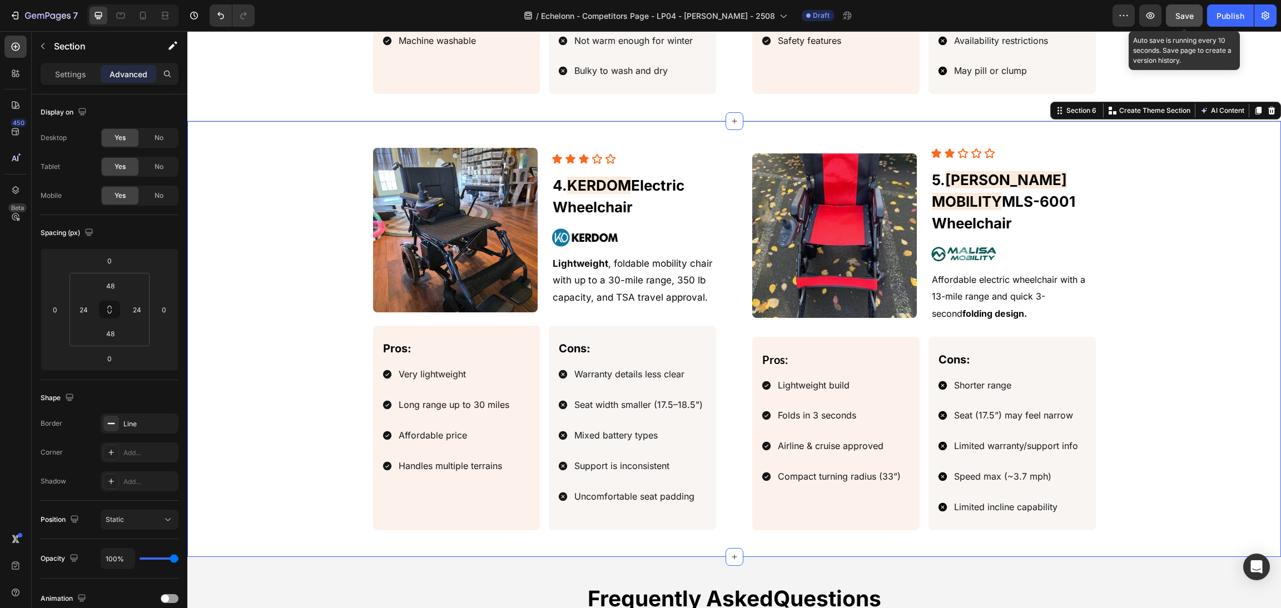
click at [1175, 8] on button "Save" at bounding box center [1184, 15] width 37 height 22
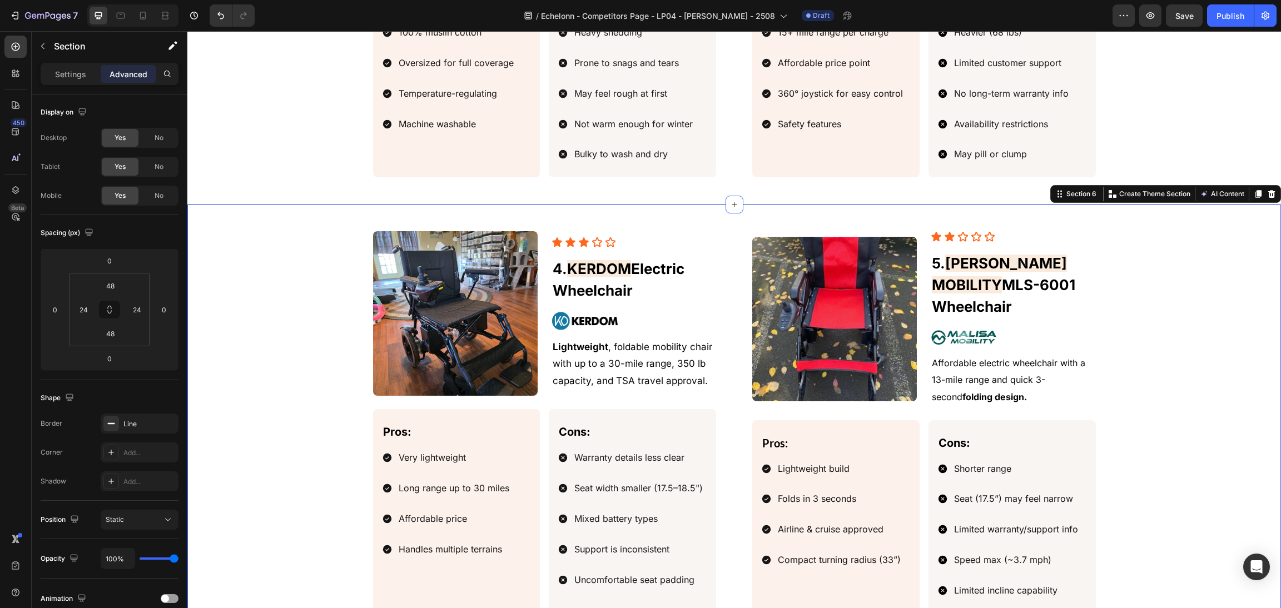
scroll to position [1325, 0]
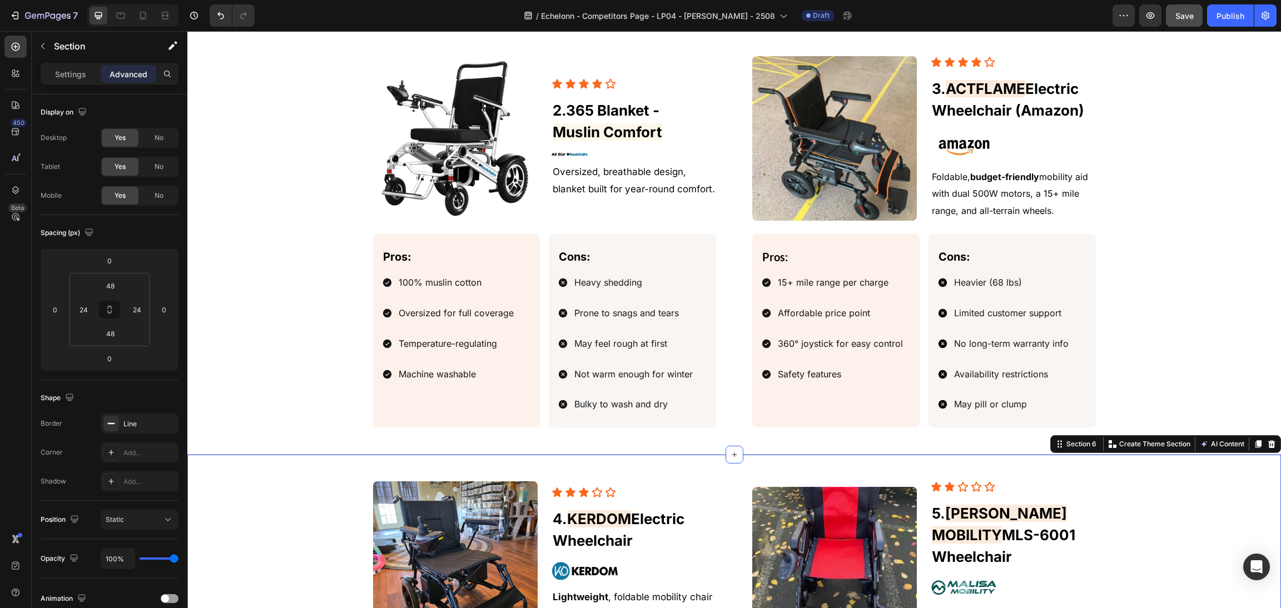
click at [1181, 25] on div "7 Version history / Echelonn - Competitors Page - LP04 - [PERSON_NAME] - 2508 D…" at bounding box center [640, 16] width 1281 height 32
click at [1182, 17] on span "Save" at bounding box center [1184, 15] width 18 height 9
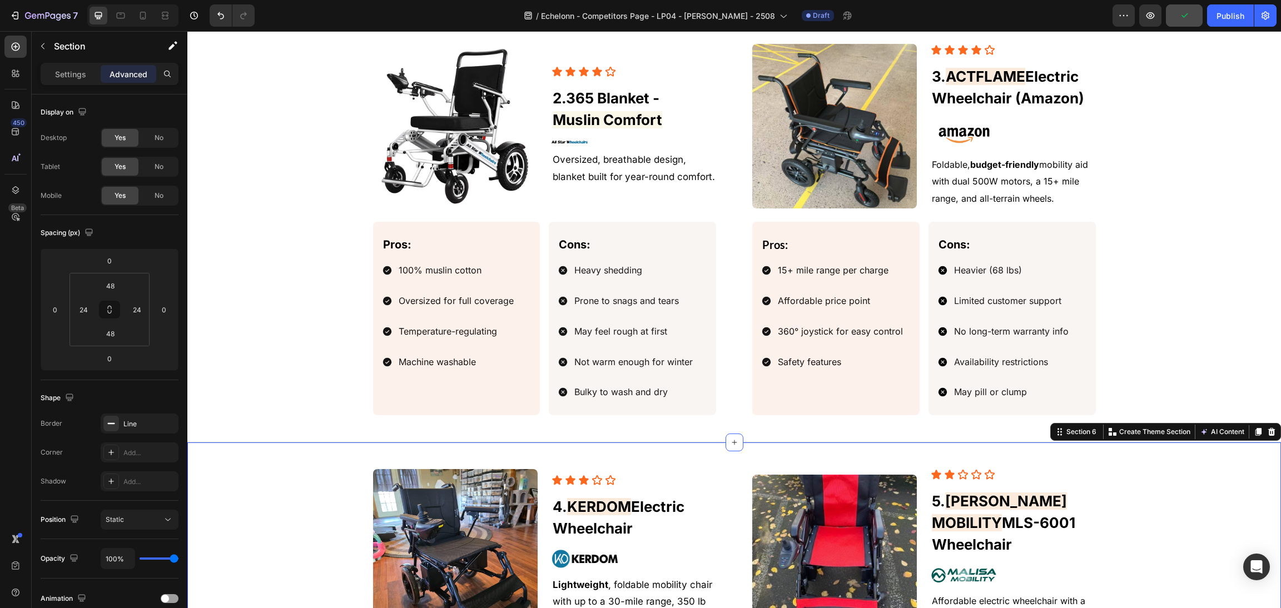
click at [1182, 17] on icon "button" at bounding box center [1183, 15] width 11 height 11
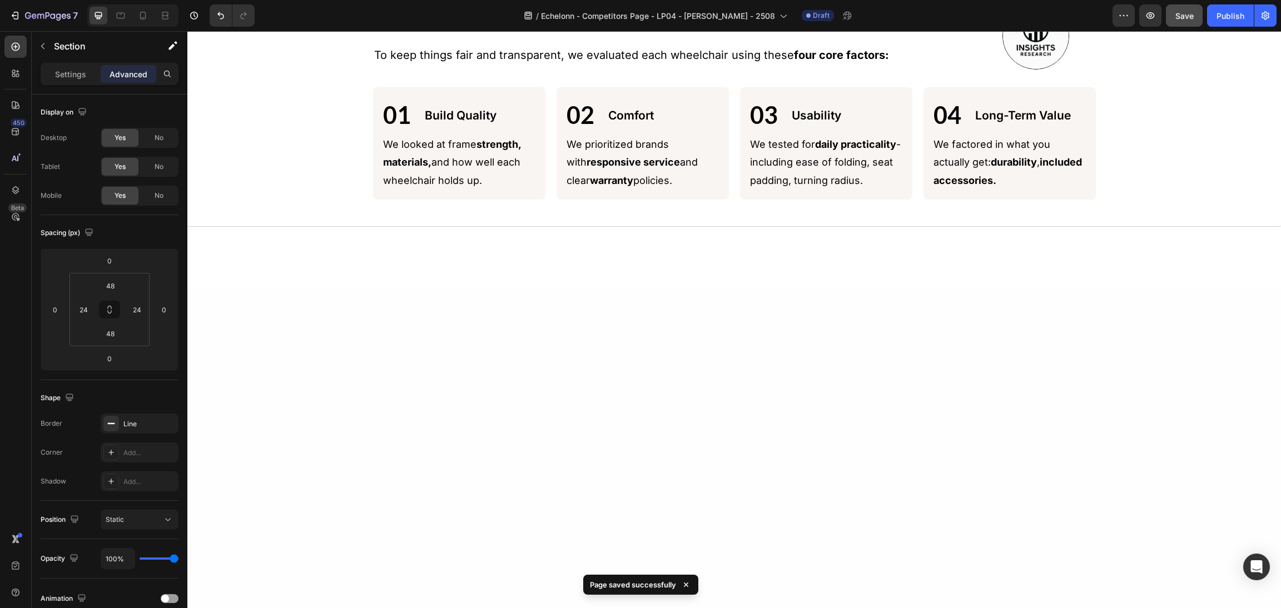
scroll to position [0, 0]
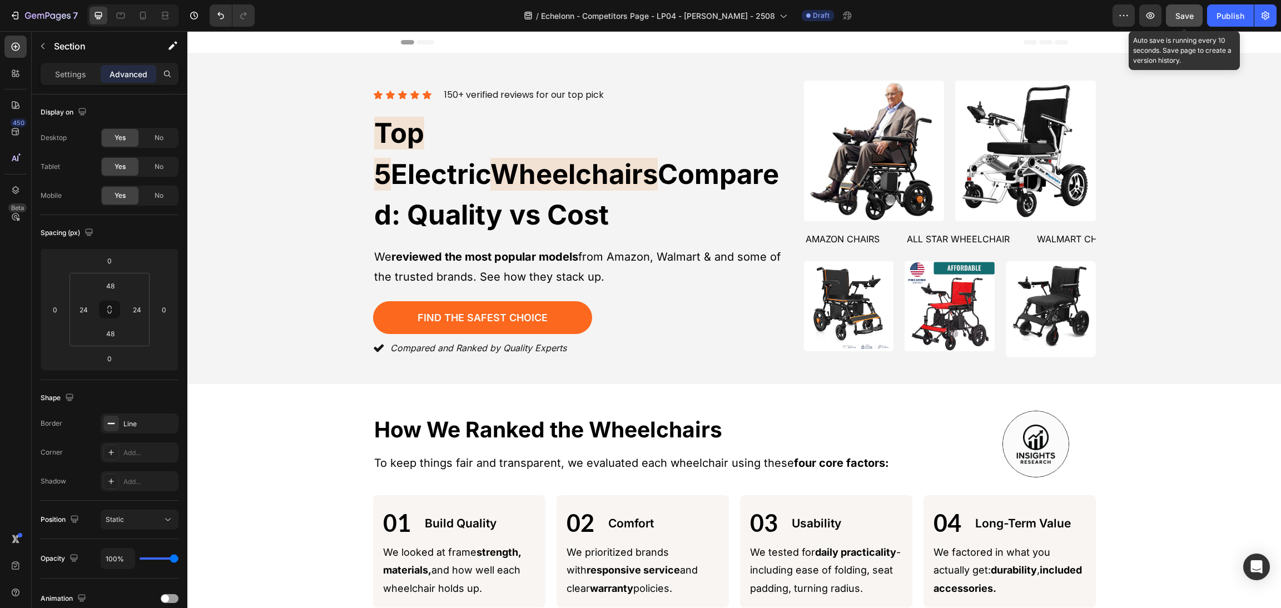
click at [1173, 14] on button "Save" at bounding box center [1184, 15] width 37 height 22
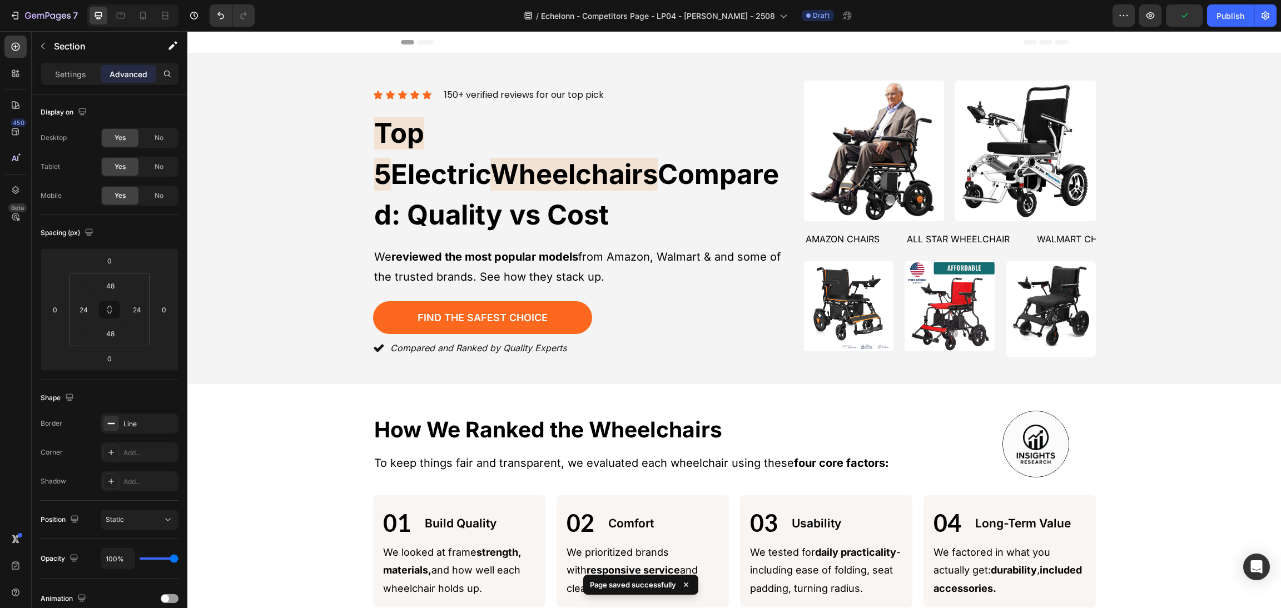
scroll to position [250, 0]
